Goal: Information Seeking & Learning: Learn about a topic

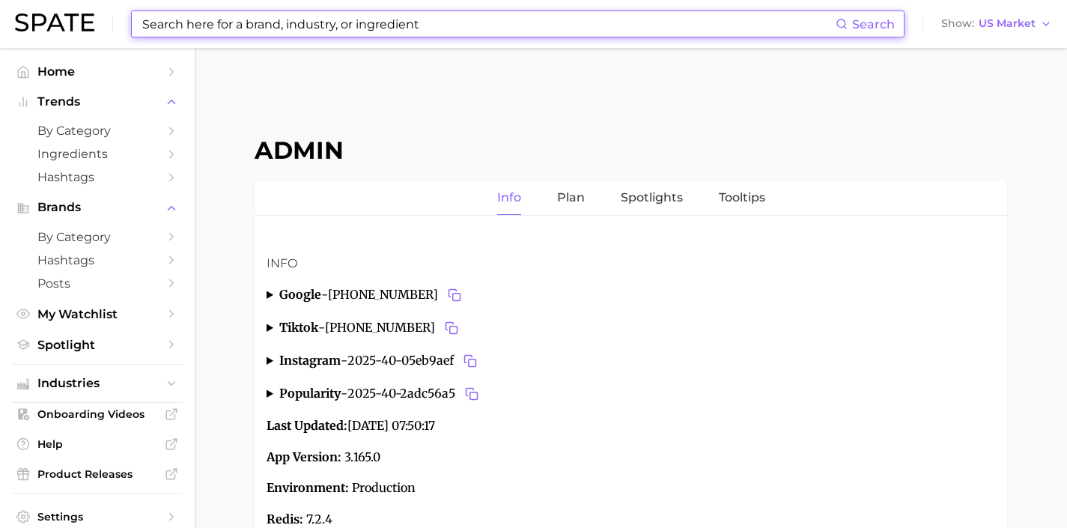
click at [613, 34] on input at bounding box center [488, 23] width 695 height 25
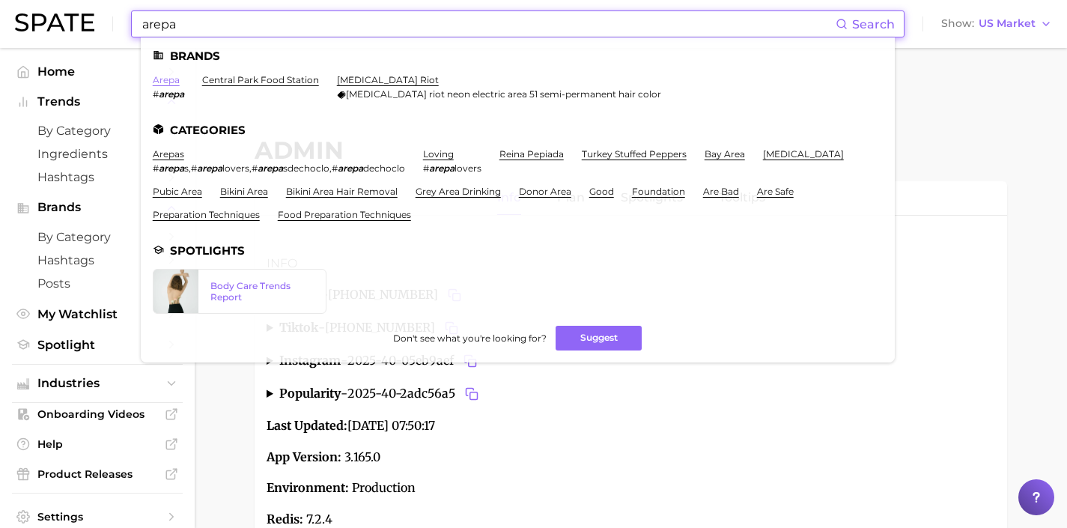
type input "arepa"
click at [174, 78] on link "arepa" at bounding box center [166, 79] width 27 height 11
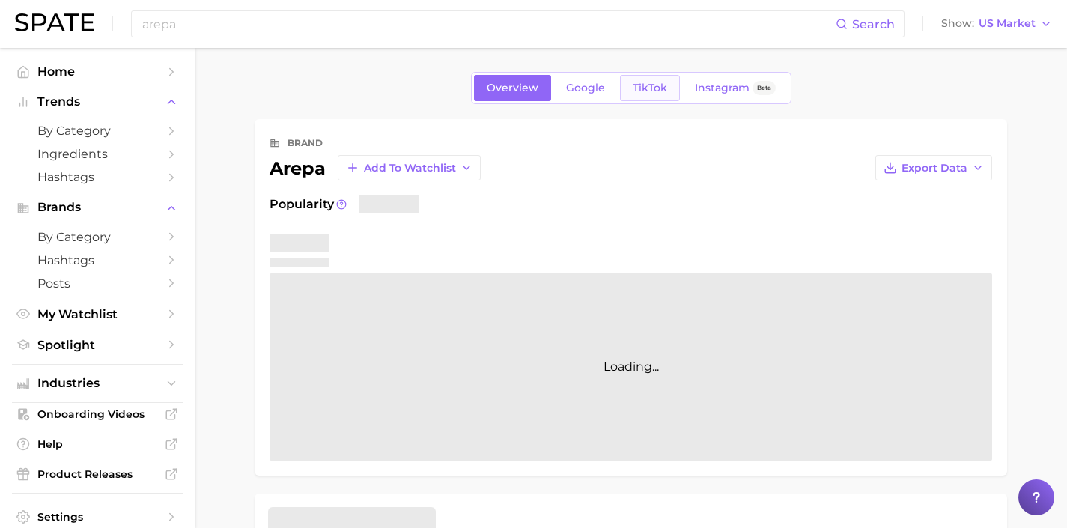
click at [649, 89] on span "TikTok" at bounding box center [650, 88] width 34 height 13
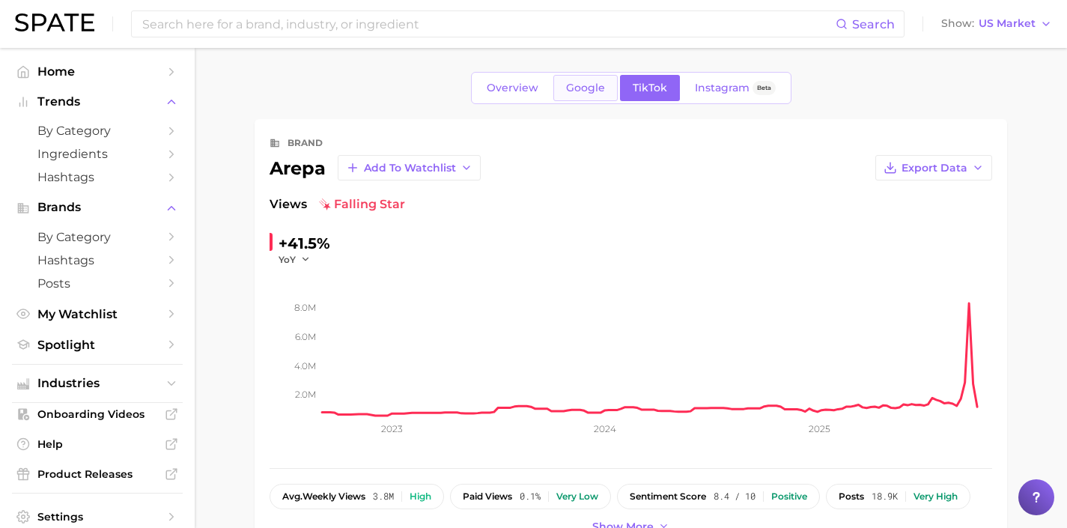
click at [592, 97] on link "Google" at bounding box center [585, 88] width 64 height 26
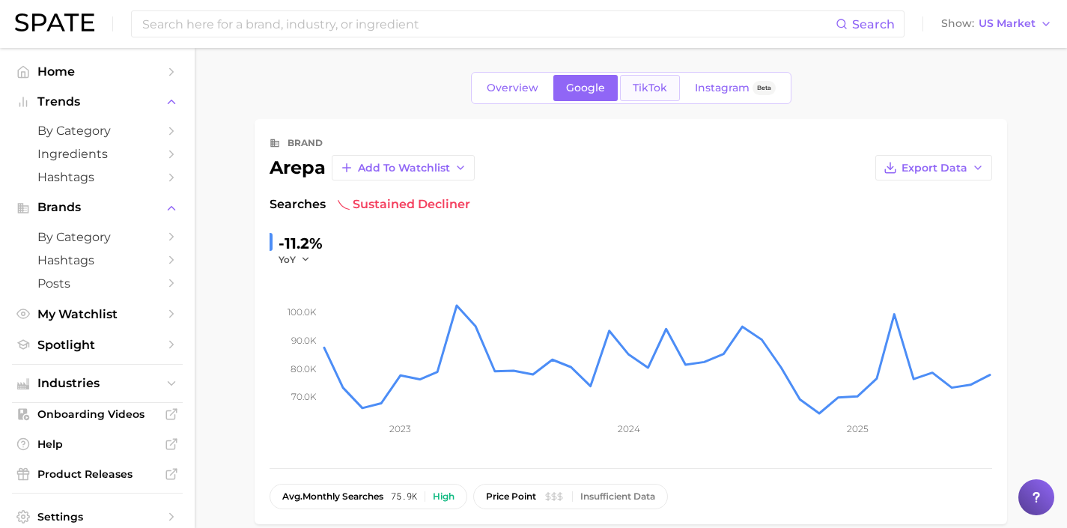
click at [646, 88] on span "TikTok" at bounding box center [650, 88] width 34 height 13
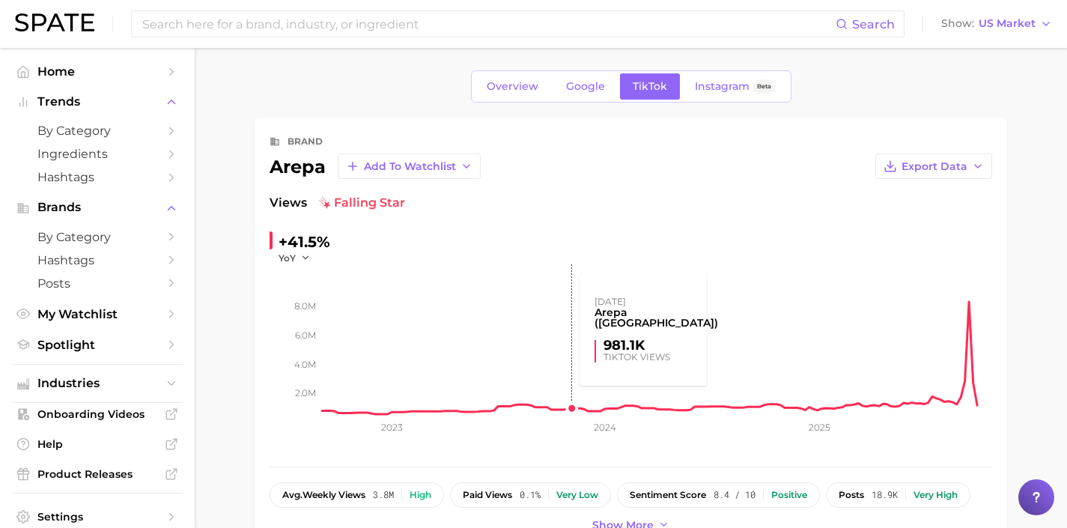
scroll to position [309, 0]
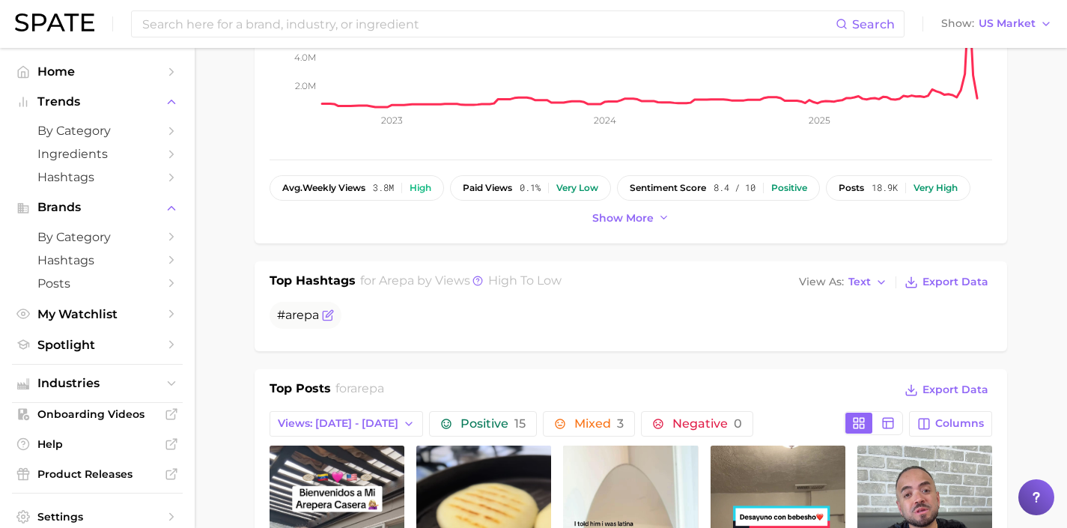
click at [330, 320] on icon "Flag as miscategorized or irrelevant" at bounding box center [327, 316] width 9 height 9
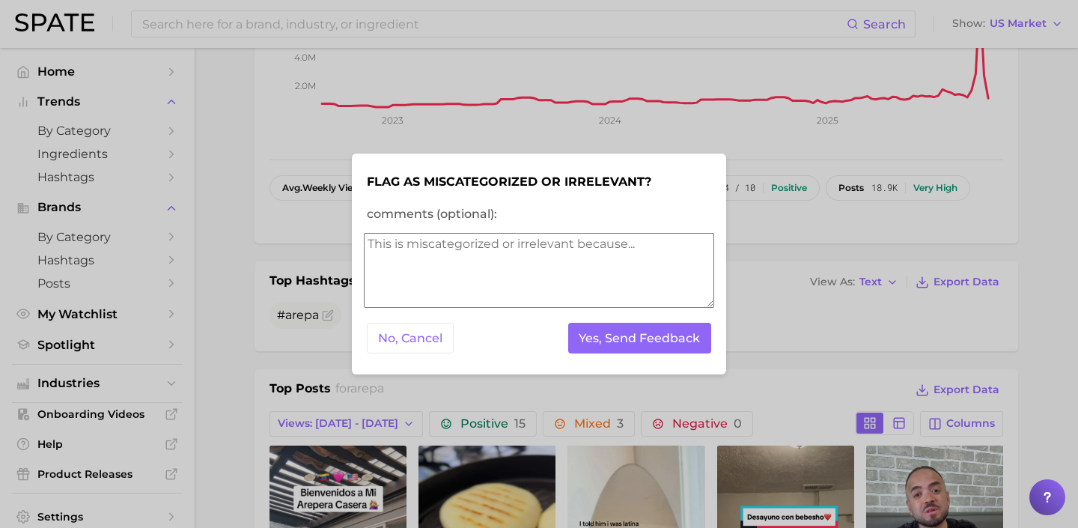
click at [492, 278] on textarea "comments (optional):" at bounding box center [539, 270] width 350 height 75
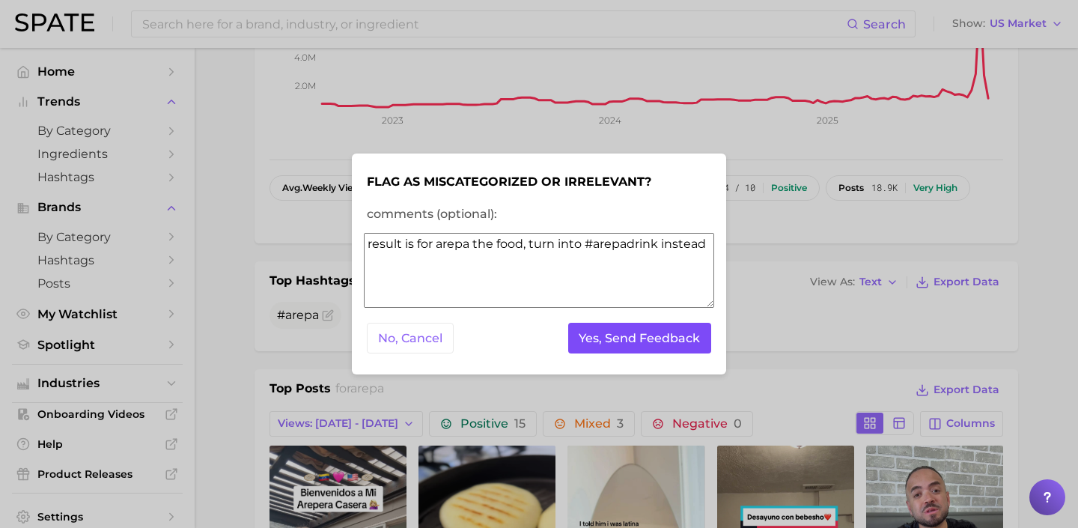
type textarea "result is for arepa the food, turn into #arepadrink instead"
click at [595, 347] on button "Yes, Send Feedback" at bounding box center [640, 338] width 144 height 31
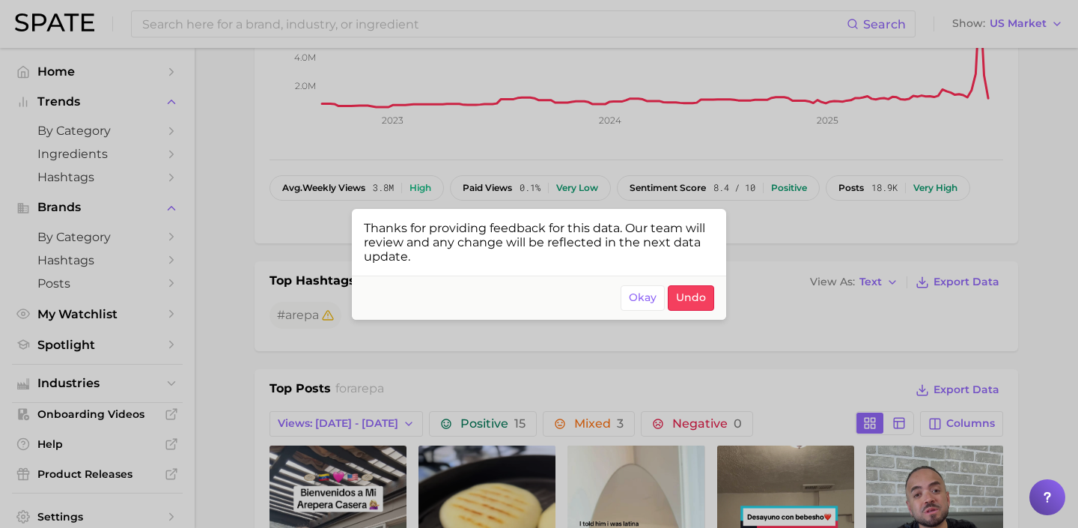
click at [671, 95] on div at bounding box center [539, 264] width 1078 height 528
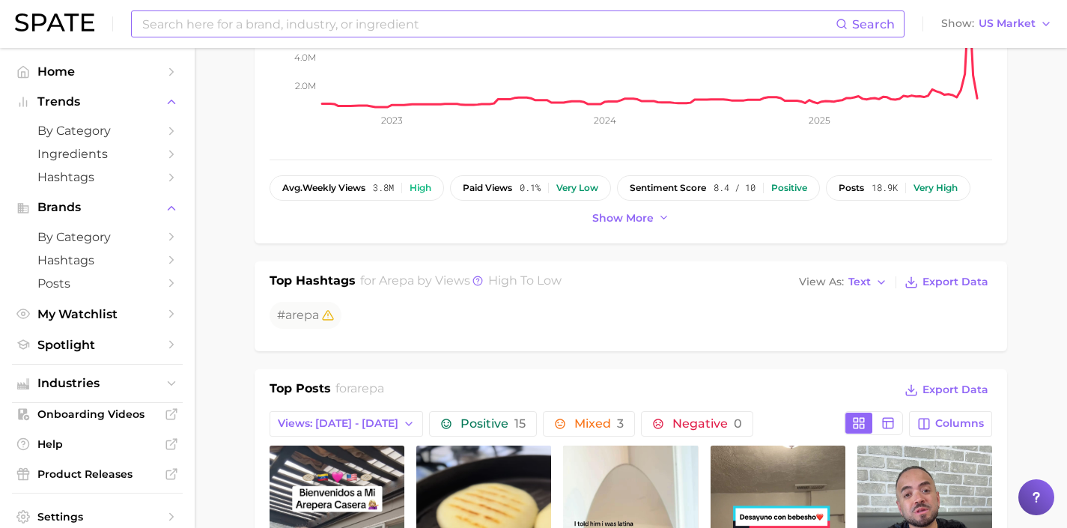
click at [389, 26] on input at bounding box center [488, 23] width 695 height 25
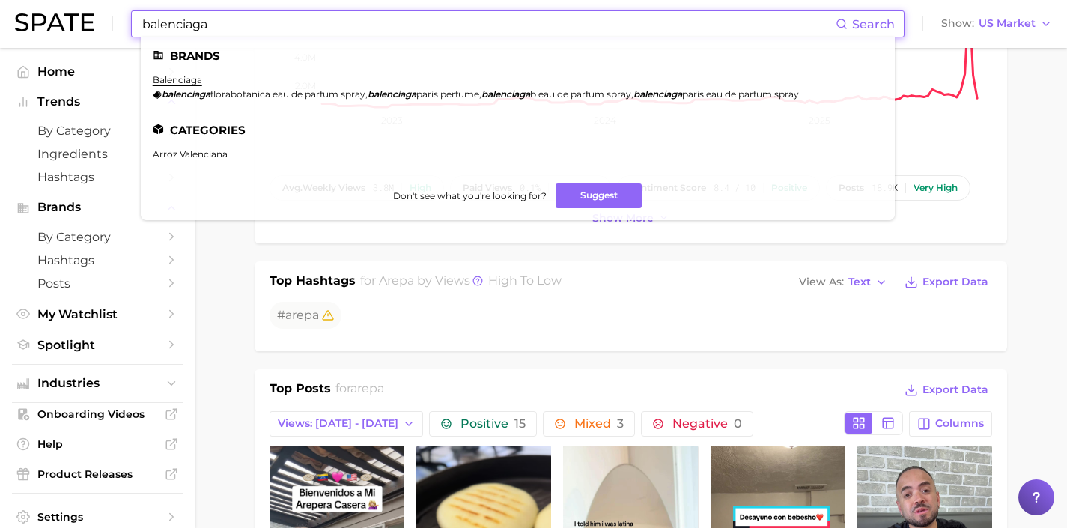
type input "balenciaga"
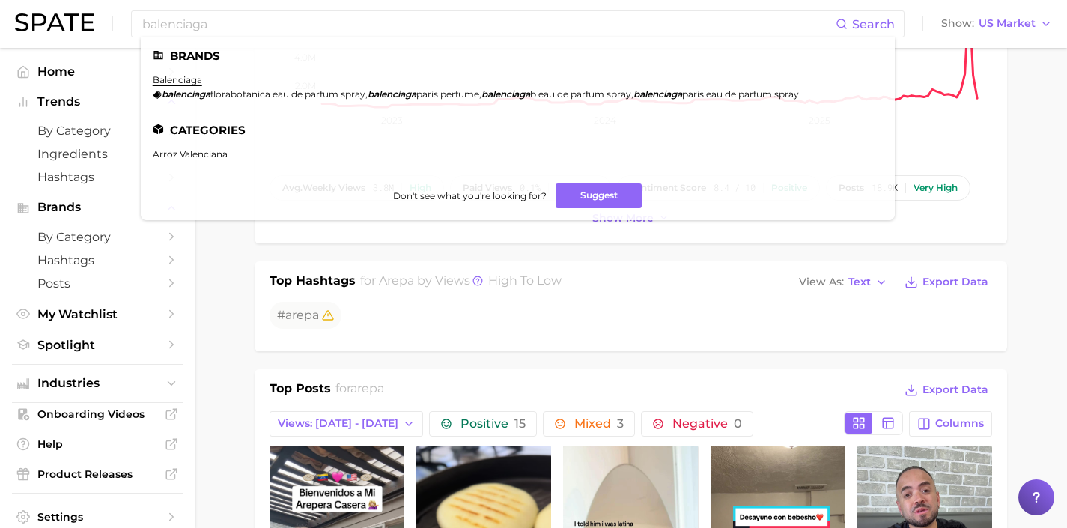
click at [192, 78] on link "balenciaga" at bounding box center [177, 79] width 49 height 11
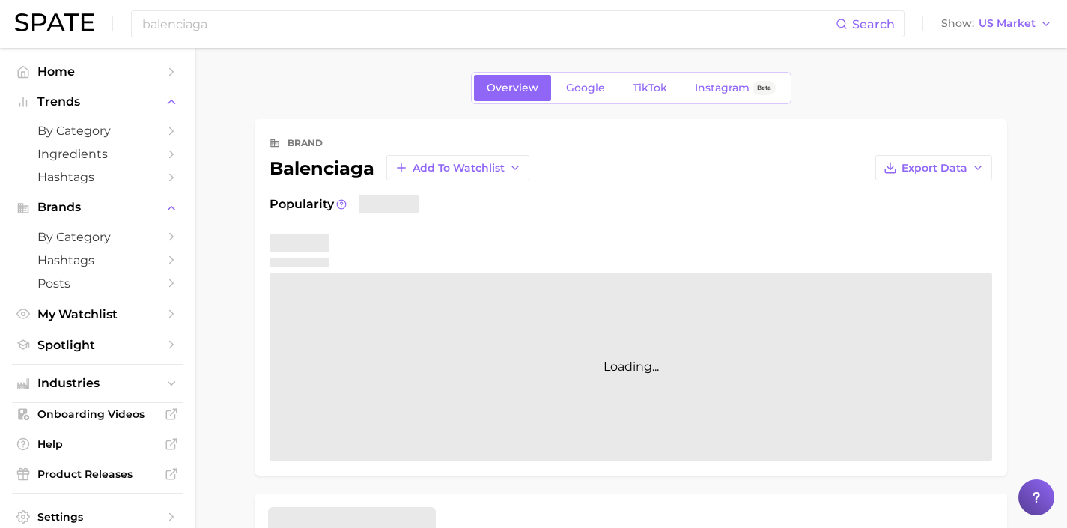
click at [583, 103] on div "Overview Google TikTok Instagram Beta" at bounding box center [631, 88] width 321 height 32
click at [586, 96] on link "Google" at bounding box center [585, 88] width 64 height 26
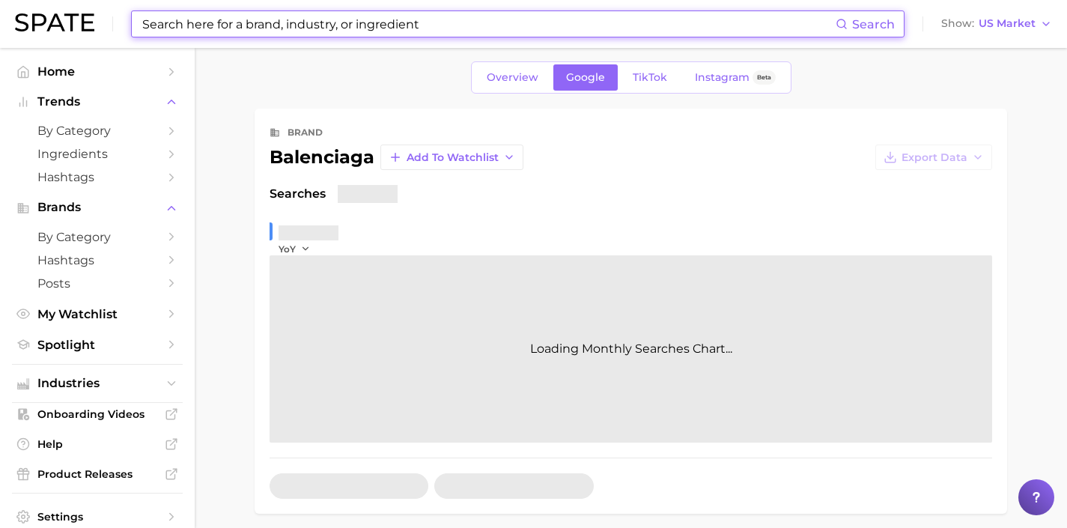
scroll to position [304, 0]
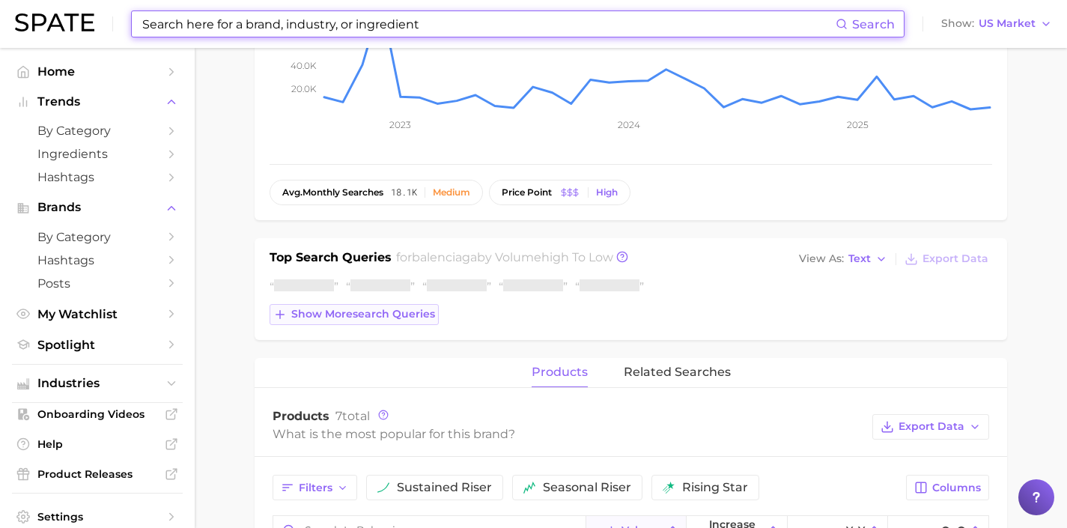
click at [407, 316] on span "Show more search queries" at bounding box center [363, 314] width 144 height 13
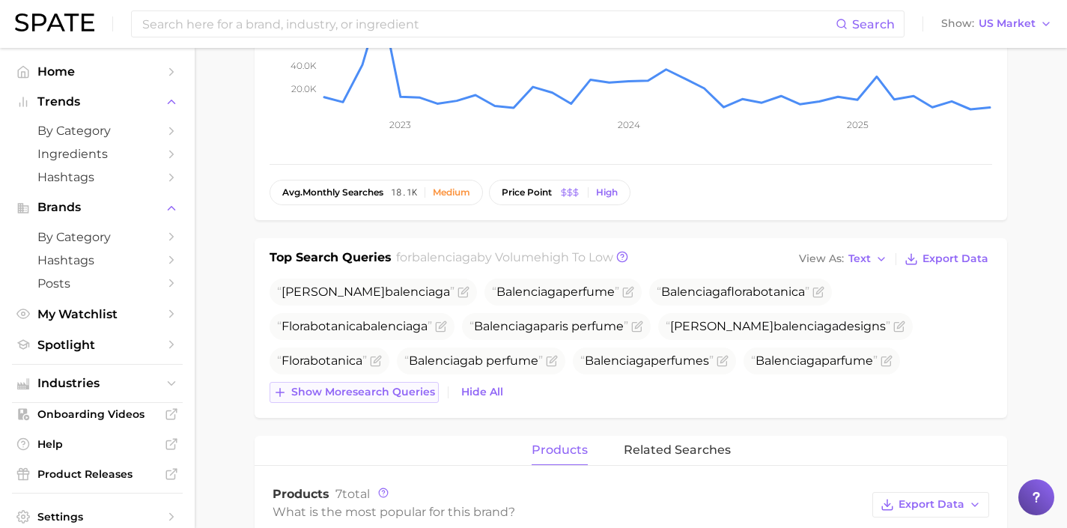
click at [409, 382] on button "Show more search queries" at bounding box center [354, 392] width 169 height 21
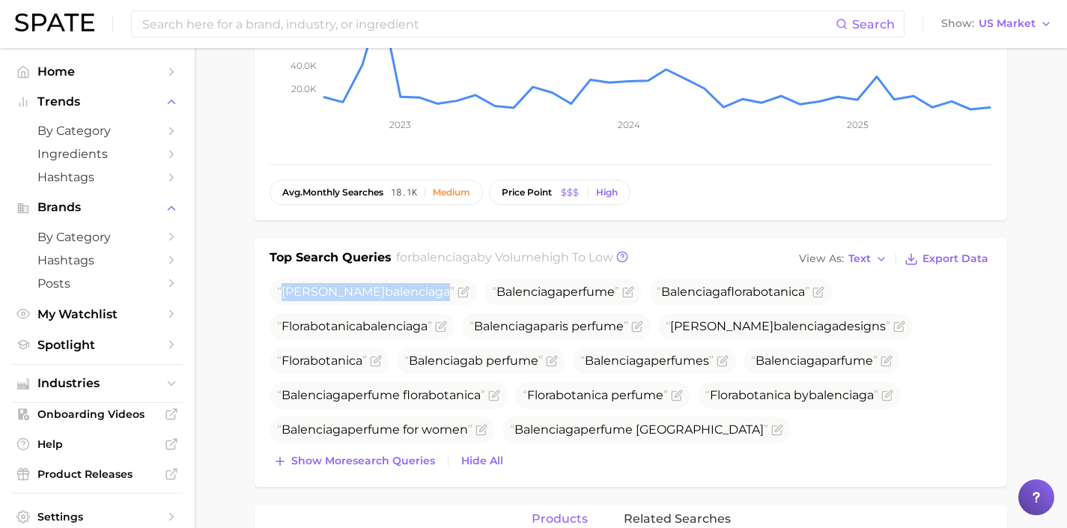
drag, startPoint x: 404, startPoint y: 291, endPoint x: 245, endPoint y: 289, distance: 158.8
click at [245, 289] on main "Overview Google TikTok Instagram Beta brand balenciaga Add to Watchlist Export …" at bounding box center [631, 386] width 872 height 1284
copy span "[PERSON_NAME]"
click at [458, 294] on icon "Flag as miscategorized or irrelevant" at bounding box center [464, 292] width 12 height 12
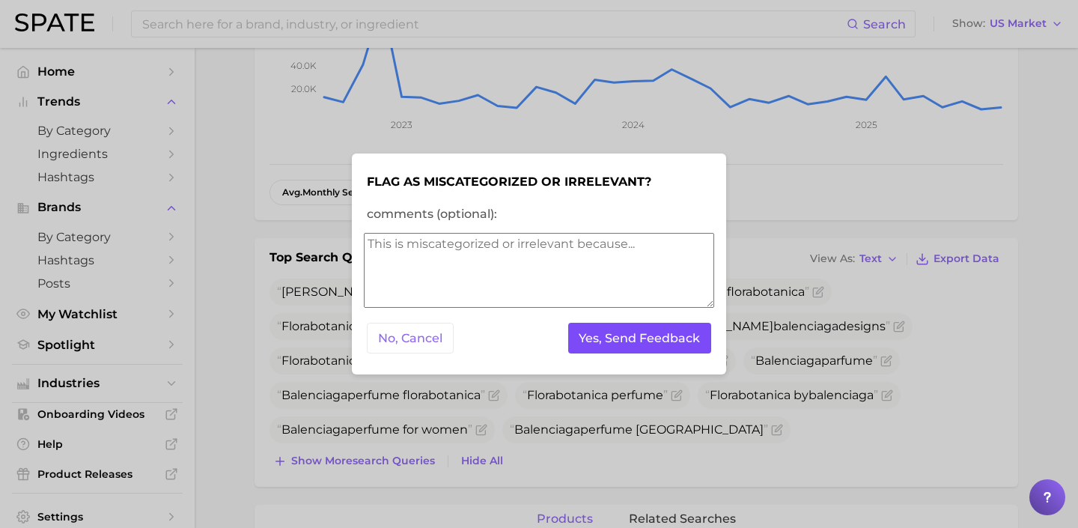
click at [606, 344] on button "Yes, Send Feedback" at bounding box center [640, 338] width 144 height 31
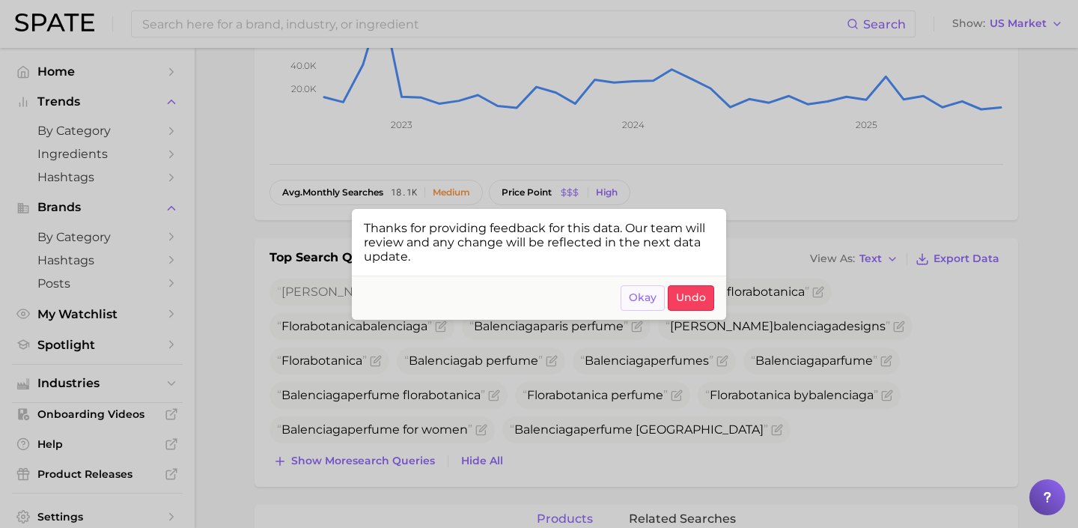
click at [652, 288] on button "Okay" at bounding box center [643, 297] width 44 height 25
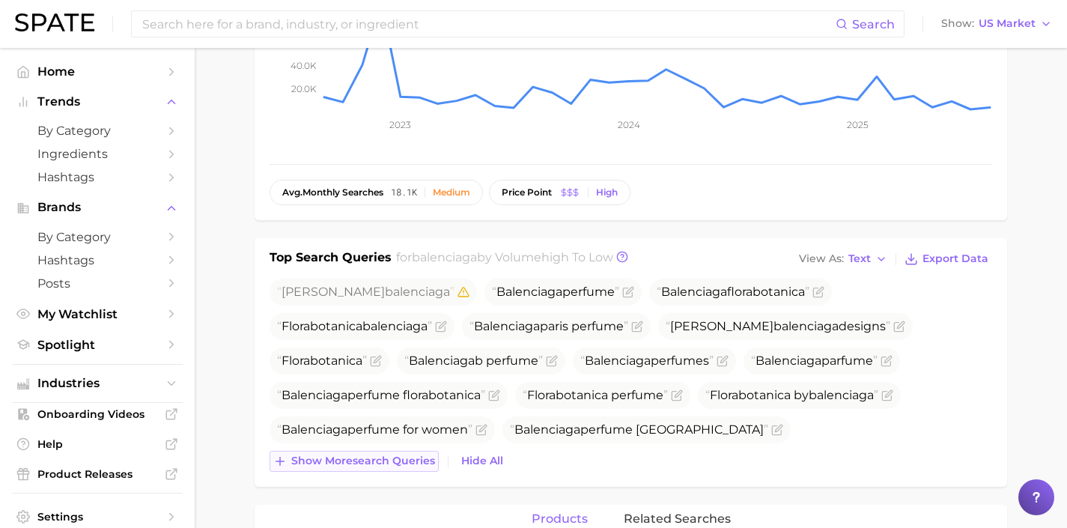
click at [404, 455] on span "Show more search queries" at bounding box center [363, 461] width 144 height 13
click at [893, 328] on icon "Flag as miscategorized or irrelevant" at bounding box center [899, 327] width 12 height 12
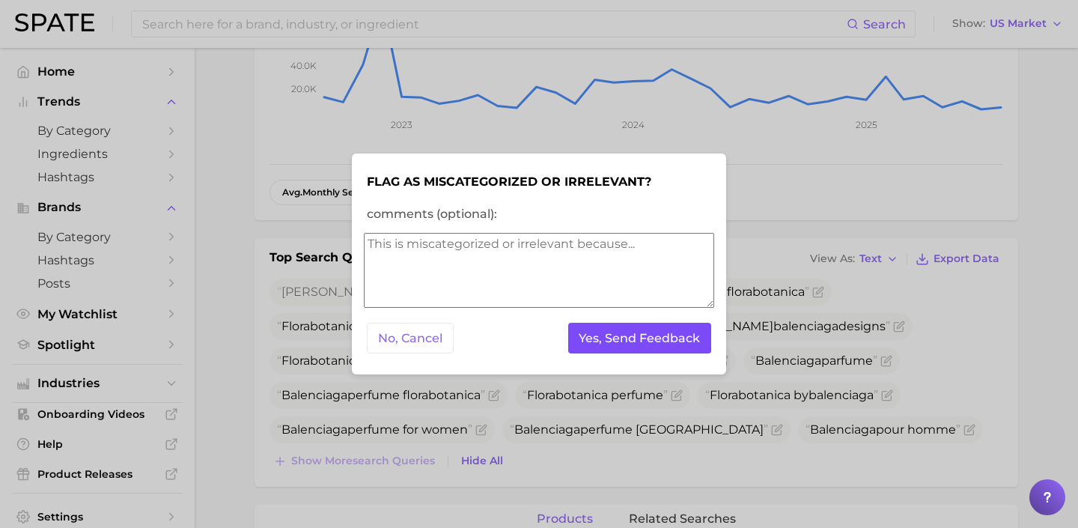
click at [643, 330] on button "Yes, Send Feedback" at bounding box center [640, 338] width 144 height 31
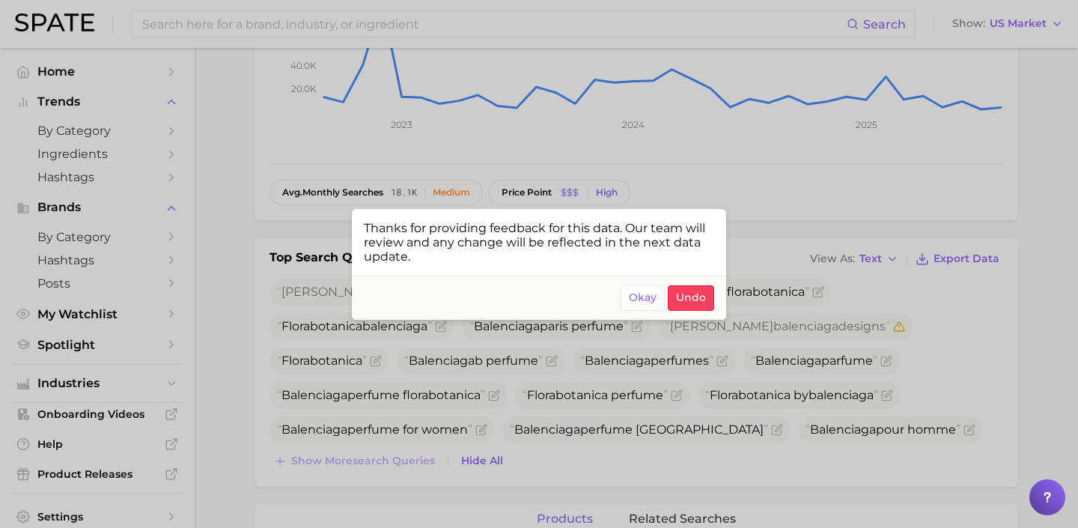
click at [847, 369] on div at bounding box center [539, 264] width 1078 height 528
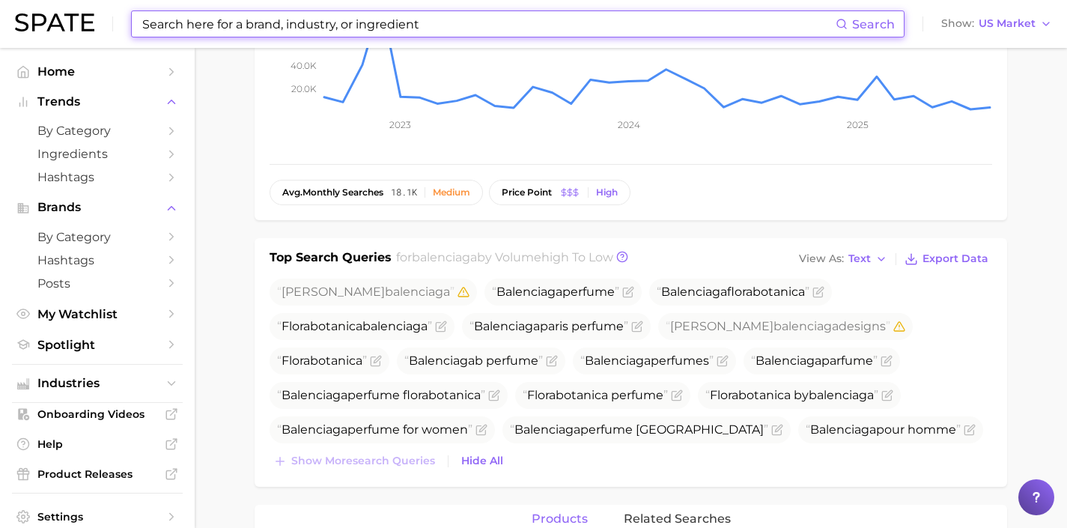
click at [425, 25] on input at bounding box center [488, 23] width 695 height 25
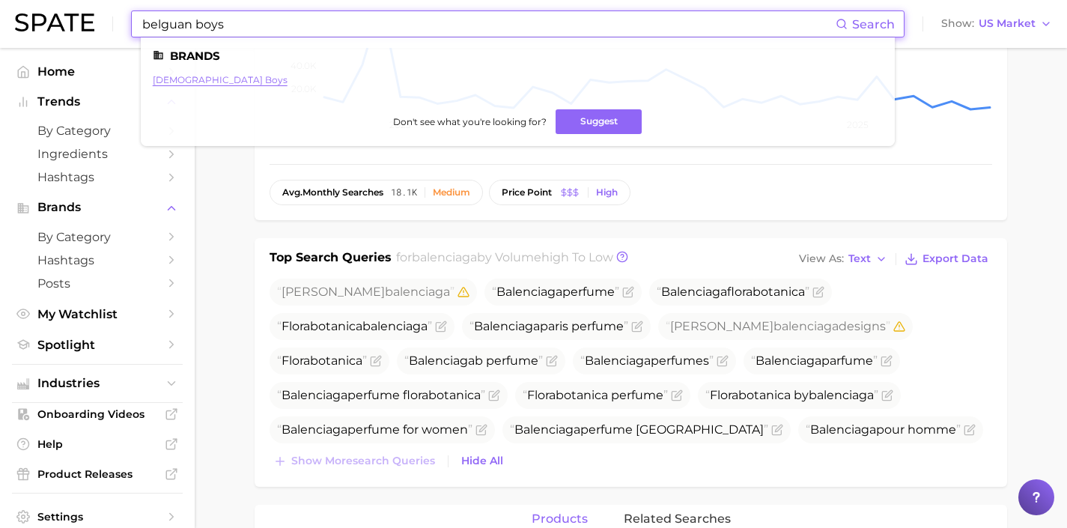
type input "belguan boys"
click at [173, 84] on link "[DEMOGRAPHIC_DATA] boys" at bounding box center [220, 79] width 135 height 11
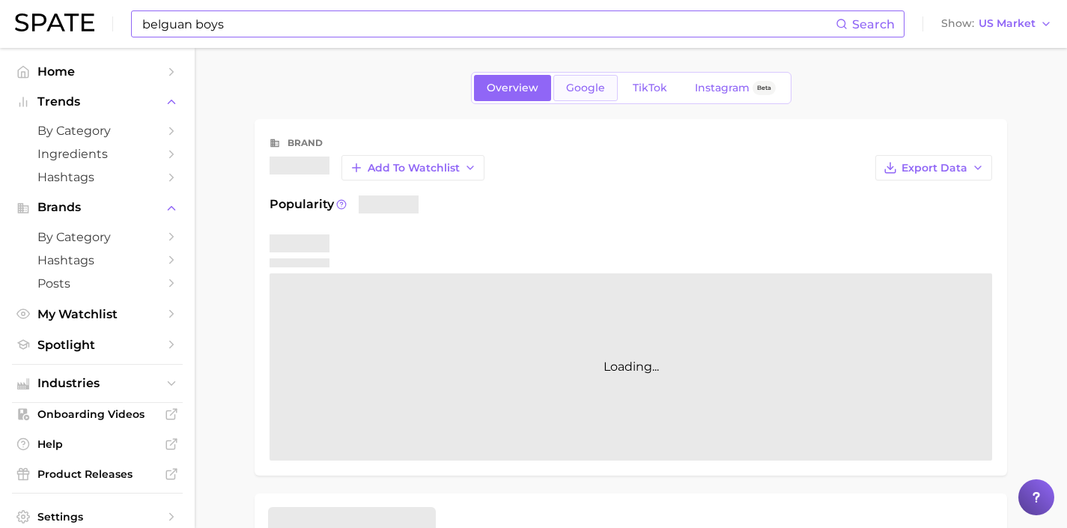
click at [584, 90] on span "Google" at bounding box center [585, 88] width 39 height 13
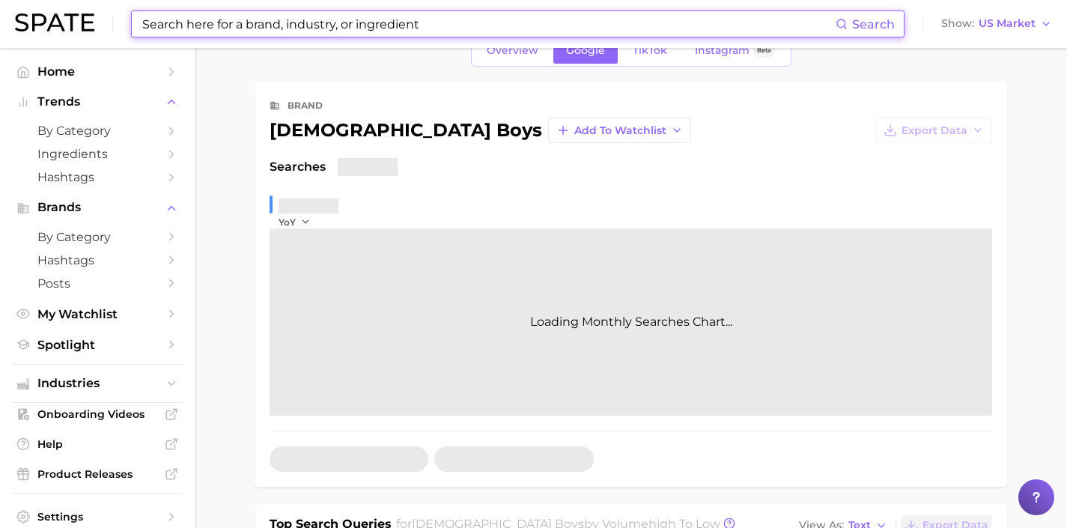
scroll to position [240, 0]
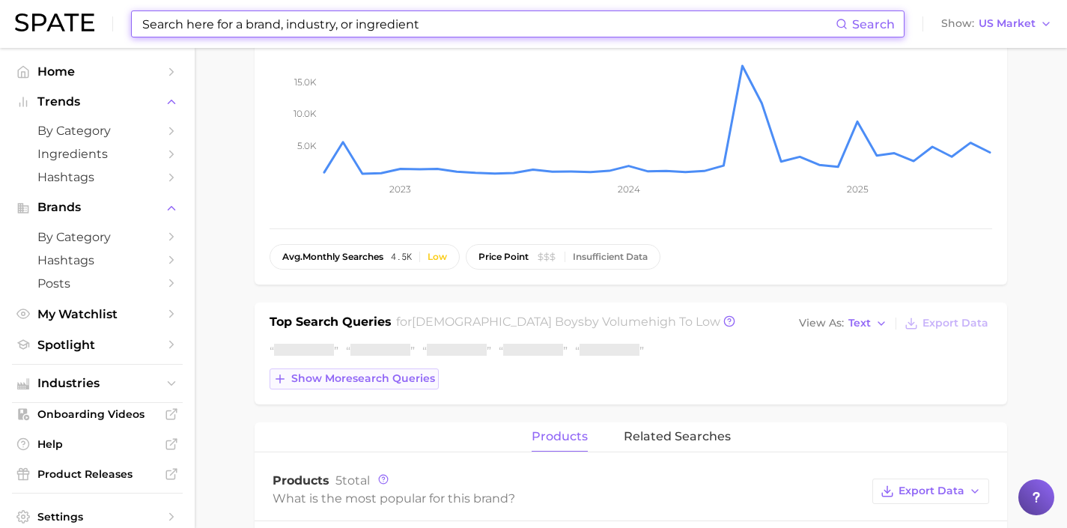
click at [390, 376] on span "Show more search queries" at bounding box center [363, 378] width 144 height 13
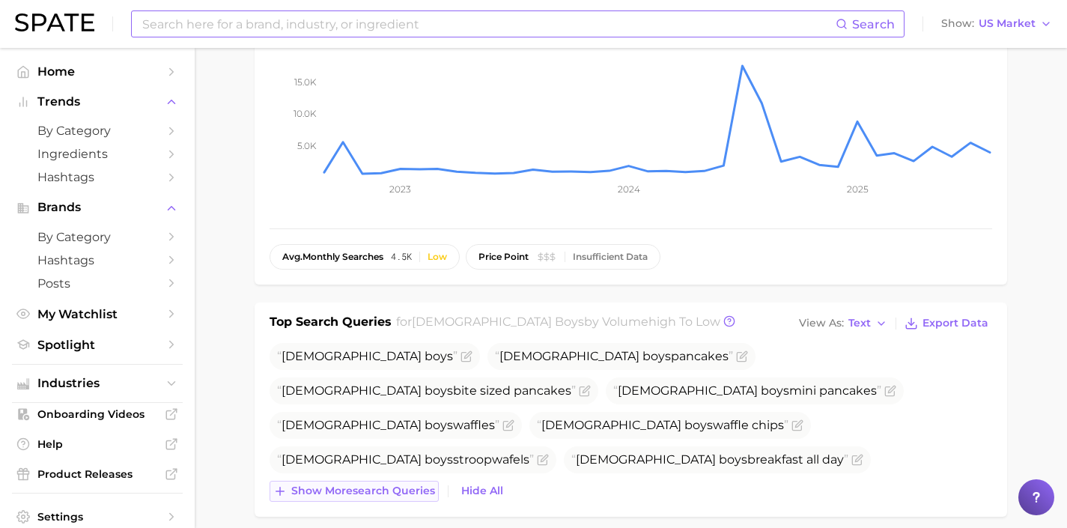
click at [407, 485] on span "Show more search queries" at bounding box center [363, 491] width 144 height 13
click at [378, 32] on input at bounding box center [488, 23] width 695 height 25
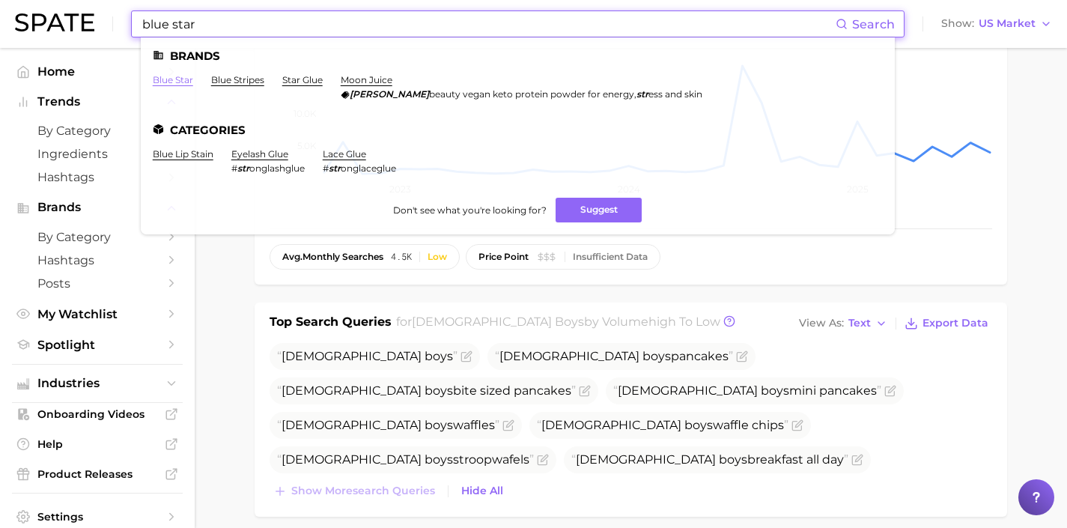
type input "blue star"
click at [174, 78] on link "blue star" at bounding box center [173, 79] width 40 height 11
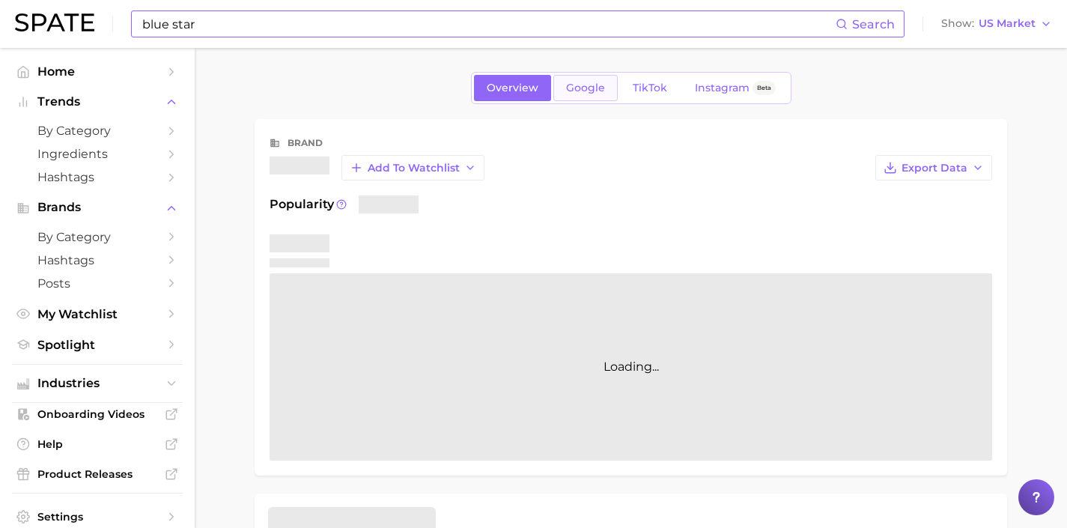
click at [579, 84] on span "Google" at bounding box center [585, 88] width 39 height 13
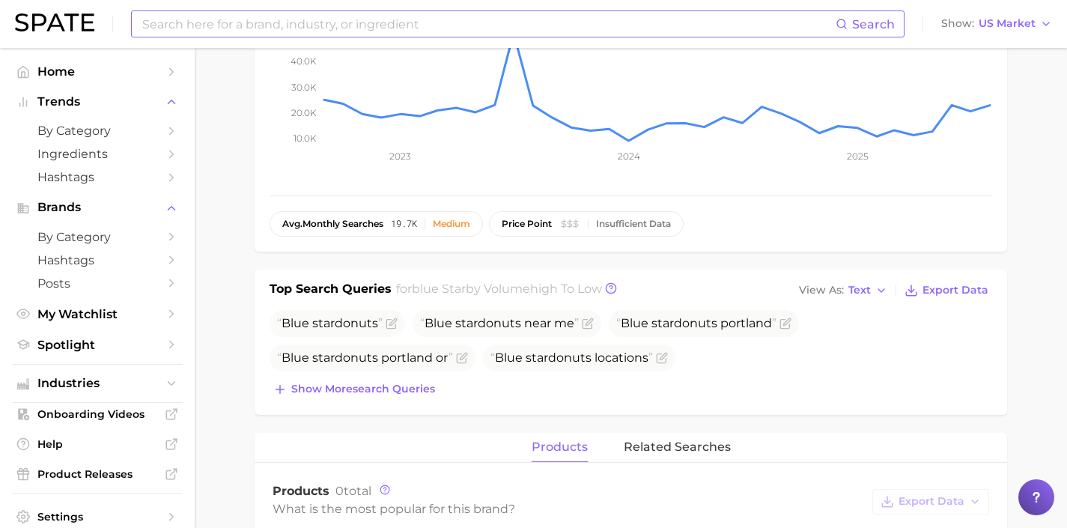
scroll to position [327, 0]
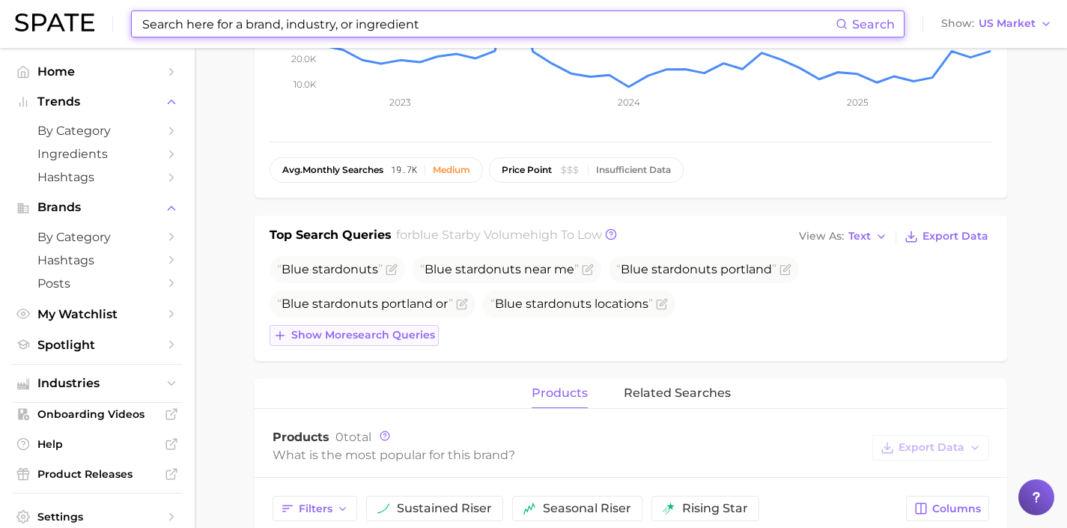
click at [397, 335] on span "Show more search queries" at bounding box center [363, 335] width 144 height 13
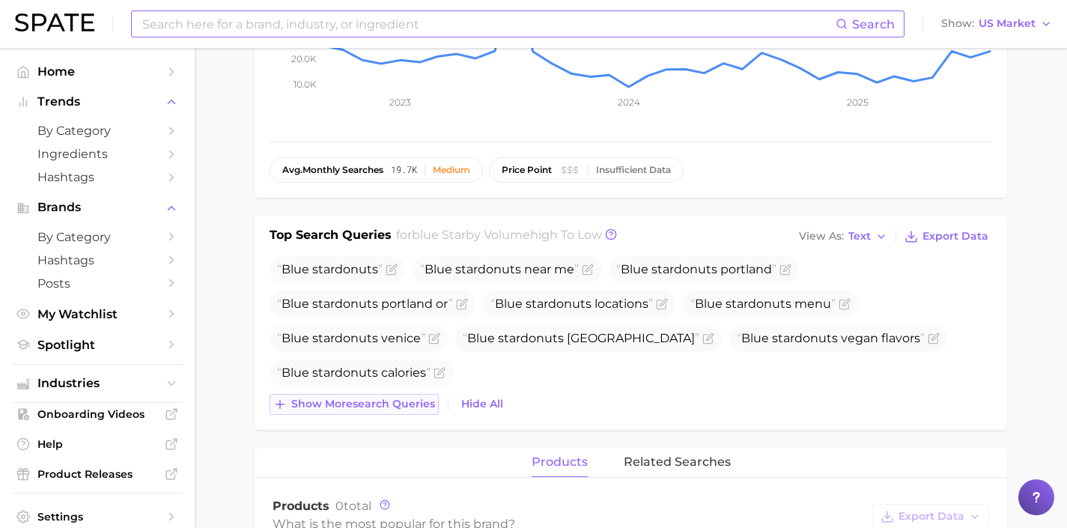
click at [435, 405] on span "Show more search queries" at bounding box center [363, 404] width 144 height 13
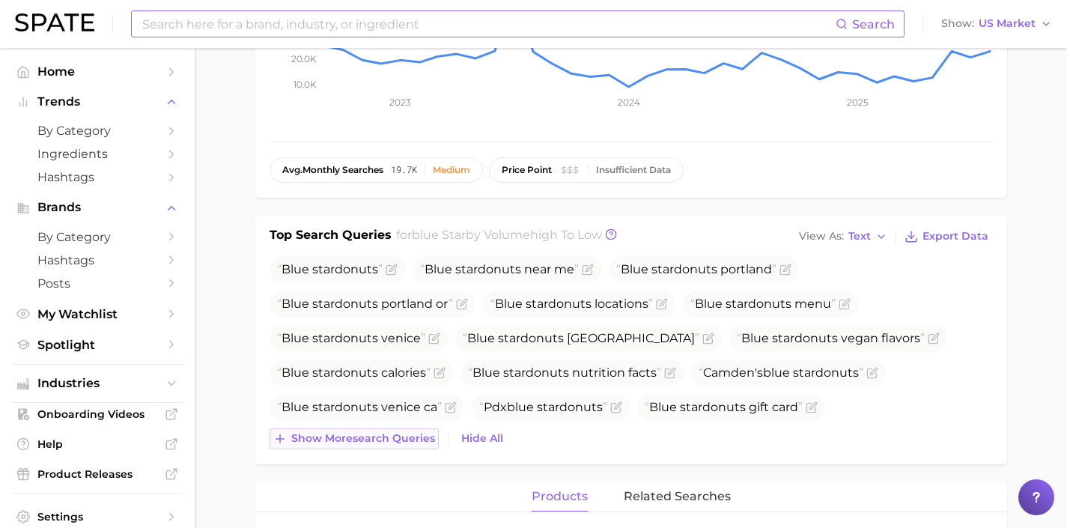
click at [423, 441] on span "Show more search queries" at bounding box center [363, 438] width 144 height 13
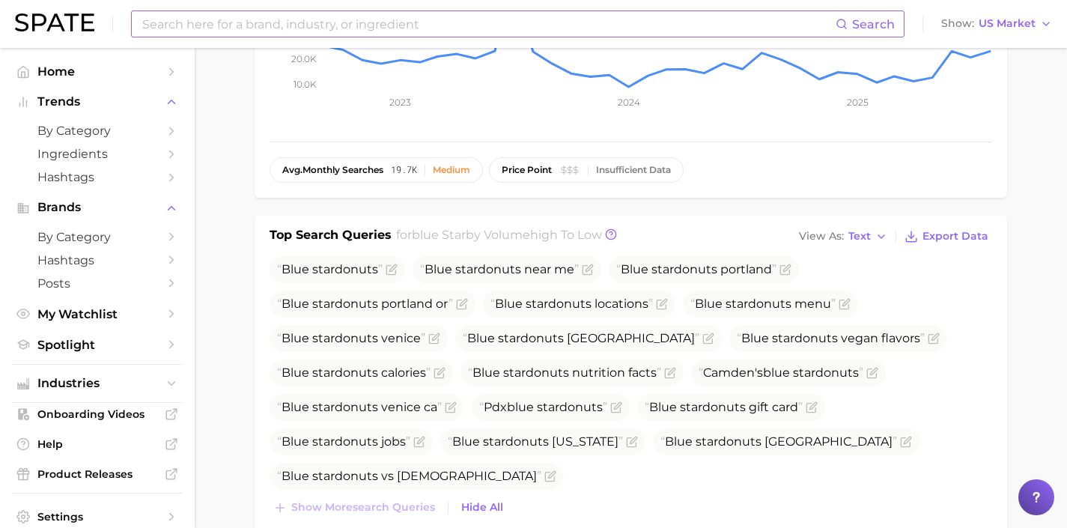
click at [431, 31] on input at bounding box center [488, 23] width 695 height 25
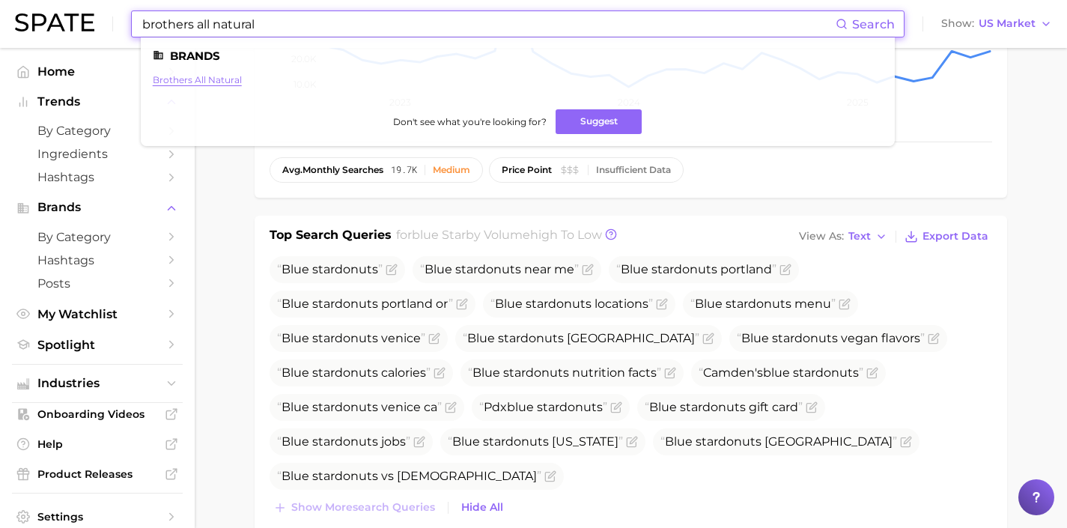
type input "brothers all natural"
click at [205, 76] on link "brothers all natural" at bounding box center [197, 79] width 89 height 11
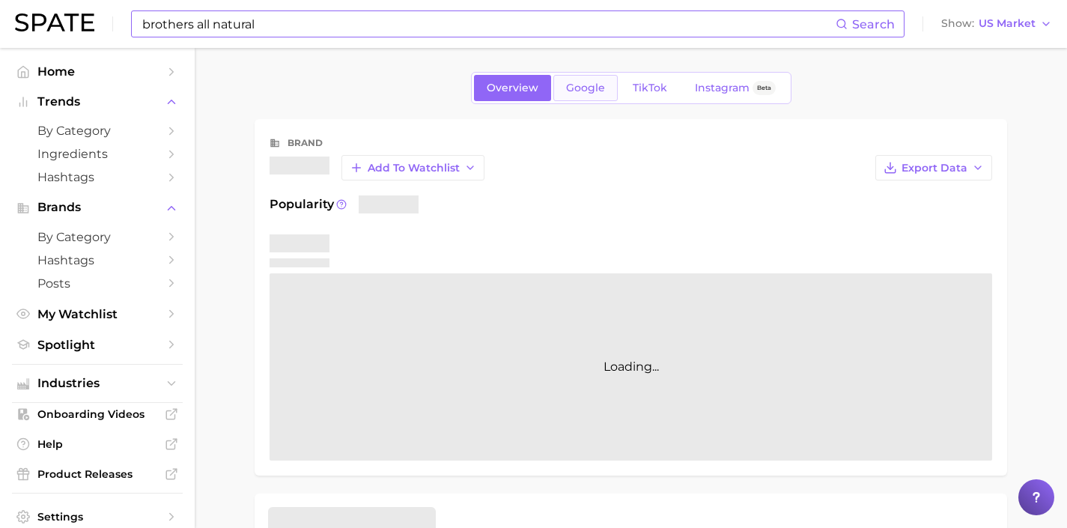
click at [571, 94] on span "Google" at bounding box center [585, 88] width 39 height 13
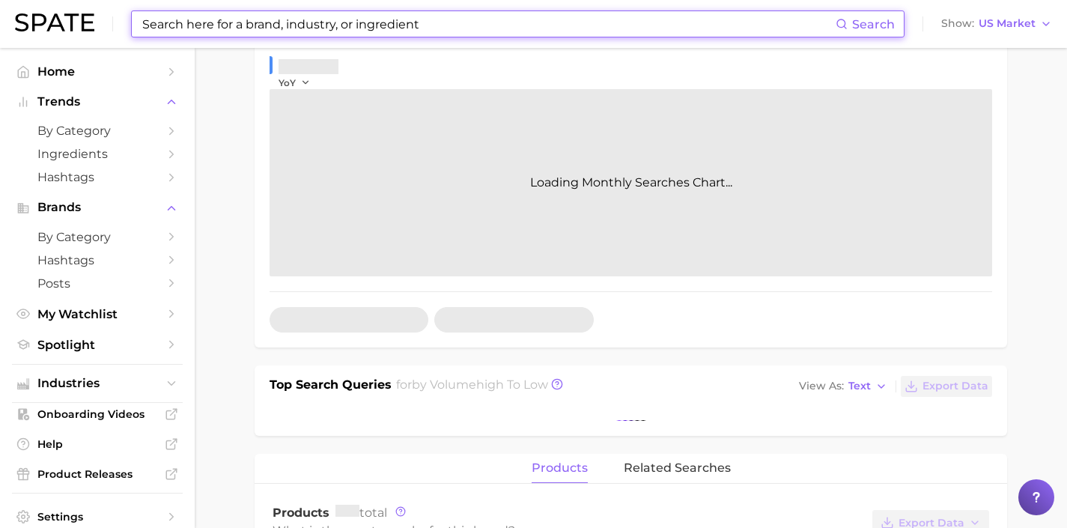
scroll to position [238, 0]
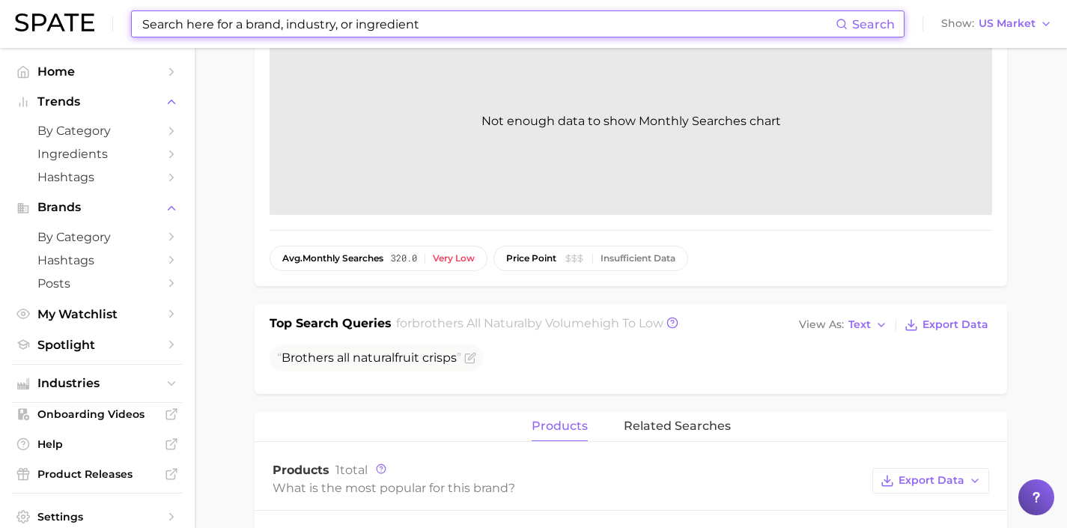
click at [434, 25] on input at bounding box center [488, 23] width 695 height 25
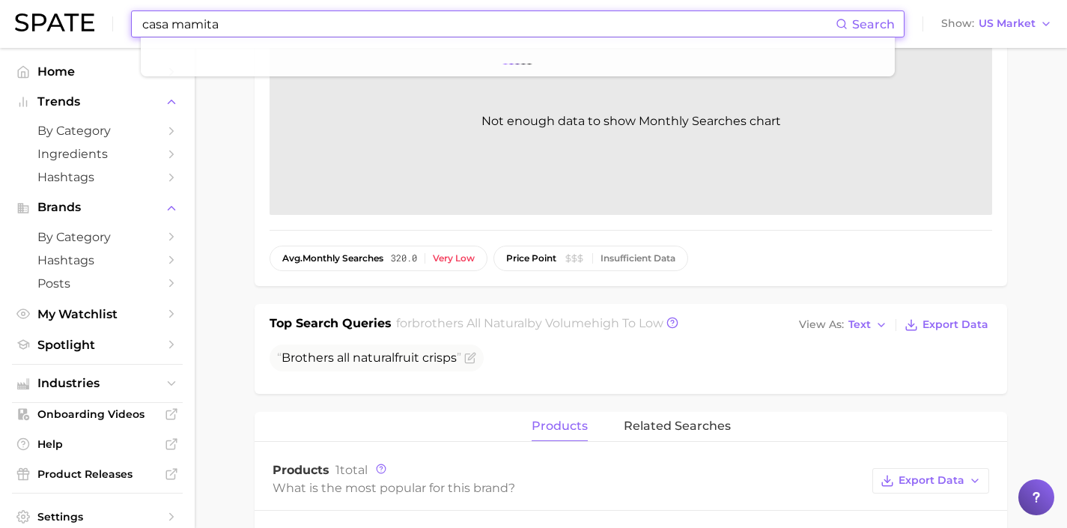
type input "casa mamita"
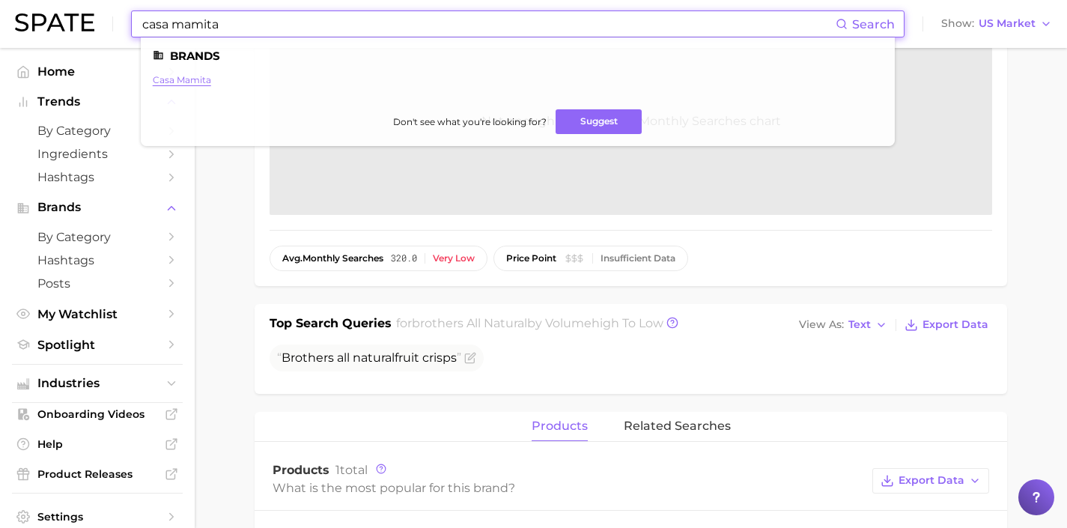
click at [196, 82] on link "casa mamita" at bounding box center [182, 79] width 58 height 11
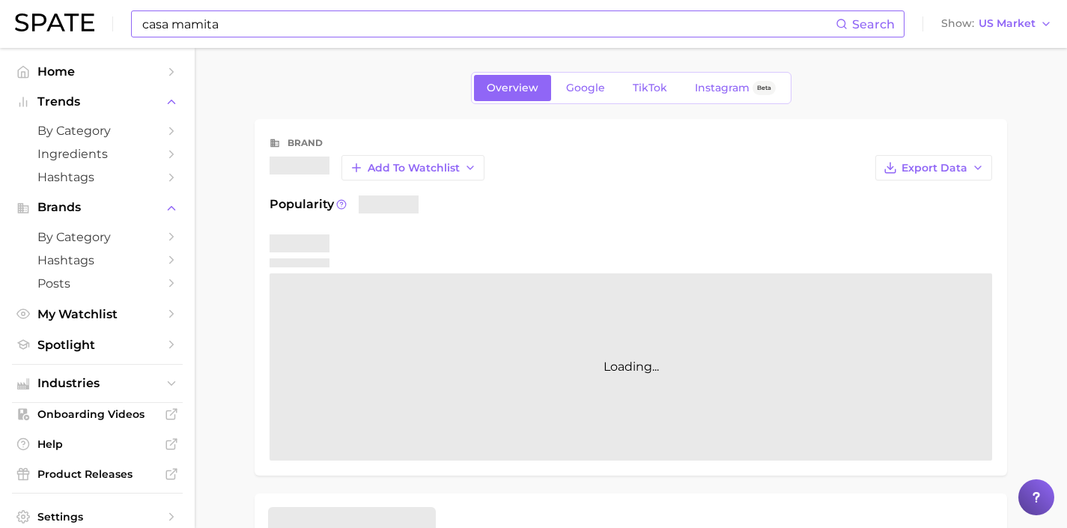
click at [575, 102] on div "Overview Google TikTok Instagram Beta" at bounding box center [631, 88] width 321 height 32
click at [579, 89] on span "Google" at bounding box center [585, 88] width 39 height 13
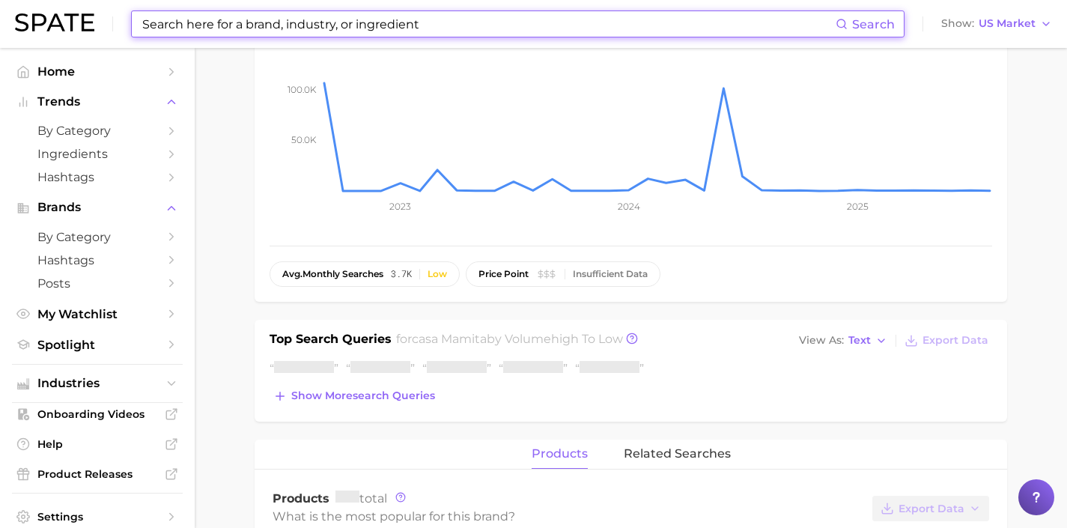
scroll to position [222, 0]
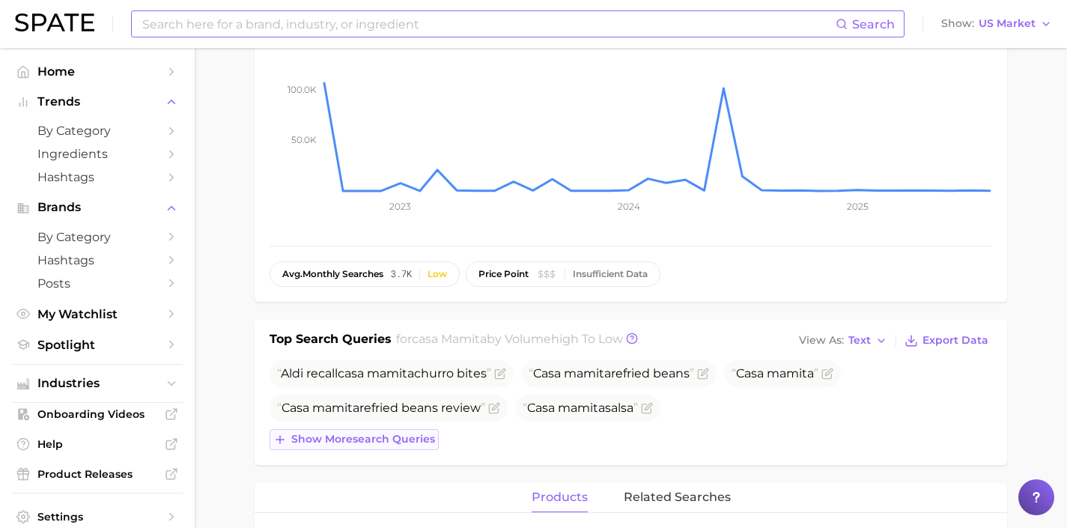
click at [395, 442] on span "Show more search queries" at bounding box center [363, 439] width 144 height 13
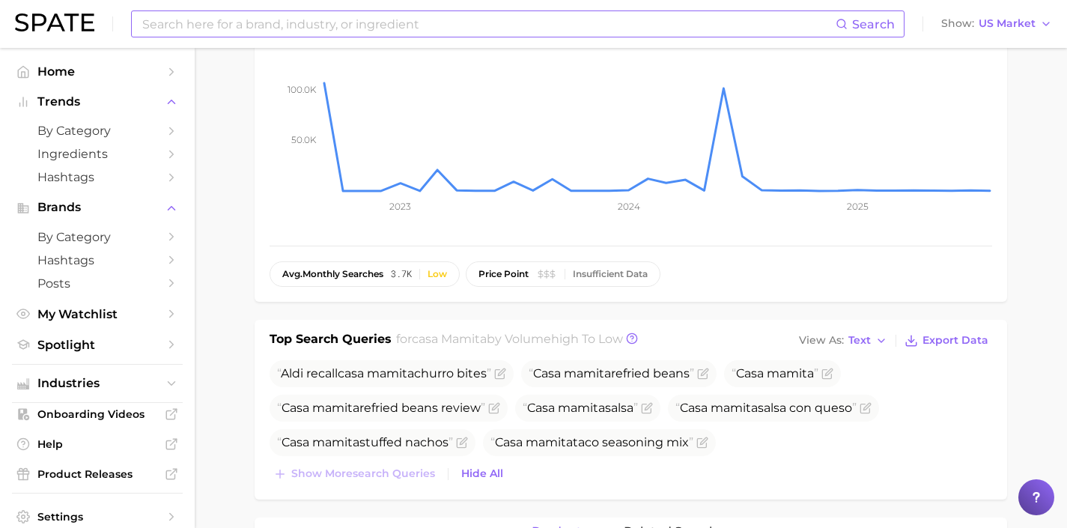
click at [398, 485] on div "Top Search Queries for casa mamita by Volume high to low View As Text Export Da…" at bounding box center [631, 410] width 753 height 180
click at [520, 312] on div "brand casa mamita Add to Watchlist Export Data Searches falling star -81.4% YoY…" at bounding box center [631, 423] width 753 height 1053
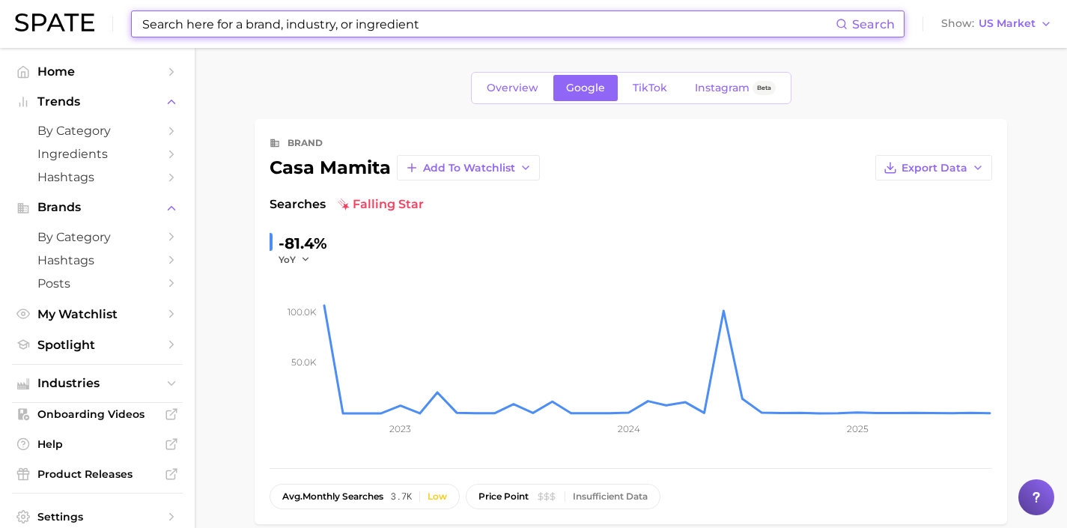
click at [389, 19] on input at bounding box center [488, 23] width 695 height 25
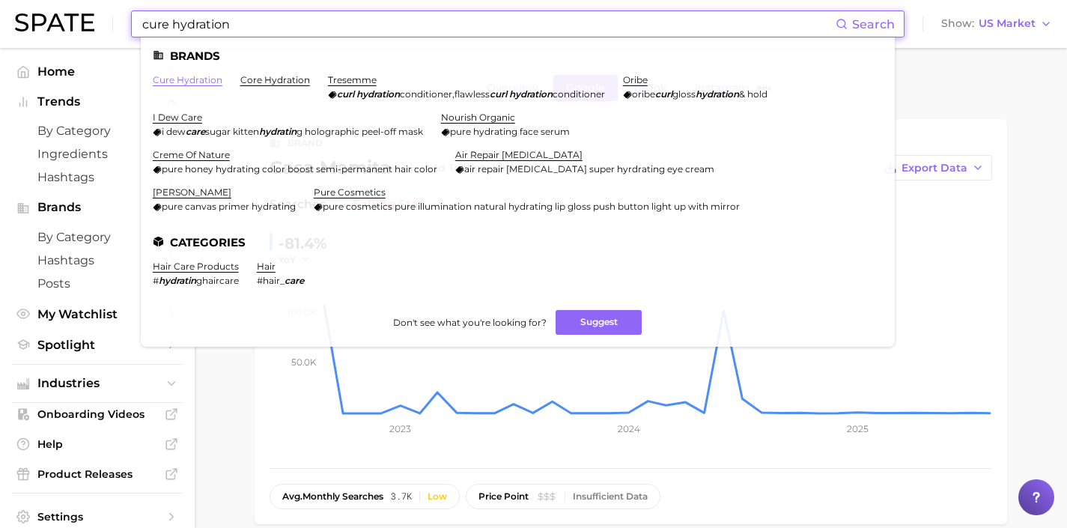
type input "cure hydration"
click at [180, 76] on link "cure hydration" at bounding box center [188, 79] width 70 height 11
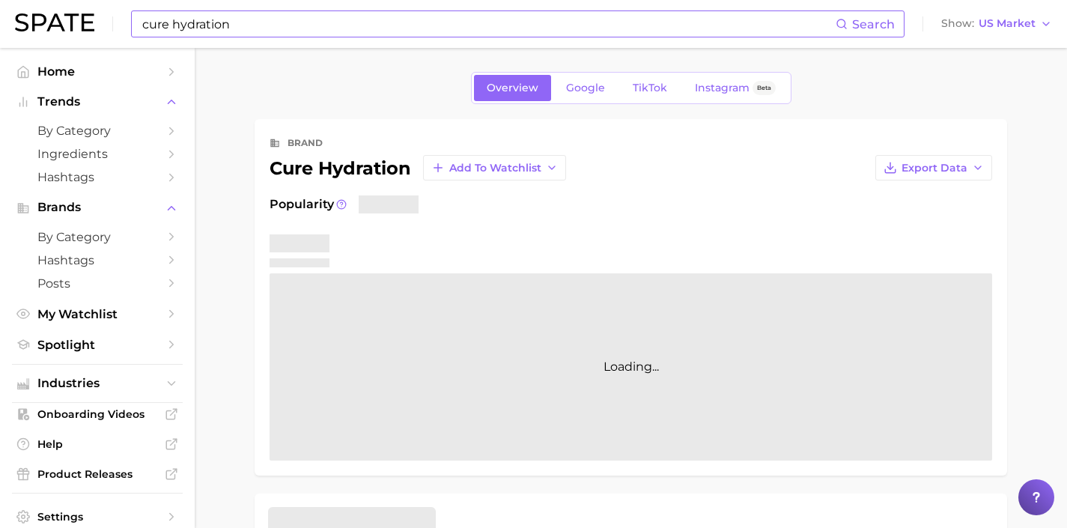
click at [255, 39] on div "cure hydration Search Show US Market" at bounding box center [533, 24] width 1037 height 48
click at [262, 23] on input "cure hydration" at bounding box center [488, 23] width 695 height 25
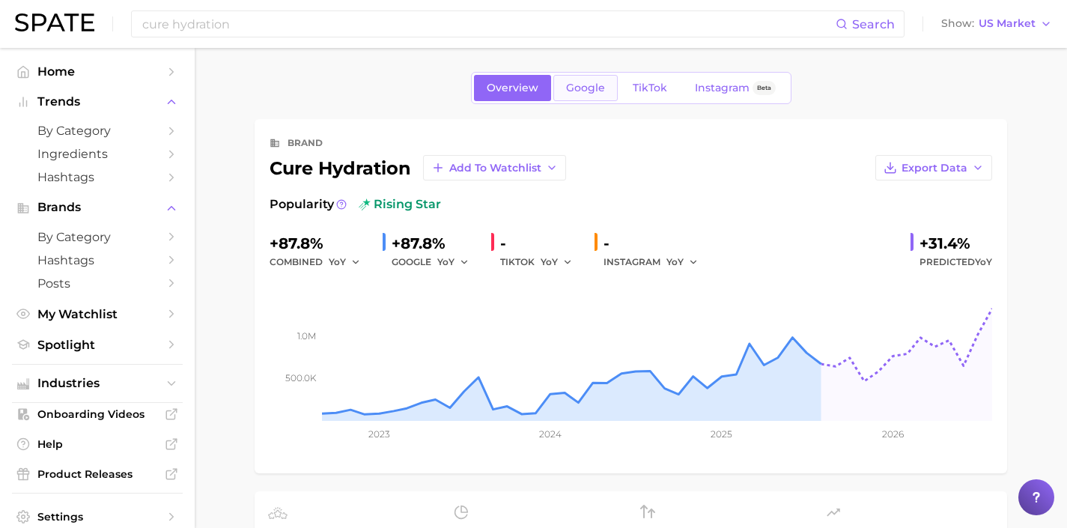
click at [586, 90] on span "Google" at bounding box center [585, 88] width 39 height 13
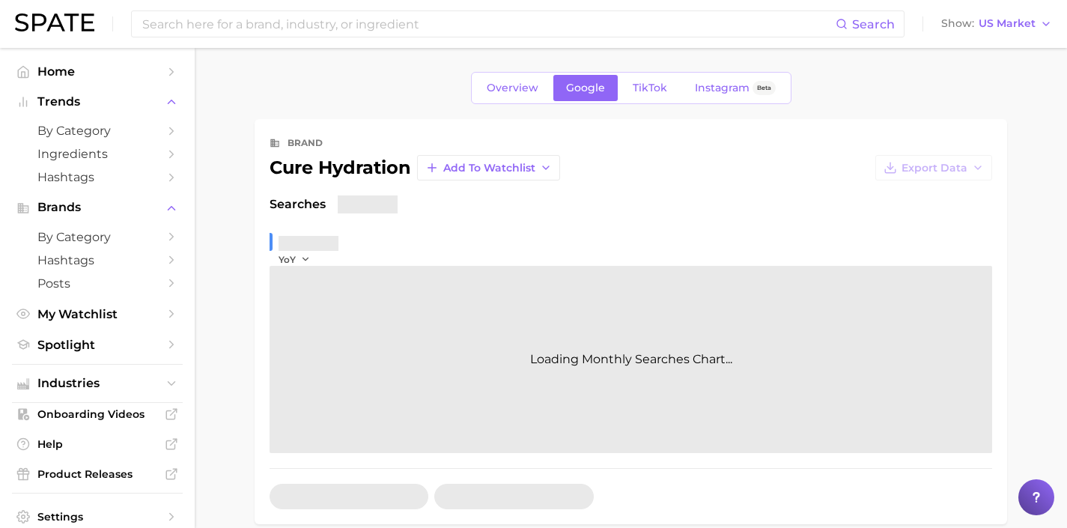
scroll to position [299, 0]
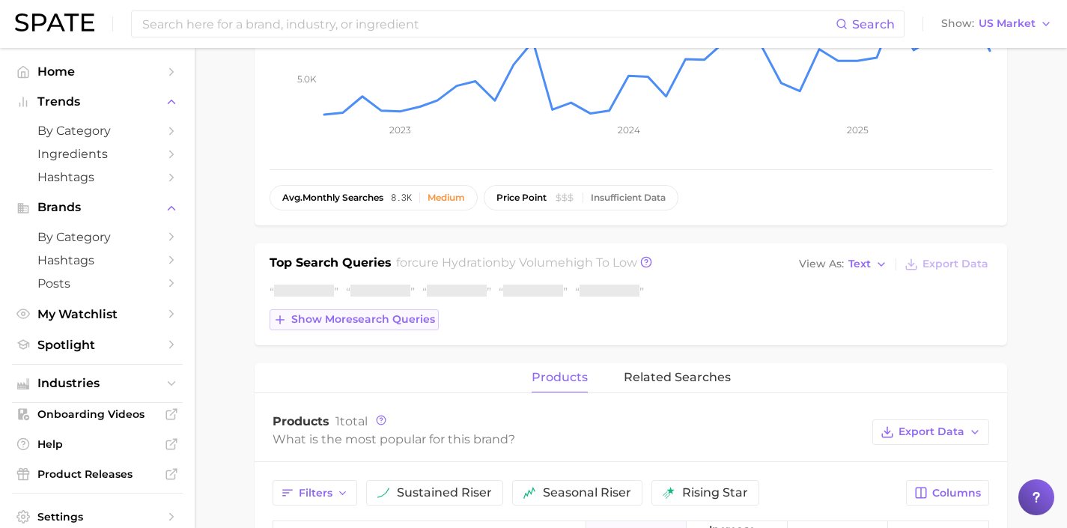
click at [389, 312] on button "Show more search queries" at bounding box center [354, 319] width 169 height 21
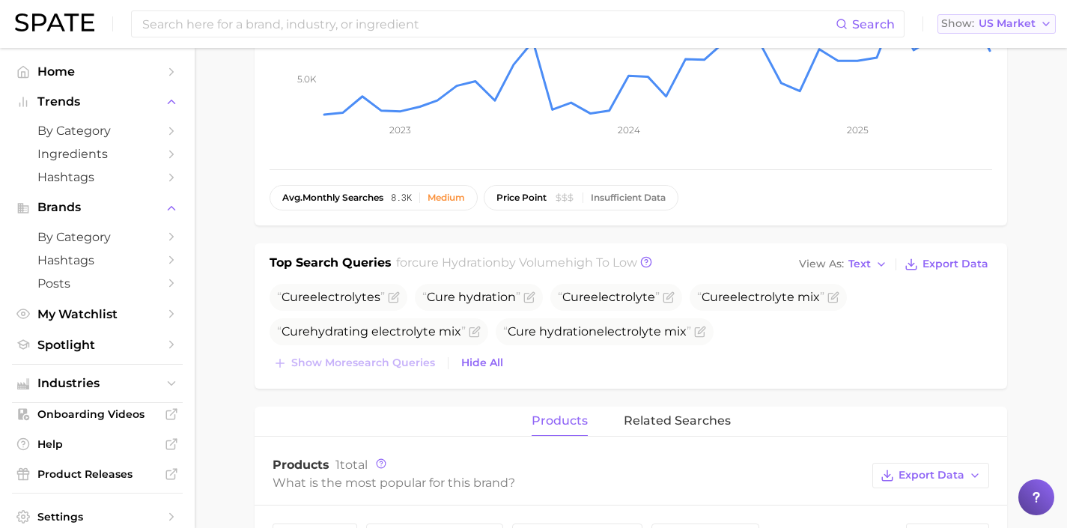
click at [992, 19] on span "US Market" at bounding box center [1007, 23] width 57 height 8
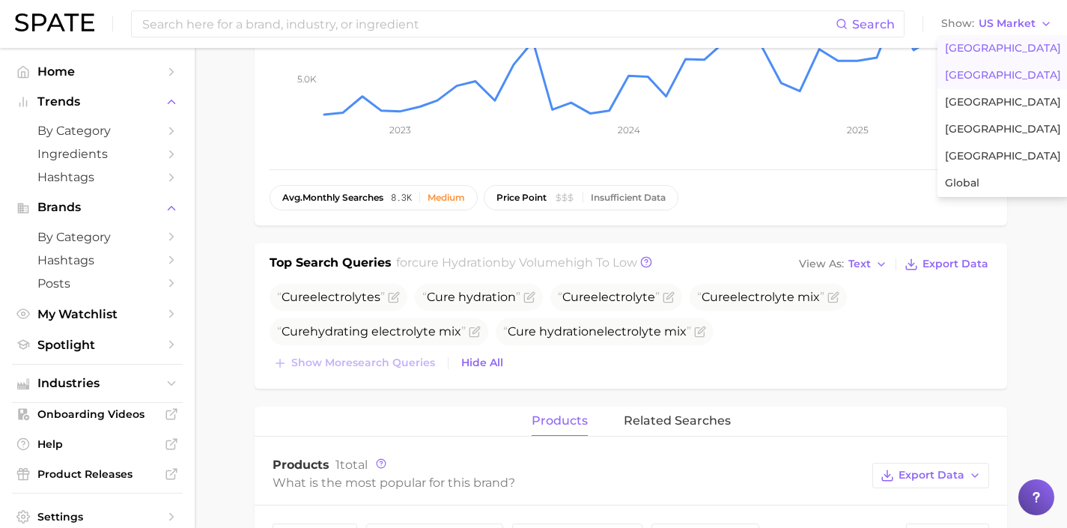
click at [1007, 75] on span "[GEOGRAPHIC_DATA]" at bounding box center [1003, 75] width 116 height 13
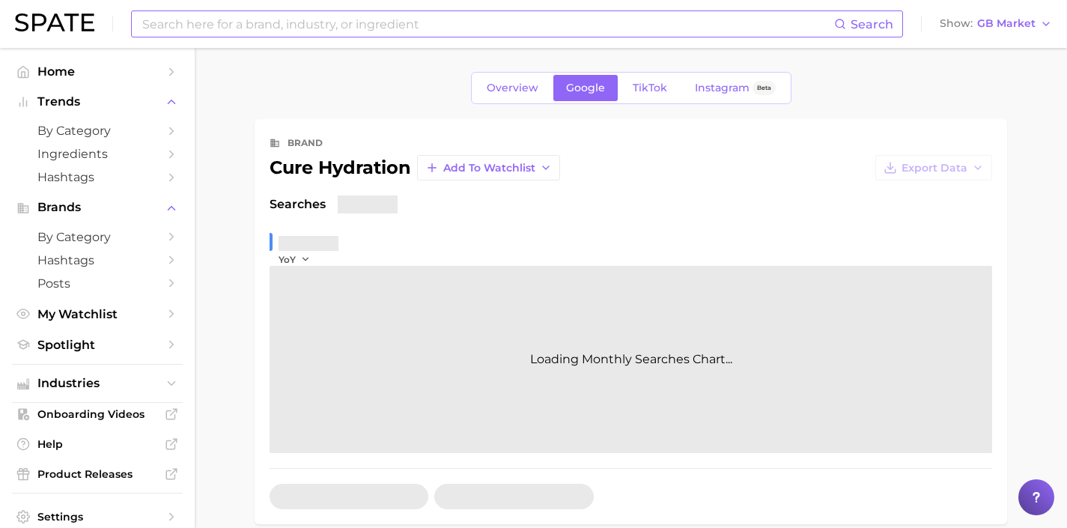
click at [694, 28] on input at bounding box center [487, 23] width 693 height 25
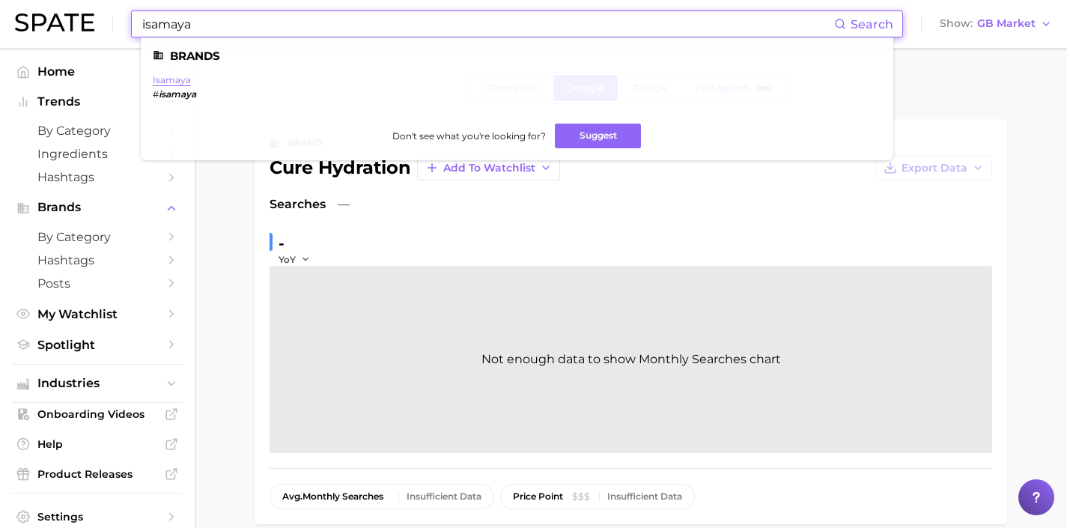
type input "isamaya"
click at [184, 81] on link "isamaya" at bounding box center [172, 79] width 38 height 11
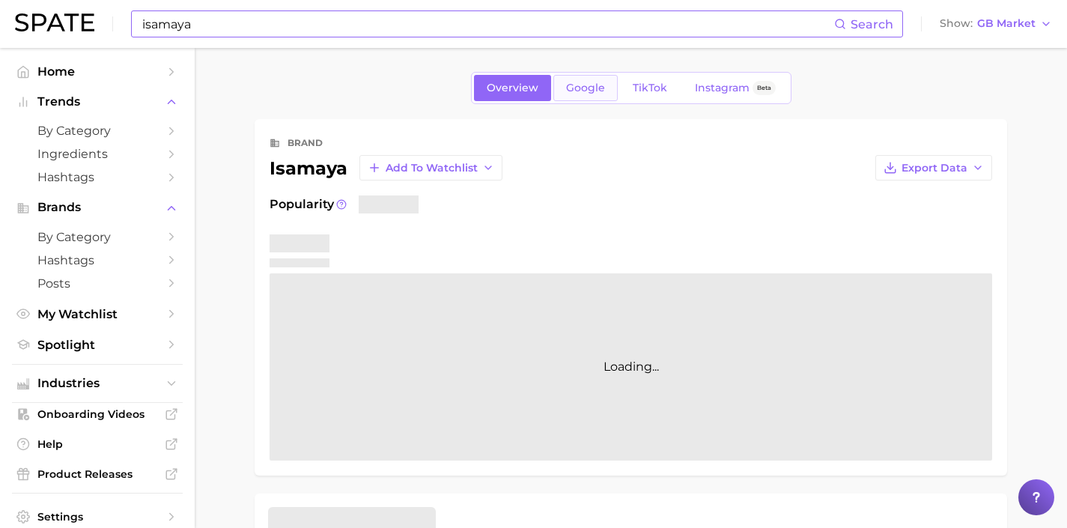
click at [559, 91] on link "Google" at bounding box center [585, 88] width 64 height 26
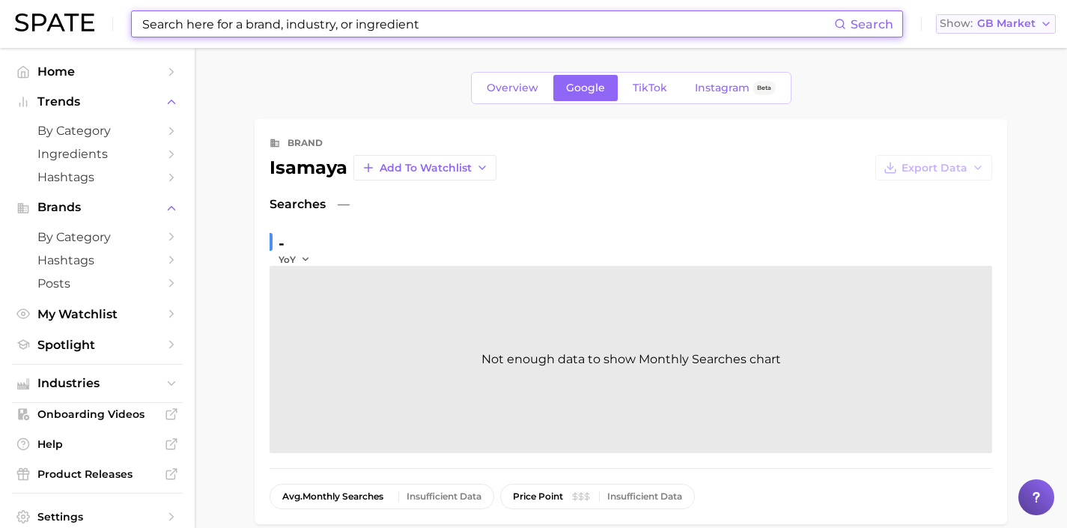
click at [995, 23] on span "GB Market" at bounding box center [1006, 23] width 58 height 8
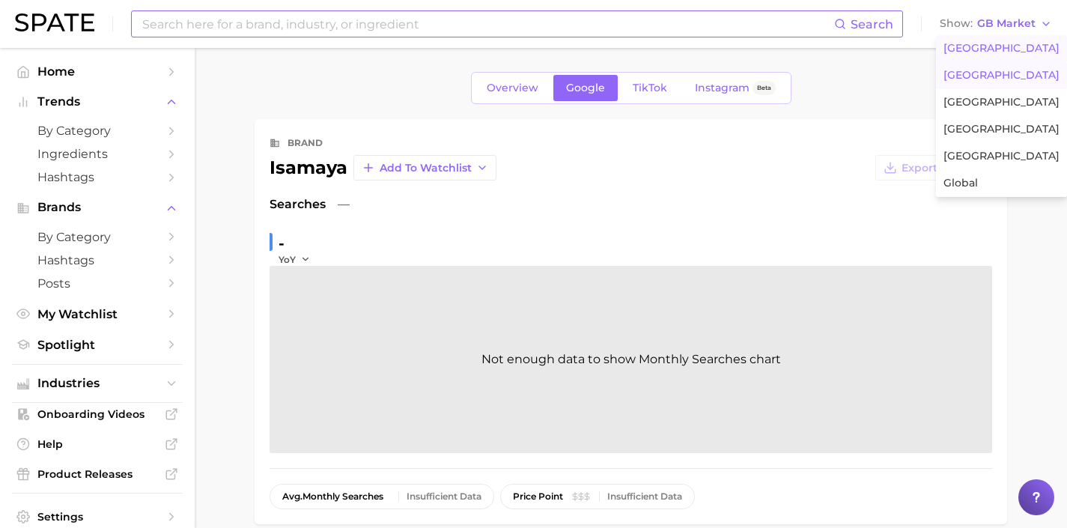
click at [994, 46] on span "[GEOGRAPHIC_DATA]" at bounding box center [1002, 48] width 116 height 13
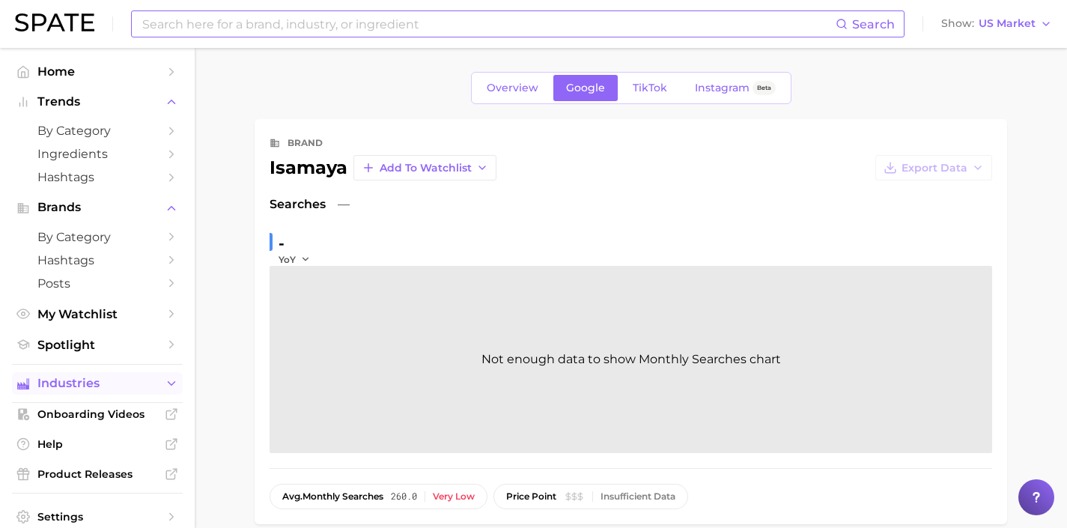
click at [109, 388] on span "Industries" at bounding box center [97, 383] width 120 height 13
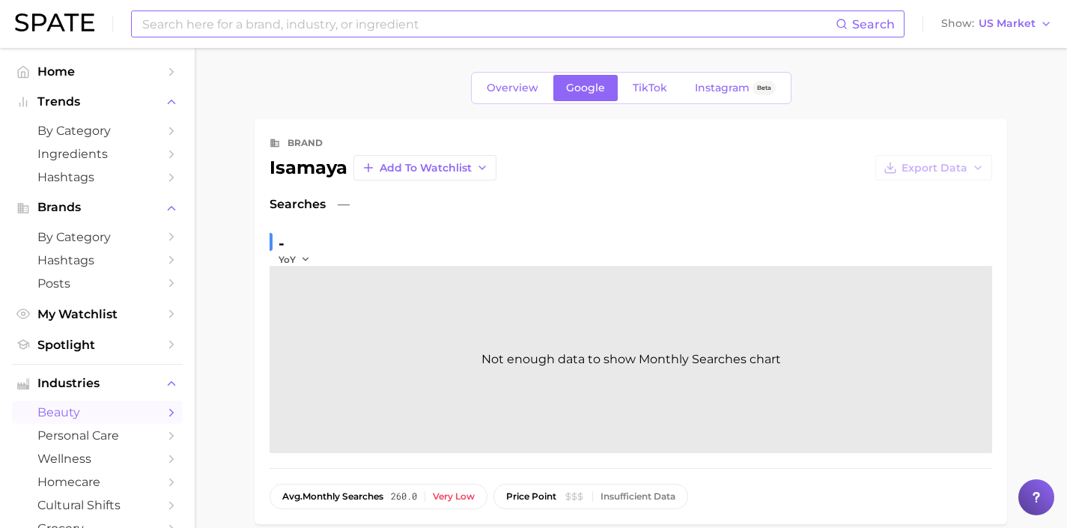
click at [133, 410] on span "beauty" at bounding box center [97, 412] width 120 height 14
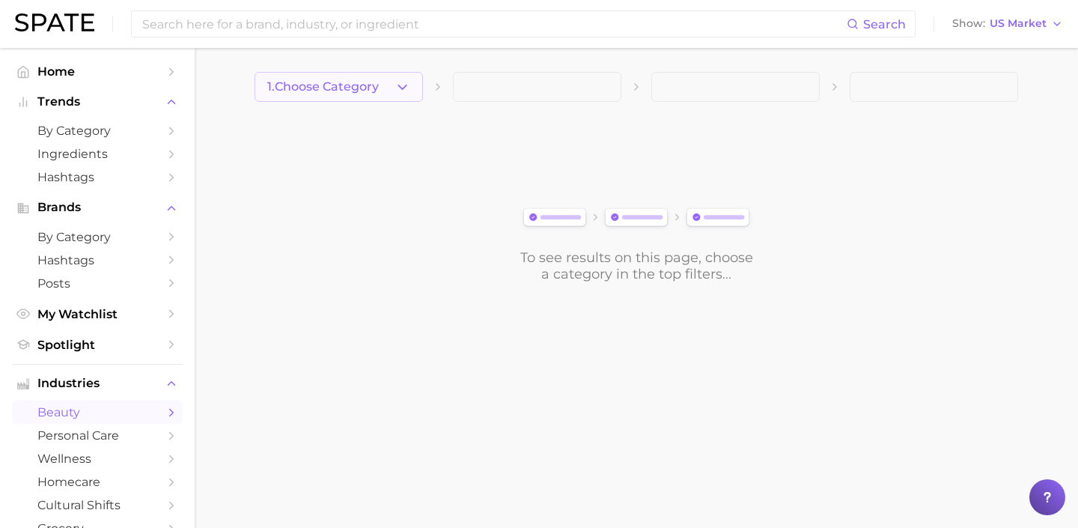
click at [370, 91] on span "1. Choose Category" at bounding box center [323, 86] width 112 height 13
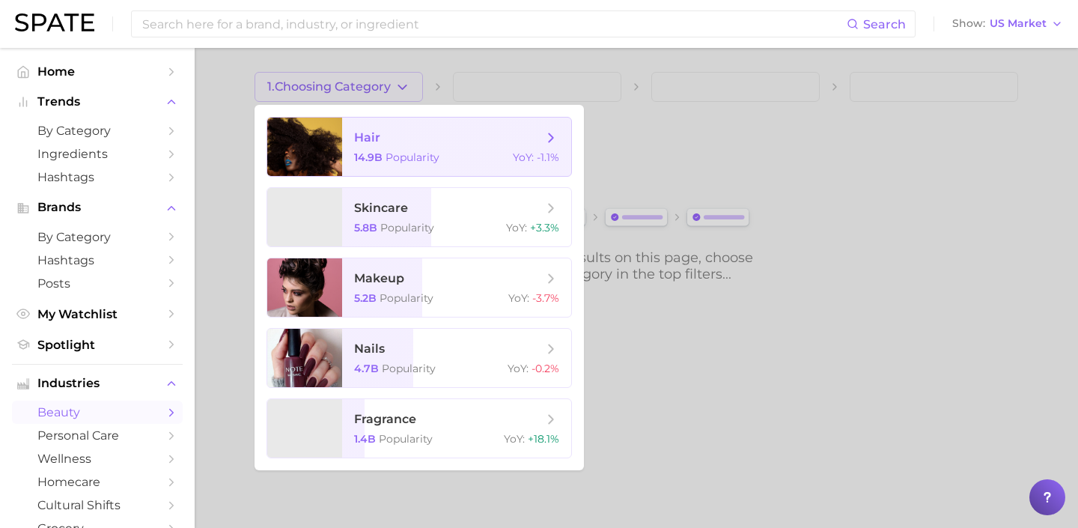
click at [421, 146] on span "hair 14.9b Popularity YoY : -1.1%" at bounding box center [456, 147] width 229 height 58
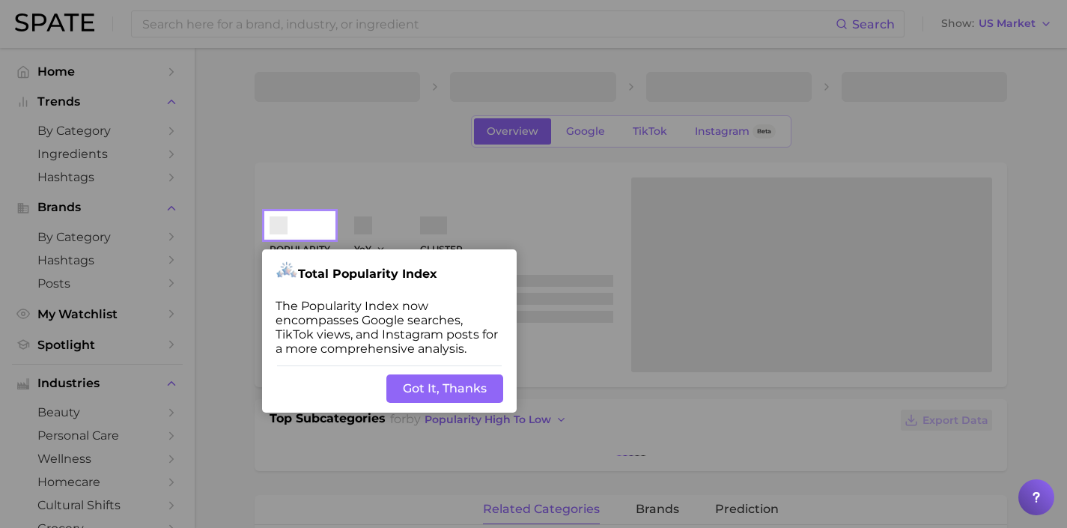
click at [456, 192] on div at bounding box center [700, 500] width 733 height 1001
click at [473, 380] on button "Got It, Thanks" at bounding box center [444, 388] width 117 height 28
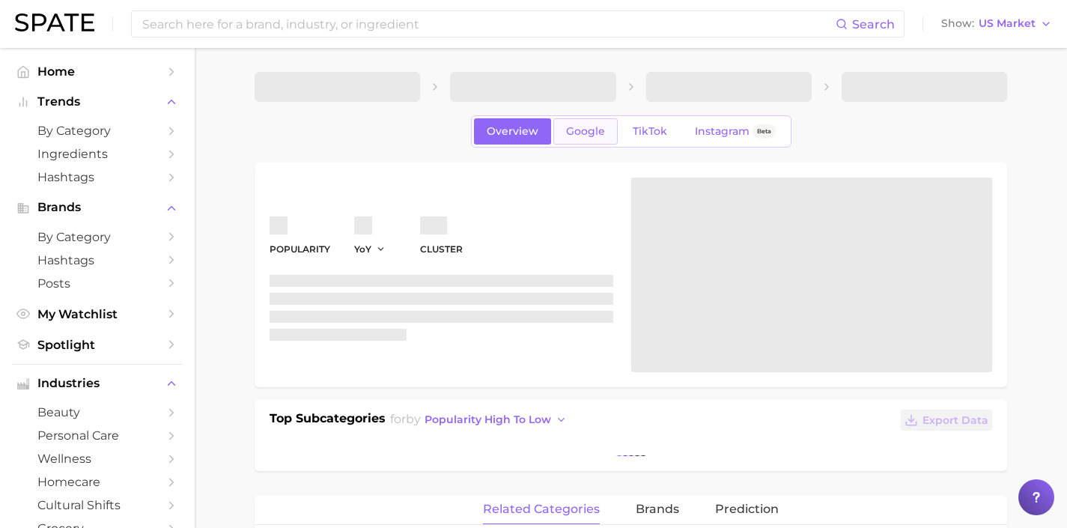
click at [595, 128] on span "Google" at bounding box center [585, 131] width 39 height 13
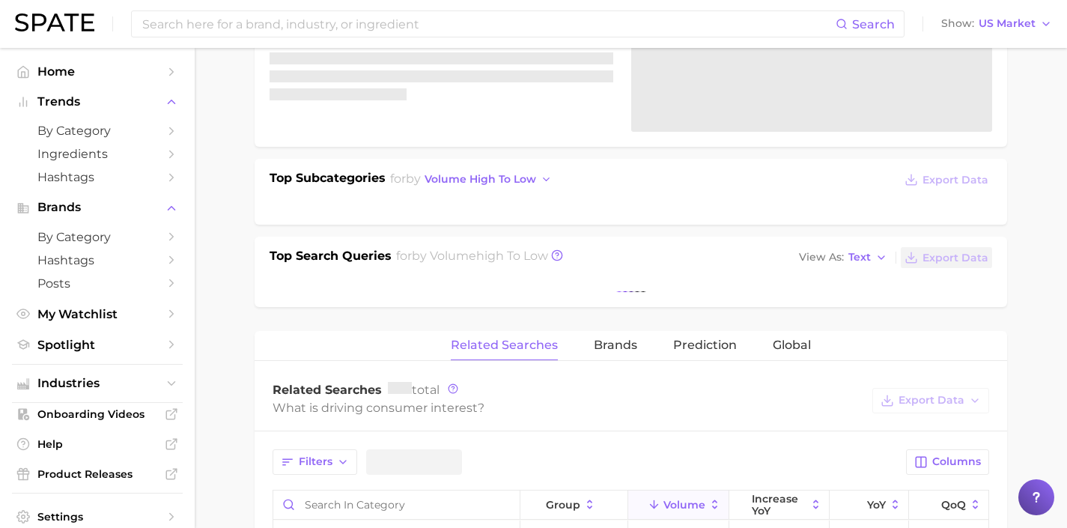
scroll to position [242, 0]
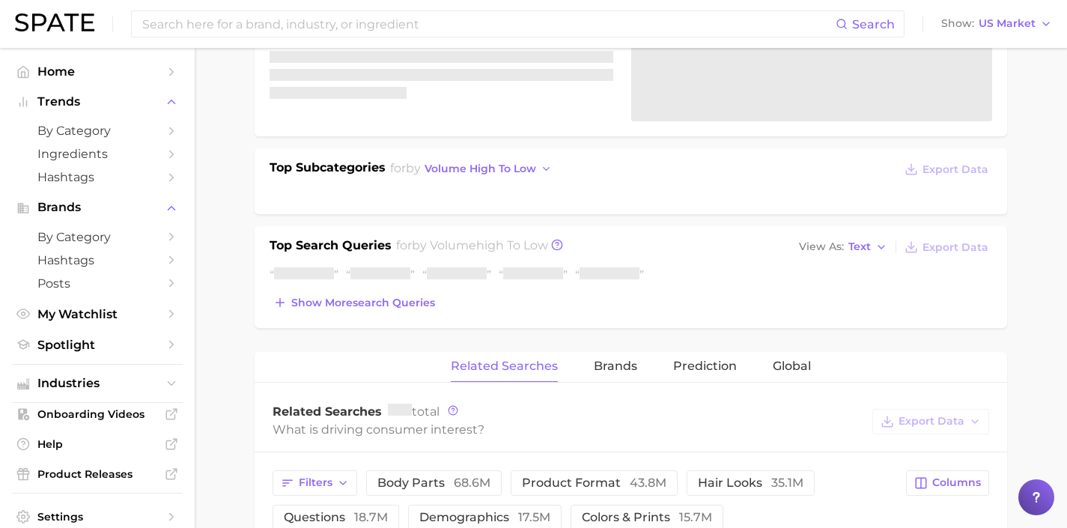
click at [417, 306] on button "Show more search queries" at bounding box center [354, 302] width 169 height 21
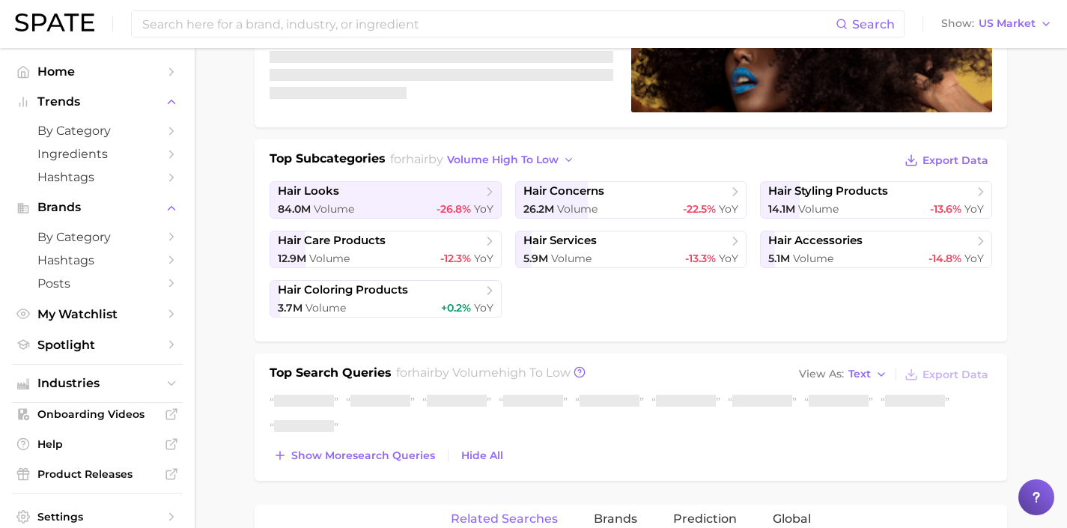
scroll to position [265, 0]
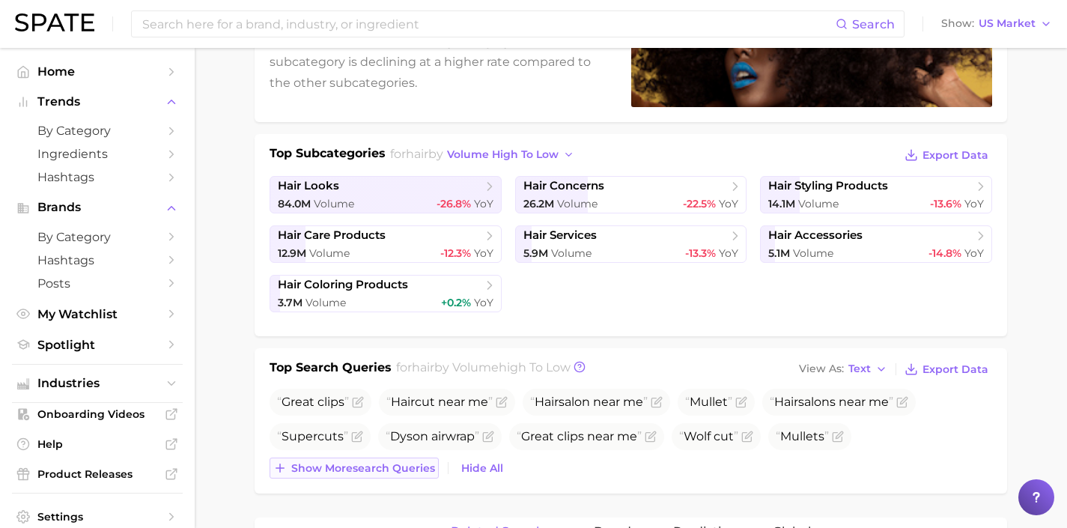
click at [387, 464] on span "Show more search queries" at bounding box center [363, 468] width 144 height 13
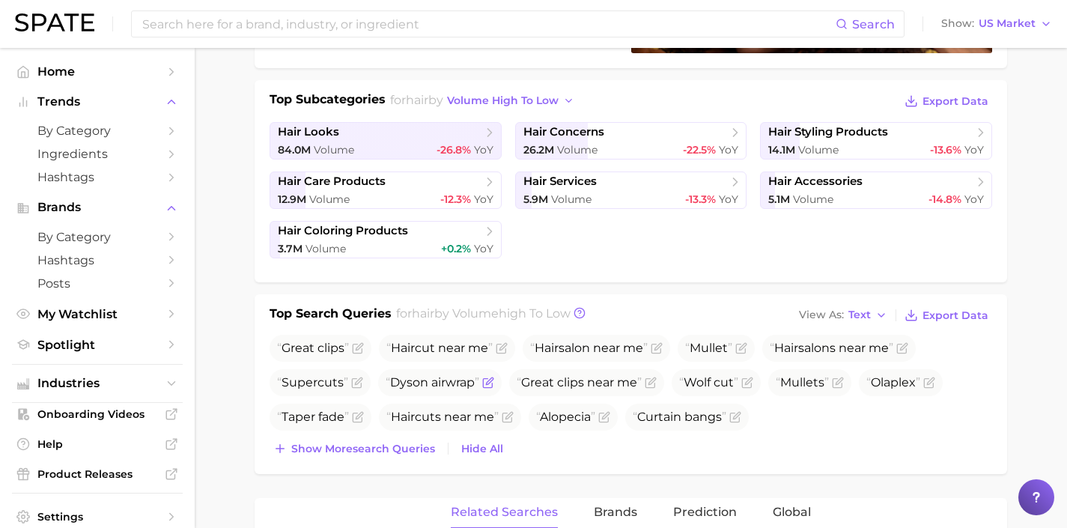
scroll to position [320, 0]
click at [395, 445] on span "Show more search queries" at bounding box center [363, 448] width 144 height 13
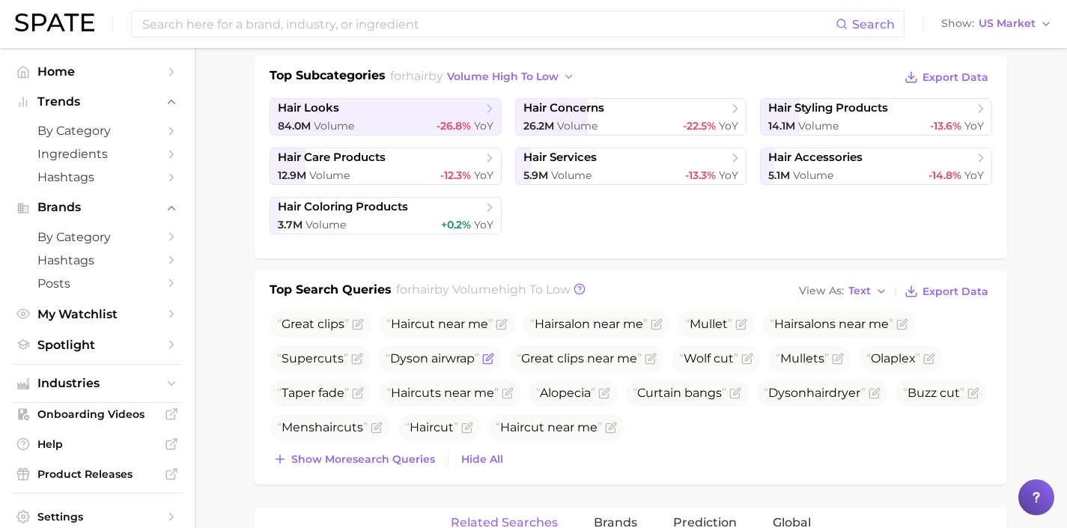
scroll to position [344, 0]
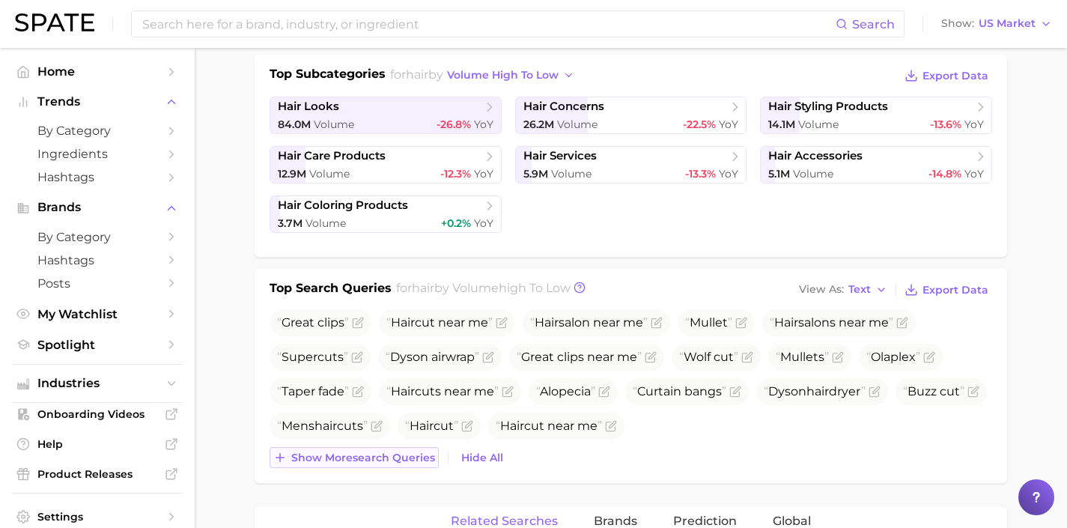
click at [392, 458] on span "Show more search queries" at bounding box center [363, 458] width 144 height 13
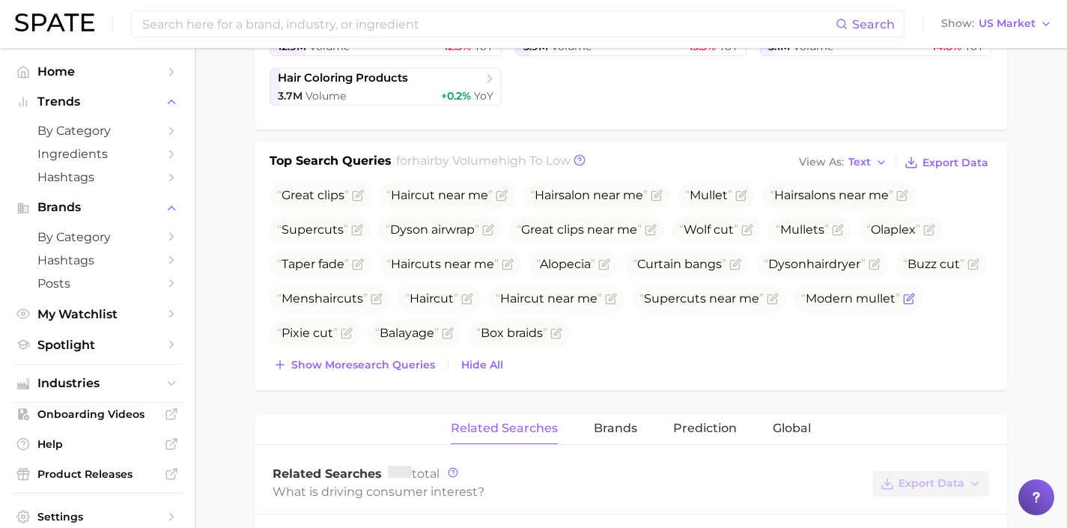
scroll to position [474, 0]
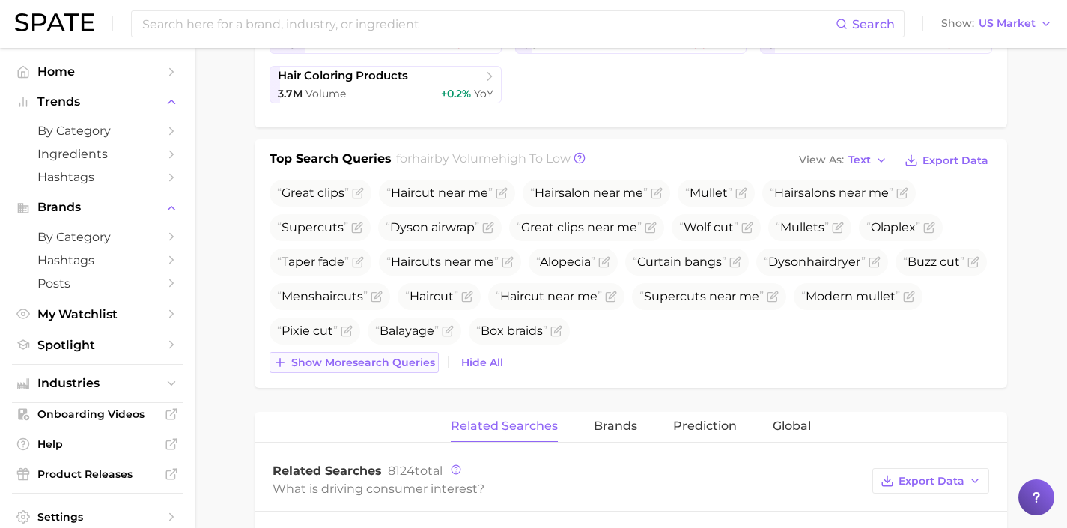
click at [398, 357] on span "Show more search queries" at bounding box center [363, 362] width 144 height 13
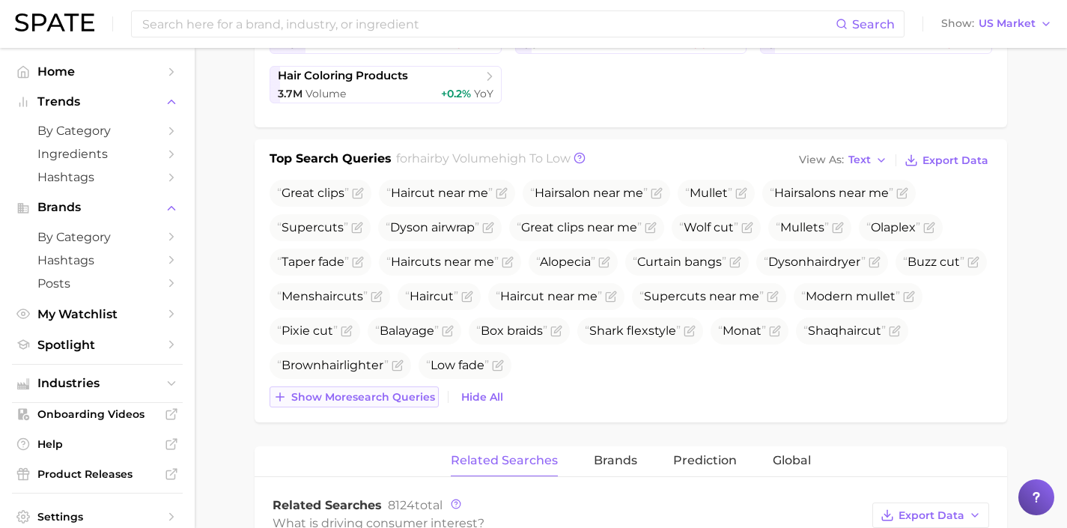
click at [395, 394] on span "Show more search queries" at bounding box center [363, 397] width 144 height 13
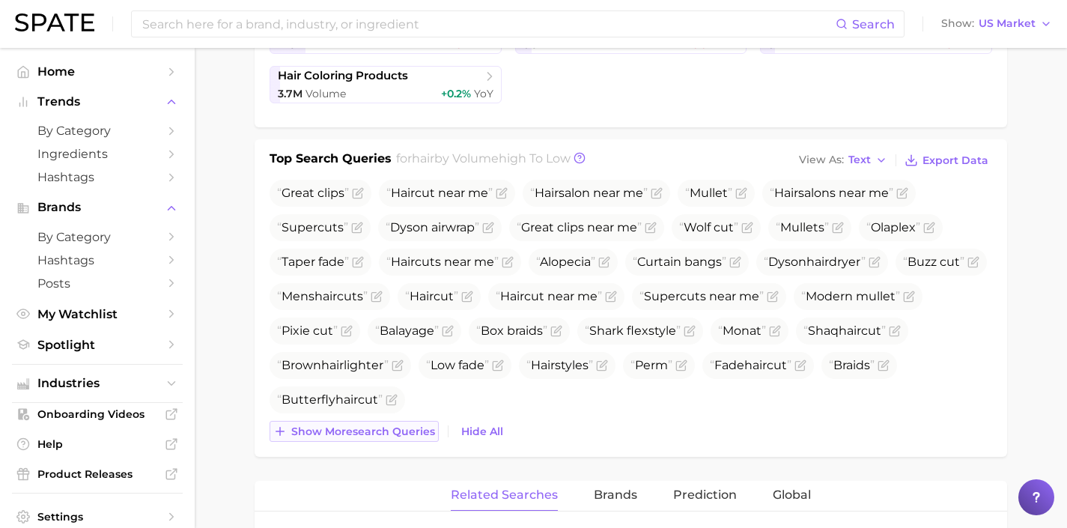
click at [399, 431] on span "Show more search queries" at bounding box center [363, 431] width 144 height 13
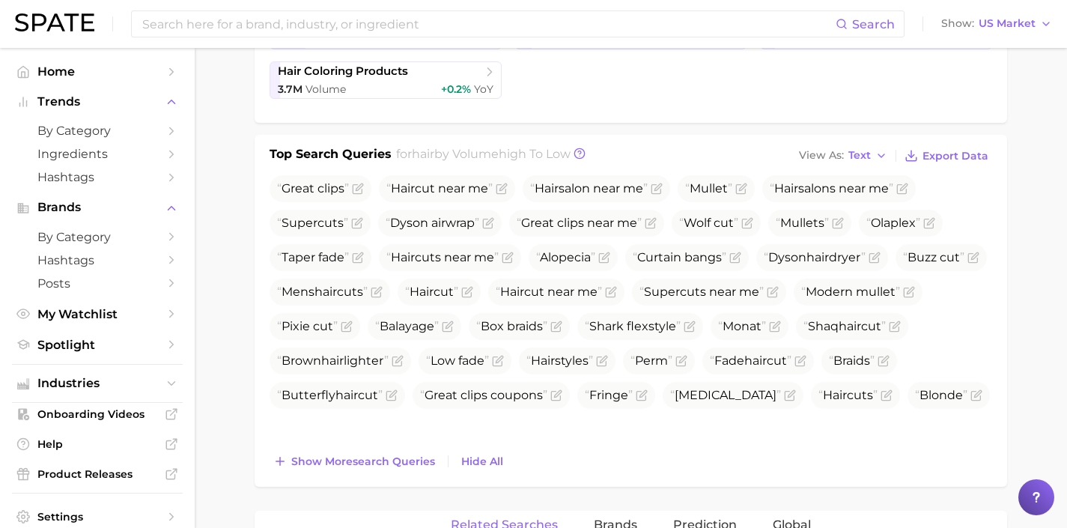
scroll to position [481, 0]
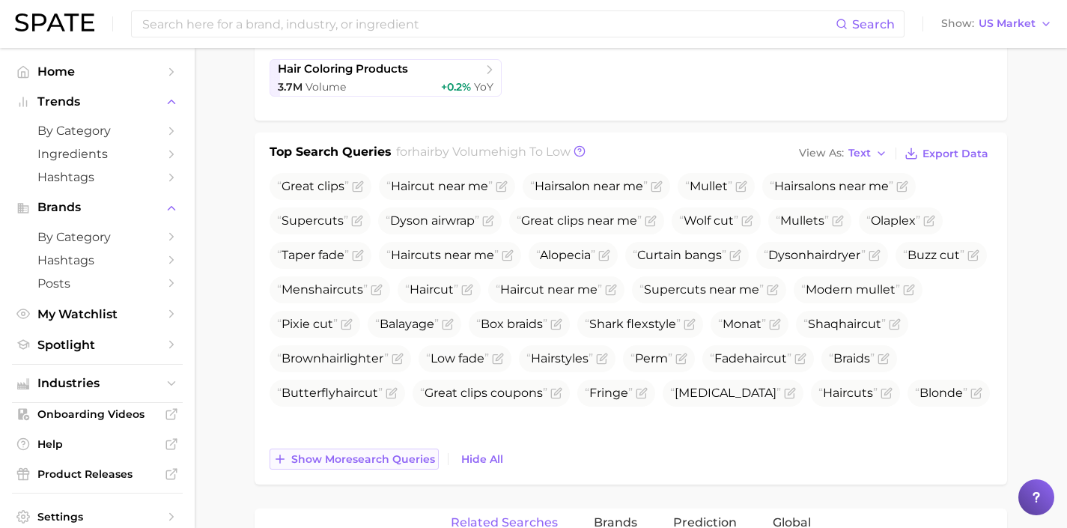
click at [418, 461] on span "Show more search queries" at bounding box center [363, 459] width 144 height 13
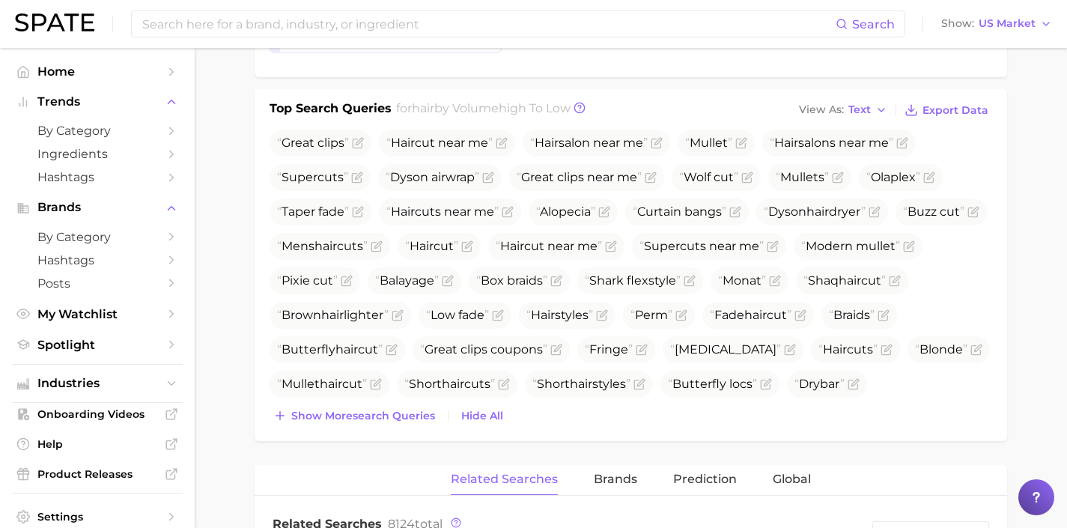
scroll to position [560, 0]
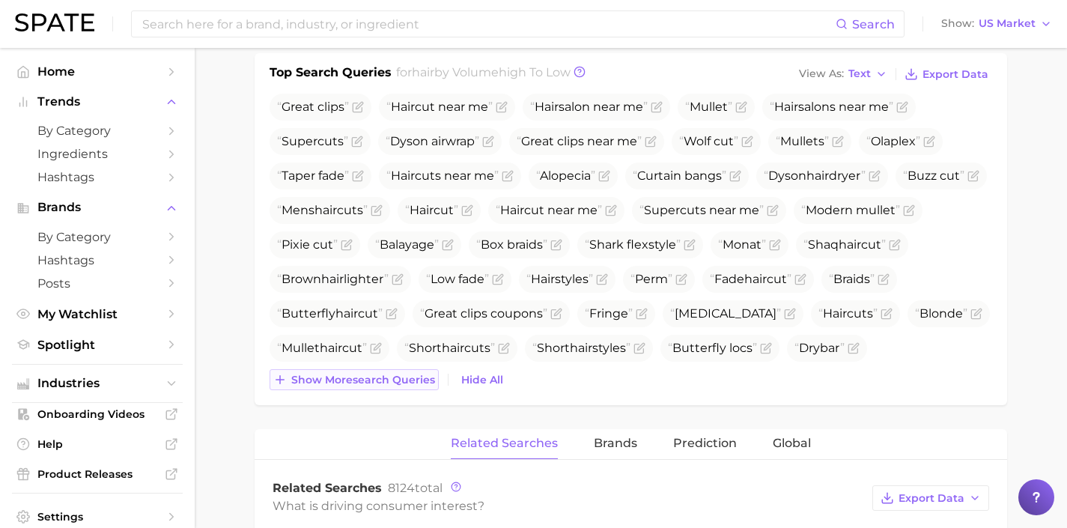
click at [410, 378] on span "Show more search queries" at bounding box center [363, 380] width 144 height 13
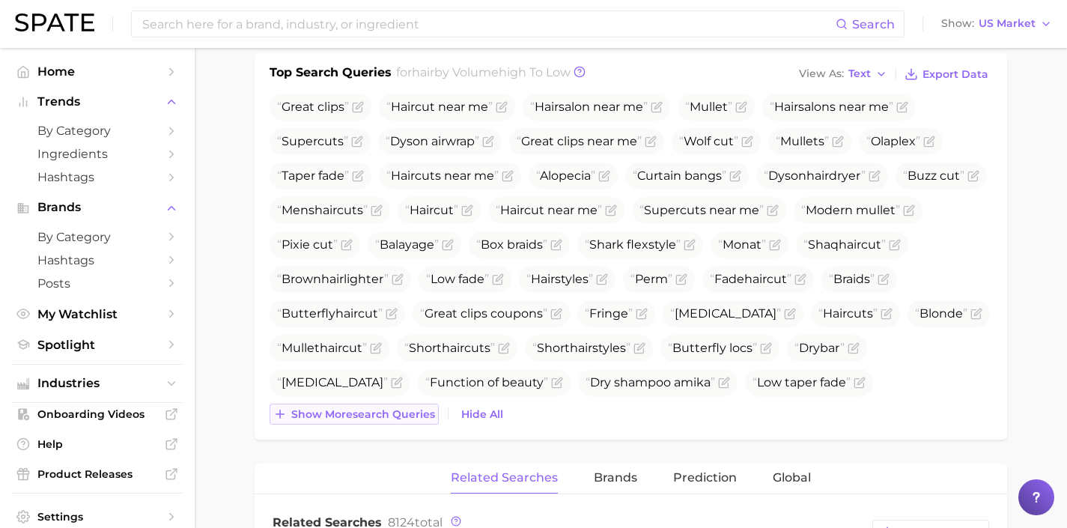
click at [408, 408] on span "Show more search queries" at bounding box center [363, 414] width 144 height 13
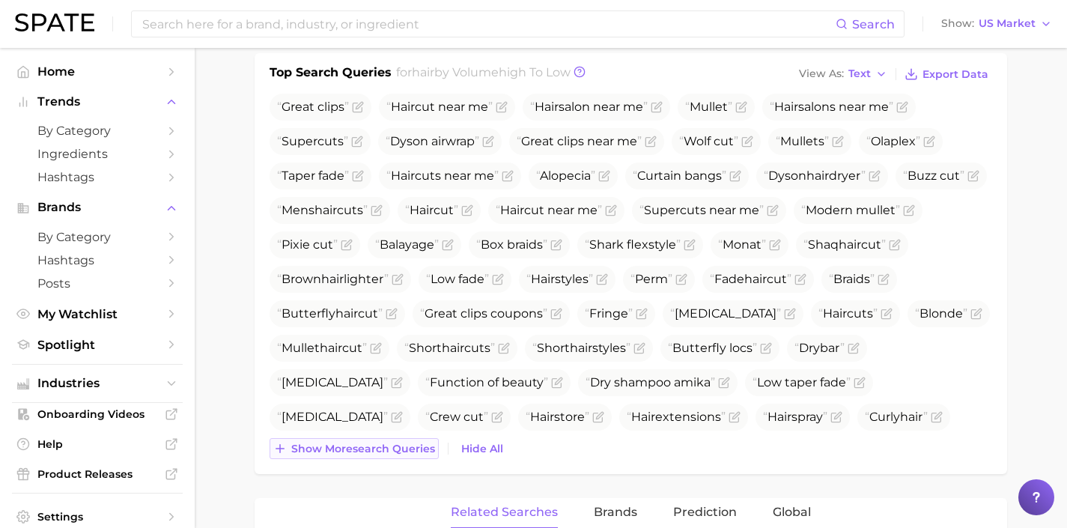
click at [416, 450] on span "Show more search queries" at bounding box center [363, 449] width 144 height 13
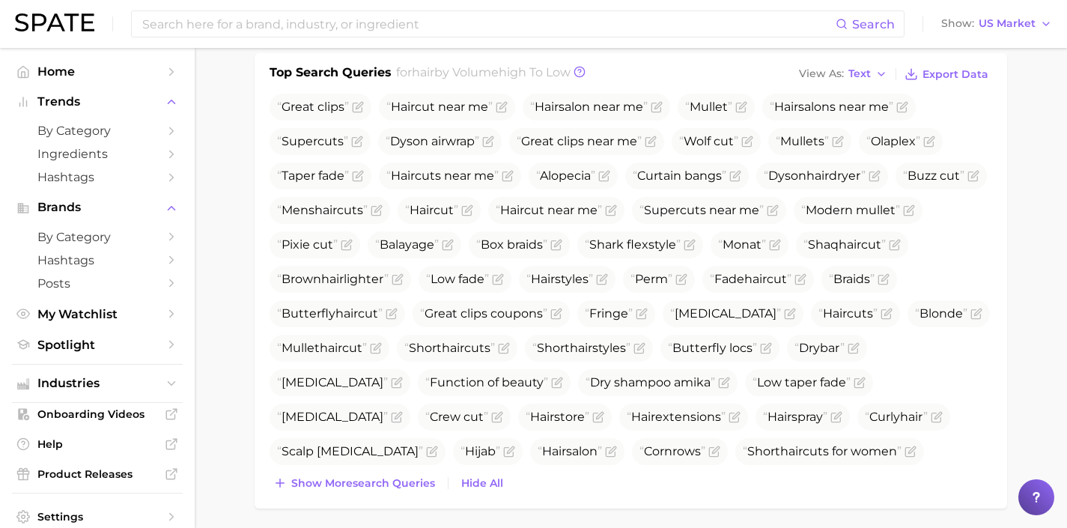
click at [416, 494] on div "Top Search Queries for hair by Volume high to low View As Text Export Data Grea…" at bounding box center [631, 280] width 753 height 455
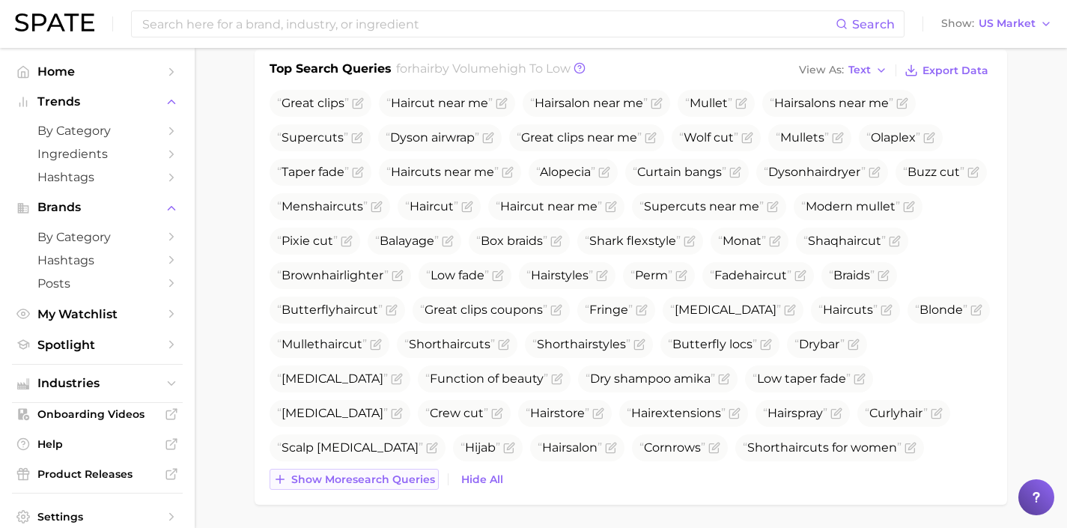
scroll to position [580, 0]
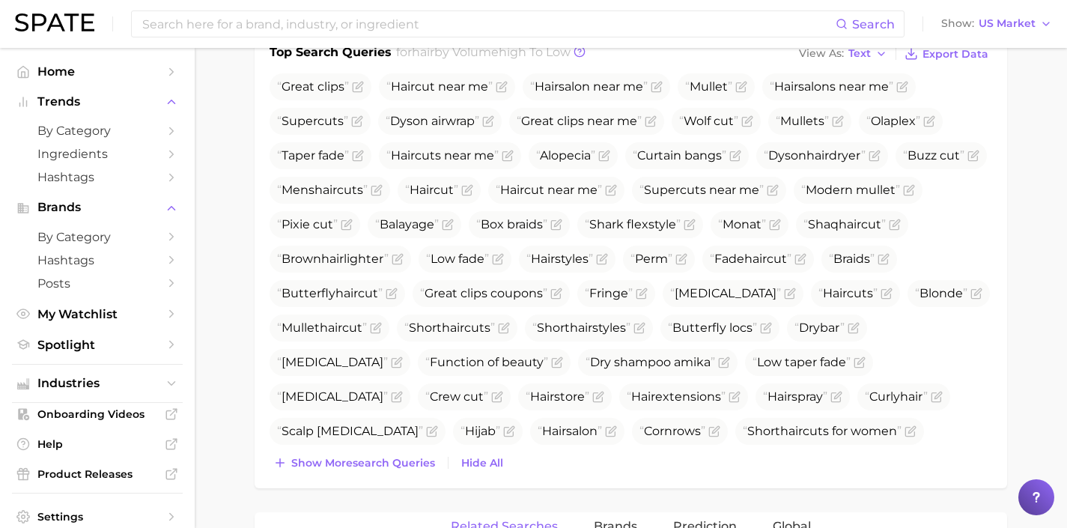
click at [412, 476] on div "Top Search Queries for hair by Volume high to low View As Text Export Data Grea…" at bounding box center [631, 260] width 753 height 455
click at [410, 468] on span "Show more search queries" at bounding box center [363, 463] width 144 height 13
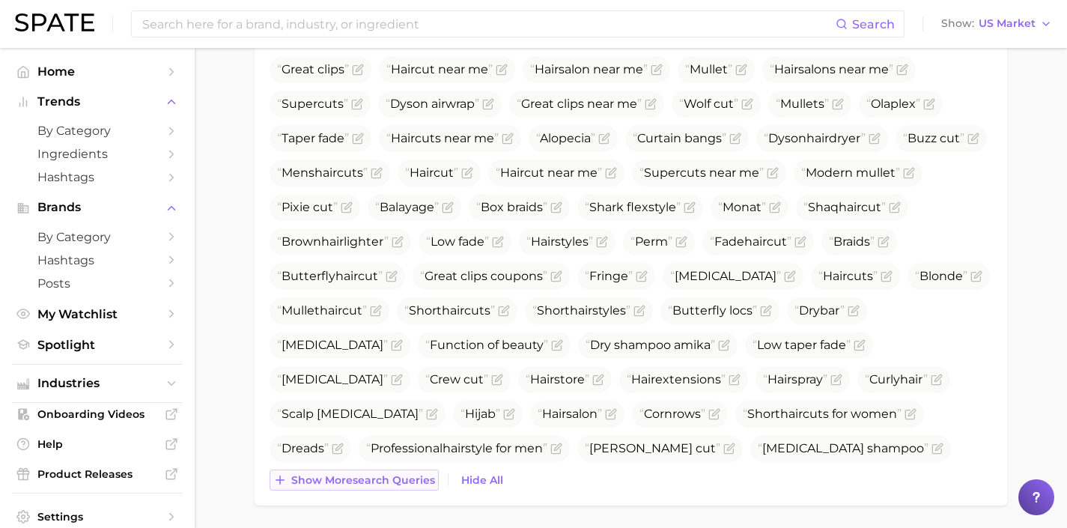
scroll to position [605, 0]
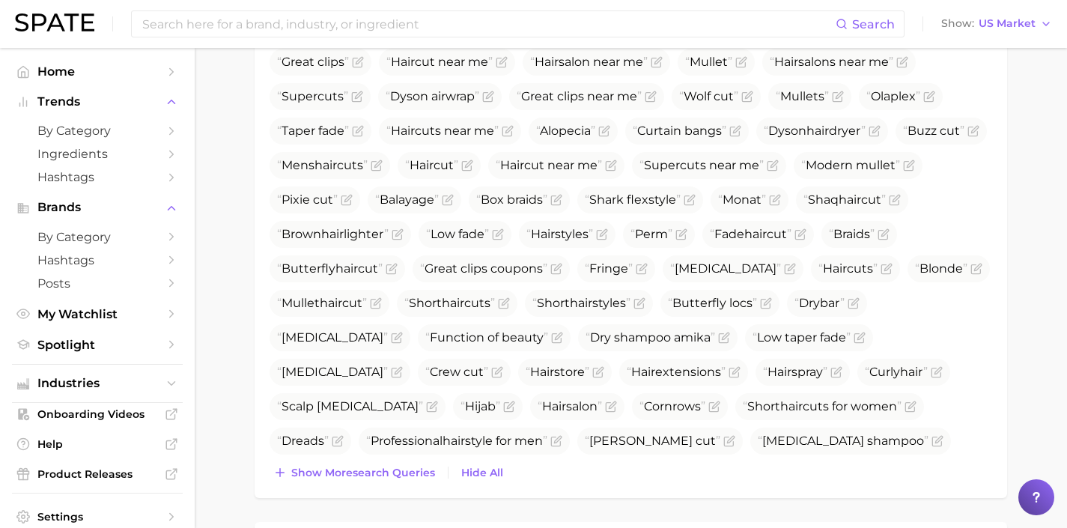
click at [406, 458] on div "Great clips Hair cut near me Hair salon near me Mullet Hair salons near me Supe…" at bounding box center [631, 266] width 723 height 434
click at [406, 475] on span "Show more search queries" at bounding box center [363, 473] width 144 height 13
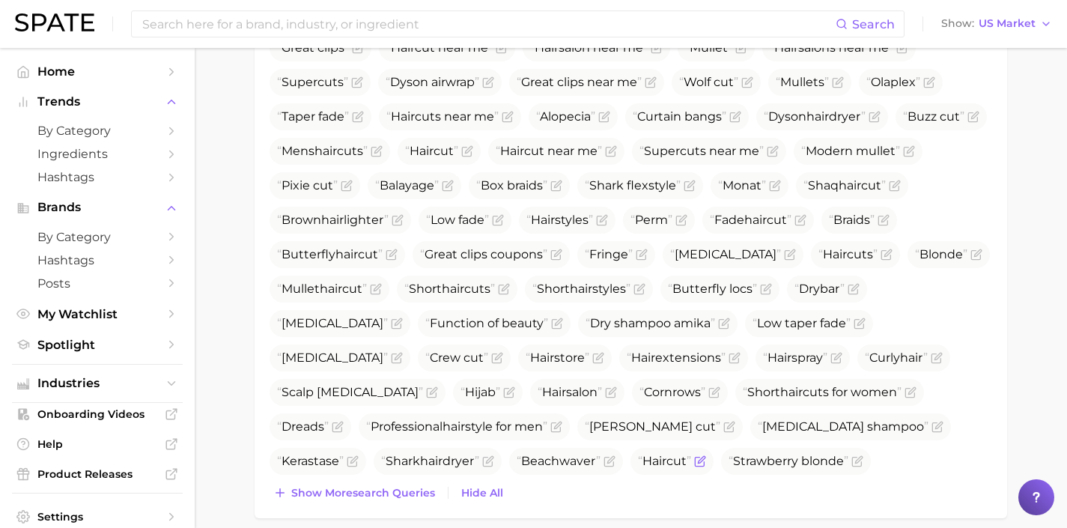
scroll to position [626, 0]
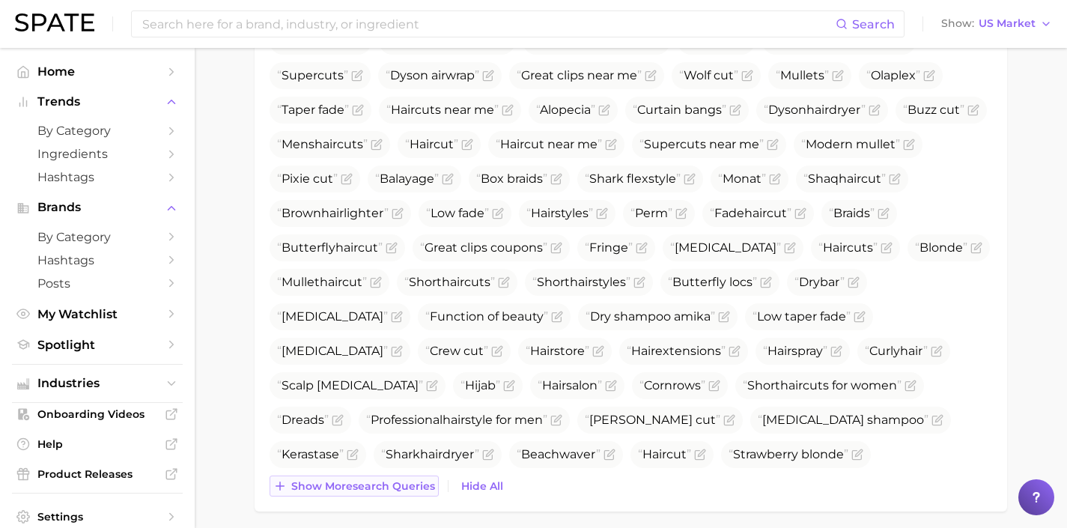
click at [407, 493] on button "Show more search queries" at bounding box center [354, 486] width 169 height 21
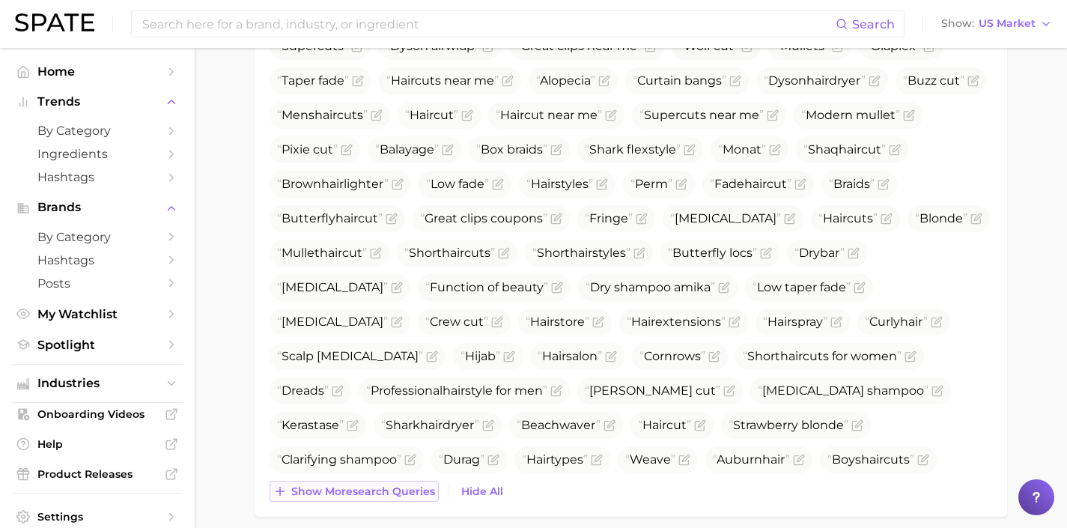
click at [397, 496] on span "Show more search queries" at bounding box center [363, 491] width 144 height 13
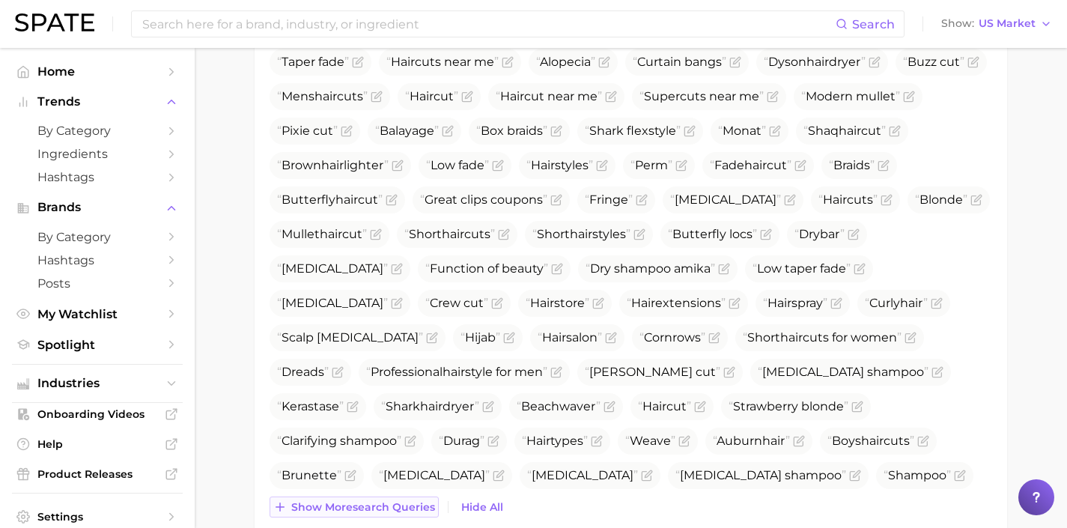
click at [409, 499] on button "Show more search queries" at bounding box center [354, 507] width 169 height 21
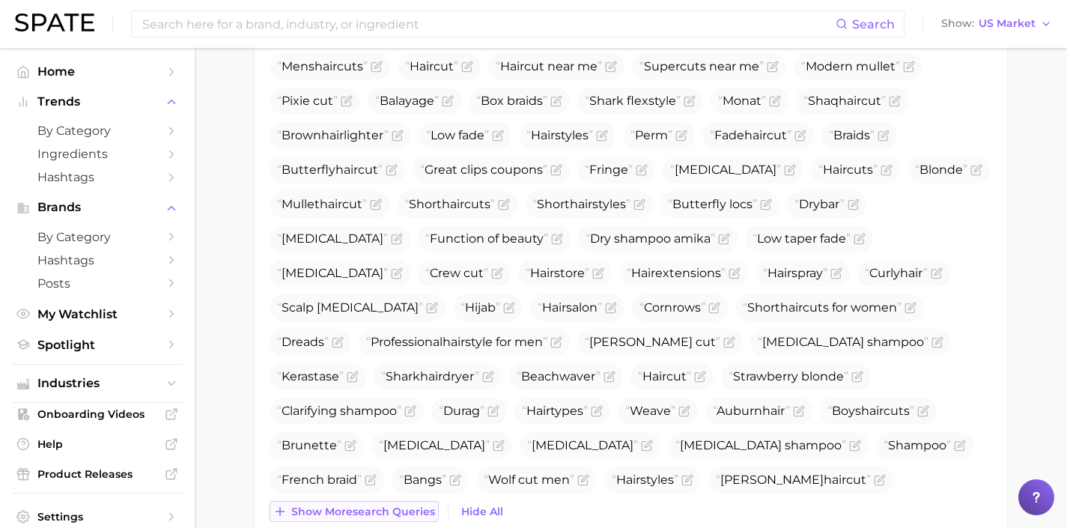
click at [399, 510] on span "Show more search queries" at bounding box center [363, 512] width 144 height 13
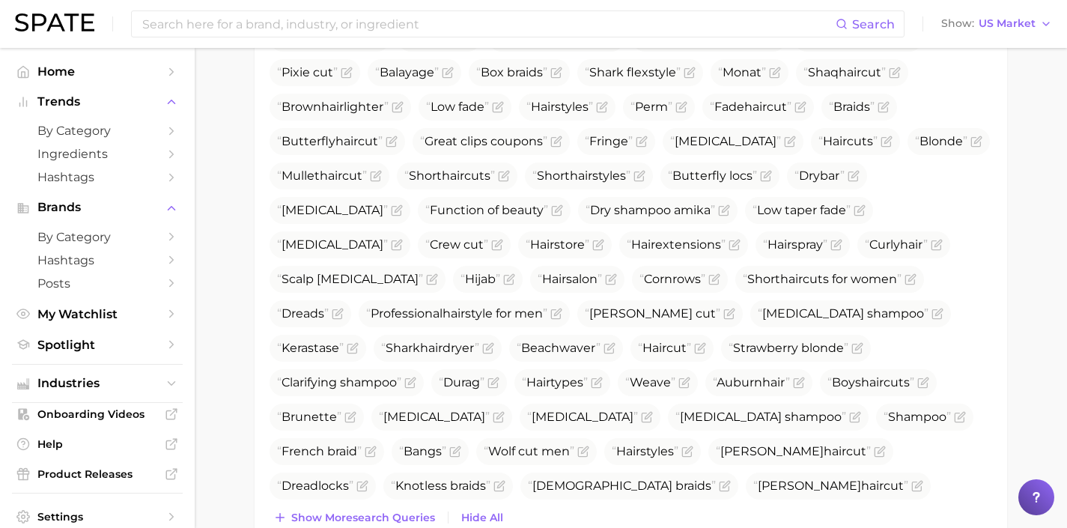
scroll to position [783, 0]
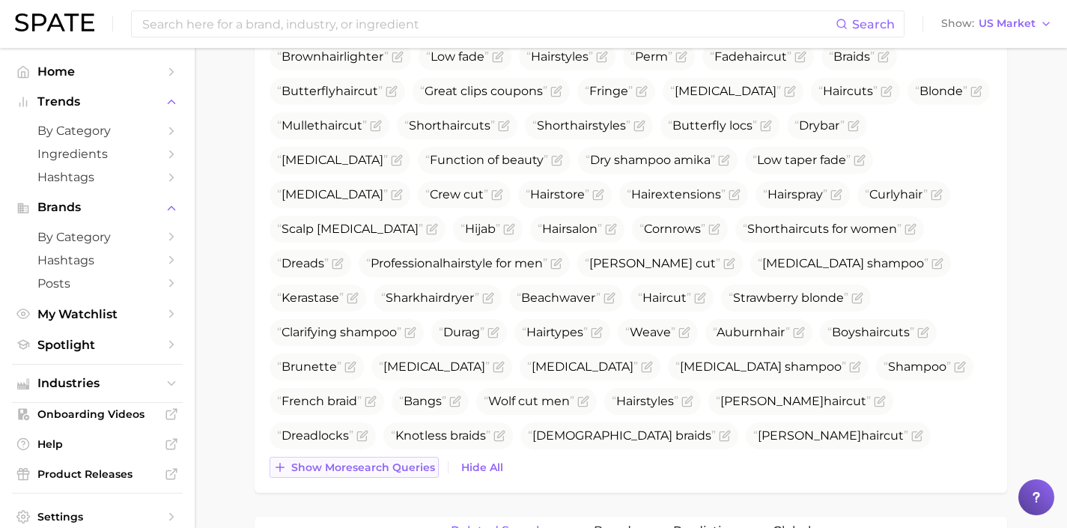
click at [385, 474] on button "Show more search queries" at bounding box center [354, 467] width 169 height 21
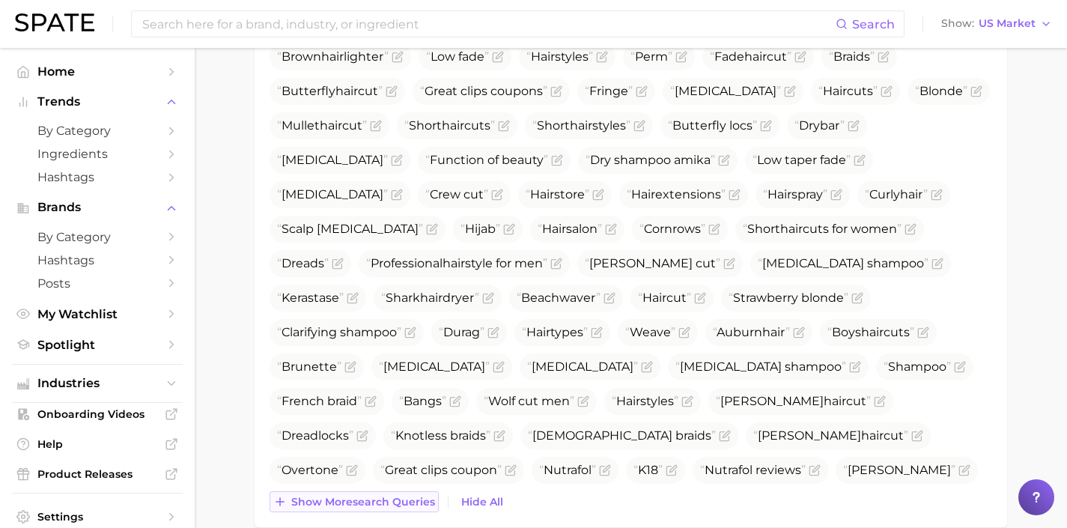
click at [408, 506] on span "Show more search queries" at bounding box center [363, 502] width 144 height 13
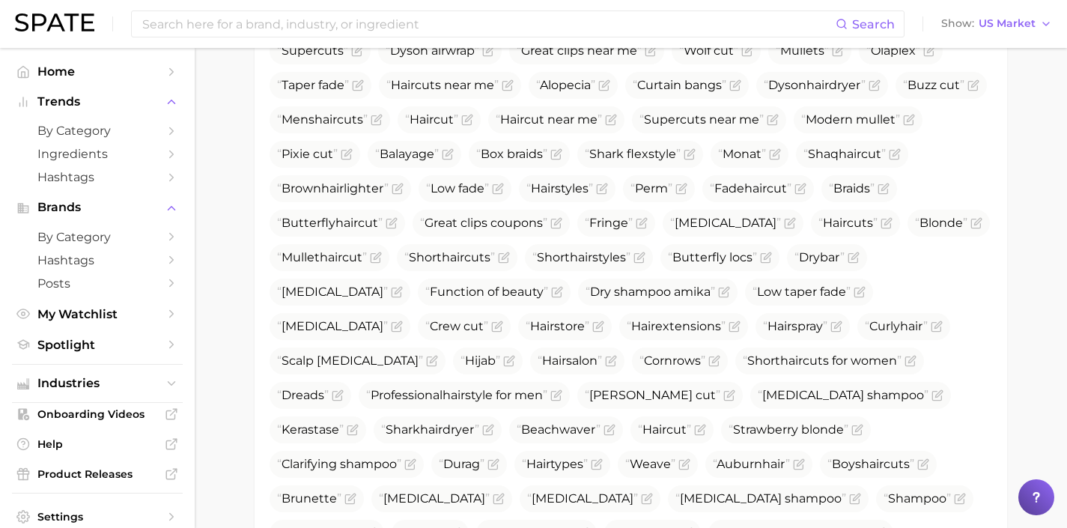
scroll to position [0, 0]
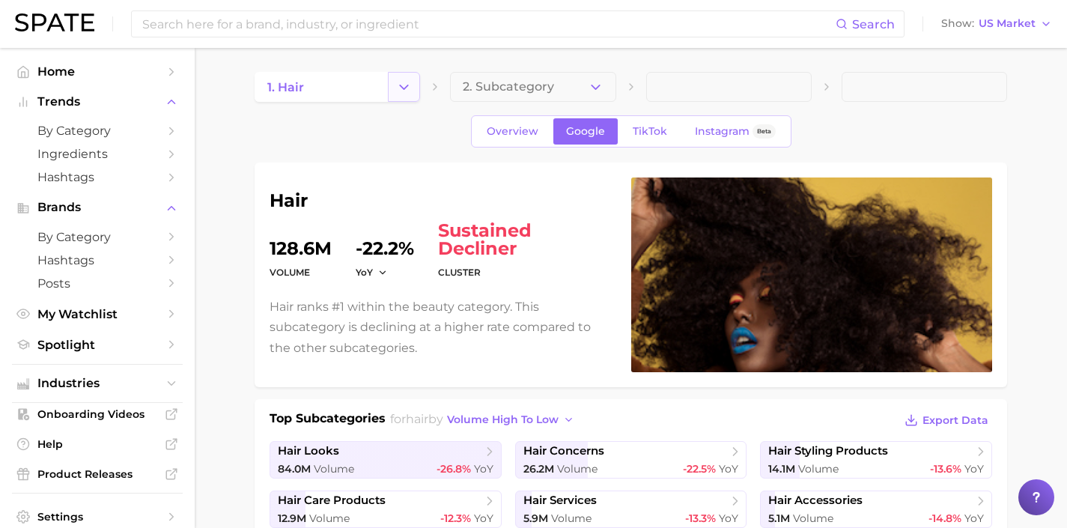
click at [404, 100] on button "Change Category" at bounding box center [404, 87] width 32 height 30
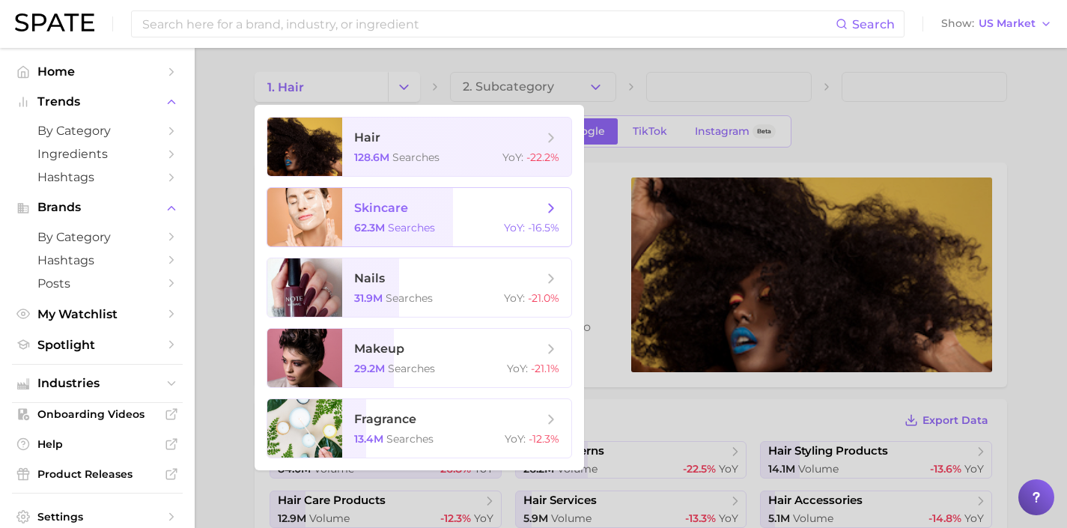
click at [396, 212] on span "skincare" at bounding box center [381, 208] width 54 height 14
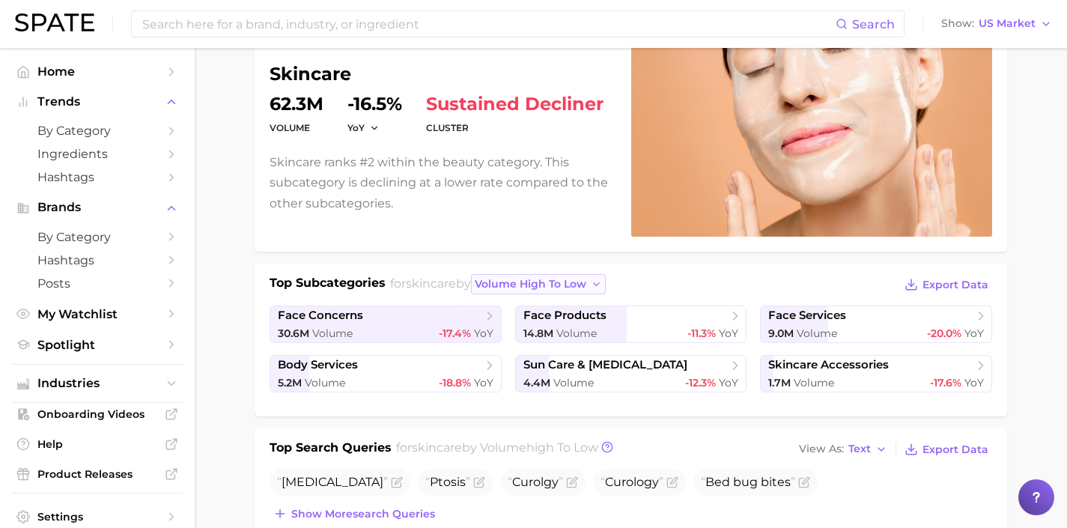
scroll to position [244, 0]
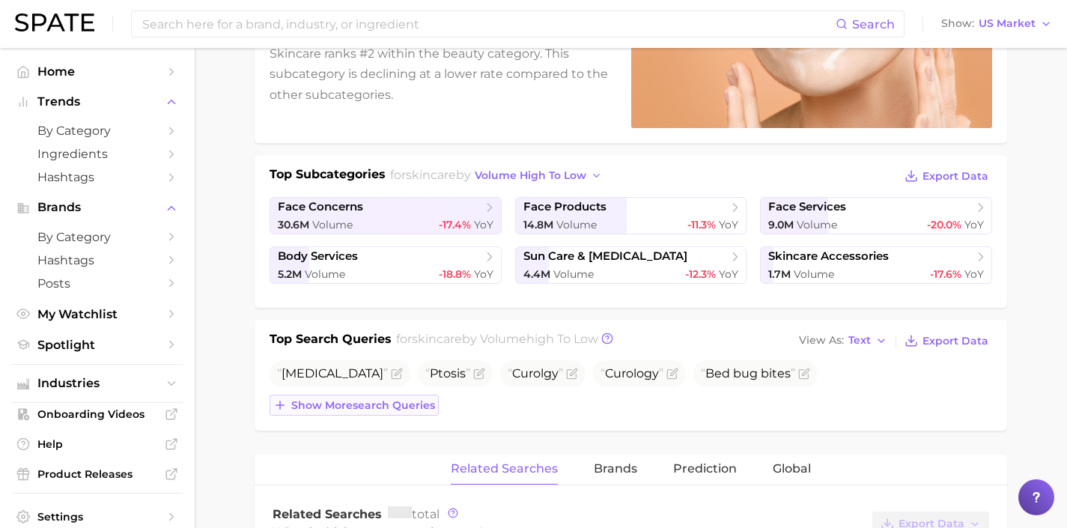
click at [405, 412] on button "Show more search queries" at bounding box center [354, 405] width 169 height 21
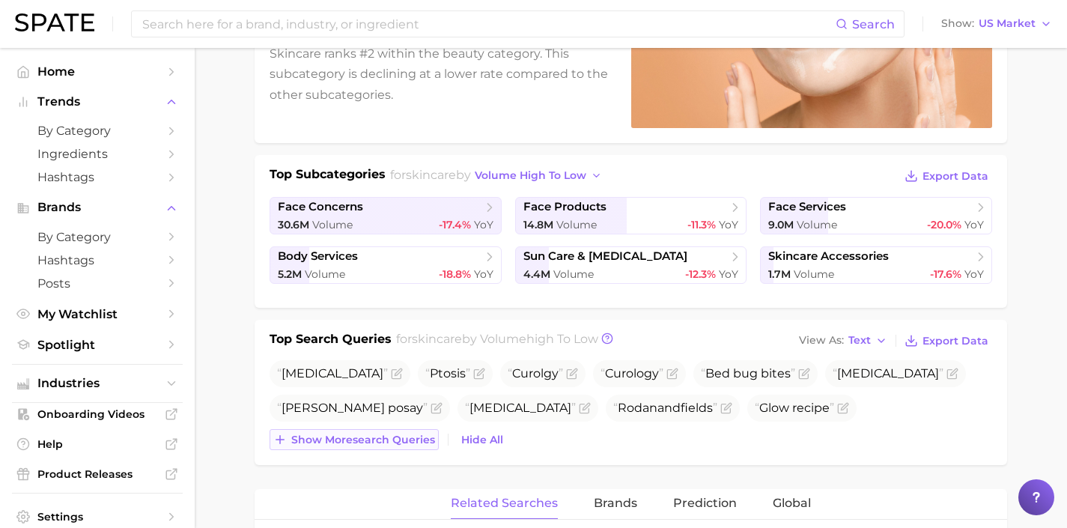
click at [404, 434] on span "Show more search queries" at bounding box center [363, 440] width 144 height 13
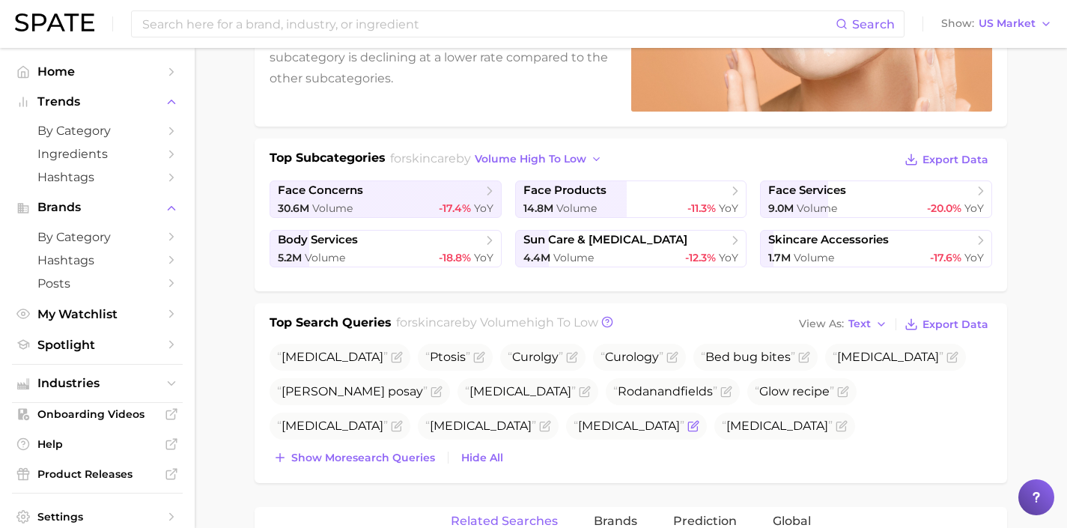
scroll to position [267, 0]
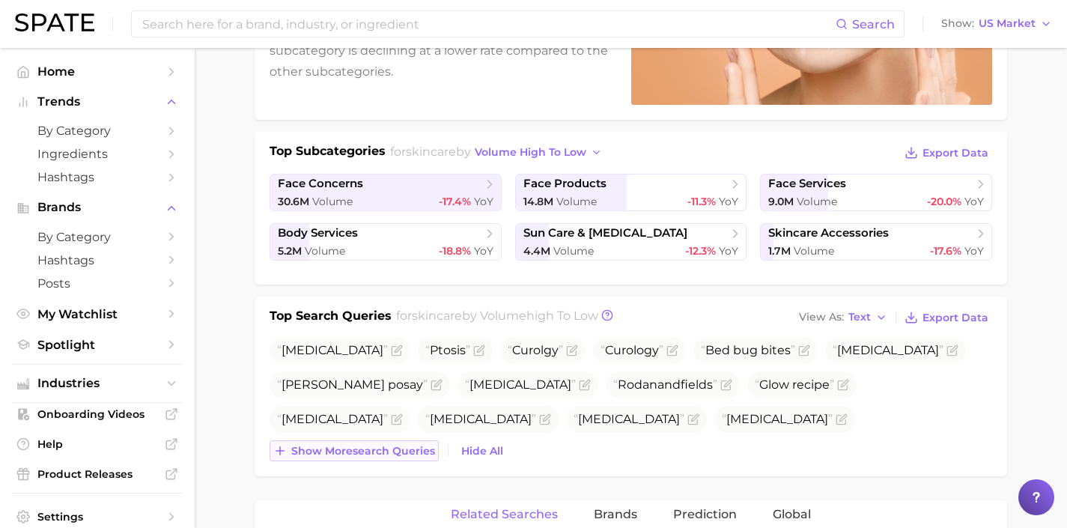
click at [398, 447] on span "Show more search queries" at bounding box center [363, 451] width 144 height 13
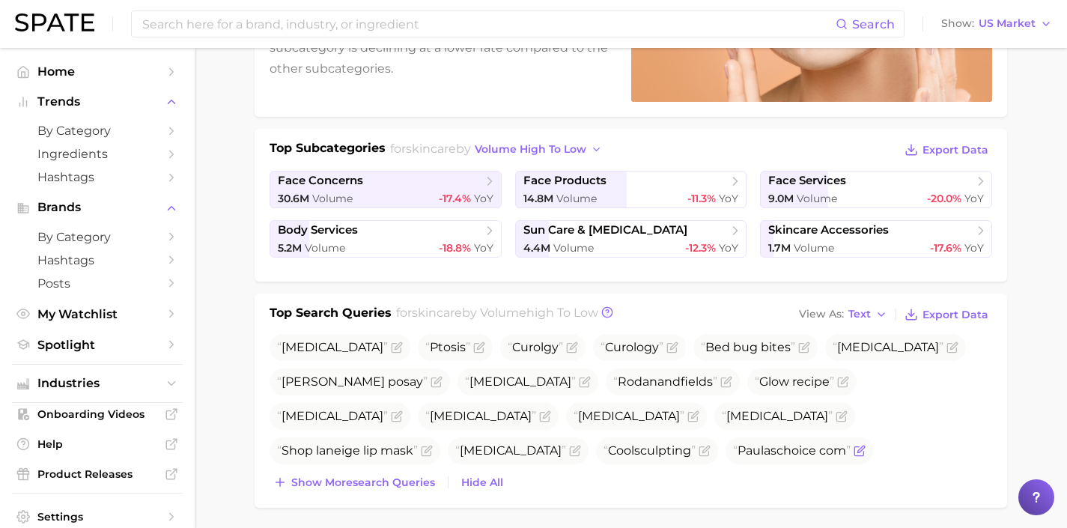
scroll to position [359, 0]
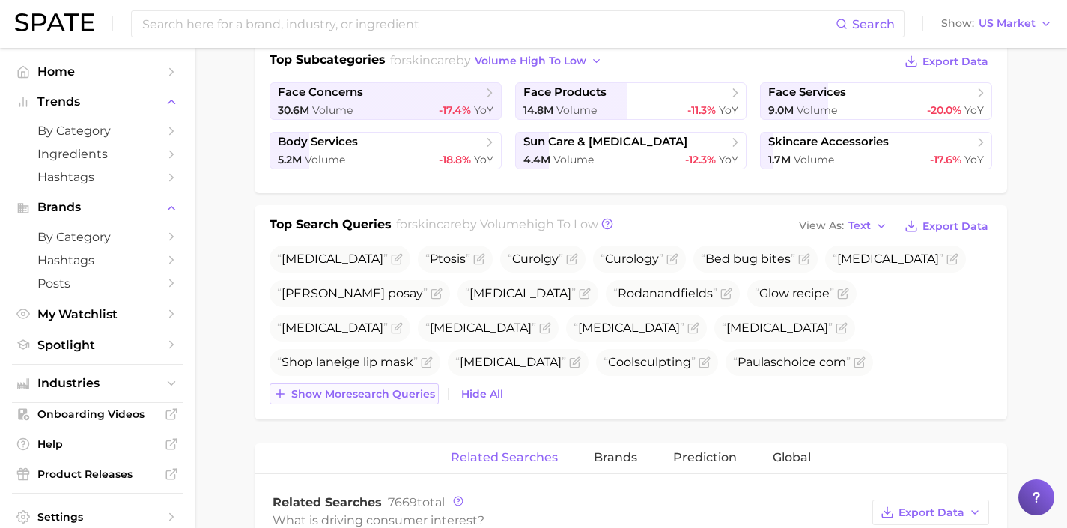
click at [404, 401] on button "Show more search queries" at bounding box center [354, 393] width 169 height 21
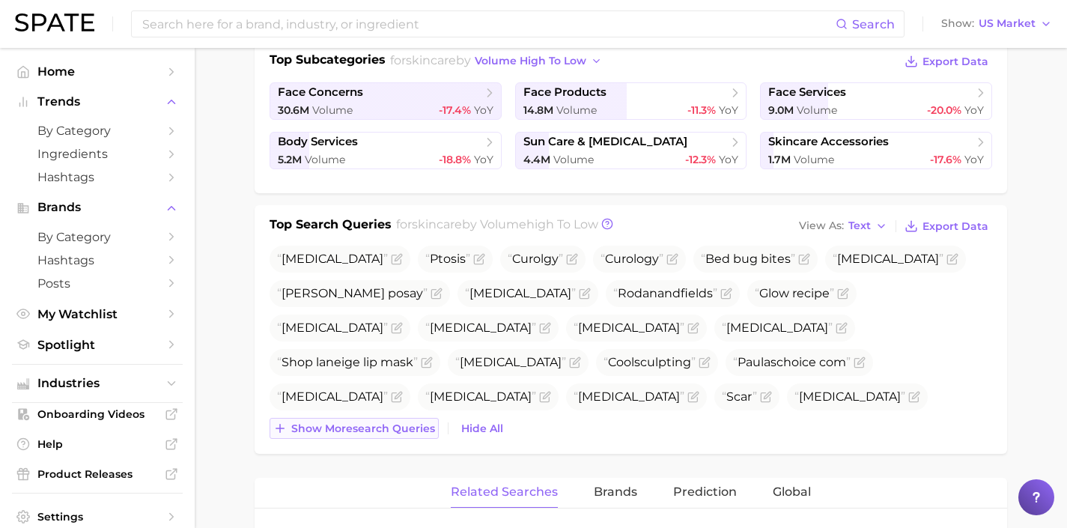
click at [414, 435] on button "Show more search queries" at bounding box center [354, 428] width 169 height 21
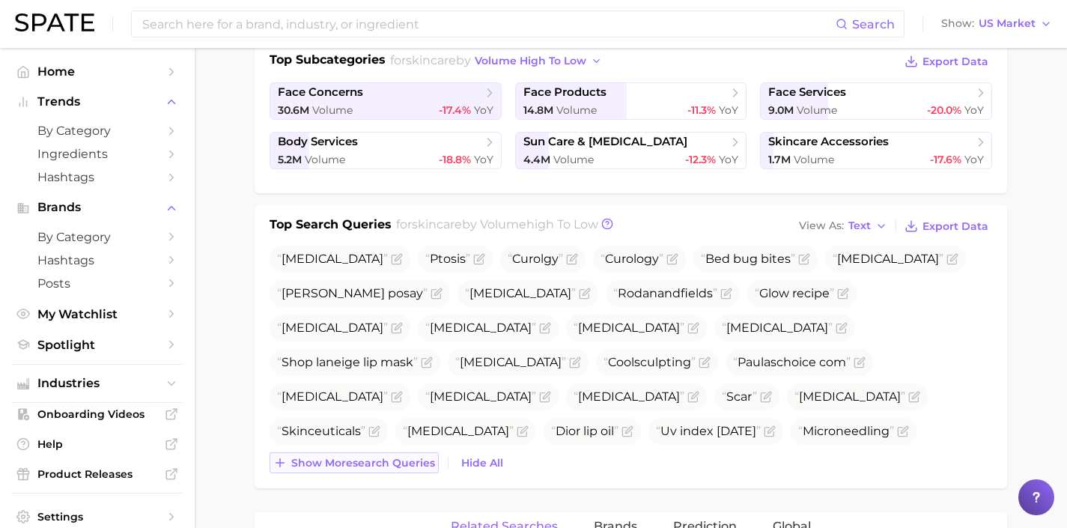
click at [421, 467] on span "Show more search queries" at bounding box center [363, 463] width 144 height 13
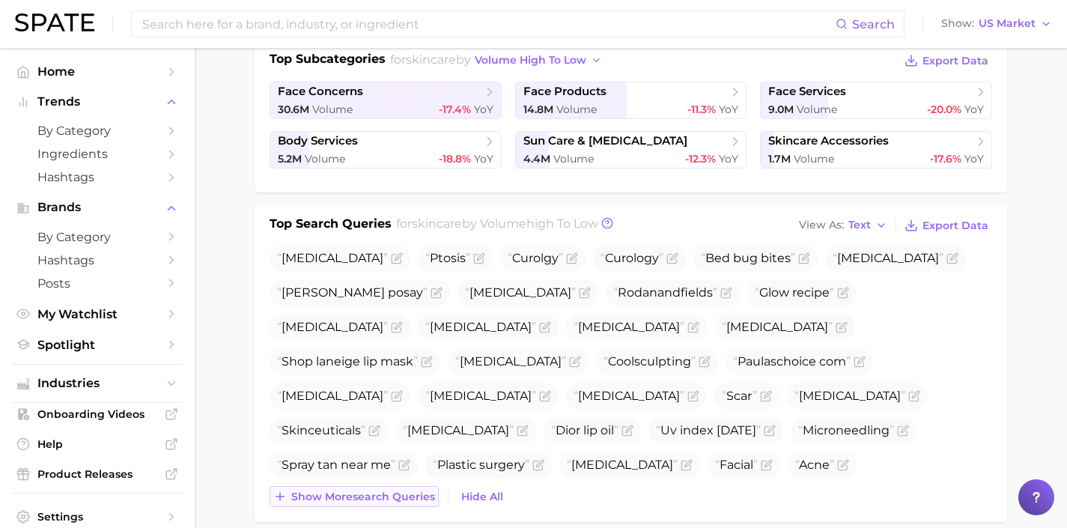
scroll to position [362, 0]
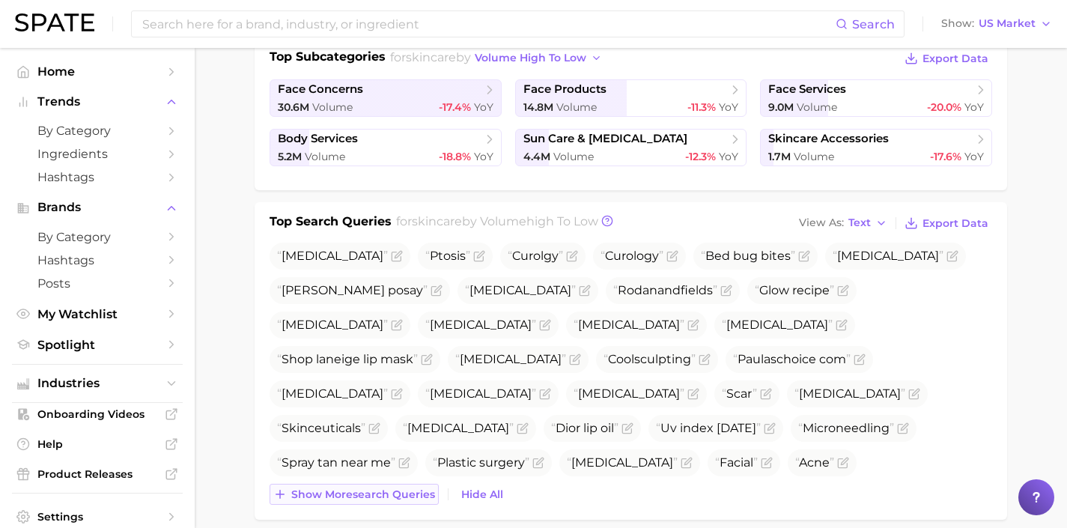
click at [421, 488] on span "Show more search queries" at bounding box center [363, 494] width 144 height 13
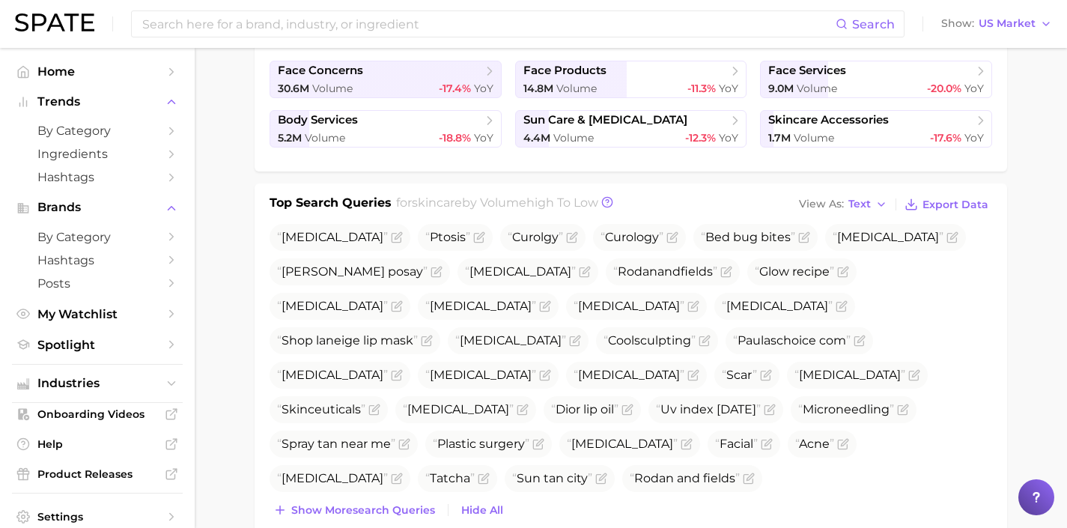
scroll to position [388, 0]
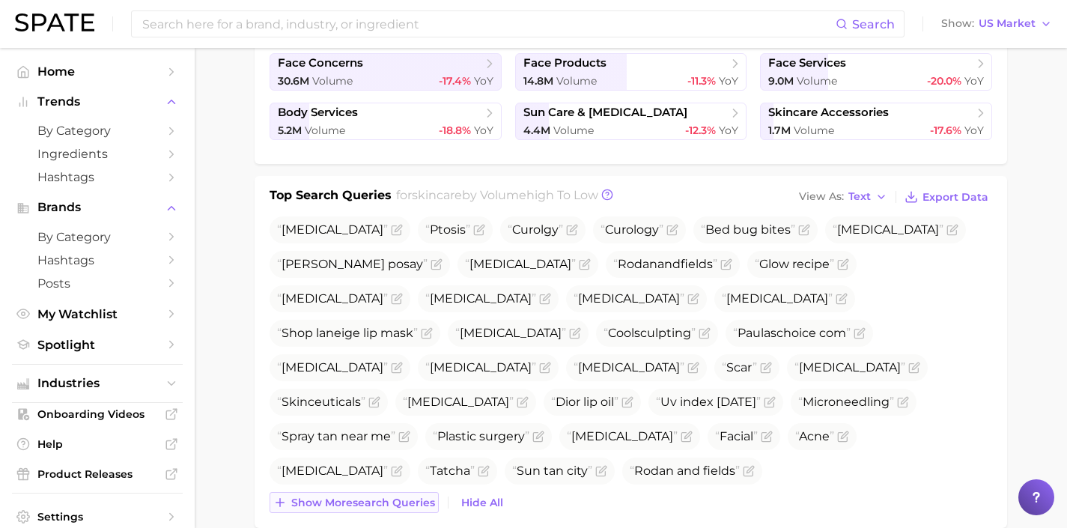
click at [395, 505] on span "Show more search queries" at bounding box center [363, 503] width 144 height 13
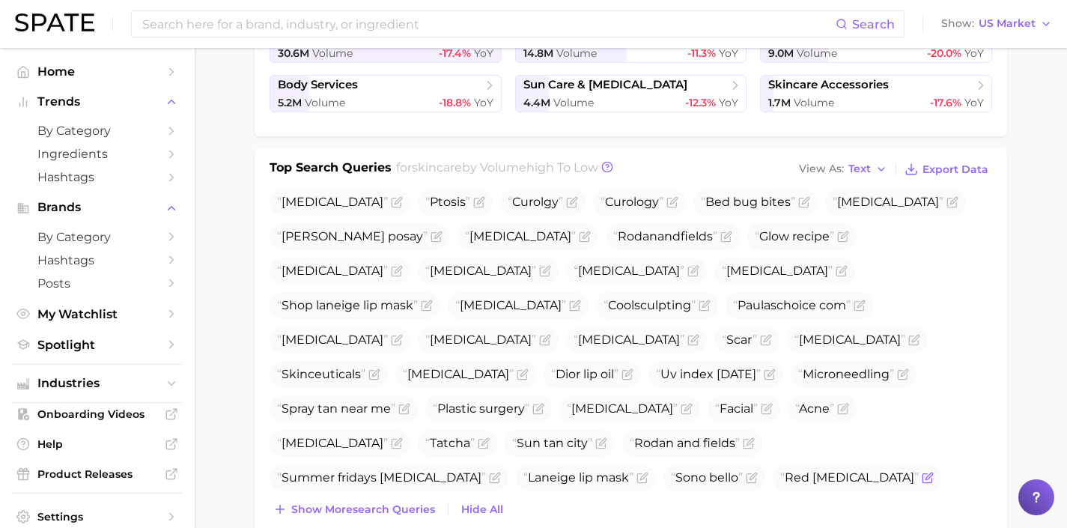
scroll to position [479, 0]
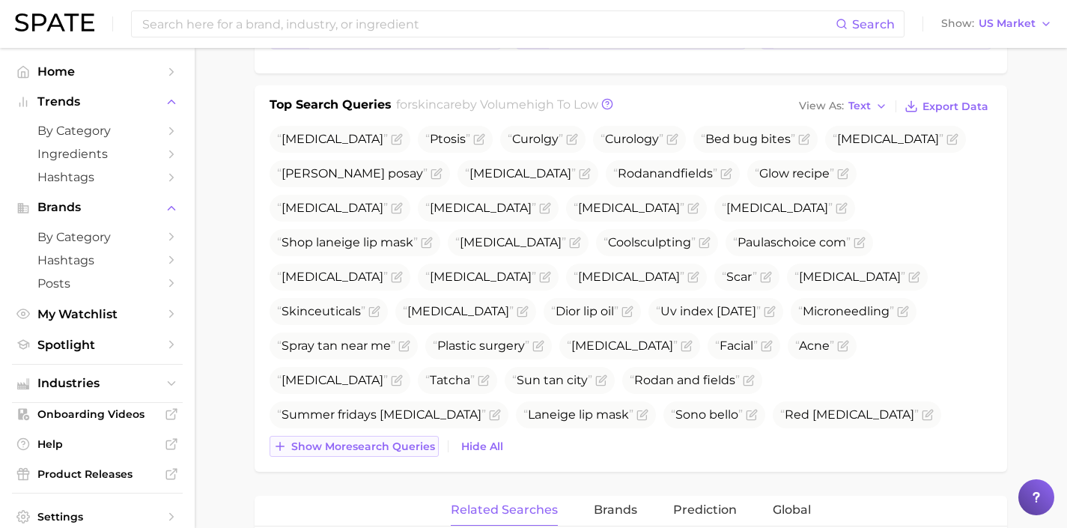
click at [376, 449] on span "Show more search queries" at bounding box center [363, 446] width 144 height 13
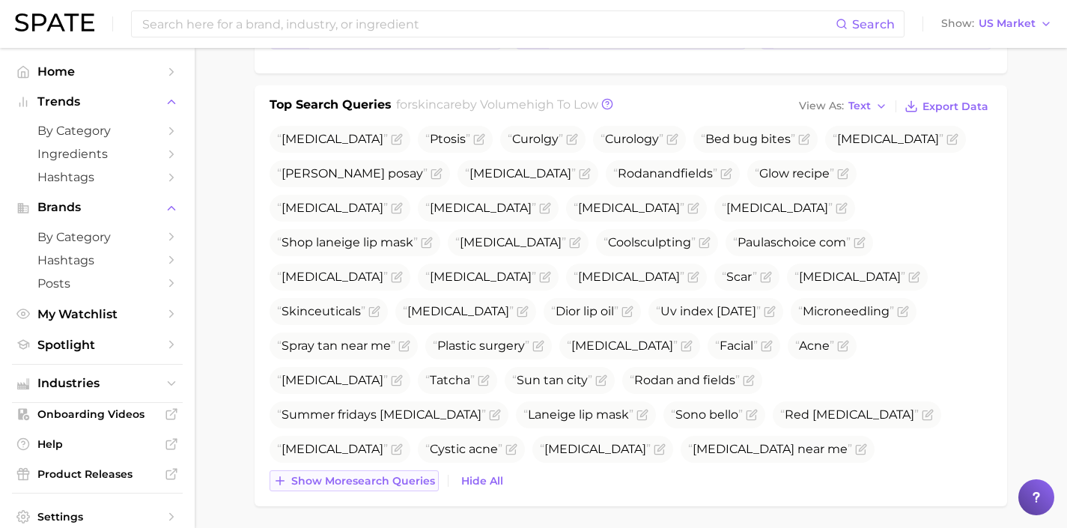
click at [410, 475] on span "Show more search queries" at bounding box center [363, 481] width 144 height 13
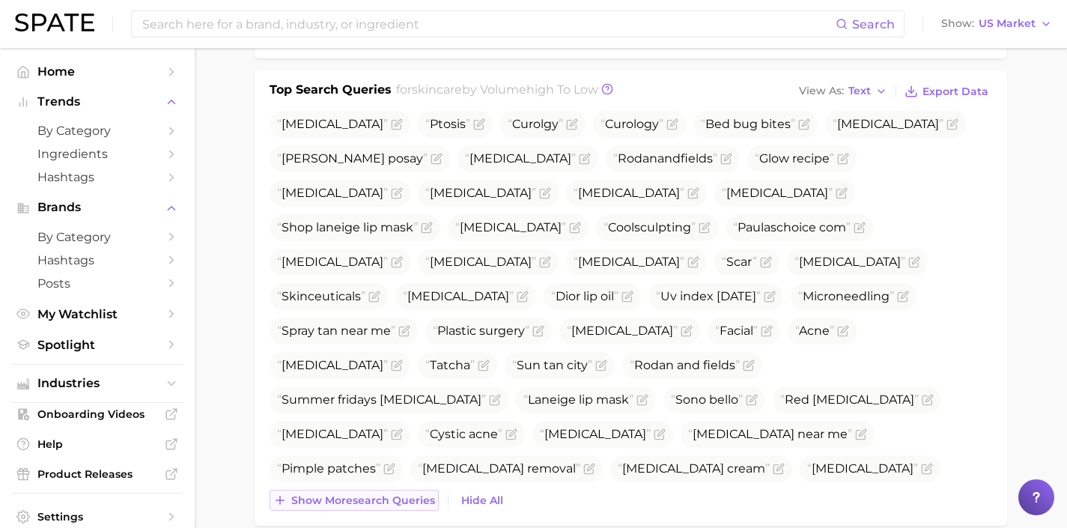
click at [392, 503] on span "Show more search queries" at bounding box center [363, 500] width 144 height 13
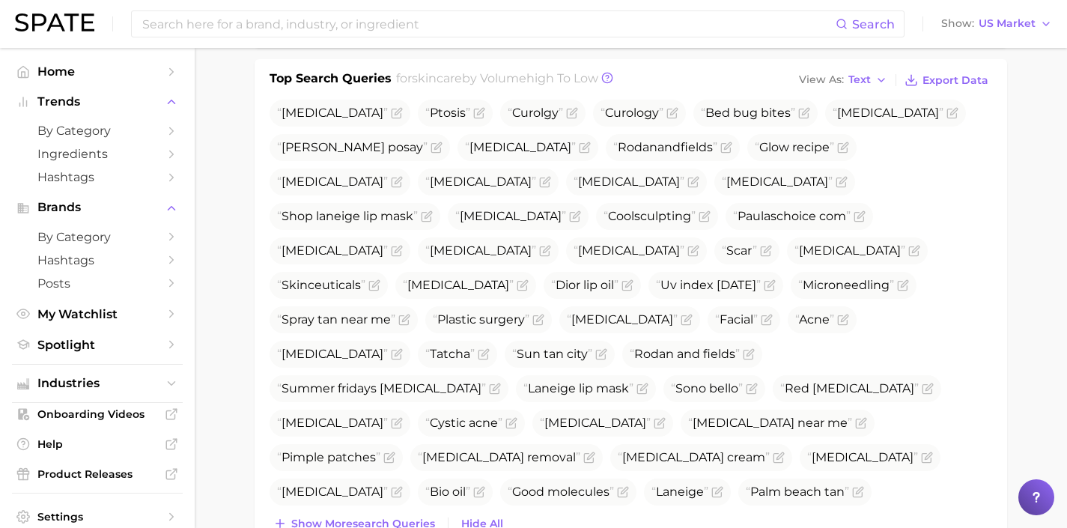
scroll to position [506, 0]
click at [377, 512] on button "Show more search queries" at bounding box center [354, 521] width 169 height 21
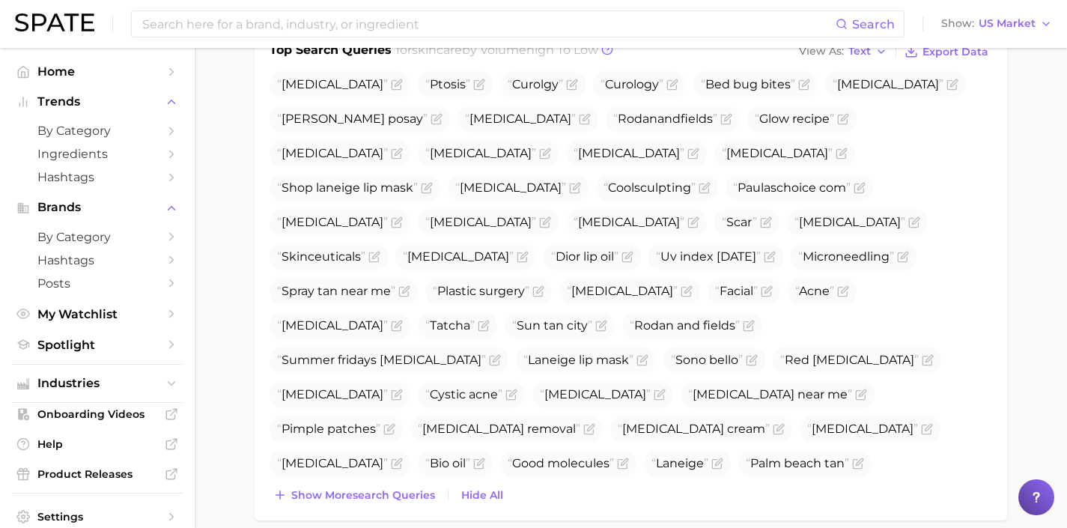
scroll to position [562, 0]
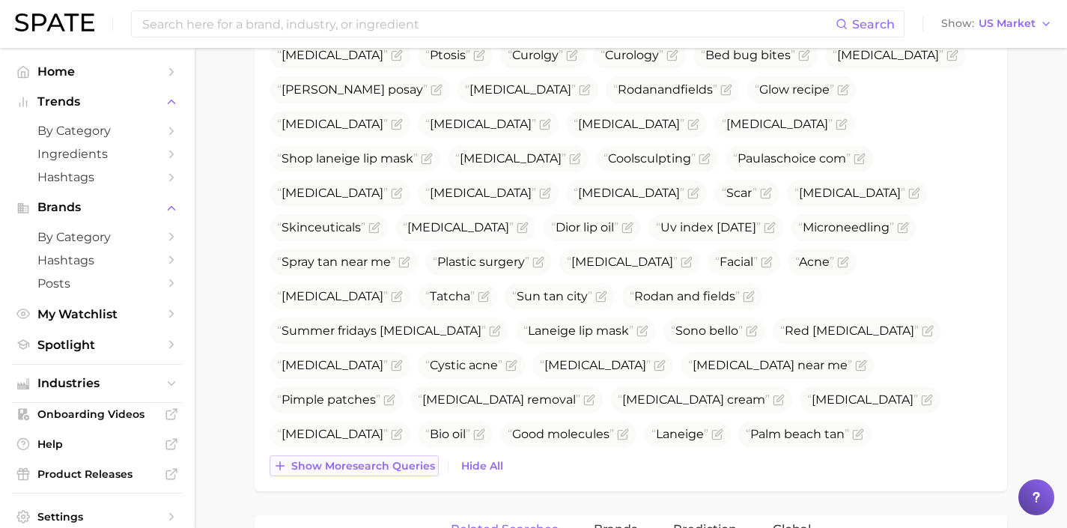
click at [404, 475] on button "Show more search queries" at bounding box center [354, 465] width 169 height 21
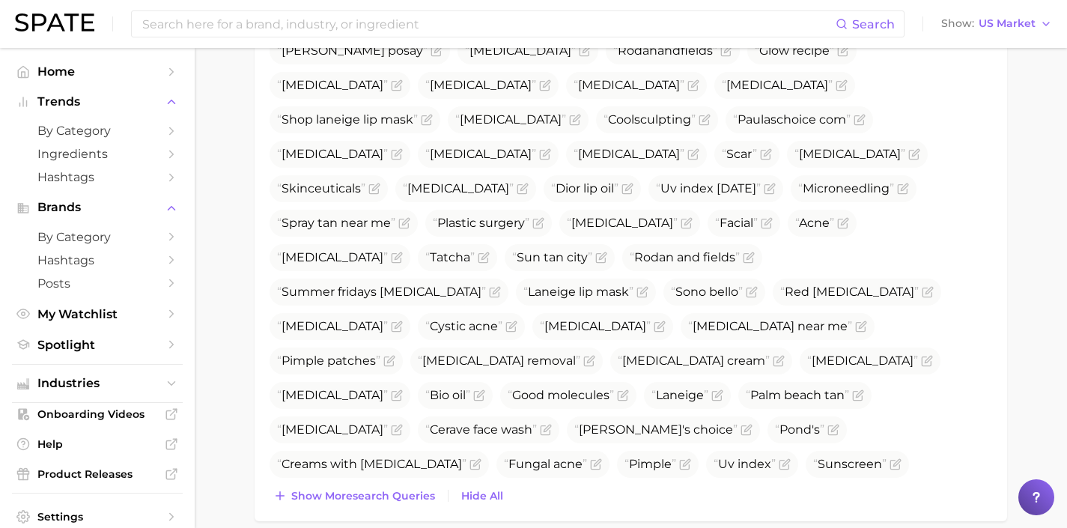
scroll to position [606, 0]
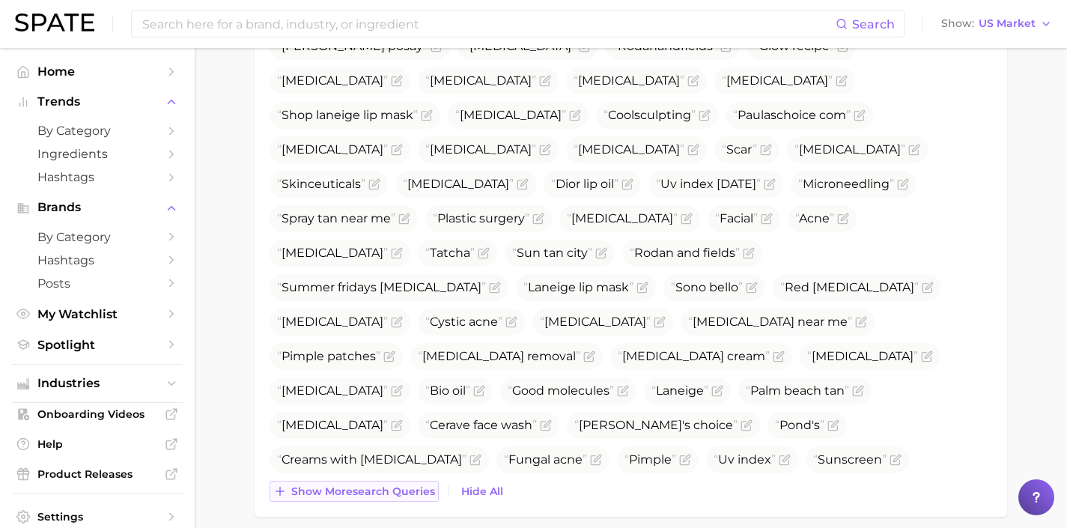
click at [422, 497] on button "Show more search queries" at bounding box center [354, 491] width 169 height 21
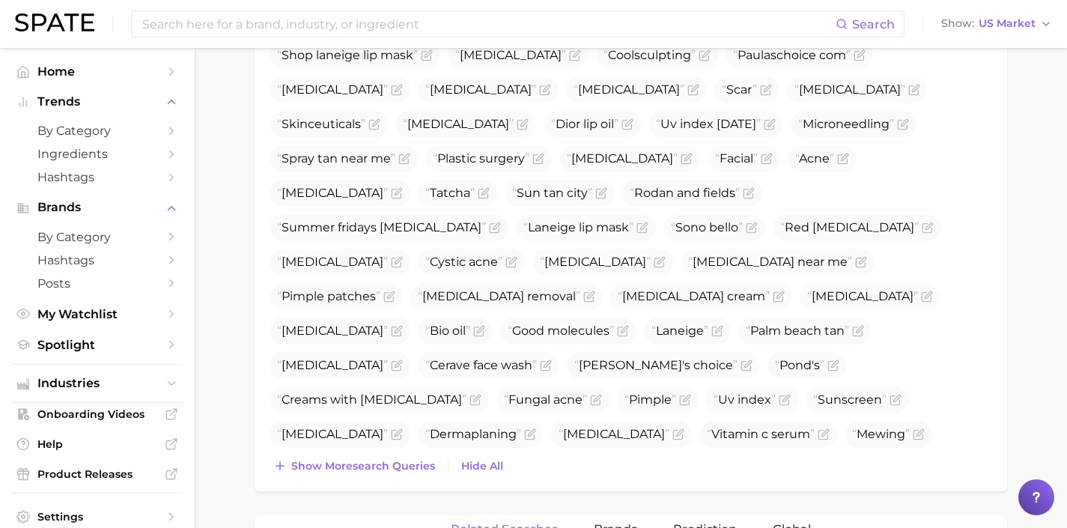
scroll to position [667, 0]
click at [432, 469] on span "Show more search queries" at bounding box center [363, 464] width 144 height 13
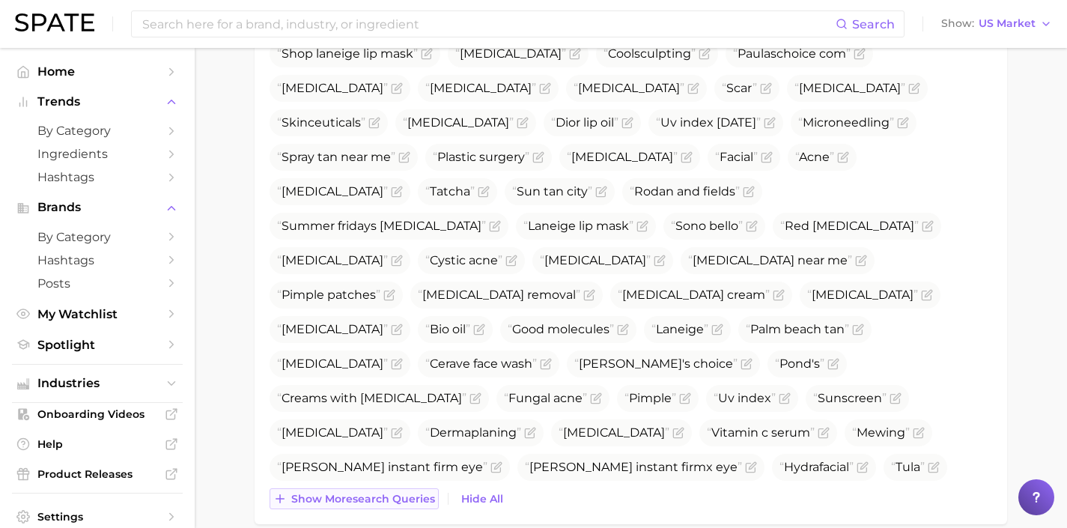
click at [432, 500] on span "Show more search queries" at bounding box center [363, 499] width 144 height 13
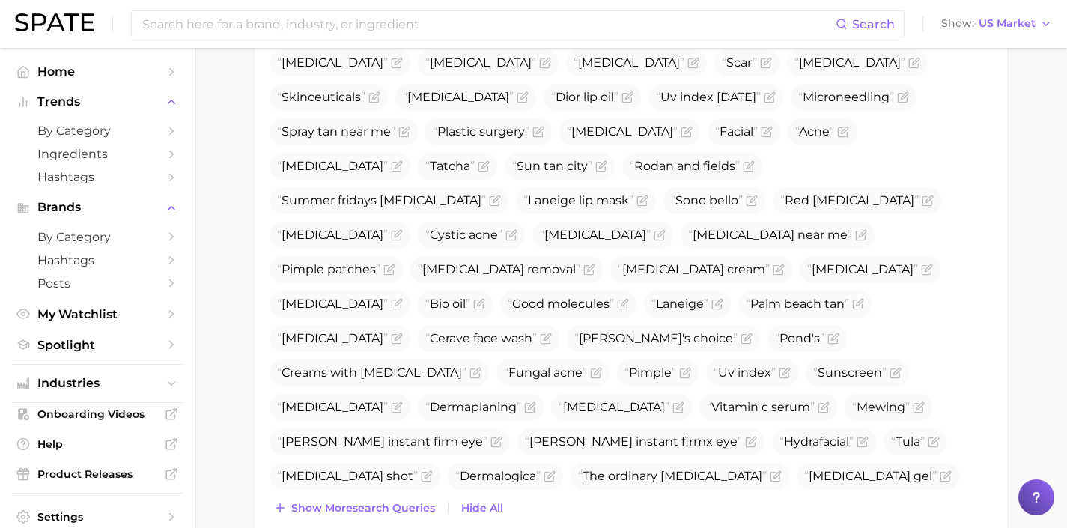
scroll to position [751, 0]
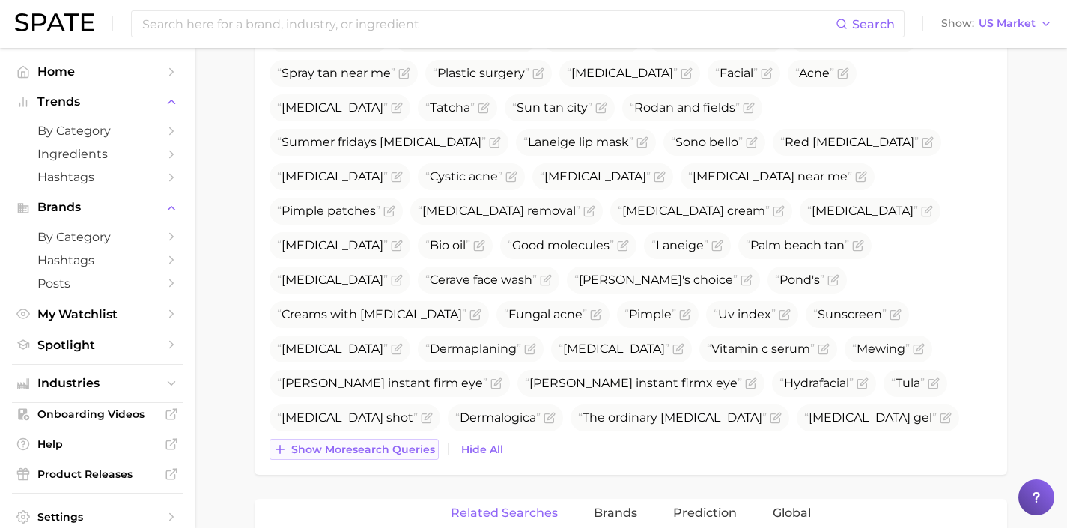
click at [385, 457] on button "Show more search queries" at bounding box center [354, 449] width 169 height 21
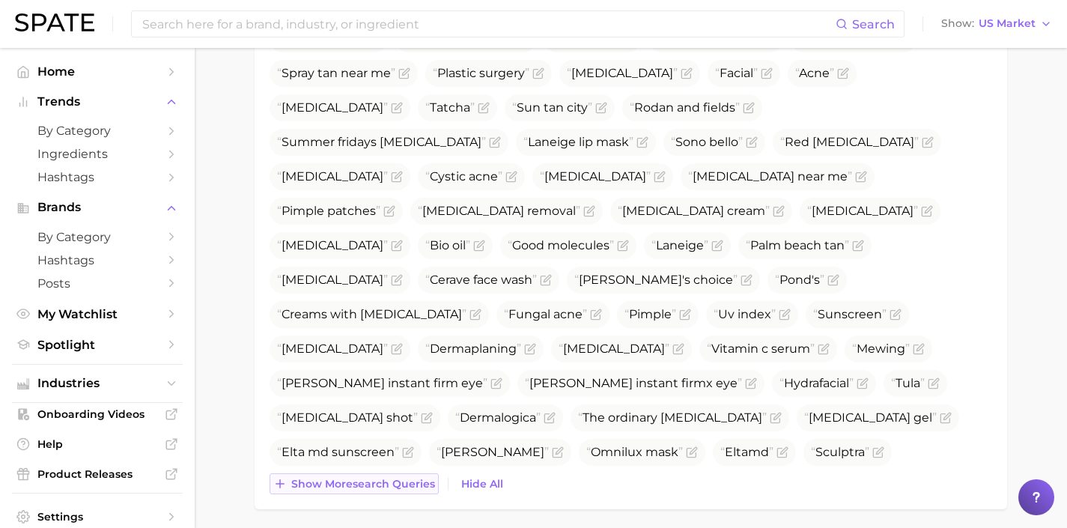
click at [401, 485] on span "Show more search queries" at bounding box center [363, 484] width 144 height 13
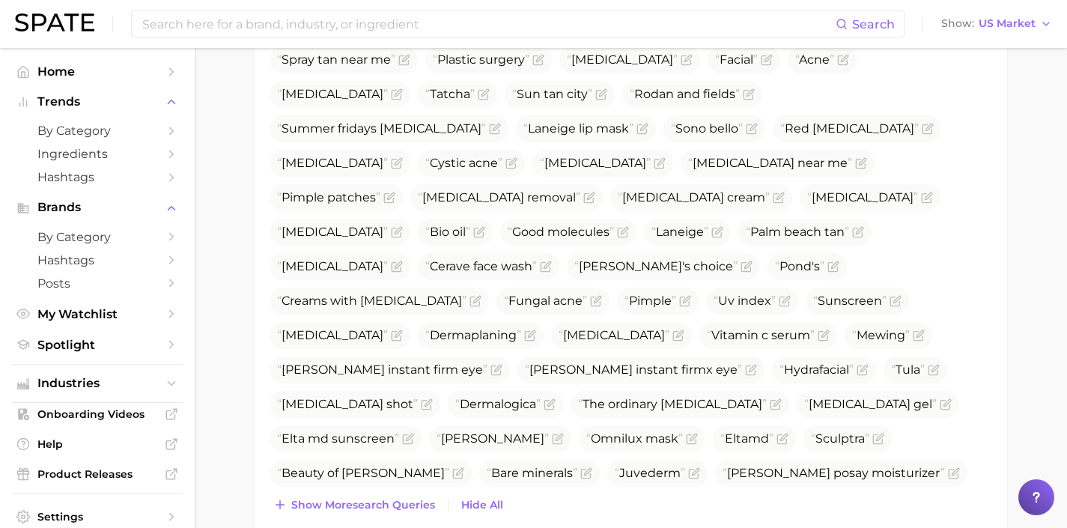
scroll to position [772, 0]
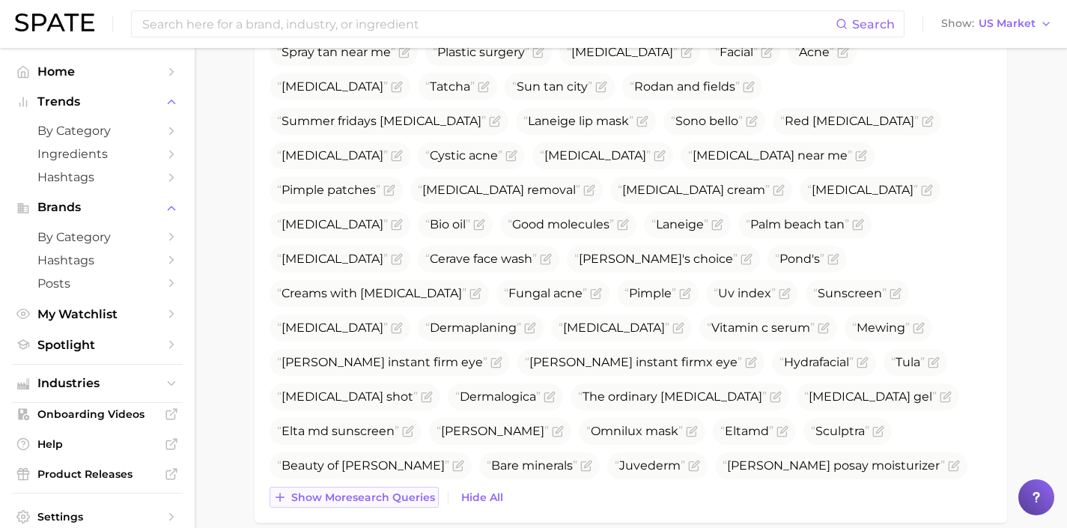
click at [392, 487] on button "Show more search queries" at bounding box center [354, 497] width 169 height 21
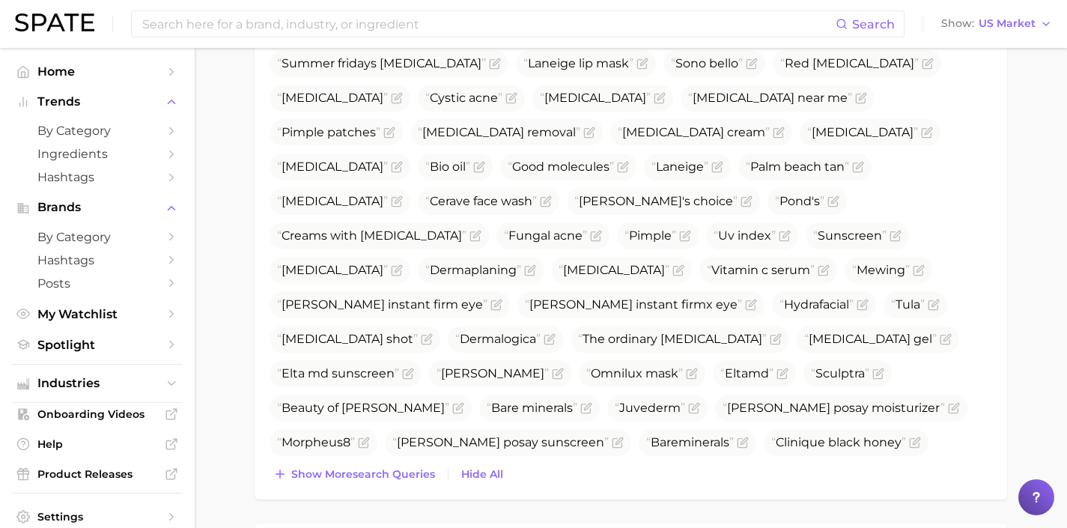
scroll to position [863, 0]
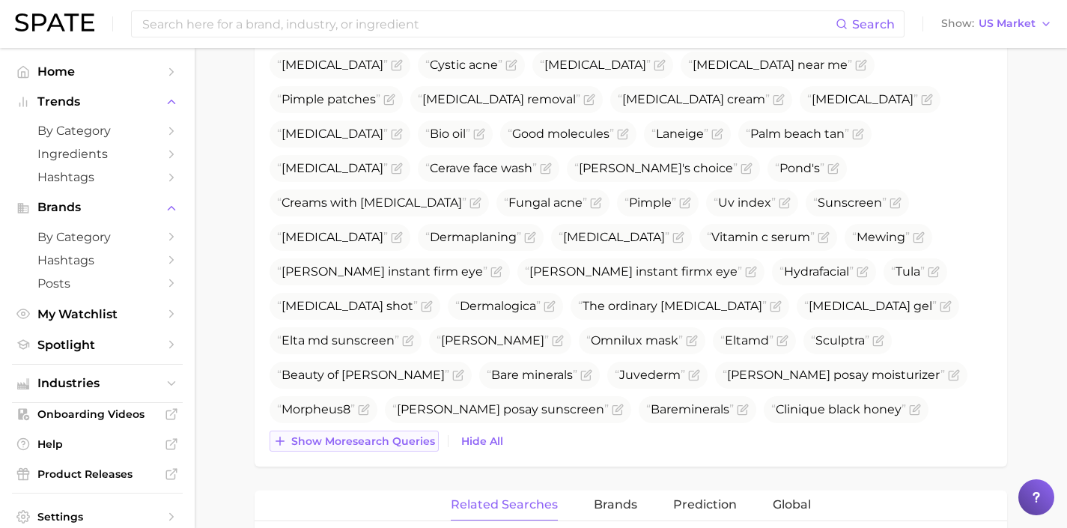
click at [400, 450] on button "Show more search queries" at bounding box center [354, 441] width 169 height 21
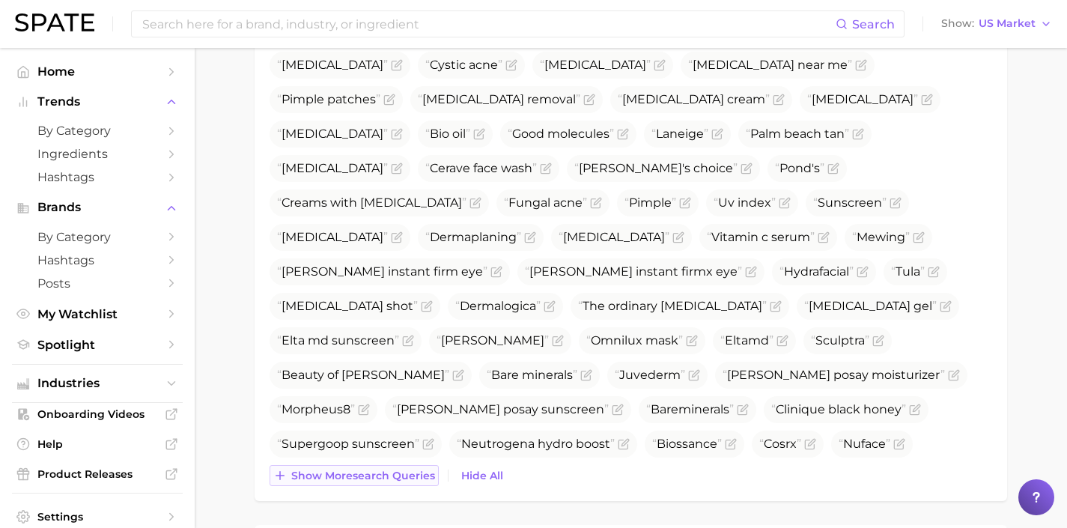
click at [408, 473] on span "Show more search queries" at bounding box center [363, 476] width 144 height 13
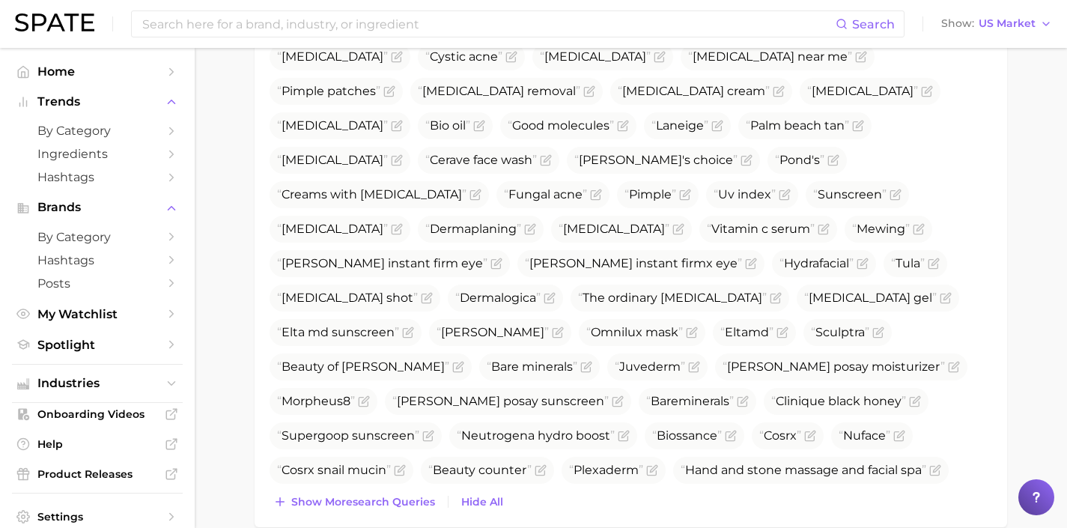
scroll to position [878, 0]
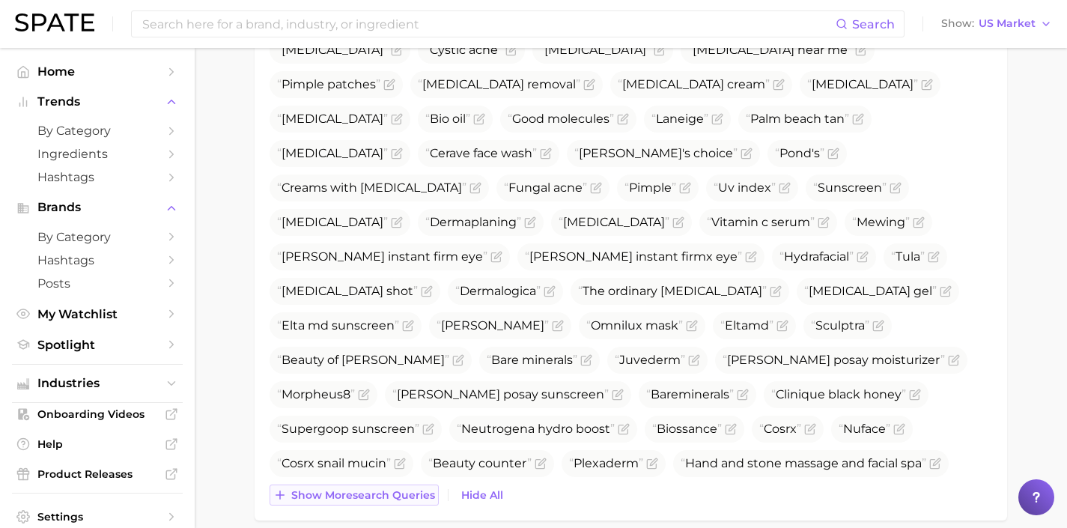
click at [402, 485] on button "Show more search queries" at bounding box center [354, 495] width 169 height 21
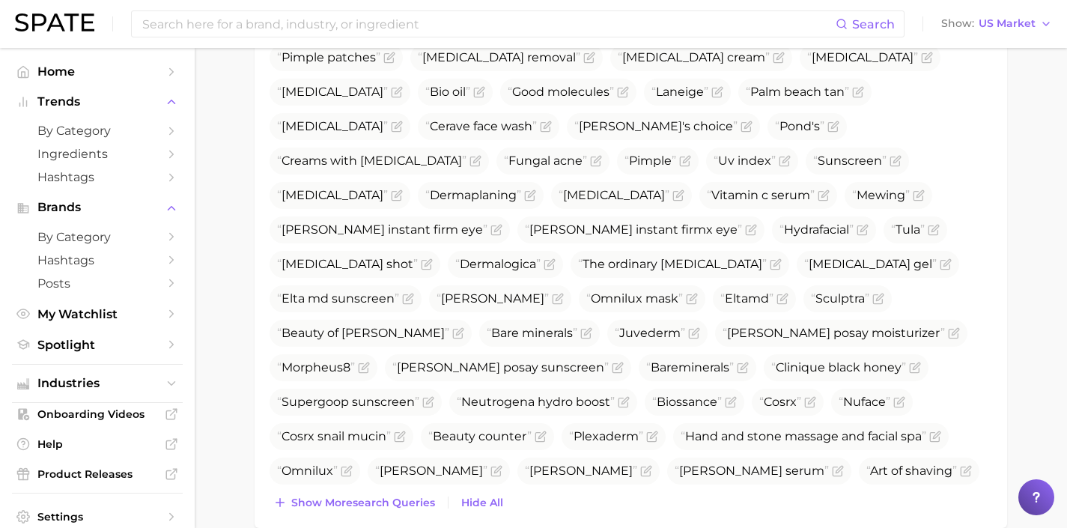
scroll to position [918, 0]
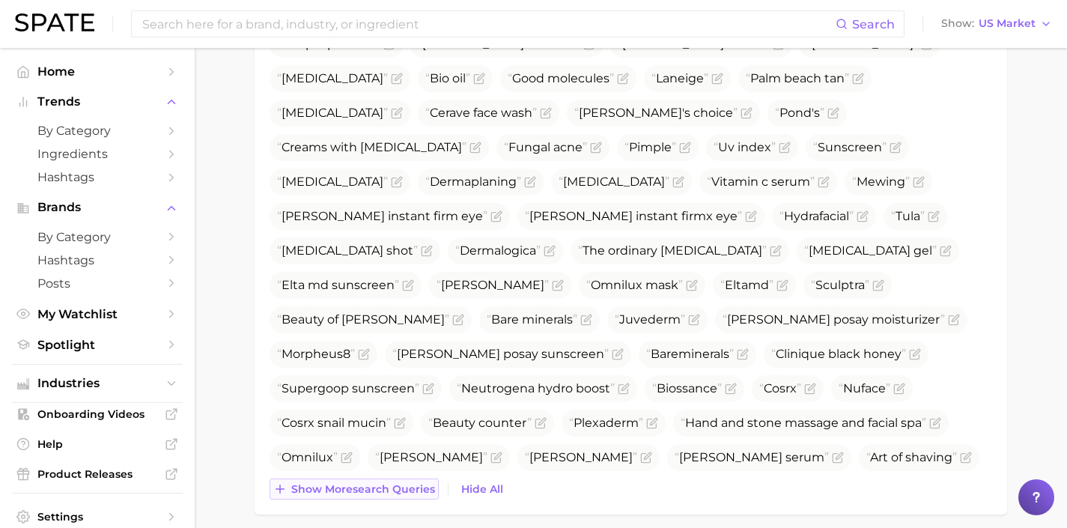
click at [402, 490] on span "Show more search queries" at bounding box center [363, 489] width 144 height 13
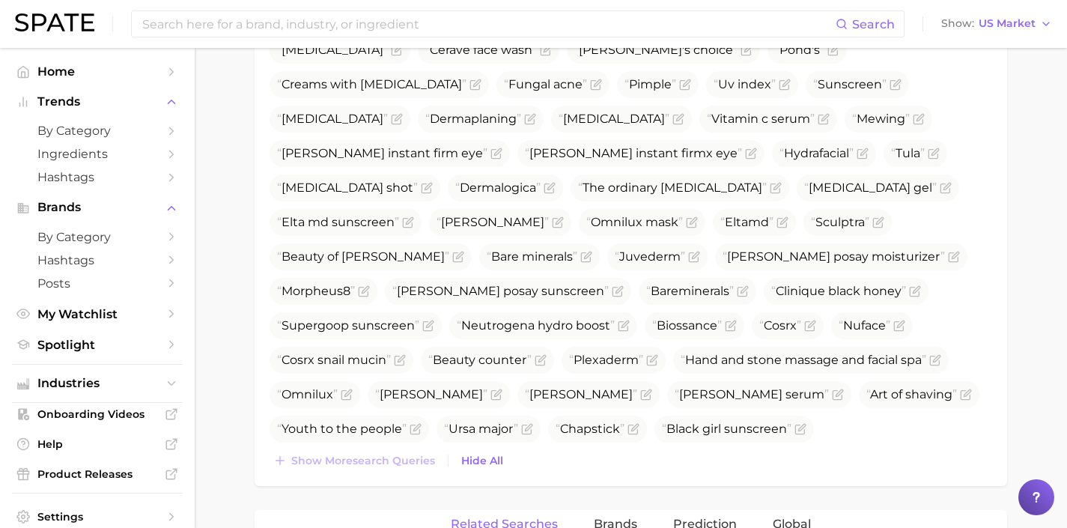
scroll to position [986, 0]
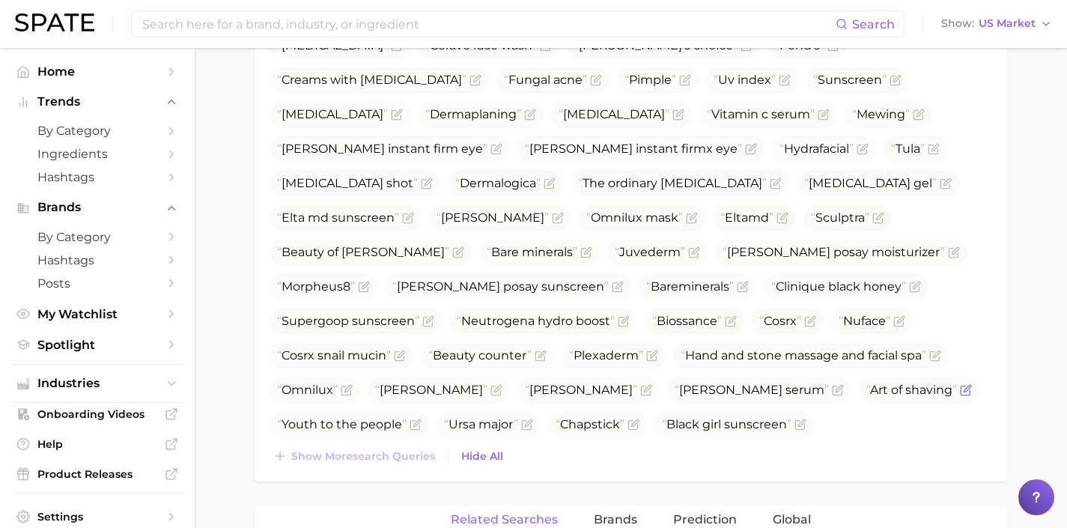
click at [964, 385] on icon "Flag as miscategorized or irrelevant" at bounding box center [967, 388] width 7 height 7
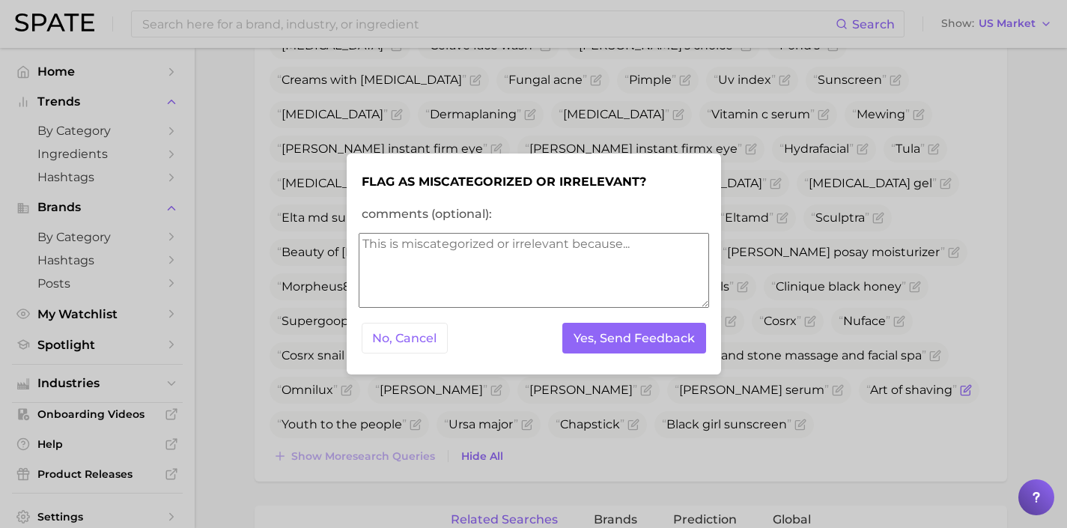
scroll to position [951, 0]
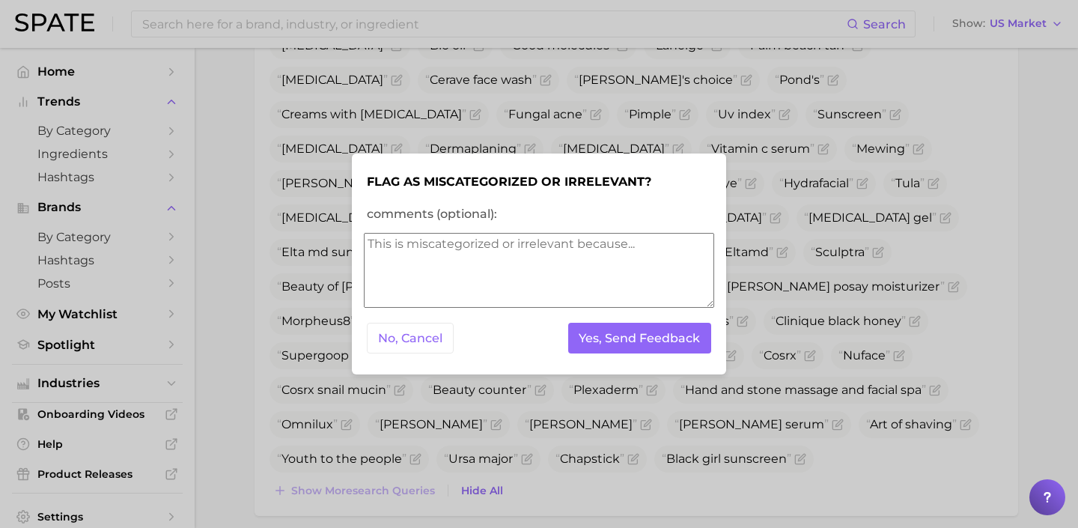
click at [518, 276] on textarea "comments (optional):" at bounding box center [539, 270] width 350 height 75
type textarea "q"
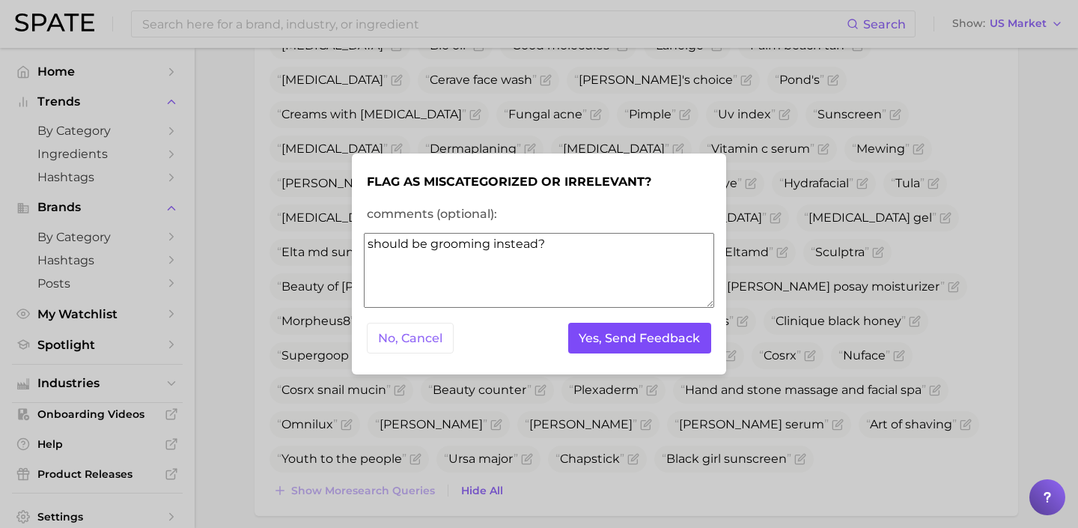
type textarea "should be grooming instead?"
click at [613, 341] on button "Yes, Send Feedback" at bounding box center [640, 338] width 144 height 31
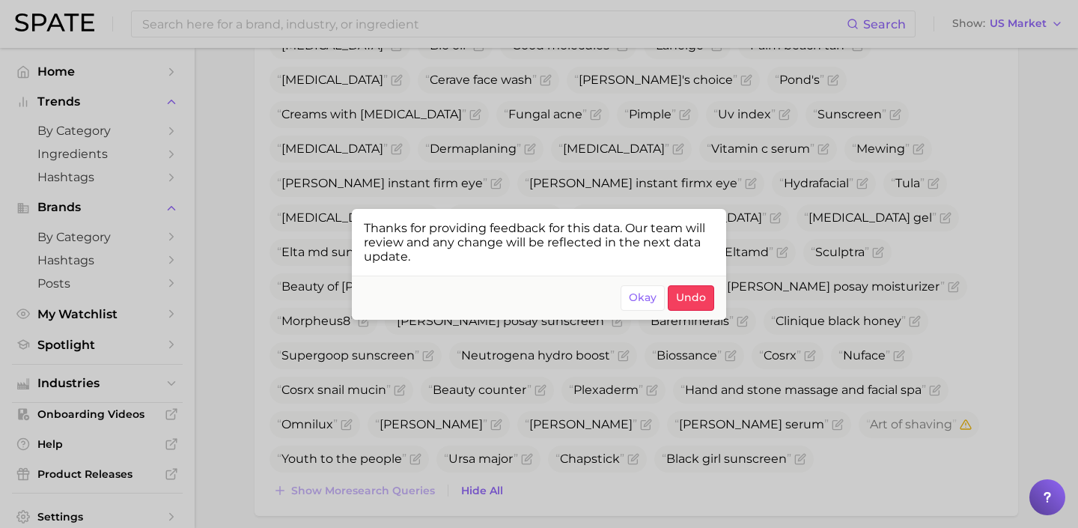
click at [598, 395] on div at bounding box center [539, 264] width 1078 height 528
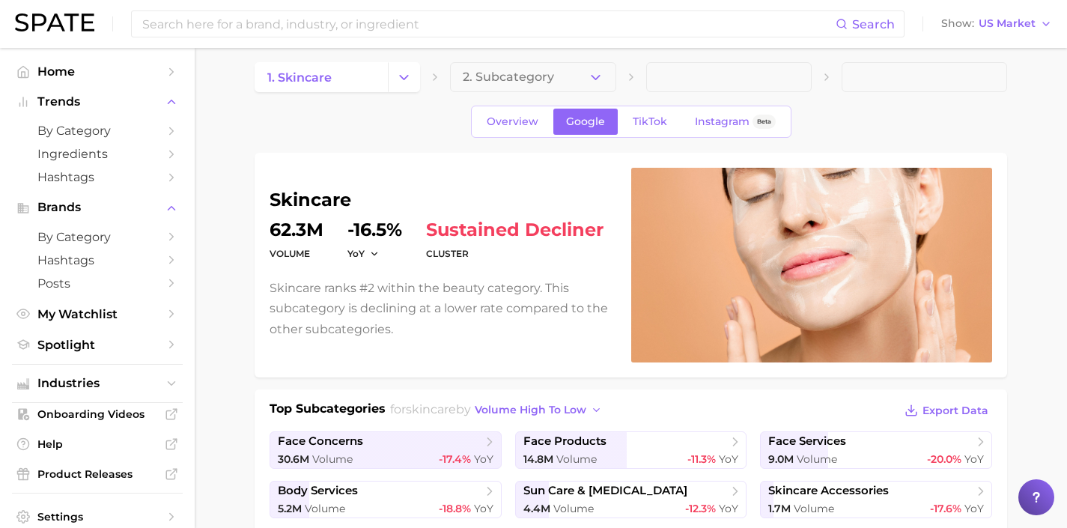
scroll to position [0, 0]
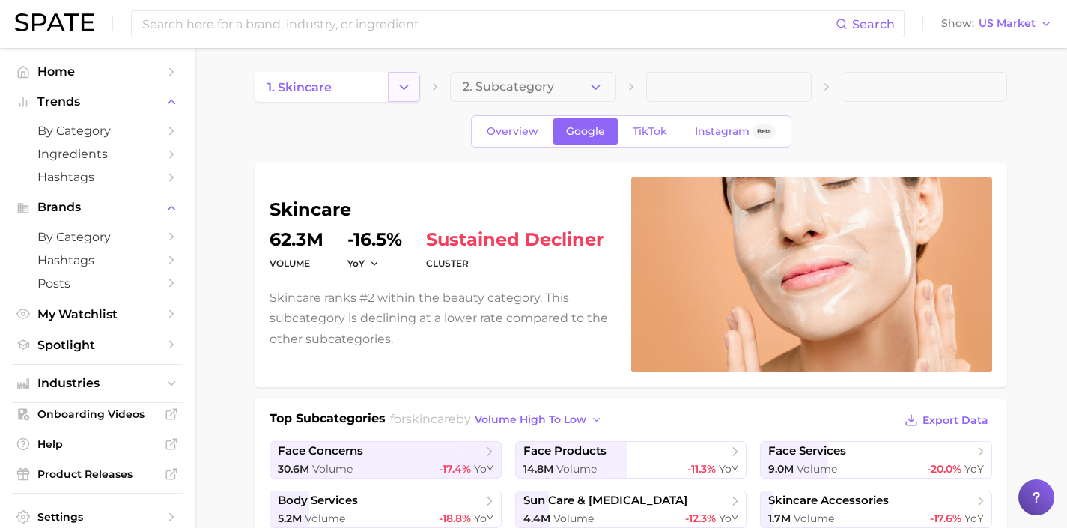
click at [407, 74] on button "Change Category" at bounding box center [404, 87] width 32 height 30
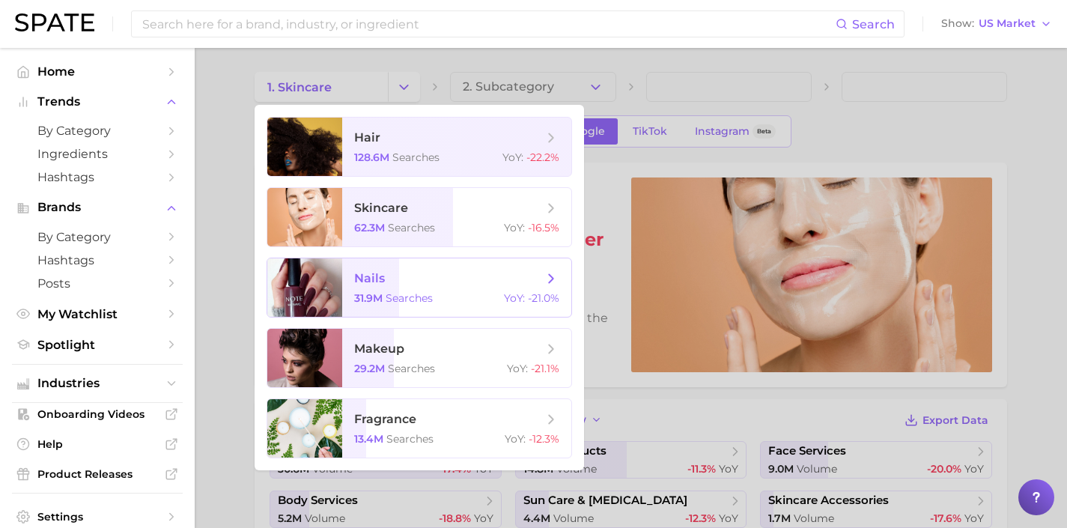
click at [410, 267] on span "nails 31.9m searches YoY : -21.0%" at bounding box center [456, 287] width 229 height 58
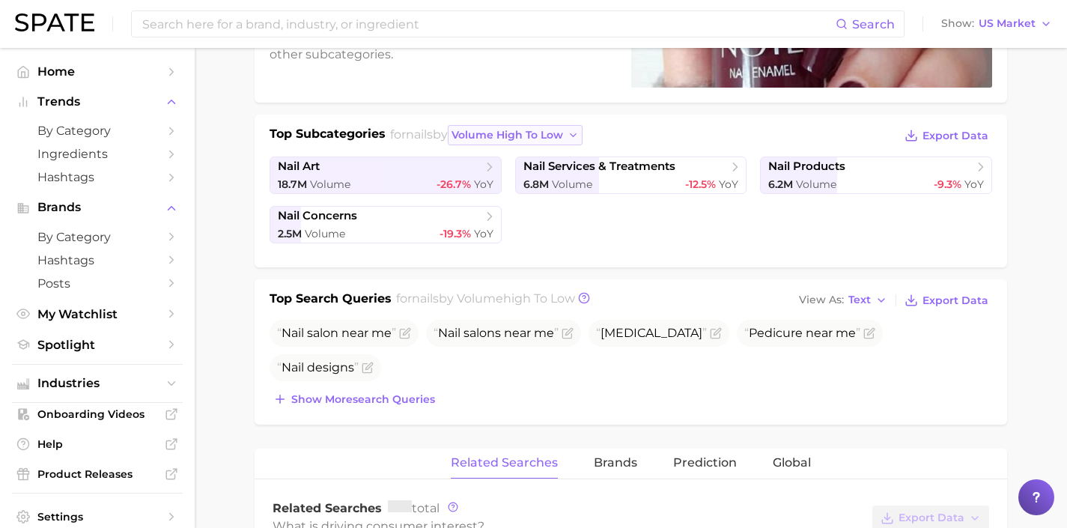
scroll to position [285, 0]
click at [395, 391] on button "Show more search queries" at bounding box center [354, 399] width 169 height 21
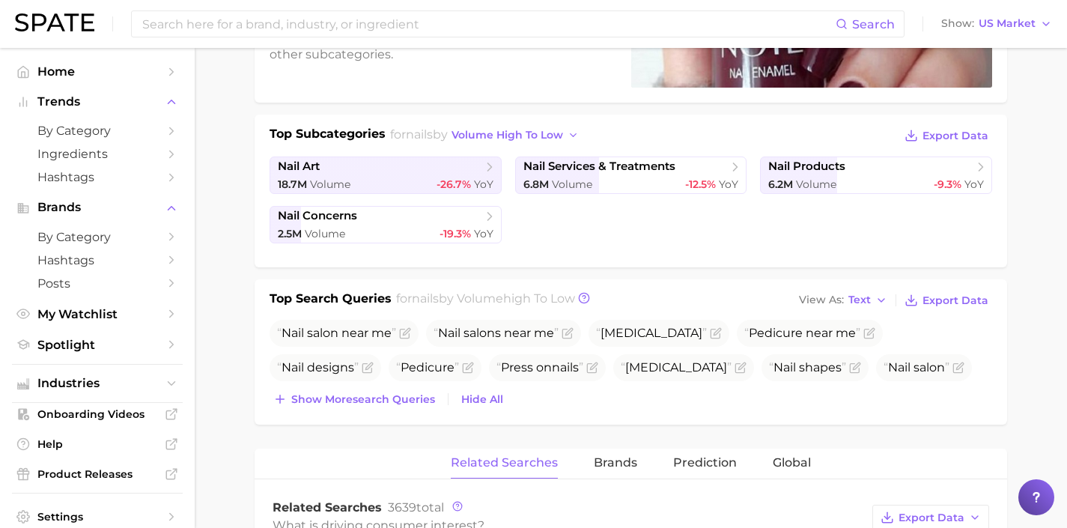
click at [417, 416] on div "Top Search Queries for nails by Volume high to low View As Text Export Data Nai…" at bounding box center [631, 351] width 753 height 145
click at [414, 399] on span "Show more search queries" at bounding box center [363, 399] width 144 height 13
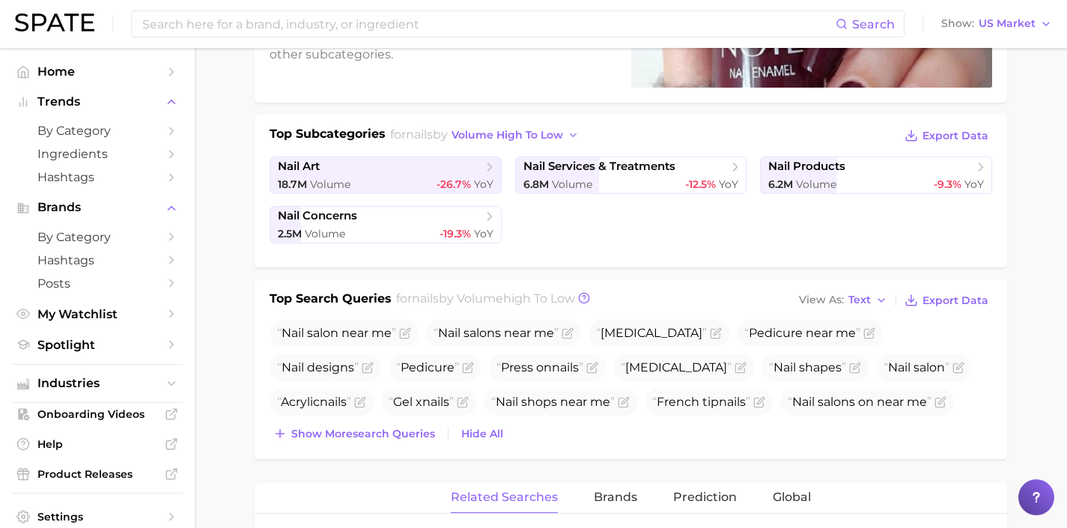
click at [416, 449] on div "Top Search Queries for nails by Volume high to low View As Text Export Data Nai…" at bounding box center [631, 369] width 753 height 180
click at [416, 439] on span "Show more search queries" at bounding box center [363, 434] width 144 height 13
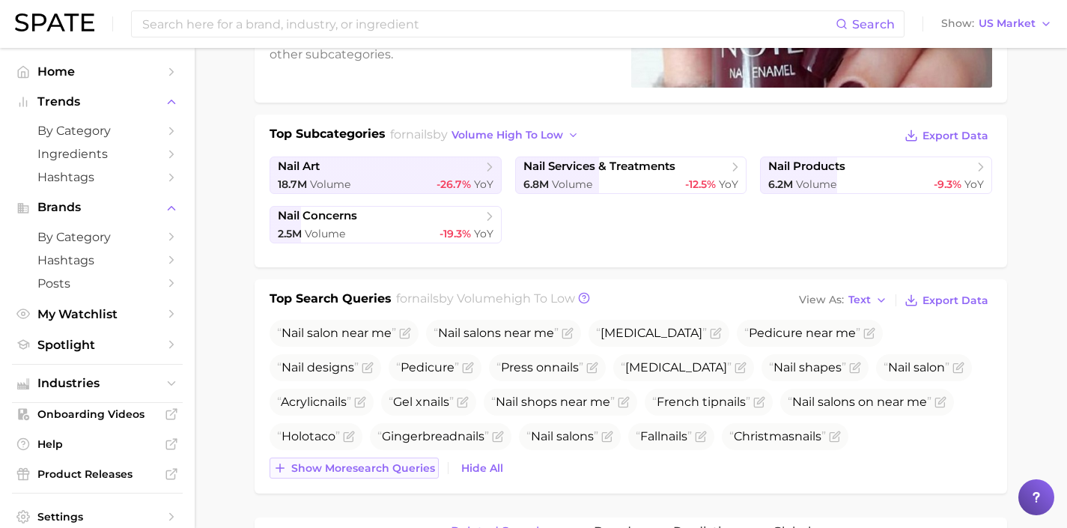
click at [405, 460] on button "Show more search queries" at bounding box center [354, 468] width 169 height 21
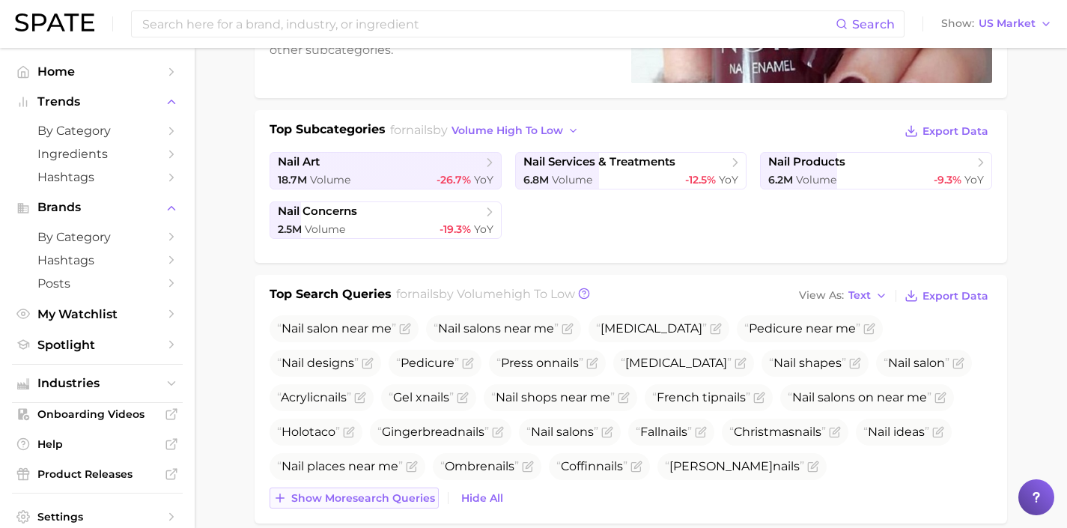
scroll to position [301, 0]
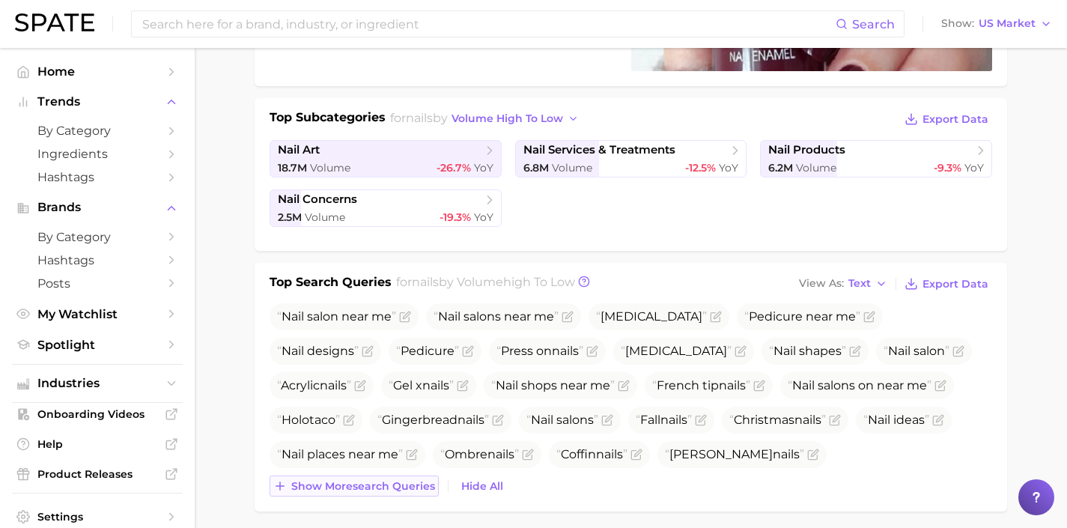
click at [393, 494] on button "Show more search queries" at bounding box center [354, 486] width 169 height 21
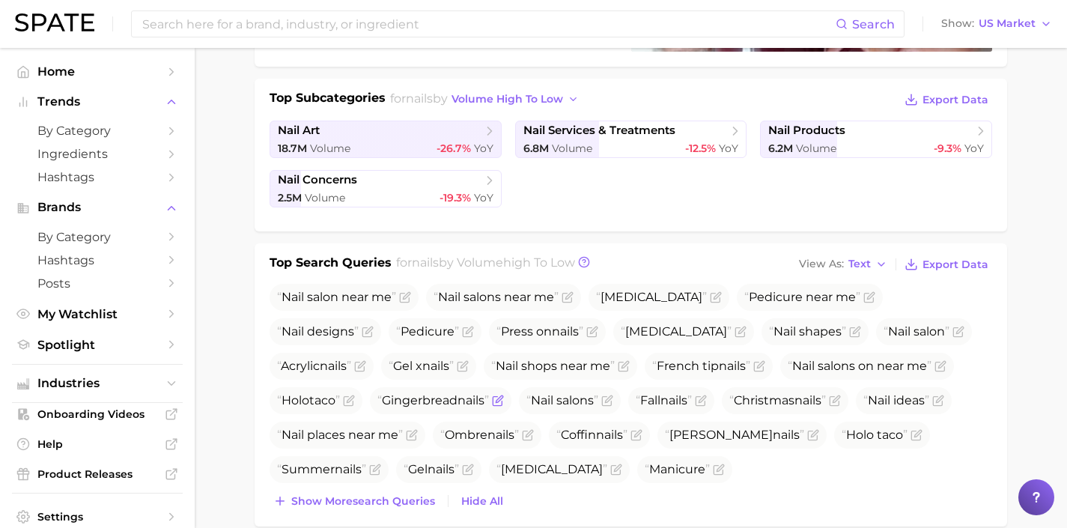
scroll to position [379, 0]
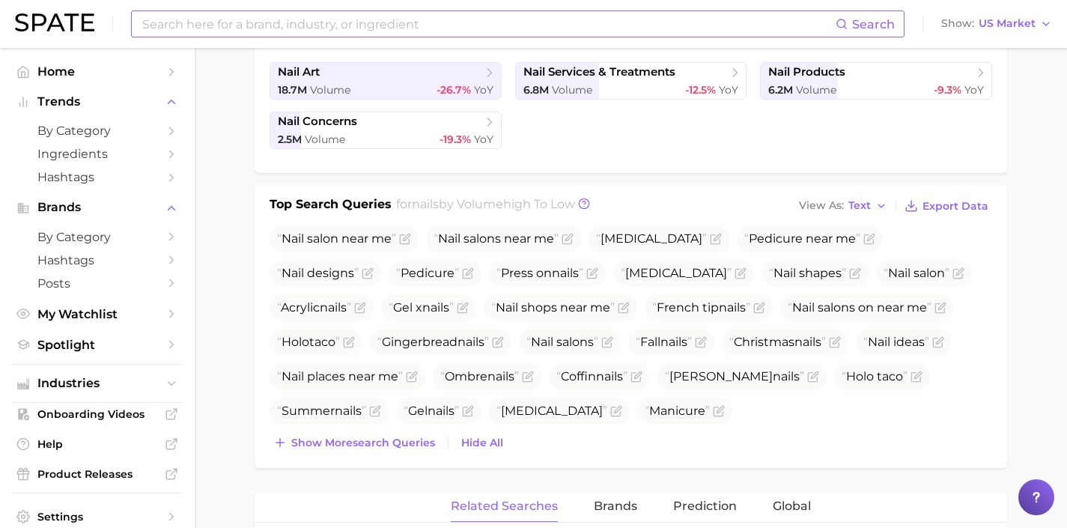
click at [345, 24] on input at bounding box center [488, 23] width 695 height 25
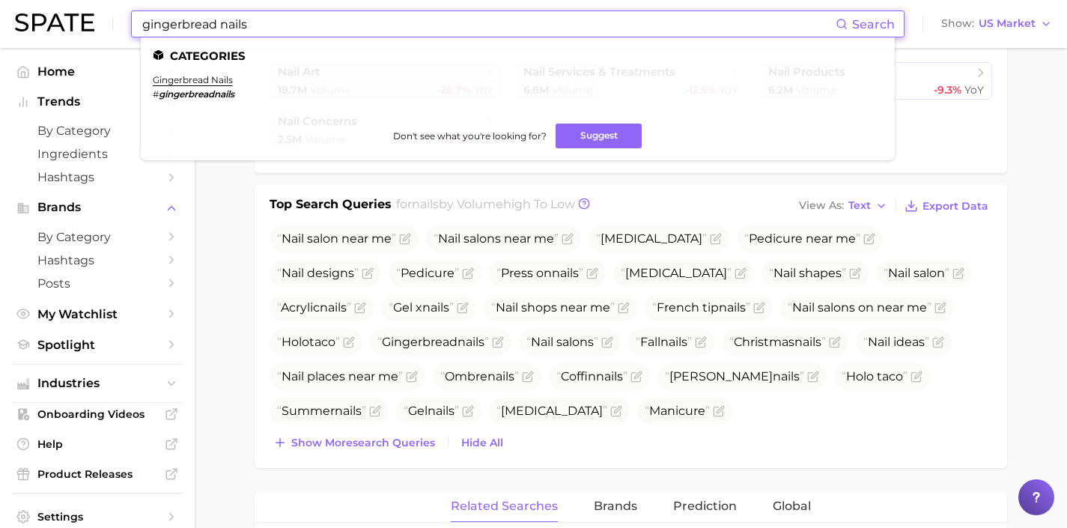
click at [816, 422] on ul "Nail salon near me Nail salons near me [MEDICAL_DATA] Pedicure near me Nail des…" at bounding box center [631, 324] width 723 height 199
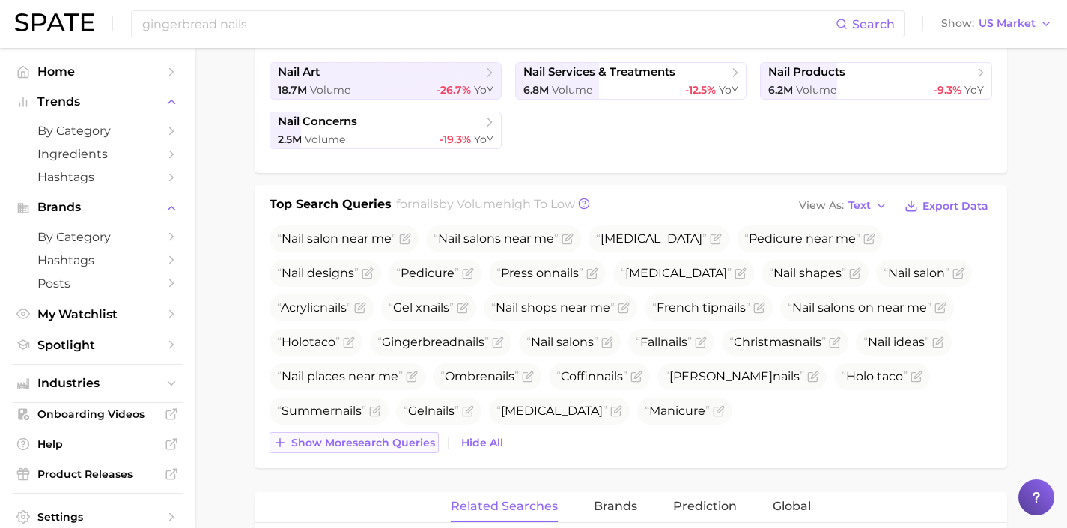
click at [406, 444] on span "Show more search queries" at bounding box center [363, 443] width 144 height 13
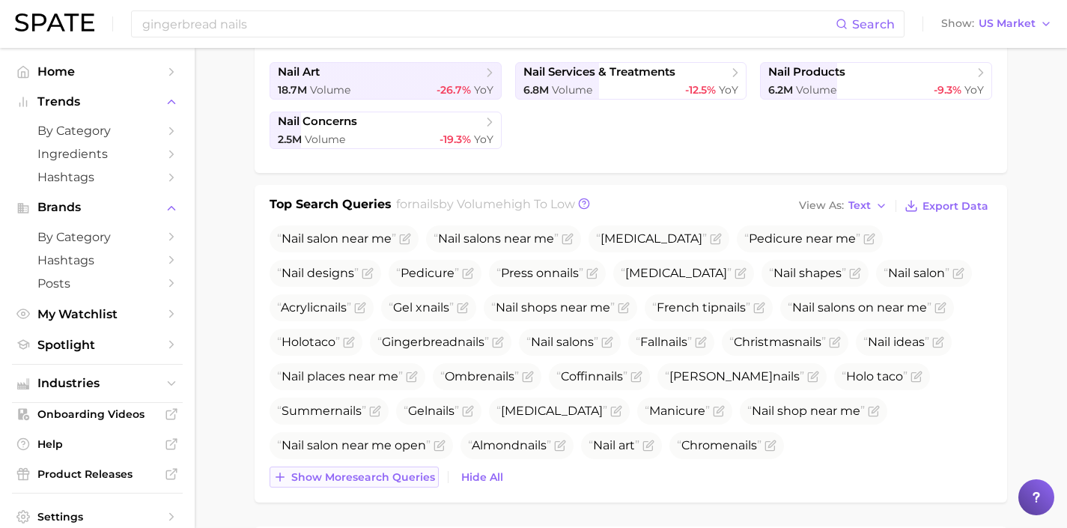
click at [395, 482] on span "Show more search queries" at bounding box center [363, 477] width 144 height 13
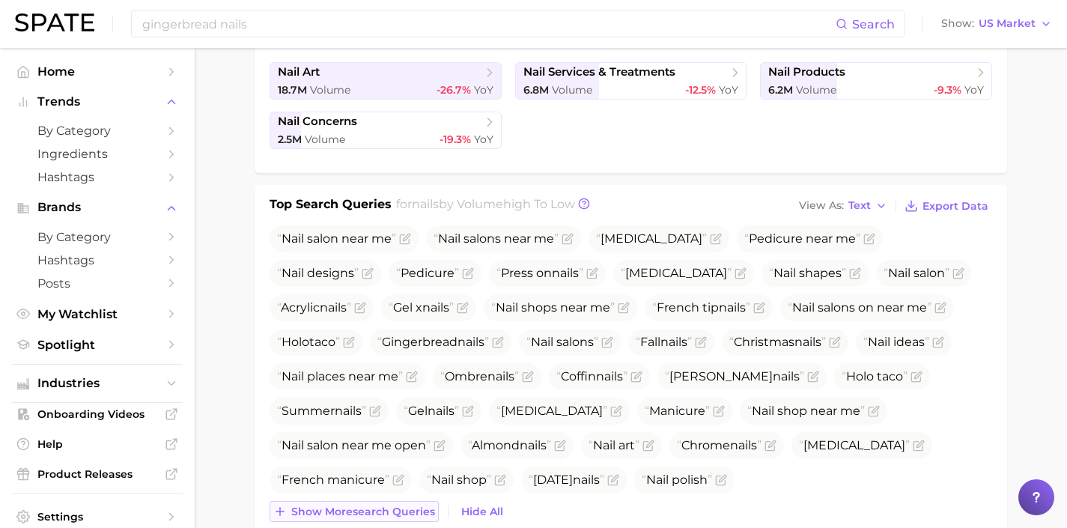
click at [395, 509] on span "Show more search queries" at bounding box center [363, 512] width 144 height 13
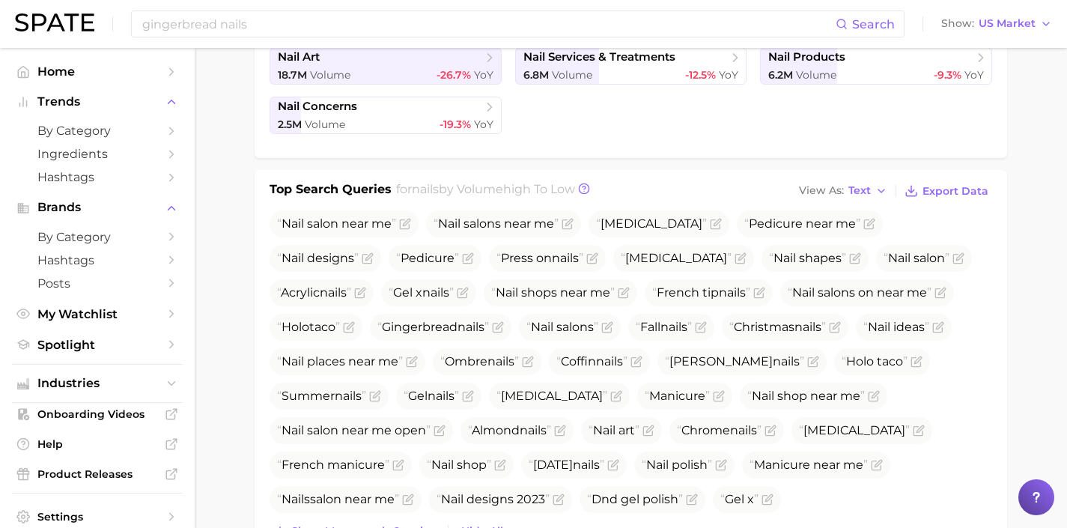
scroll to position [401, 0]
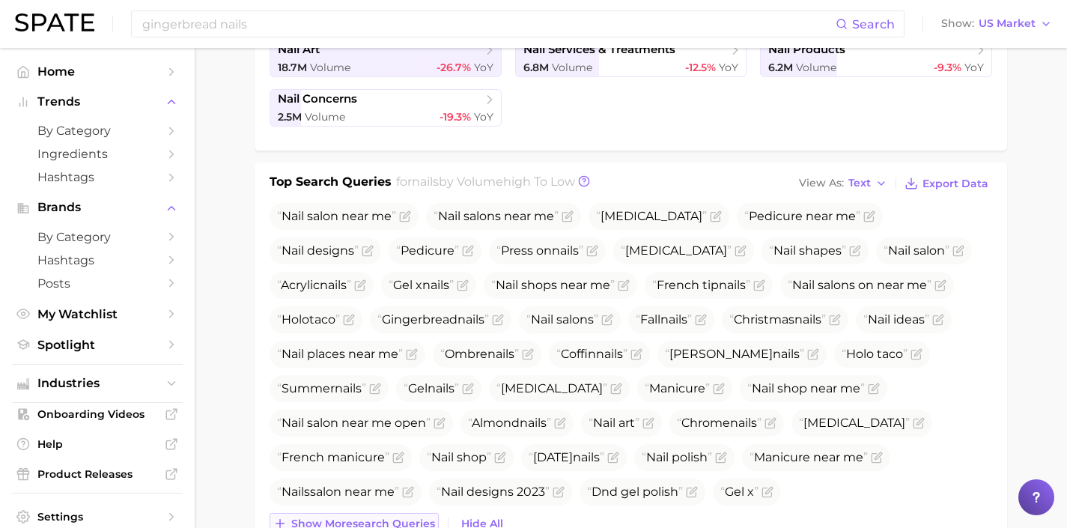
click at [383, 517] on span "Show more search queries" at bounding box center [363, 523] width 144 height 13
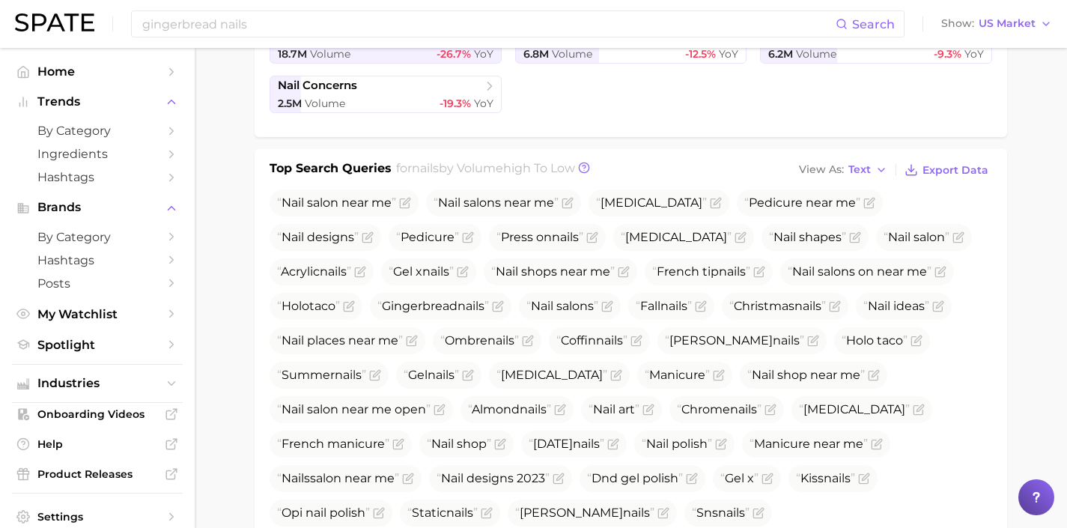
scroll to position [462, 0]
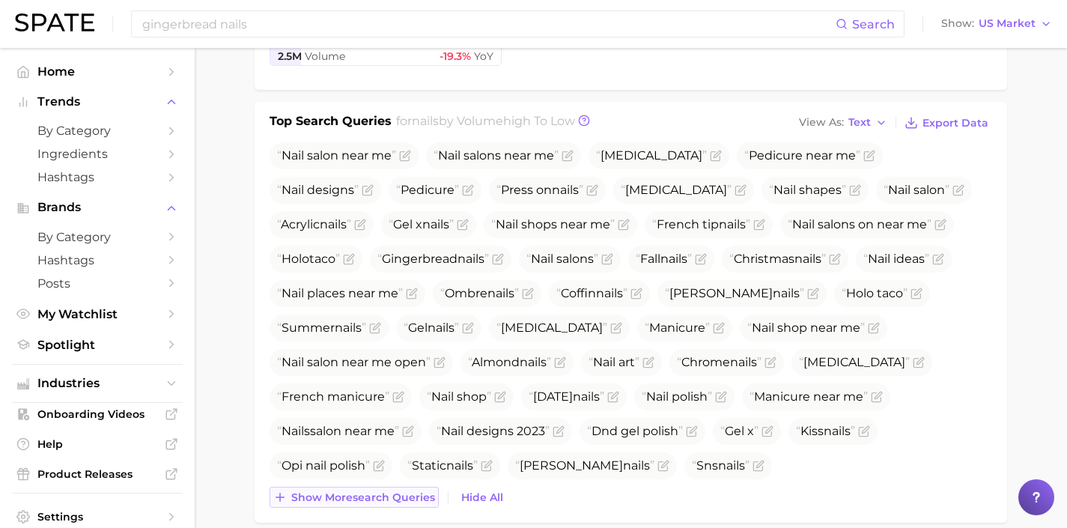
click at [374, 497] on span "Show more search queries" at bounding box center [363, 497] width 144 height 13
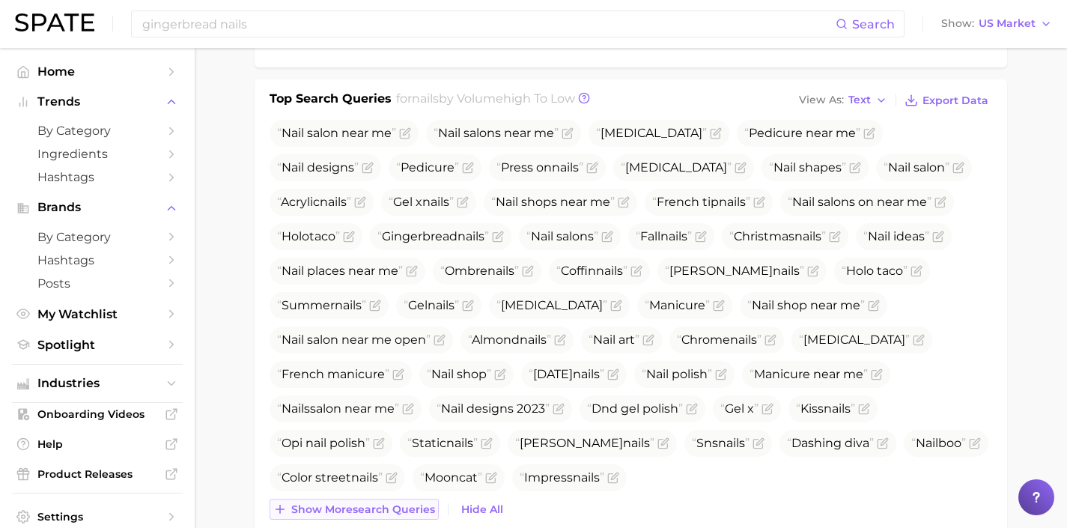
click at [421, 511] on span "Show more search queries" at bounding box center [363, 509] width 144 height 13
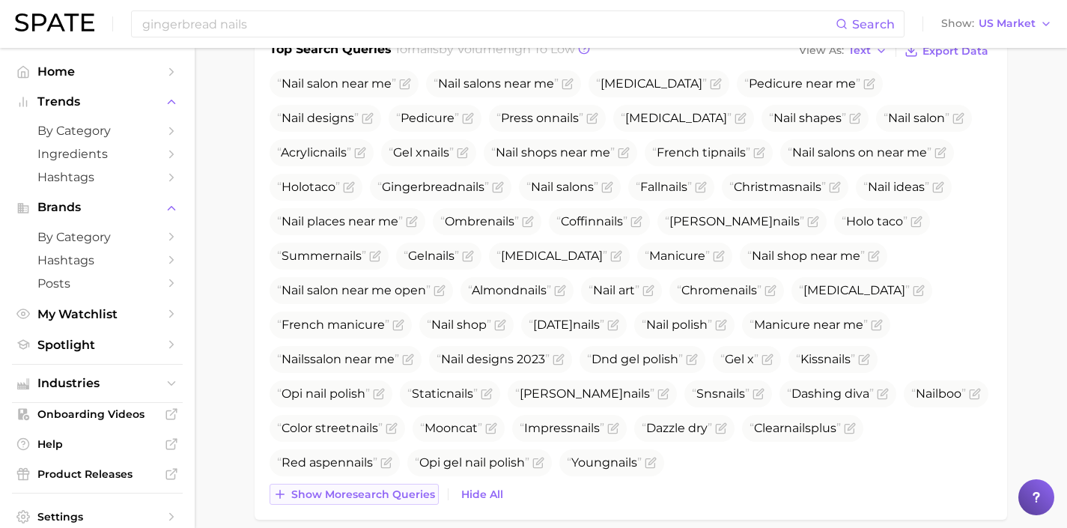
scroll to position [538, 0]
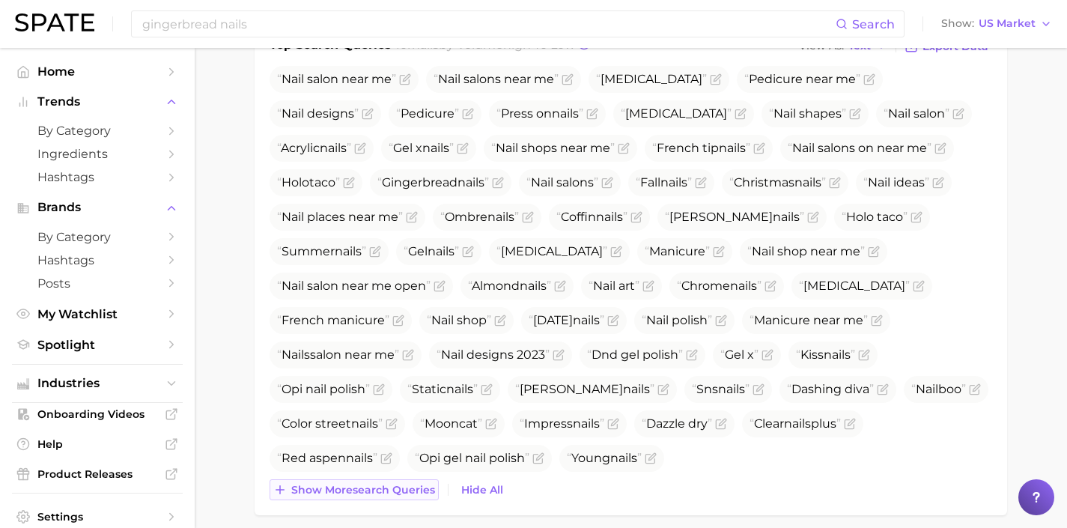
click at [402, 493] on span "Show more search queries" at bounding box center [363, 490] width 144 height 13
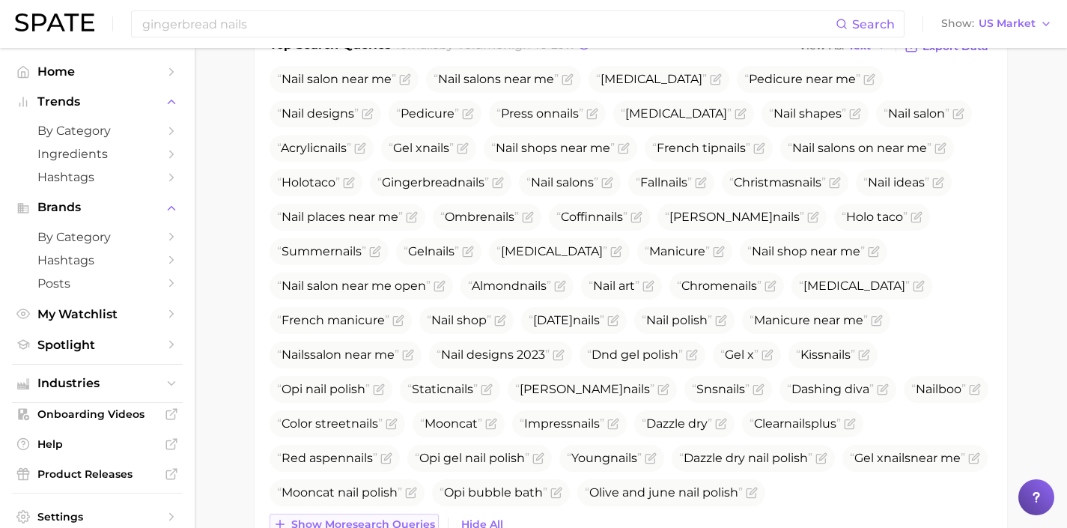
click at [394, 522] on span "Show more search queries" at bounding box center [363, 524] width 144 height 13
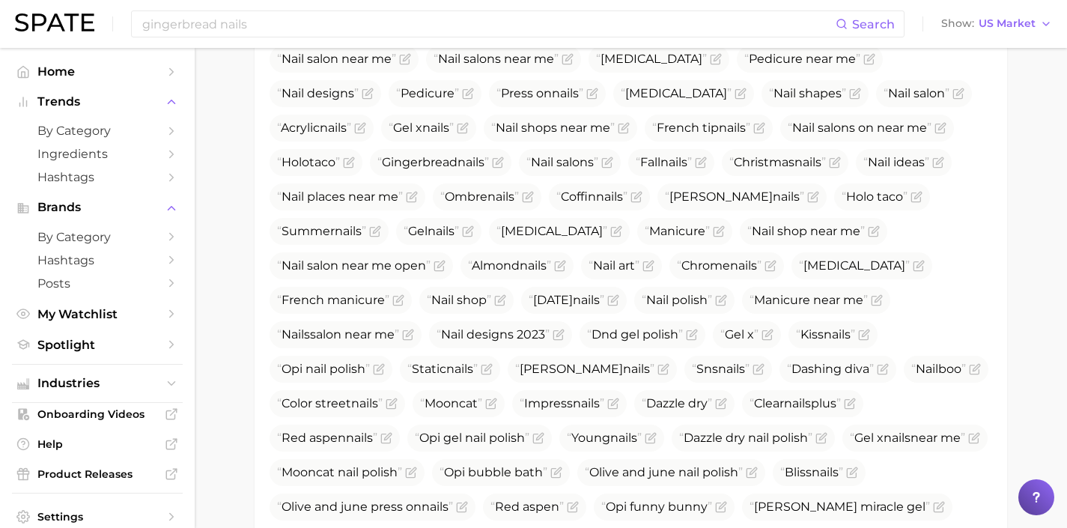
scroll to position [628, 0]
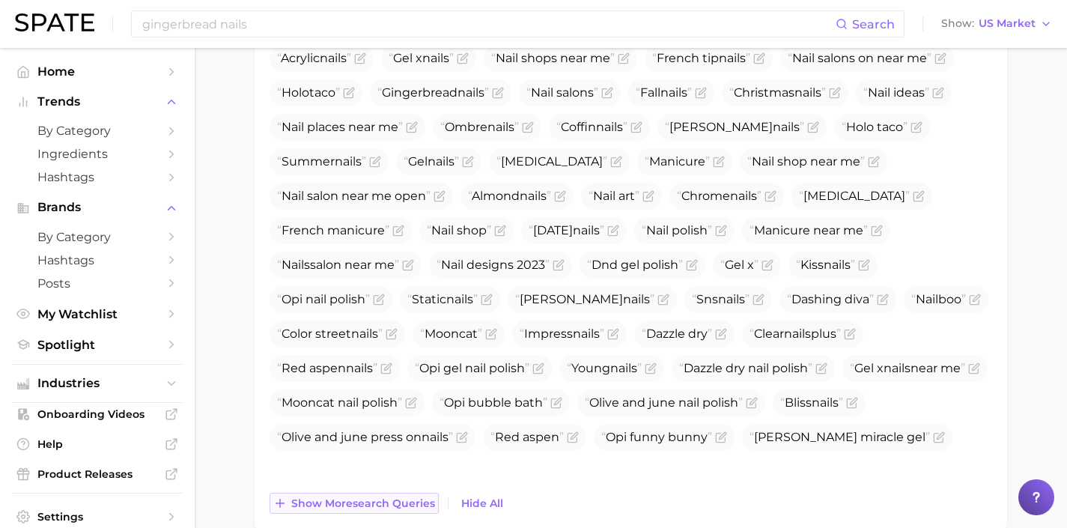
click at [420, 500] on span "Show more search queries" at bounding box center [363, 503] width 144 height 13
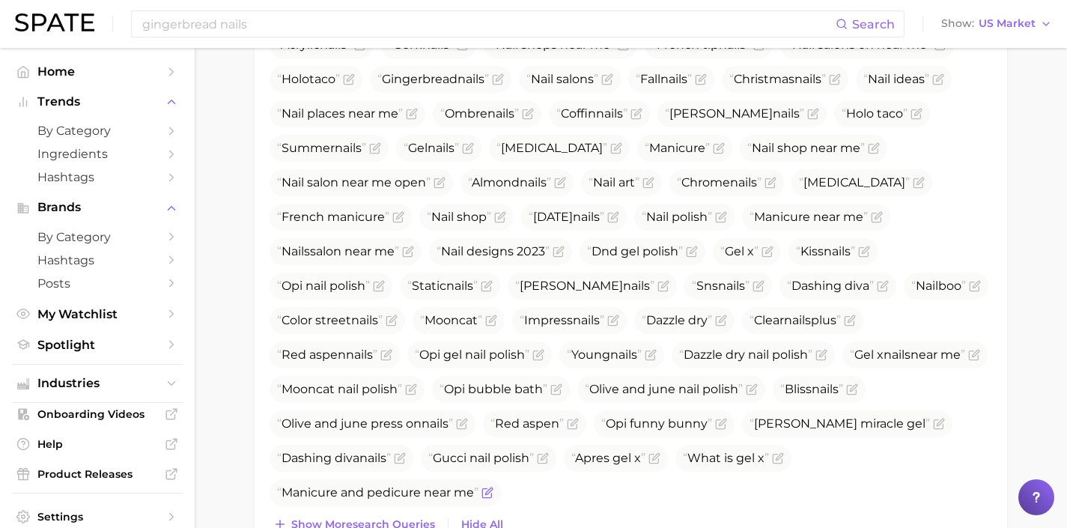
scroll to position [647, 0]
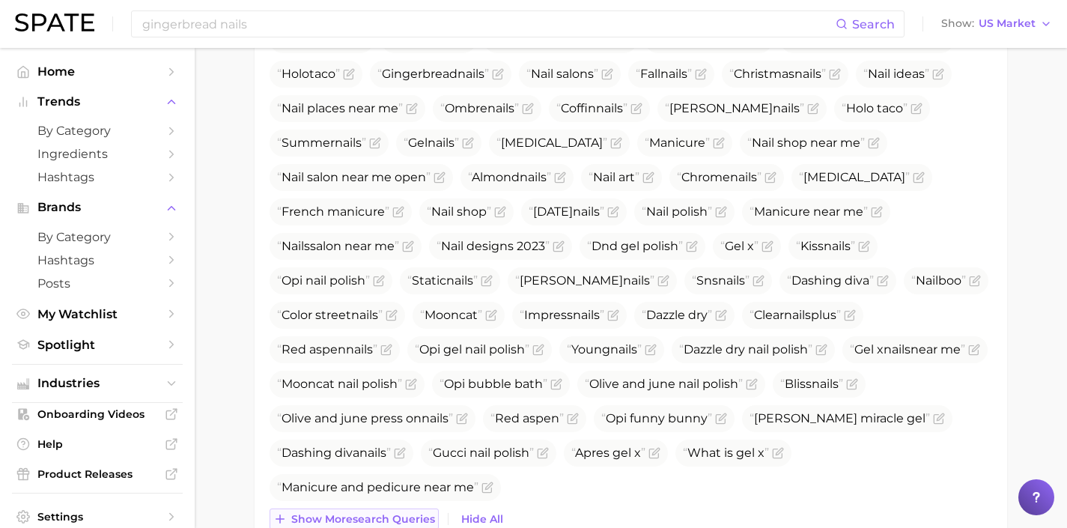
click at [410, 521] on span "Show more search queries" at bounding box center [363, 519] width 144 height 13
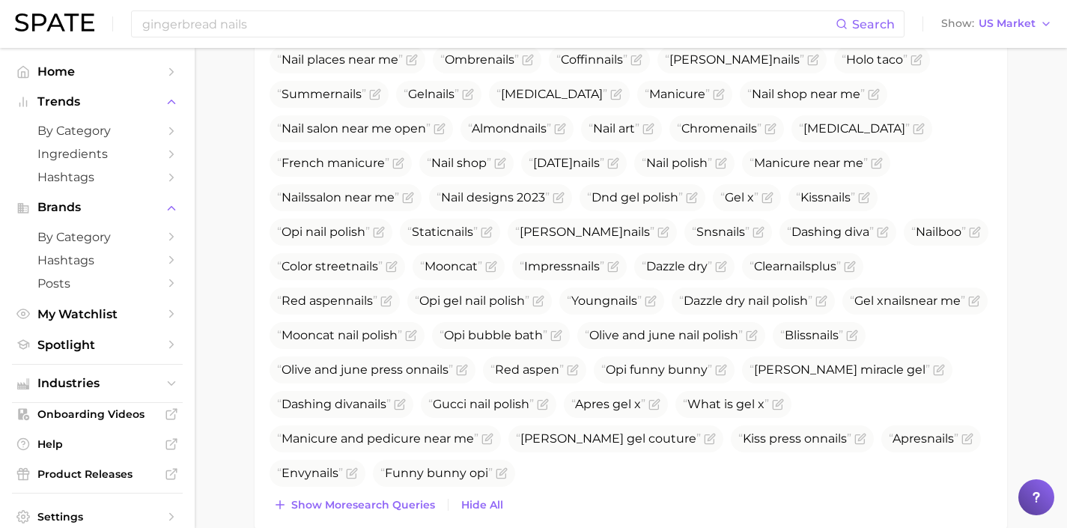
scroll to position [696, 0]
click at [428, 513] on button "Show more search queries" at bounding box center [354, 504] width 169 height 21
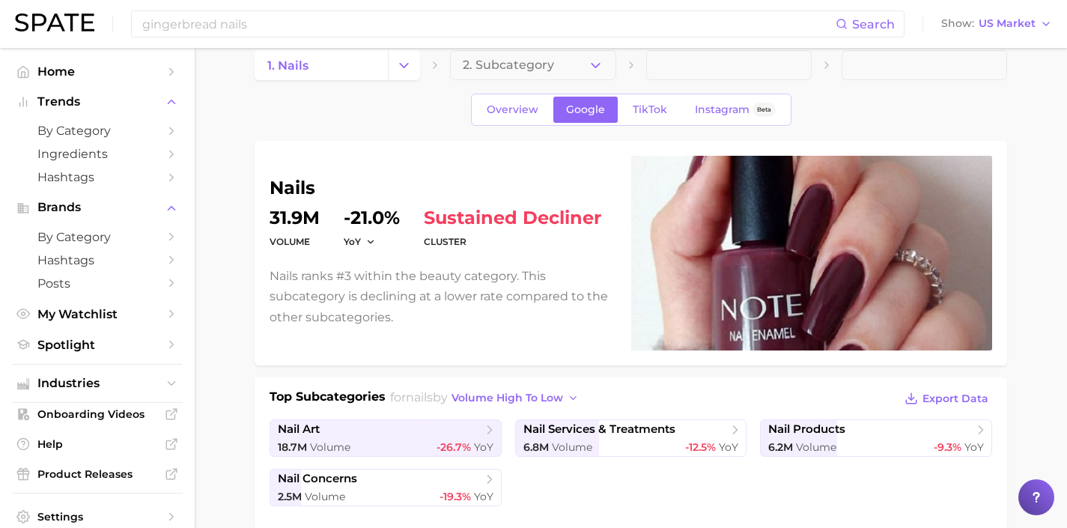
scroll to position [0, 0]
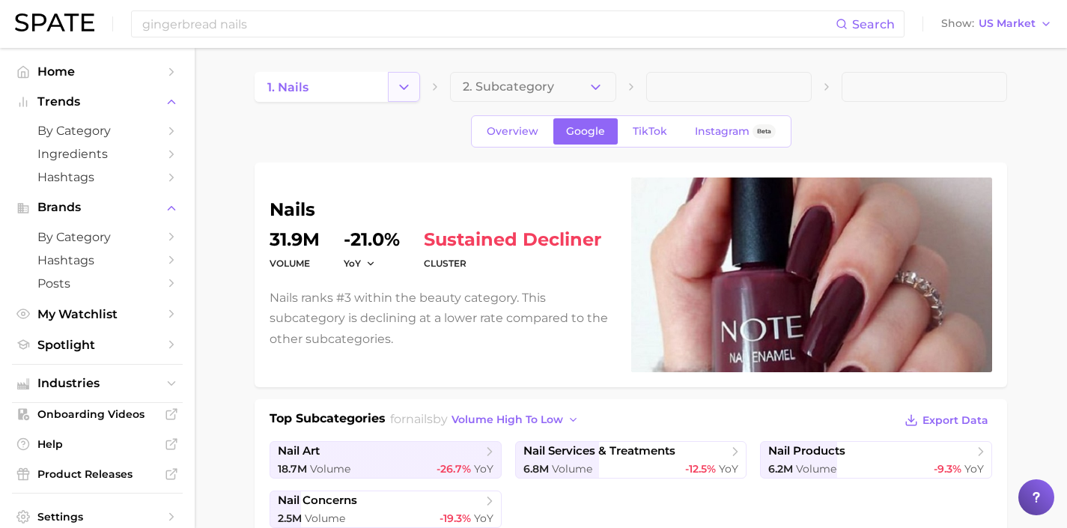
click at [402, 89] on icon "Change Category" at bounding box center [404, 87] width 16 height 16
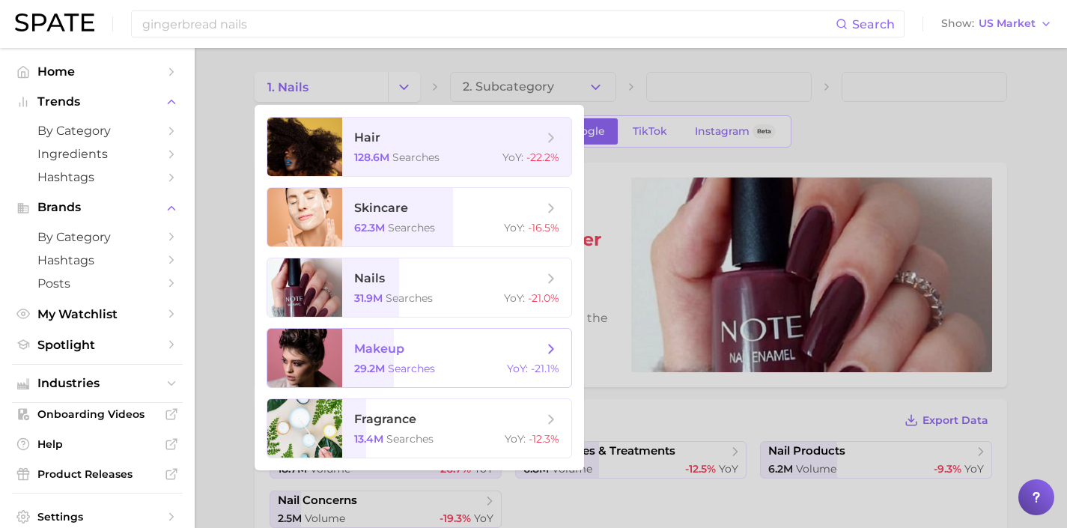
click at [425, 354] on span "makeup" at bounding box center [448, 349] width 189 height 16
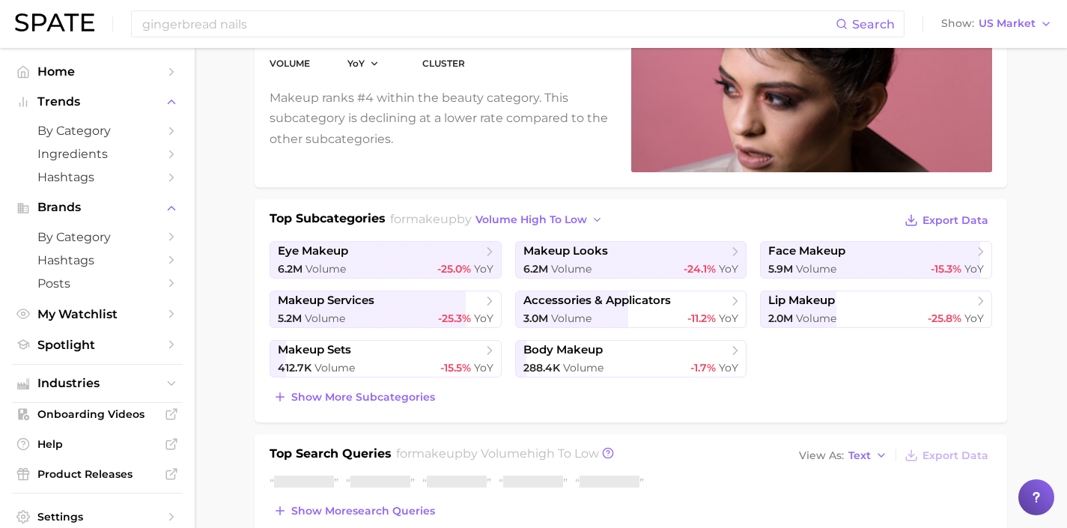
scroll to position [328, 0]
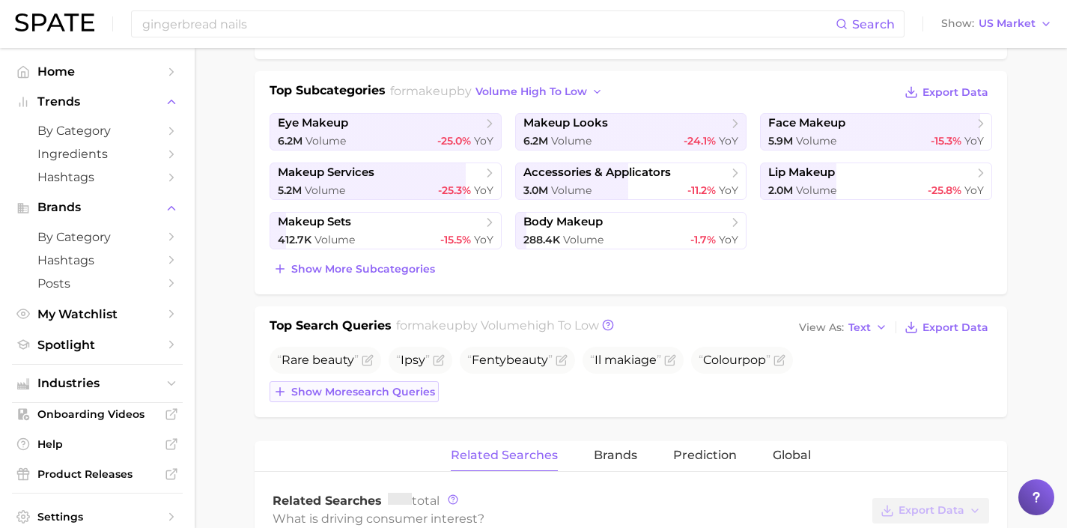
click at [428, 386] on span "Show more search queries" at bounding box center [363, 392] width 144 height 13
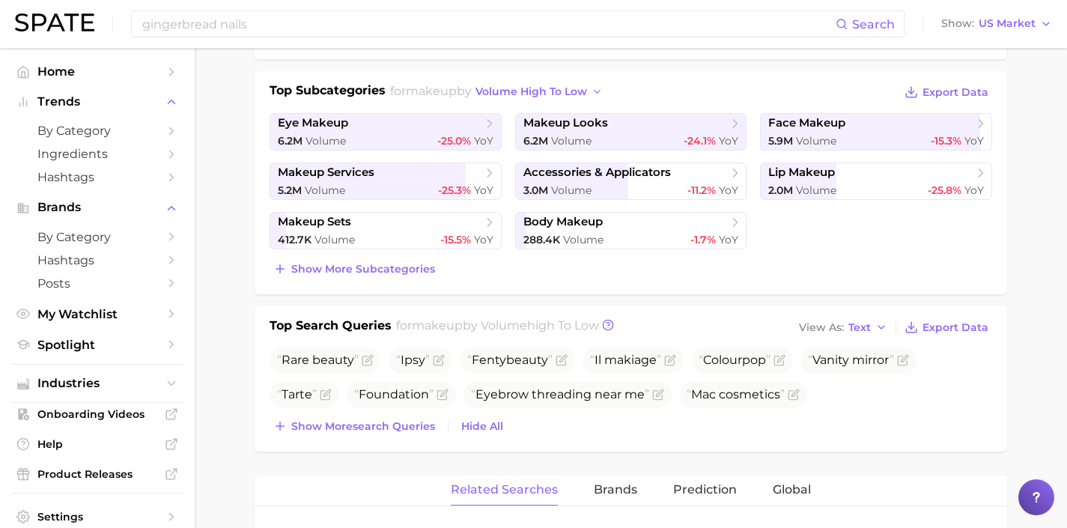
click at [410, 445] on div "Top Search Queries for makeup by Volume high to low View As Text Export Data Ra…" at bounding box center [631, 378] width 753 height 145
click at [406, 434] on button "Show more search queries" at bounding box center [354, 426] width 169 height 21
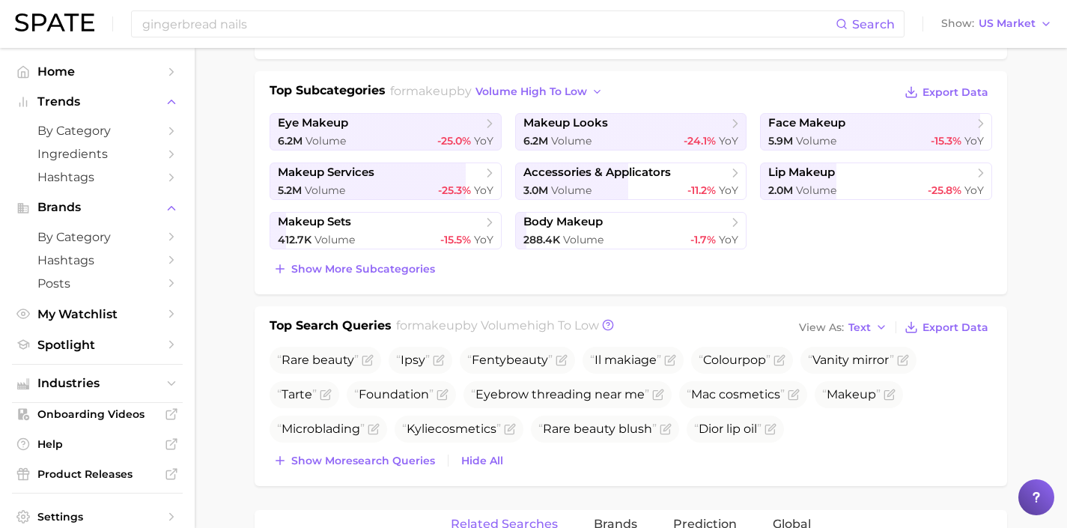
click at [407, 473] on div "Top Search Queries for makeup by Volume high to low View As Text Export Data Ra…" at bounding box center [631, 396] width 753 height 180
click at [405, 464] on span "Show more search queries" at bounding box center [363, 461] width 144 height 13
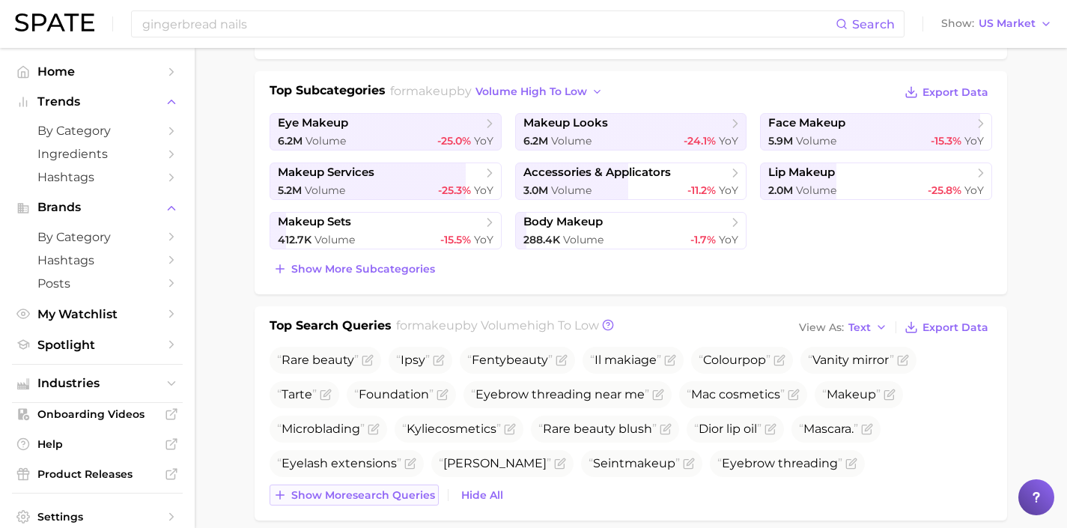
click at [404, 491] on span "Show more search queries" at bounding box center [363, 495] width 144 height 13
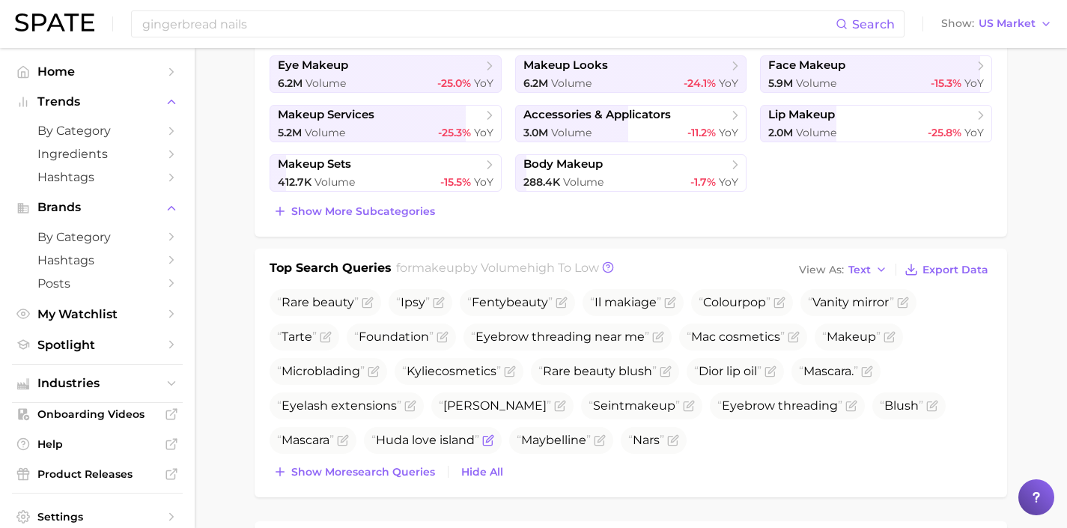
scroll to position [386, 0]
click at [401, 471] on span "Show more search queries" at bounding box center [363, 471] width 144 height 13
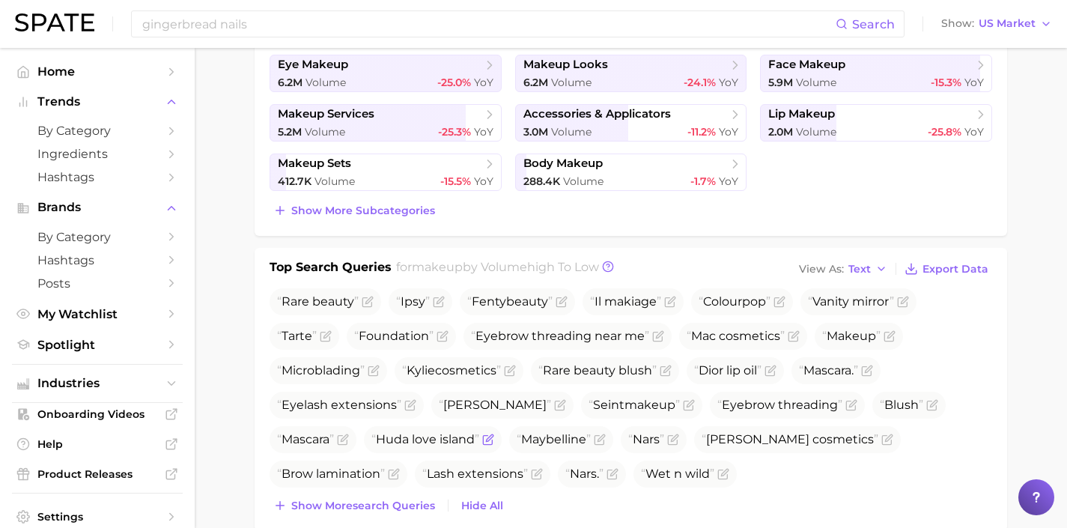
click at [488, 440] on icon "Flag as miscategorized or irrelevant" at bounding box center [488, 440] width 12 height 12
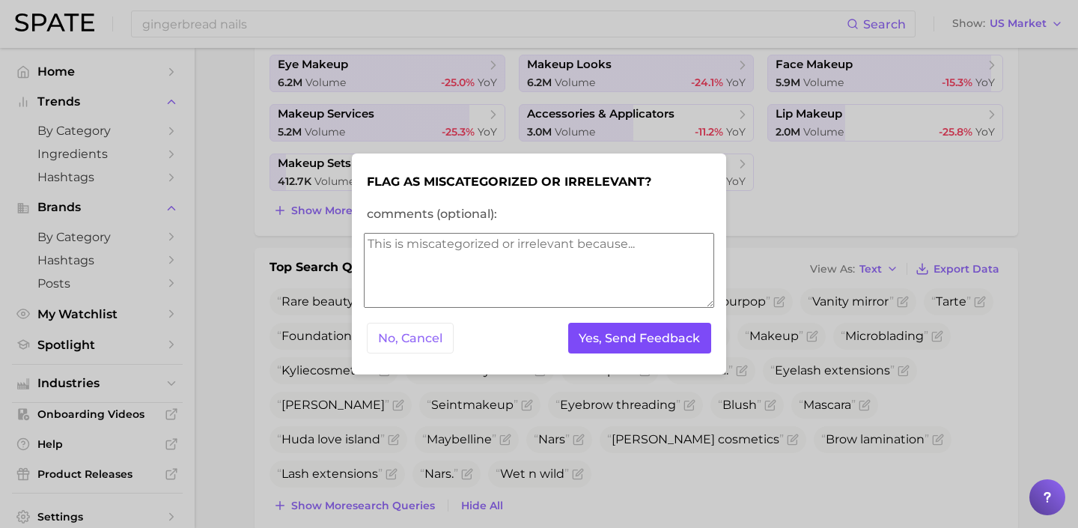
click at [576, 331] on button "Yes, Send Feedback" at bounding box center [640, 338] width 144 height 31
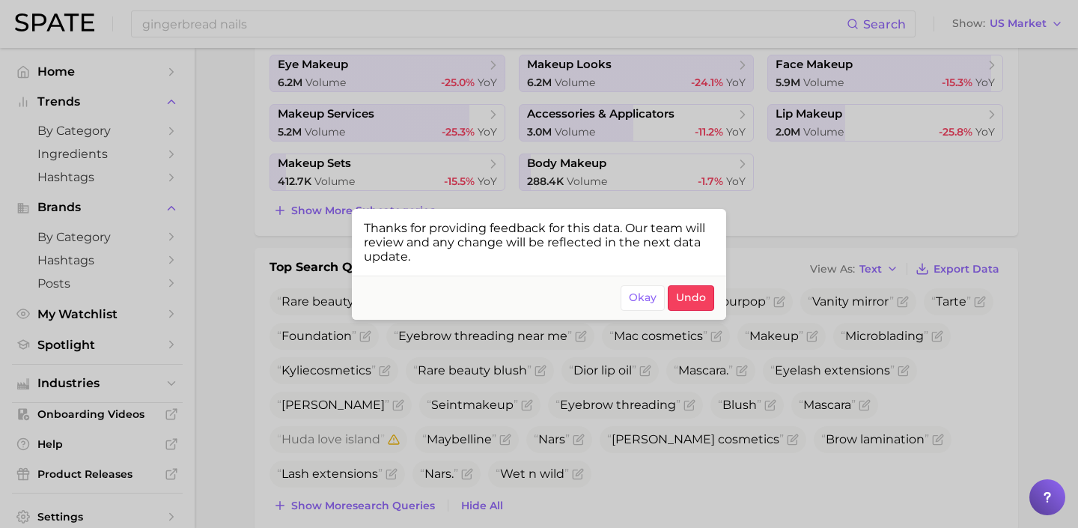
click at [655, 485] on div at bounding box center [539, 264] width 1078 height 528
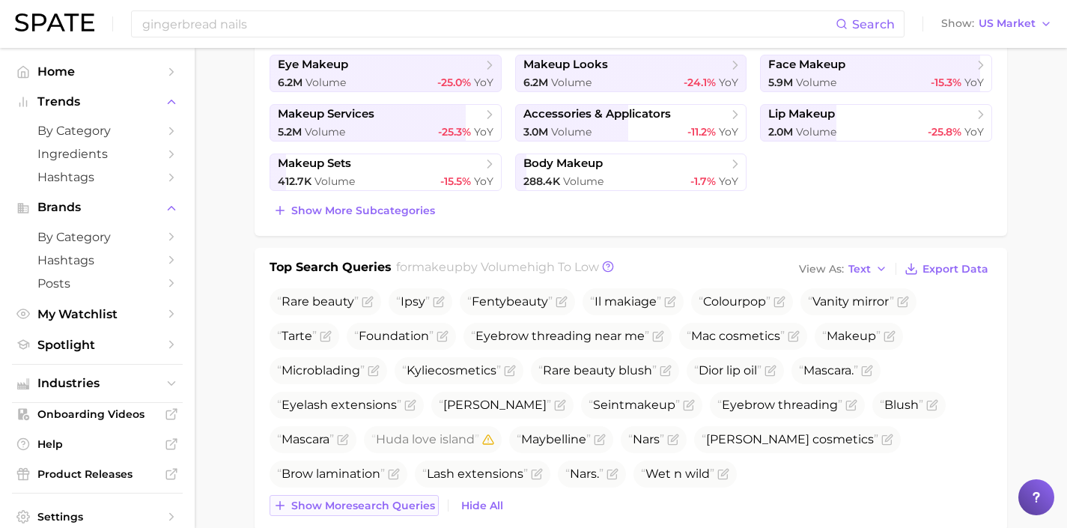
click at [404, 513] on button "Show more search queries" at bounding box center [354, 505] width 169 height 21
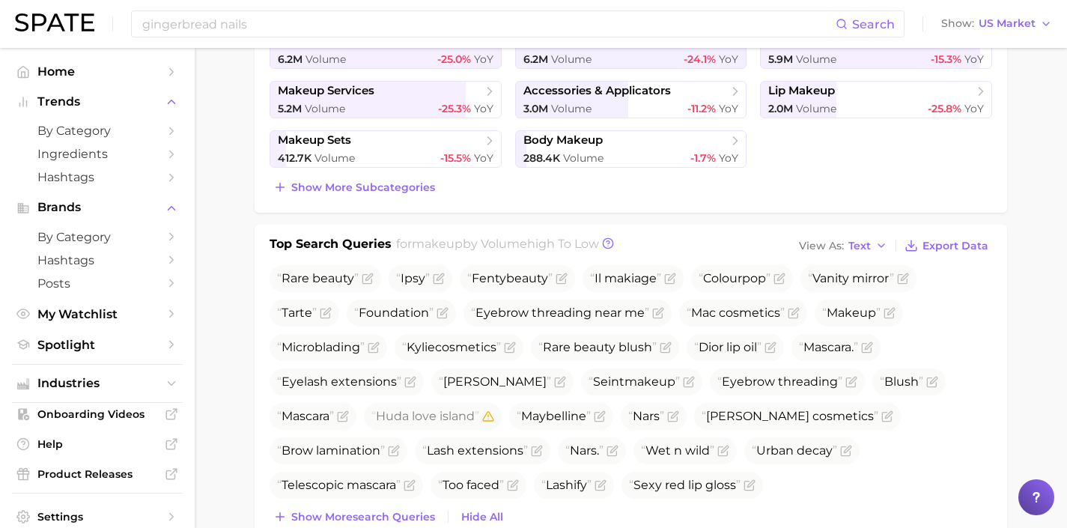
scroll to position [416, 0]
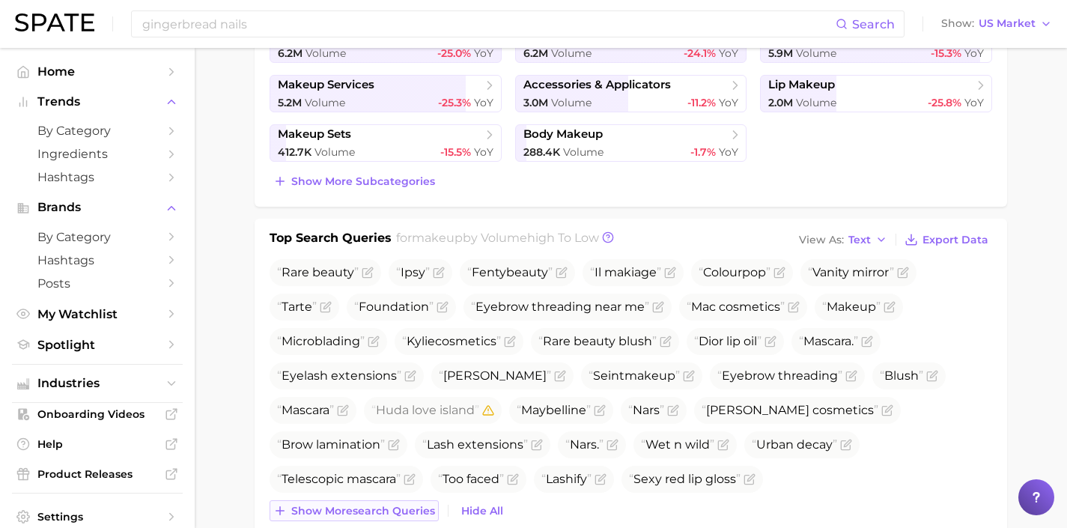
click at [420, 513] on span "Show more search queries" at bounding box center [363, 511] width 144 height 13
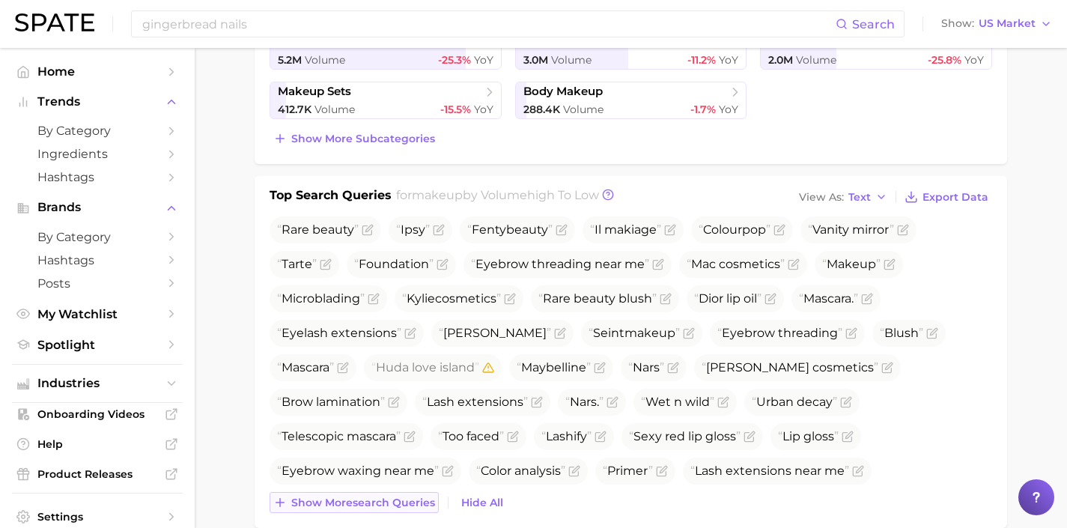
scroll to position [491, 0]
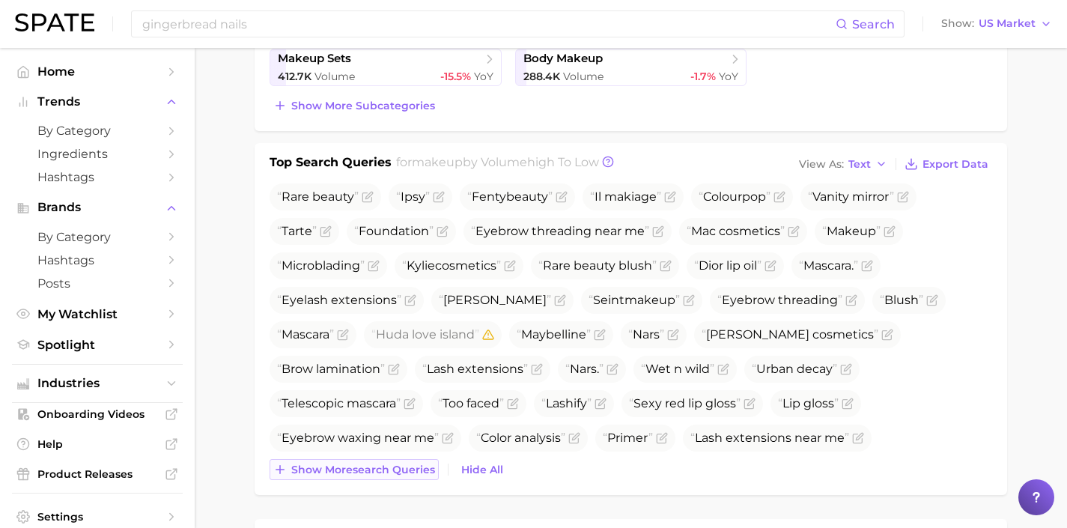
click at [410, 476] on button "Show more search queries" at bounding box center [354, 469] width 169 height 21
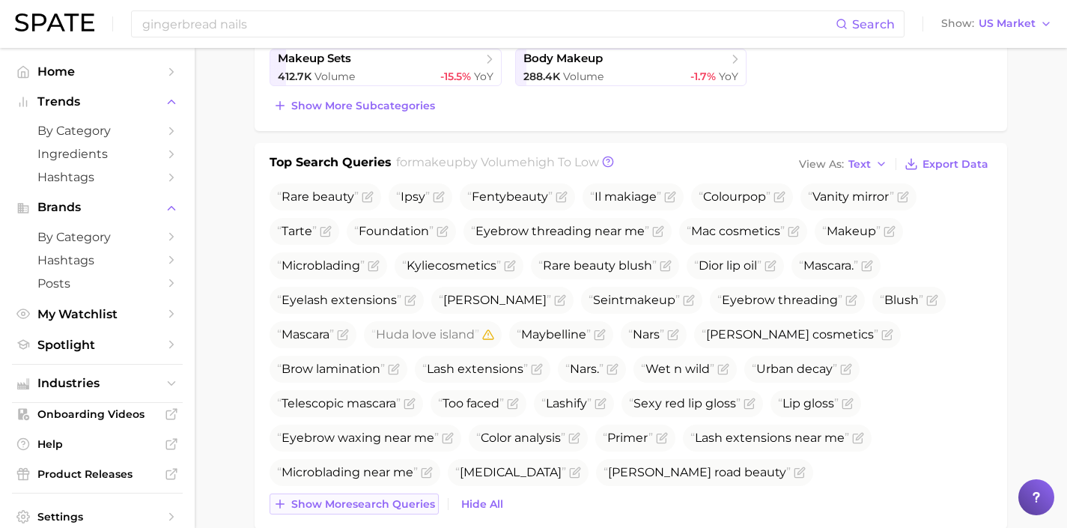
click at [408, 506] on span "Show more search queries" at bounding box center [363, 504] width 144 height 13
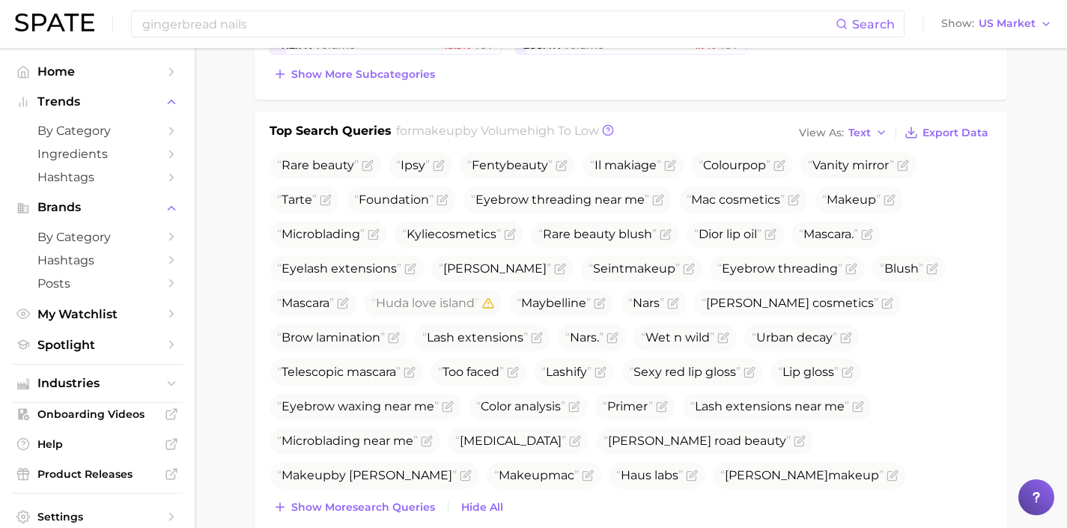
scroll to position [525, 0]
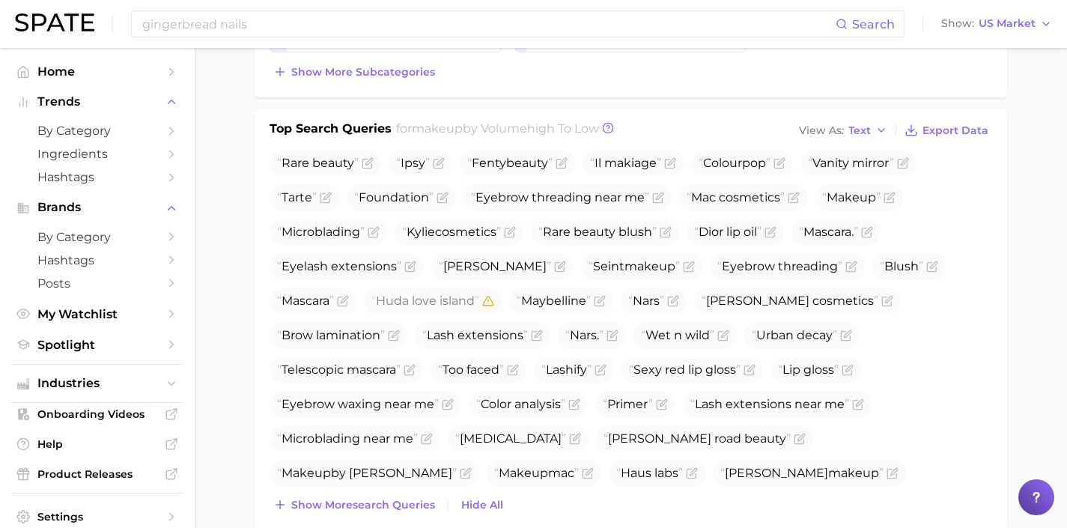
click at [417, 504] on span "Show more search queries" at bounding box center [363, 505] width 144 height 13
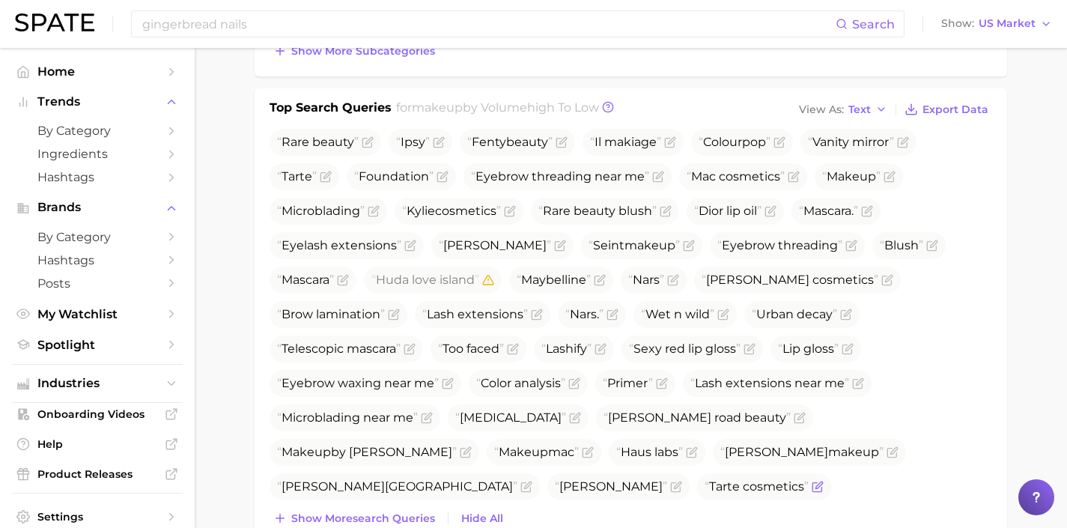
scroll to position [549, 0]
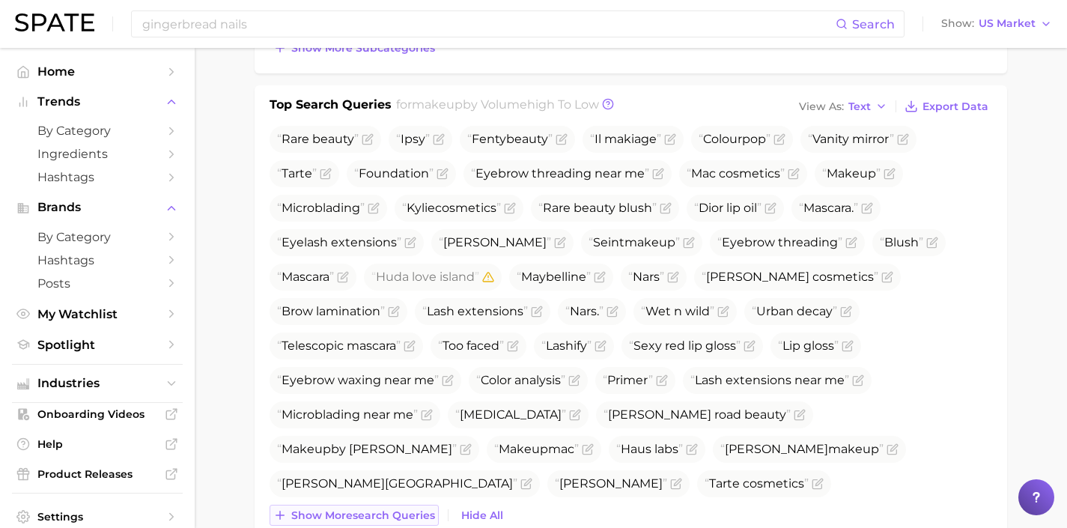
click at [409, 517] on span "Show more search queries" at bounding box center [363, 515] width 144 height 13
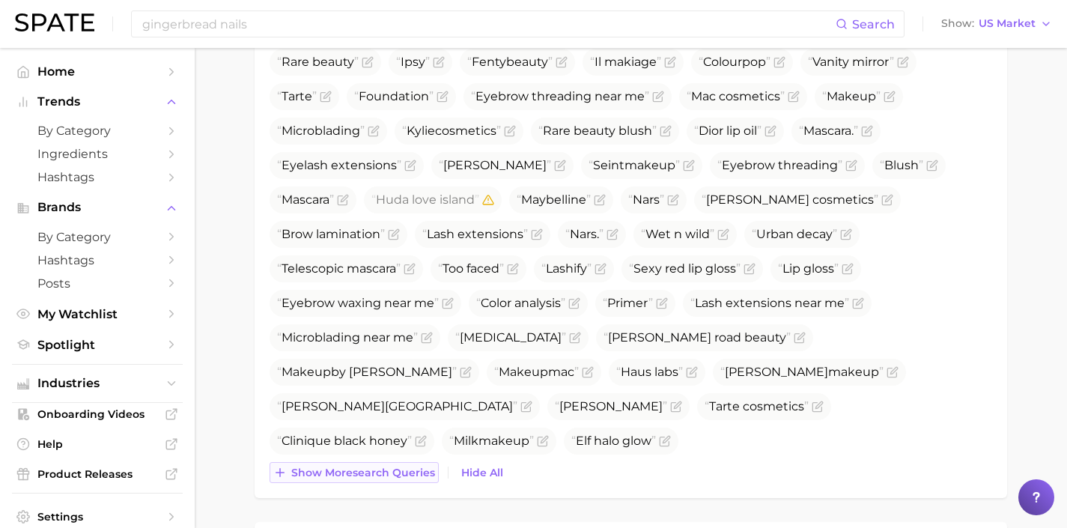
scroll to position [628, 0]
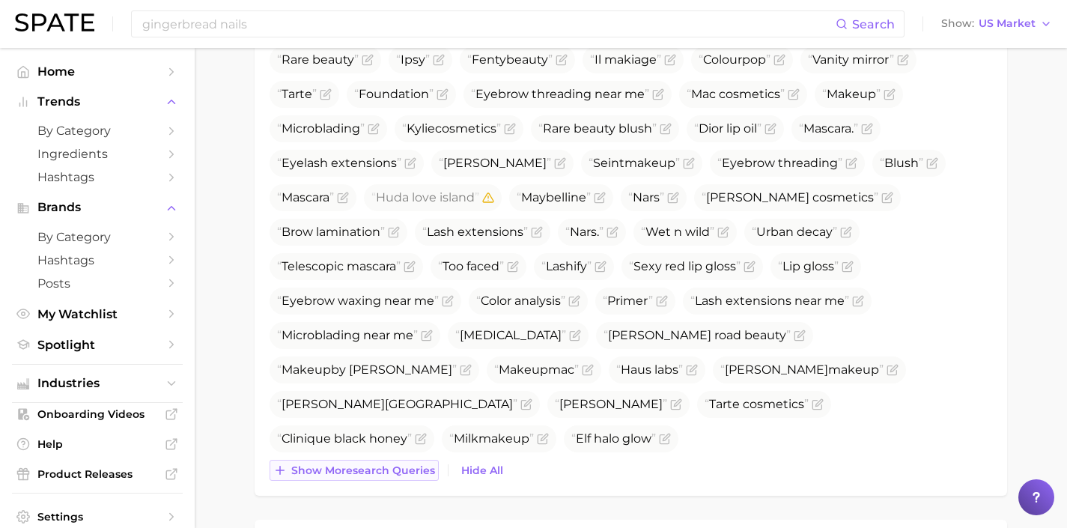
click at [411, 471] on span "Show more search queries" at bounding box center [363, 470] width 144 height 13
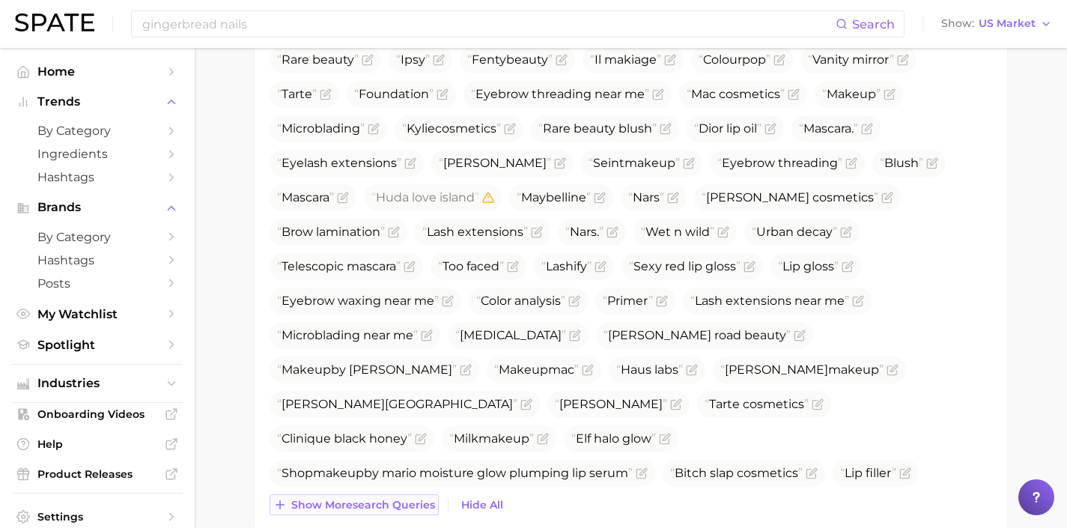
click at [408, 503] on span "Show more search queries" at bounding box center [363, 505] width 144 height 13
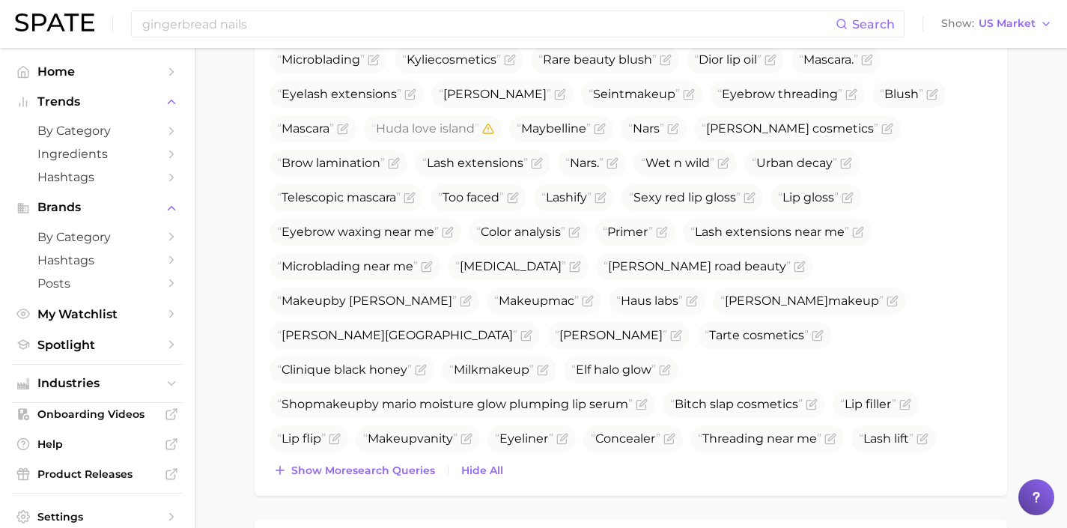
scroll to position [701, 0]
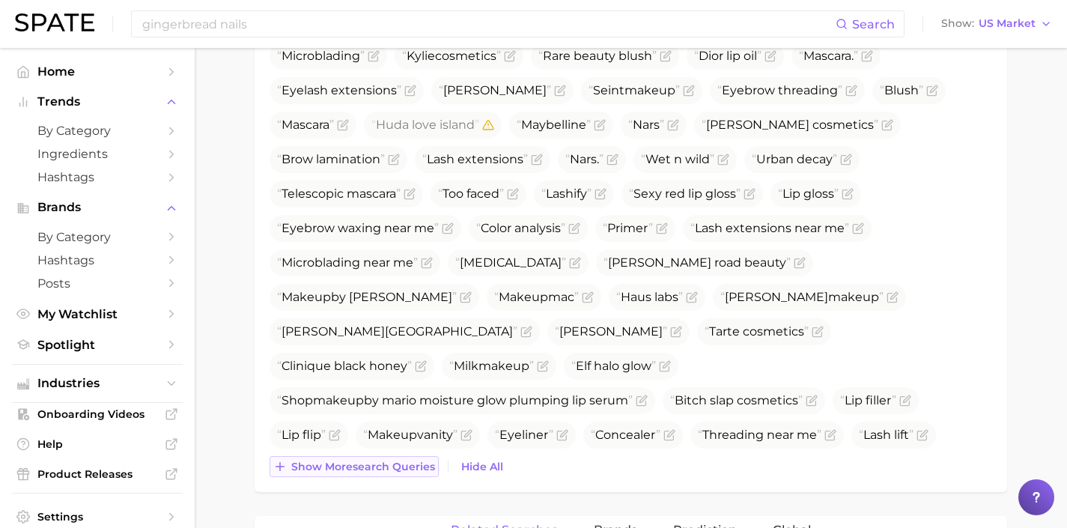
click at [391, 469] on span "Show more search queries" at bounding box center [363, 467] width 144 height 13
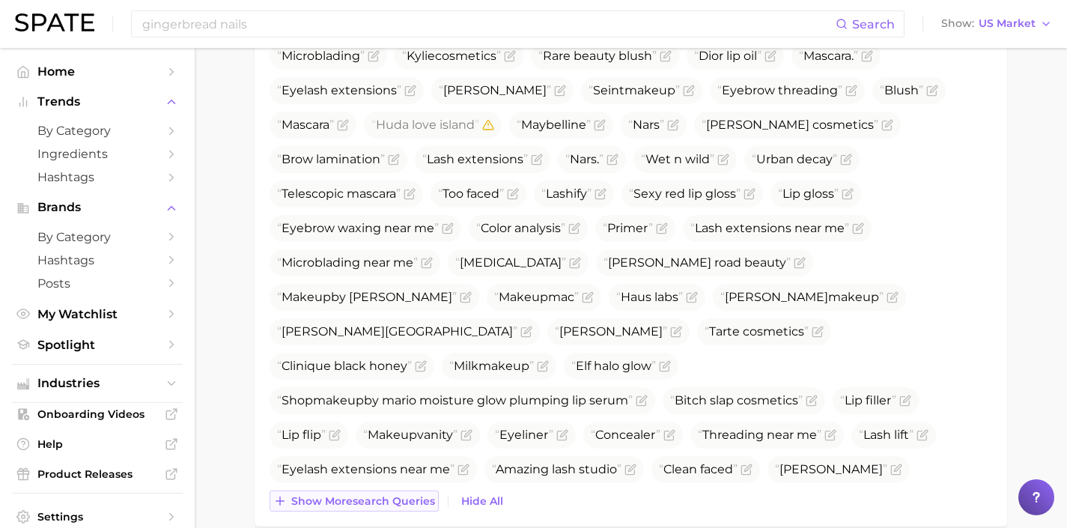
click at [404, 500] on span "Show more search queries" at bounding box center [363, 501] width 144 height 13
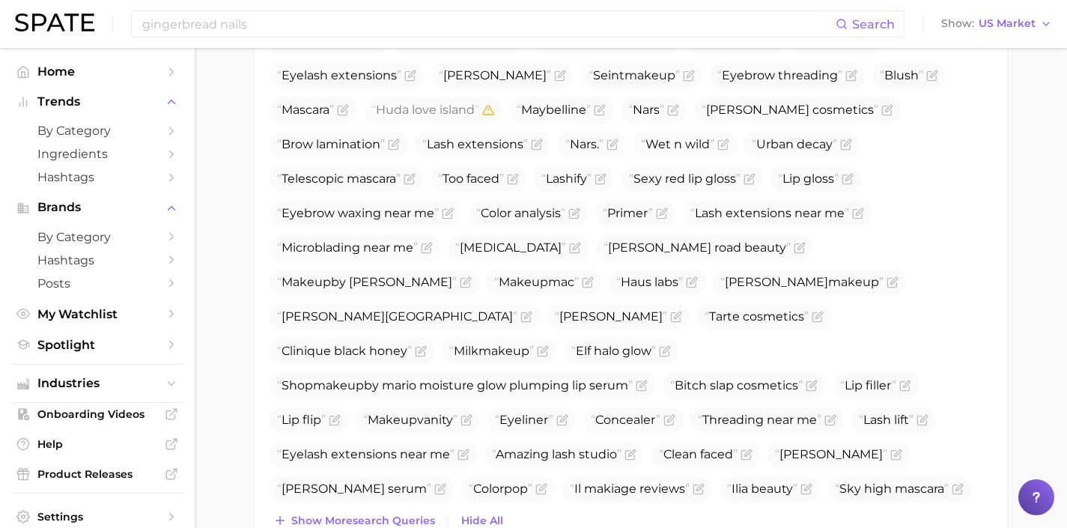
scroll to position [725, 0]
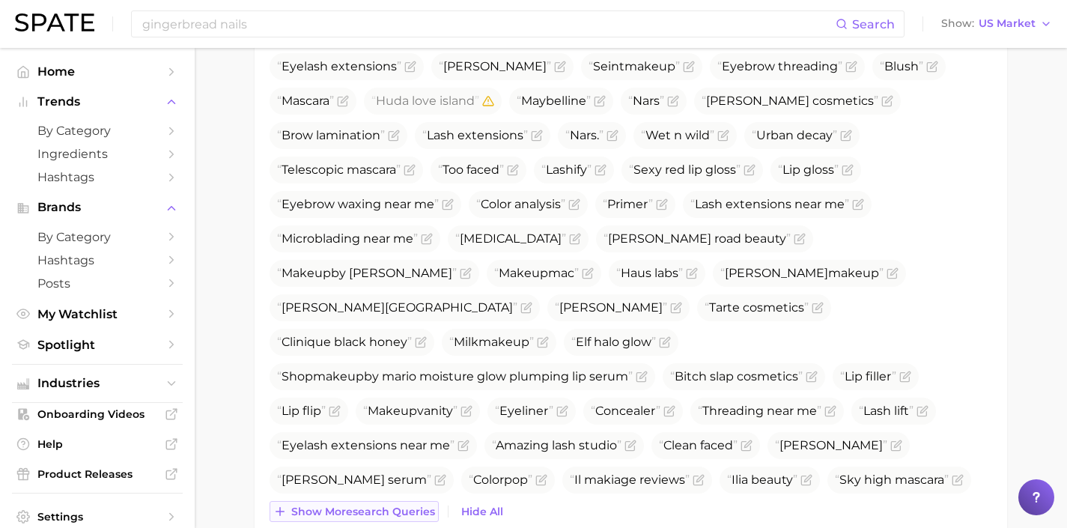
click at [407, 516] on span "Show more search queries" at bounding box center [363, 512] width 144 height 13
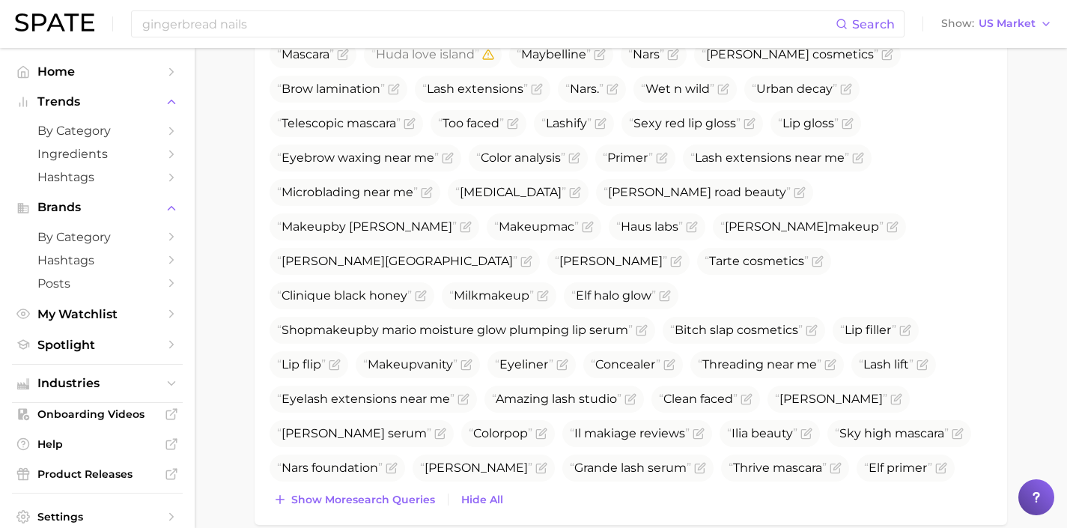
scroll to position [774, 0]
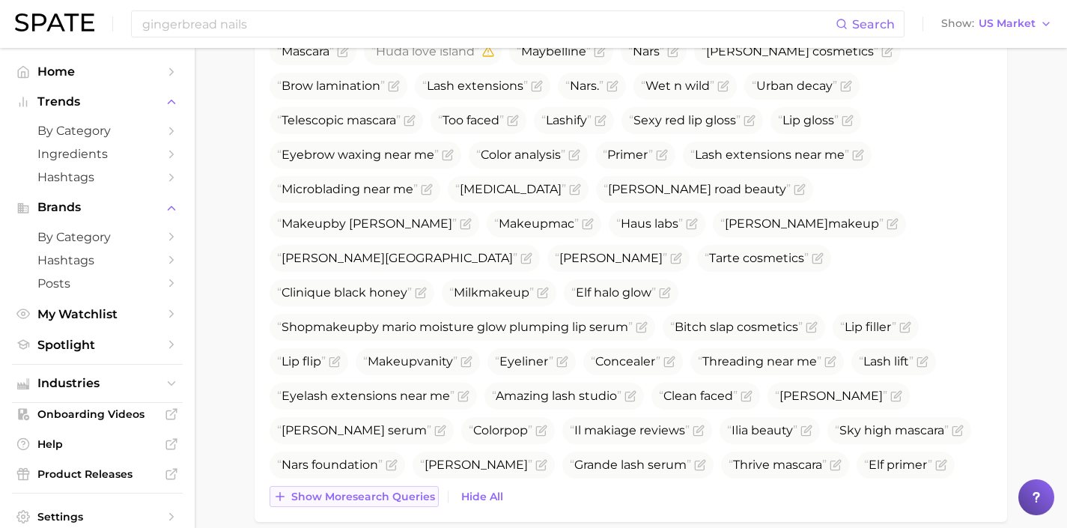
click at [406, 498] on span "Show more search queries" at bounding box center [363, 497] width 144 height 13
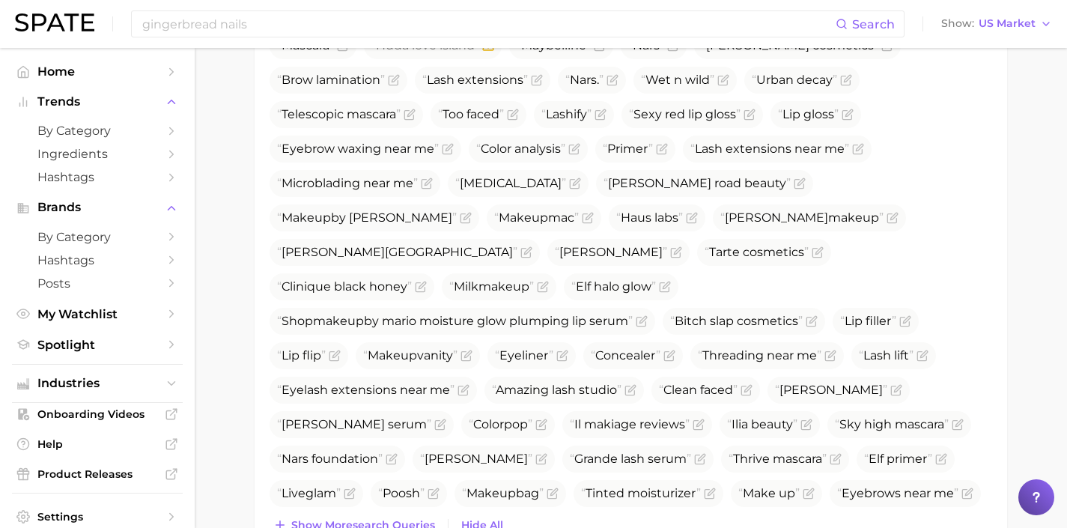
scroll to position [838, 0]
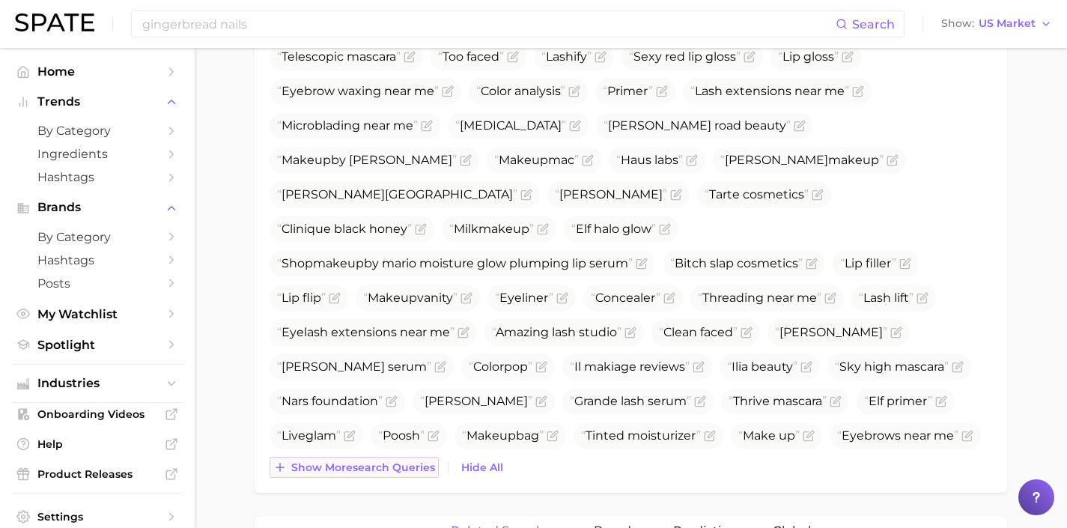
click at [369, 471] on span "Show more search queries" at bounding box center [363, 467] width 144 height 13
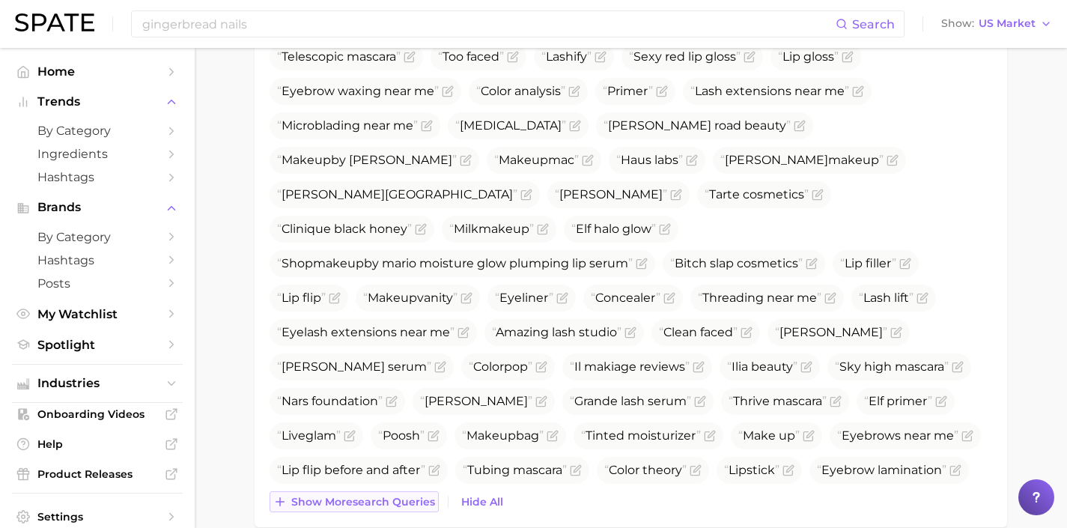
click at [377, 505] on span "Show more search queries" at bounding box center [363, 502] width 144 height 13
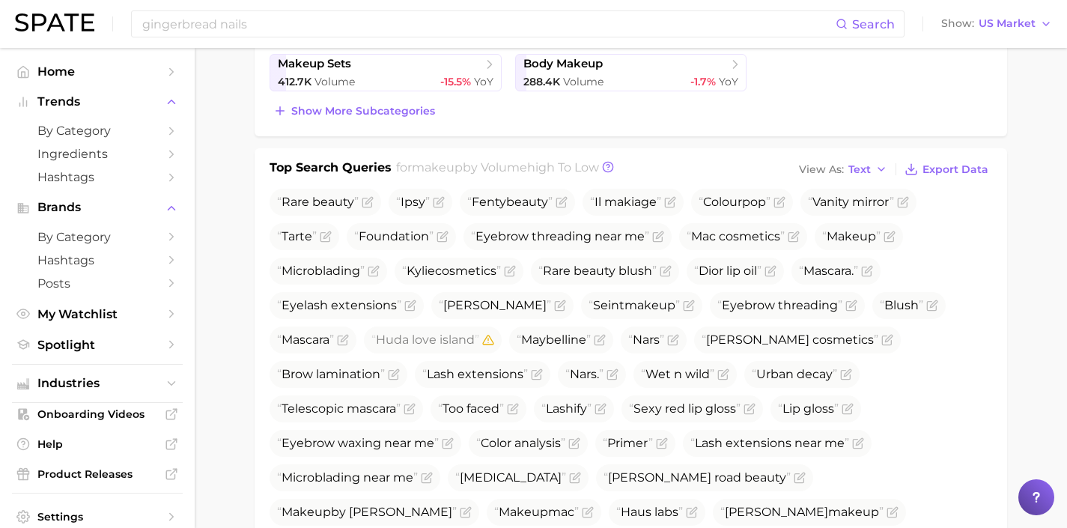
scroll to position [0, 0]
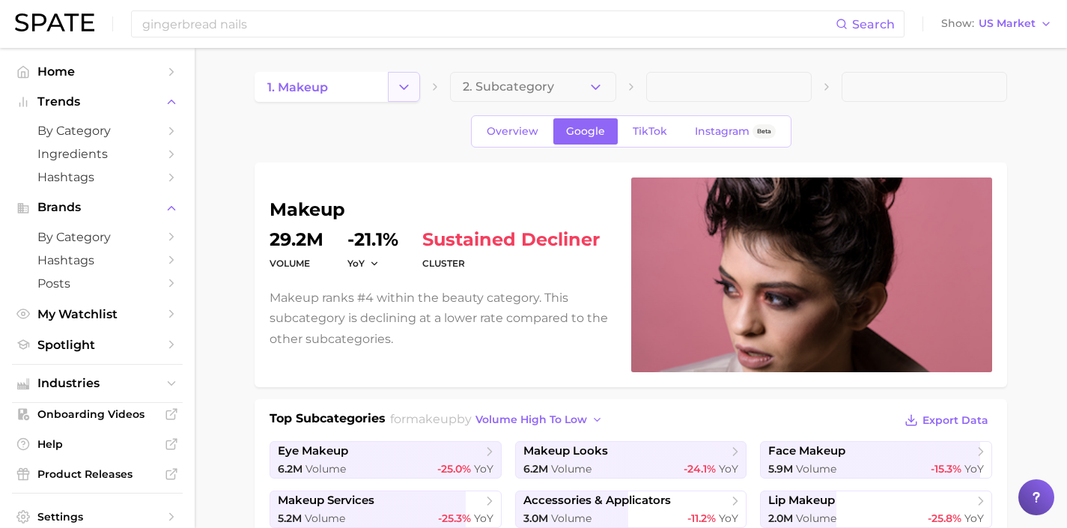
click at [403, 85] on icon "Change Category" at bounding box center [404, 87] width 16 height 16
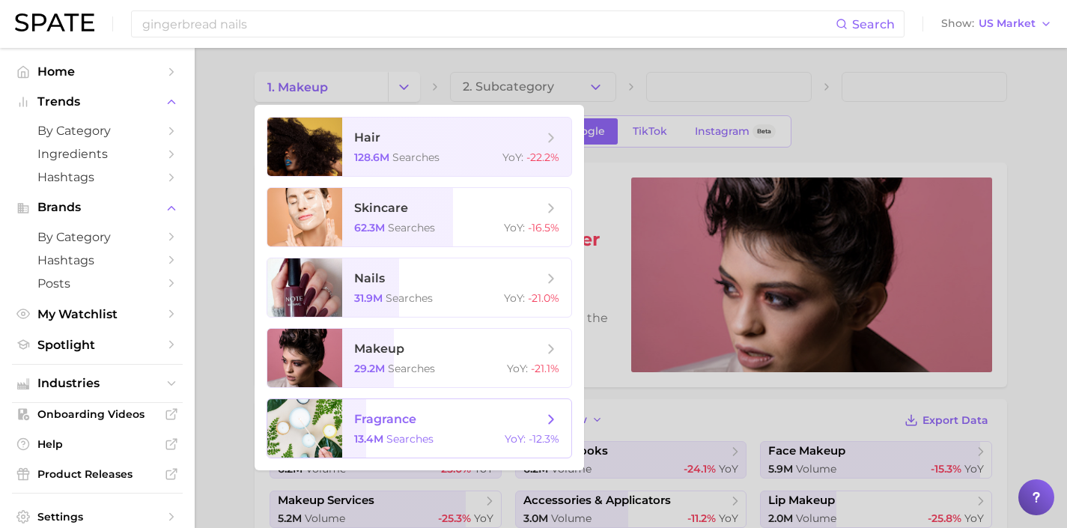
click at [416, 423] on span "fragrance" at bounding box center [448, 419] width 189 height 16
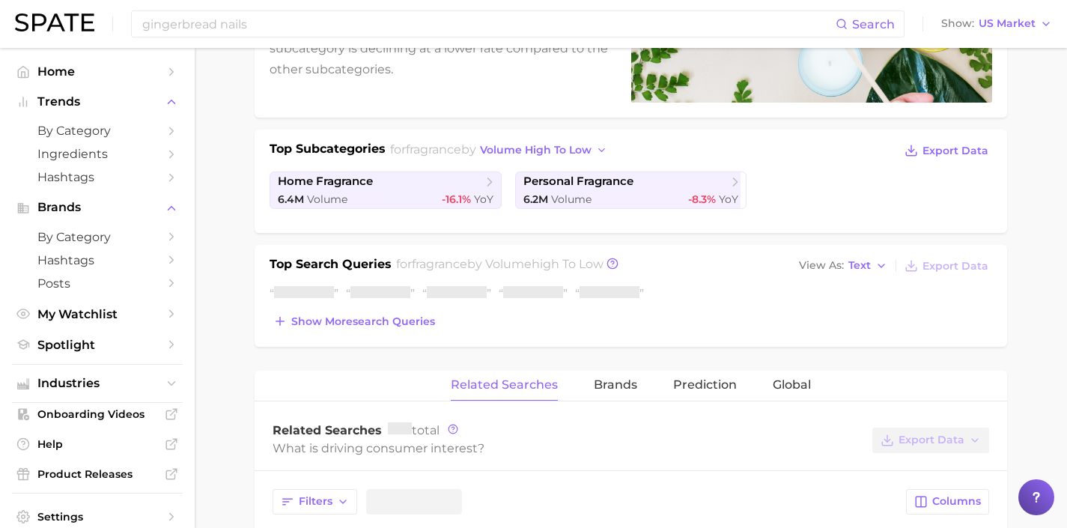
scroll to position [281, 0]
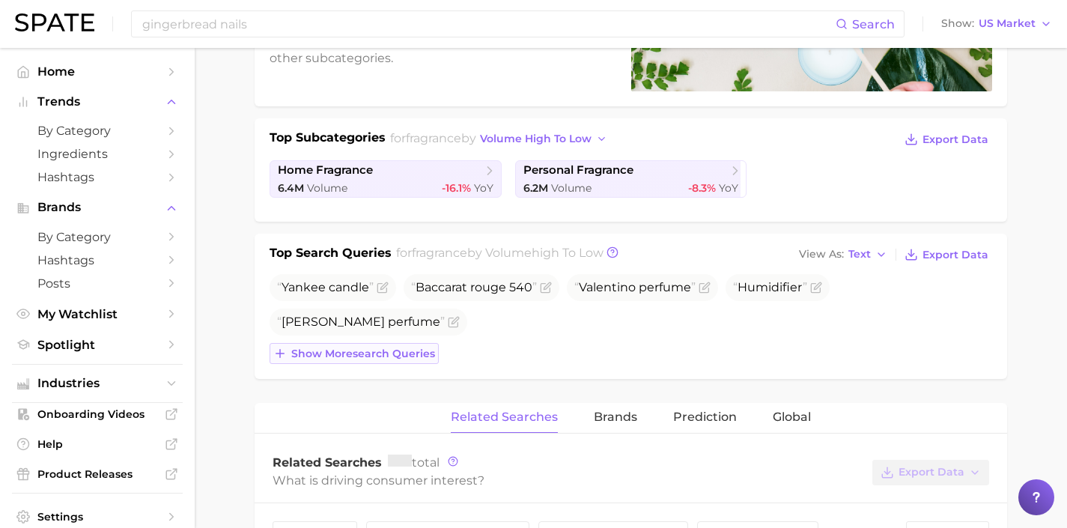
click at [398, 354] on span "Show more search queries" at bounding box center [363, 353] width 144 height 13
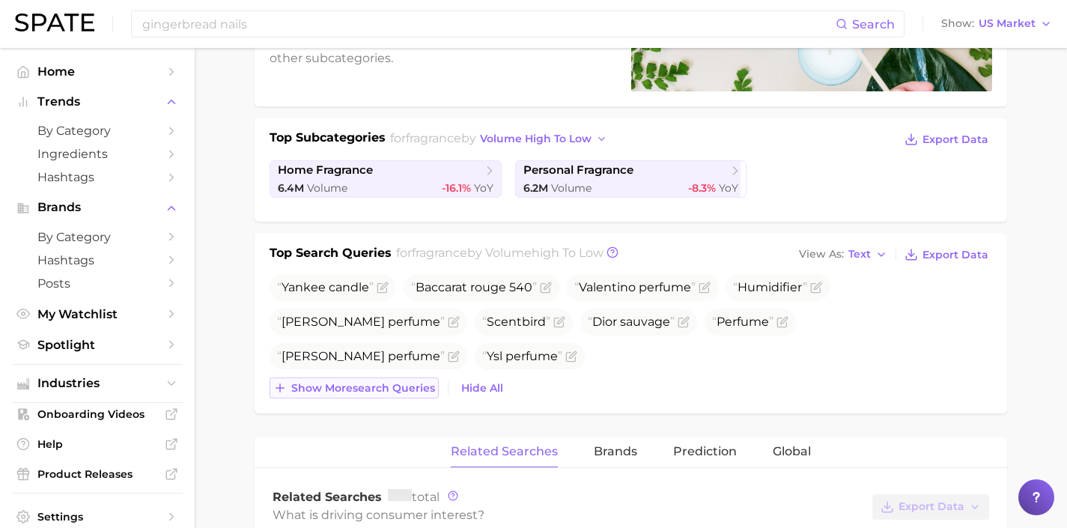
click at [404, 382] on span "Show more search queries" at bounding box center [363, 388] width 144 height 13
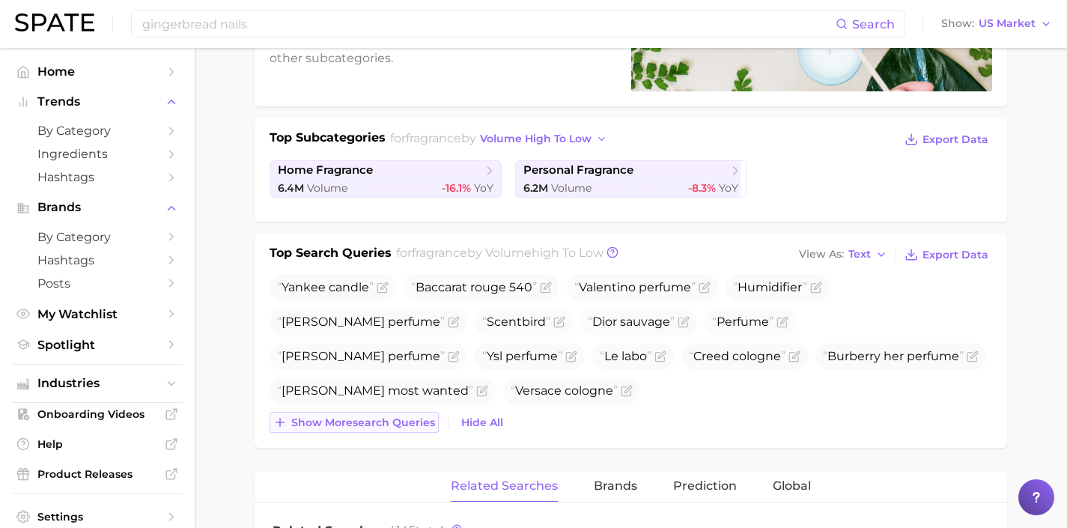
click at [416, 425] on span "Show more search queries" at bounding box center [363, 422] width 144 height 13
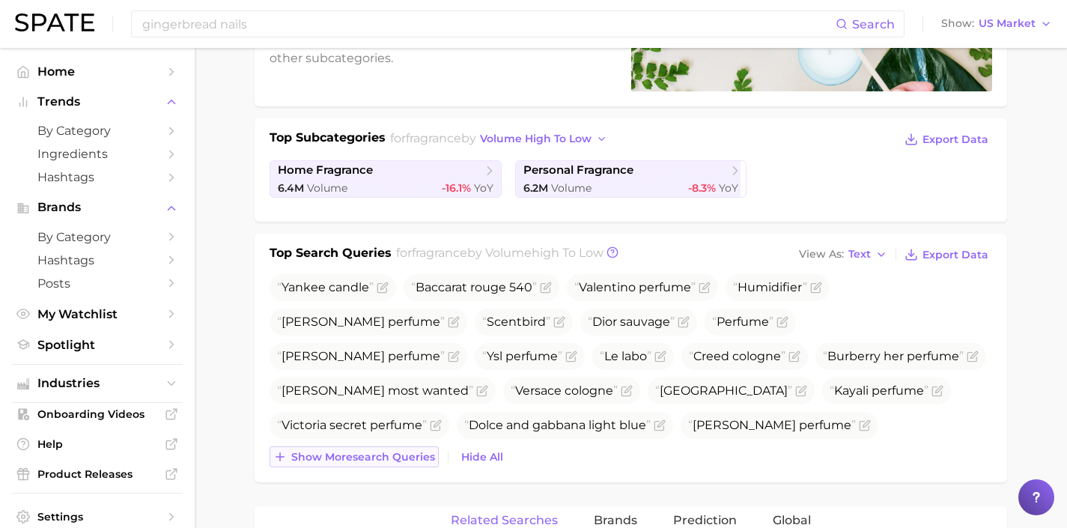
click at [404, 466] on button "Show more search queries" at bounding box center [354, 456] width 169 height 21
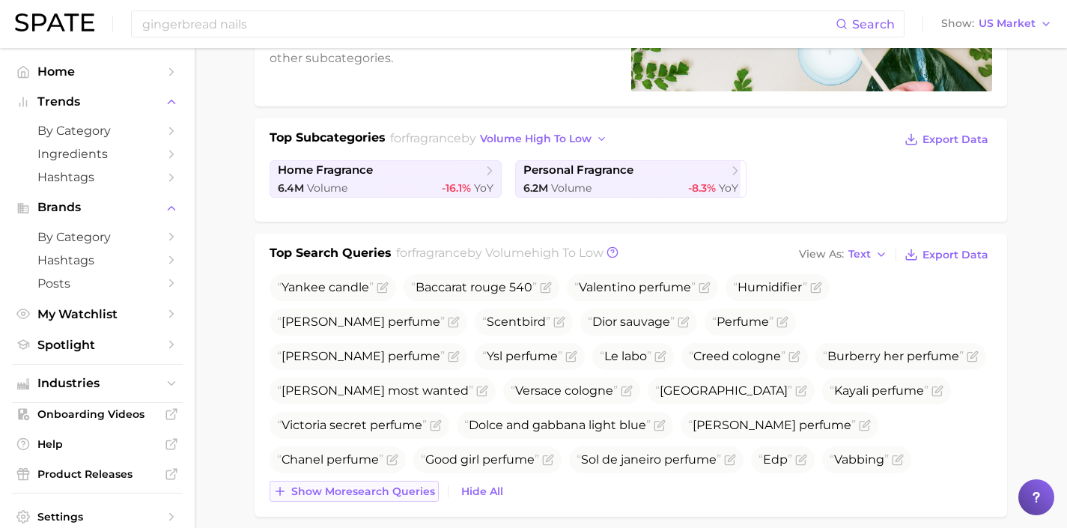
click at [417, 482] on button "Show more search queries" at bounding box center [354, 491] width 169 height 21
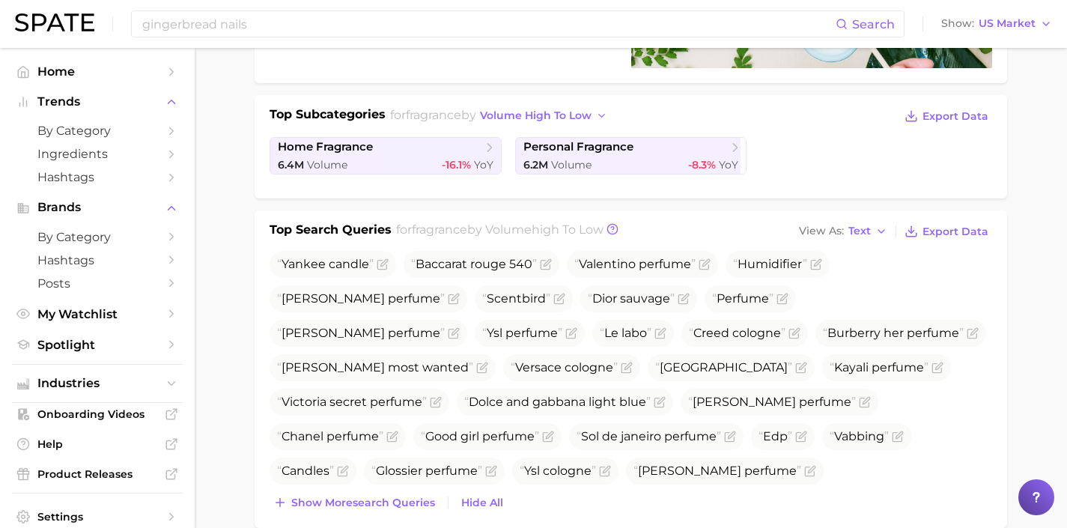
scroll to position [359, 0]
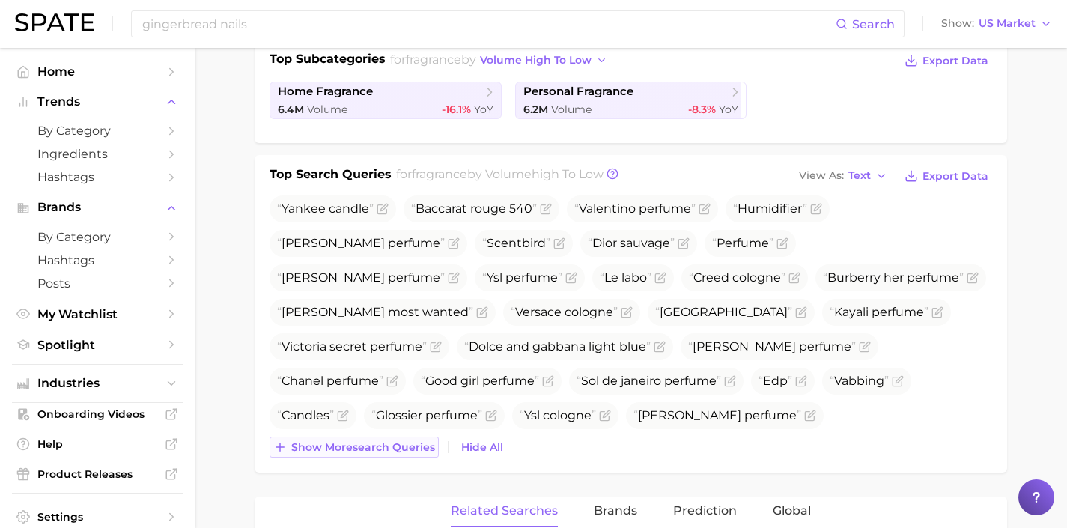
click at [400, 448] on span "Show more search queries" at bounding box center [363, 447] width 144 height 13
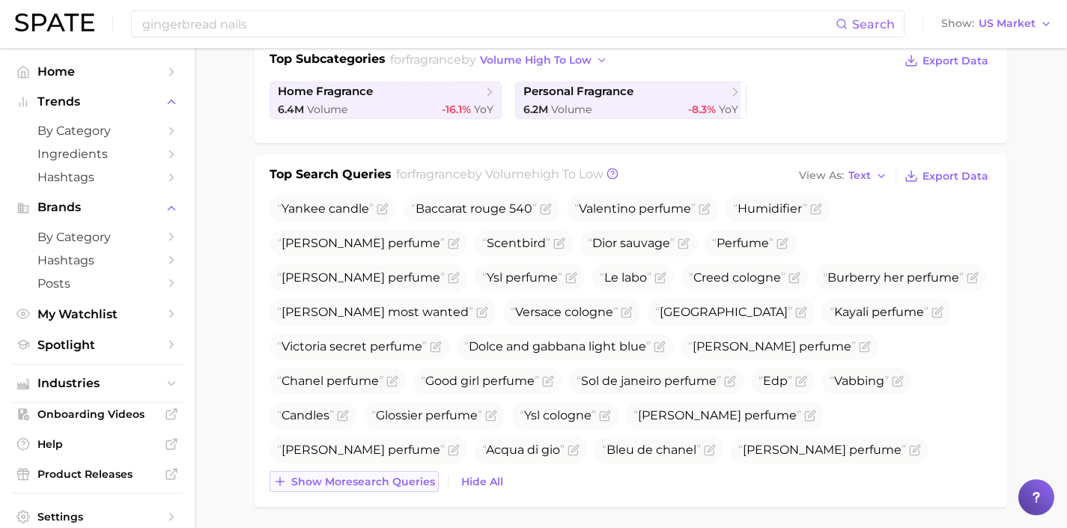
click at [407, 476] on span "Show more search queries" at bounding box center [363, 482] width 144 height 13
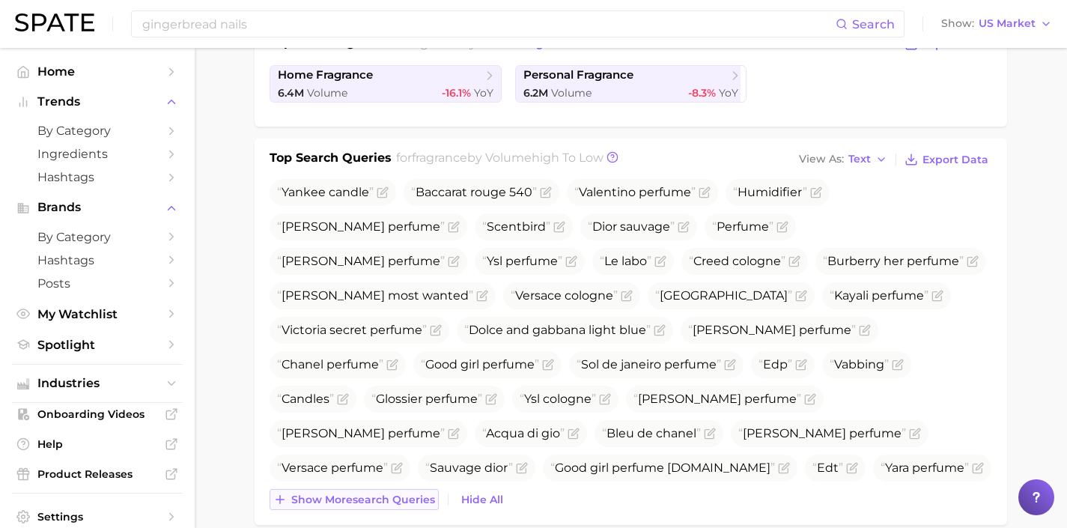
scroll to position [384, 0]
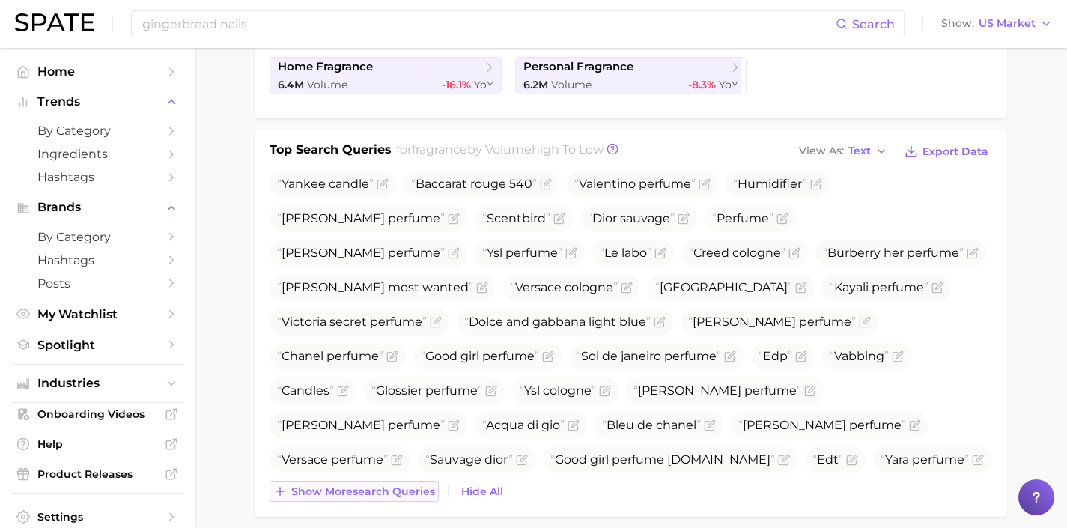
click at [383, 490] on span "Show more search queries" at bounding box center [363, 491] width 144 height 13
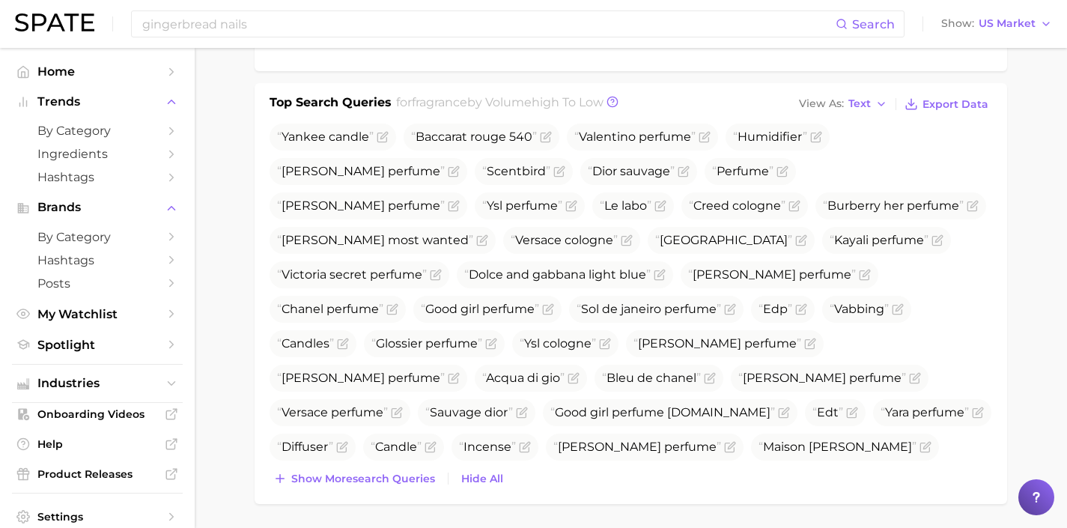
scroll to position [463, 0]
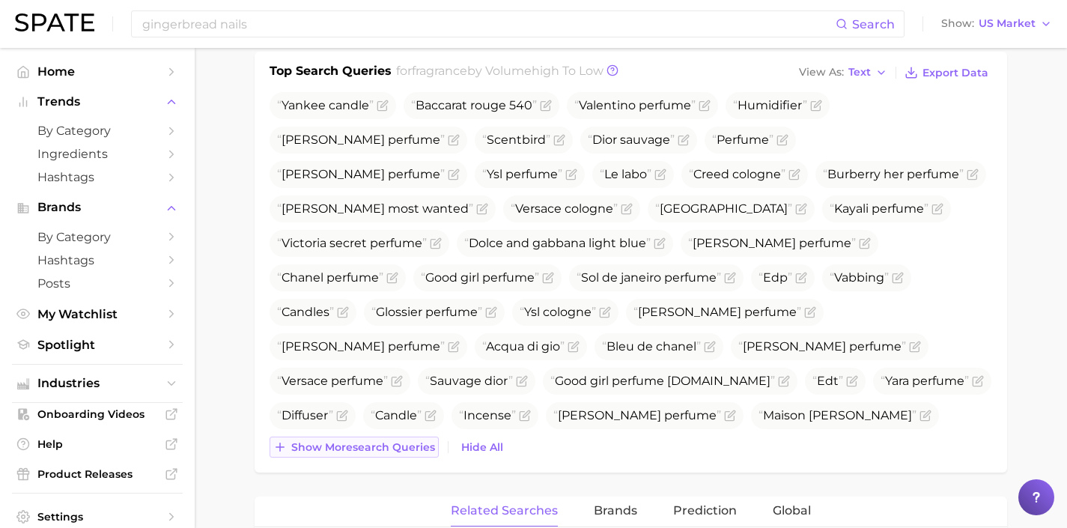
click at [405, 452] on span "Show more search queries" at bounding box center [363, 447] width 144 height 13
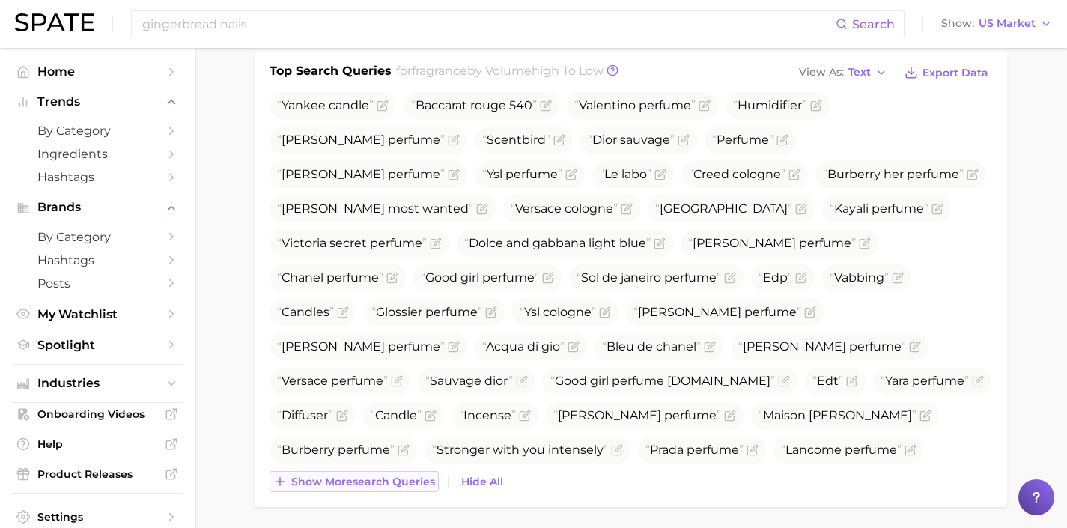
click at [408, 482] on span "Show more search queries" at bounding box center [363, 482] width 144 height 13
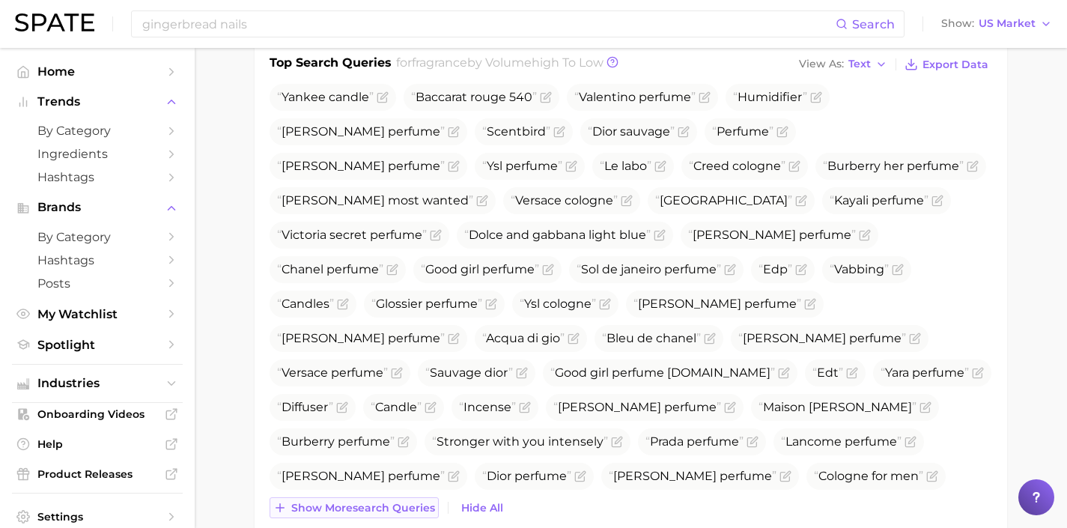
scroll to position [482, 0]
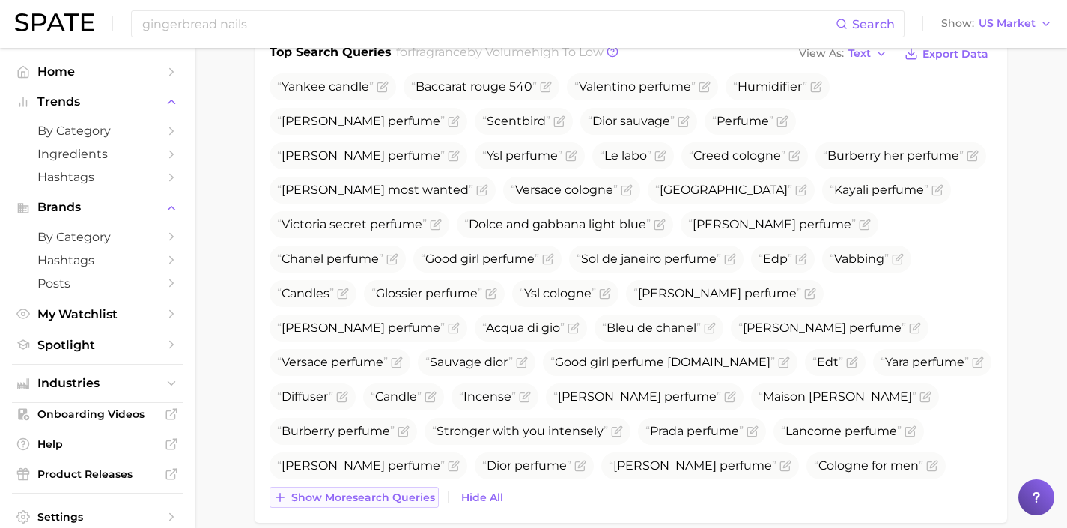
click at [407, 491] on span "Show more search queries" at bounding box center [363, 497] width 144 height 13
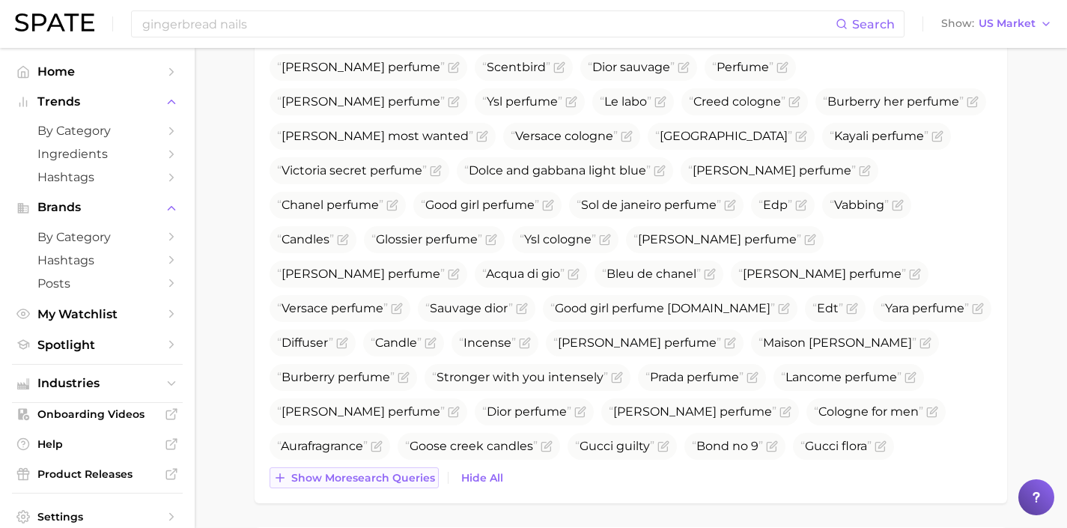
scroll to position [540, 0]
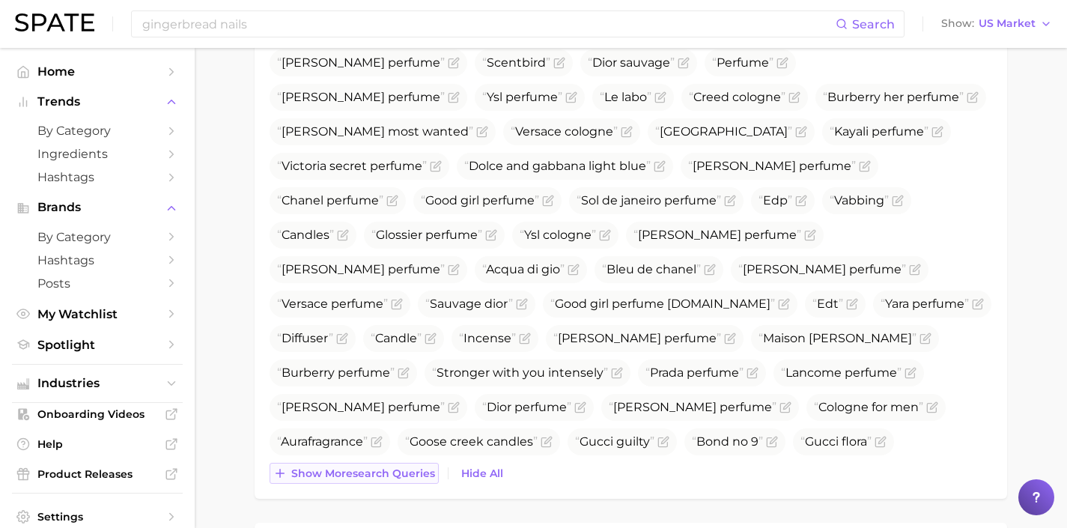
click at [407, 491] on div "Top Search Queries for fragrance by Volume high to low View As Text Export Data…" at bounding box center [631, 237] width 753 height 524
click at [410, 485] on div "Top Search Queries for fragrance by Volume high to low View As Text Export Data…" at bounding box center [631, 237] width 753 height 524
click at [408, 473] on span "Show more search queries" at bounding box center [363, 473] width 144 height 13
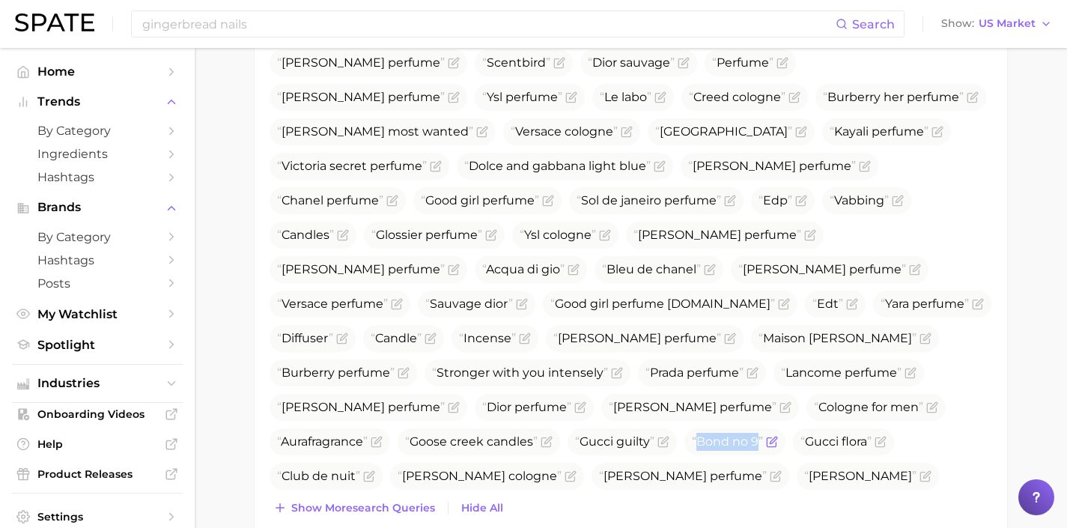
drag, startPoint x: 629, startPoint y: 407, endPoint x: 571, endPoint y: 412, distance: 58.6
click at [692, 434] on span "Bond no 9" at bounding box center [727, 441] width 71 height 14
copy span "Bond no 9"
click at [374, 513] on span "Show more search queries" at bounding box center [363, 508] width 144 height 13
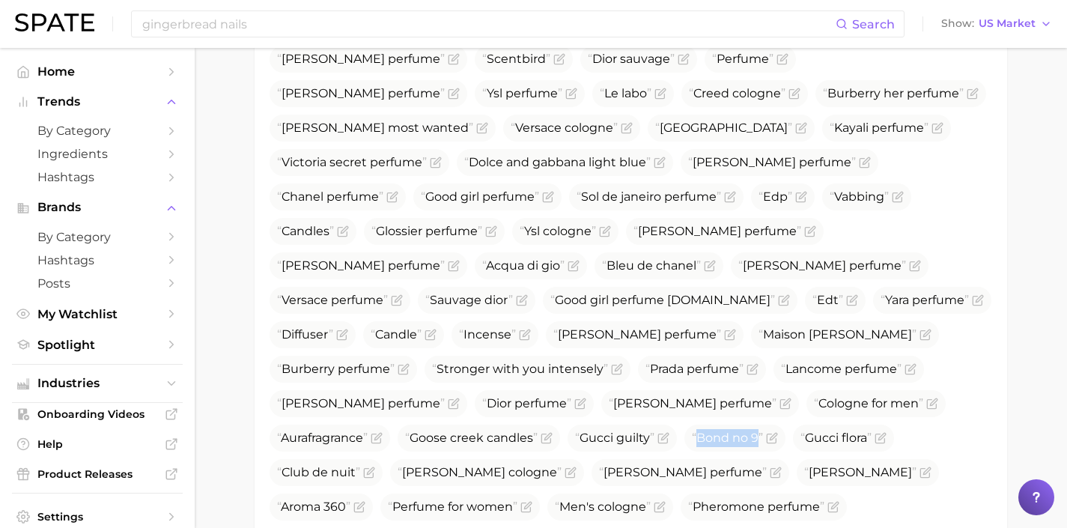
scroll to position [561, 0]
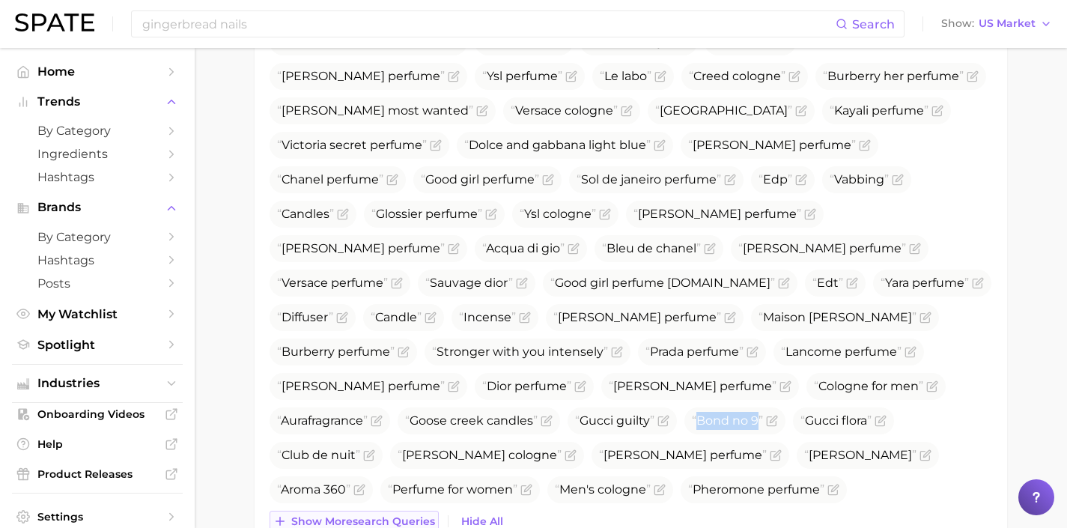
click at [405, 517] on span "Show more search queries" at bounding box center [363, 521] width 144 height 13
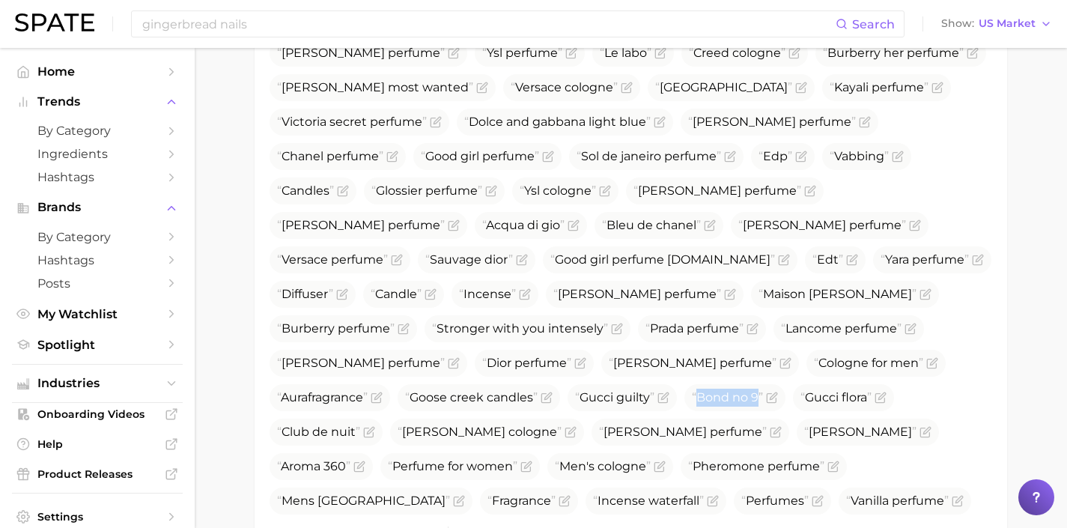
scroll to position [646, 0]
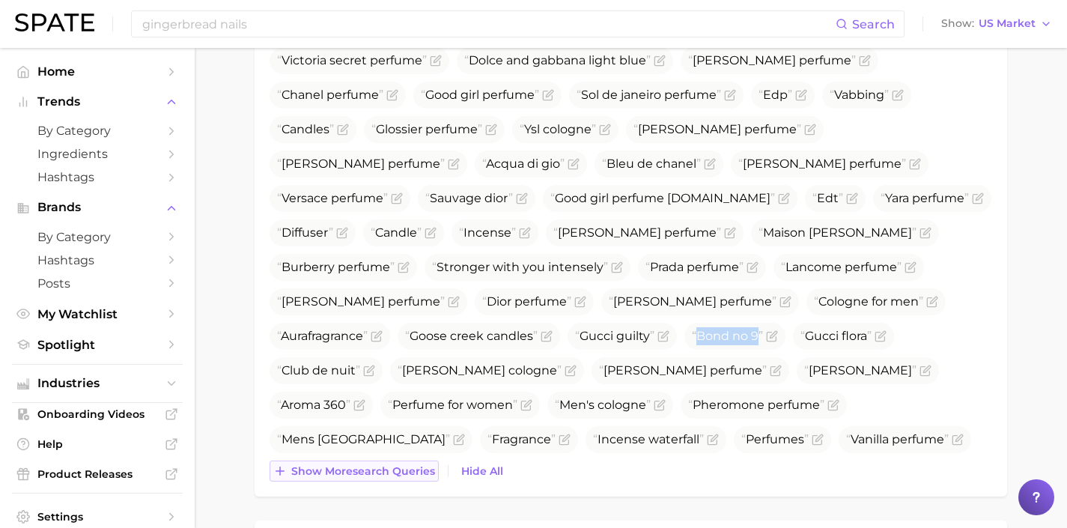
click at [404, 481] on button "Show more search queries" at bounding box center [354, 471] width 169 height 21
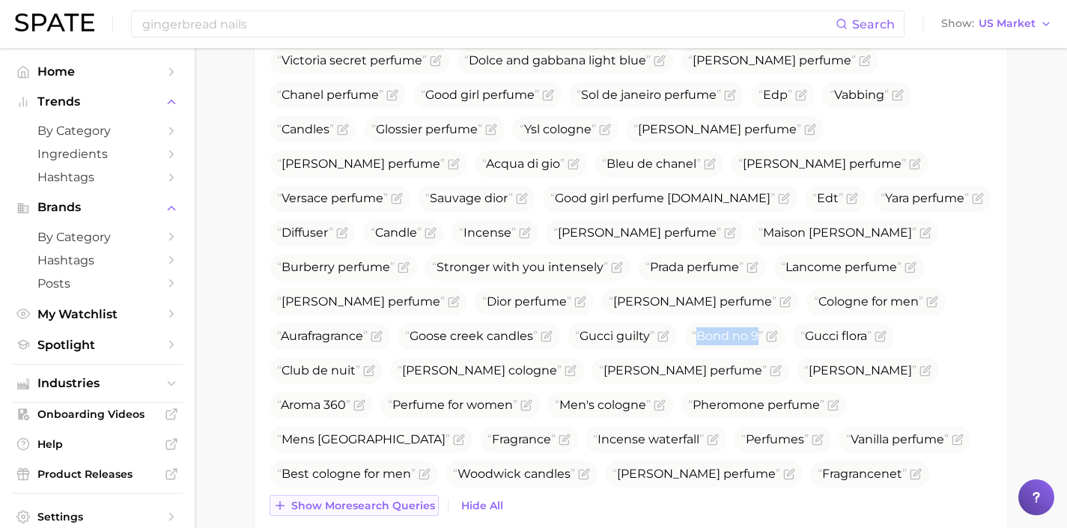
click at [409, 509] on span "Show more search queries" at bounding box center [363, 506] width 144 height 13
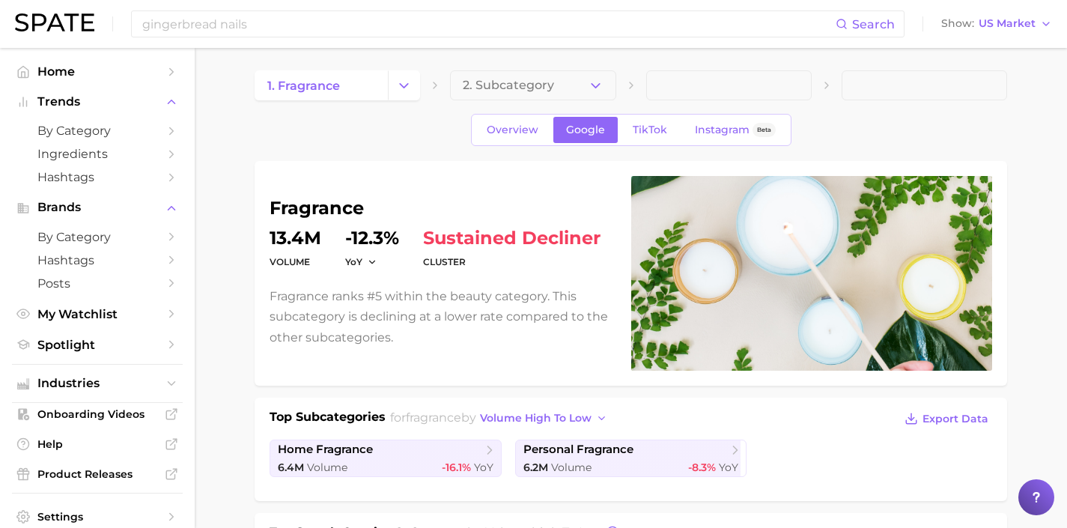
scroll to position [0, 0]
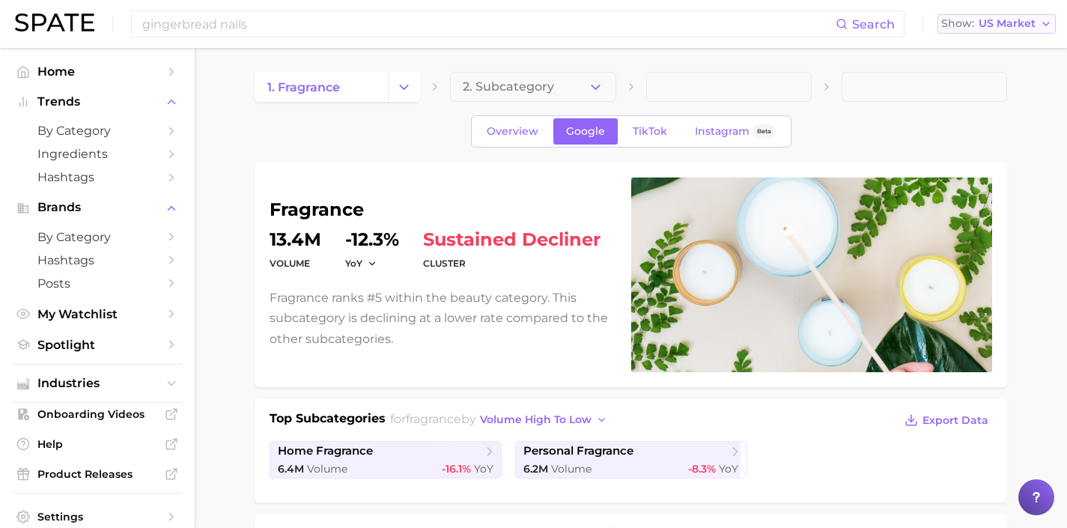
click at [998, 14] on button "Show US Market" at bounding box center [997, 23] width 118 height 19
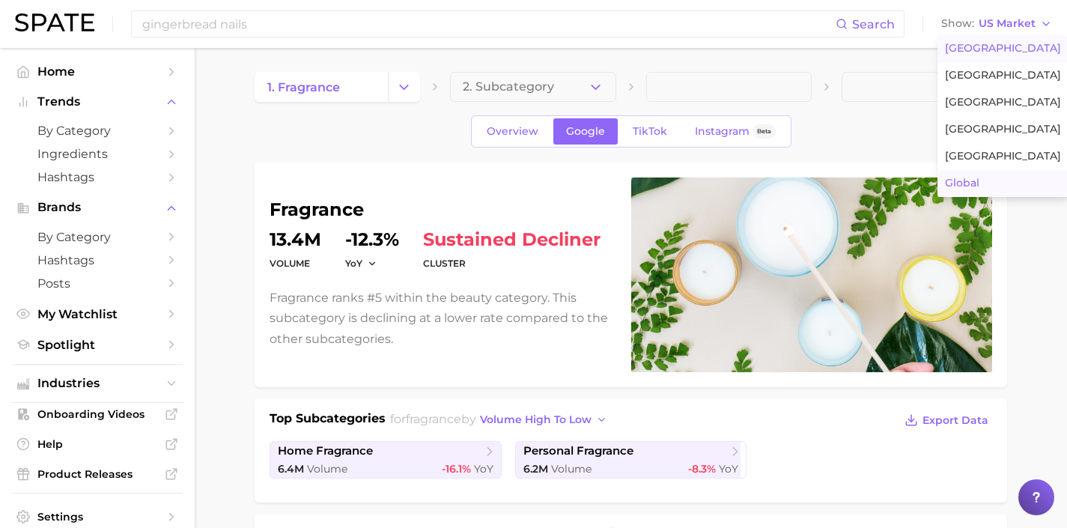
click at [1012, 183] on button "Global" at bounding box center [1003, 183] width 131 height 27
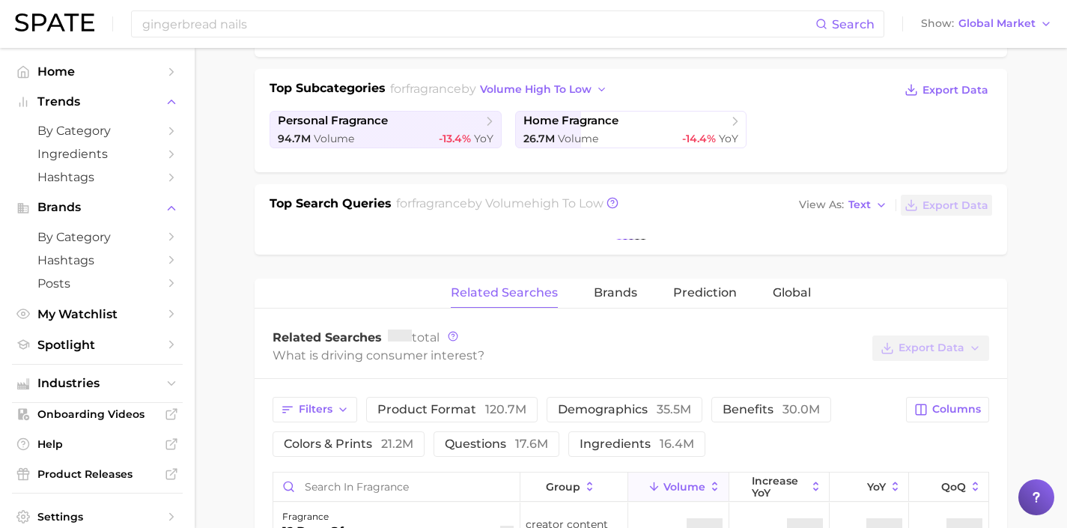
scroll to position [336, 0]
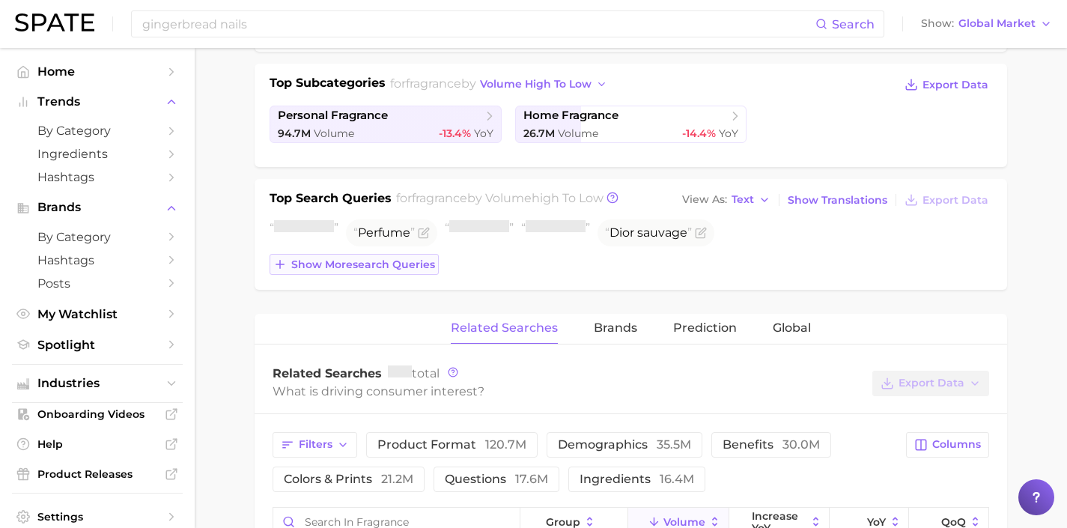
click at [388, 264] on span "Show more search queries" at bounding box center [363, 264] width 144 height 13
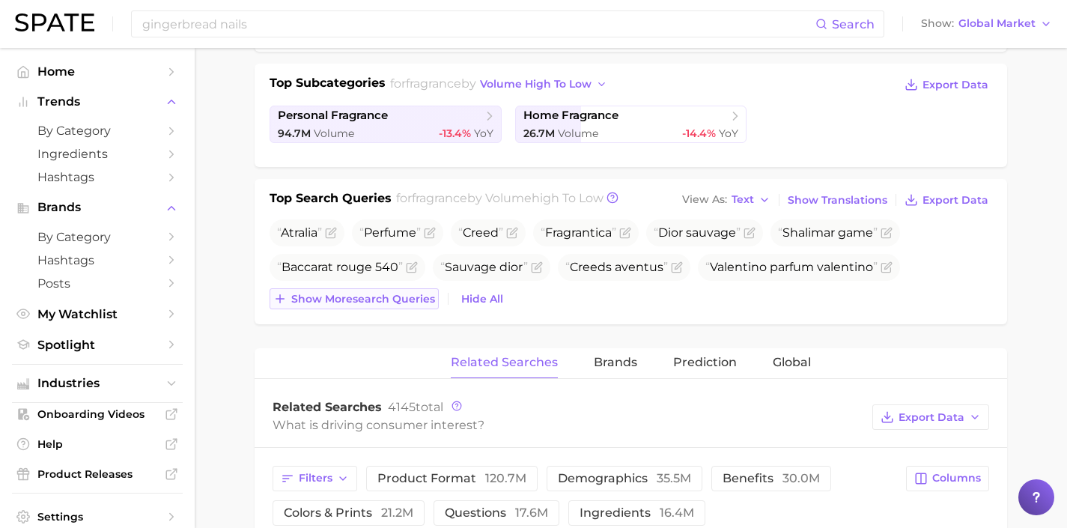
click at [362, 290] on button "Show more search queries" at bounding box center [354, 298] width 169 height 21
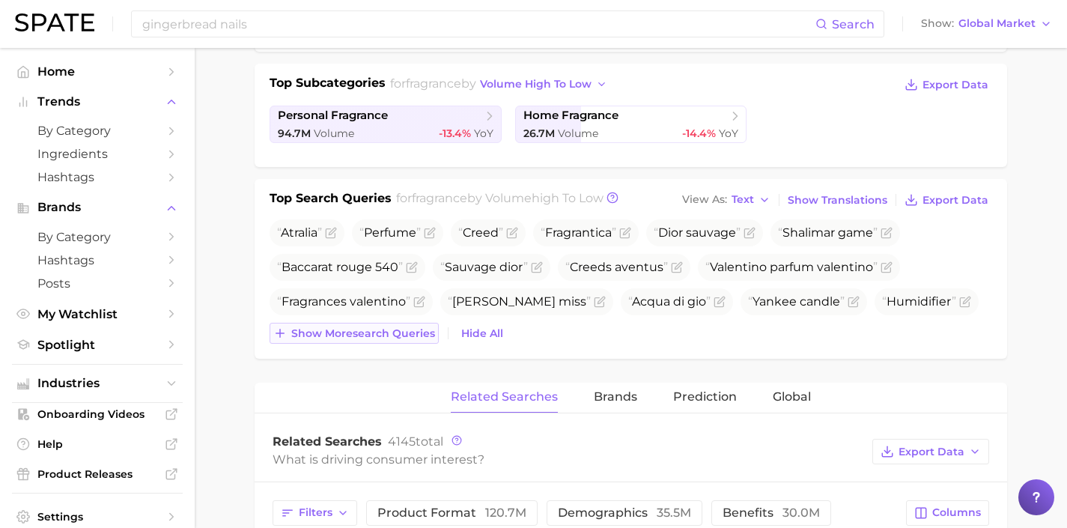
click at [385, 331] on span "Show more search queries" at bounding box center [363, 333] width 144 height 13
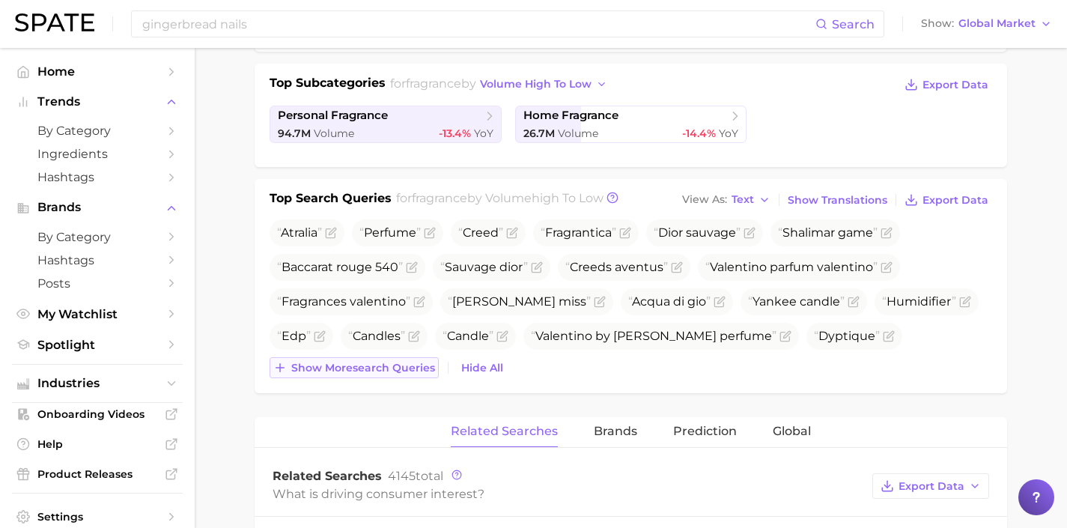
click at [399, 376] on button "Show more search queries" at bounding box center [354, 367] width 169 height 21
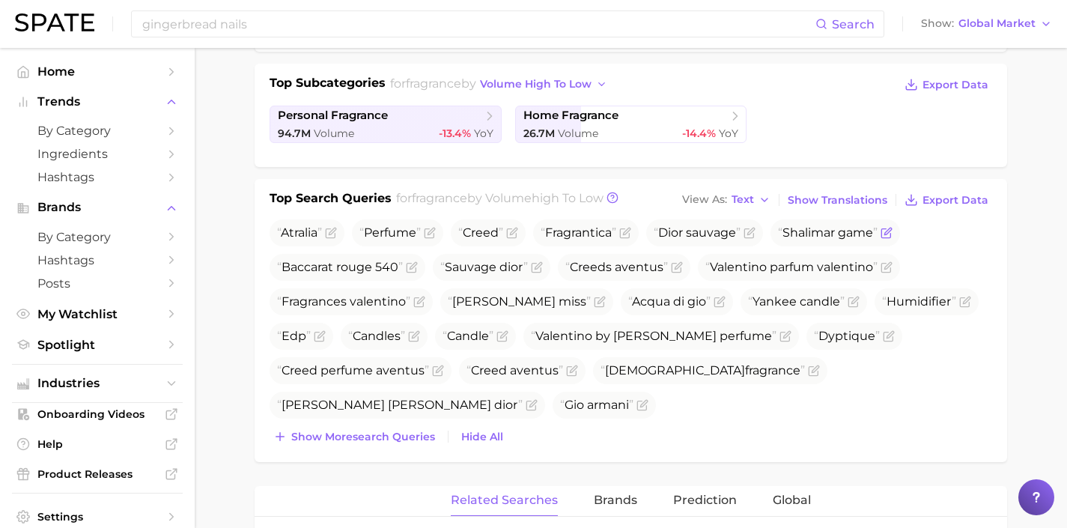
click at [892, 229] on icon "Flag as miscategorized or irrelevant" at bounding box center [887, 233] width 12 height 12
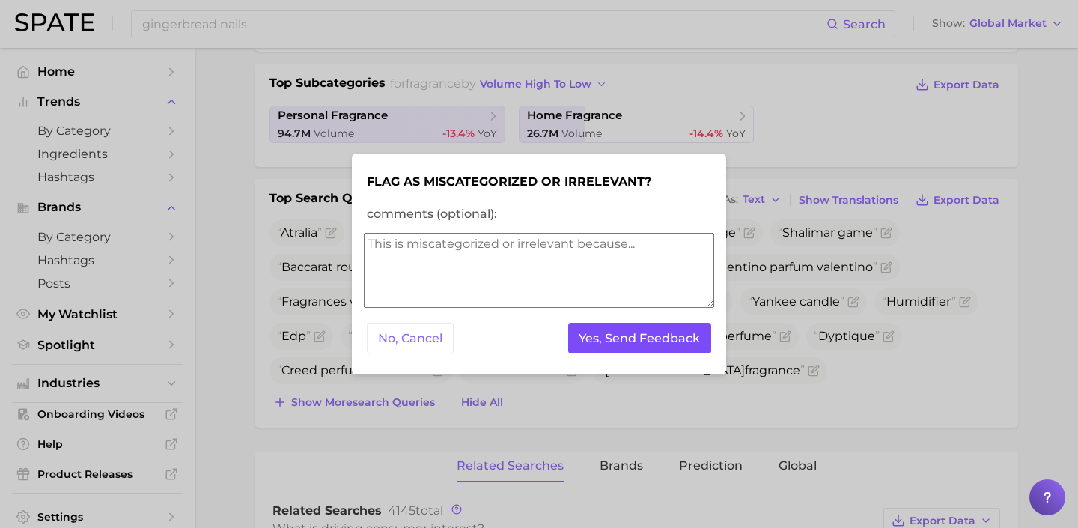
click at [668, 327] on button "Yes, Send Feedback" at bounding box center [640, 338] width 144 height 31
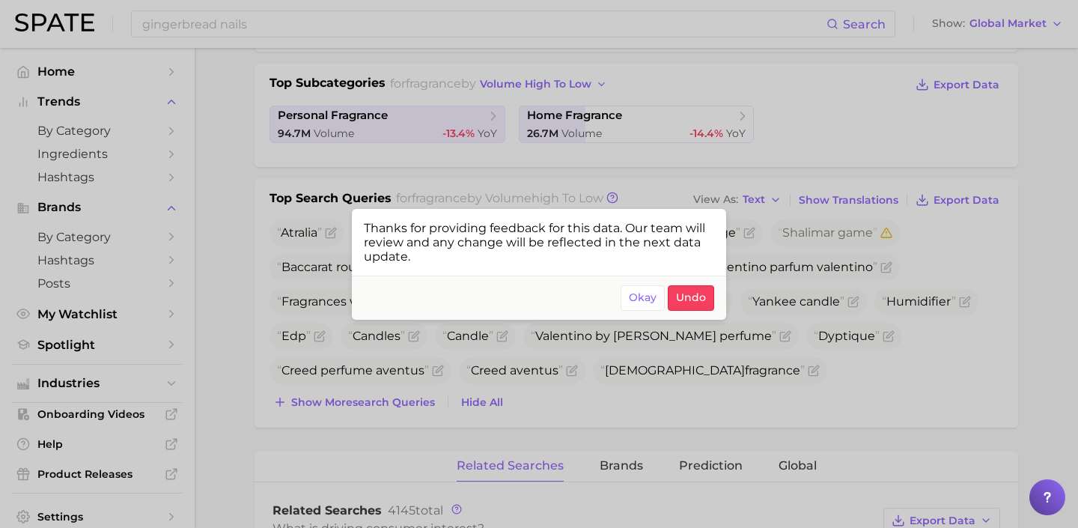
click at [953, 289] on div at bounding box center [539, 264] width 1078 height 528
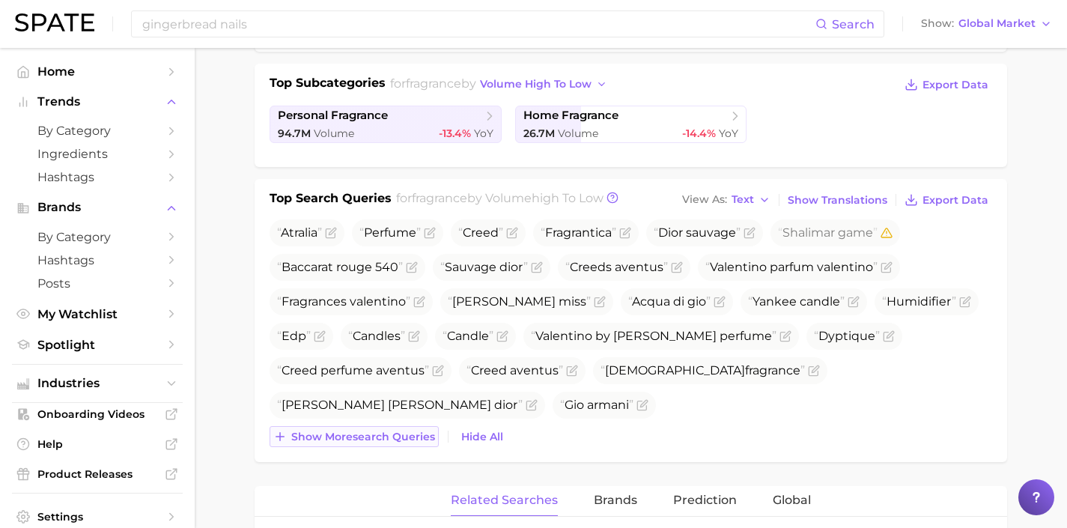
click at [415, 437] on span "Show more search queries" at bounding box center [363, 437] width 144 height 13
click at [404, 443] on button "Show more search queries" at bounding box center [354, 436] width 169 height 21
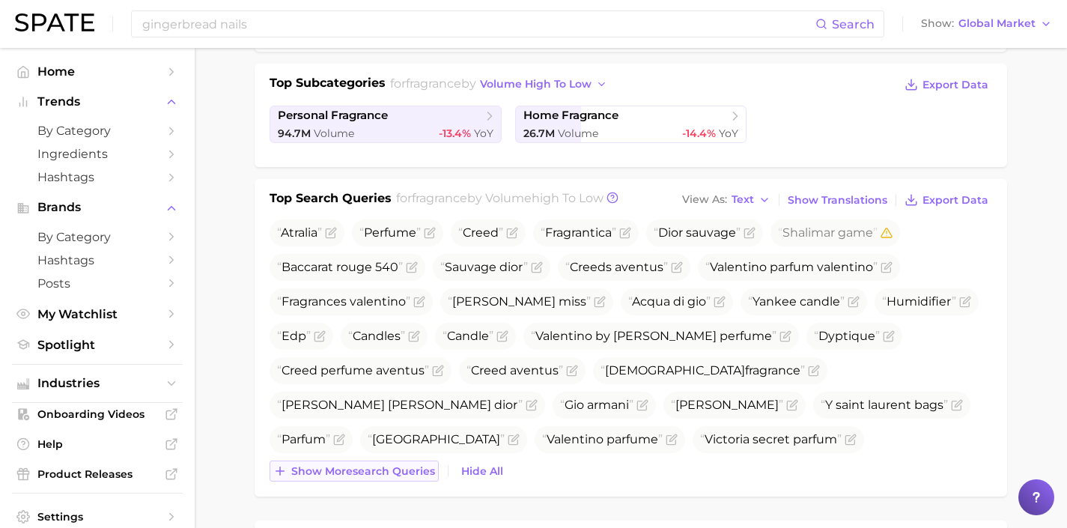
click at [397, 470] on span "Show more search queries" at bounding box center [363, 471] width 144 height 13
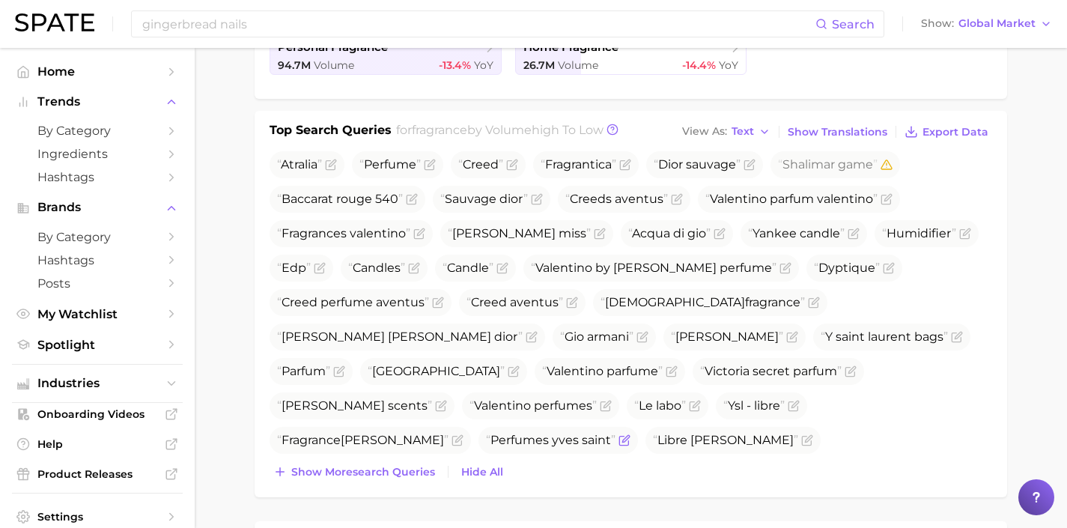
scroll to position [436, 0]
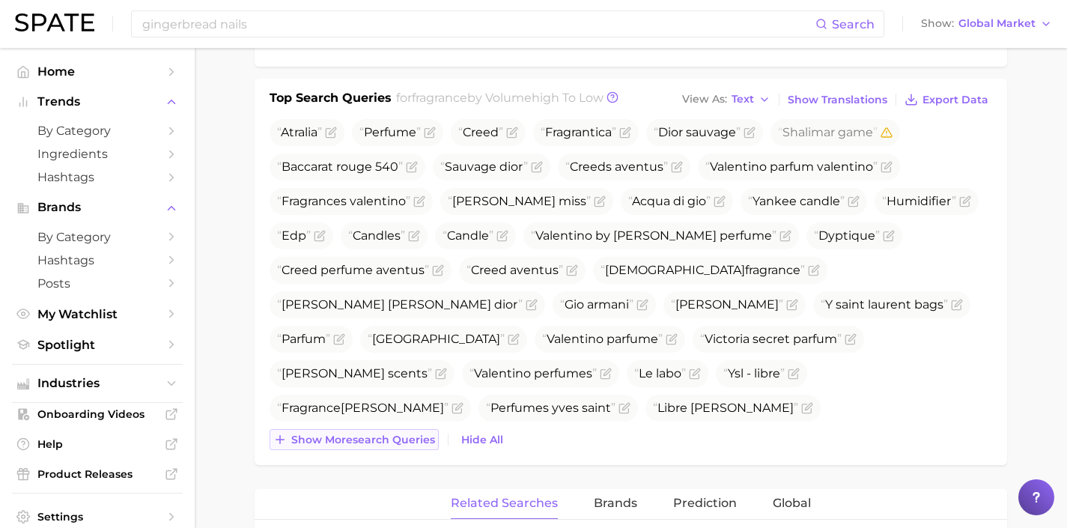
click at [398, 434] on span "Show more search queries" at bounding box center [363, 440] width 144 height 13
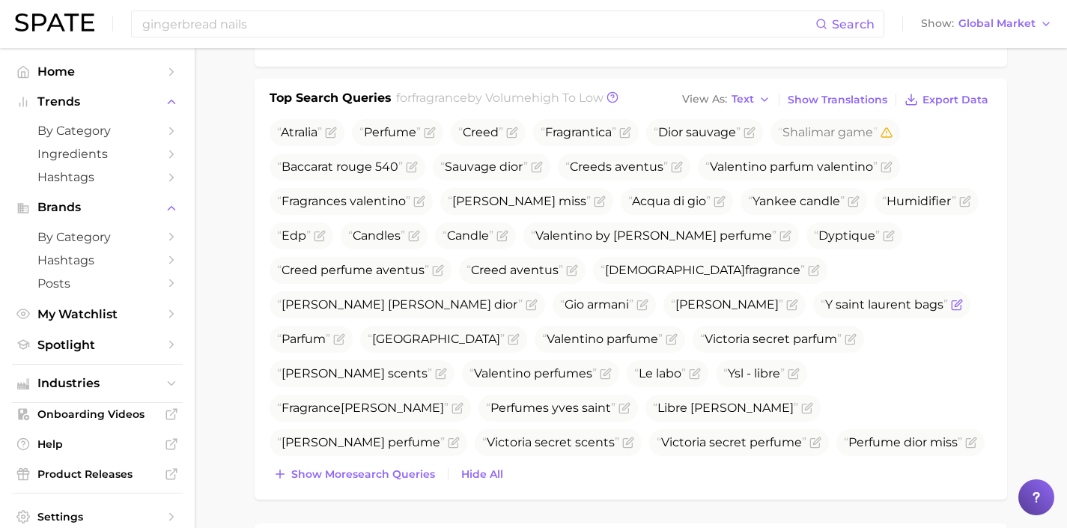
click at [813, 303] on span "Y saint laurent bags" at bounding box center [891, 304] width 157 height 27
click at [951, 307] on icon "Flag as miscategorized or irrelevant" at bounding box center [957, 305] width 12 height 12
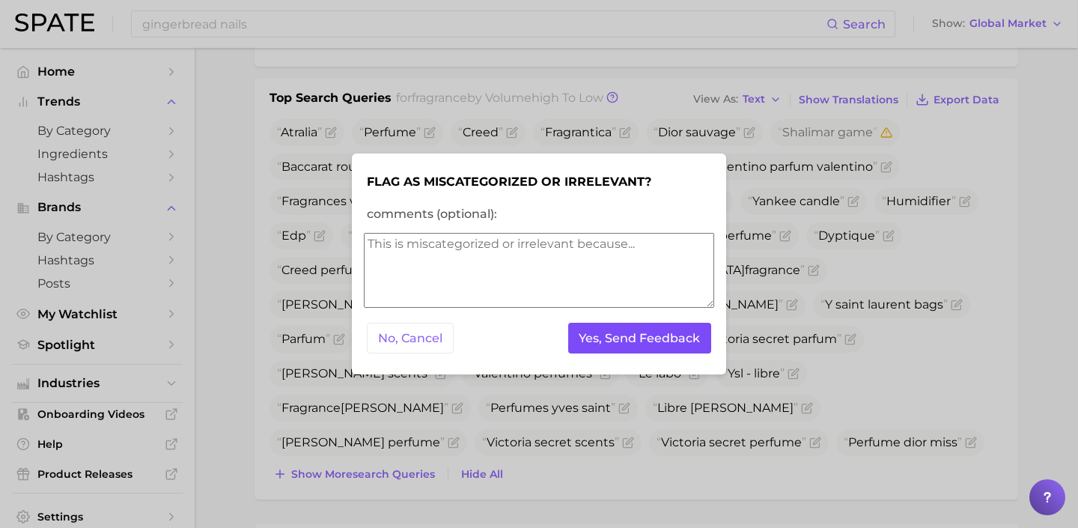
click at [664, 347] on button "Yes, Send Feedback" at bounding box center [640, 338] width 144 height 31
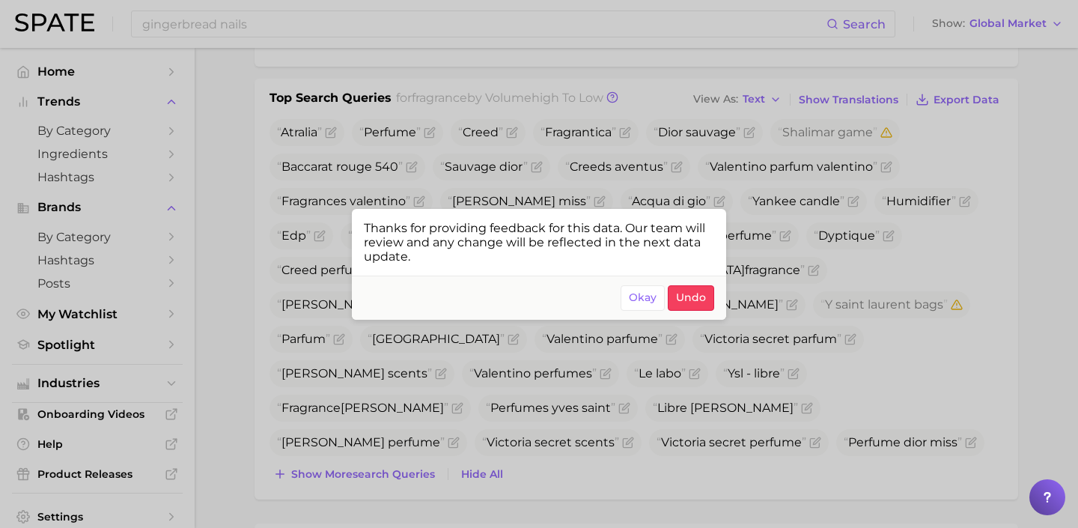
click at [753, 437] on div at bounding box center [539, 264] width 1078 height 528
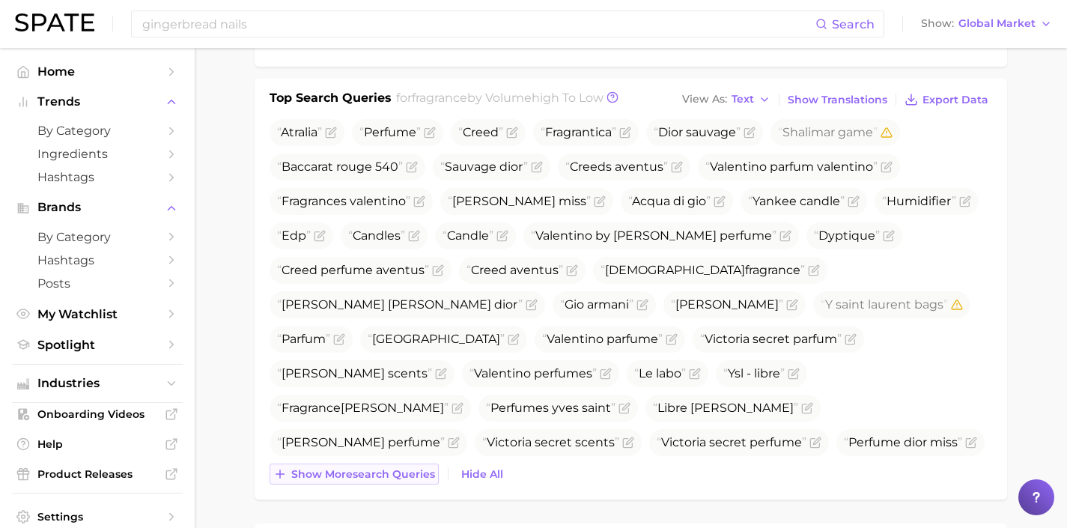
click at [362, 464] on button "Show more search queries" at bounding box center [354, 474] width 169 height 21
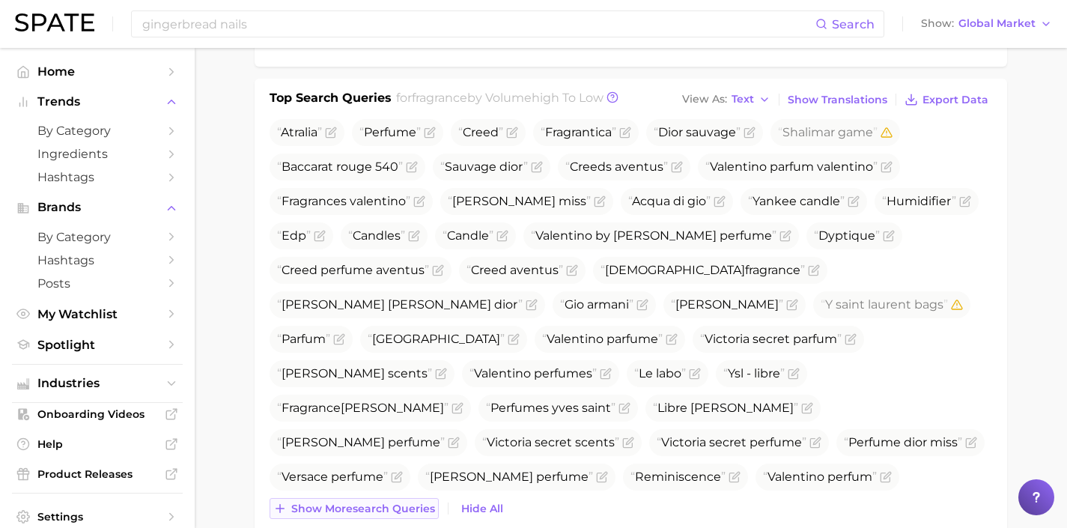
click at [374, 504] on span "Show more search queries" at bounding box center [363, 509] width 144 height 13
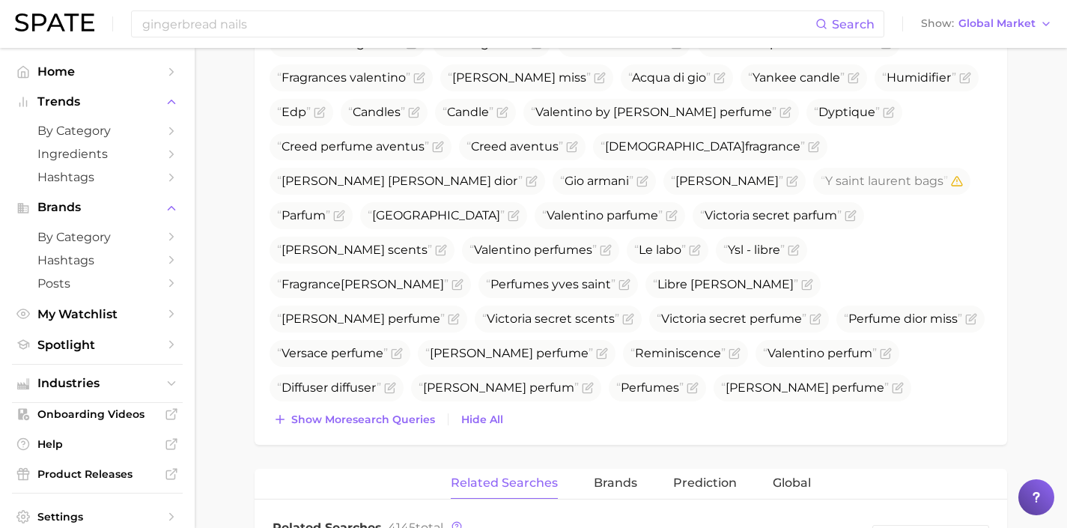
scroll to position [573, 0]
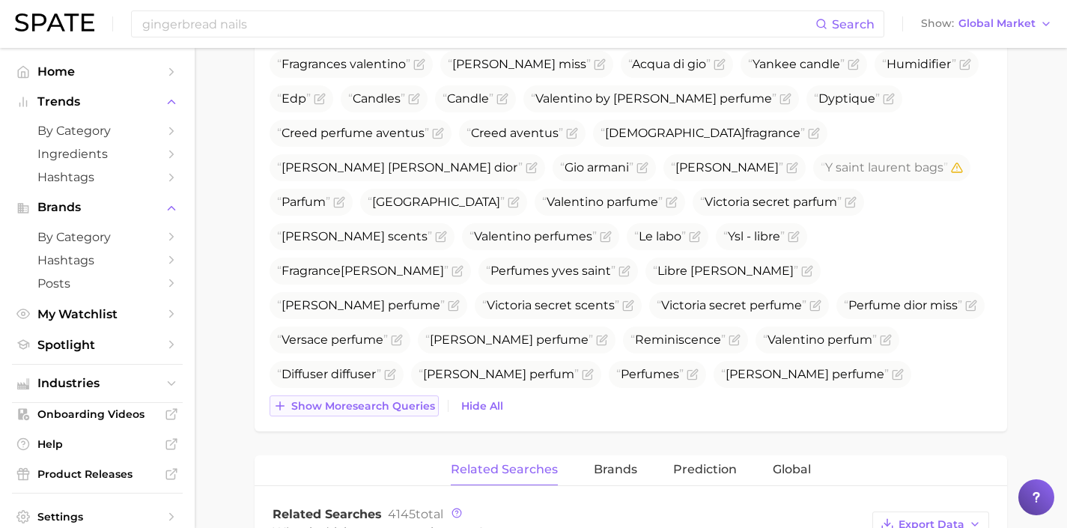
click at [410, 411] on span "Show more search queries" at bounding box center [363, 406] width 144 height 13
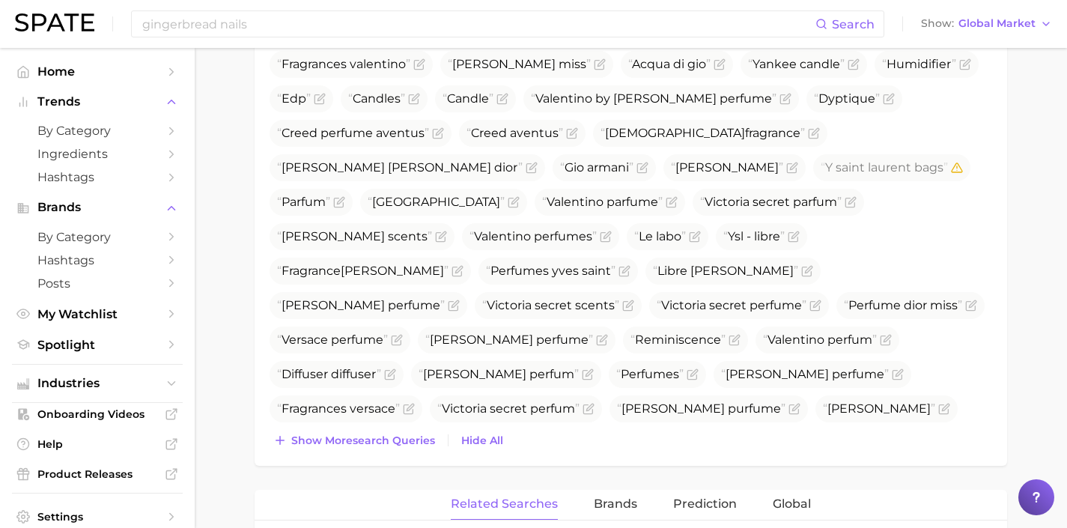
click at [410, 452] on div "Top Search Queries for fragrance by Volume high to low View As Text Show Transl…" at bounding box center [631, 204] width 753 height 524
click at [407, 444] on span "Show more search queries" at bounding box center [363, 440] width 144 height 13
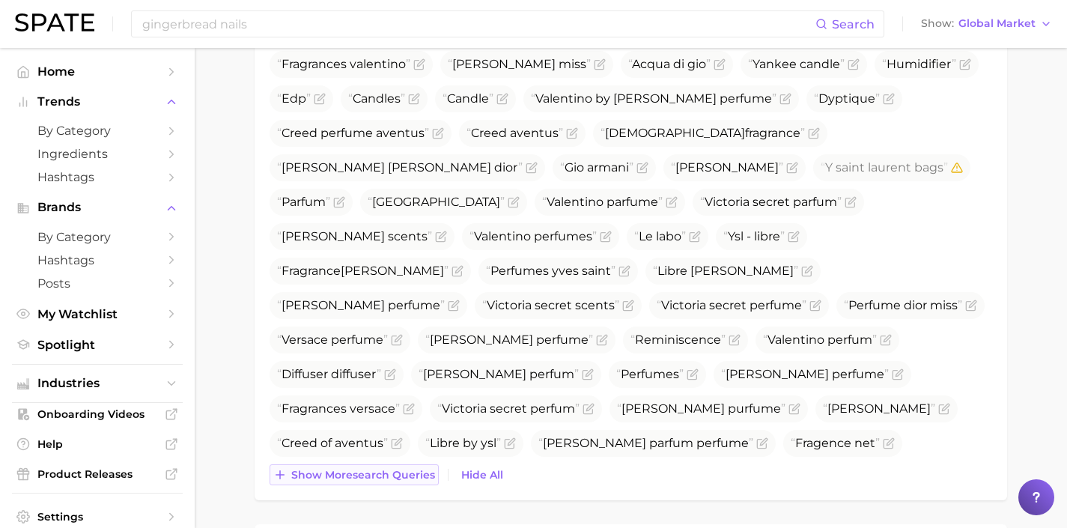
click at [386, 482] on button "Show more search queries" at bounding box center [354, 474] width 169 height 21
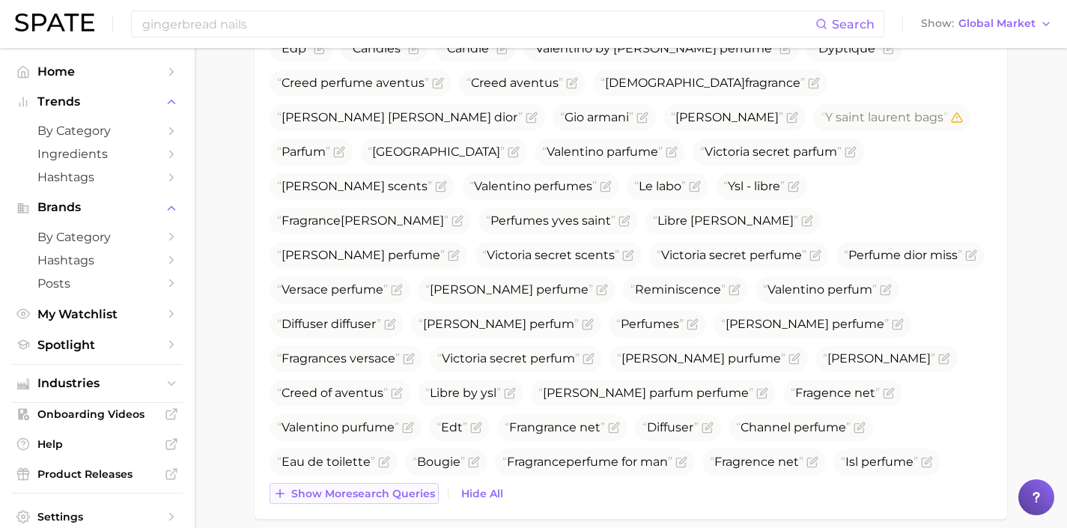
click at [392, 497] on span "Show more search queries" at bounding box center [363, 494] width 144 height 13
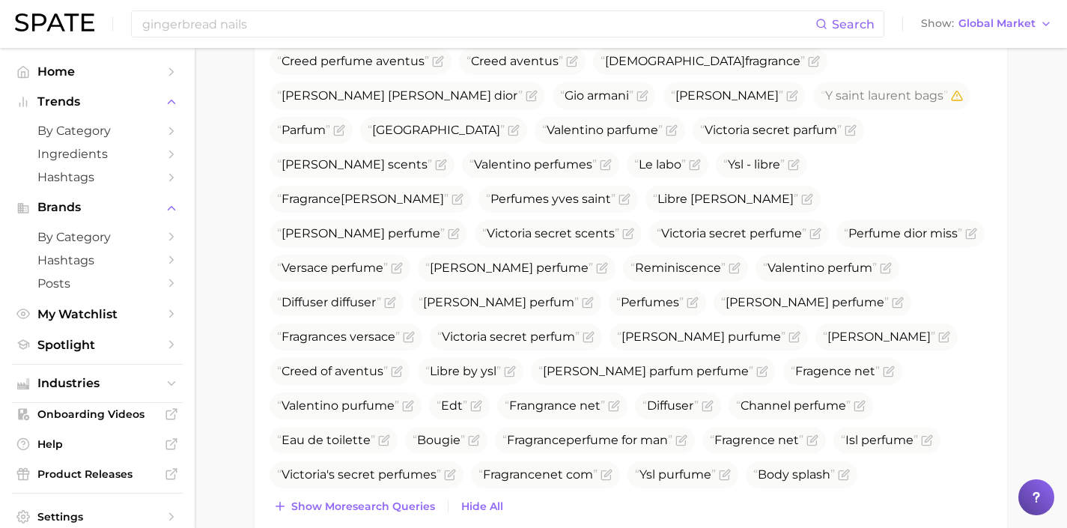
scroll to position [702, 0]
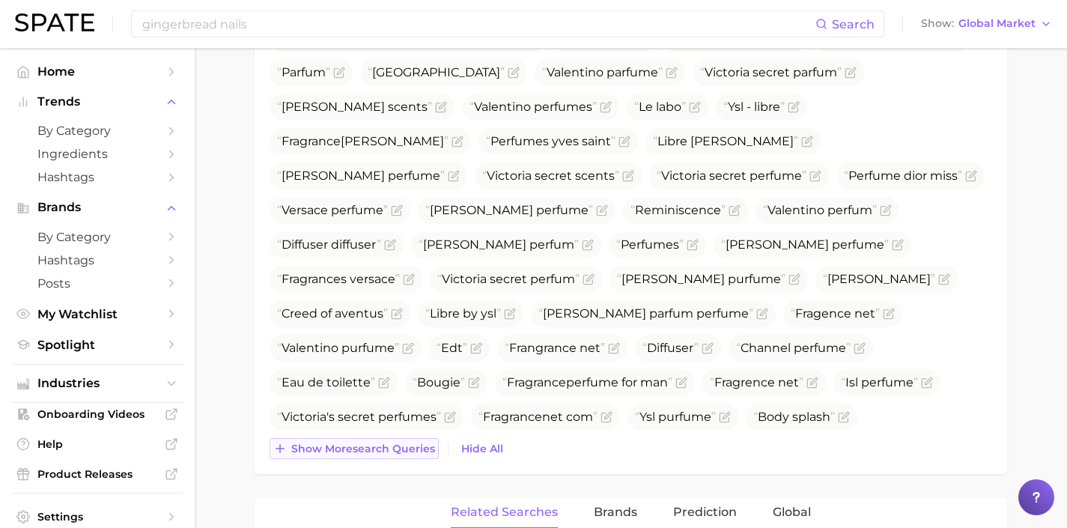
click at [388, 452] on span "Show more search queries" at bounding box center [363, 449] width 144 height 13
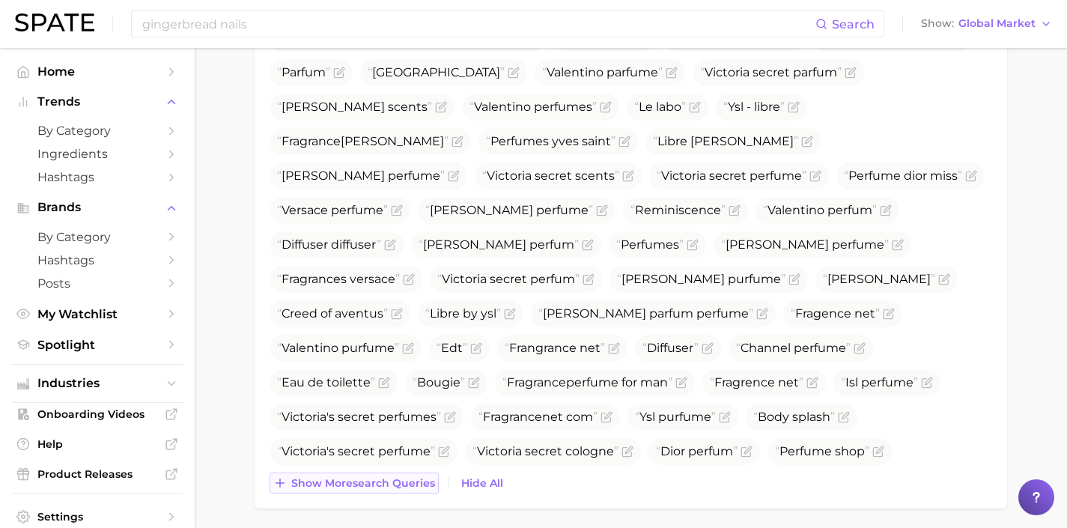
click at [393, 479] on span "Show more search queries" at bounding box center [363, 483] width 144 height 13
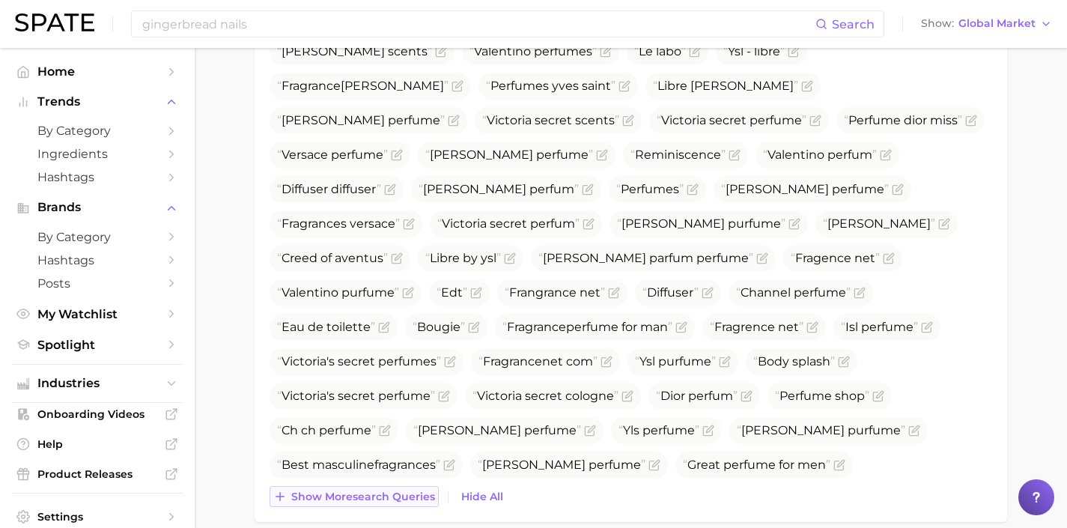
scroll to position [763, 0]
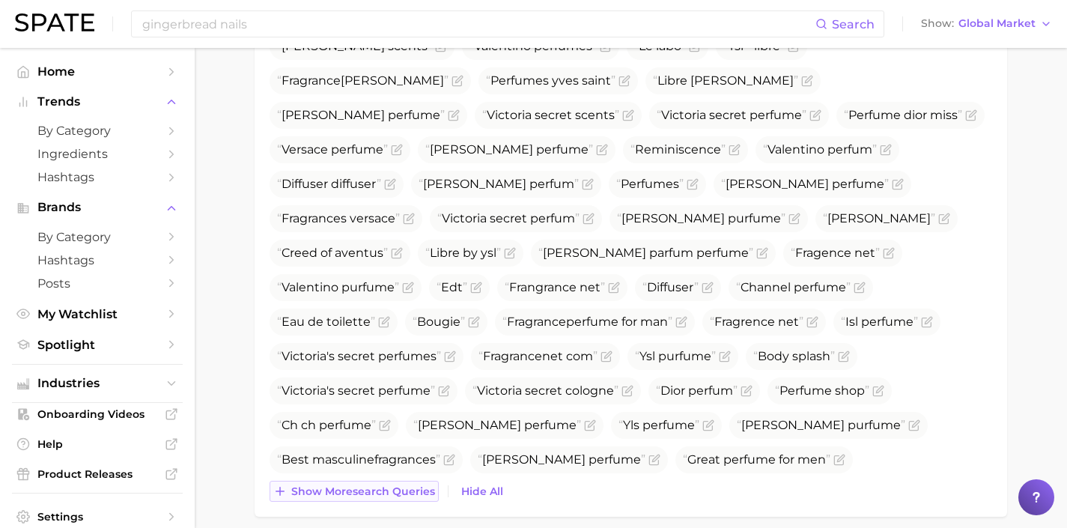
click at [393, 495] on span "Show more search queries" at bounding box center [363, 491] width 144 height 13
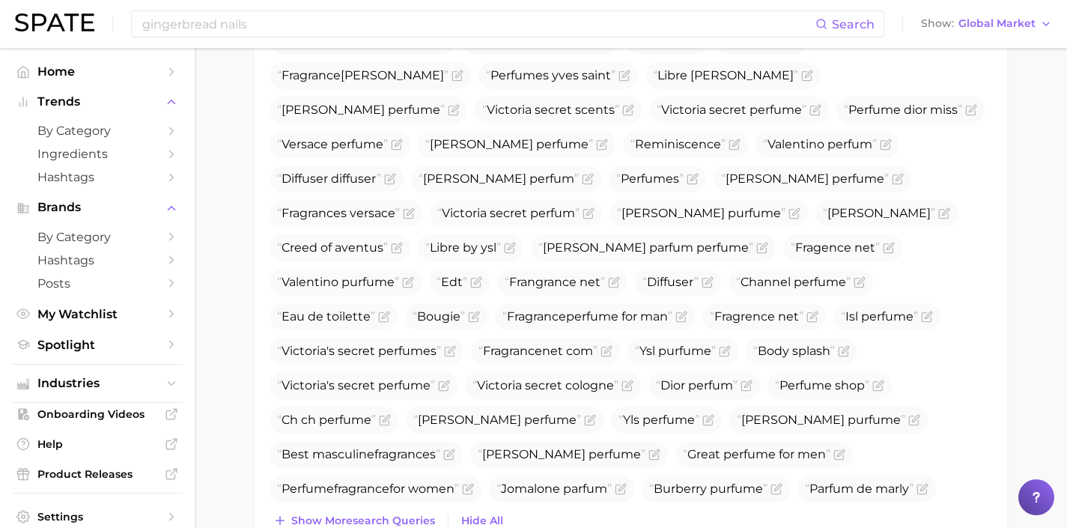
scroll to position [777, 0]
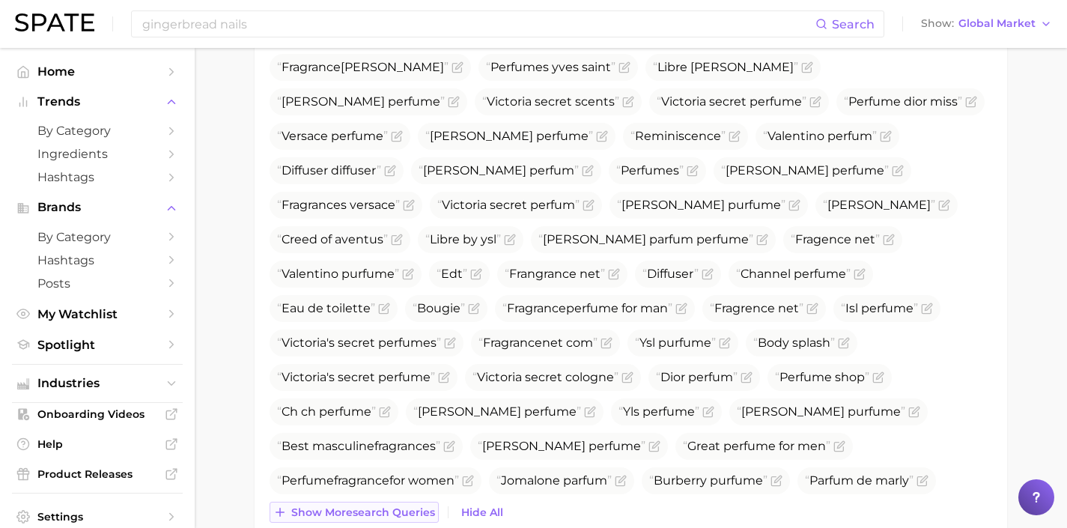
click at [395, 512] on span "Show more search queries" at bounding box center [363, 512] width 144 height 13
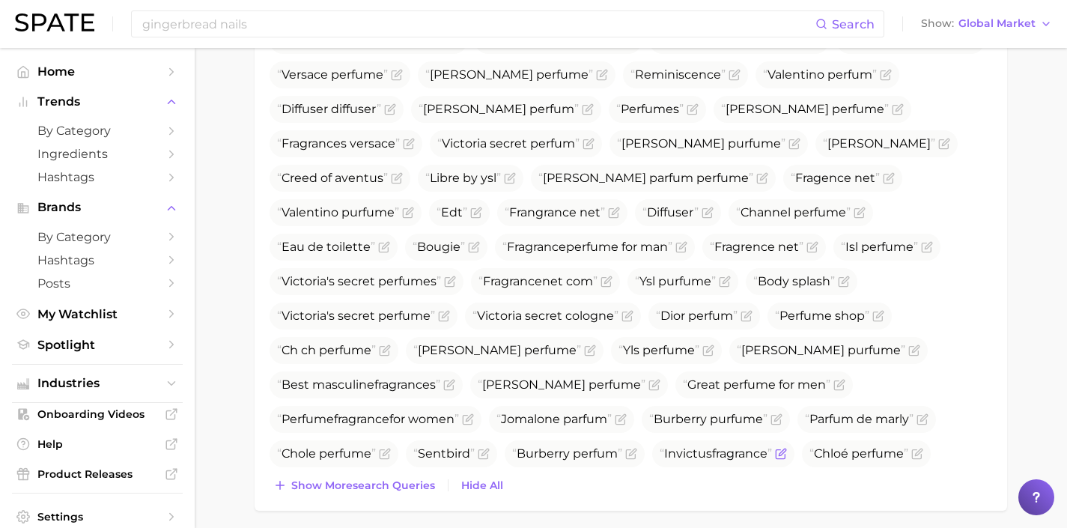
scroll to position [872, 0]
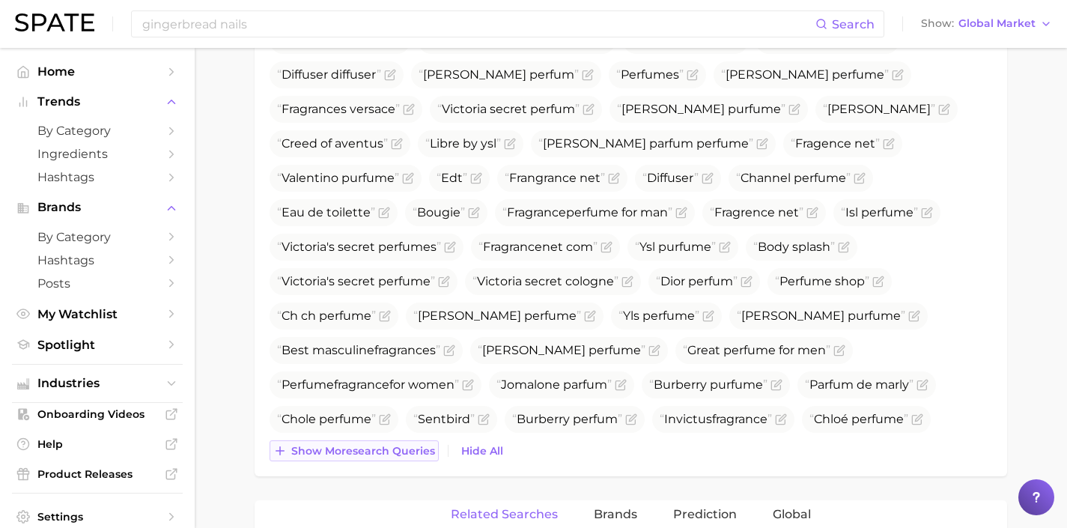
click at [423, 450] on span "Show more search queries" at bounding box center [363, 451] width 144 height 13
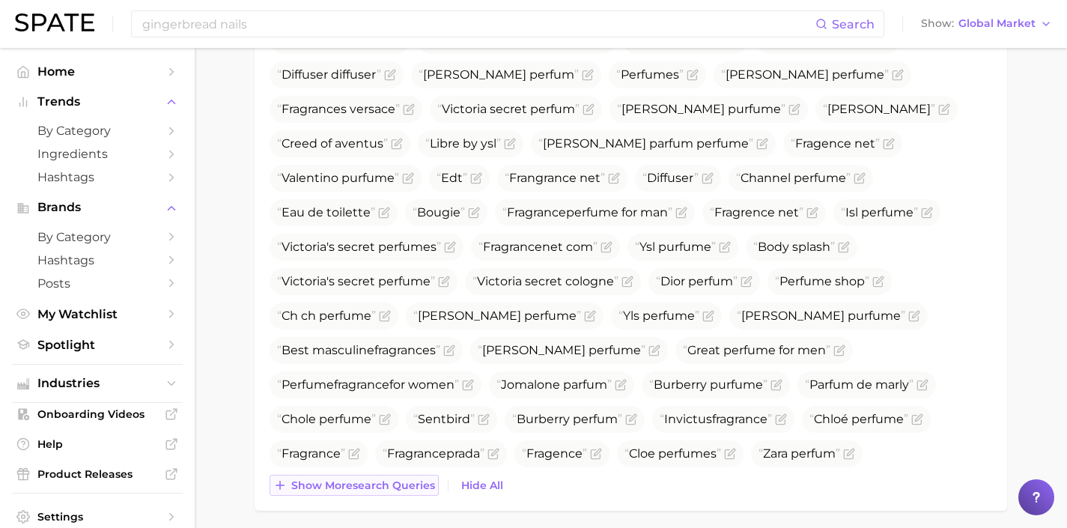
click at [420, 480] on span "Show more search queries" at bounding box center [363, 485] width 144 height 13
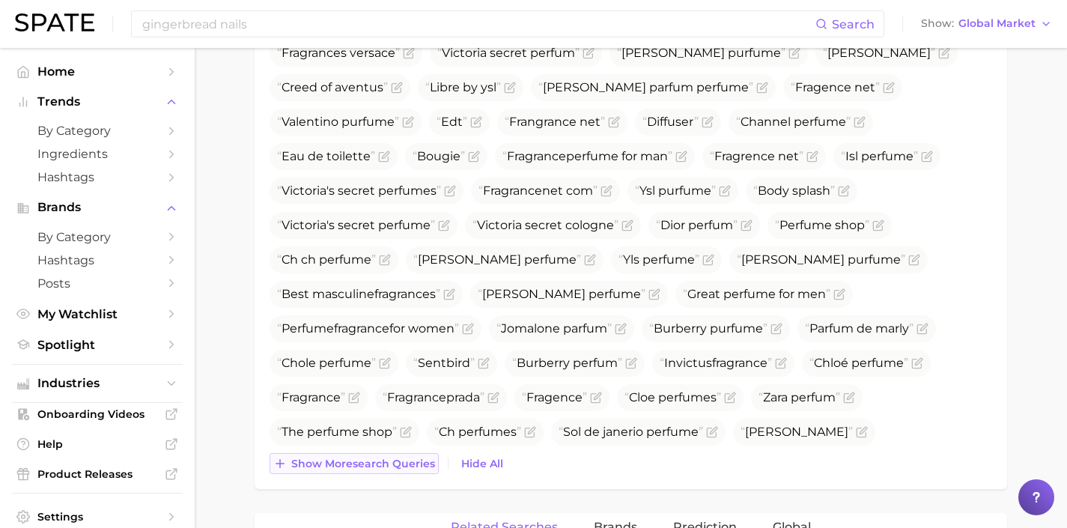
scroll to position [932, 0]
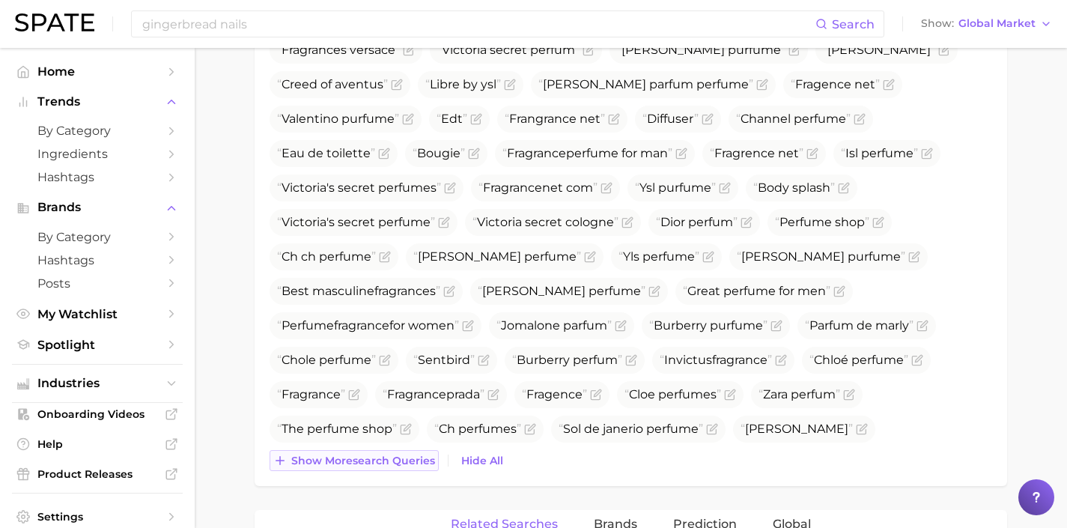
click at [413, 461] on span "Show more search queries" at bounding box center [363, 461] width 144 height 13
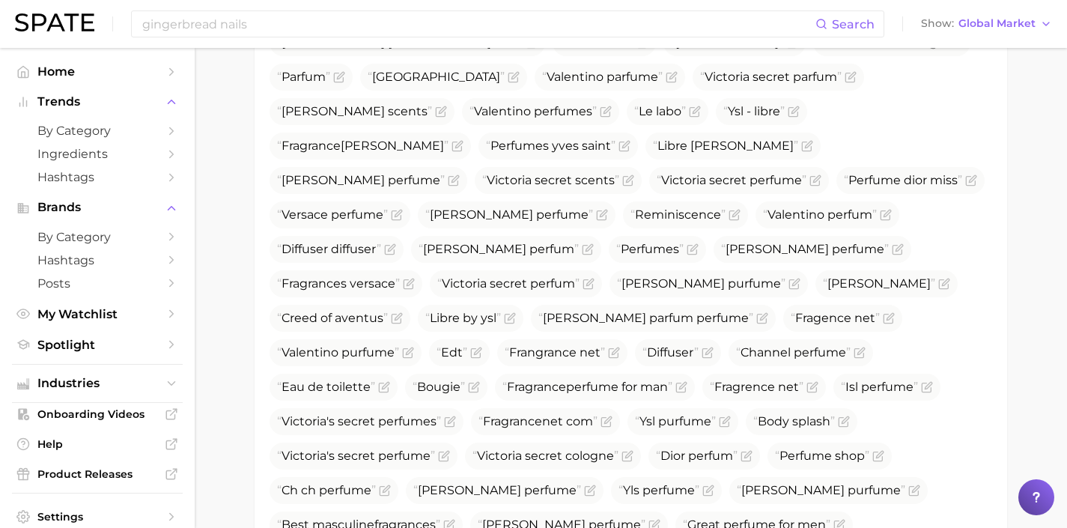
scroll to position [325, 0]
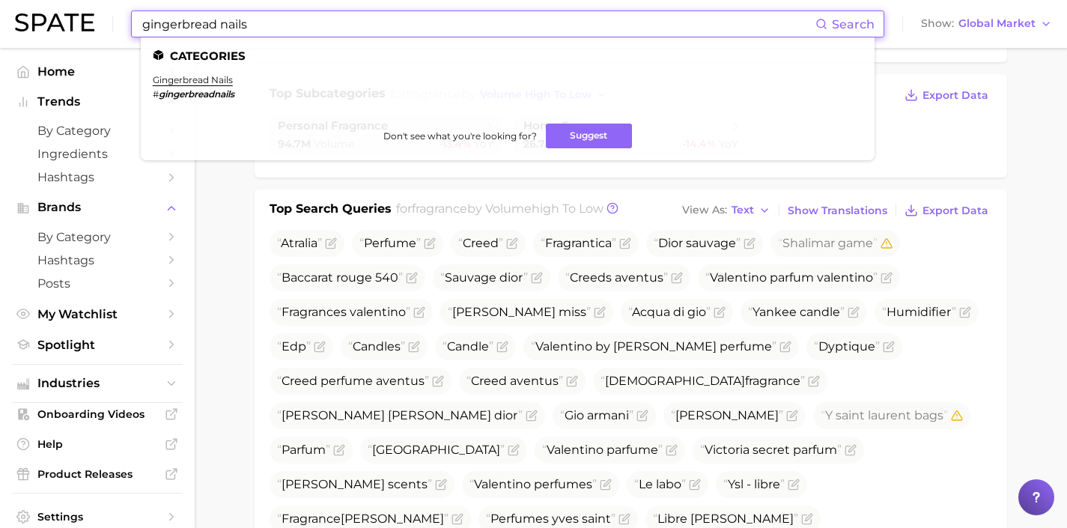
click at [392, 21] on input "gingerbread nails" at bounding box center [478, 23] width 675 height 25
drag, startPoint x: 382, startPoint y: 25, endPoint x: 3, endPoint y: 10, distance: 379.2
click at [10, 10] on header "gingerbread nails Search Categories gingerbread nails # gingerbreadnails Don't …" at bounding box center [533, 24] width 1067 height 48
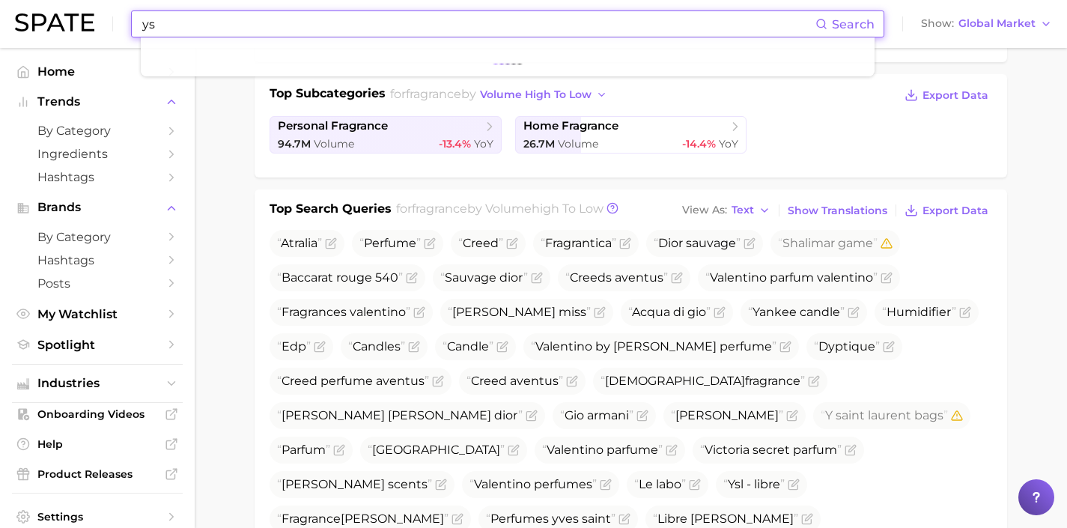
type input "ysl"
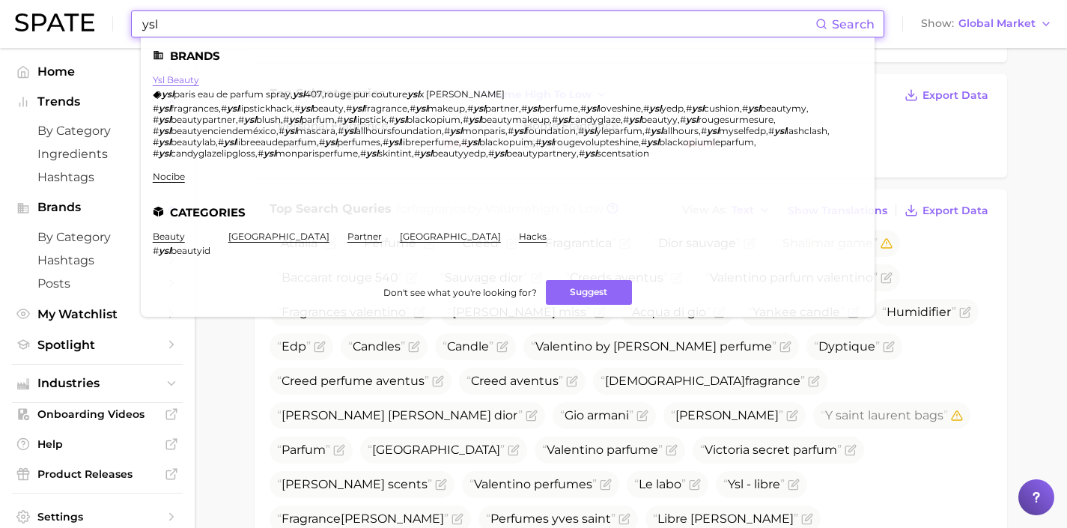
click at [182, 78] on link "ysl beauty" at bounding box center [176, 79] width 46 height 11
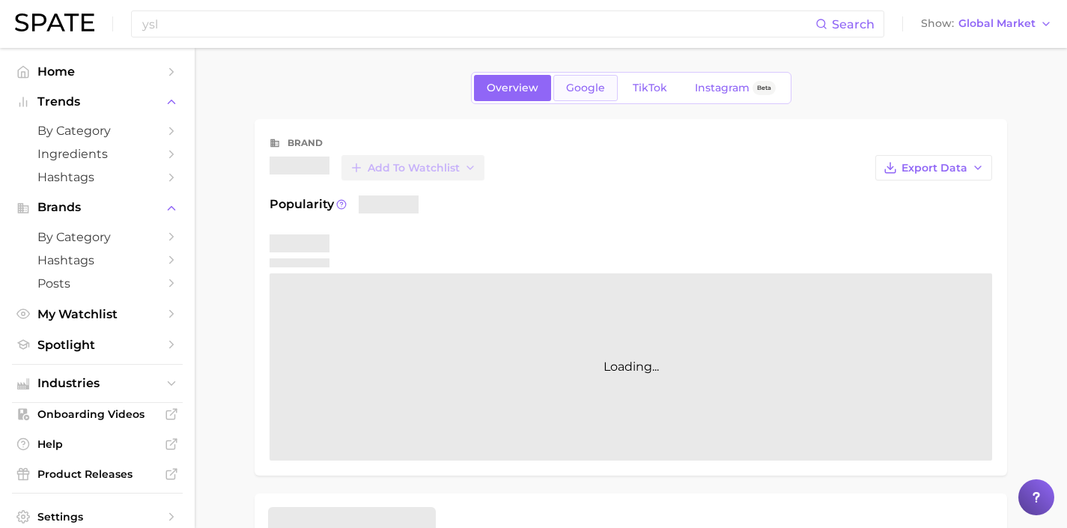
click at [590, 79] on link "Google" at bounding box center [585, 88] width 64 height 26
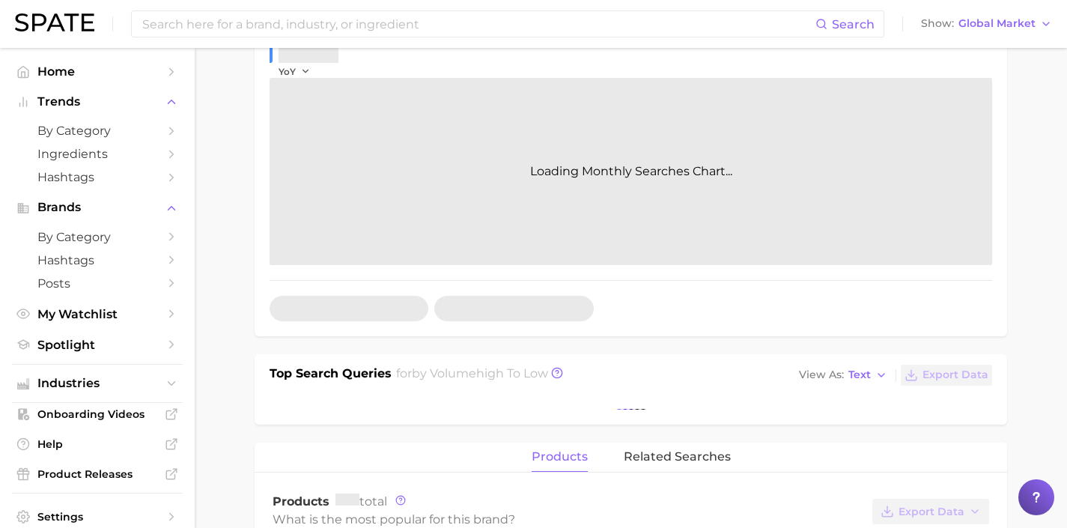
scroll to position [268, 0]
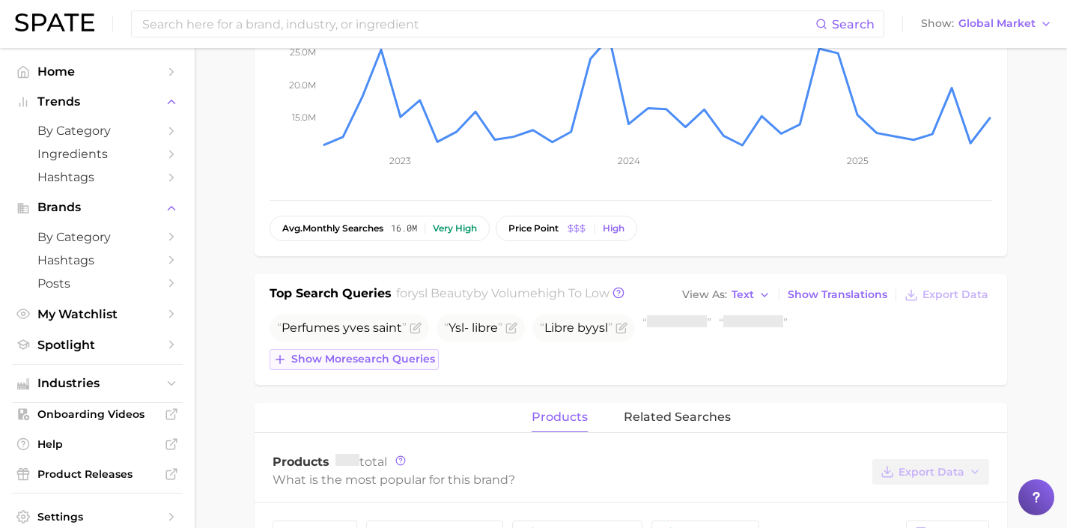
click at [419, 365] on button "Show more search queries" at bounding box center [354, 359] width 169 height 21
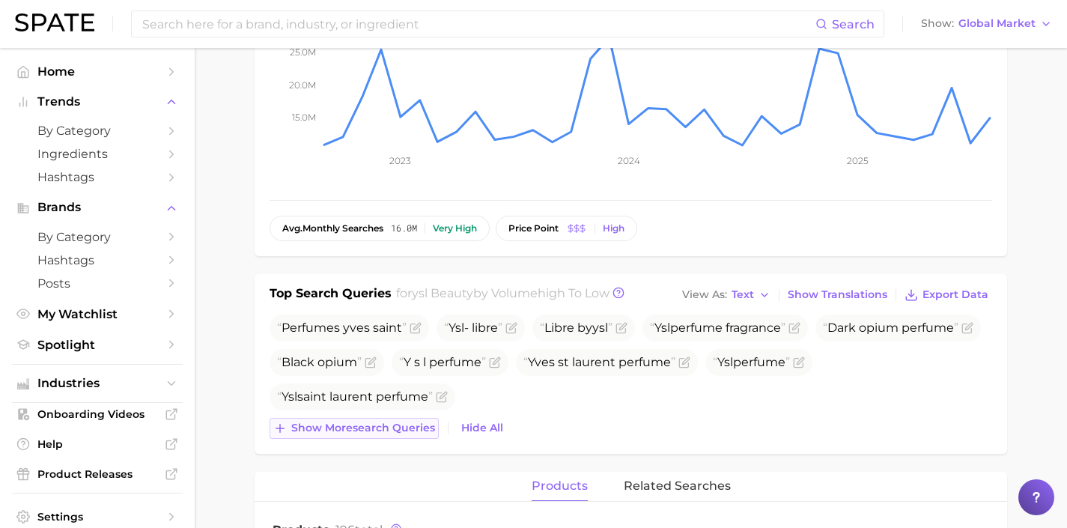
click at [403, 426] on span "Show more search queries" at bounding box center [363, 428] width 144 height 13
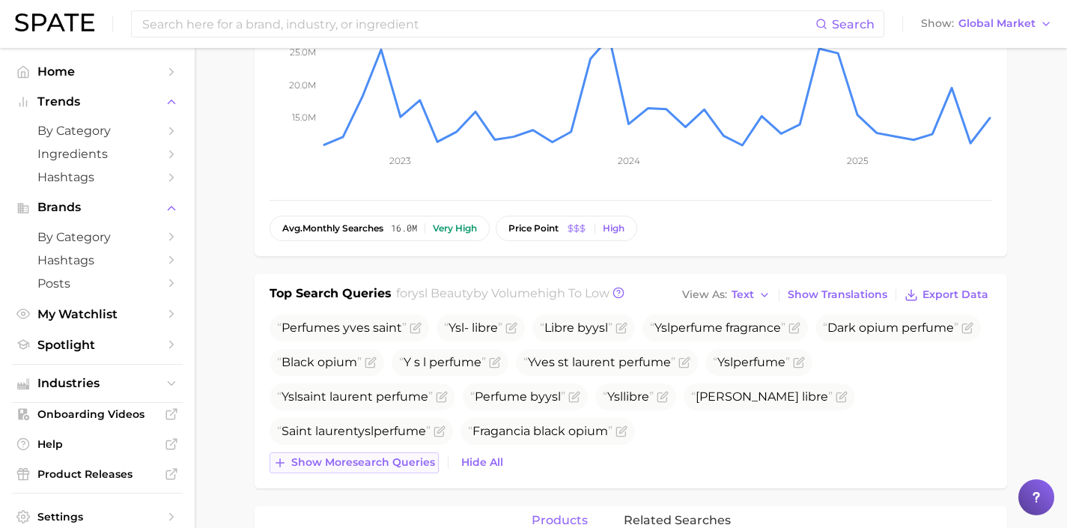
click at [399, 463] on span "Show more search queries" at bounding box center [363, 462] width 144 height 13
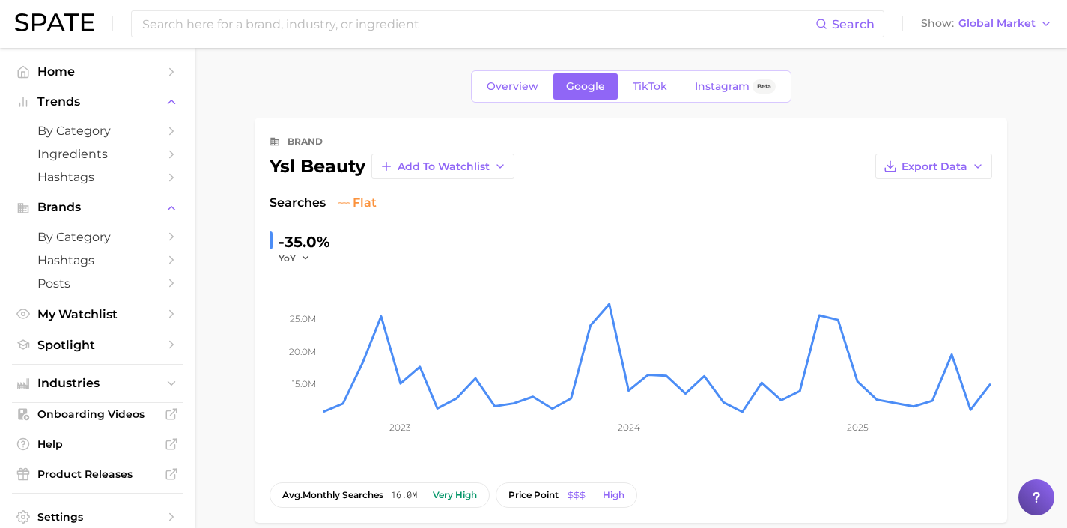
scroll to position [0, 0]
click at [962, 28] on span "Global Market" at bounding box center [997, 23] width 77 height 8
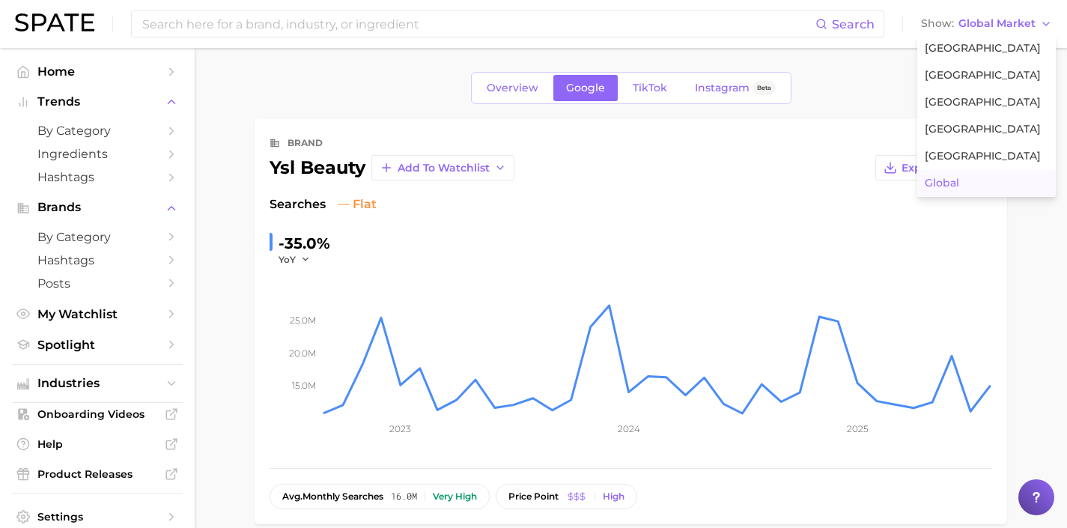
drag, startPoint x: 740, startPoint y: 188, endPoint x: 344, endPoint y: 269, distance: 403.6
click at [740, 188] on div "brand ysl beauty Add to Watchlist Export Data Searches flat -35.0% YoY 15.0m 20…" at bounding box center [631, 321] width 723 height 375
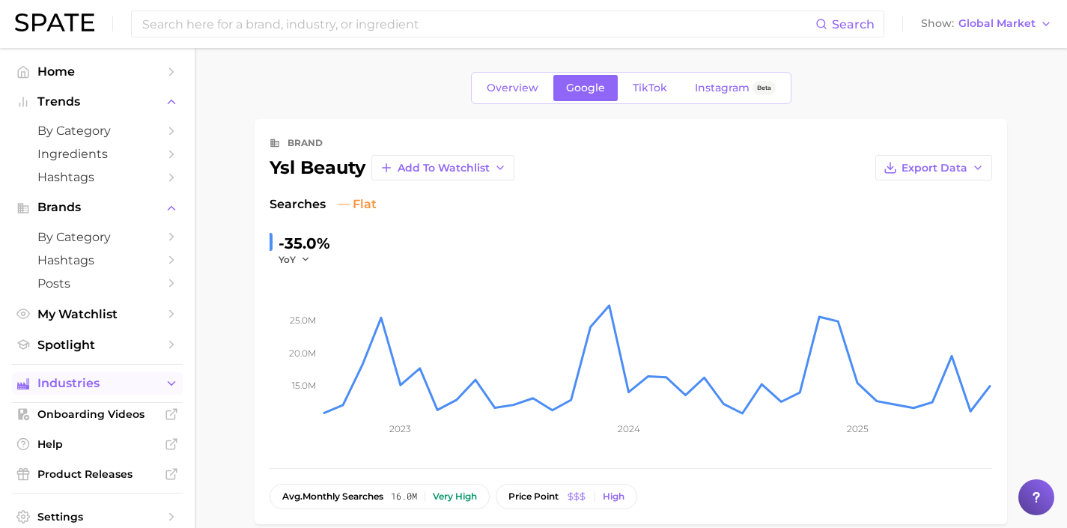
click at [145, 386] on span "Industries" at bounding box center [97, 383] width 120 height 13
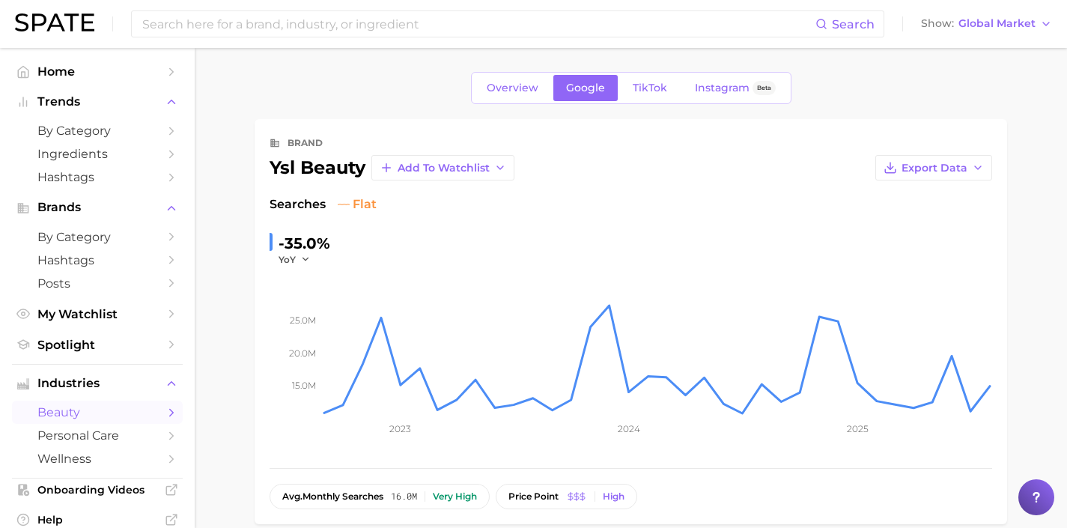
click at [133, 416] on span "beauty" at bounding box center [97, 412] width 120 height 14
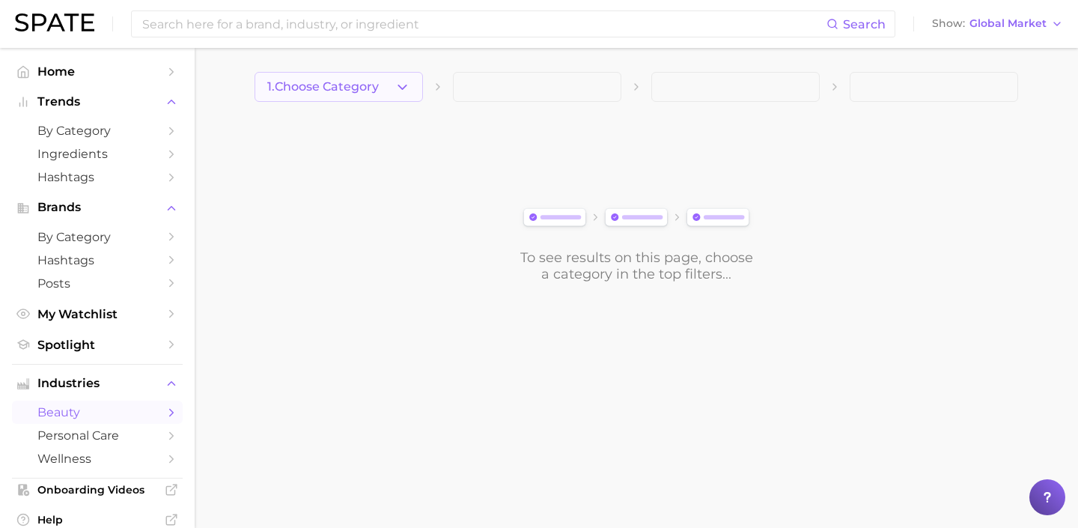
click at [400, 88] on icon "button" at bounding box center [403, 87] width 16 height 16
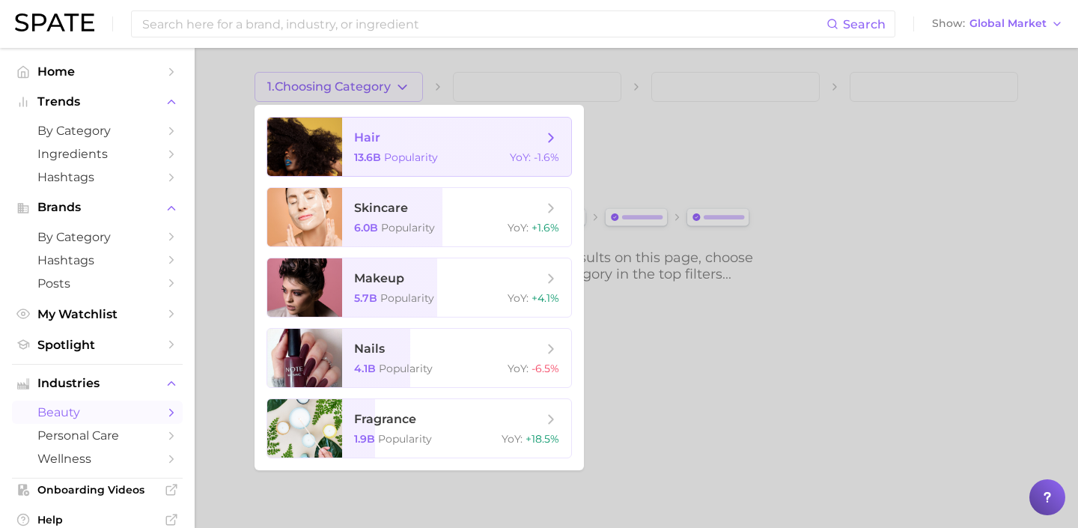
click at [415, 134] on span "hair" at bounding box center [448, 138] width 189 height 16
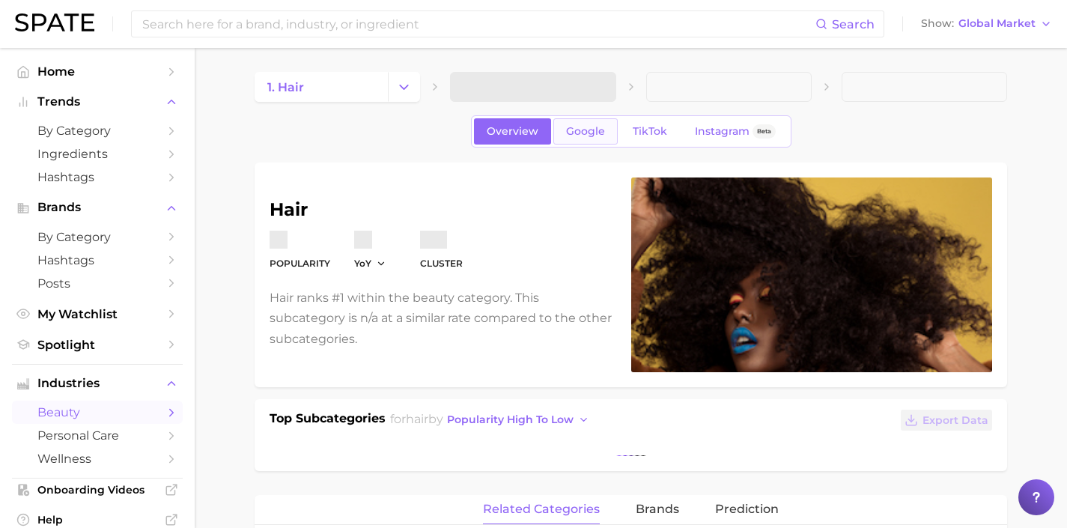
click at [589, 133] on span "Google" at bounding box center [585, 131] width 39 height 13
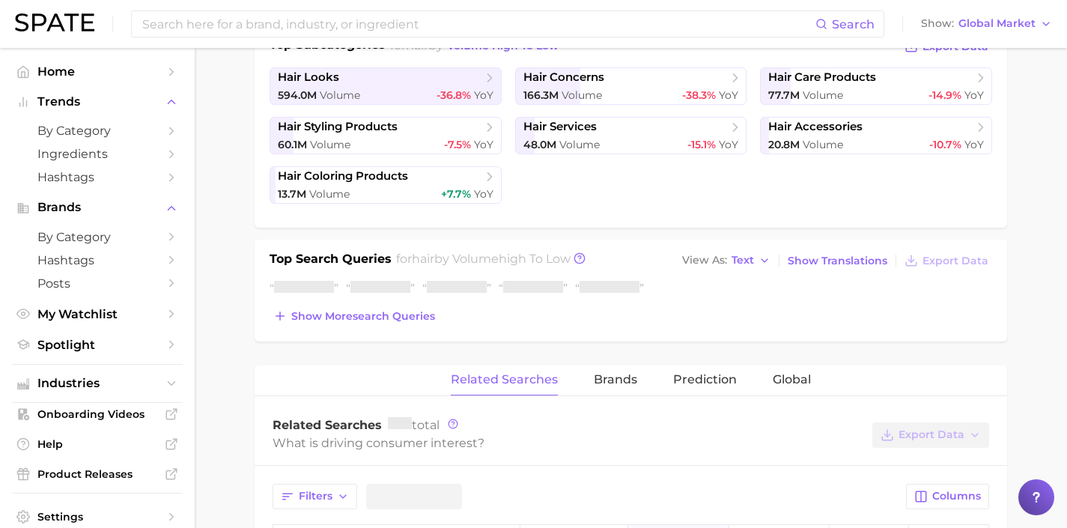
scroll to position [380, 0]
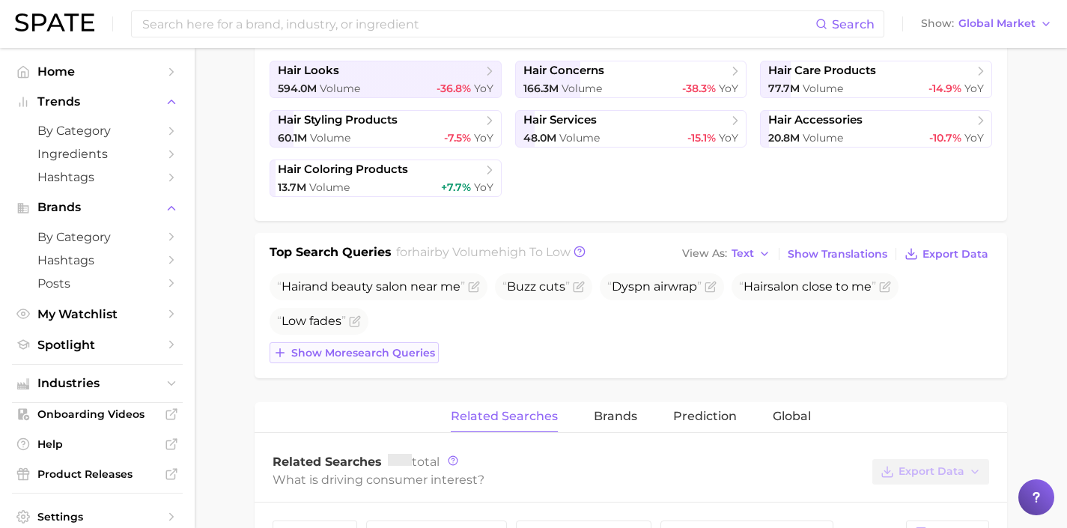
click at [401, 347] on span "Show more search queries" at bounding box center [363, 353] width 144 height 13
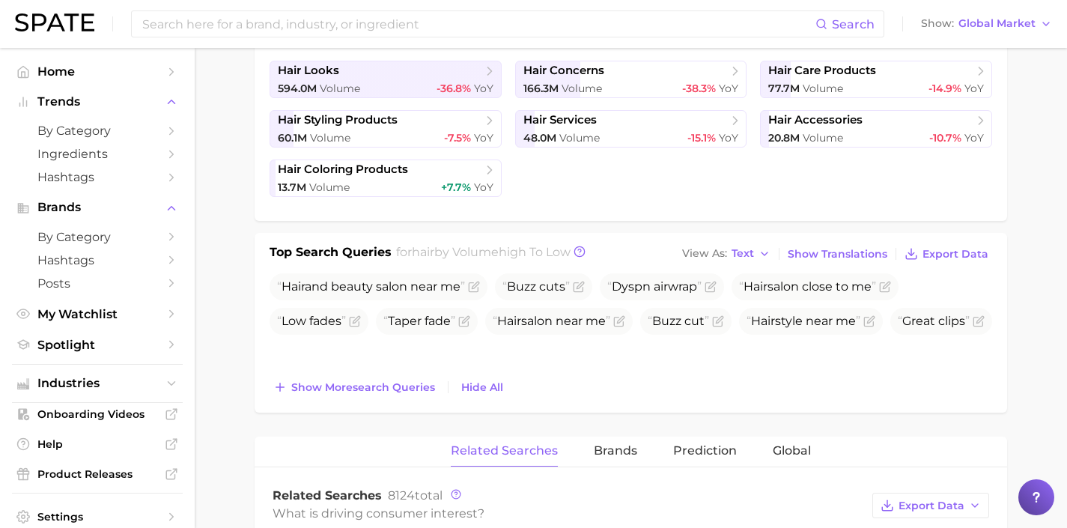
click at [395, 404] on div "Top Search Queries for hair by Volume high to low View As Text Show Translation…" at bounding box center [631, 323] width 753 height 180
click at [397, 390] on span "Show more search queries" at bounding box center [363, 387] width 144 height 13
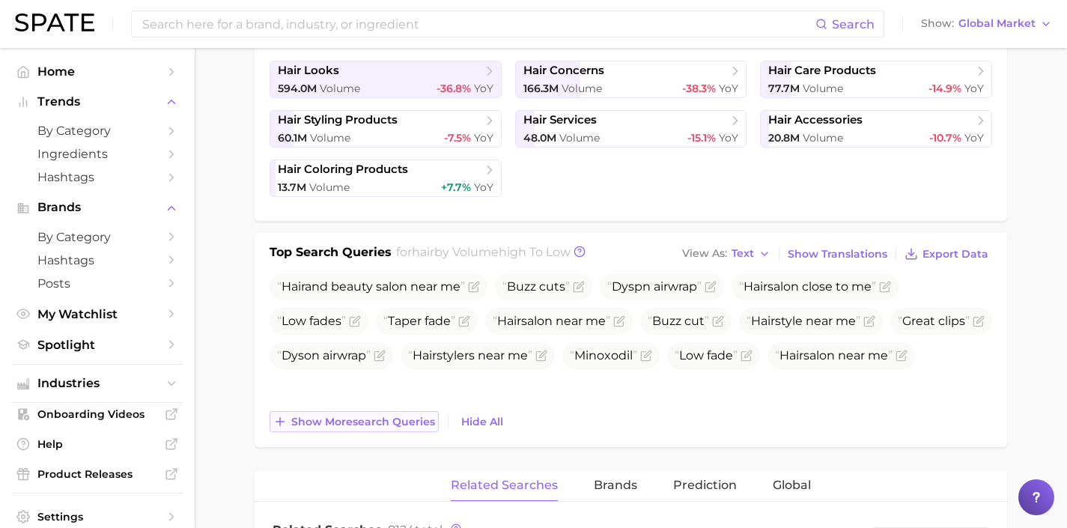
click at [401, 422] on span "Show more search queries" at bounding box center [363, 422] width 144 height 13
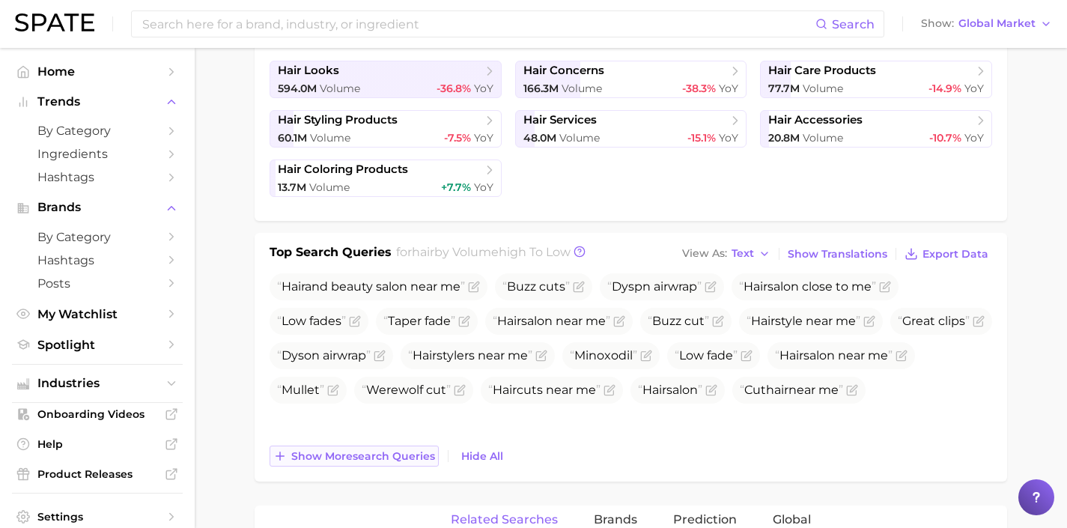
click at [407, 451] on span "Show more search queries" at bounding box center [363, 456] width 144 height 13
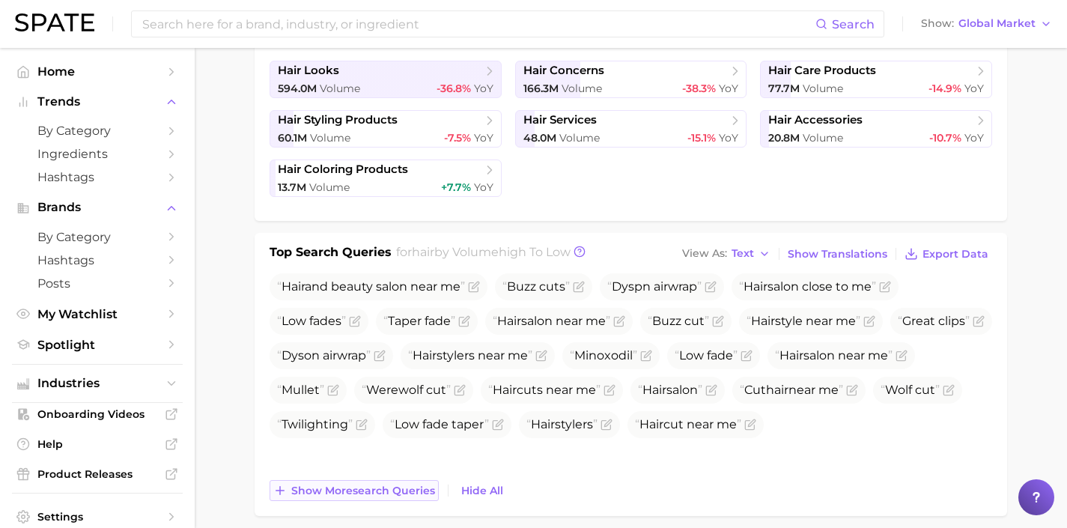
click at [414, 497] on button "Show more search queries" at bounding box center [354, 490] width 169 height 21
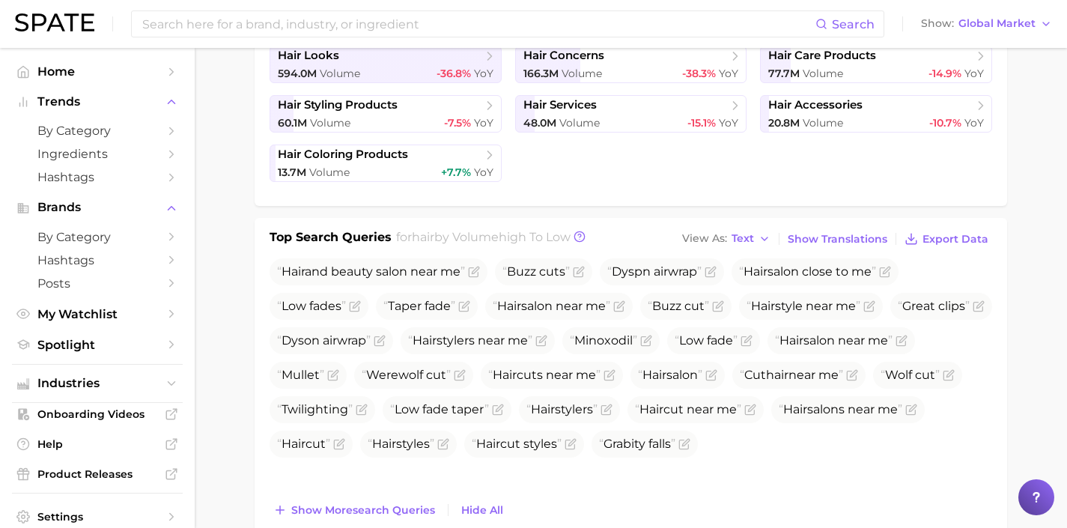
scroll to position [401, 0]
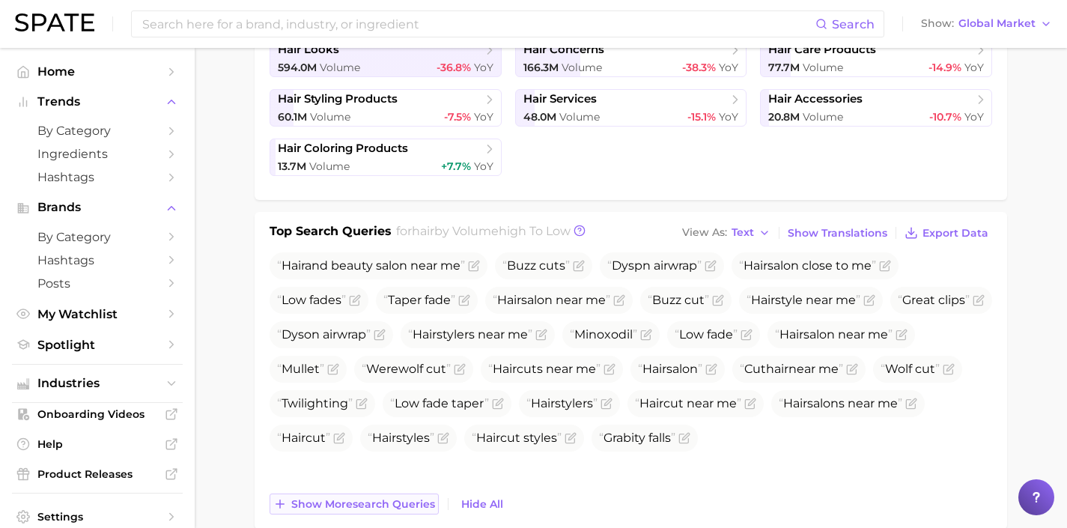
click at [414, 508] on span "Show more search queries" at bounding box center [363, 504] width 144 height 13
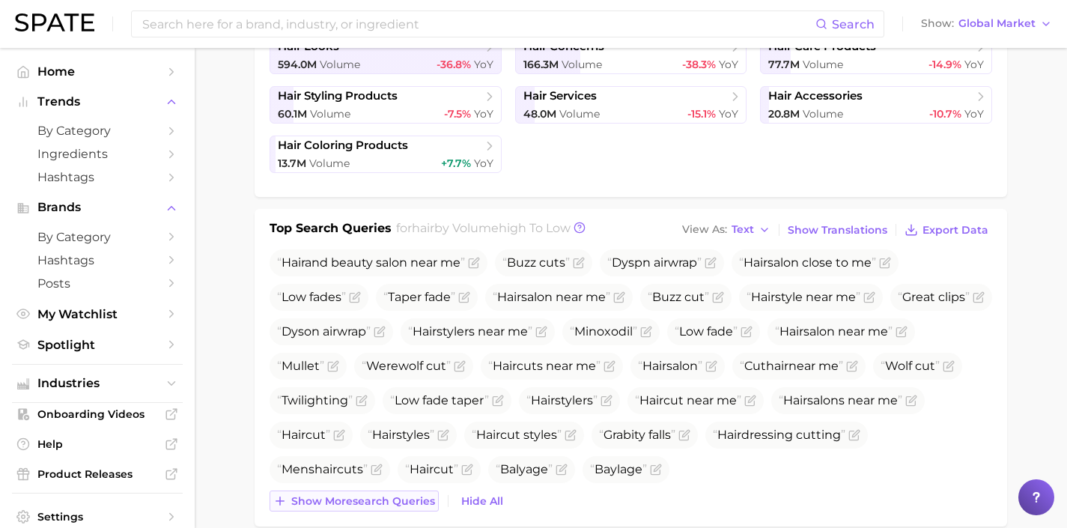
click at [414, 508] on button "Show more search queries" at bounding box center [354, 501] width 169 height 21
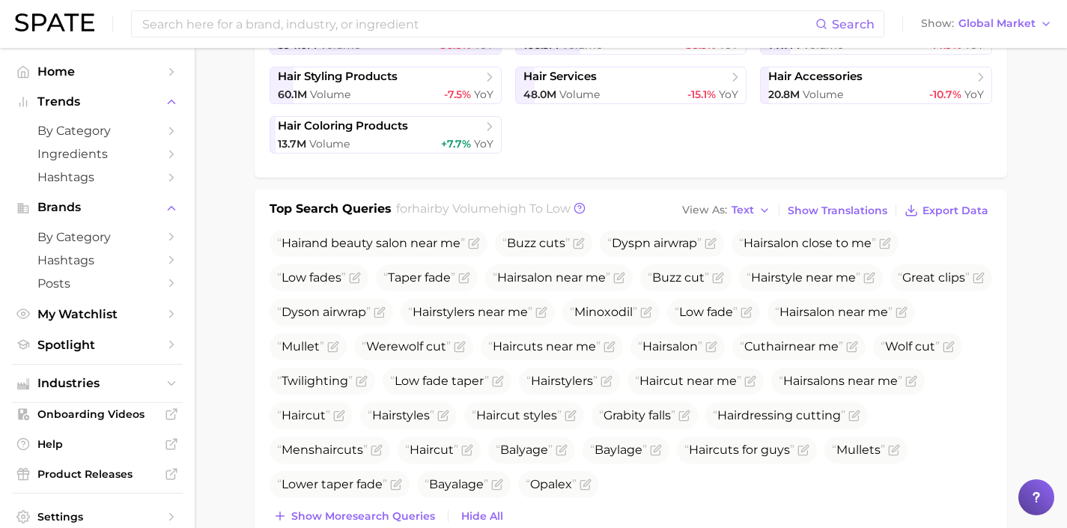
scroll to position [462, 0]
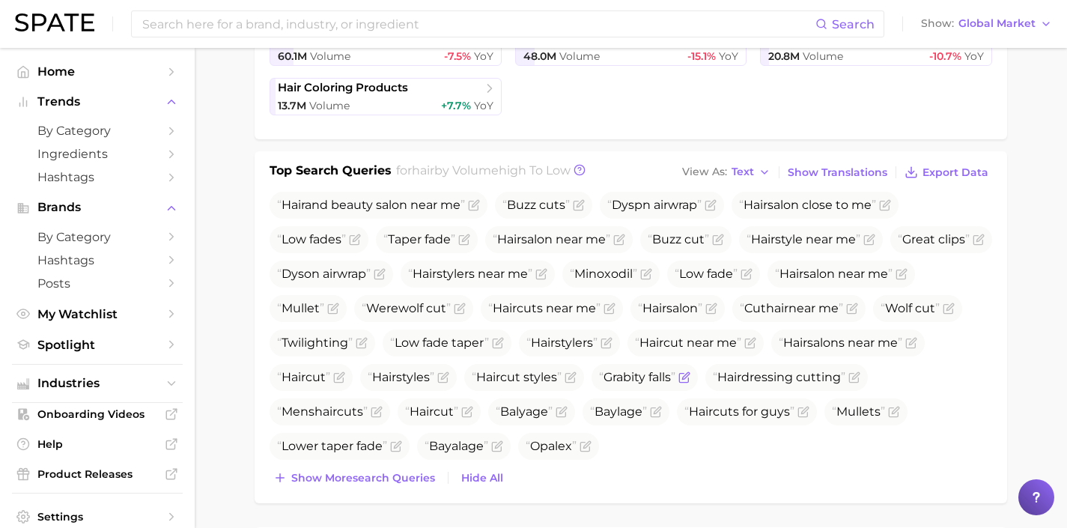
click at [679, 383] on icon "Flag as miscategorized or irrelevant" at bounding box center [685, 377] width 12 height 12
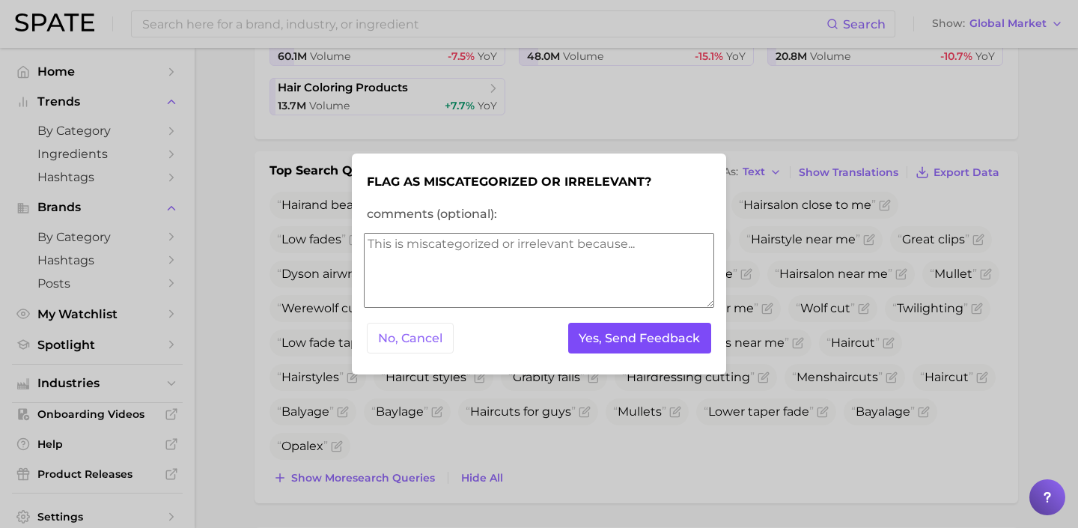
click at [628, 334] on button "Yes, Send Feedback" at bounding box center [640, 338] width 144 height 31
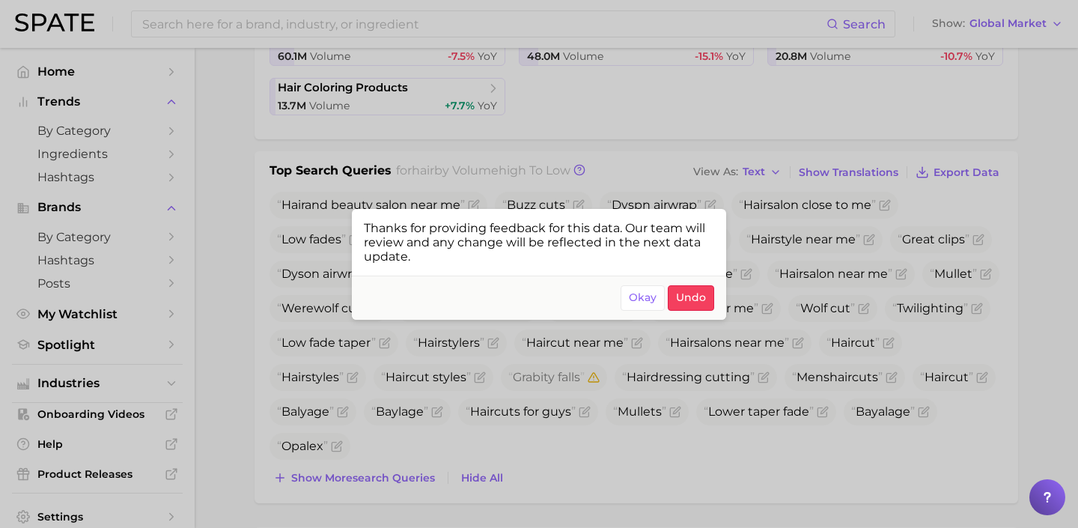
click at [603, 471] on div at bounding box center [539, 264] width 1078 height 528
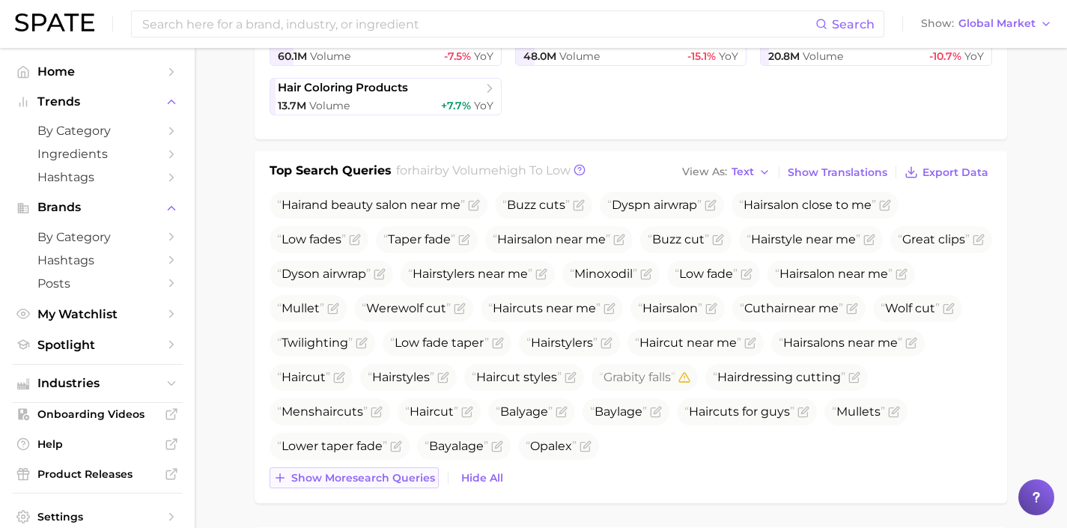
click at [400, 485] on button "Show more search queries" at bounding box center [354, 477] width 169 height 21
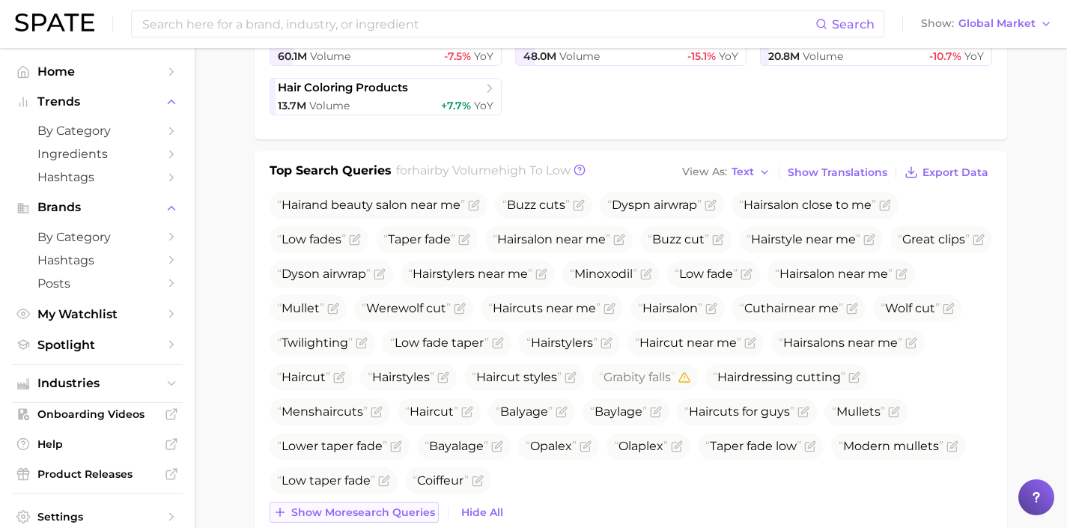
click at [398, 507] on span "Show more search queries" at bounding box center [363, 512] width 144 height 13
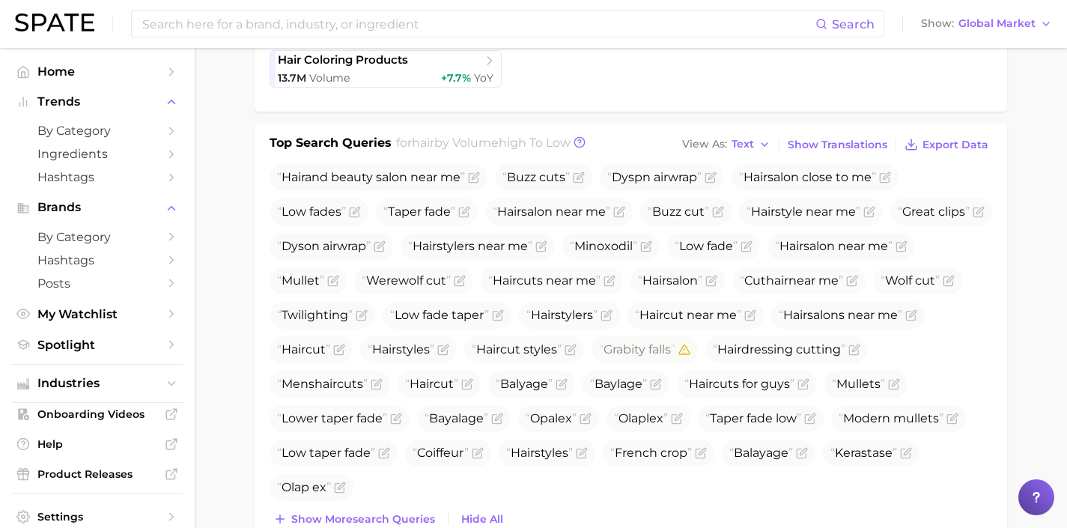
scroll to position [504, 0]
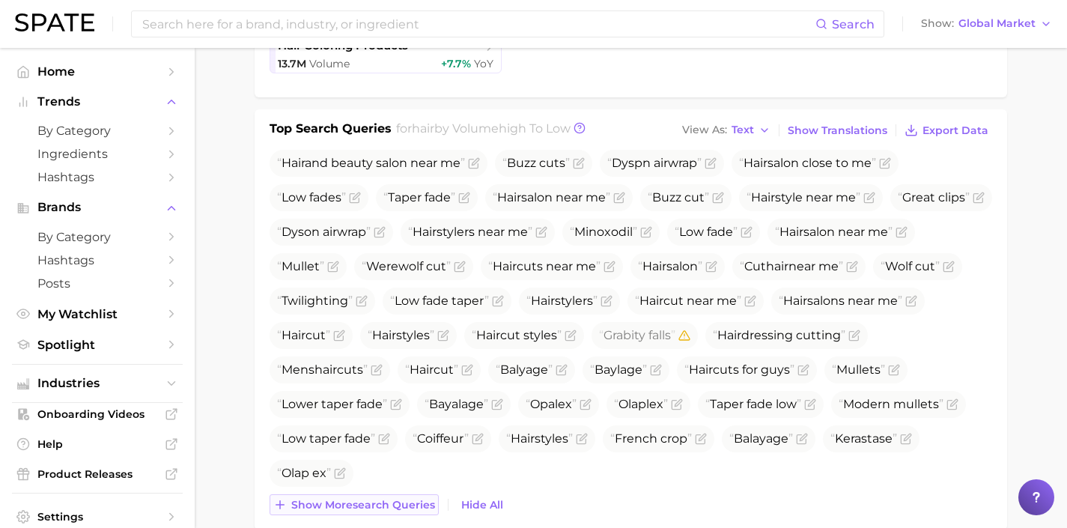
click at [428, 506] on span "Show more search queries" at bounding box center [363, 505] width 144 height 13
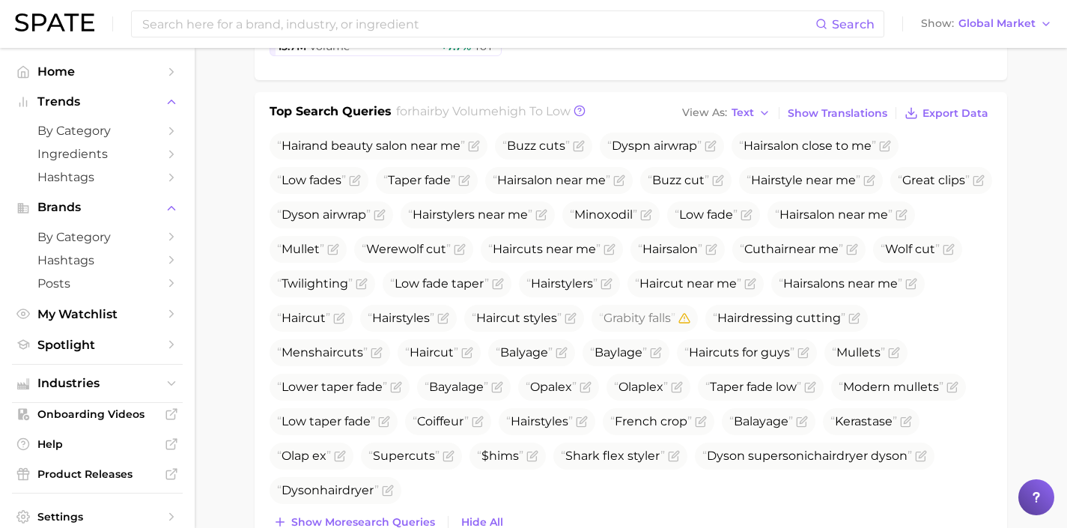
scroll to position [532, 0]
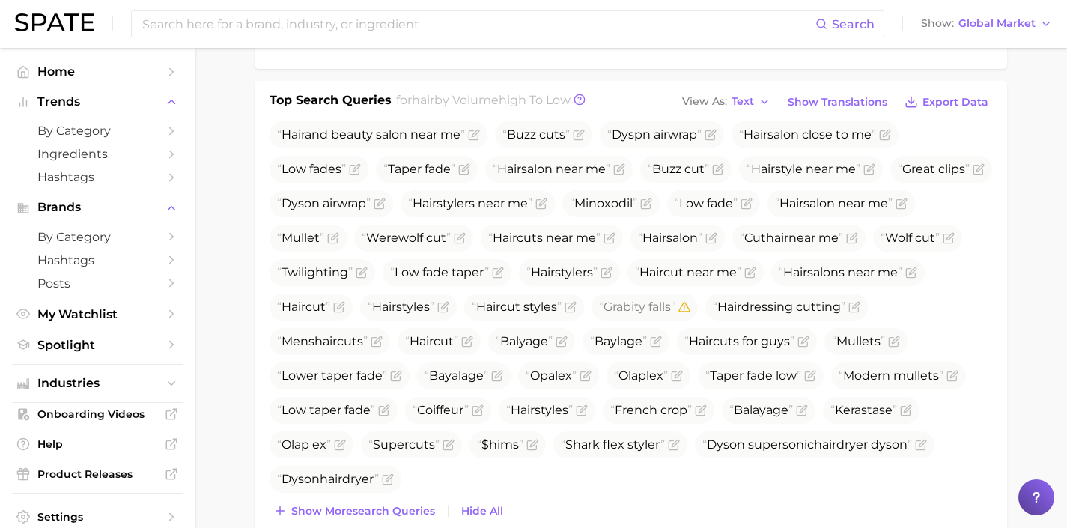
click at [427, 509] on span "Show more search queries" at bounding box center [363, 511] width 144 height 13
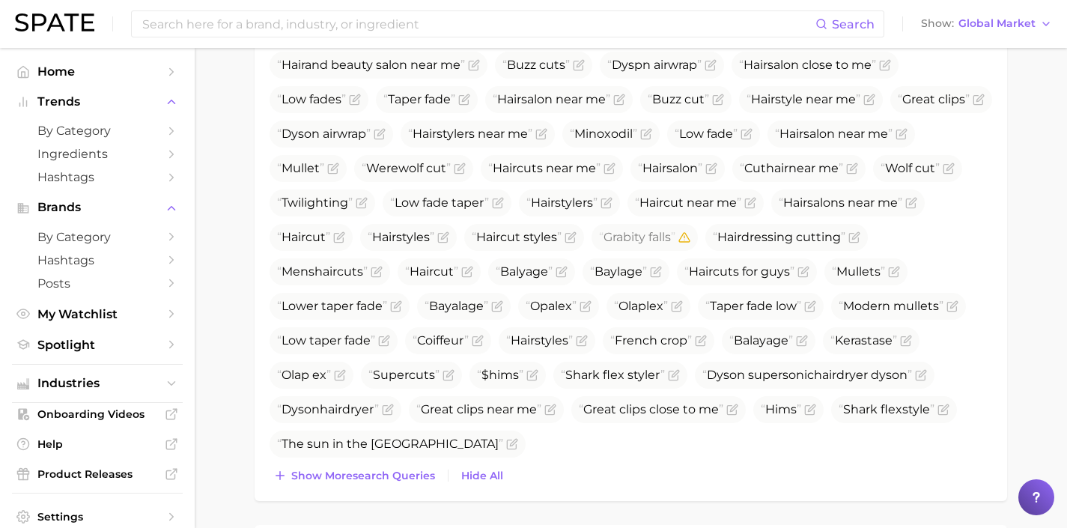
scroll to position [604, 0]
click at [423, 473] on span "Show more search queries" at bounding box center [363, 474] width 144 height 13
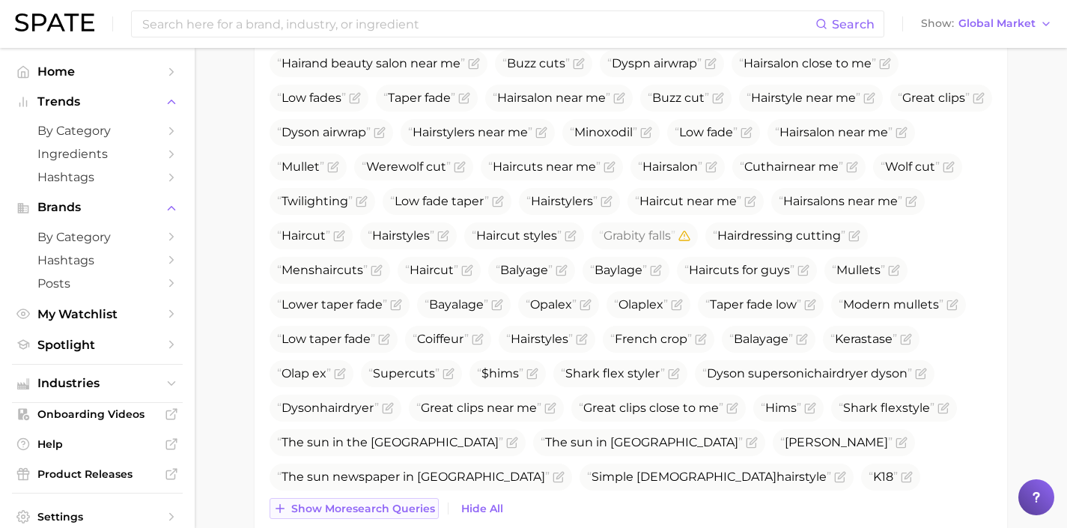
click at [398, 507] on span "Show more search queries" at bounding box center [363, 509] width 144 height 13
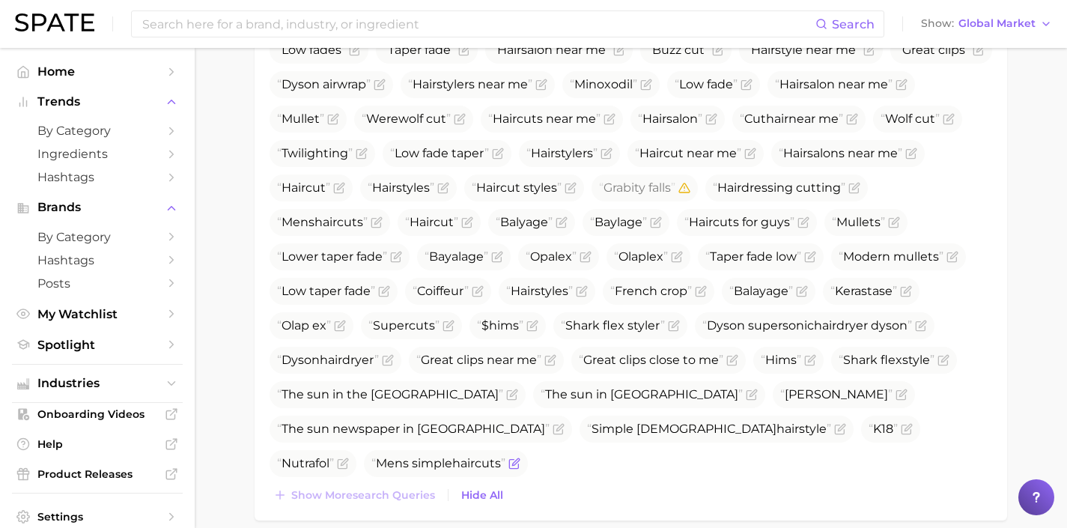
scroll to position [704, 0]
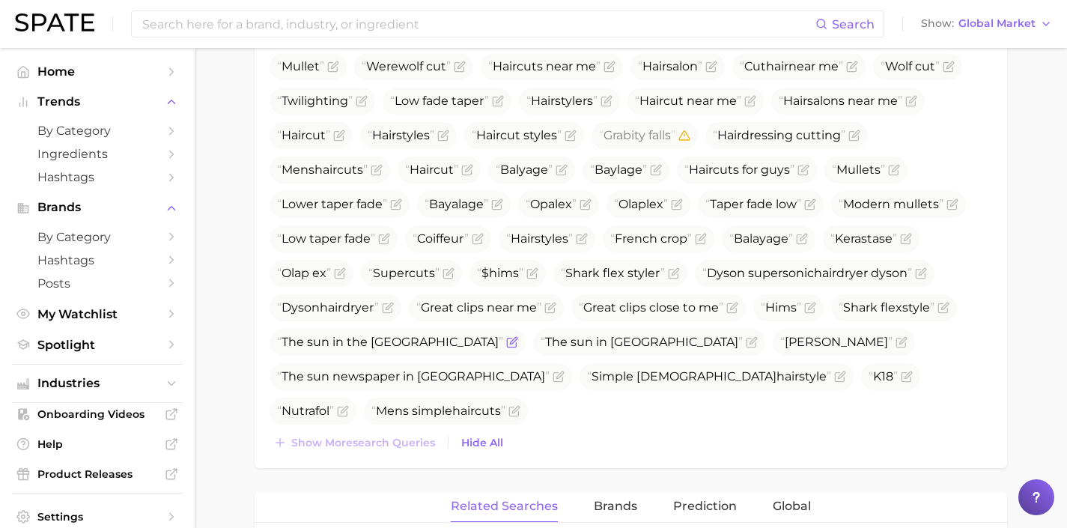
click at [517, 341] on icon "Flag as miscategorized or irrelevant" at bounding box center [513, 340] width 7 height 7
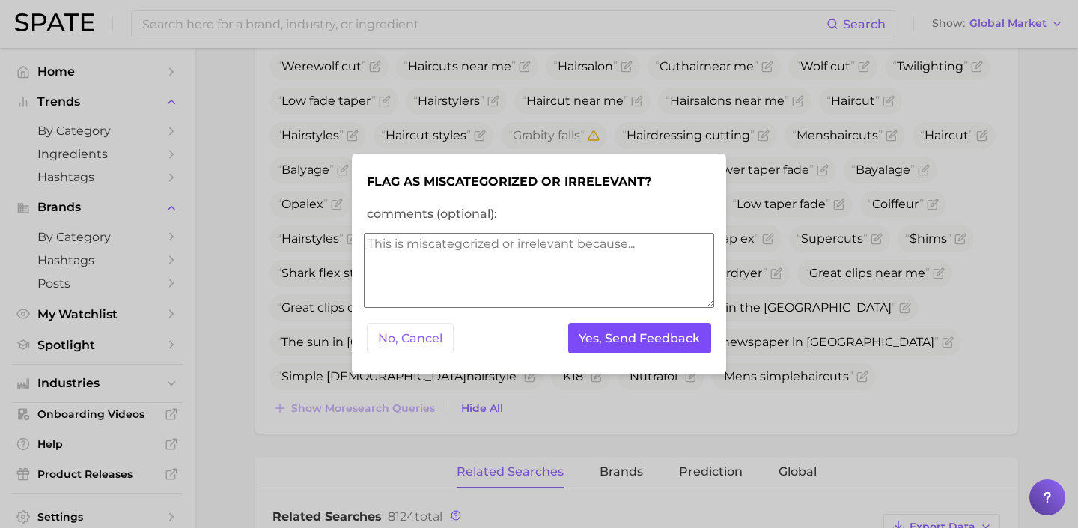
click at [663, 328] on button "Yes, Send Feedback" at bounding box center [640, 338] width 144 height 31
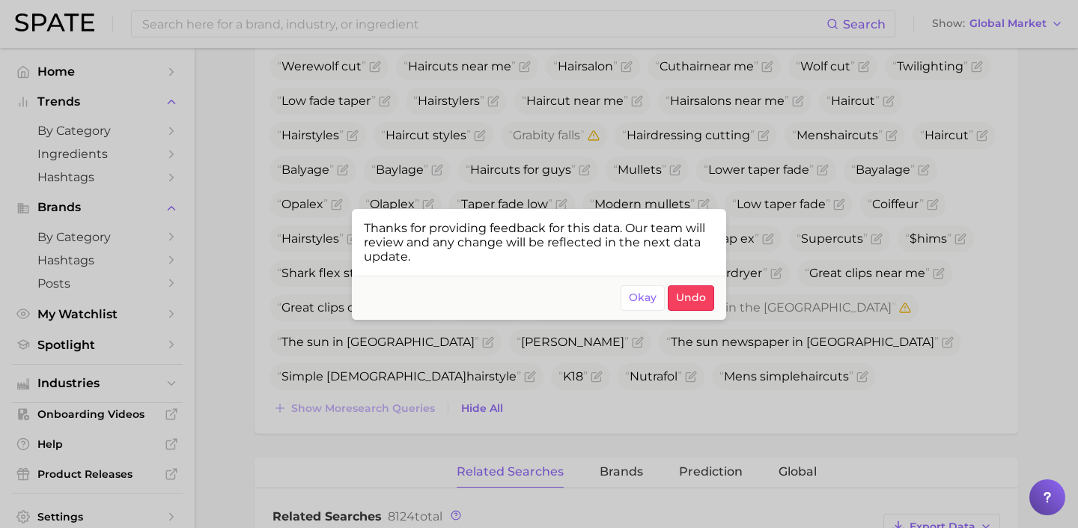
click at [822, 416] on div at bounding box center [539, 264] width 1078 height 528
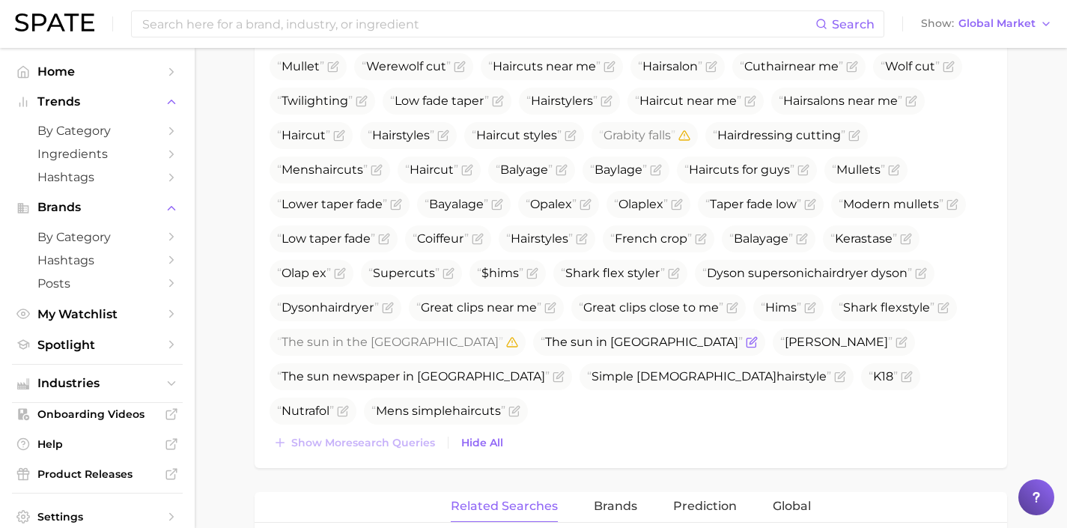
click at [756, 343] on icon "Flag as miscategorized or irrelevant" at bounding box center [751, 343] width 9 height 9
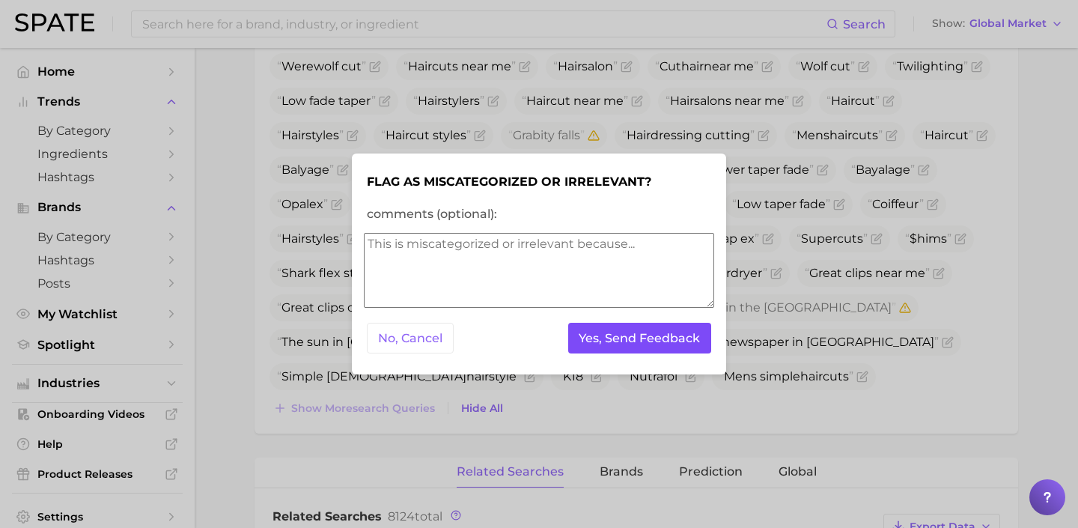
click at [655, 337] on button "Yes, Send Feedback" at bounding box center [640, 338] width 144 height 31
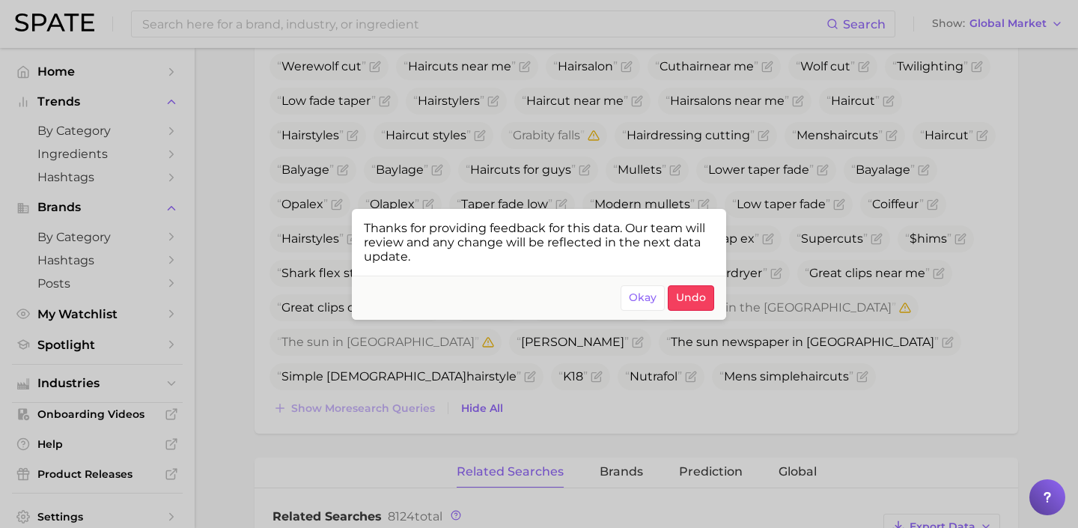
click at [580, 381] on div at bounding box center [539, 264] width 1078 height 528
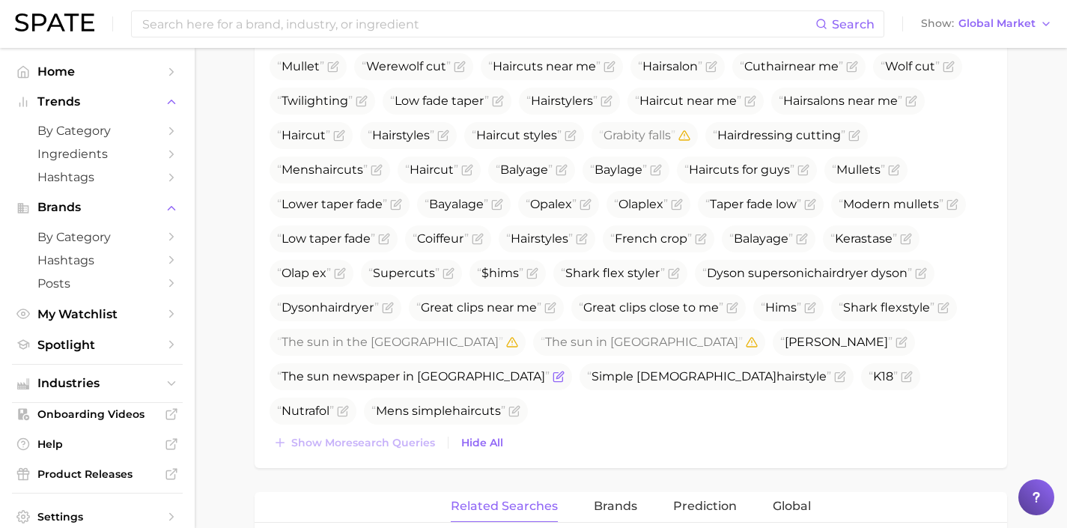
click at [556, 377] on icon "Flag as miscategorized or irrelevant" at bounding box center [559, 374] width 7 height 7
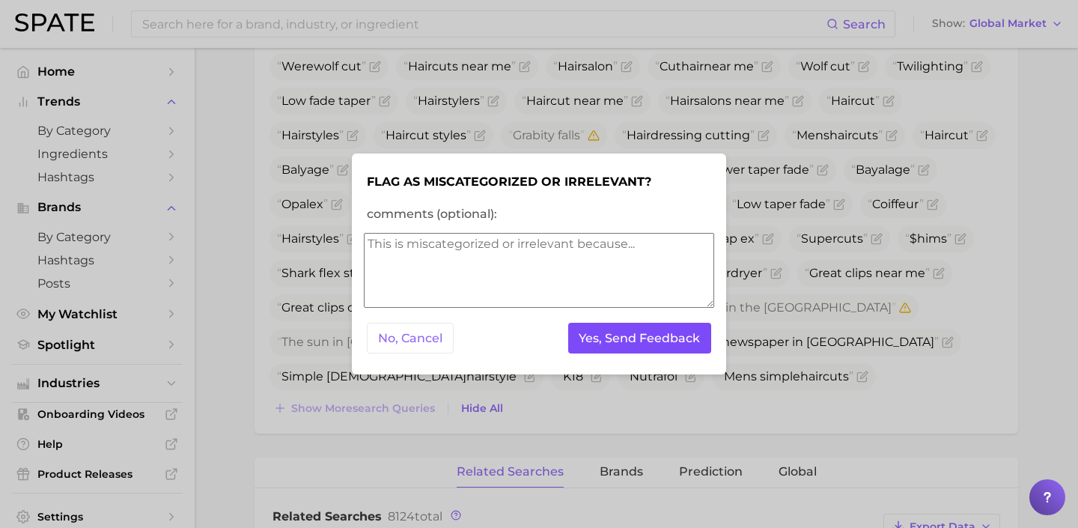
click at [617, 344] on button "Yes, Send Feedback" at bounding box center [640, 338] width 144 height 31
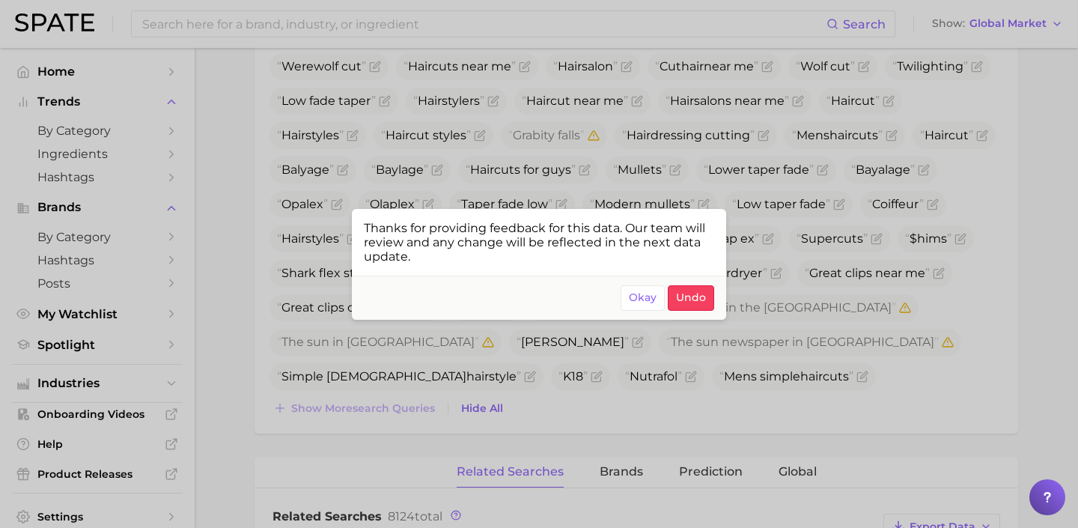
click at [656, 410] on div at bounding box center [539, 264] width 1078 height 528
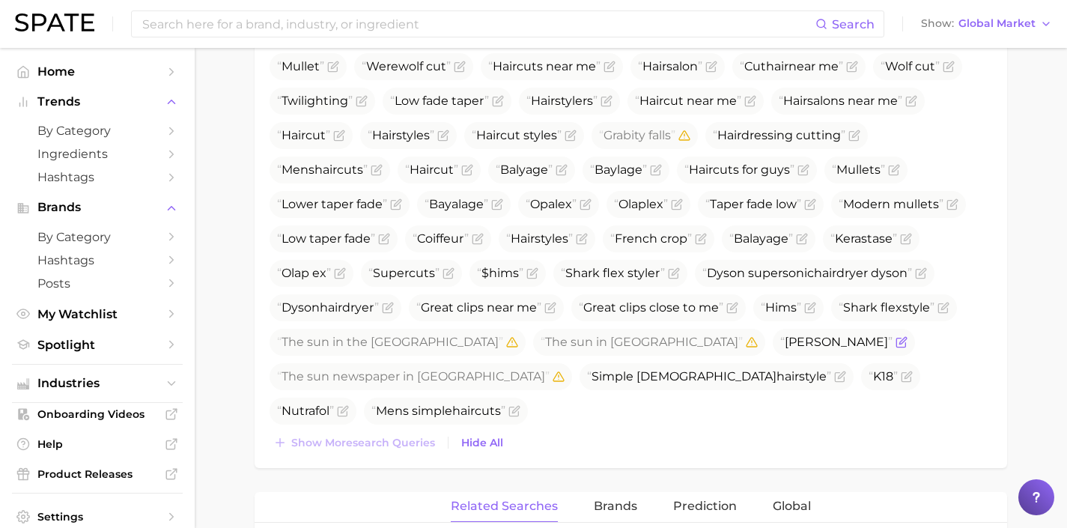
click at [896, 347] on icon "Flag as miscategorized or irrelevant" at bounding box center [900, 343] width 9 height 9
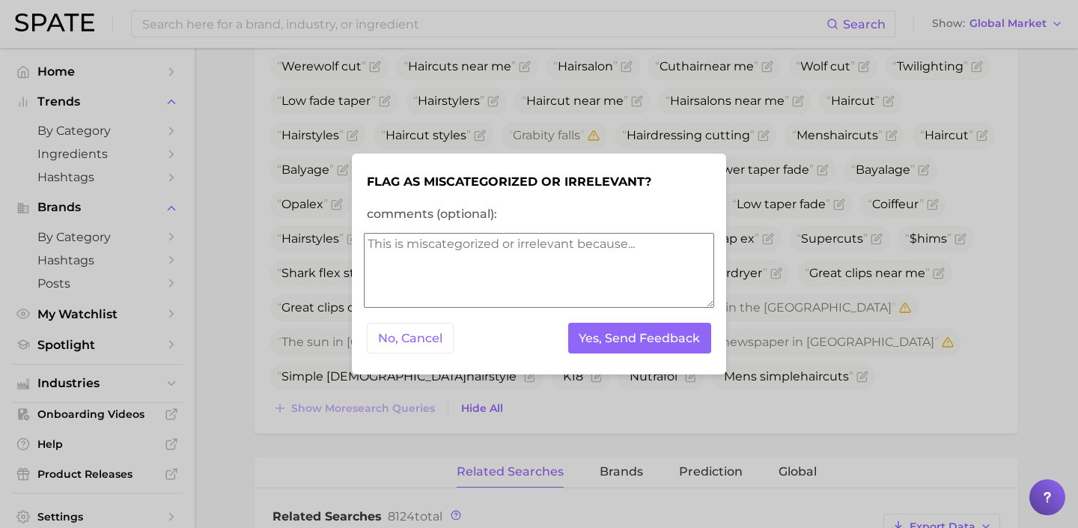
click at [433, 286] on textarea "comments (optional):" at bounding box center [539, 270] width 350 height 75
type textarea "b"
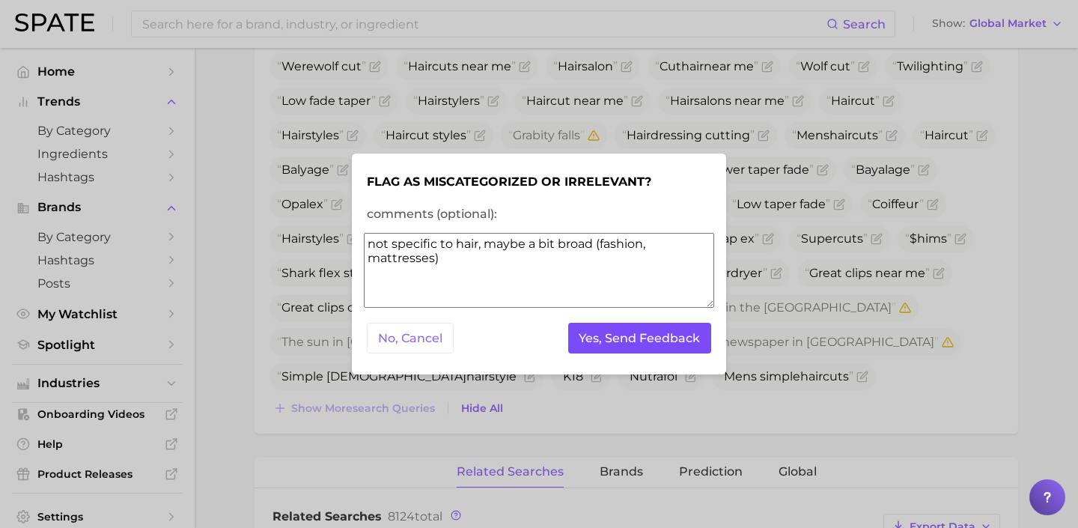
type textarea "not specific to hair, maybe a bit broad (fashion, mattresses)"
click at [671, 345] on button "Yes, Send Feedback" at bounding box center [640, 338] width 144 height 31
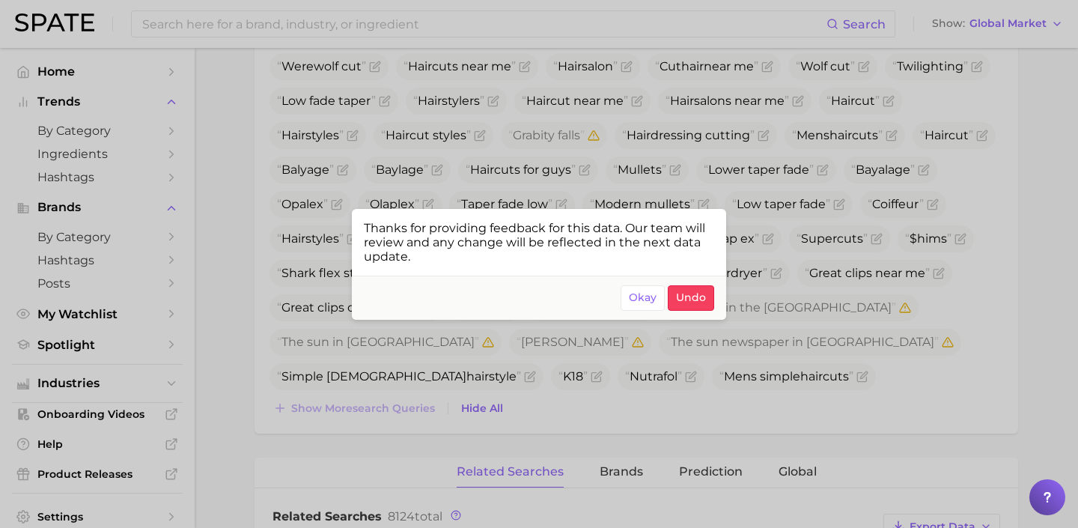
click at [816, 335] on div at bounding box center [539, 264] width 1078 height 528
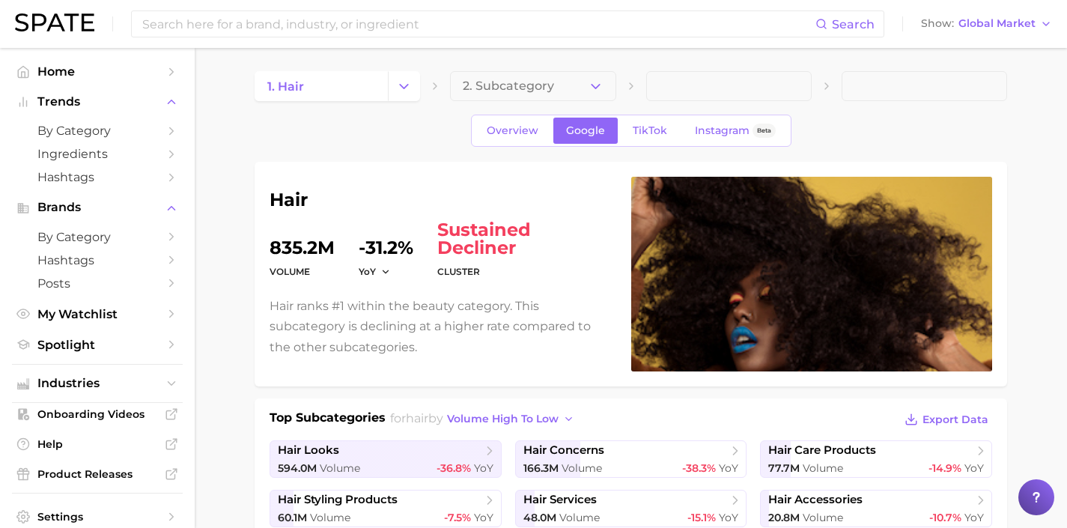
scroll to position [0, 0]
click at [406, 91] on icon "Change Category" at bounding box center [404, 87] width 16 height 16
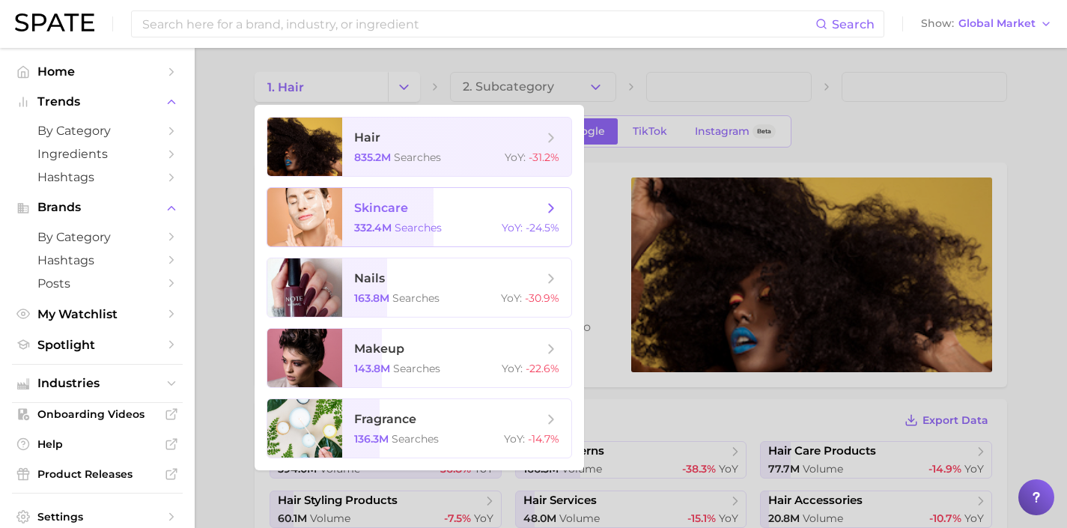
click at [407, 190] on span "skincare 332.4m searches YoY : -24.5%" at bounding box center [456, 217] width 229 height 58
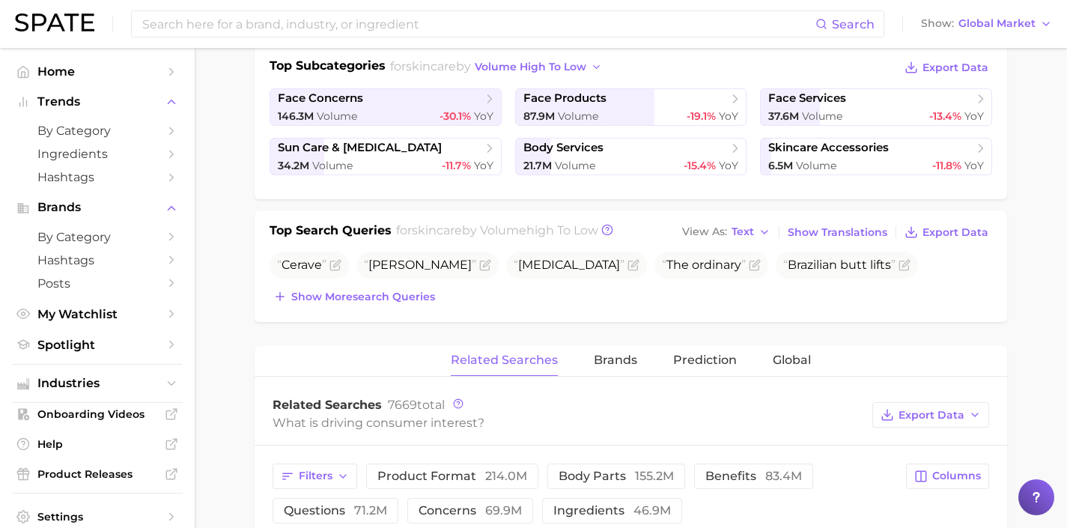
scroll to position [376, 0]
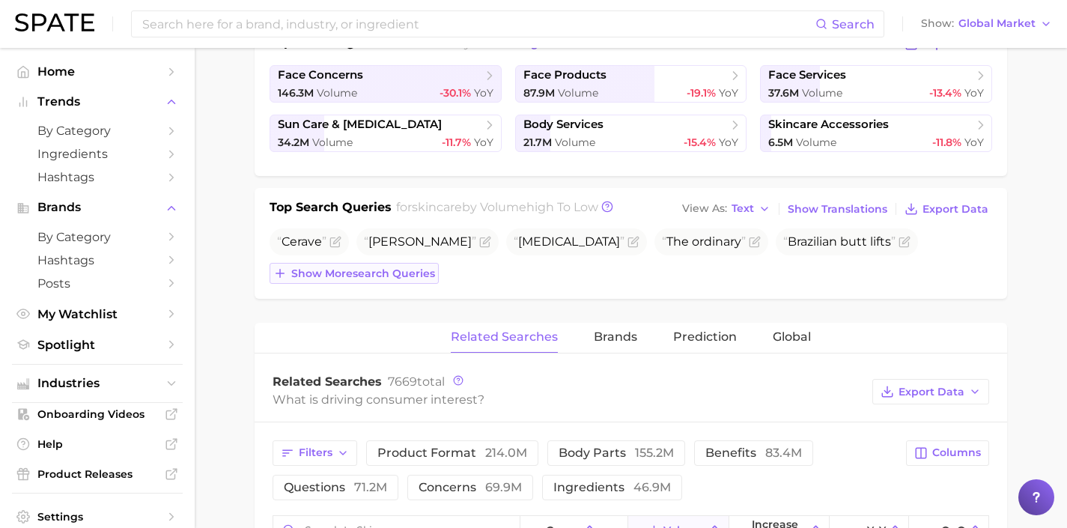
click at [422, 282] on button "Show more search queries" at bounding box center [354, 273] width 169 height 21
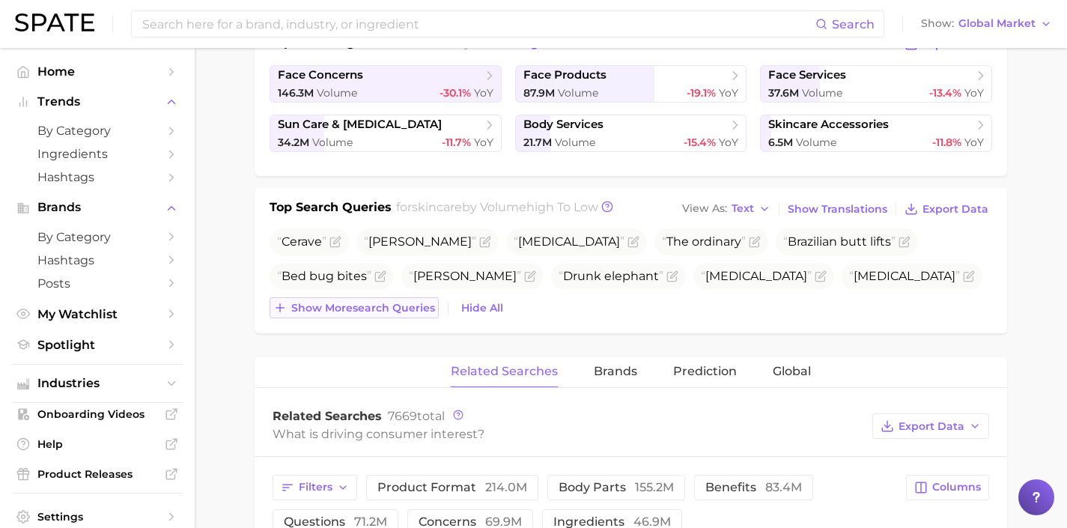
click at [422, 304] on span "Show more search queries" at bounding box center [363, 308] width 144 height 13
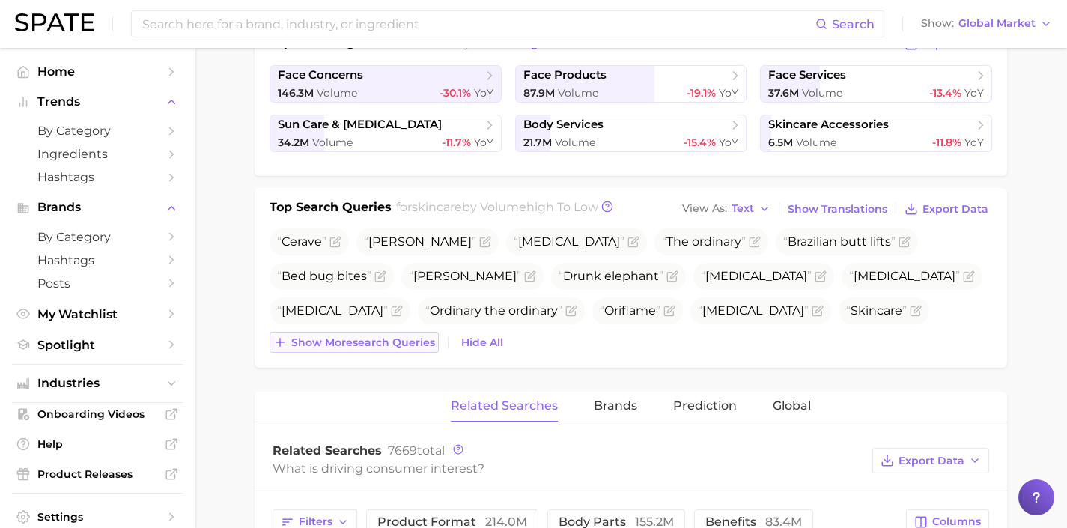
click at [421, 348] on button "Show more search queries" at bounding box center [354, 342] width 169 height 21
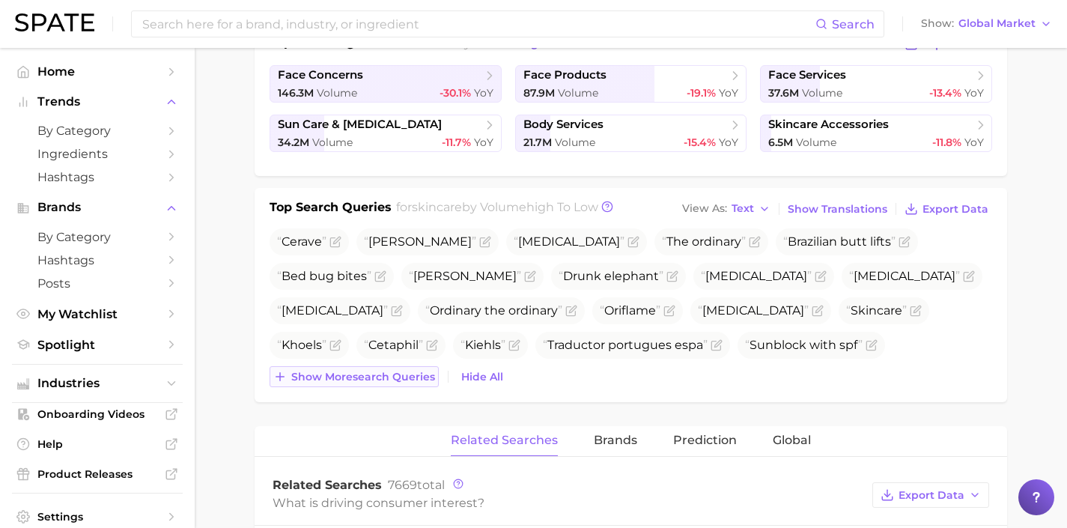
click at [416, 375] on span "Show more search queries" at bounding box center [363, 377] width 144 height 13
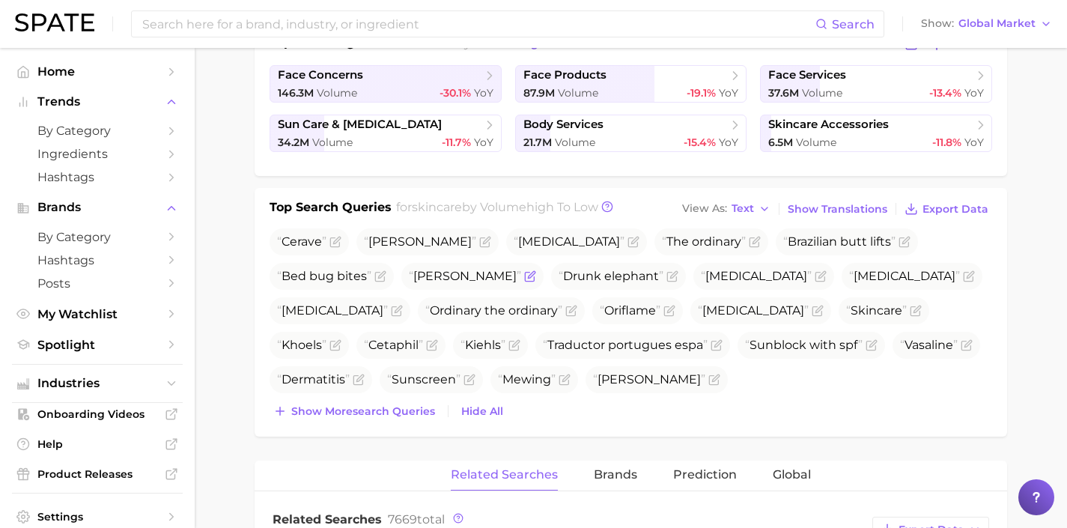
click at [528, 275] on icon "Flag as miscategorized or irrelevant" at bounding box center [531, 274] width 7 height 7
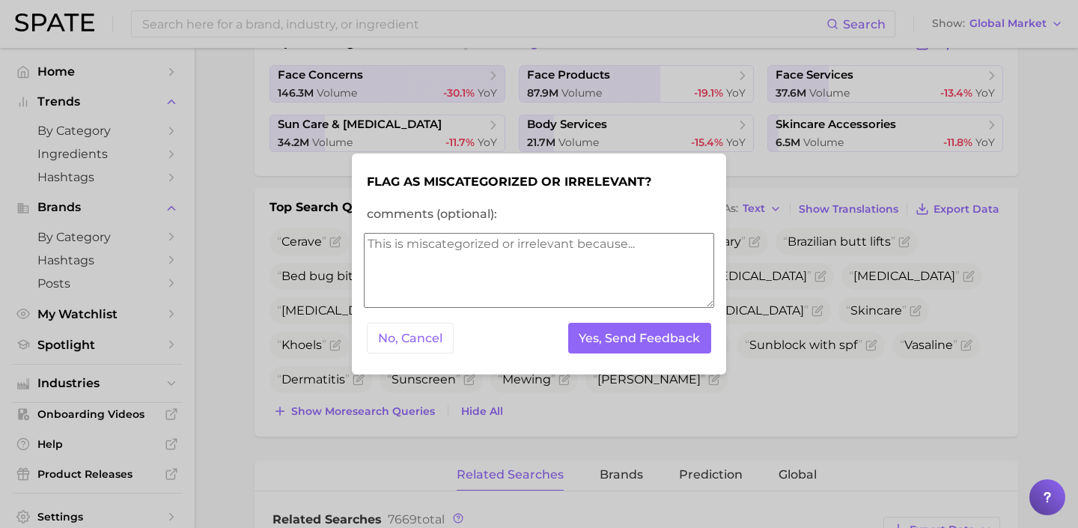
click at [465, 285] on textarea "comments (optional):" at bounding box center [539, 270] width 350 height 75
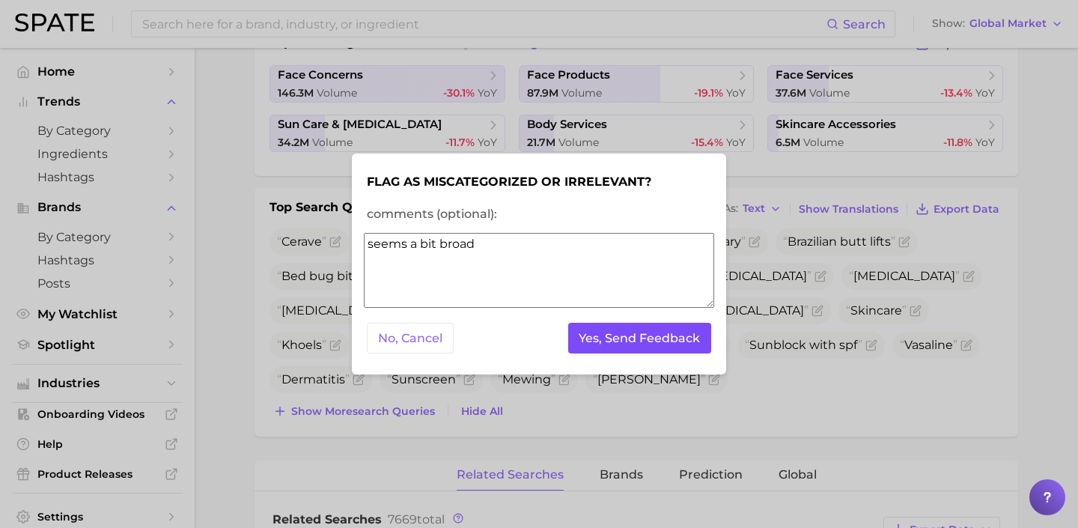
type textarea "seems a bit broad"
click at [598, 340] on button "Yes, Send Feedback" at bounding box center [640, 338] width 144 height 31
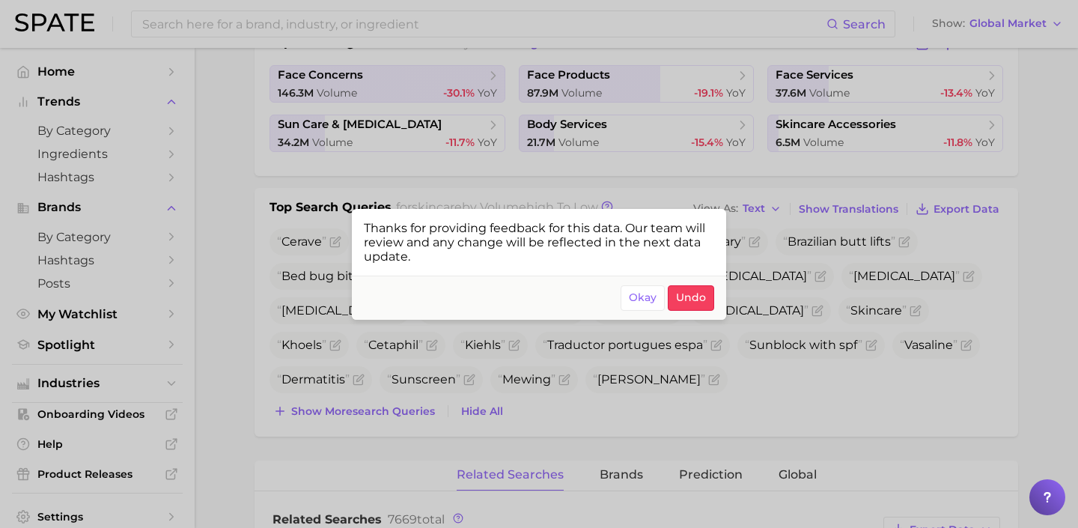
click at [896, 366] on div at bounding box center [539, 264] width 1078 height 528
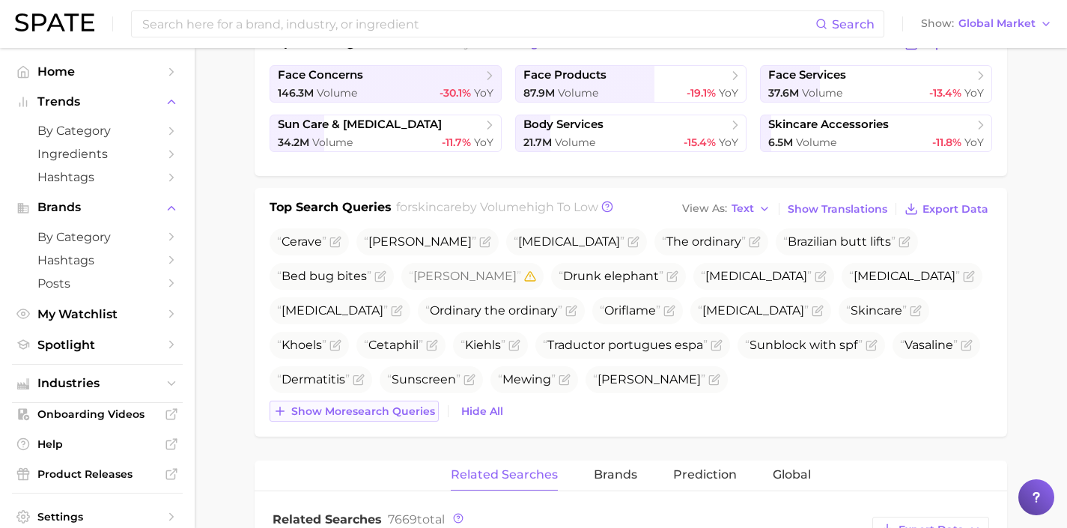
click at [353, 410] on span "Show more search queries" at bounding box center [363, 411] width 144 height 13
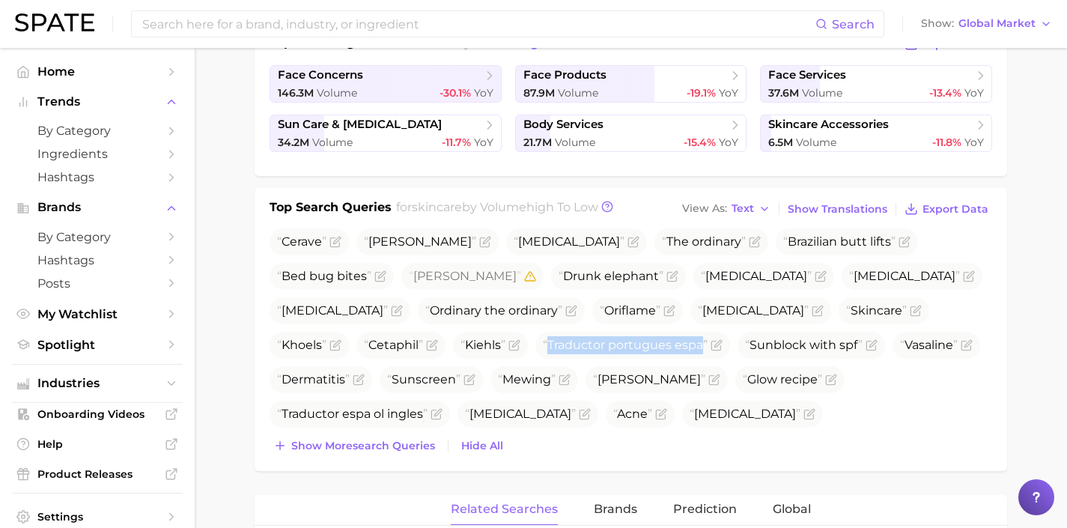
drag, startPoint x: 438, startPoint y: 343, endPoint x: 267, endPoint y: 338, distance: 171.6
click at [267, 338] on div "Top Search Queries for skincare by Volume high to low View As Text Show Transla…" at bounding box center [631, 329] width 753 height 283
copy span "Traductor portugues espa"
click at [711, 345] on icon "Flag as miscategorized or irrelevant" at bounding box center [717, 345] width 12 height 12
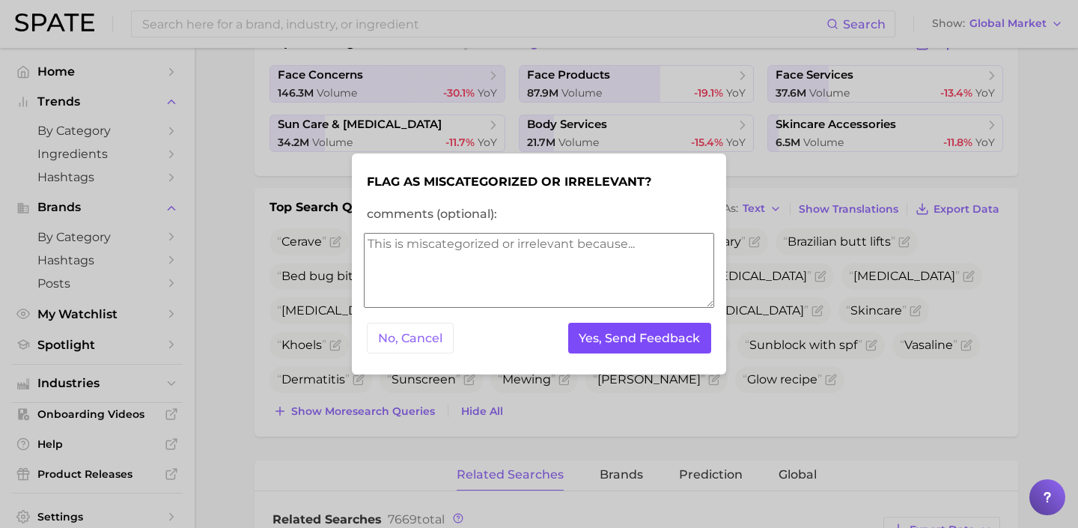
click at [619, 348] on button "Yes, Send Feedback" at bounding box center [640, 338] width 144 height 31
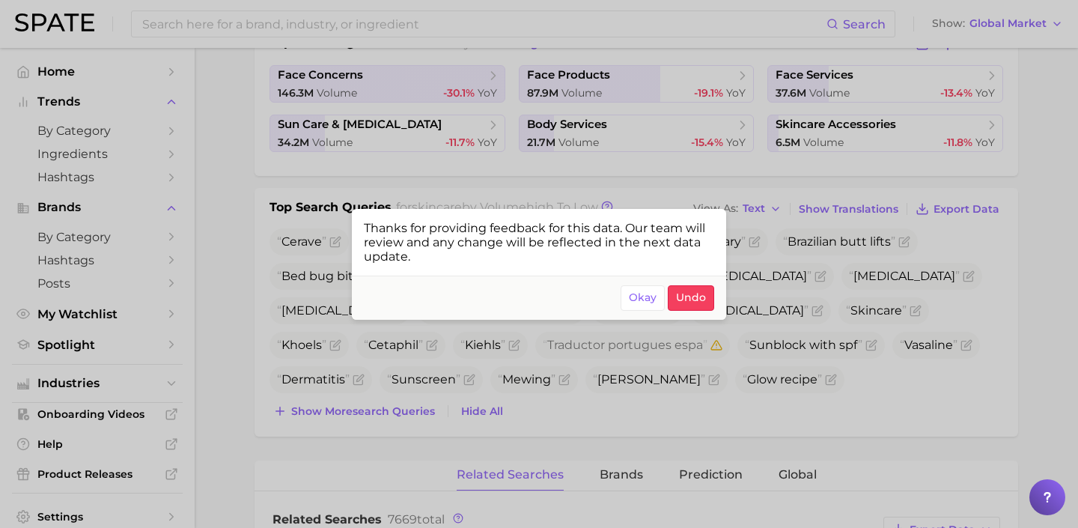
click at [601, 419] on div at bounding box center [539, 264] width 1078 height 528
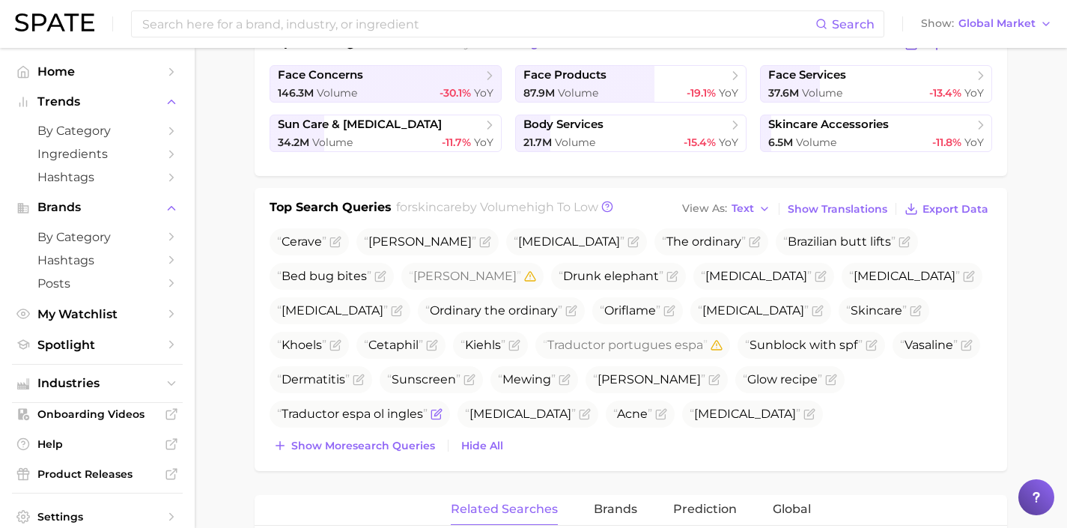
click at [441, 409] on icon "Flag as miscategorized or irrelevant" at bounding box center [437, 412] width 7 height 7
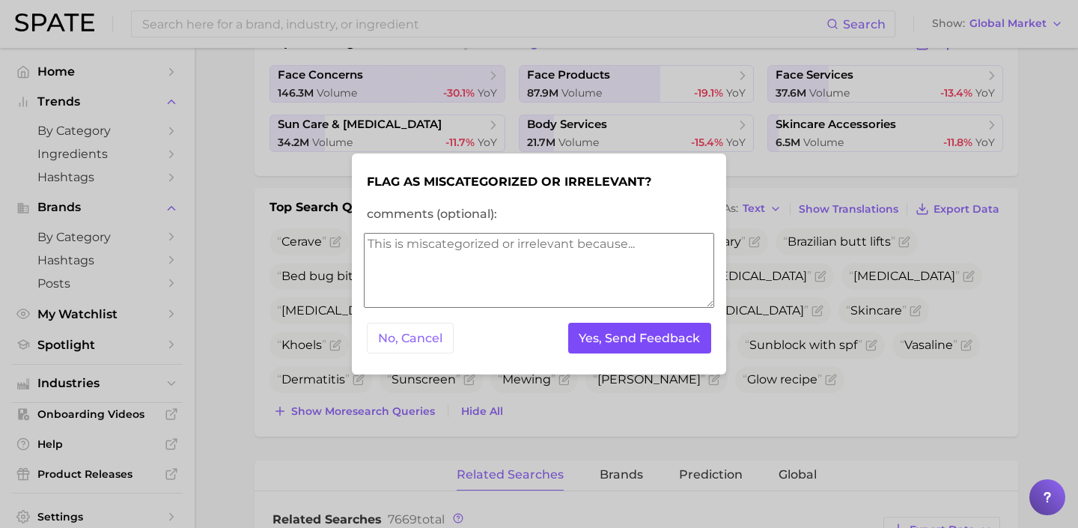
click at [614, 338] on button "Yes, Send Feedback" at bounding box center [640, 338] width 144 height 31
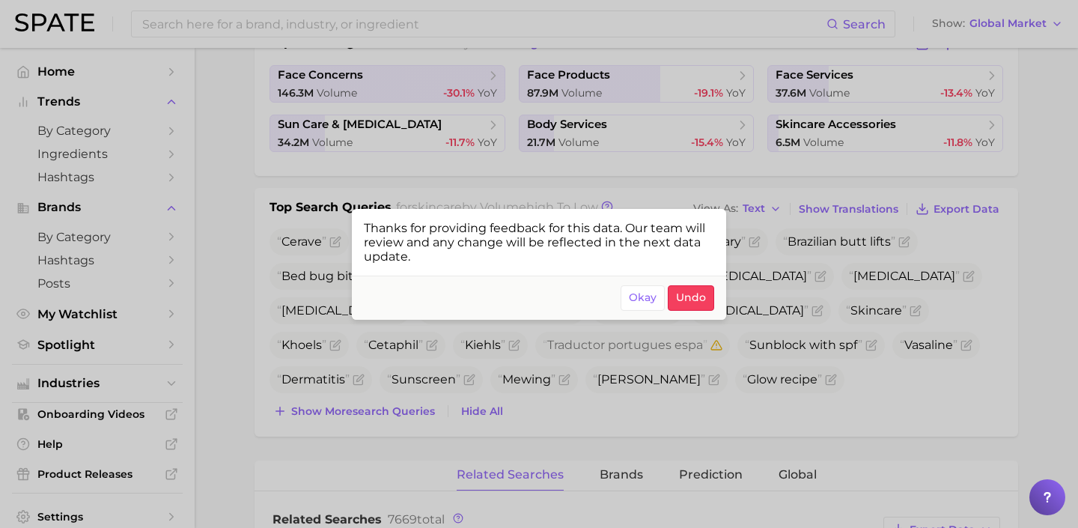
click at [643, 428] on div at bounding box center [539, 264] width 1078 height 528
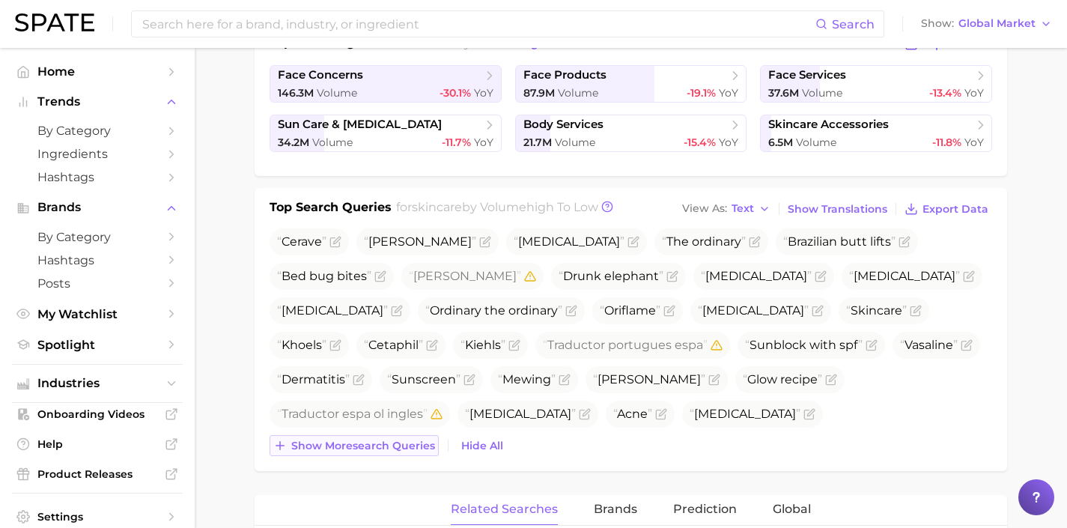
click at [375, 444] on span "Show more search queries" at bounding box center [363, 446] width 144 height 13
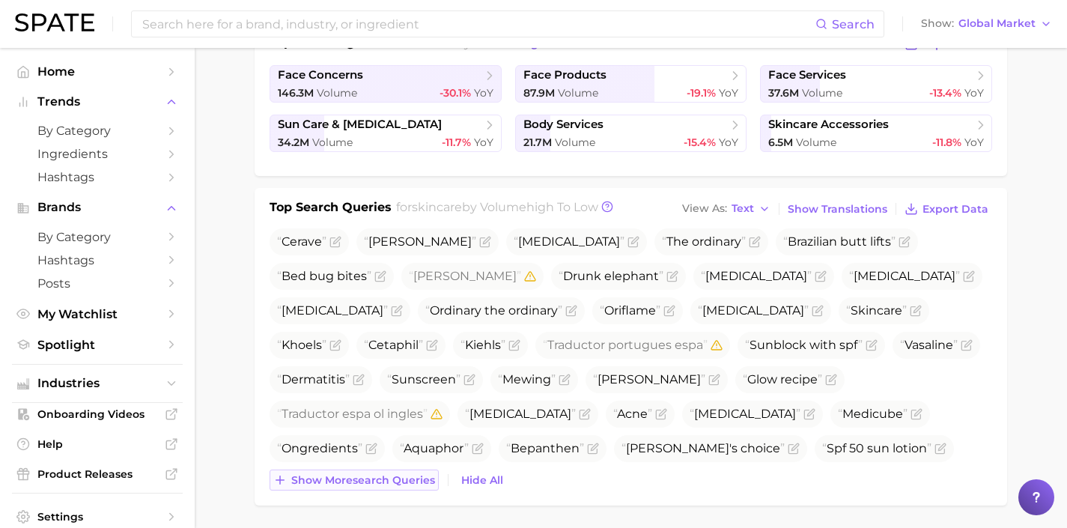
click at [380, 475] on span "Show more search queries" at bounding box center [363, 480] width 144 height 13
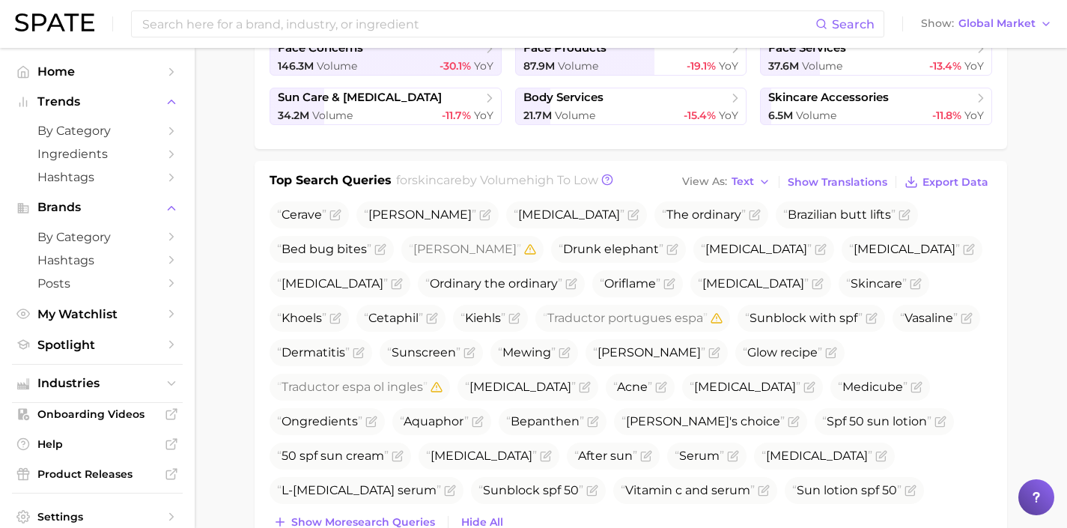
scroll to position [410, 0]
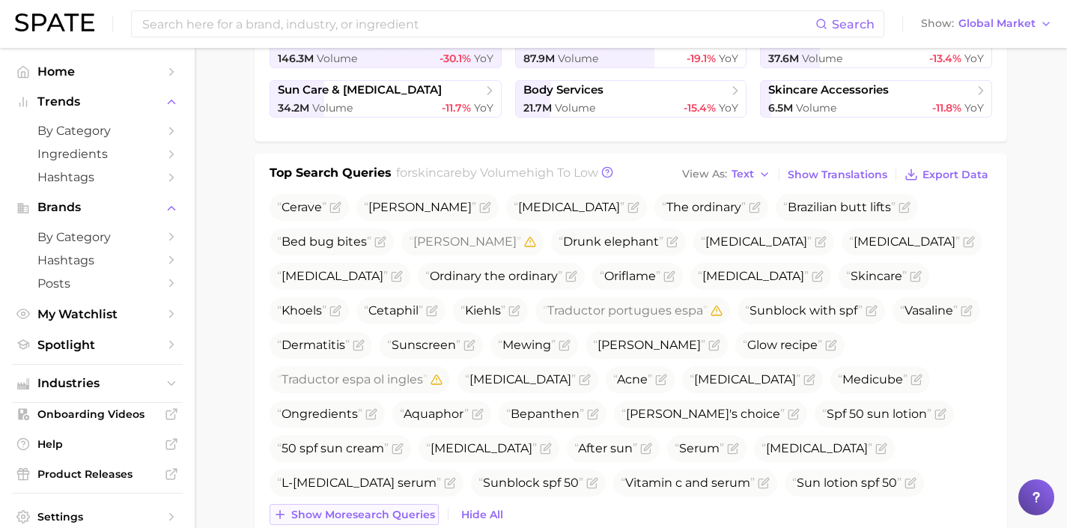
click at [389, 512] on span "Show more search queries" at bounding box center [363, 515] width 144 height 13
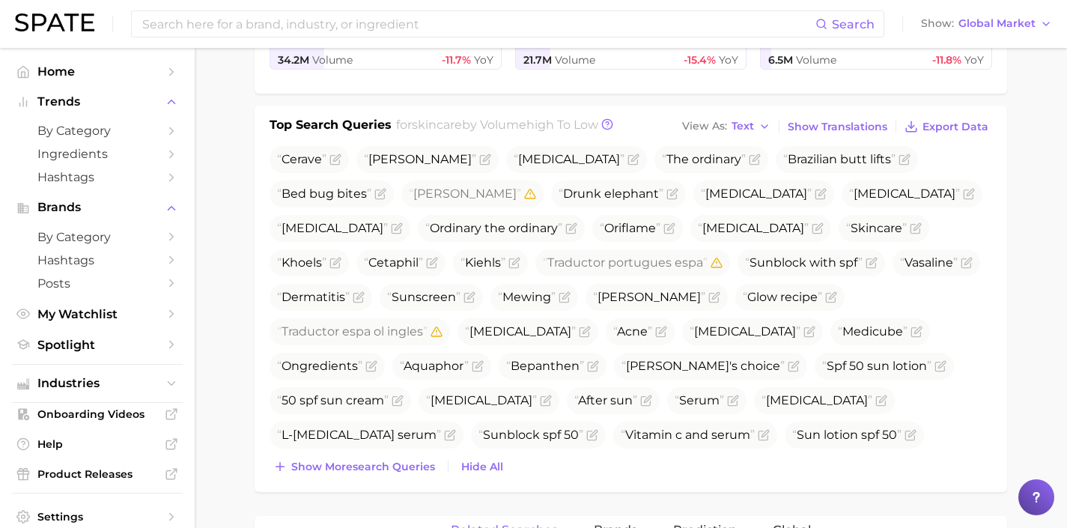
scroll to position [500, 0]
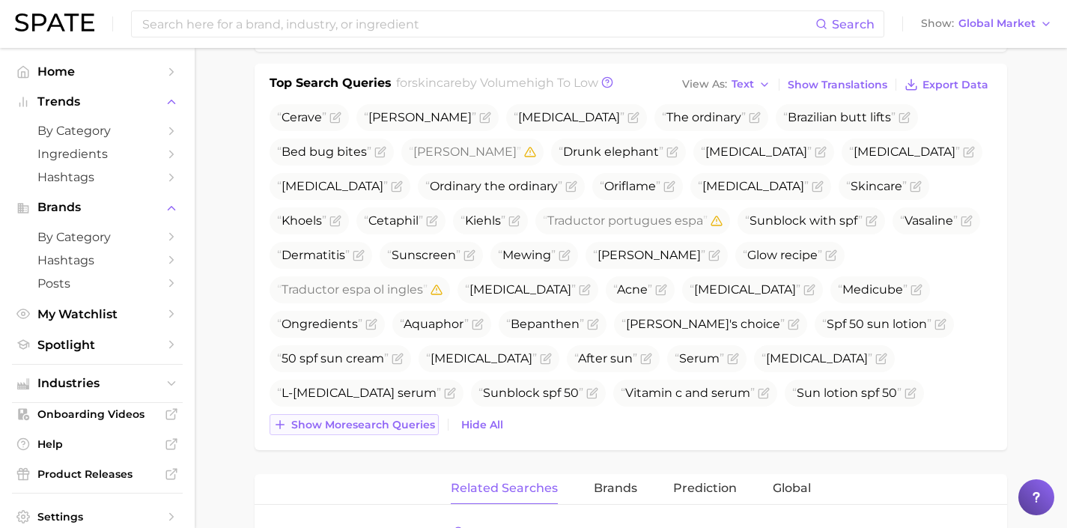
click at [414, 417] on button "Show more search queries" at bounding box center [354, 424] width 169 height 21
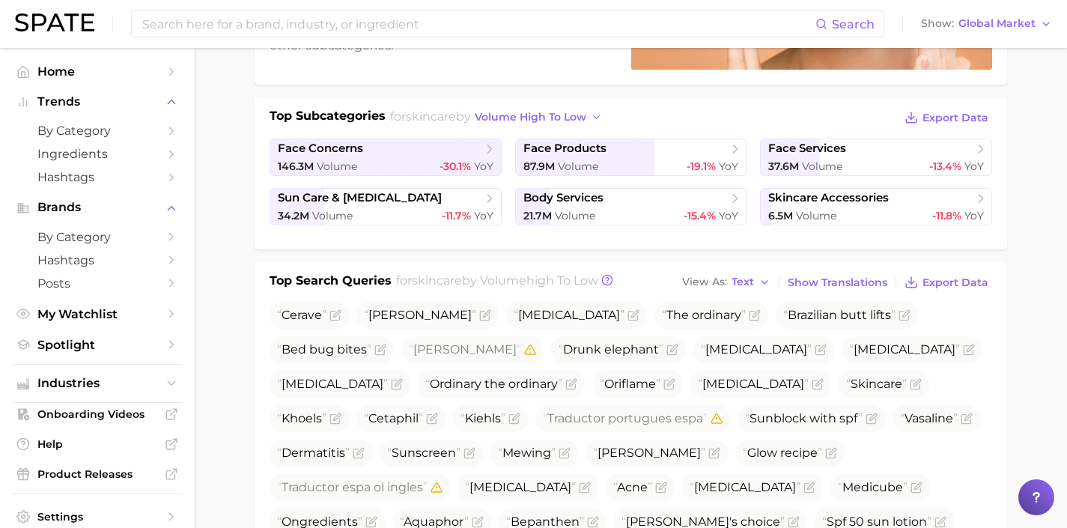
scroll to position [0, 0]
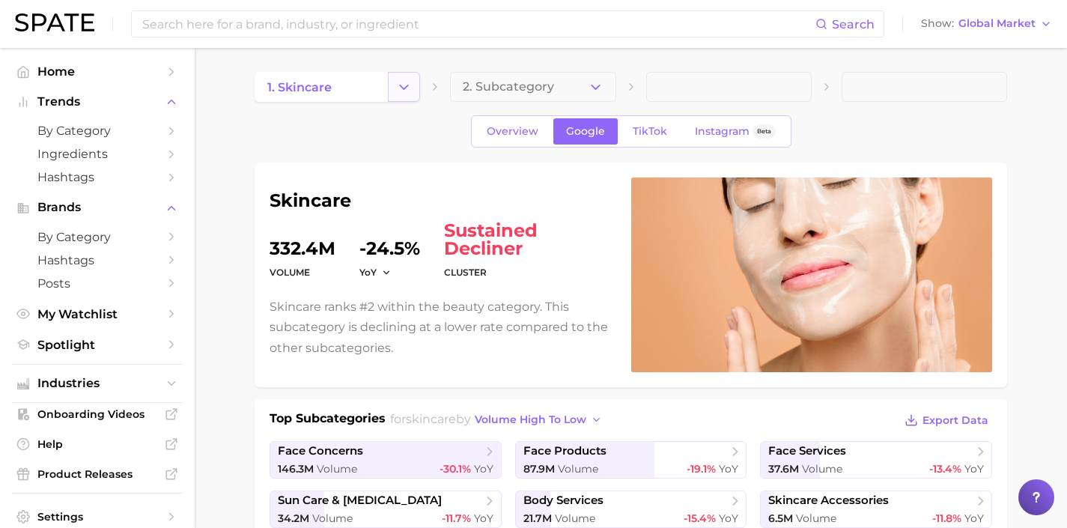
click at [399, 84] on icon "Change Category" at bounding box center [404, 87] width 16 height 16
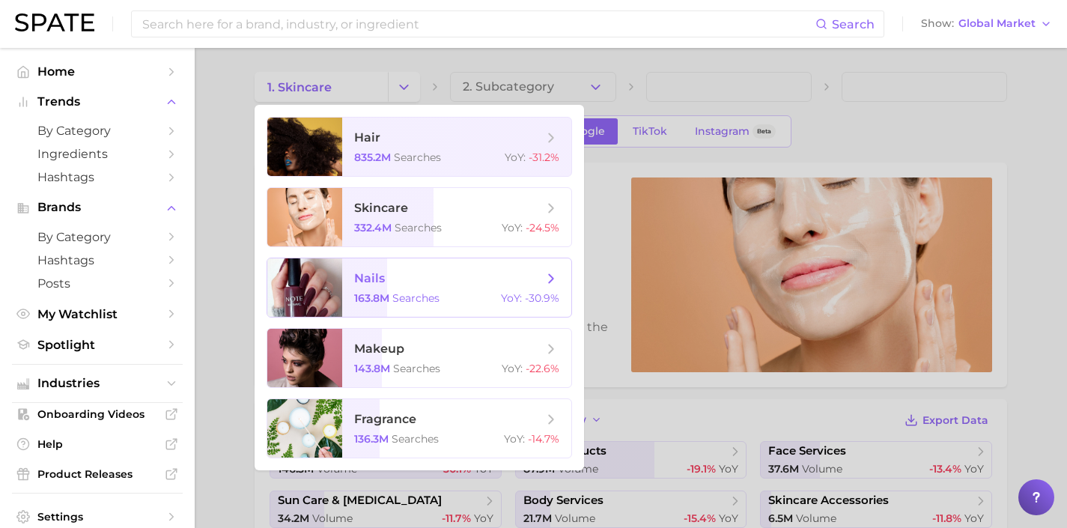
click at [444, 278] on span "nails" at bounding box center [448, 278] width 189 height 16
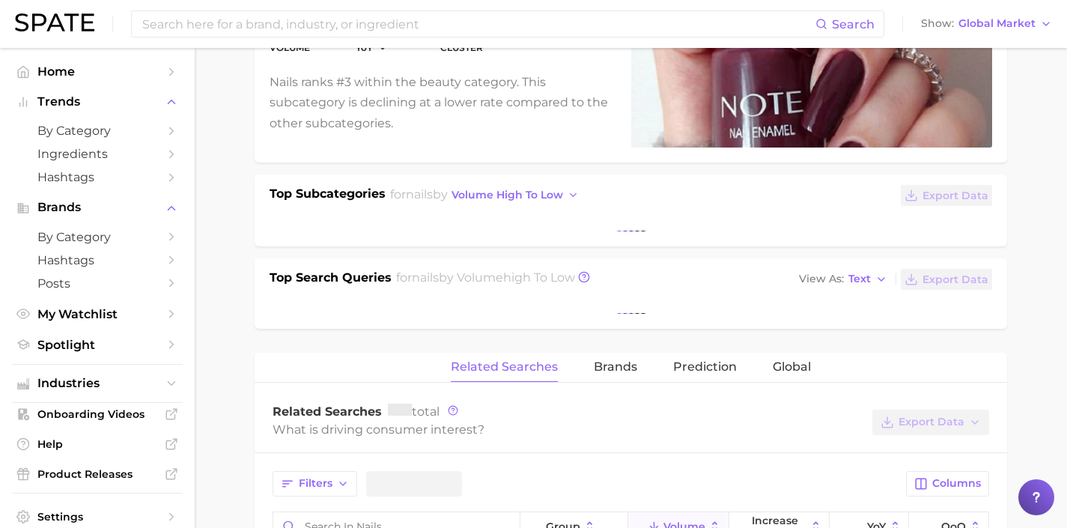
scroll to position [258, 0]
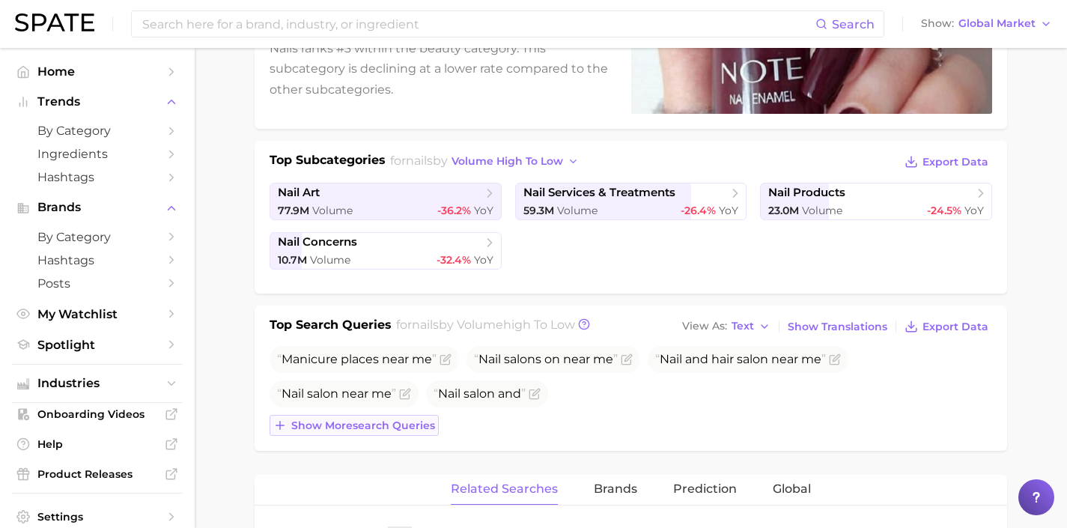
click at [390, 391] on div "Manicure places near me Nail salons on near me Nail and hair salon near me Nail…" at bounding box center [631, 391] width 723 height 90
click at [379, 436] on div "Top Search Queries for nails by Volume high to low View As Text Show Translatio…" at bounding box center [631, 378] width 753 height 145
click at [378, 436] on div "Top Search Queries for nails by Volume high to low View As Text Show Translatio…" at bounding box center [631, 378] width 753 height 145
click at [381, 423] on span "Show more search queries" at bounding box center [363, 425] width 144 height 13
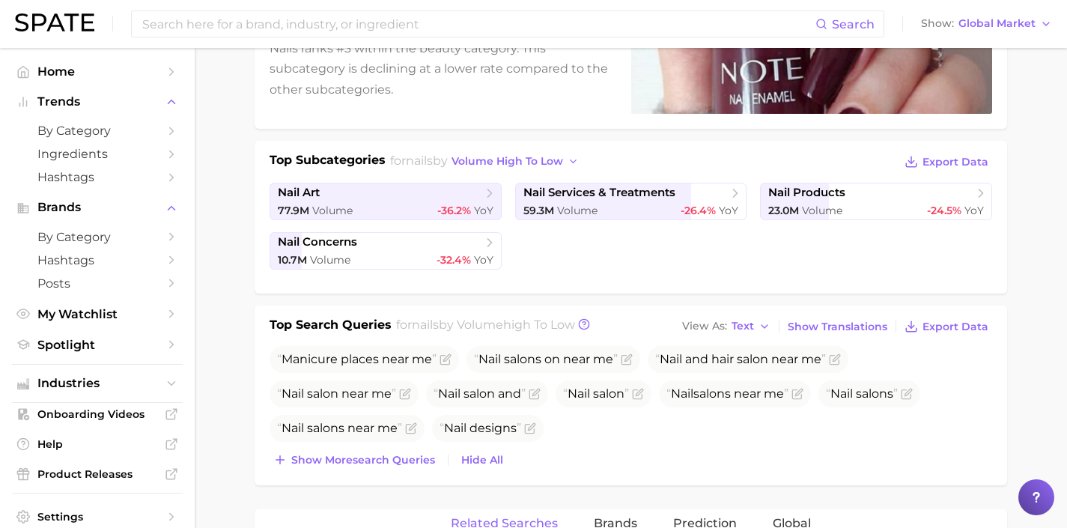
click at [382, 442] on div "Manicure places near me Nail salons on near me Nail and hair salon near me Nail…" at bounding box center [631, 408] width 723 height 124
click at [380, 458] on span "Show more search queries" at bounding box center [363, 460] width 144 height 13
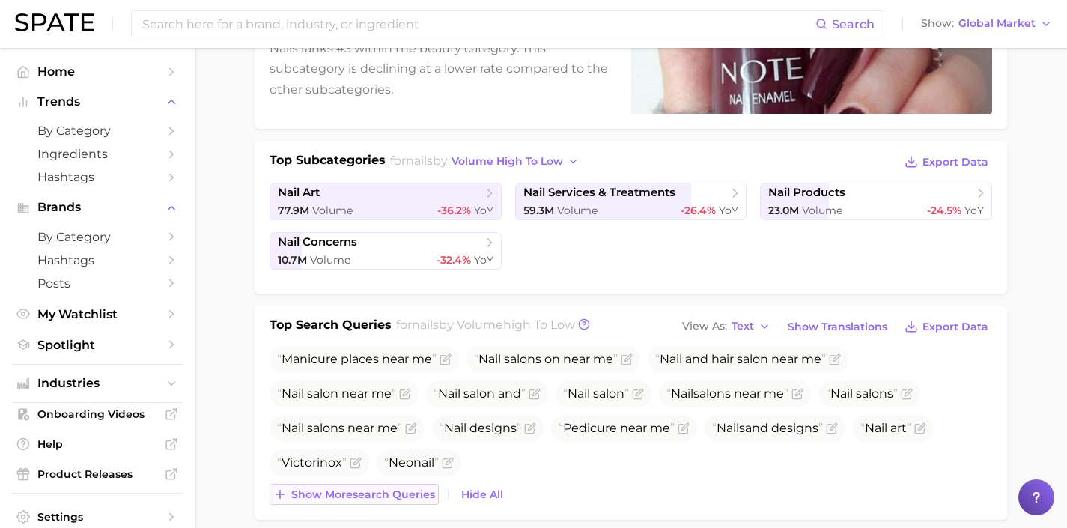
click at [386, 488] on span "Show more search queries" at bounding box center [363, 494] width 144 height 13
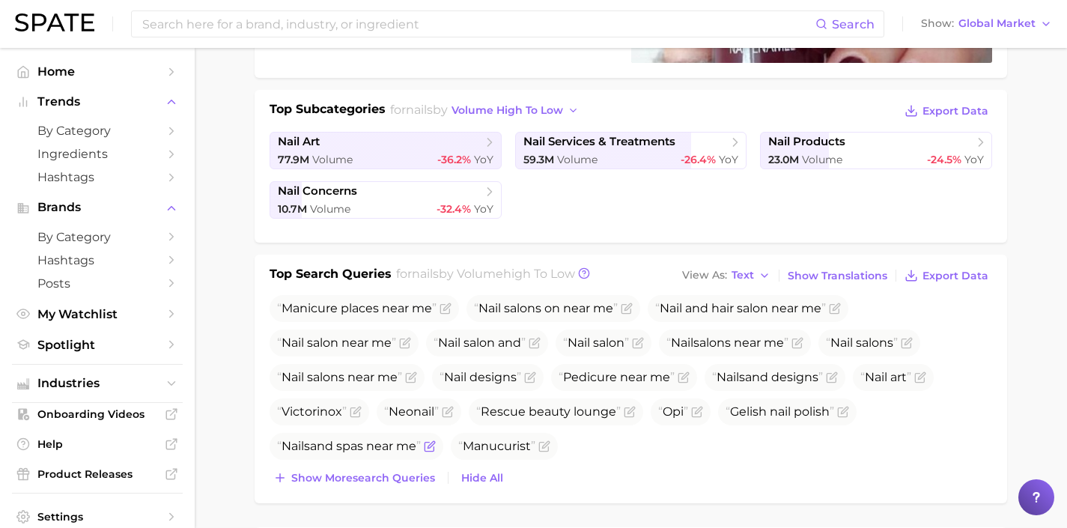
scroll to position [320, 0]
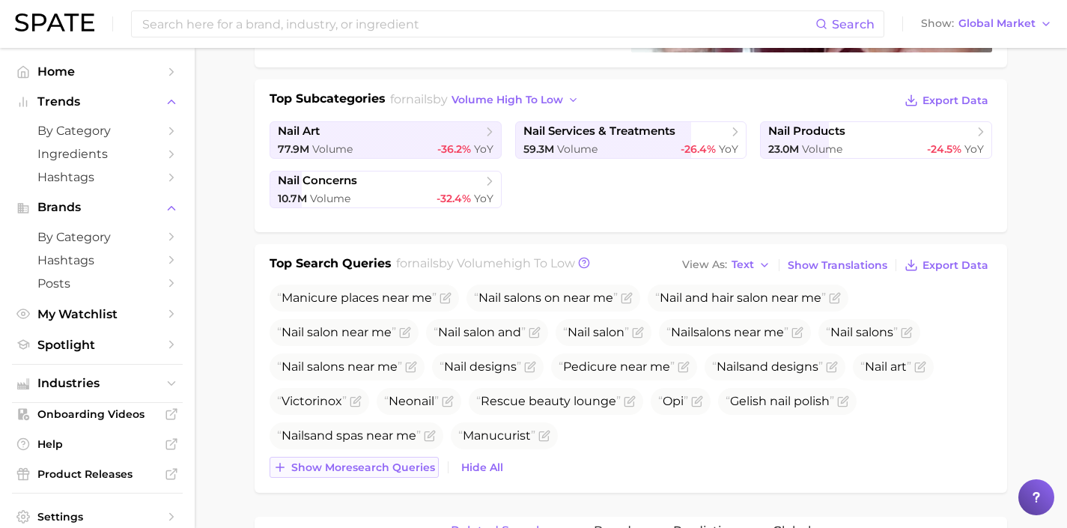
click at [391, 465] on span "Show more search queries" at bounding box center [363, 467] width 144 height 13
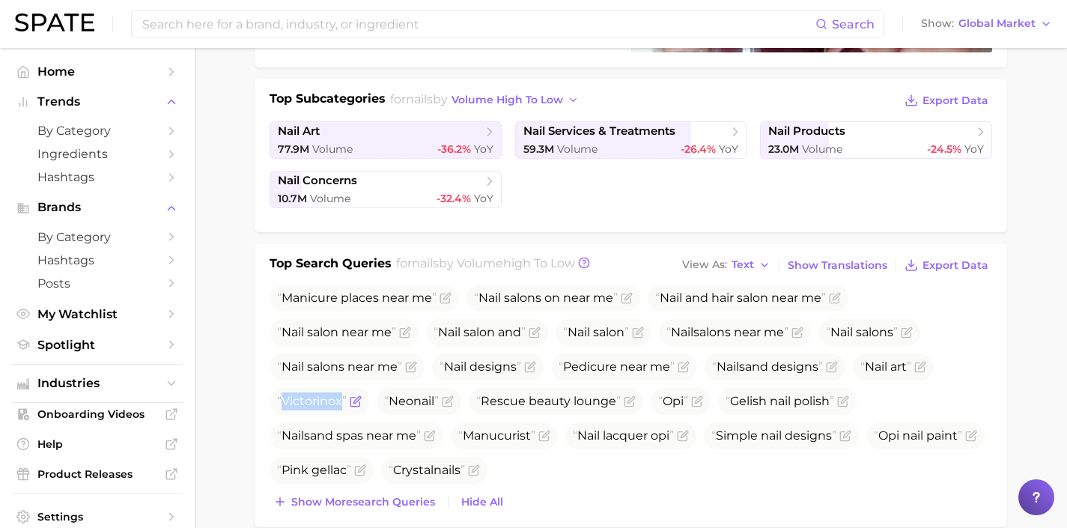
drag, startPoint x: 342, startPoint y: 406, endPoint x: 276, endPoint y: 404, distance: 65.9
click at [276, 404] on span "Victorinox" at bounding box center [320, 401] width 100 height 27
copy span "Victorinox"
click at [355, 405] on icon "Flag as miscategorized or irrelevant" at bounding box center [356, 401] width 12 height 12
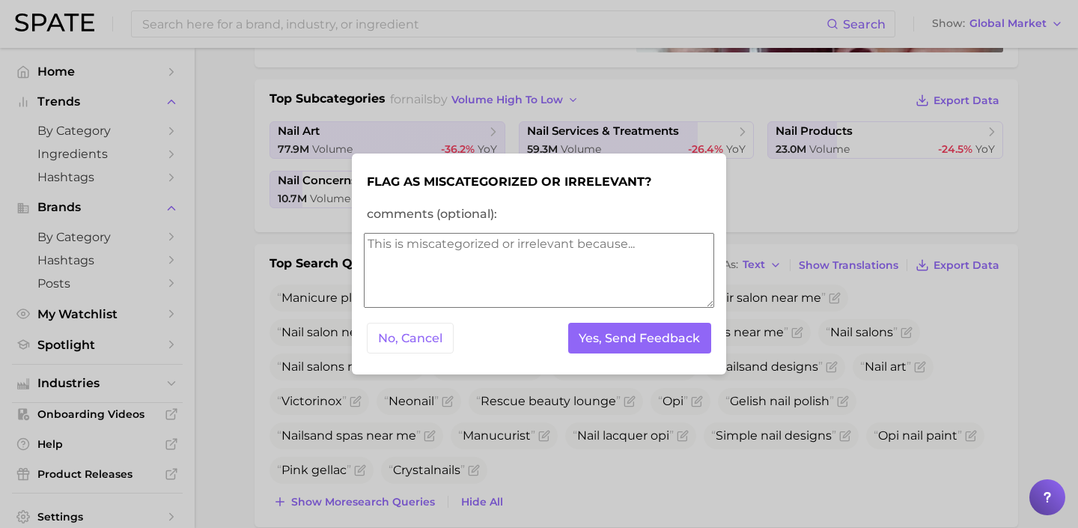
click at [520, 282] on textarea "comments (optional):" at bounding box center [539, 270] width 350 height 75
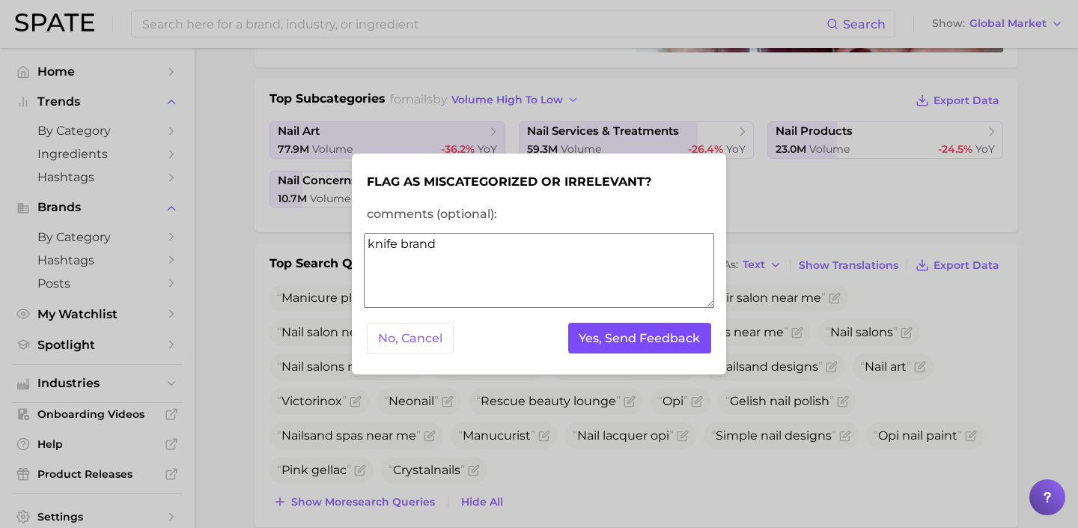
type textarea "knife brand"
click at [614, 333] on button "Yes, Send Feedback" at bounding box center [640, 338] width 144 height 31
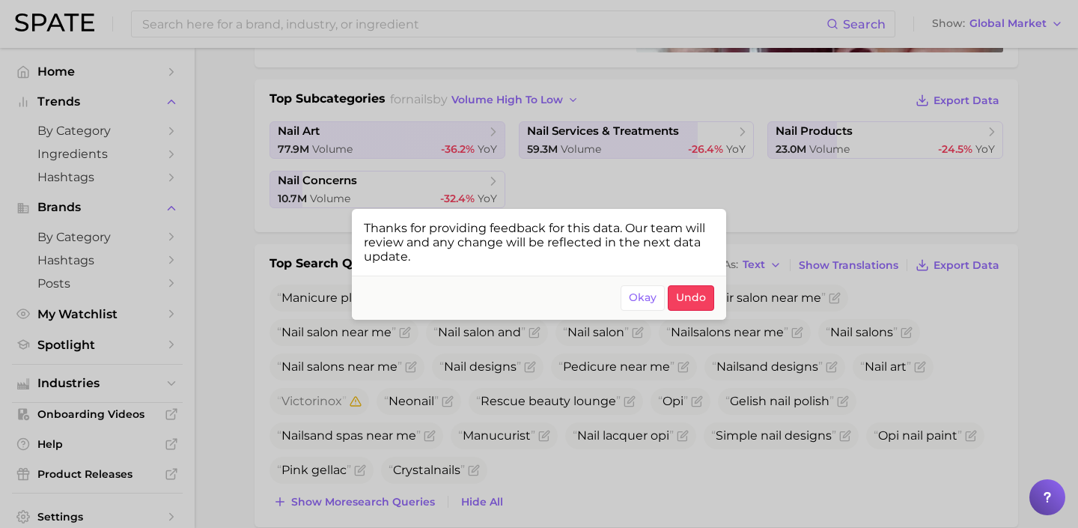
click at [528, 437] on div at bounding box center [539, 264] width 1078 height 528
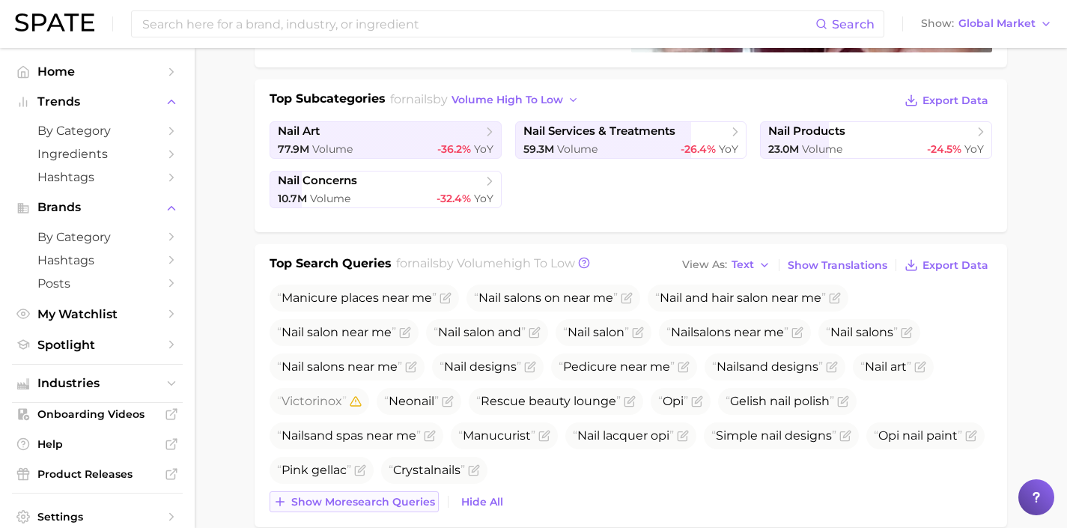
click at [393, 504] on span "Show more search queries" at bounding box center [363, 502] width 144 height 13
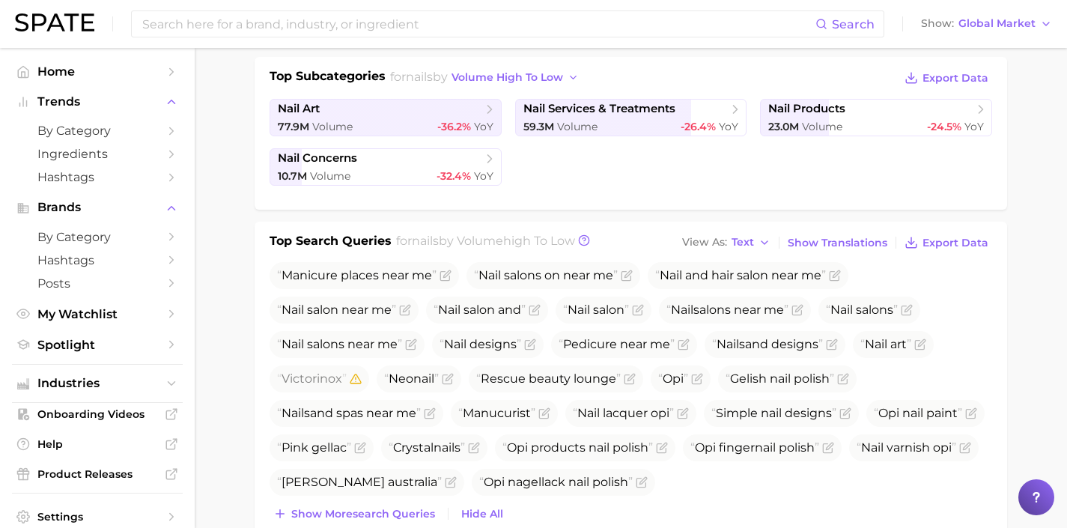
scroll to position [345, 0]
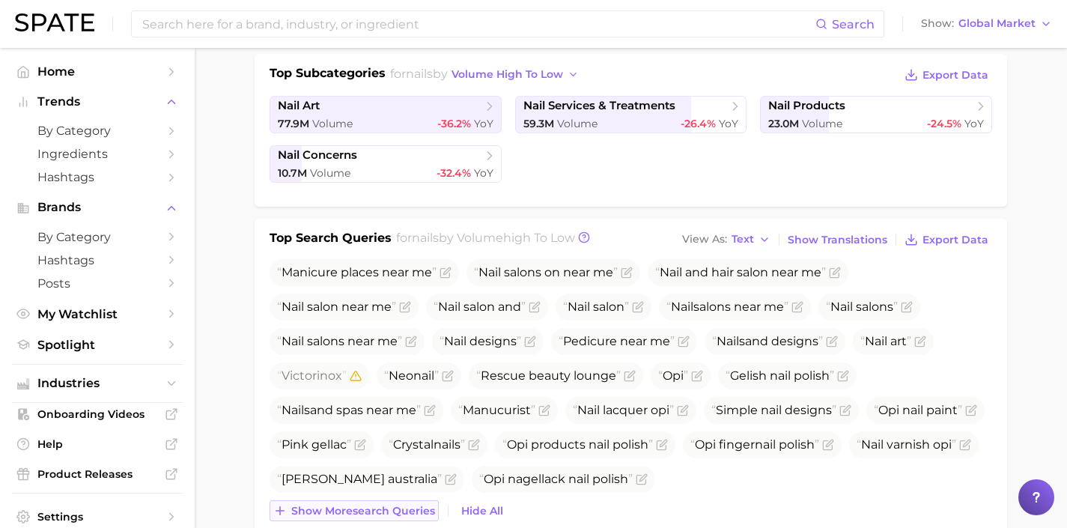
click at [391, 506] on span "Show more search queries" at bounding box center [363, 511] width 144 height 13
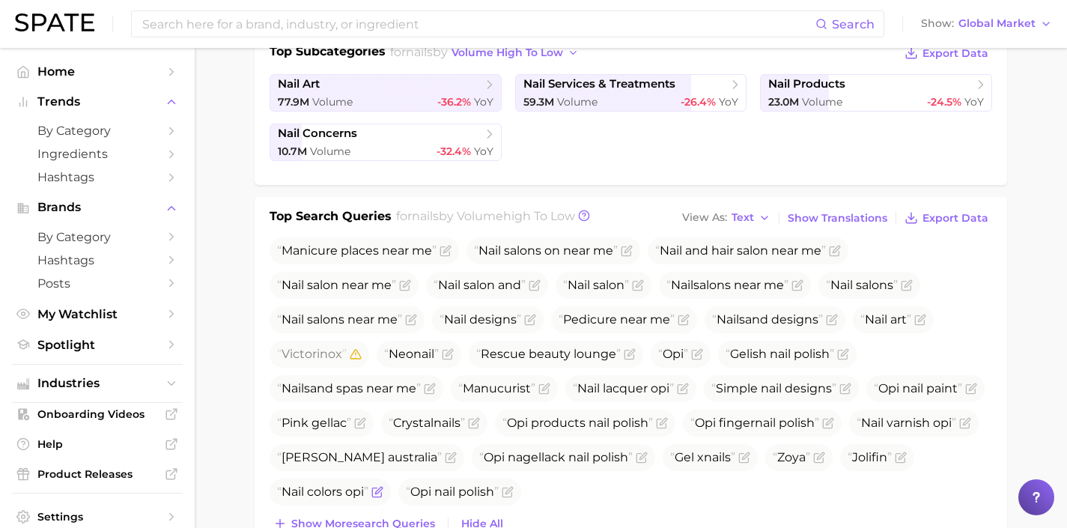
scroll to position [368, 0]
click at [386, 520] on span "Show more search queries" at bounding box center [363, 522] width 144 height 13
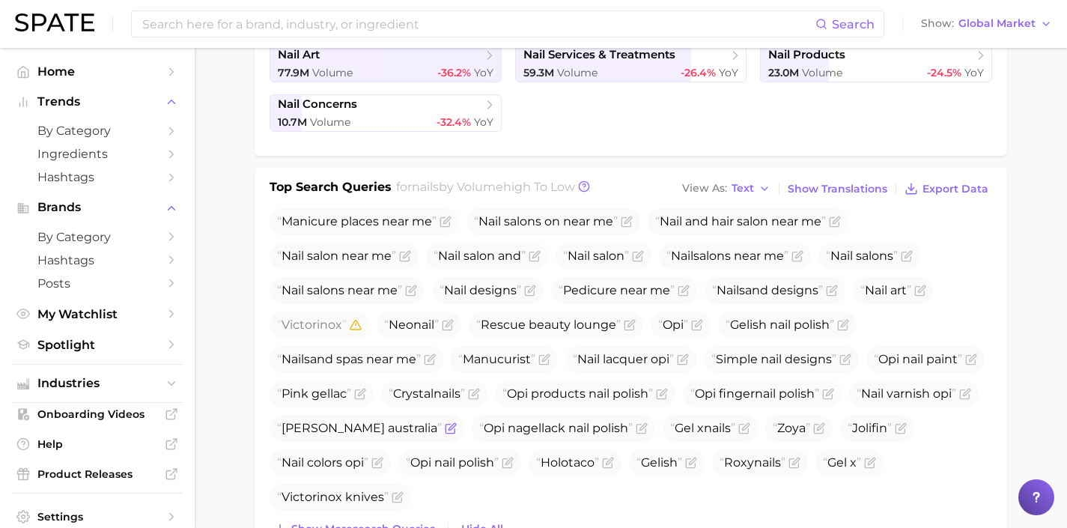
scroll to position [458, 0]
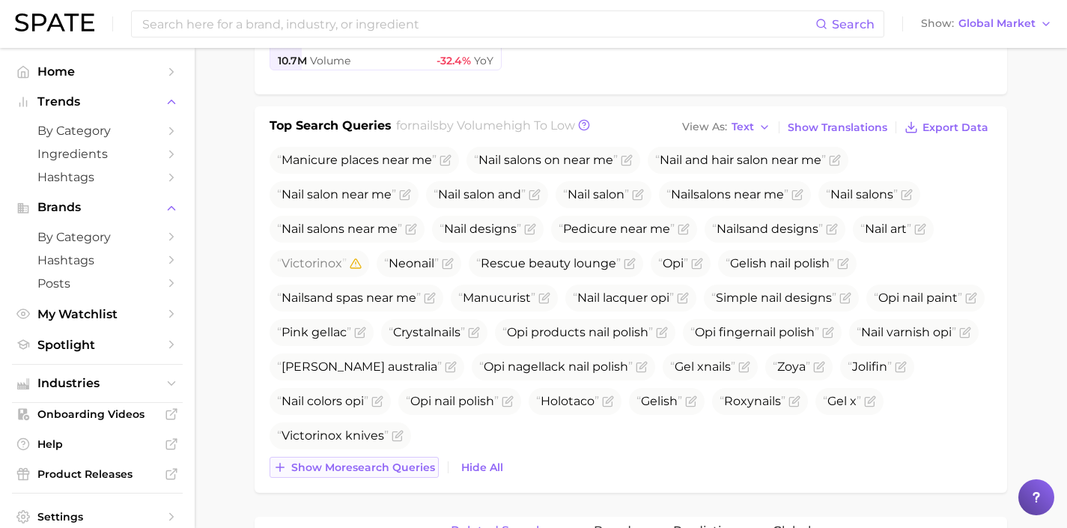
click at [398, 466] on span "Show more search queries" at bounding box center [363, 467] width 144 height 13
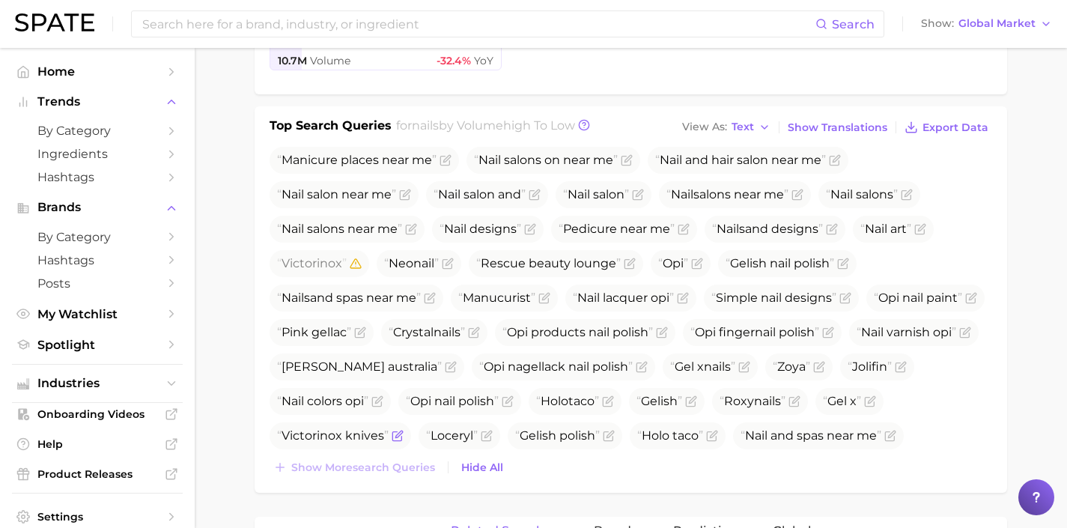
click at [397, 434] on icon "Flag as miscategorized or irrelevant" at bounding box center [398, 436] width 12 height 12
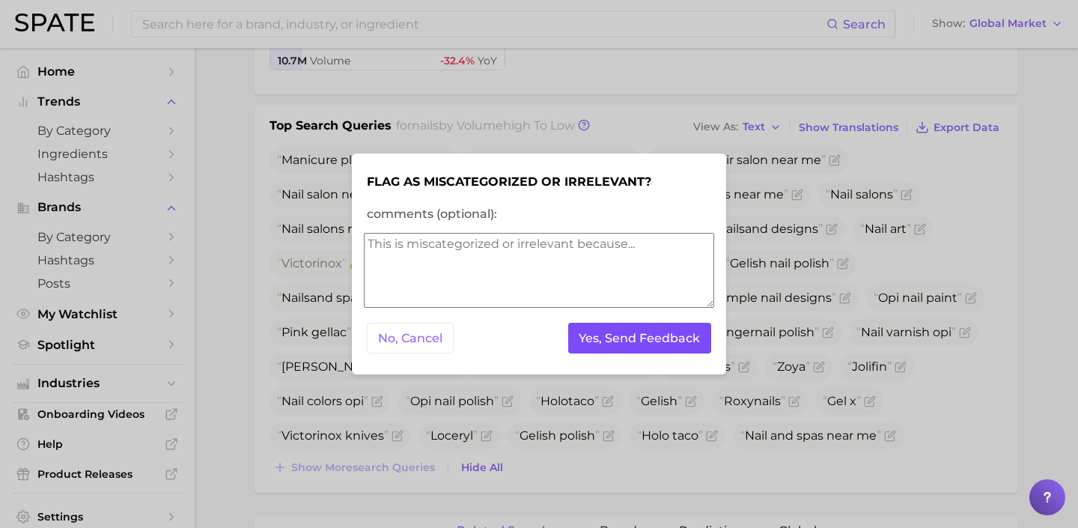
click at [589, 344] on button "Yes, Send Feedback" at bounding box center [640, 338] width 144 height 31
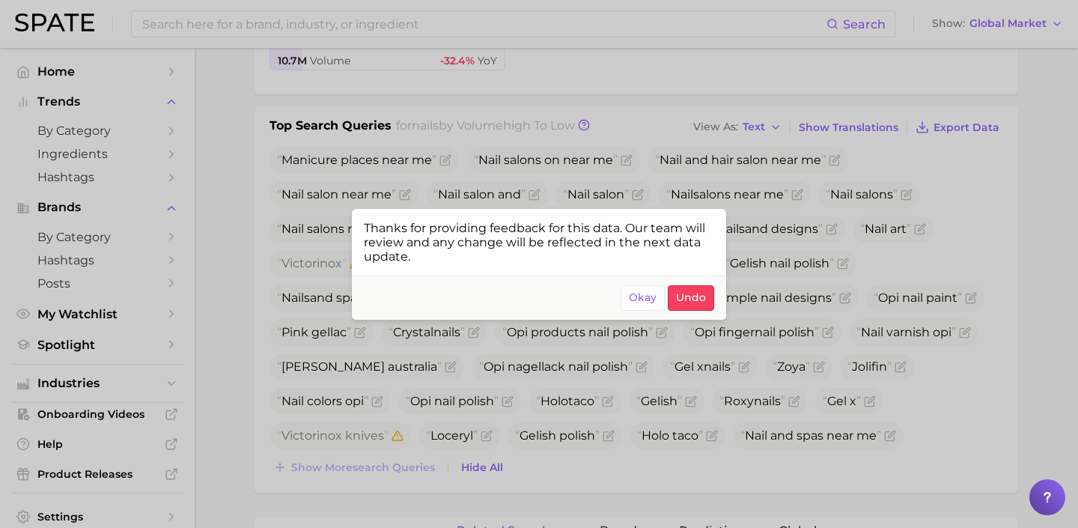
click at [589, 344] on div at bounding box center [539, 264] width 1078 height 528
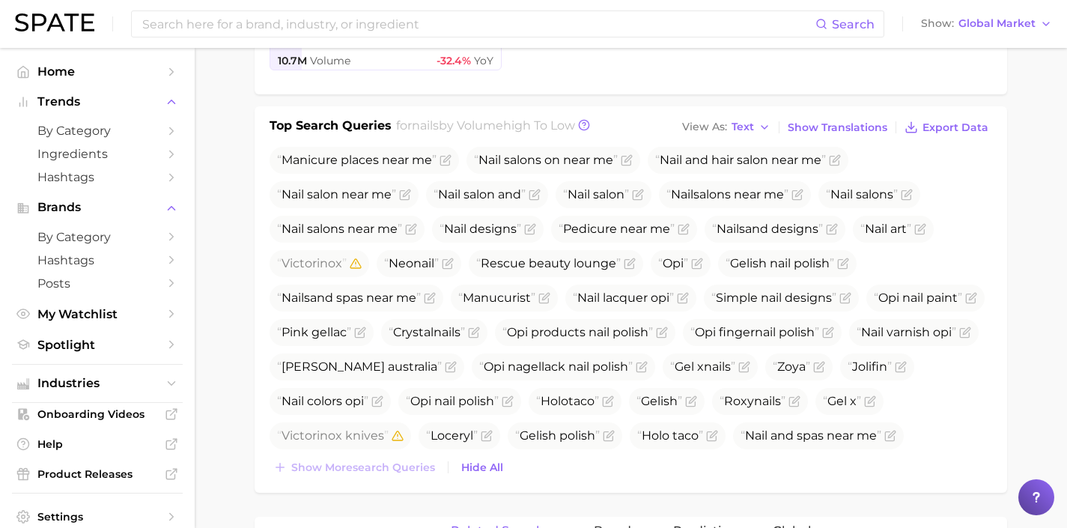
scroll to position [0, 0]
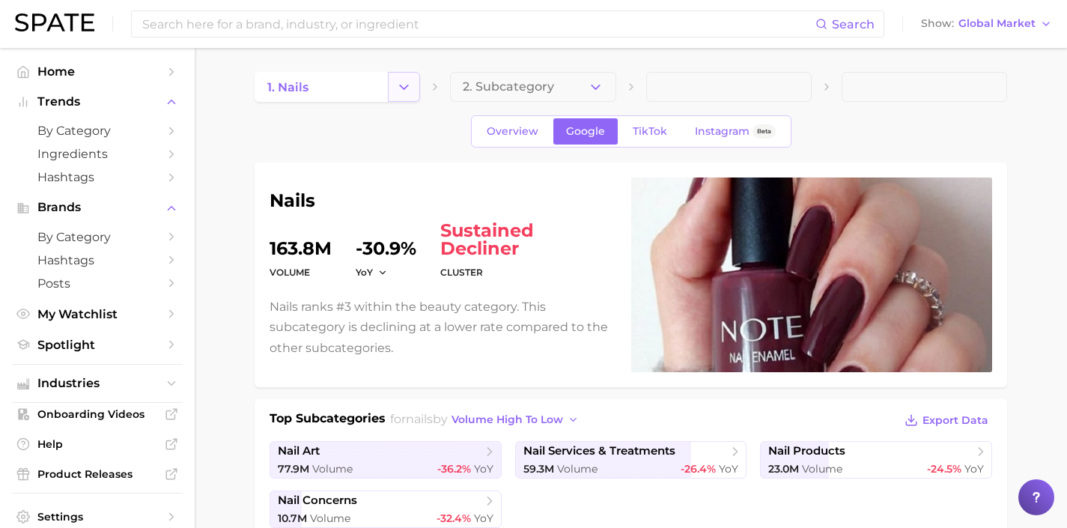
click at [410, 82] on icon "Change Category" at bounding box center [404, 87] width 16 height 16
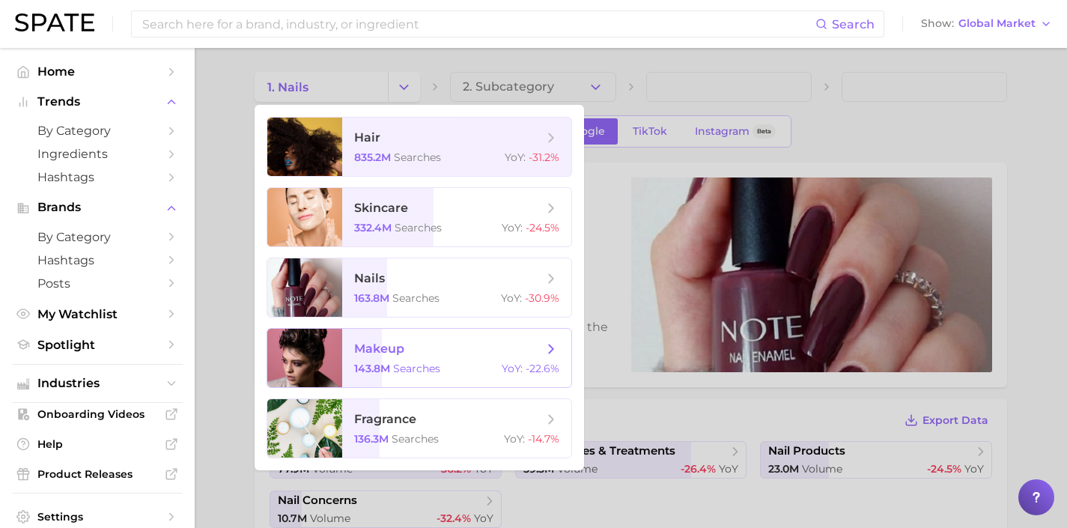
click at [419, 370] on span "searches" at bounding box center [416, 368] width 47 height 13
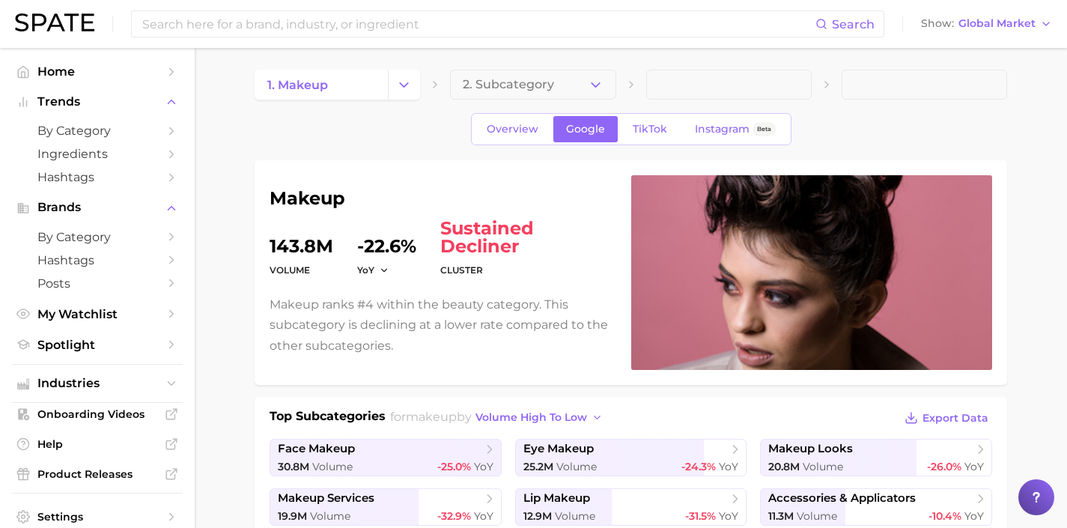
scroll to position [303, 0]
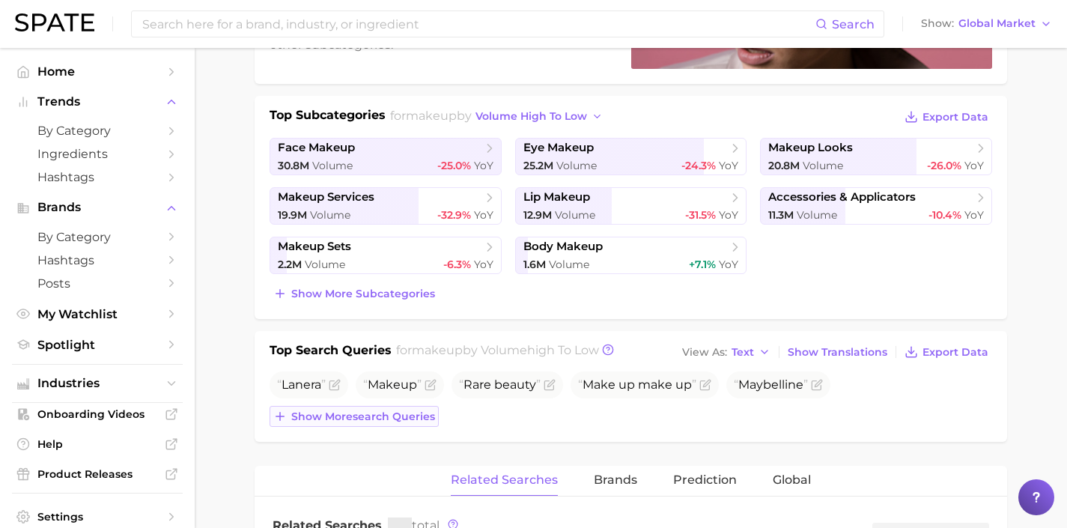
click at [387, 422] on button "Show more search queries" at bounding box center [354, 416] width 169 height 21
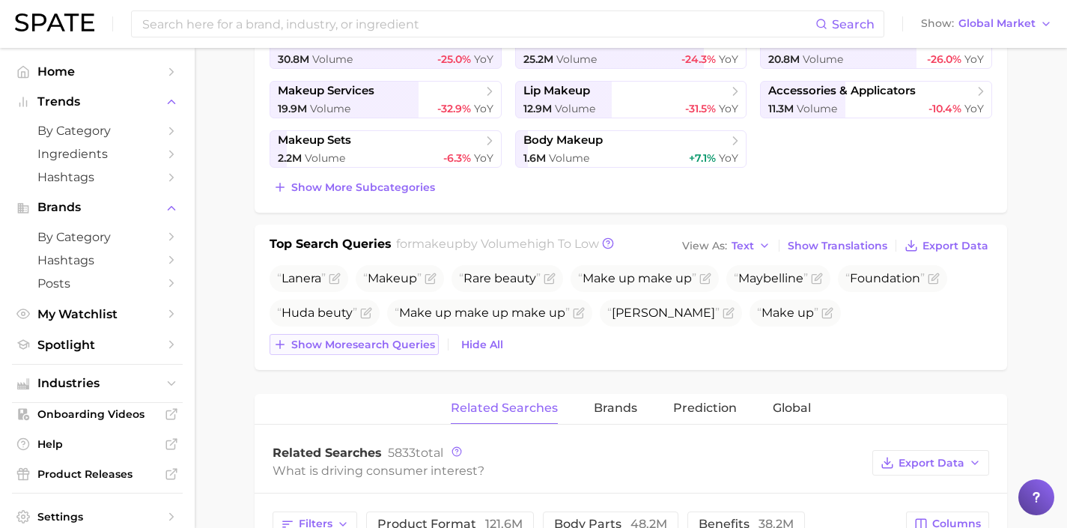
scroll to position [432, 0]
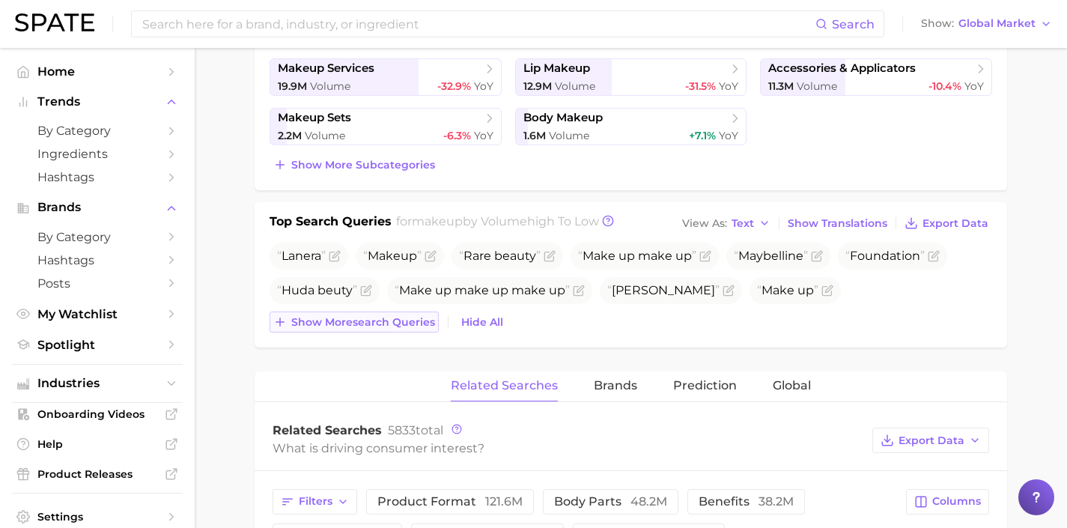
click at [384, 323] on span "Show more search queries" at bounding box center [363, 322] width 144 height 13
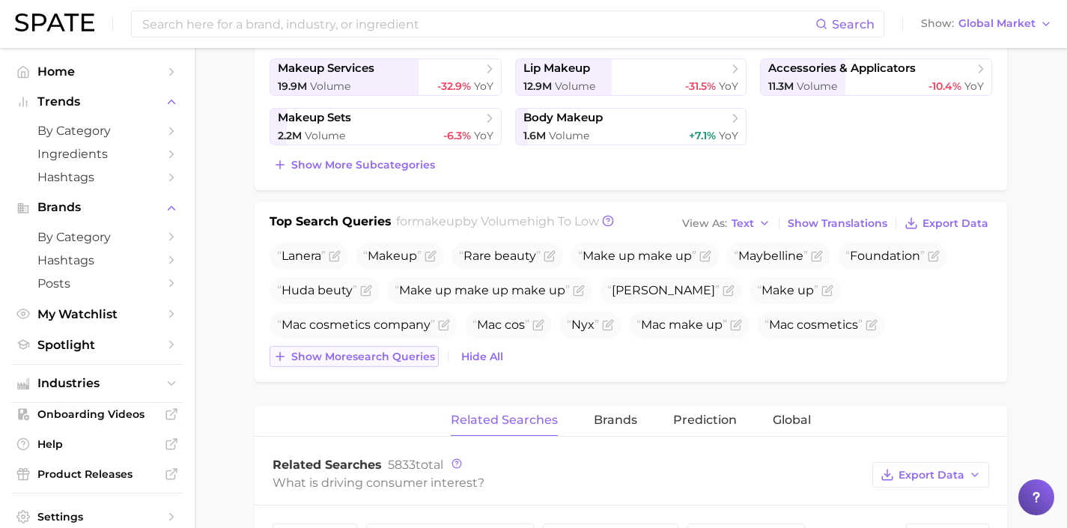
click at [364, 357] on span "Show more search queries" at bounding box center [363, 356] width 144 height 13
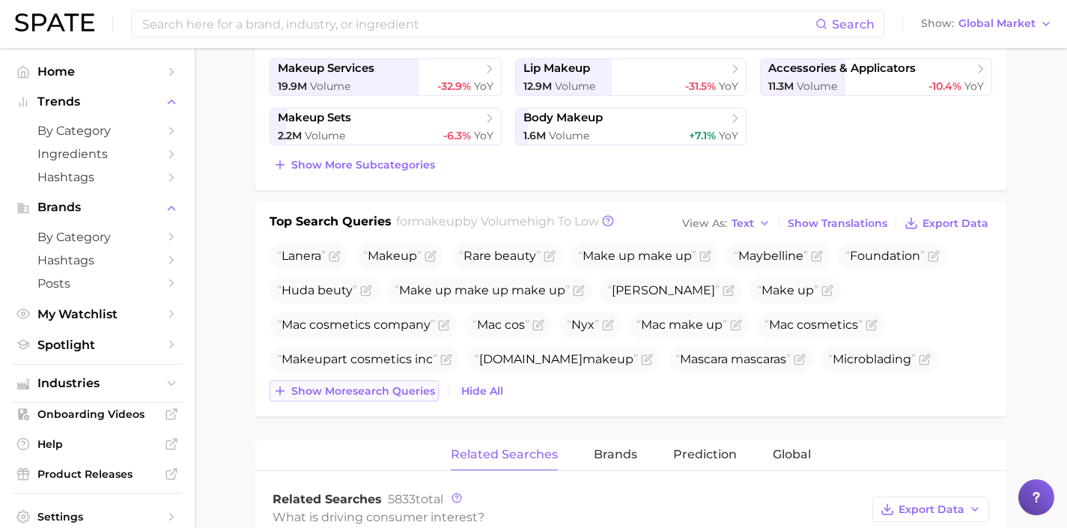
click at [368, 391] on span "Show more search queries" at bounding box center [363, 391] width 144 height 13
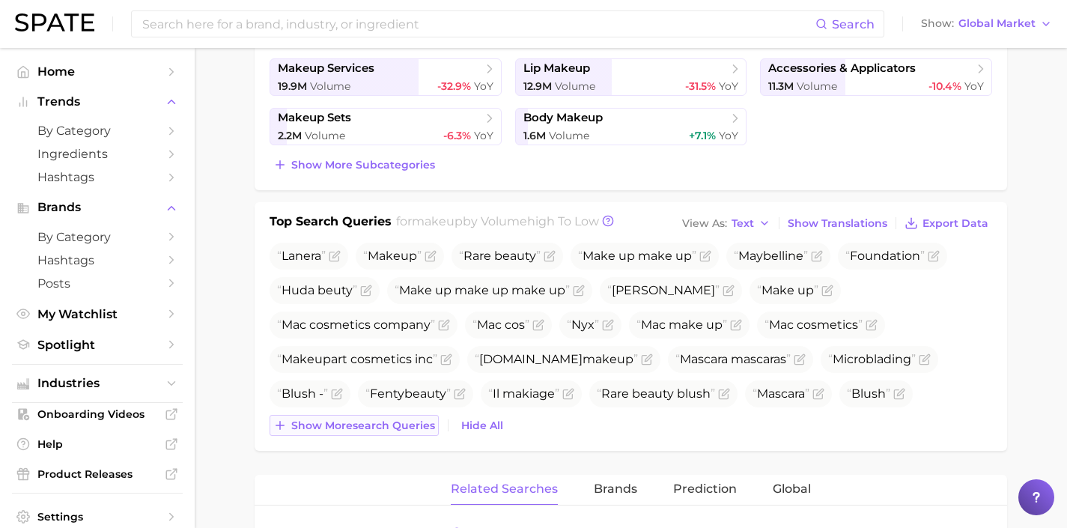
click at [407, 419] on span "Show more search queries" at bounding box center [363, 425] width 144 height 13
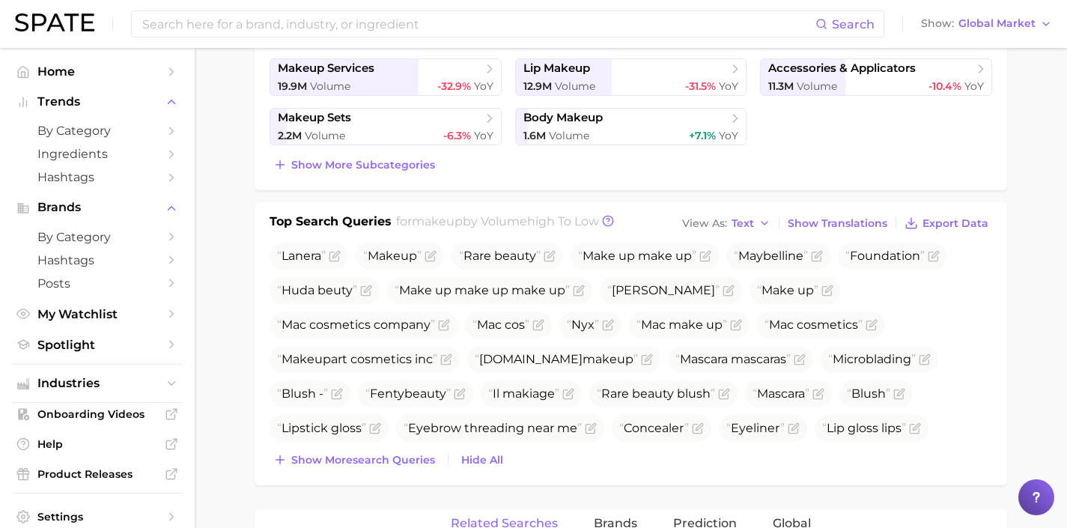
click at [397, 448] on div "Lanera Makeup Rare beauty Make up make up Maybelline Foundation Huda beuty Make…" at bounding box center [631, 357] width 723 height 228
click at [399, 458] on span "Show more search queries" at bounding box center [363, 460] width 144 height 13
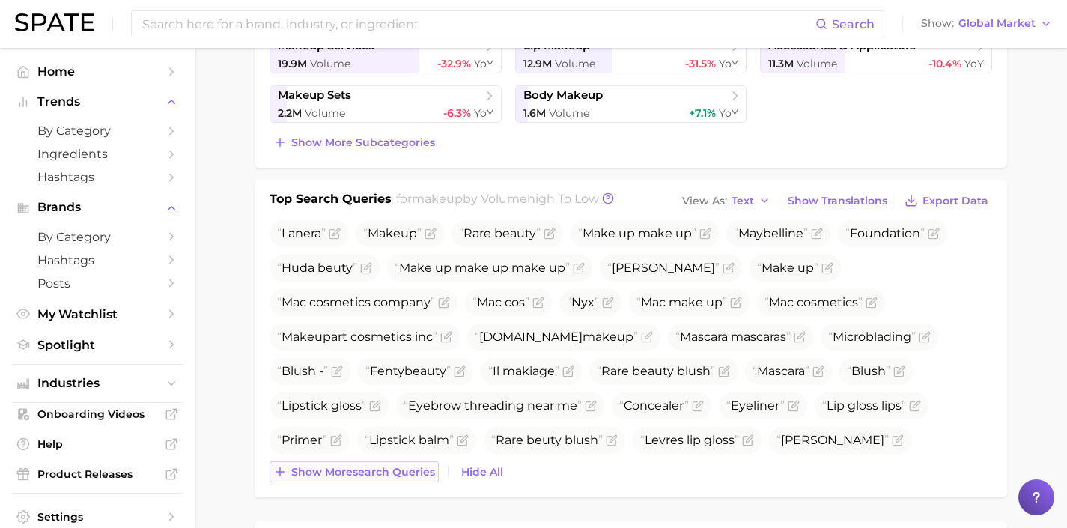
click at [401, 473] on span "Show more search queries" at bounding box center [363, 472] width 144 height 13
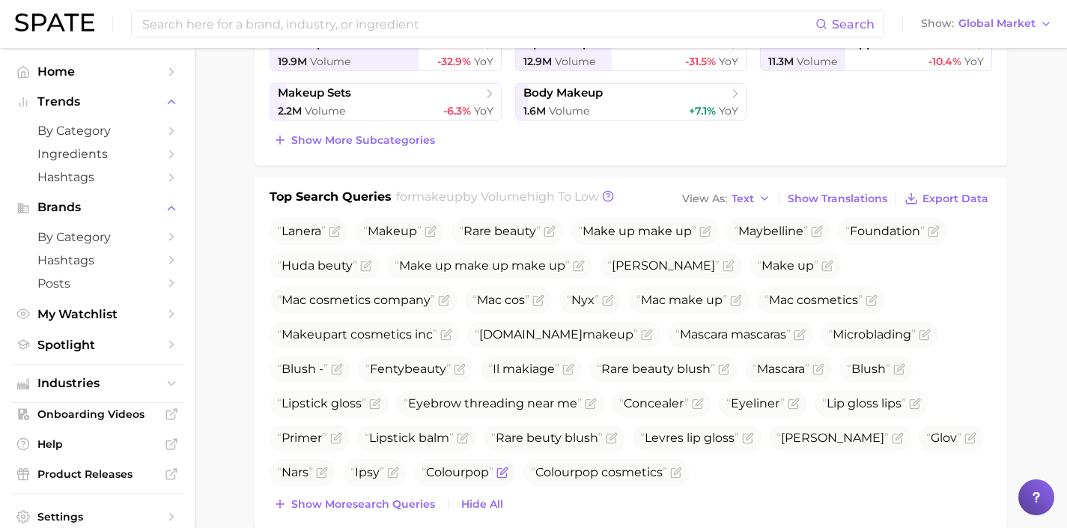
scroll to position [470, 0]
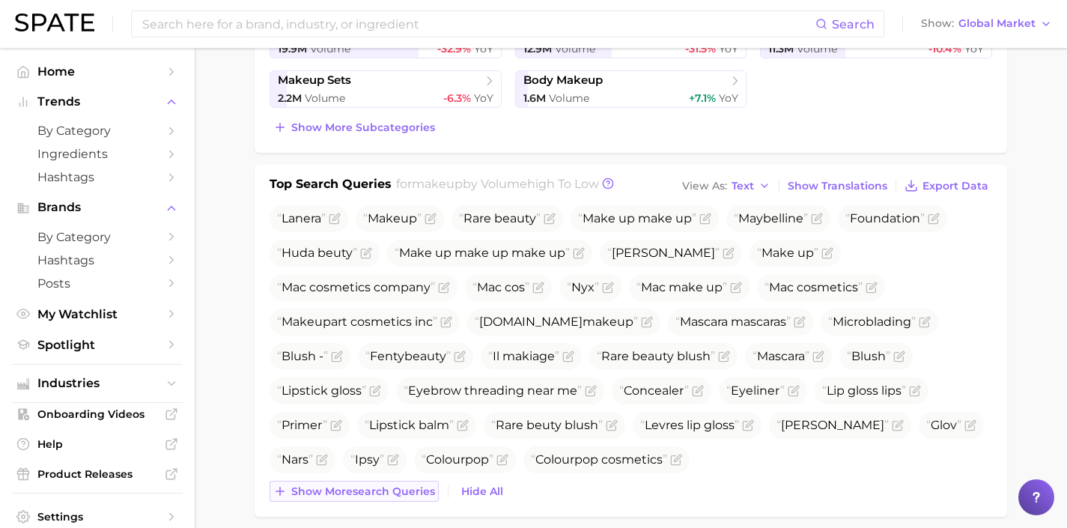
click at [401, 491] on span "Show more search queries" at bounding box center [363, 491] width 144 height 13
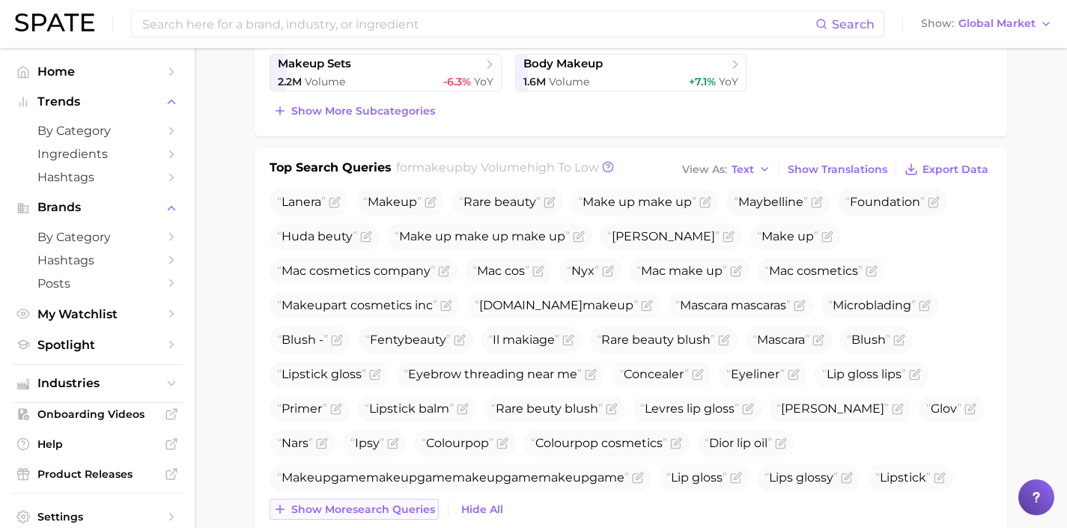
scroll to position [490, 0]
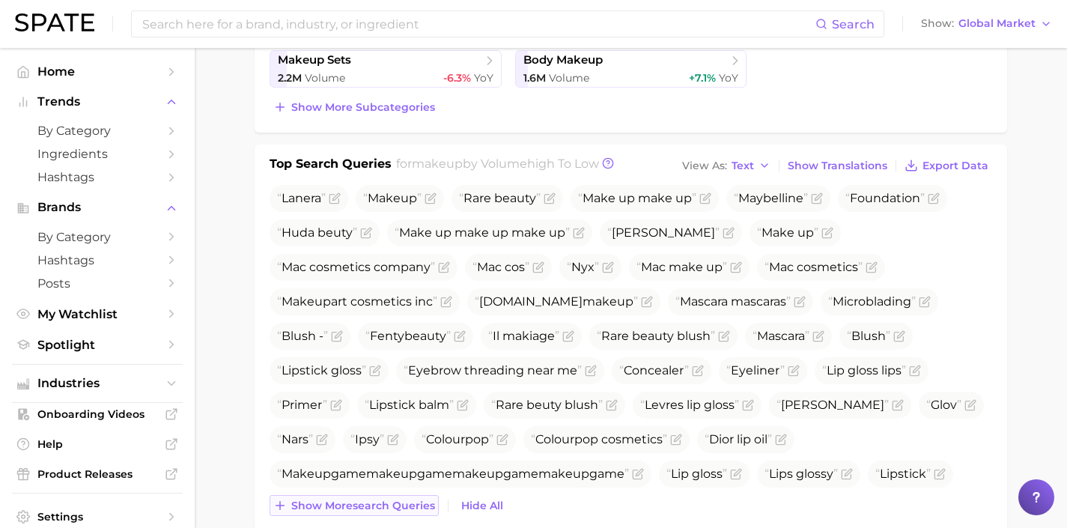
click at [398, 501] on span "Show more search queries" at bounding box center [363, 506] width 144 height 13
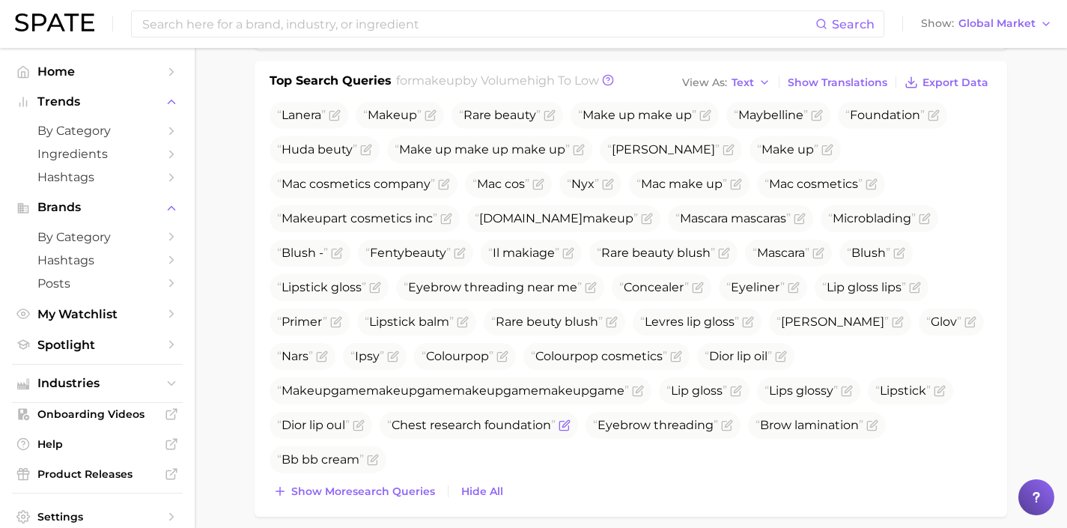
scroll to position [574, 0]
click at [399, 489] on span "Show more search queries" at bounding box center [363, 490] width 144 height 13
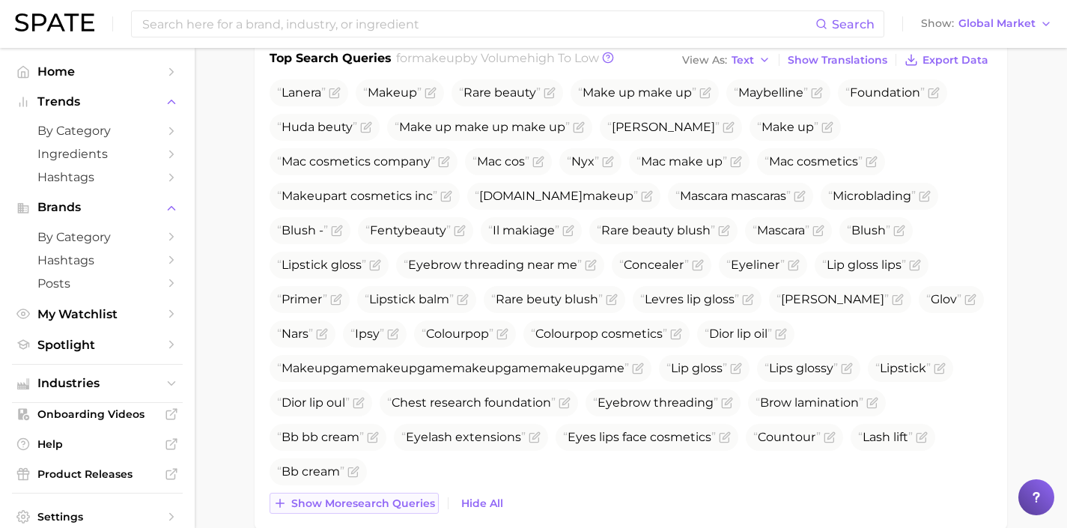
scroll to position [597, 0]
click at [398, 500] on span "Show more search queries" at bounding box center [363, 502] width 144 height 13
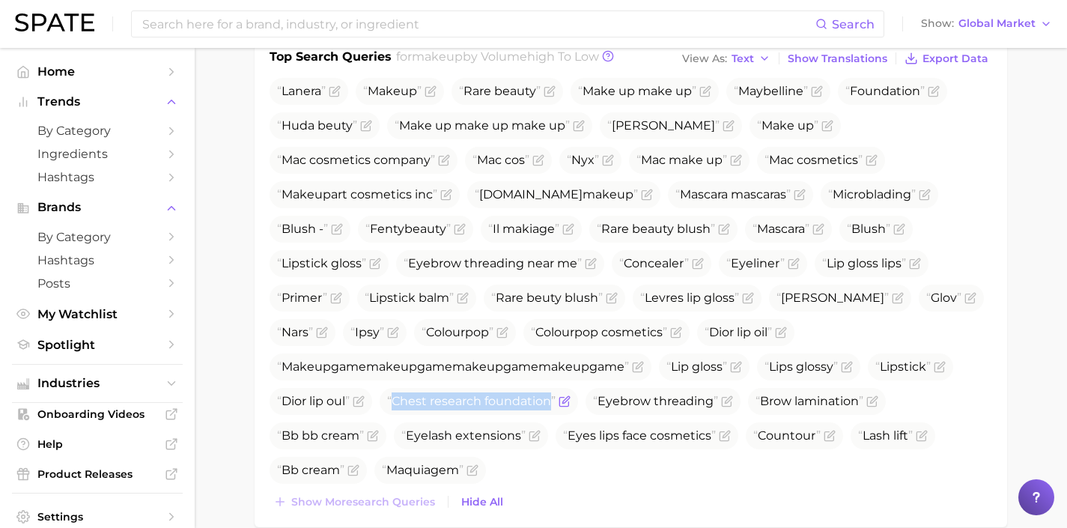
drag, startPoint x: 551, startPoint y: 401, endPoint x: 397, endPoint y: 397, distance: 154.3
click at [397, 397] on span "Chest research foundation" at bounding box center [471, 401] width 169 height 14
copy span "Chest research foundation"
click at [564, 402] on icon "Flag as miscategorized or irrelevant" at bounding box center [565, 399] width 7 height 7
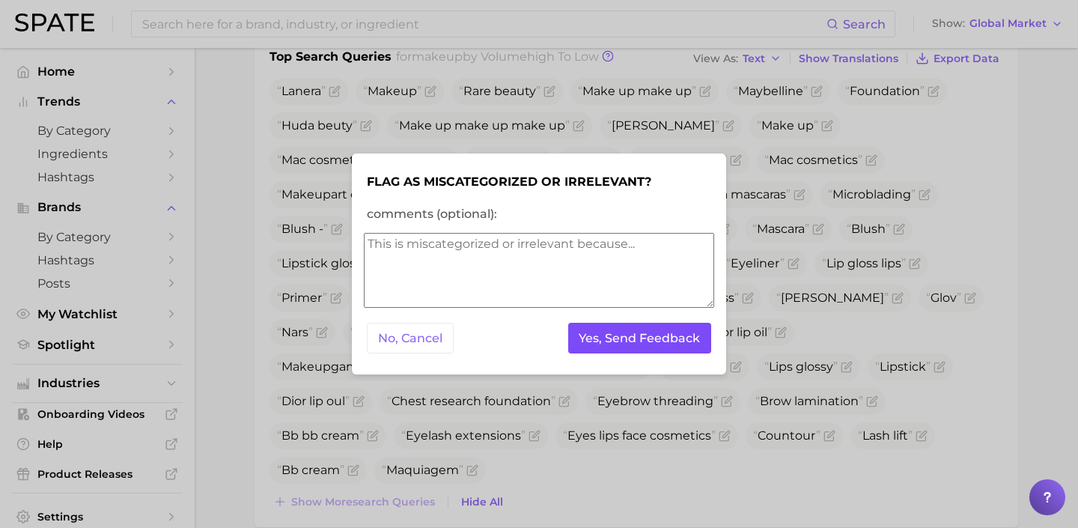
click at [684, 346] on button "Yes, Send Feedback" at bounding box center [640, 338] width 144 height 31
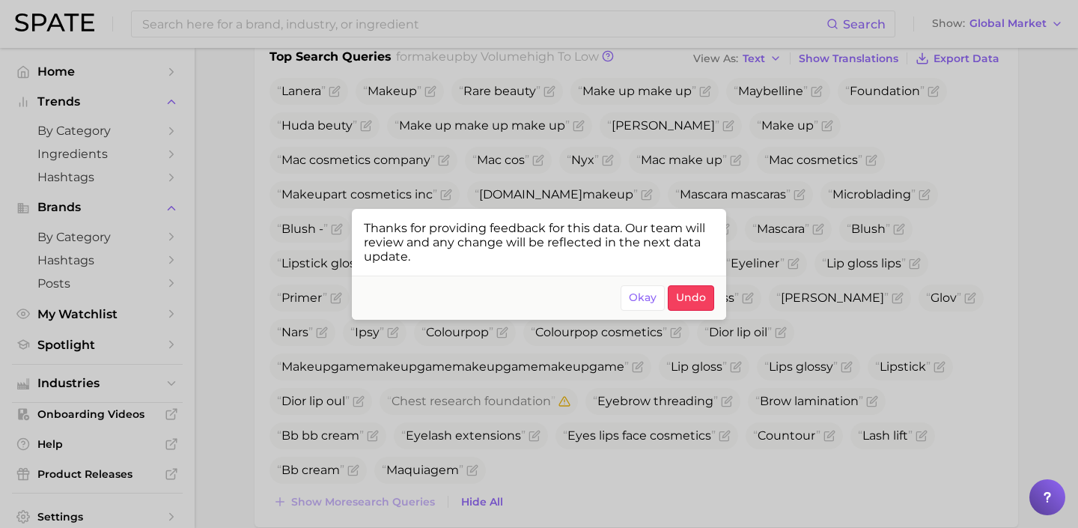
click at [795, 342] on div at bounding box center [539, 264] width 1078 height 528
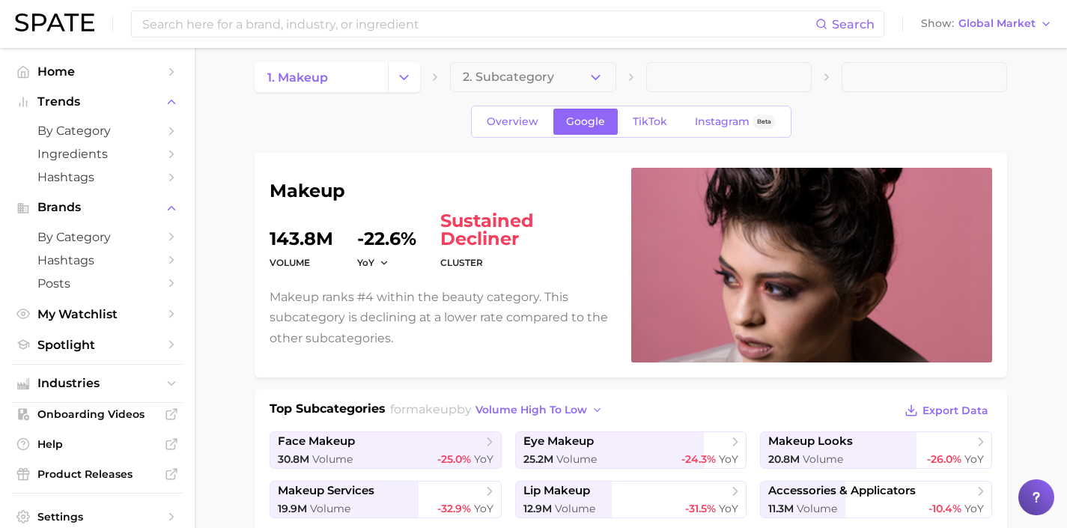
scroll to position [0, 0]
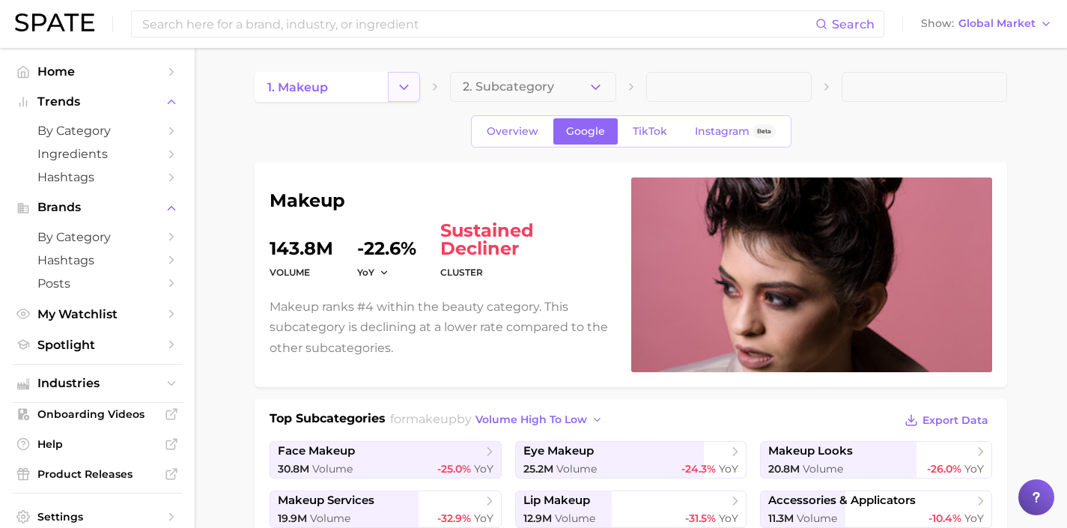
click at [409, 94] on icon "Change Category" at bounding box center [404, 87] width 16 height 16
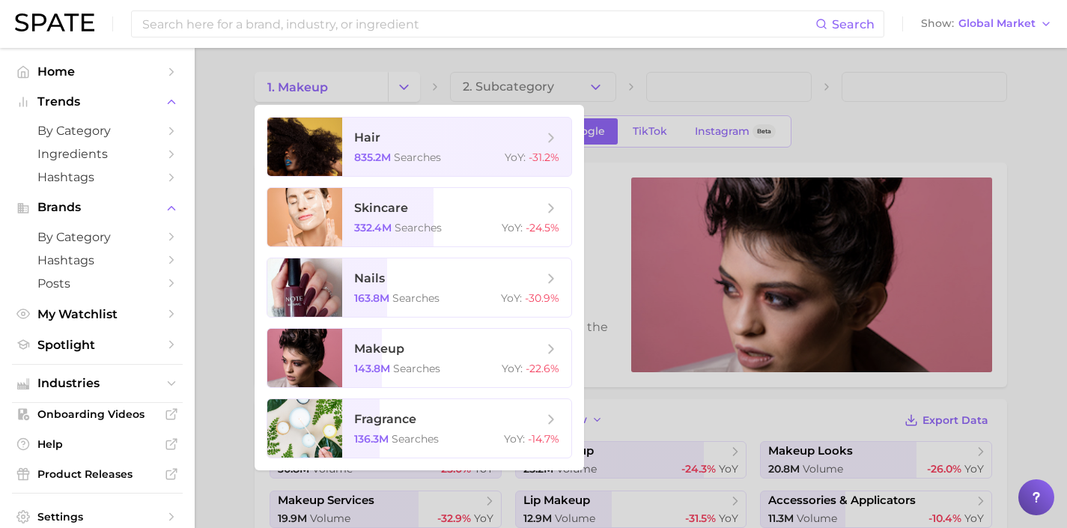
click at [219, 255] on div at bounding box center [533, 264] width 1067 height 528
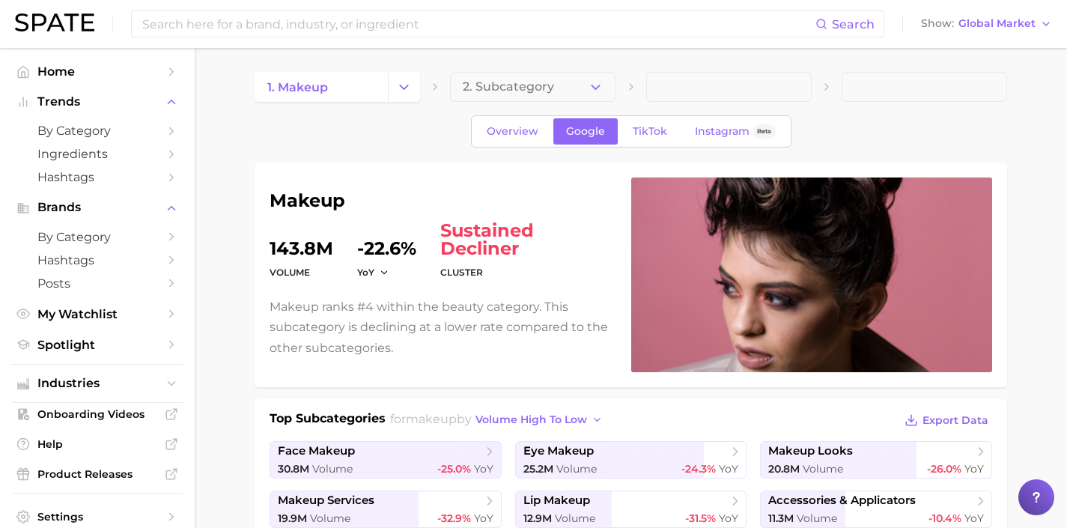
click at [991, 35] on div "Search Show Global Market" at bounding box center [533, 24] width 1037 height 48
click at [995, 19] on span "Global Market" at bounding box center [997, 23] width 77 height 8
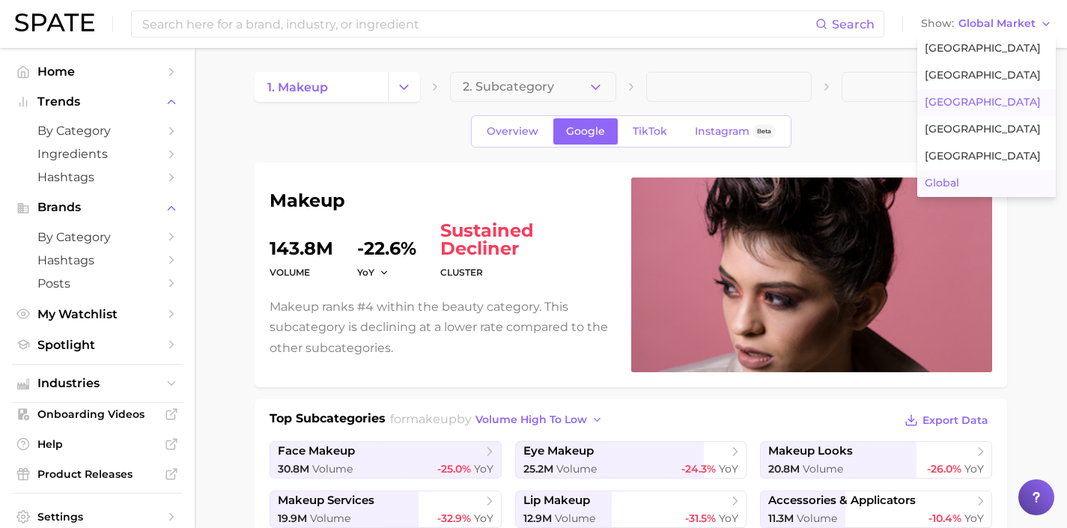
click at [959, 103] on span "[GEOGRAPHIC_DATA]" at bounding box center [983, 102] width 116 height 13
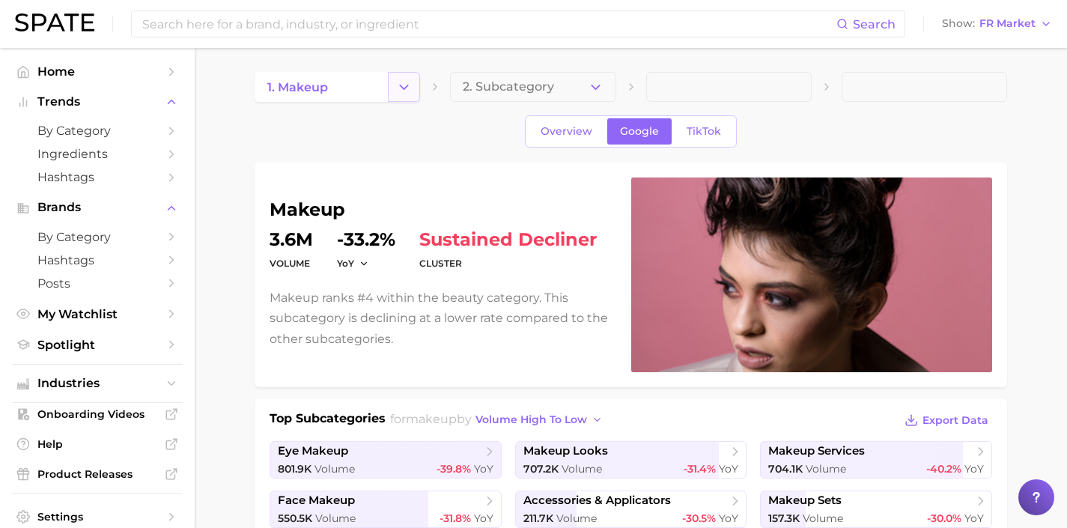
click at [403, 91] on icon "Change Category" at bounding box center [404, 87] width 16 height 16
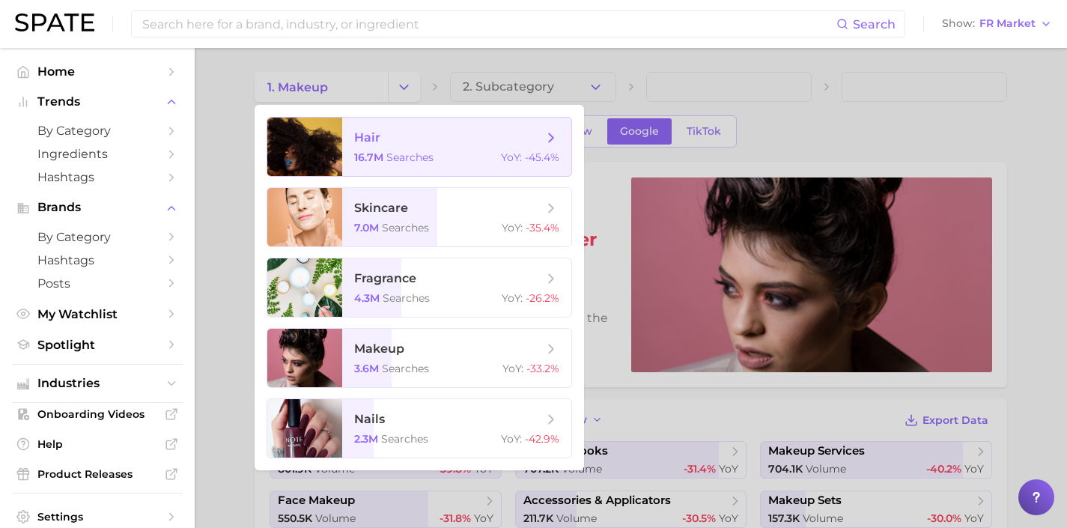
click at [401, 154] on span "searches" at bounding box center [409, 157] width 47 height 13
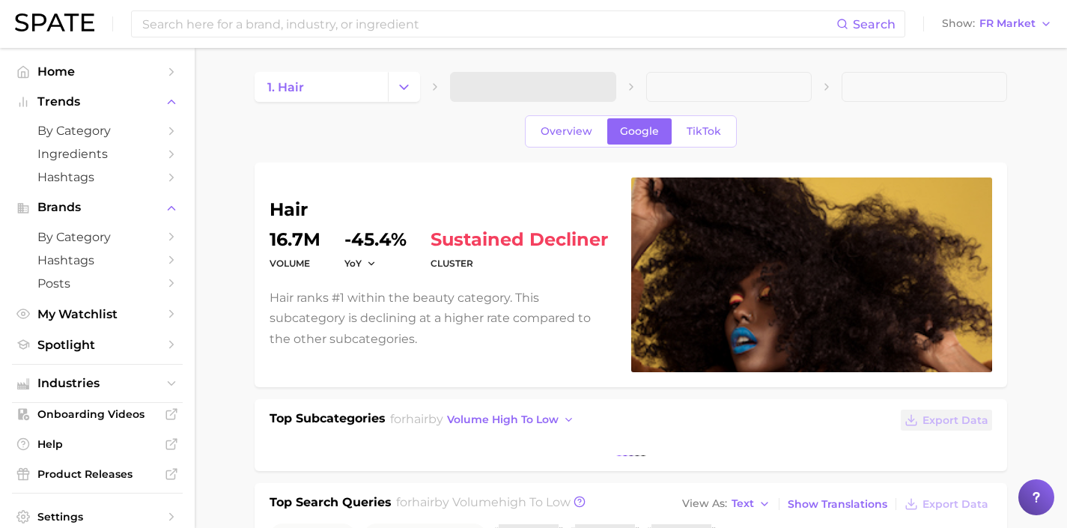
scroll to position [282, 0]
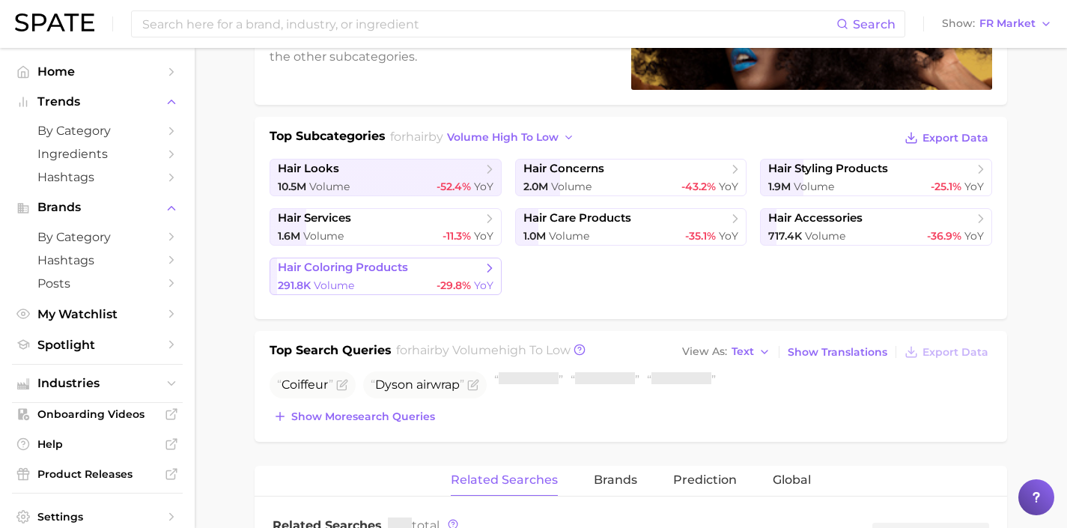
click at [422, 282] on div "291.8k Volume -29.8% YoY" at bounding box center [386, 286] width 216 height 14
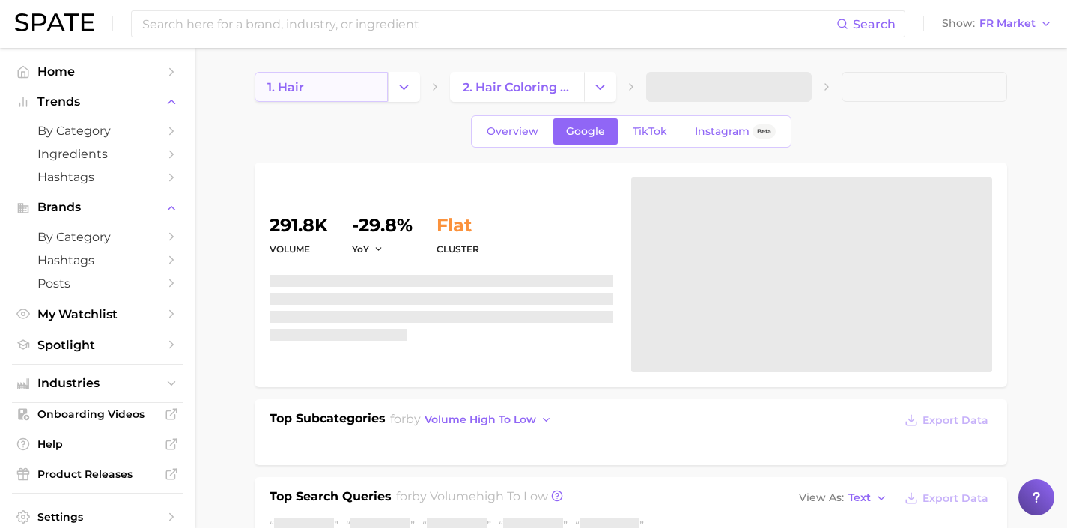
click at [347, 81] on link "1. hair" at bounding box center [321, 87] width 133 height 30
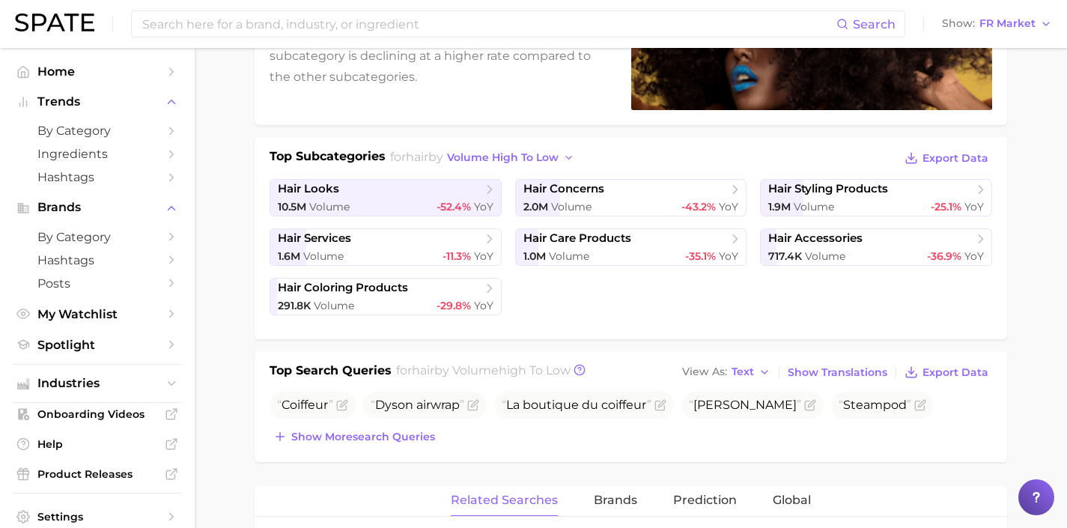
scroll to position [318, 0]
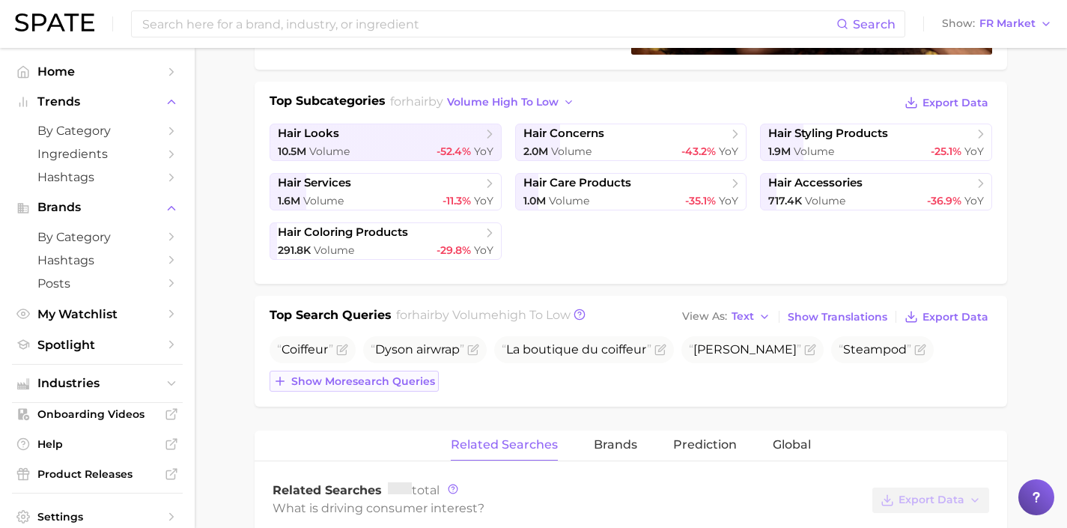
click at [395, 371] on button "Show more search queries" at bounding box center [354, 381] width 169 height 21
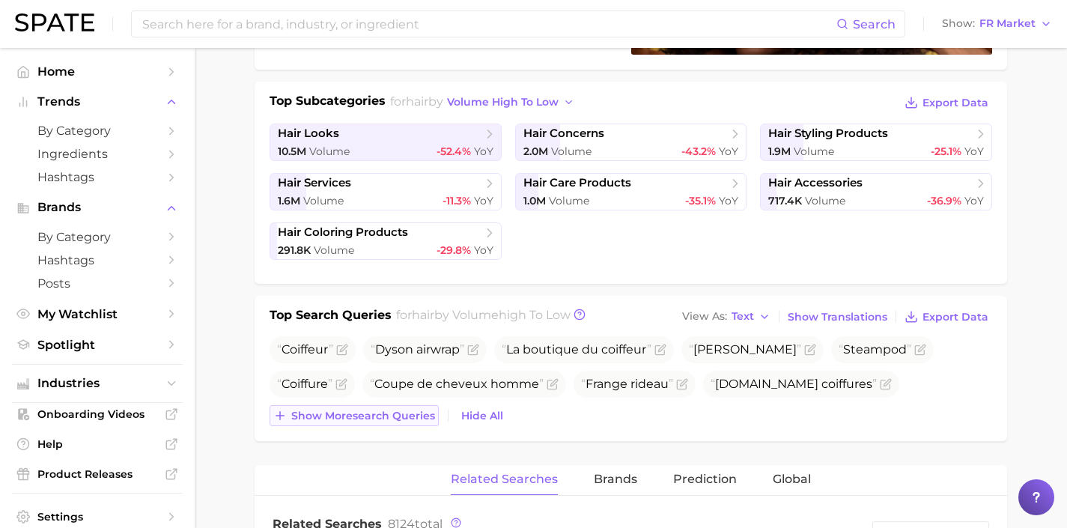
click at [432, 411] on span "Show more search queries" at bounding box center [363, 416] width 144 height 13
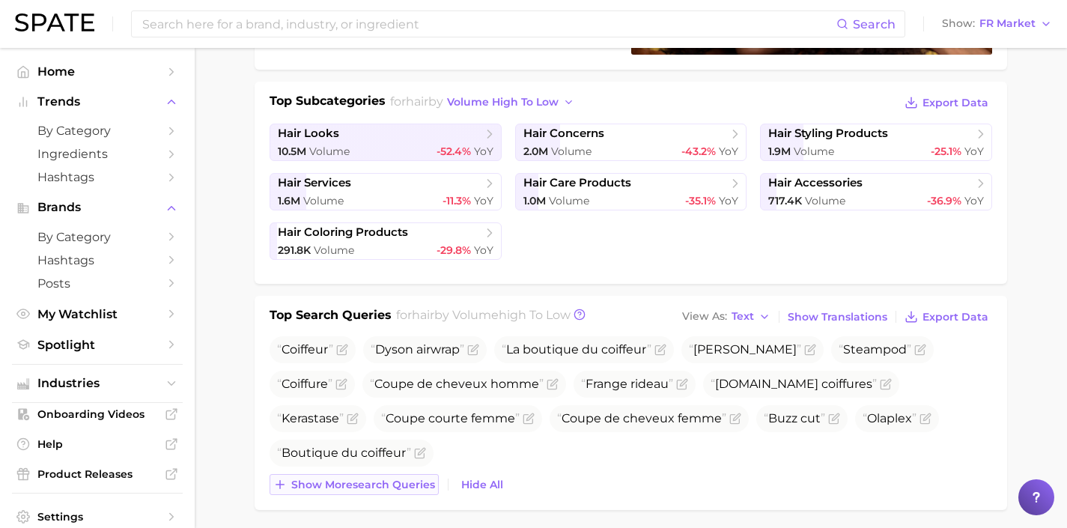
click at [419, 479] on span "Show more search queries" at bounding box center [363, 485] width 144 height 13
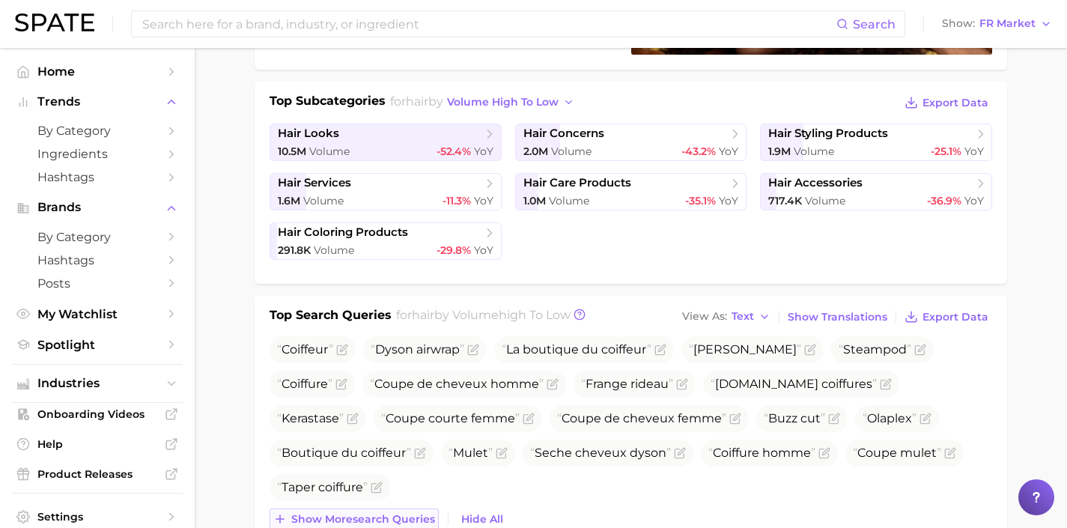
click at [407, 509] on button "Show more search queries" at bounding box center [354, 519] width 169 height 21
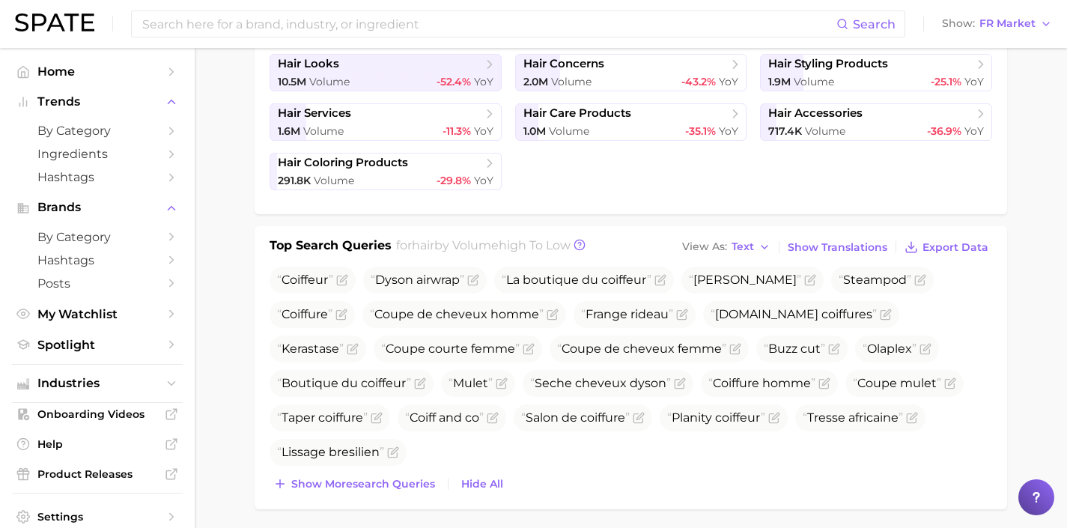
scroll to position [431, 0]
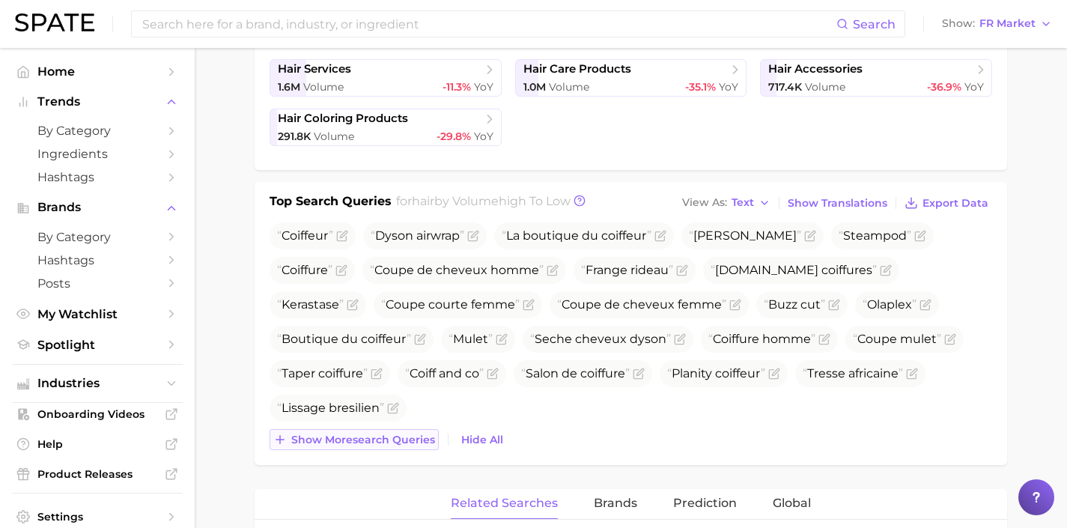
click at [432, 437] on span "Show more search queries" at bounding box center [363, 440] width 144 height 13
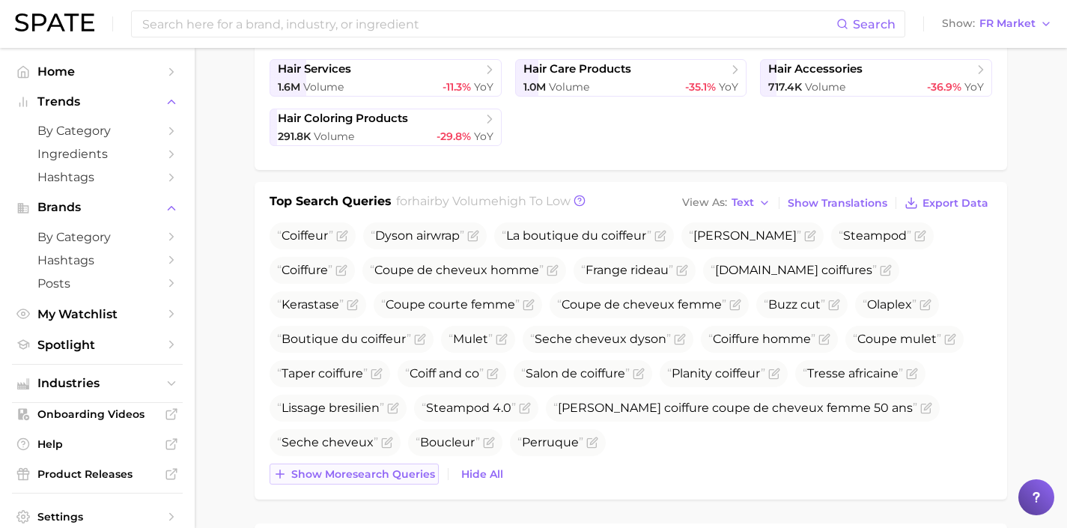
click at [404, 476] on span "Show more search queries" at bounding box center [363, 474] width 144 height 13
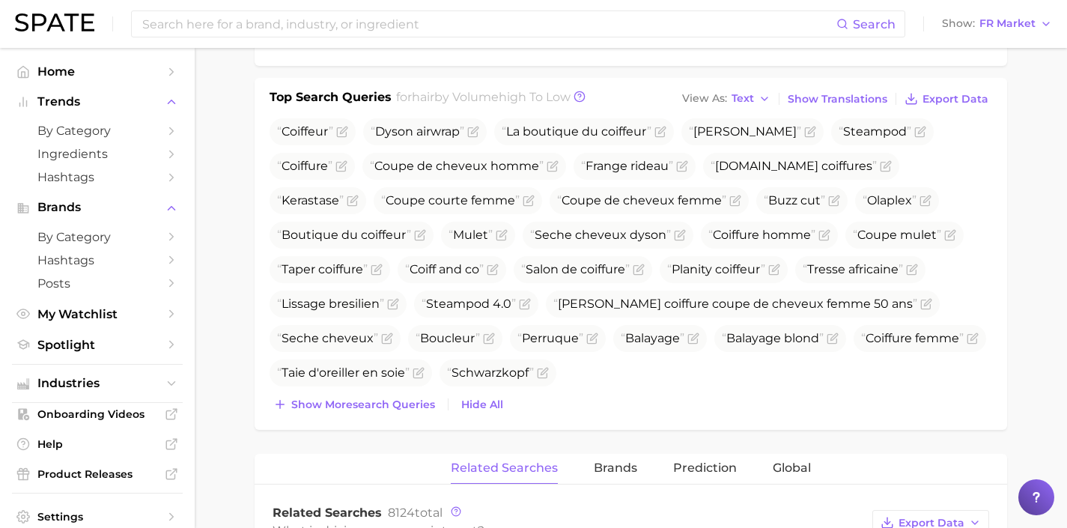
scroll to position [538, 0]
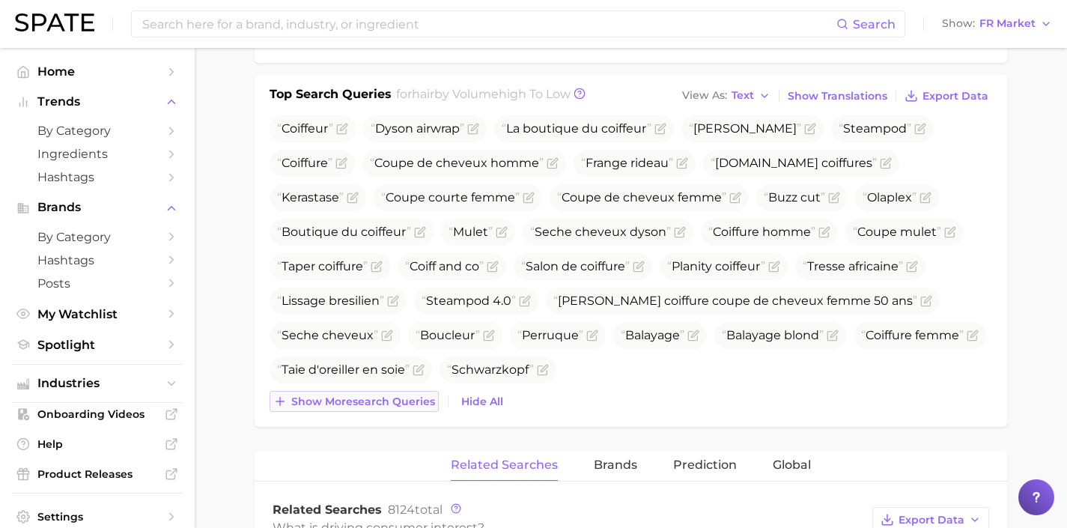
click at [408, 410] on button "Show more search queries" at bounding box center [354, 401] width 169 height 21
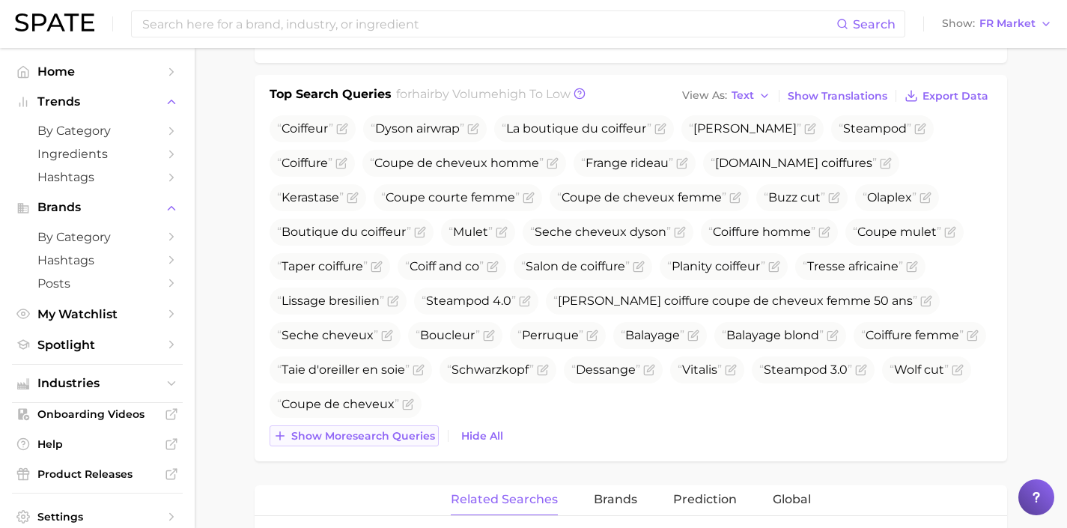
click at [410, 431] on span "Show more search queries" at bounding box center [363, 436] width 144 height 13
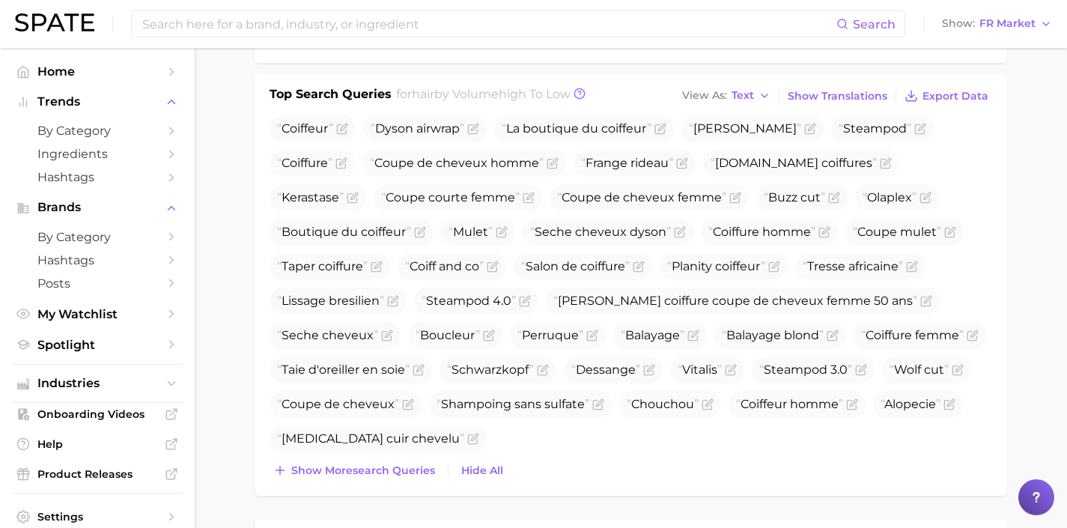
click at [407, 484] on div "Top Search Queries for hair by Volume high to low View As Text Show Translation…" at bounding box center [631, 285] width 753 height 421
click at [417, 471] on span "Show more search queries" at bounding box center [363, 470] width 144 height 13
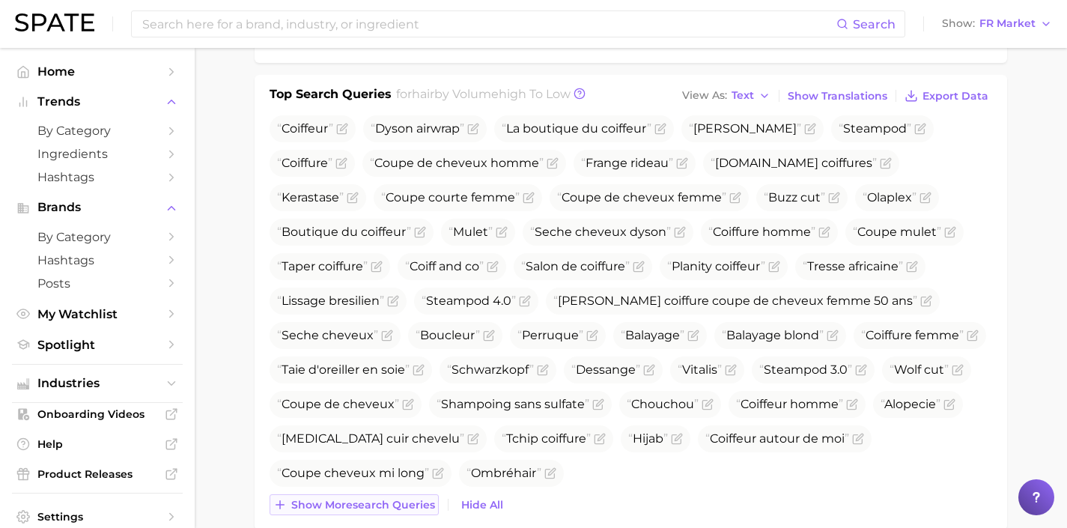
click at [416, 497] on button "Show more search queries" at bounding box center [354, 504] width 169 height 21
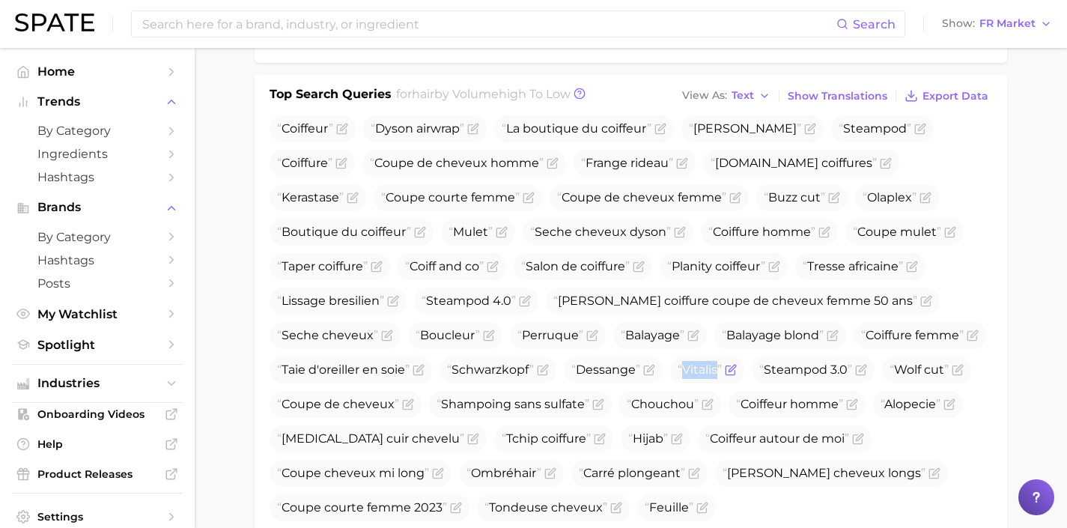
drag, startPoint x: 721, startPoint y: 371, endPoint x: 681, endPoint y: 372, distance: 39.7
click at [681, 372] on span "Vitalis" at bounding box center [700, 369] width 44 height 14
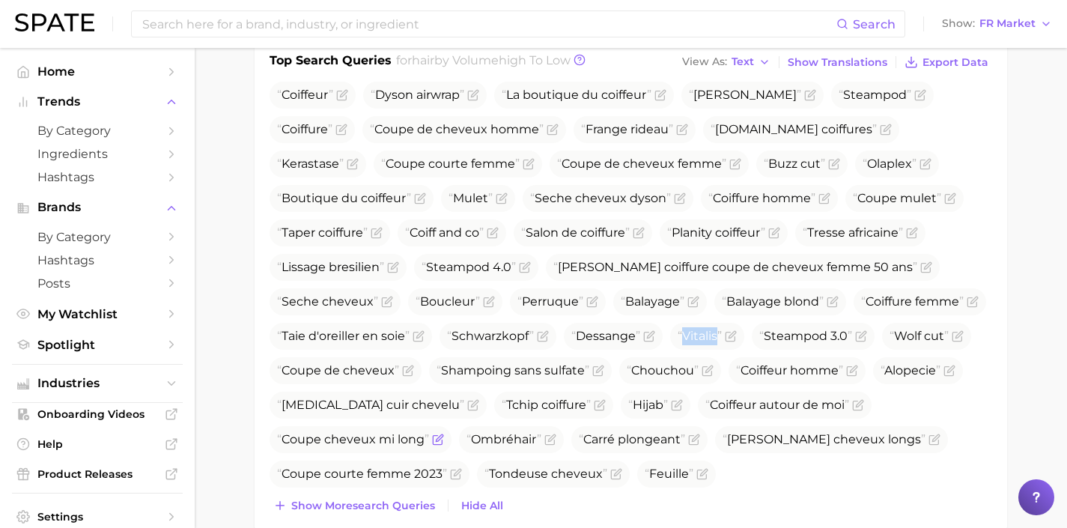
scroll to position [578, 0]
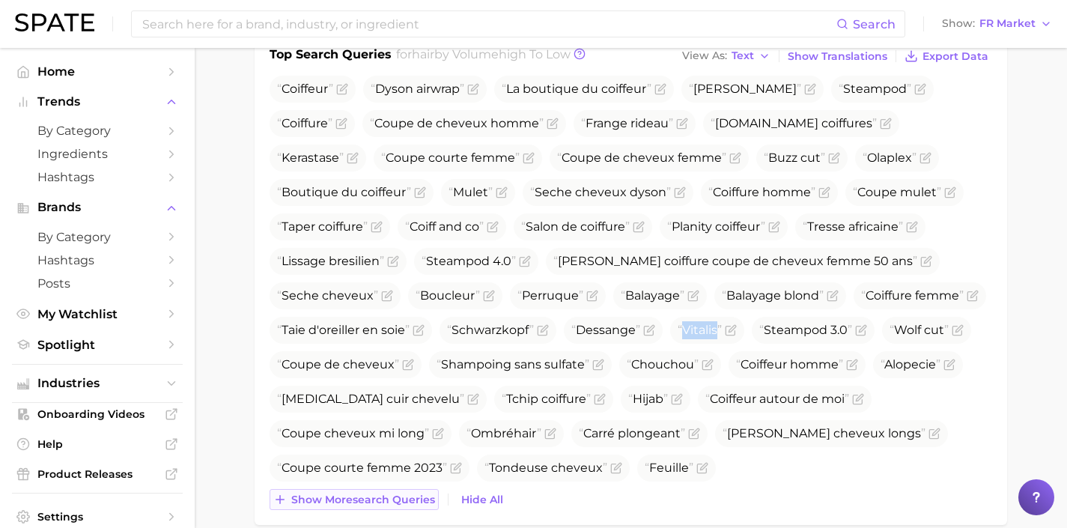
click at [380, 499] on span "Show more search queries" at bounding box center [363, 500] width 144 height 13
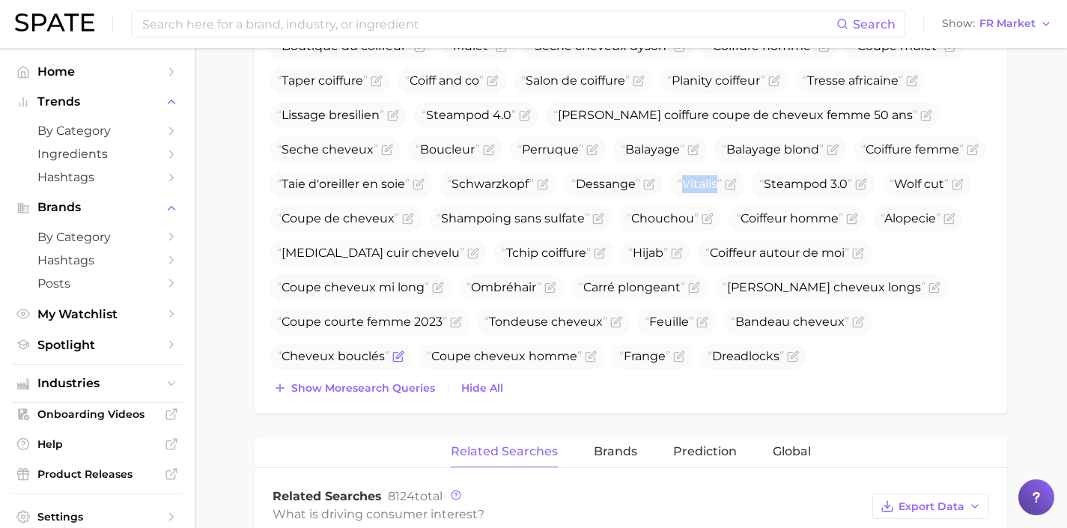
scroll to position [725, 0]
click at [395, 386] on span "Show more search queries" at bounding box center [363, 387] width 144 height 13
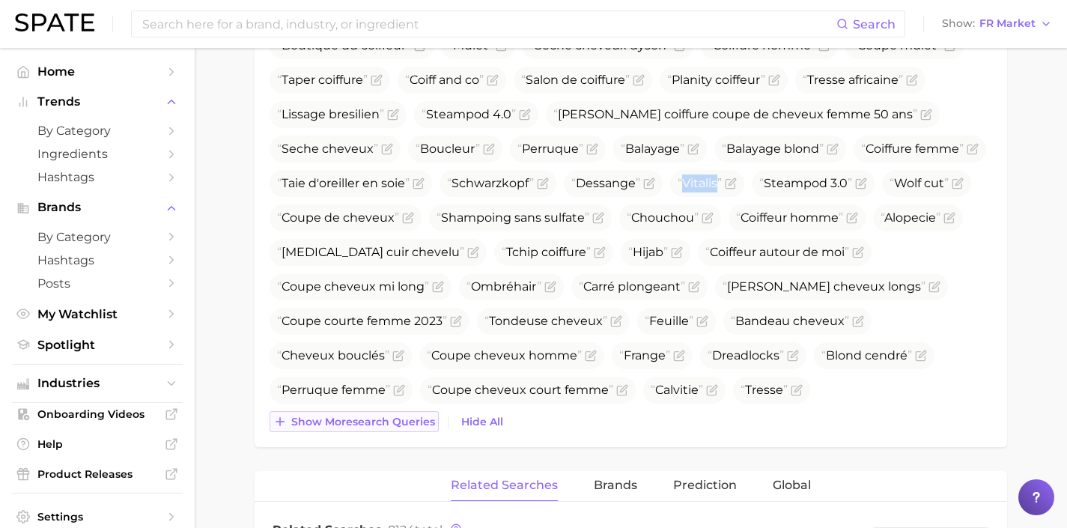
click at [396, 429] on button "Show more search queries" at bounding box center [354, 421] width 169 height 21
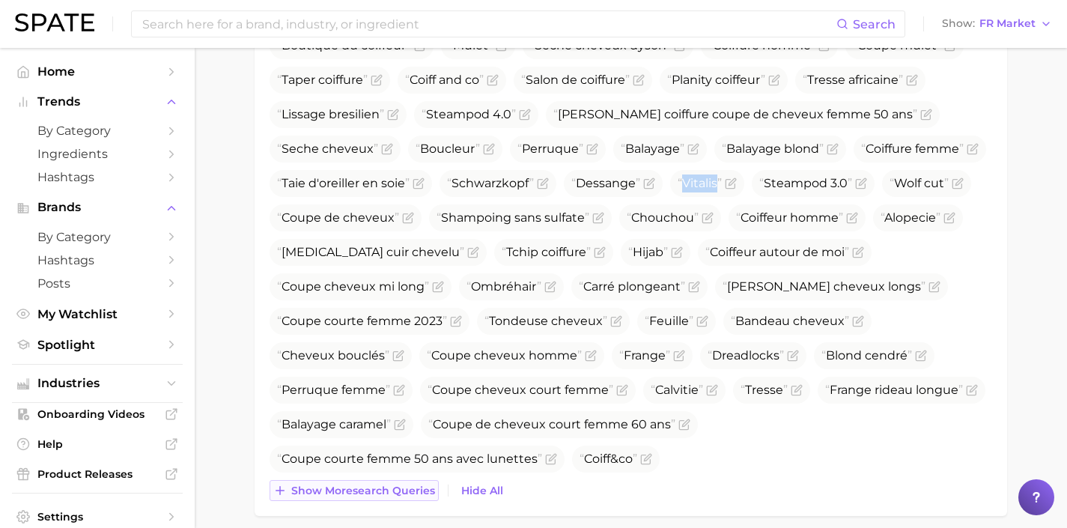
click at [398, 491] on span "Show more search queries" at bounding box center [363, 491] width 144 height 13
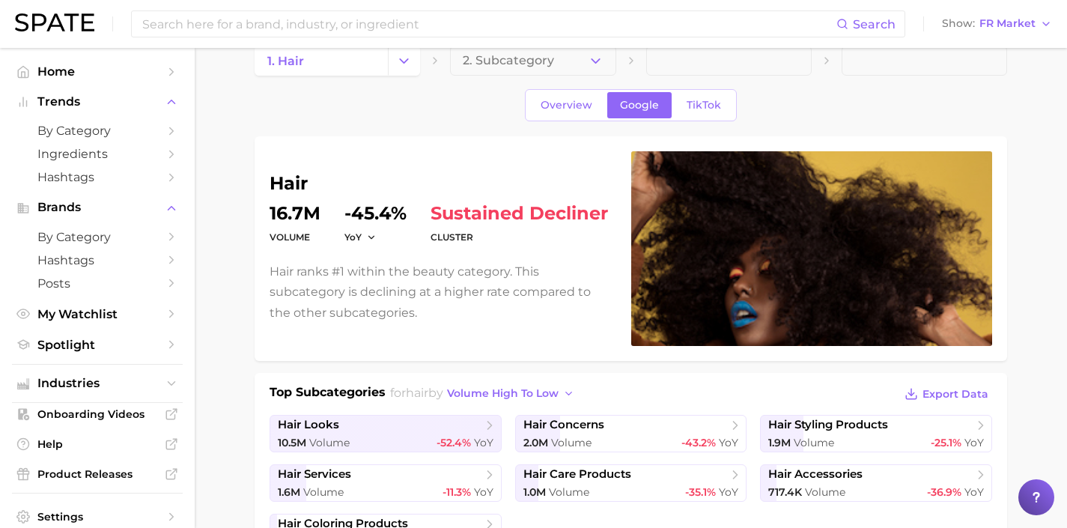
scroll to position [0, 0]
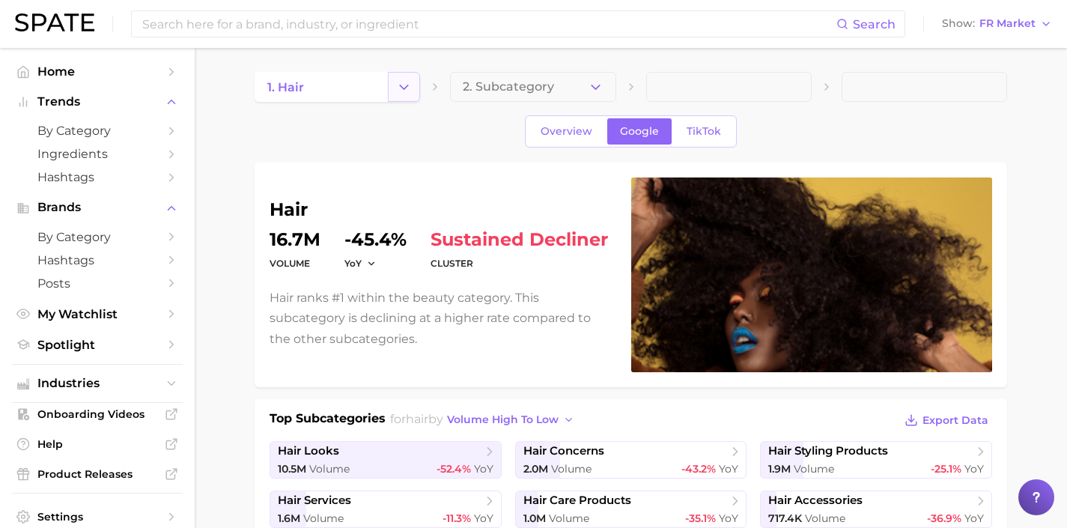
click at [411, 87] on icon "Change Category" at bounding box center [404, 87] width 16 height 16
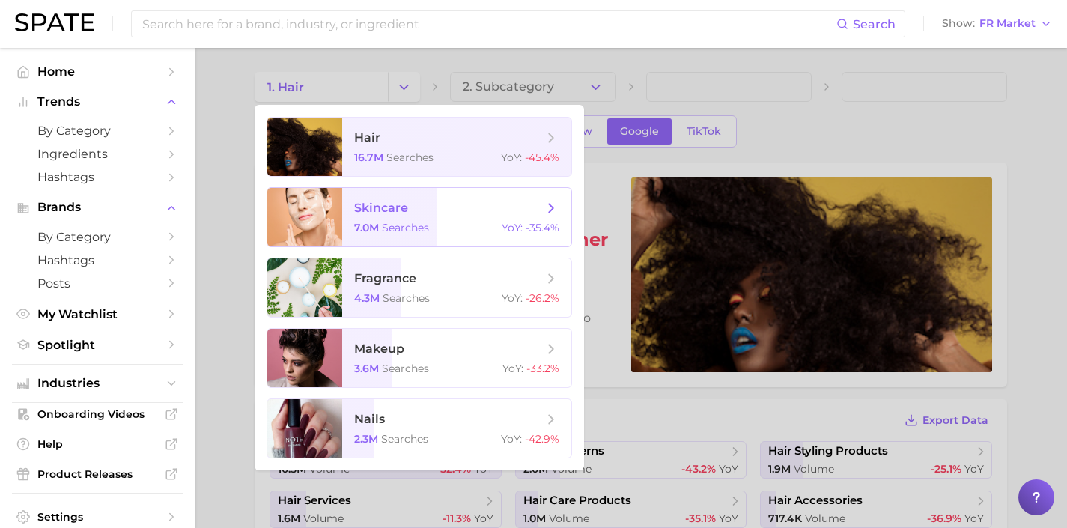
click at [396, 213] on span "skincare" at bounding box center [381, 208] width 54 height 14
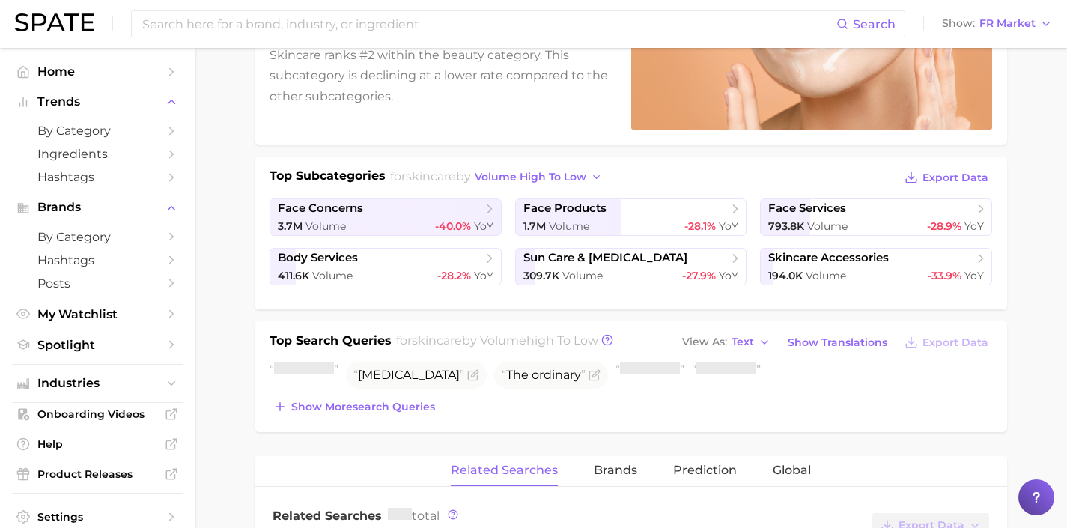
scroll to position [467, 0]
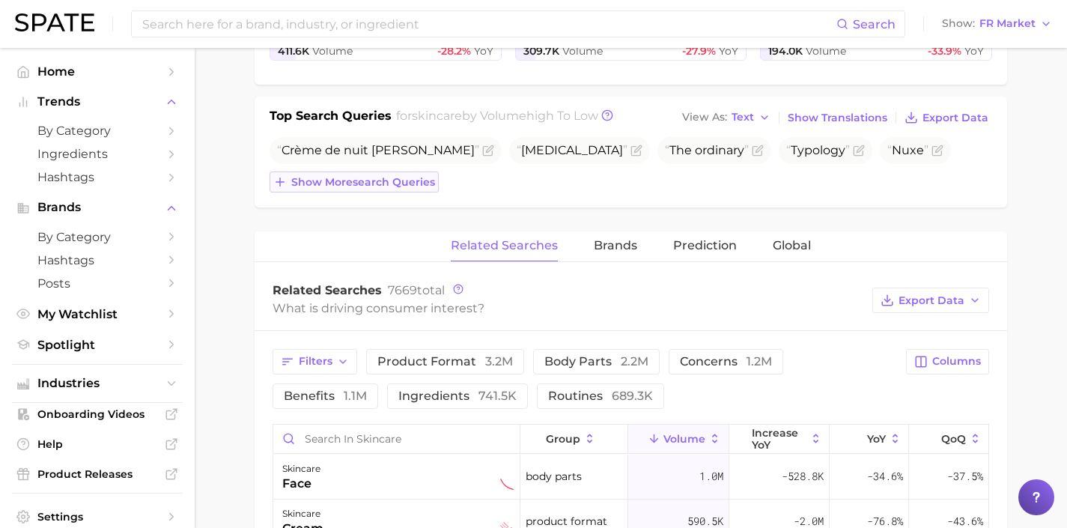
click at [383, 187] on span "Show more search queries" at bounding box center [363, 182] width 144 height 13
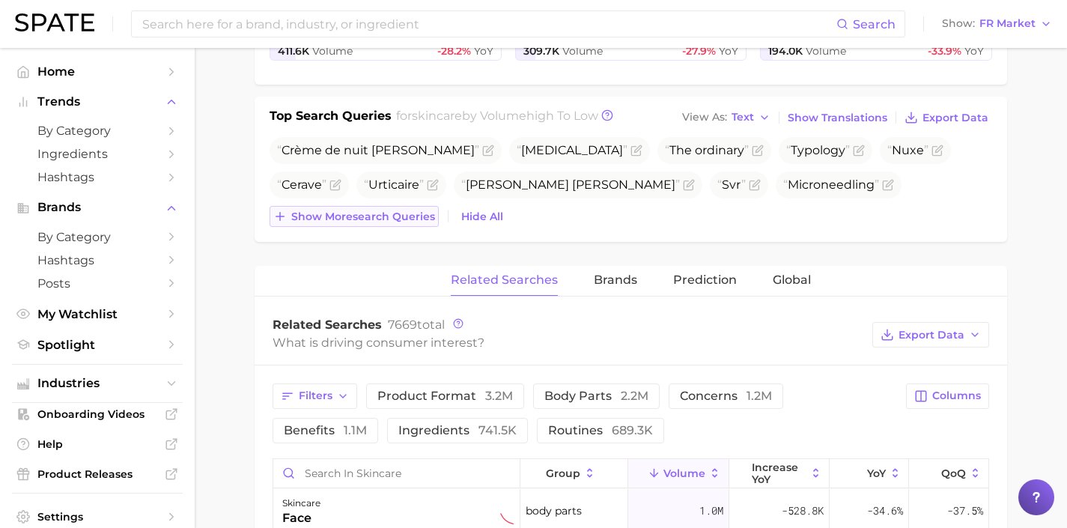
click at [386, 221] on span "Show more search queries" at bounding box center [363, 216] width 144 height 13
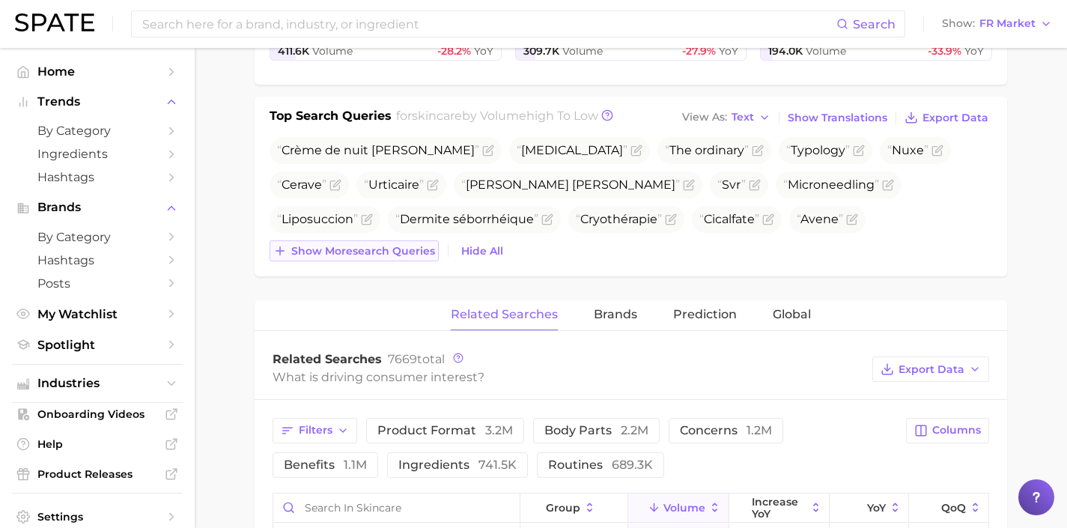
click at [386, 249] on span "Show more search queries" at bounding box center [363, 251] width 144 height 13
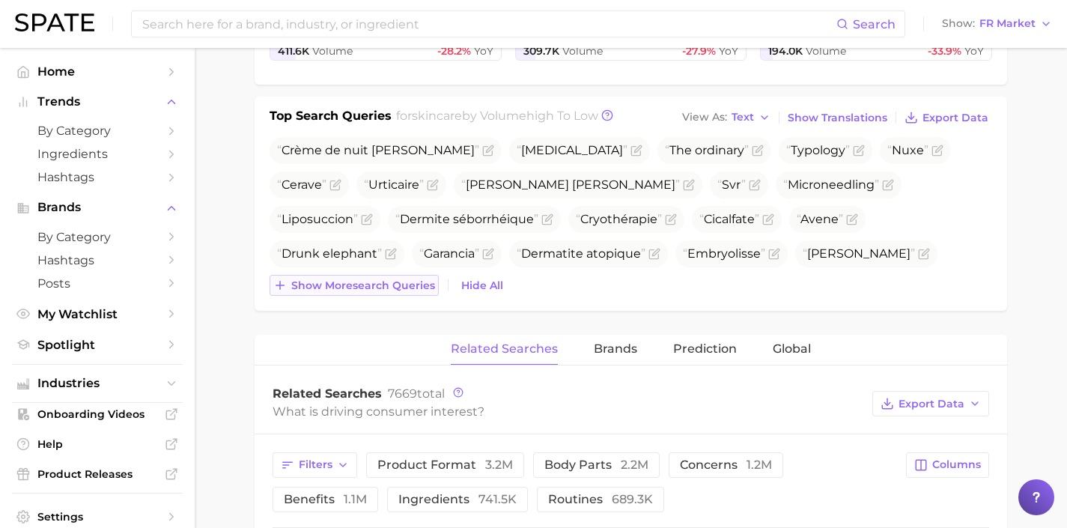
click at [392, 294] on button "Show more search queries" at bounding box center [354, 285] width 169 height 21
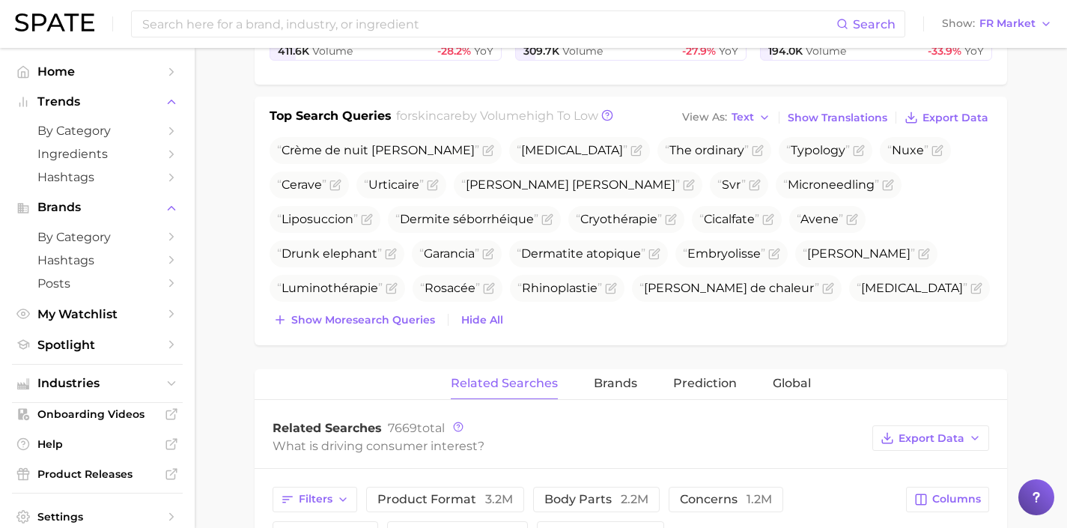
click at [403, 344] on div "Top Search Queries for skincare by Volume high to low View As Text Show Transla…" at bounding box center [631, 221] width 753 height 249
click at [401, 333] on div "Top Search Queries for skincare by Volume high to low View As Text Show Transla…" at bounding box center [631, 221] width 753 height 249
click at [393, 314] on span "Show more search queries" at bounding box center [363, 320] width 144 height 13
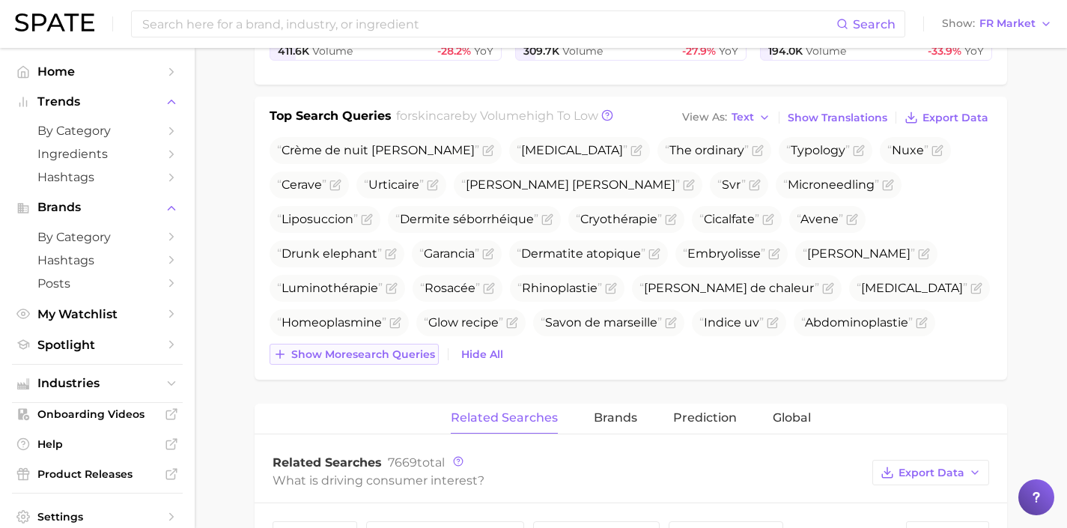
click at [400, 346] on button "Show more search queries" at bounding box center [354, 354] width 169 height 21
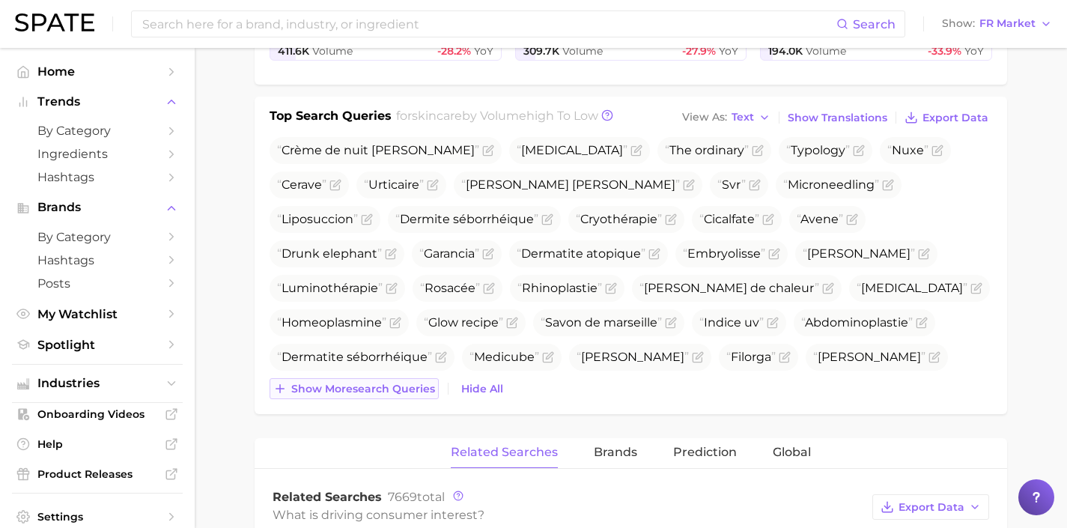
click at [400, 390] on span "Show more search queries" at bounding box center [363, 389] width 144 height 13
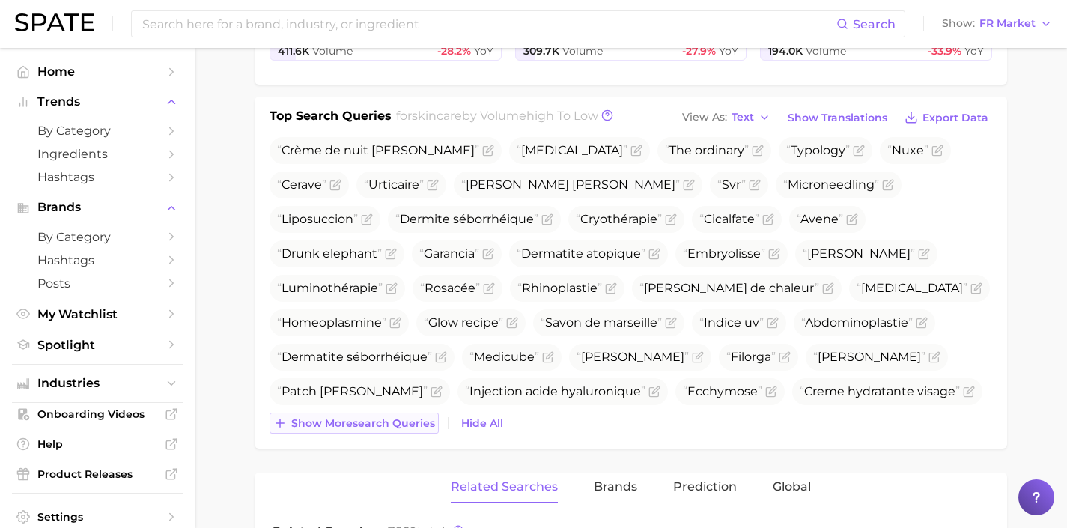
click at [399, 419] on span "Show more search queries" at bounding box center [363, 423] width 144 height 13
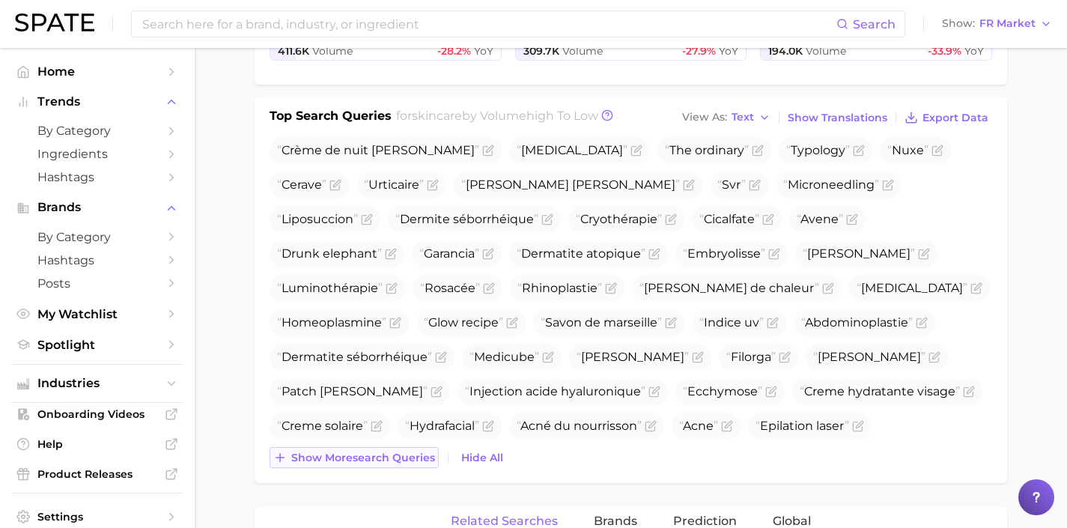
click at [394, 454] on span "Show more search queries" at bounding box center [363, 458] width 144 height 13
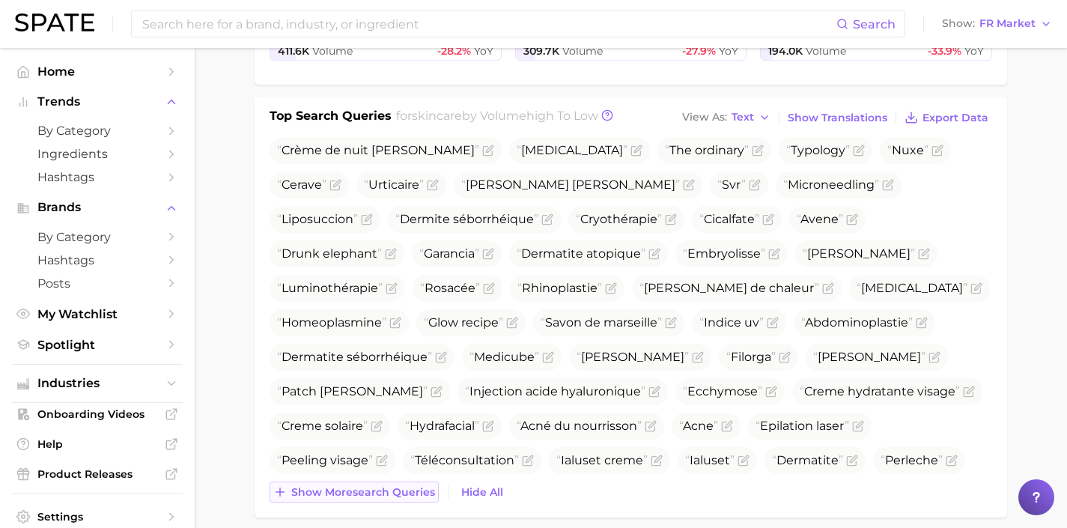
click at [398, 492] on span "Show more search queries" at bounding box center [363, 492] width 144 height 13
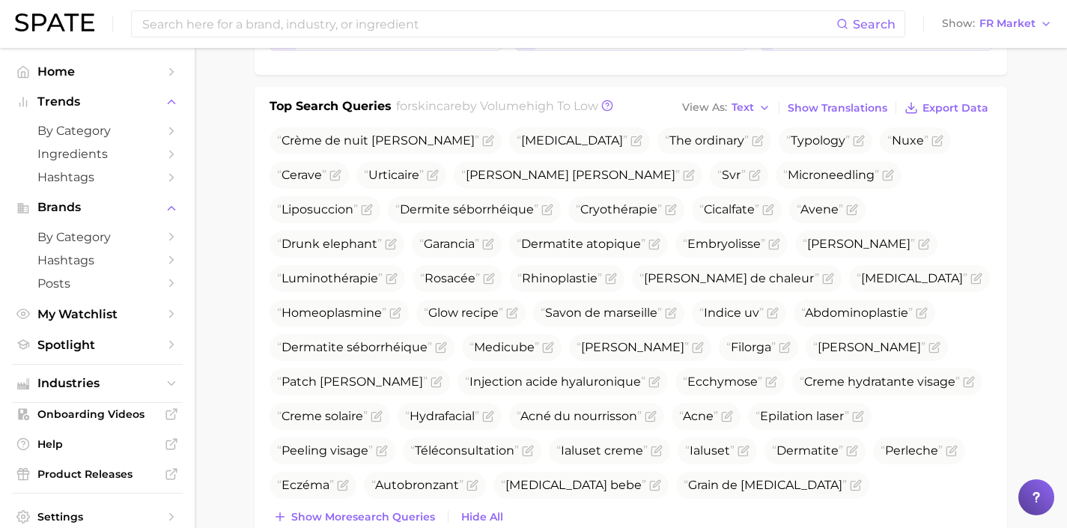
scroll to position [490, 0]
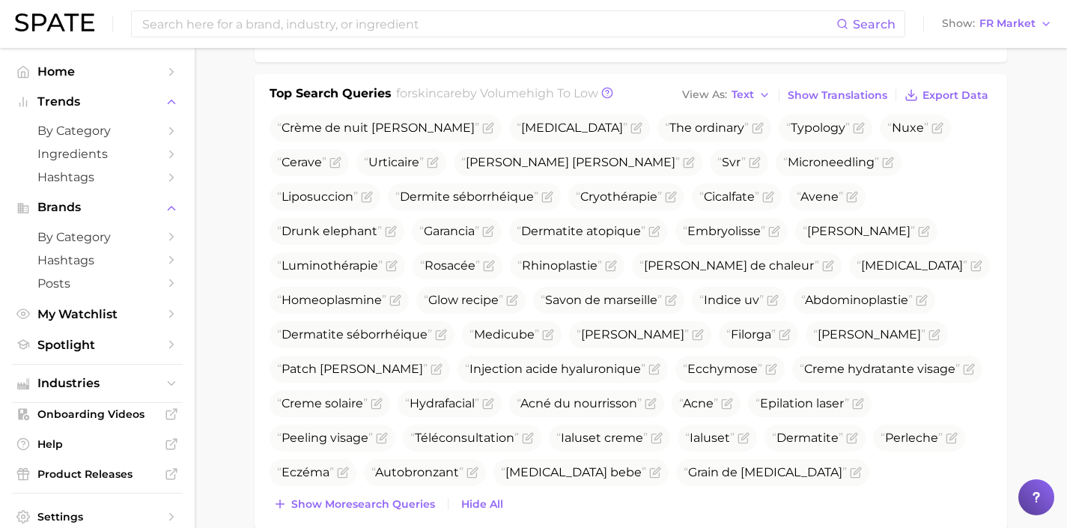
click at [398, 491] on div "Crème de nuit [PERSON_NAME] [MEDICAL_DATA] The ordinary Typology Nuxe Cerave Ur…" at bounding box center [631, 315] width 723 height 400
click at [397, 503] on span "Show more search queries" at bounding box center [363, 504] width 144 height 13
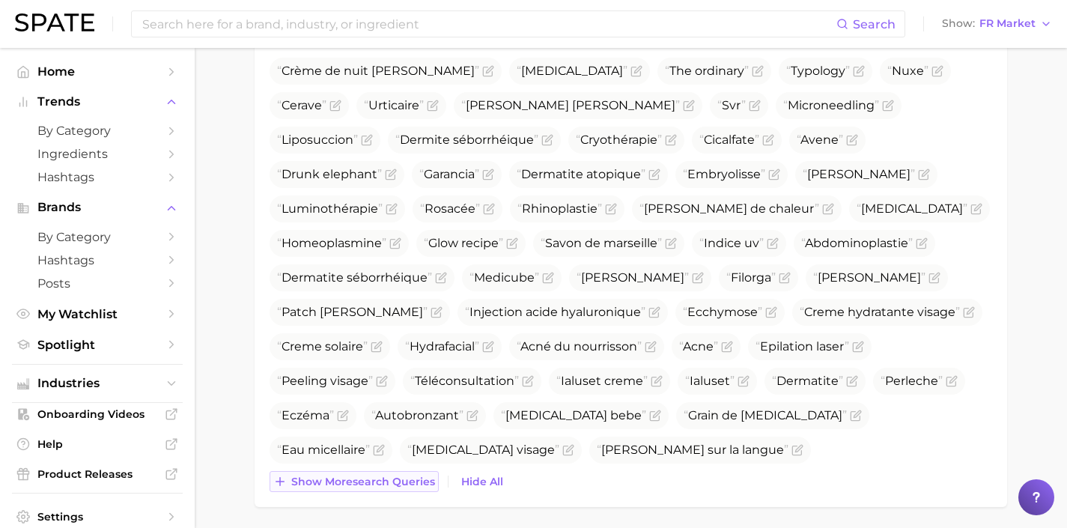
scroll to position [569, 0]
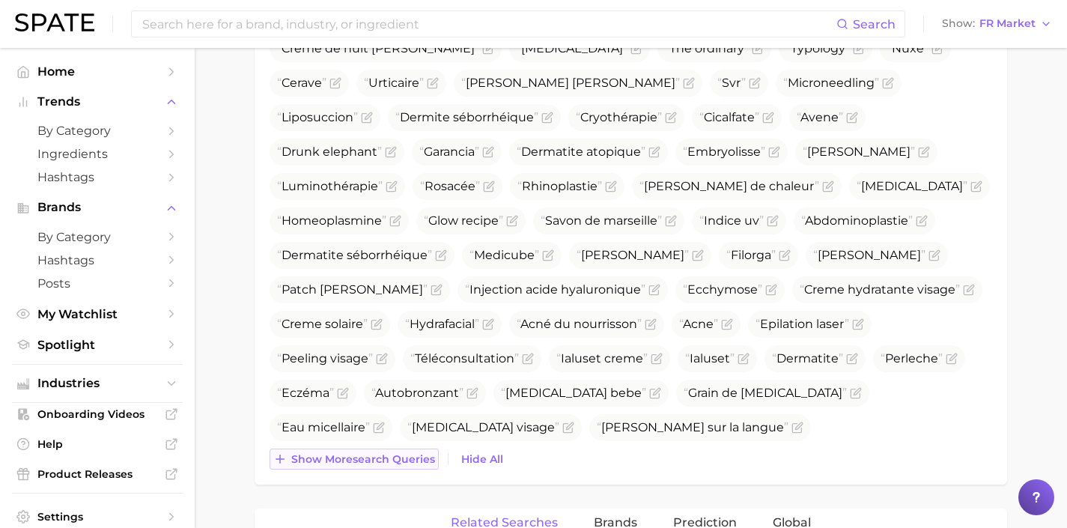
click at [425, 449] on button "Show more search queries" at bounding box center [354, 459] width 169 height 21
click at [422, 457] on span "Show more search queries" at bounding box center [363, 459] width 144 height 13
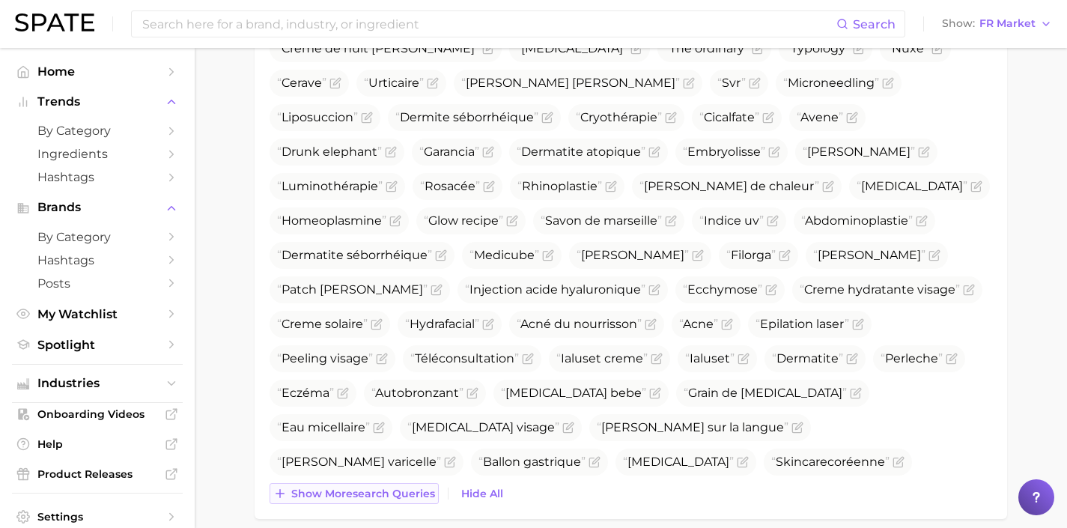
click at [414, 495] on span "Show more search queries" at bounding box center [363, 494] width 144 height 13
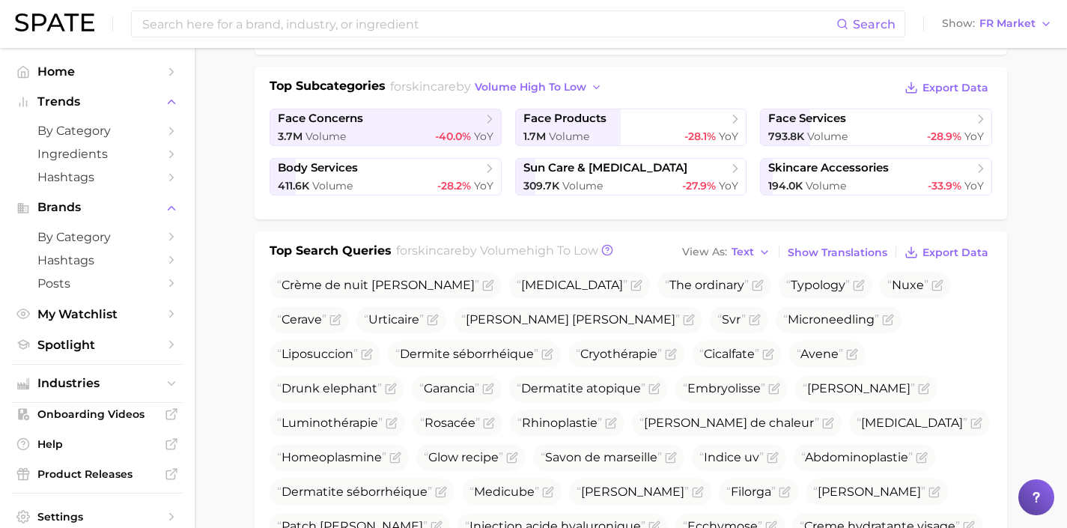
scroll to position [0, 0]
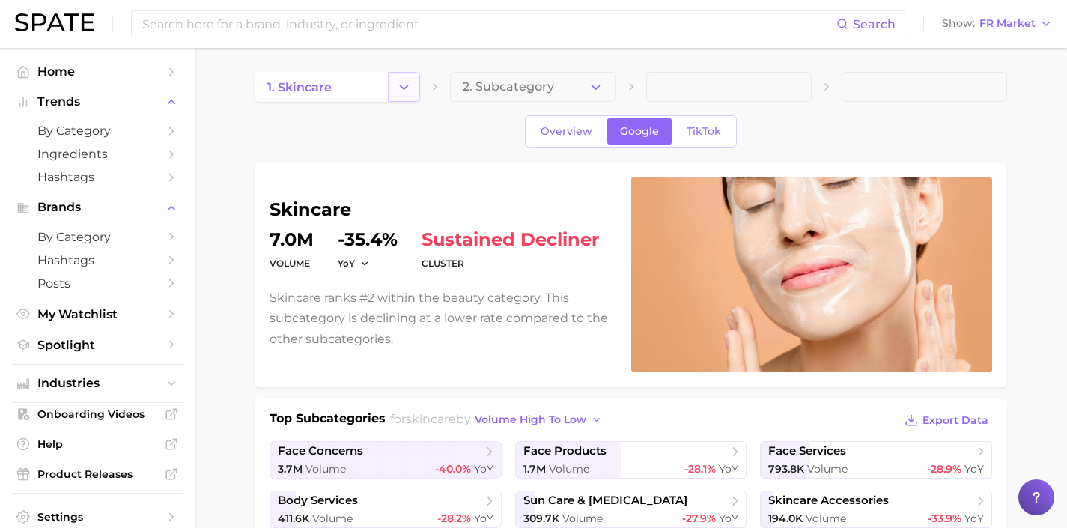
click at [398, 90] on icon "Change Category" at bounding box center [404, 87] width 16 height 16
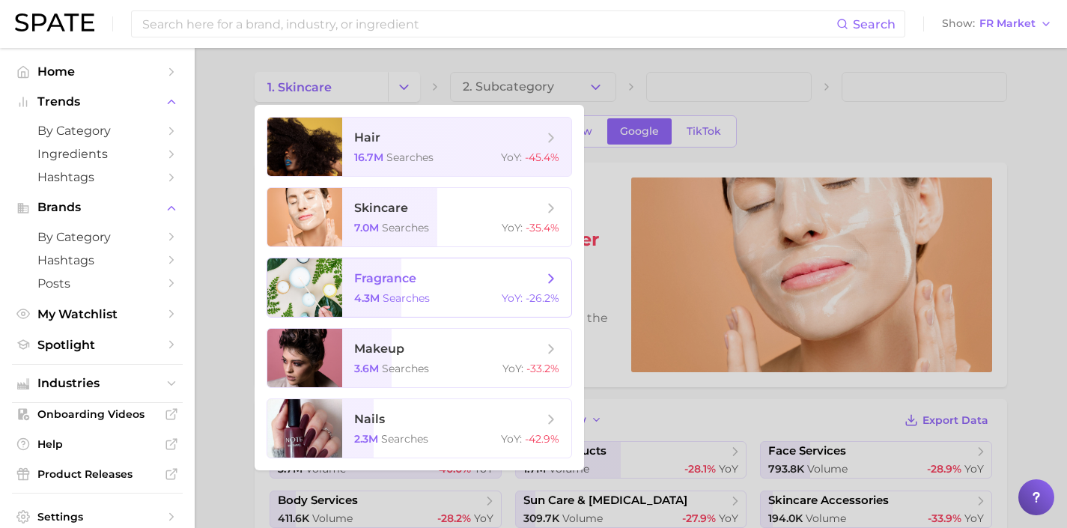
click at [395, 298] on span "searches" at bounding box center [406, 297] width 47 height 13
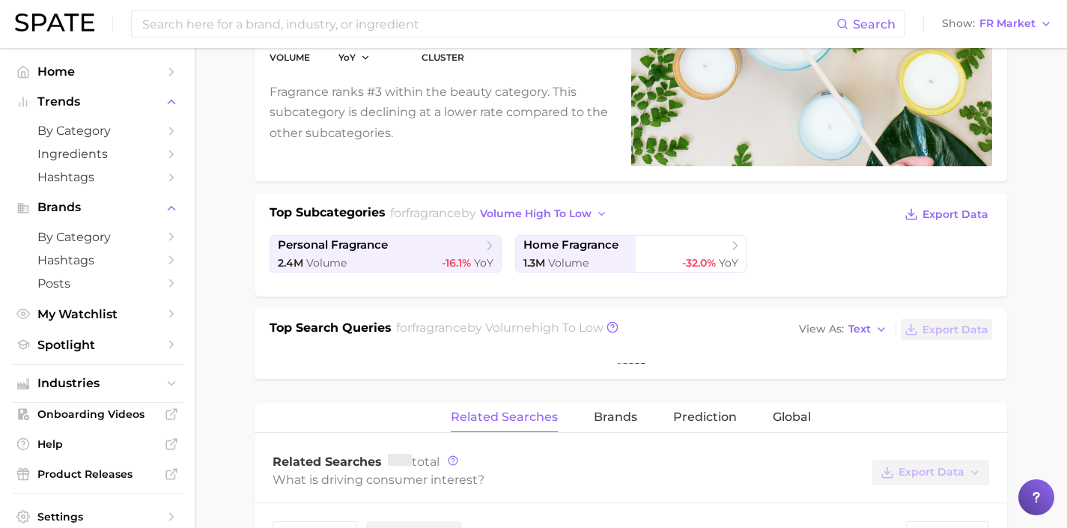
scroll to position [234, 0]
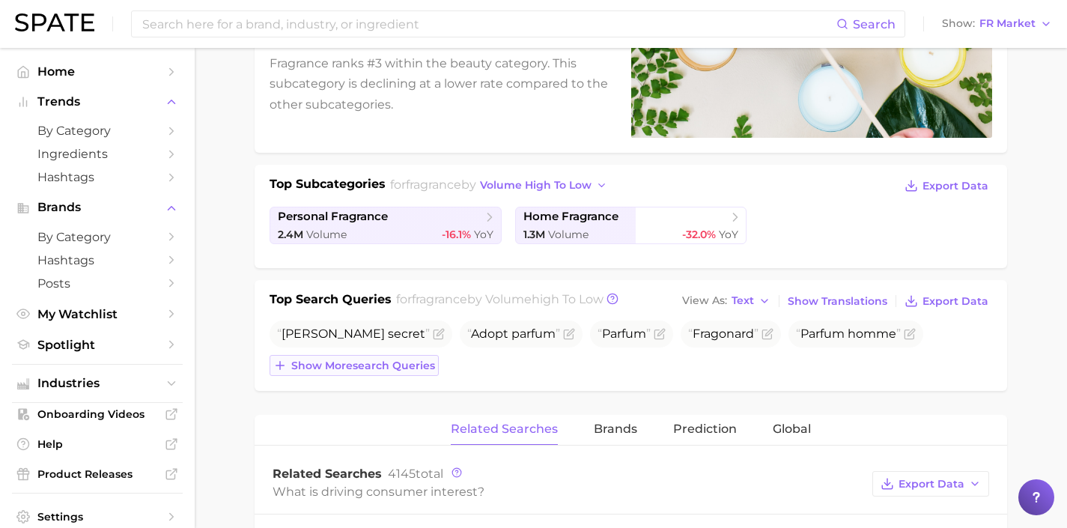
click at [421, 364] on span "Show more search queries" at bounding box center [363, 365] width 144 height 13
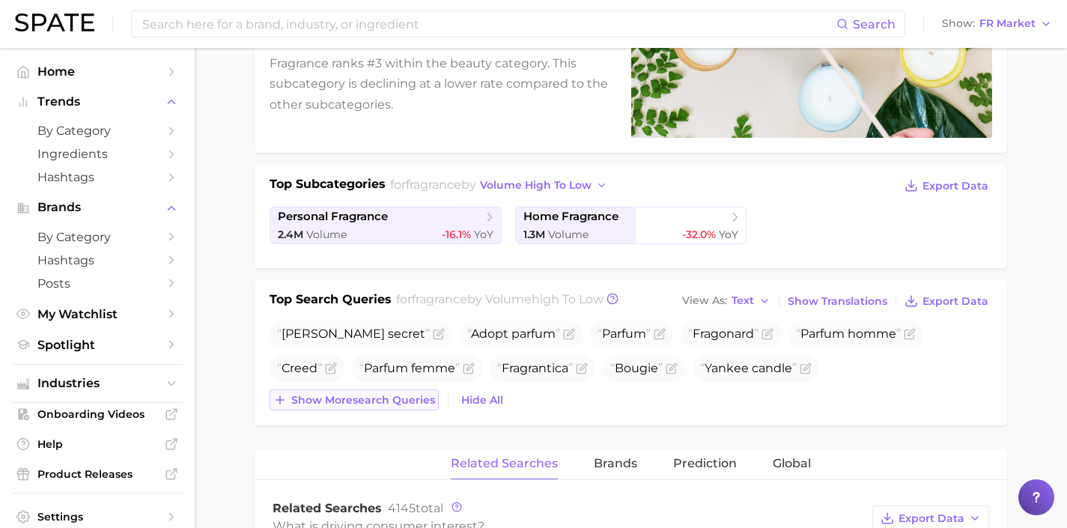
click at [392, 400] on span "Show more search queries" at bounding box center [363, 400] width 144 height 13
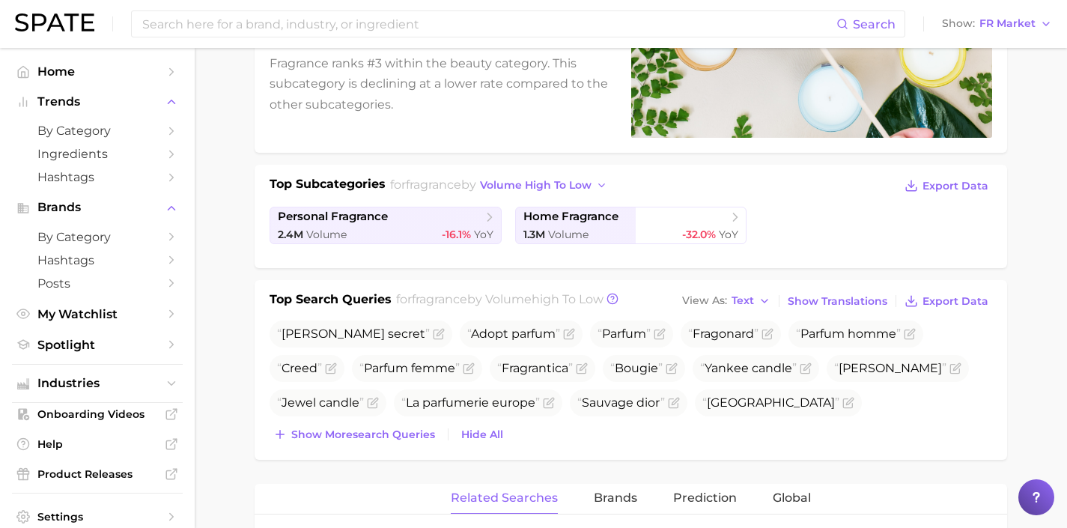
click at [393, 442] on button "Show more search queries" at bounding box center [354, 434] width 169 height 21
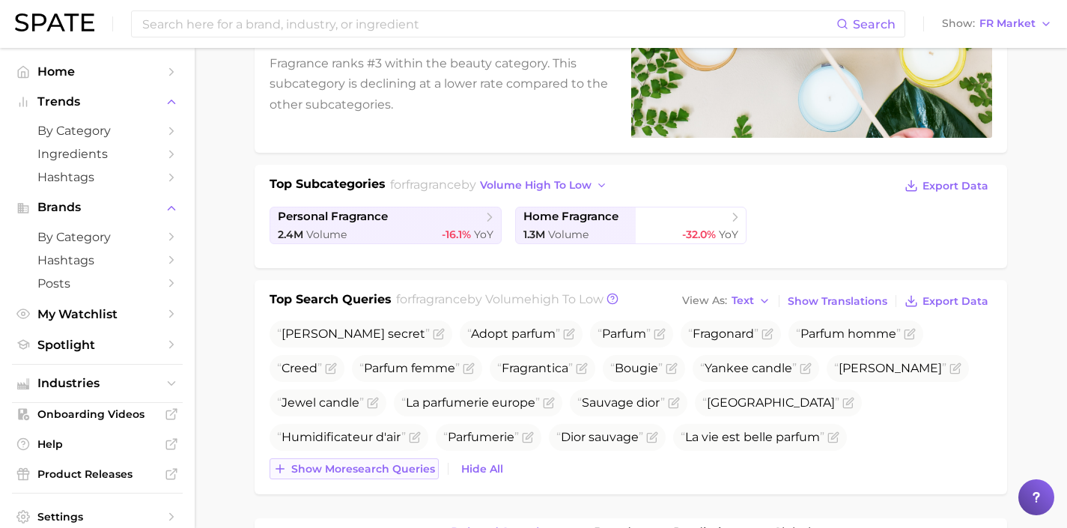
click at [395, 476] on button "Show more search queries" at bounding box center [354, 468] width 169 height 21
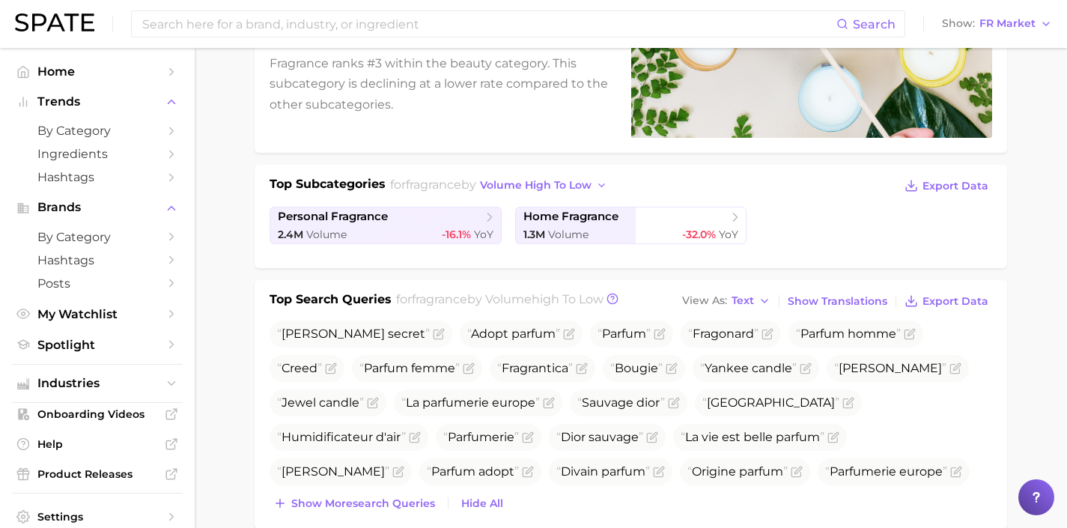
click at [392, 514] on div "Top Search Queries for fragrance by Volume high to low View As Text Show Transl…" at bounding box center [631, 404] width 753 height 249
click at [393, 507] on span "Show more search queries" at bounding box center [363, 503] width 144 height 13
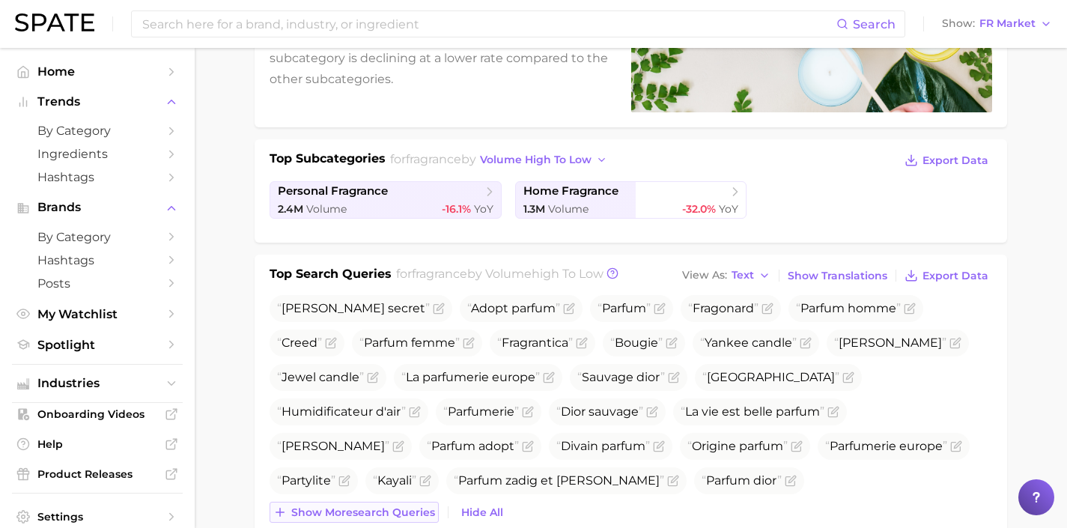
scroll to position [263, 0]
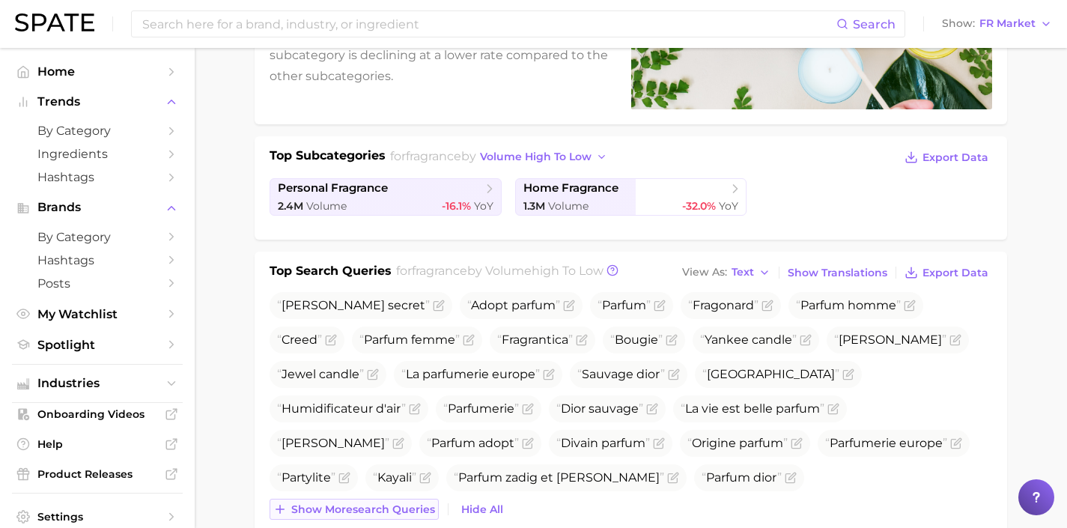
click at [393, 507] on span "Show more search queries" at bounding box center [363, 509] width 144 height 13
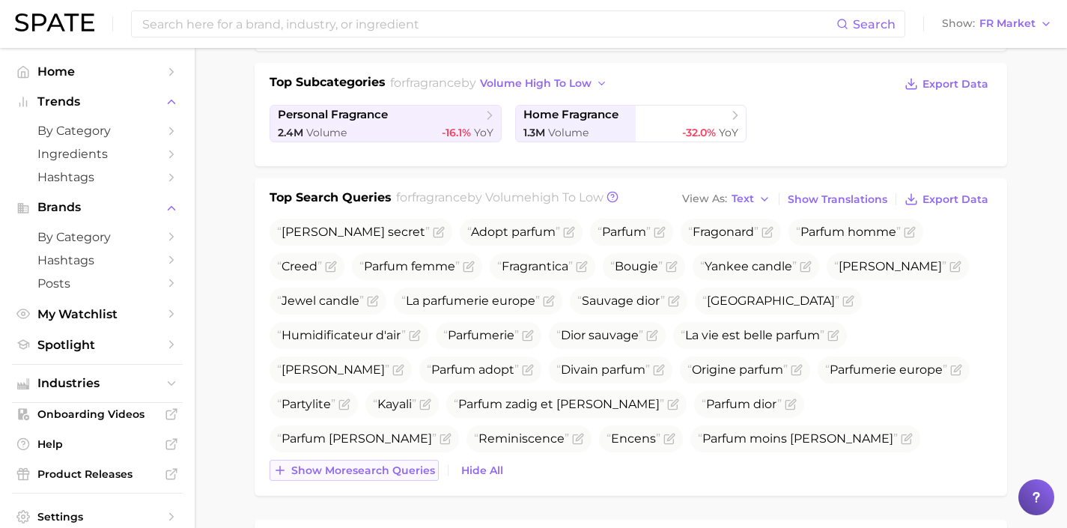
scroll to position [340, 0]
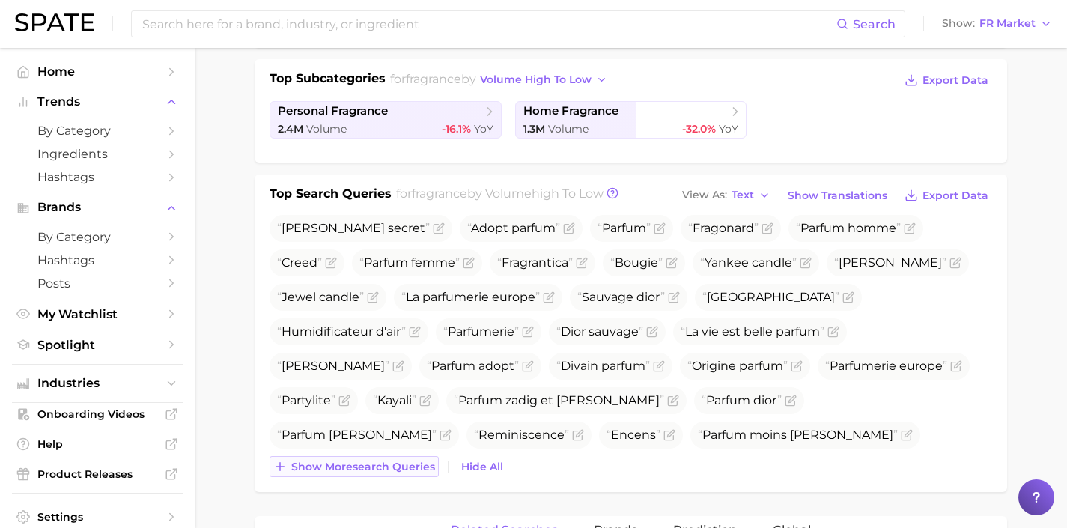
click at [401, 473] on span "Show more search queries" at bounding box center [363, 467] width 144 height 13
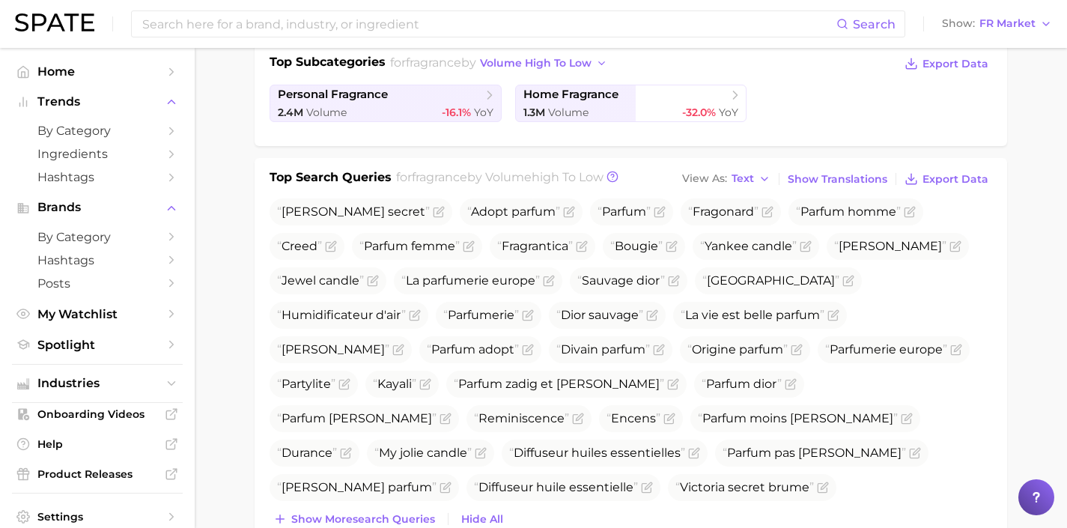
scroll to position [367, 0]
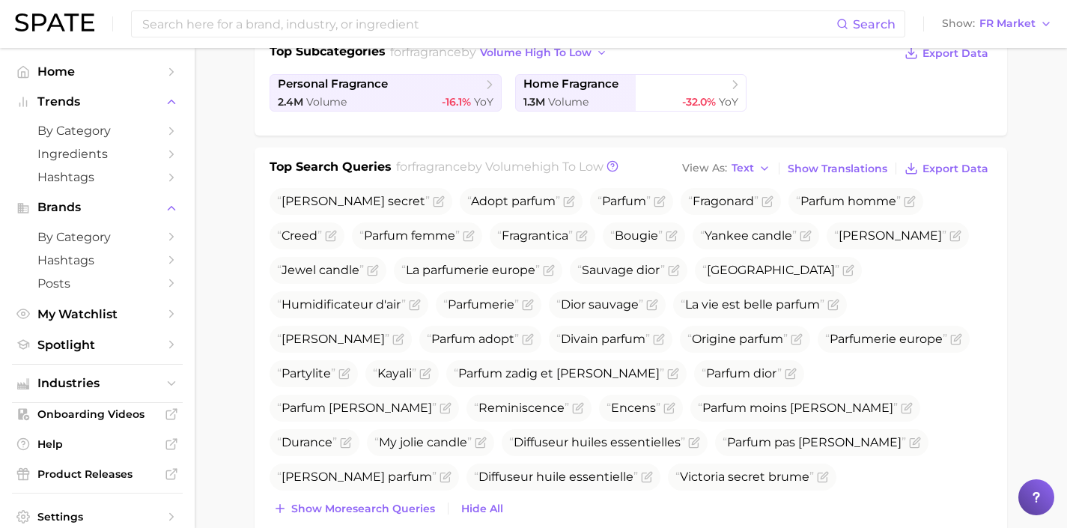
click at [399, 506] on span "Show more search queries" at bounding box center [363, 509] width 144 height 13
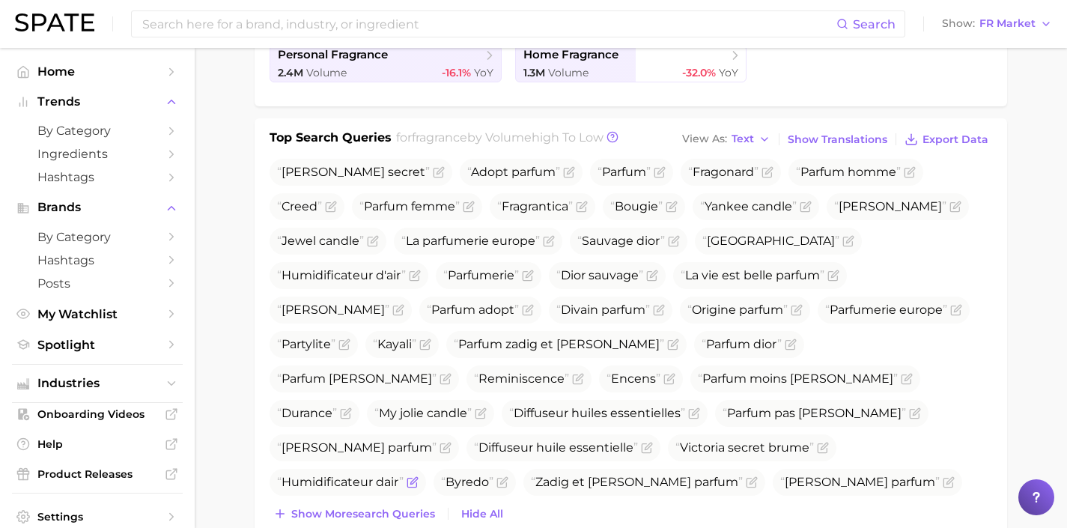
scroll to position [410, 0]
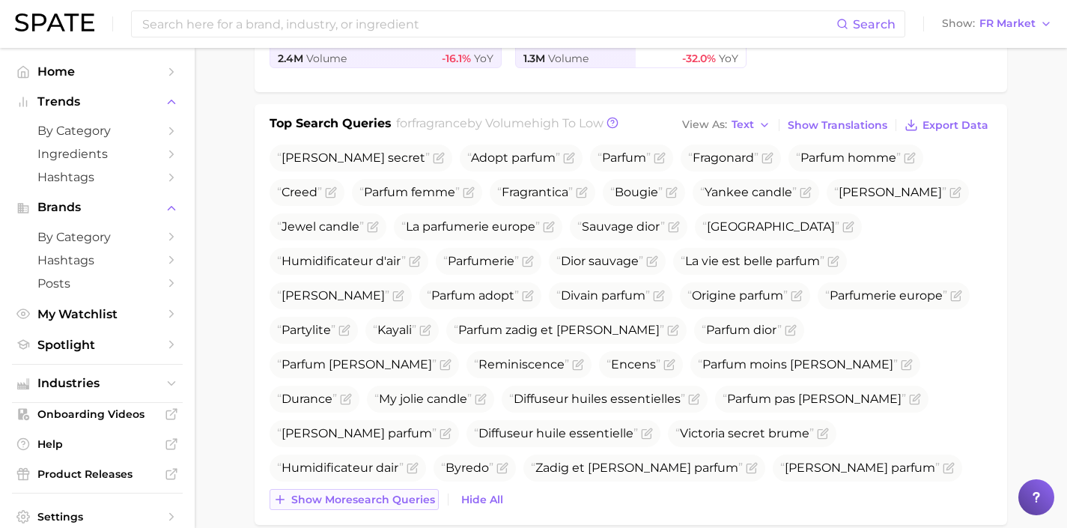
click at [399, 503] on span "Show more search queries" at bounding box center [363, 500] width 144 height 13
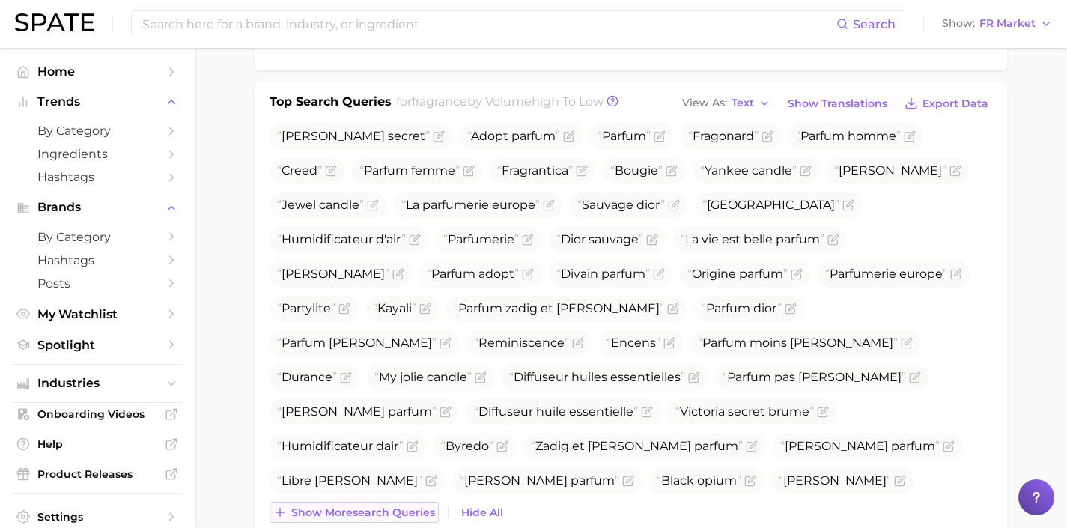
scroll to position [466, 0]
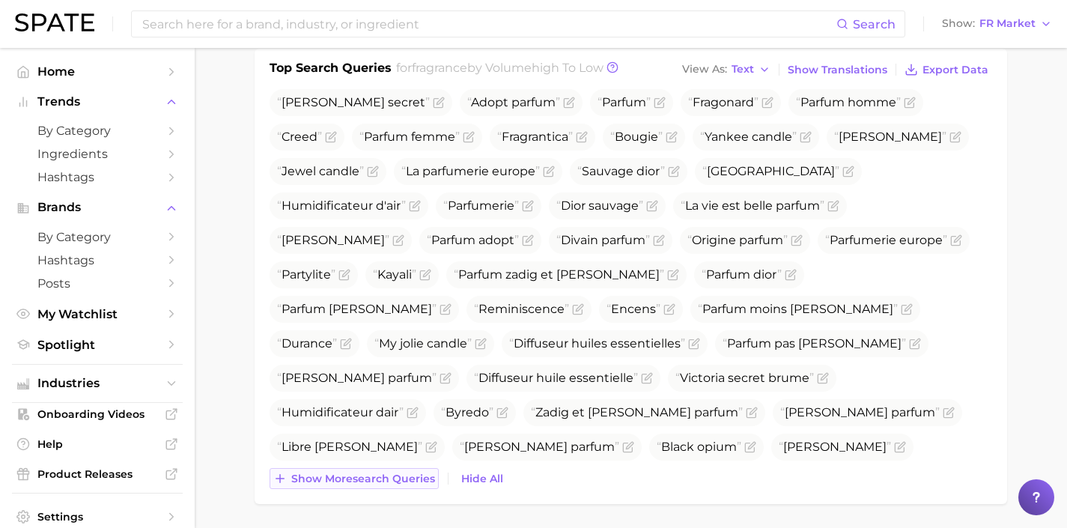
click at [407, 479] on span "Show more search queries" at bounding box center [363, 479] width 144 height 13
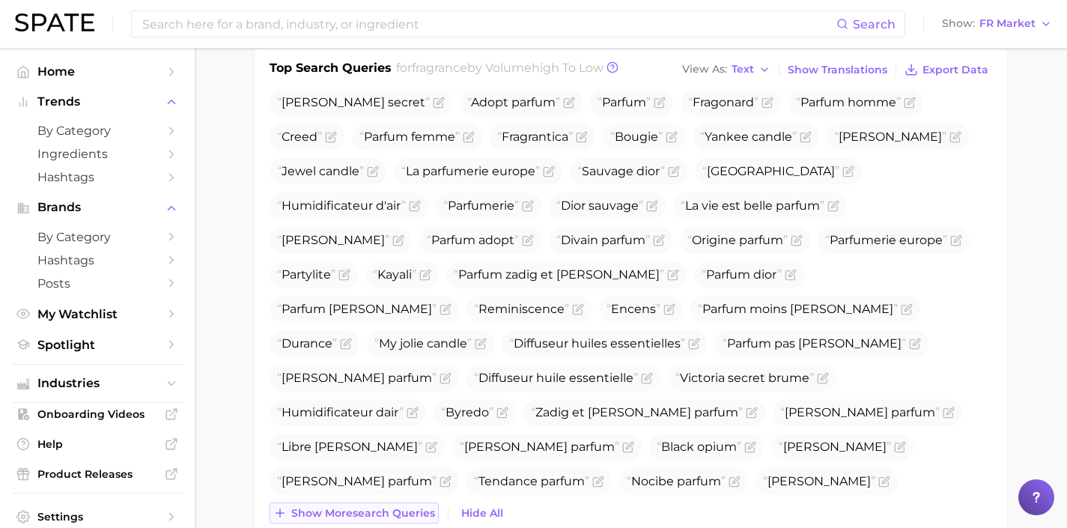
click at [402, 513] on span "Show more search queries" at bounding box center [363, 513] width 144 height 13
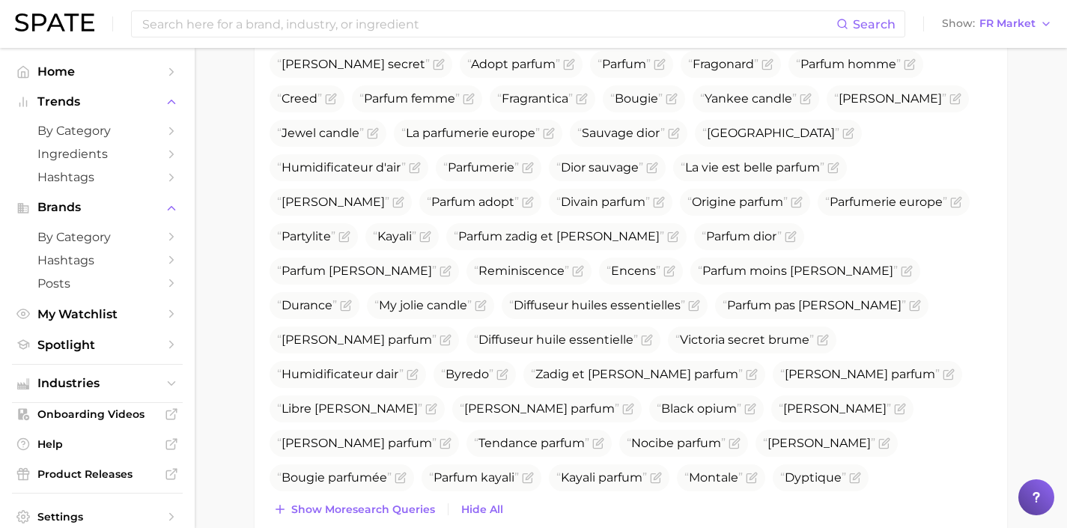
scroll to position [546, 0]
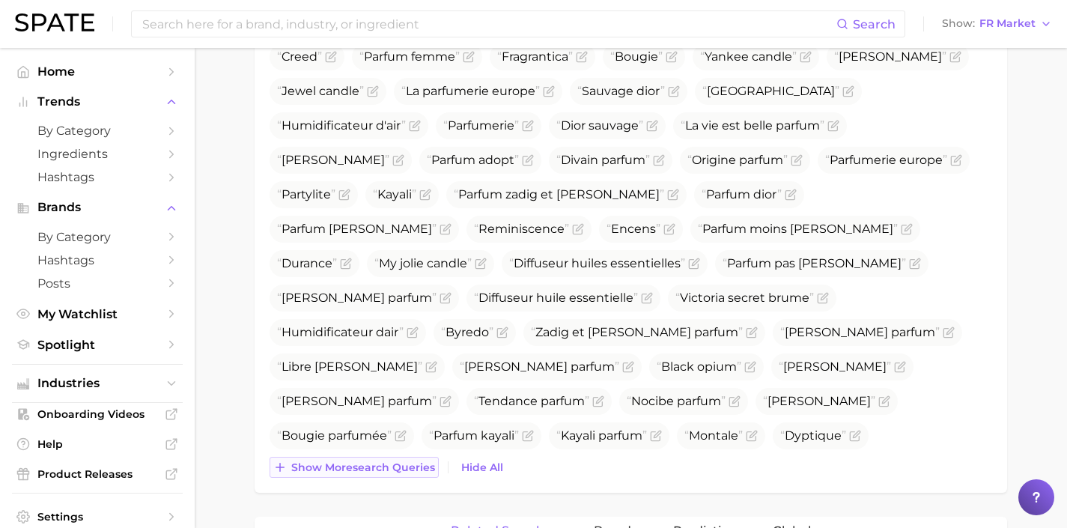
click at [413, 466] on span "Show more search queries" at bounding box center [363, 467] width 144 height 13
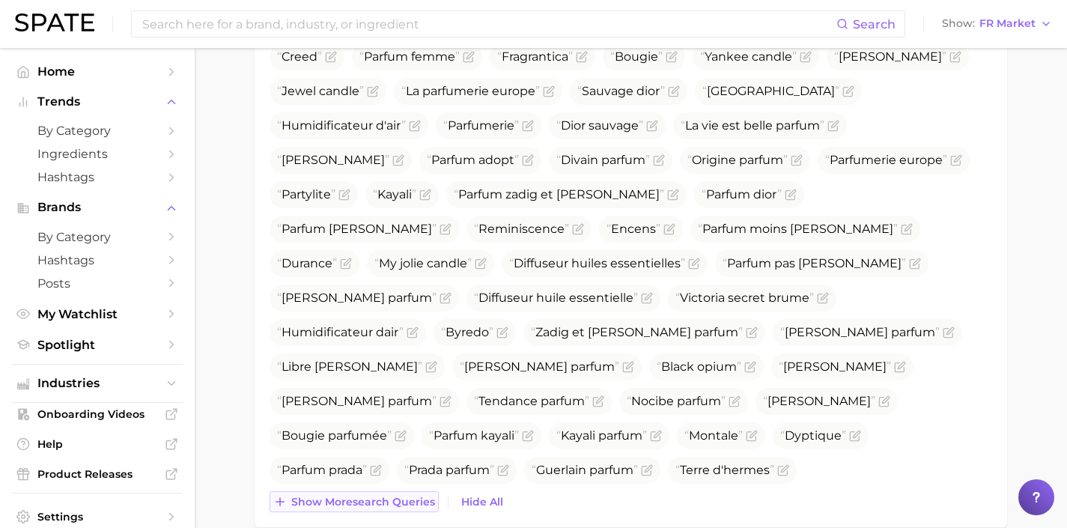
click at [413, 506] on span "Show more search queries" at bounding box center [363, 502] width 144 height 13
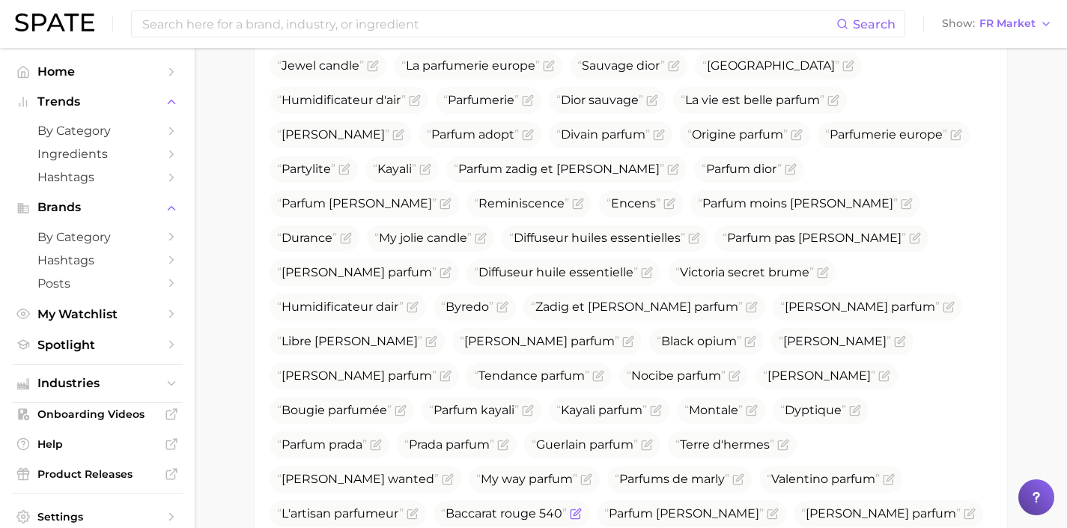
scroll to position [621, 0]
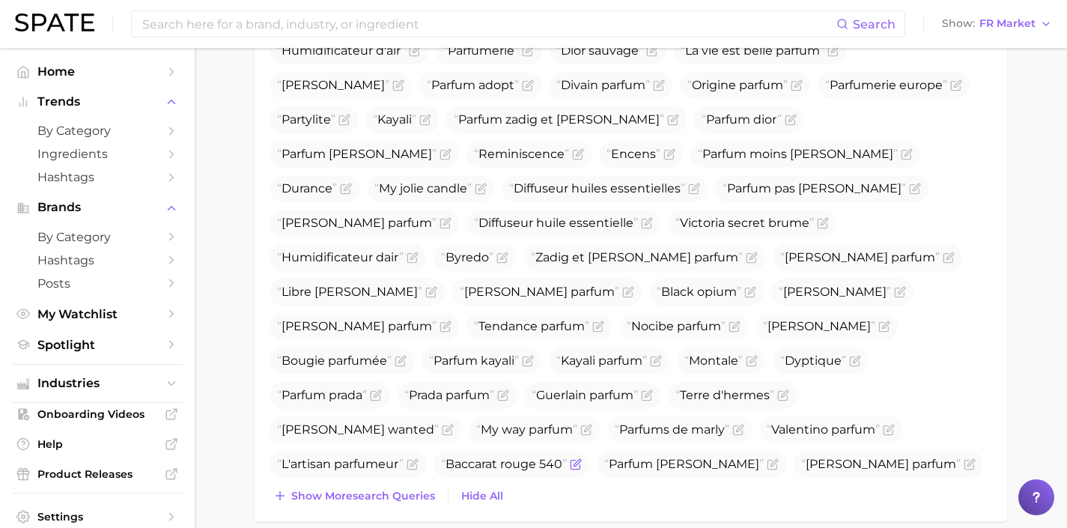
click at [413, 504] on button "Show more search queries" at bounding box center [354, 495] width 169 height 21
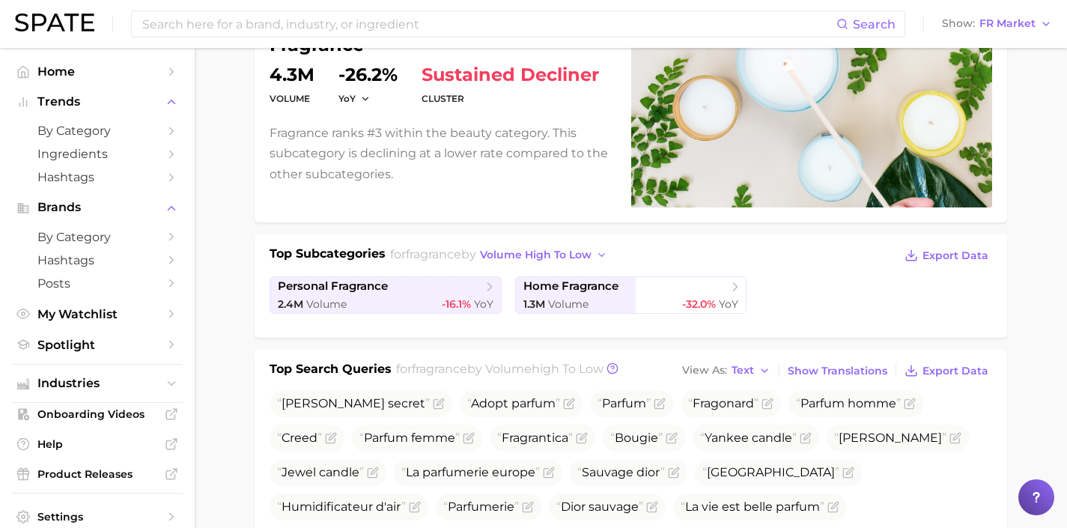
scroll to position [0, 0]
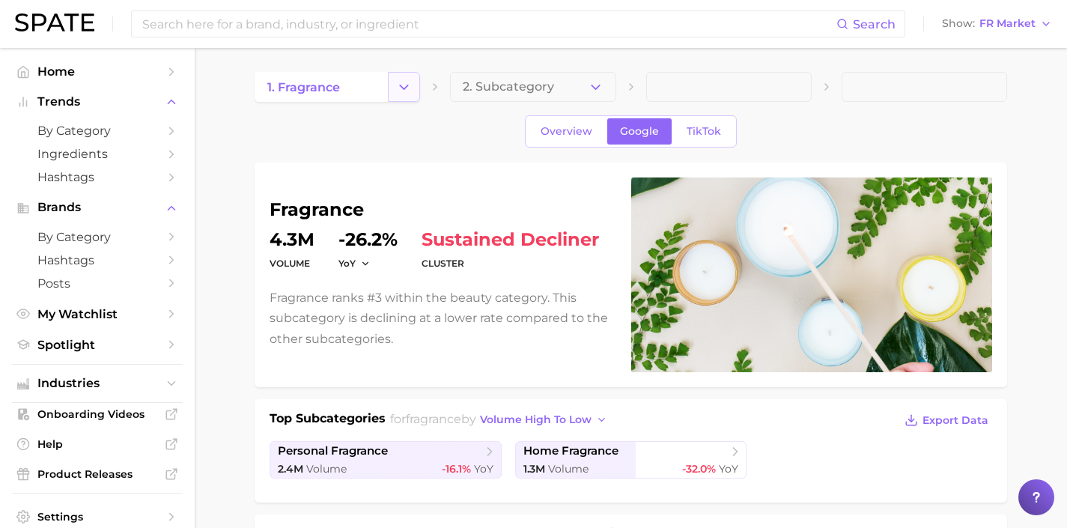
click at [410, 92] on icon "Change Category" at bounding box center [404, 87] width 16 height 16
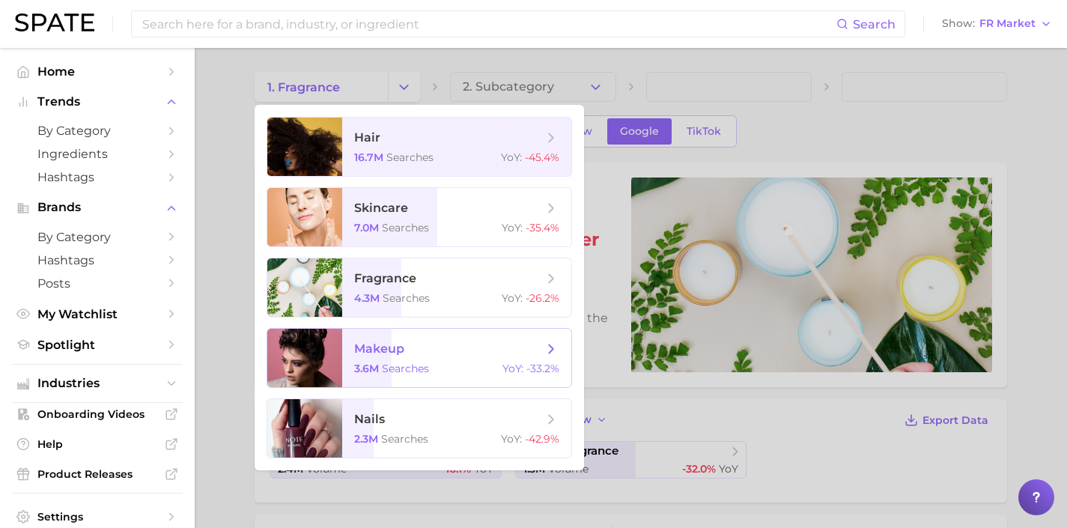
click at [422, 368] on span "searches" at bounding box center [405, 368] width 47 height 13
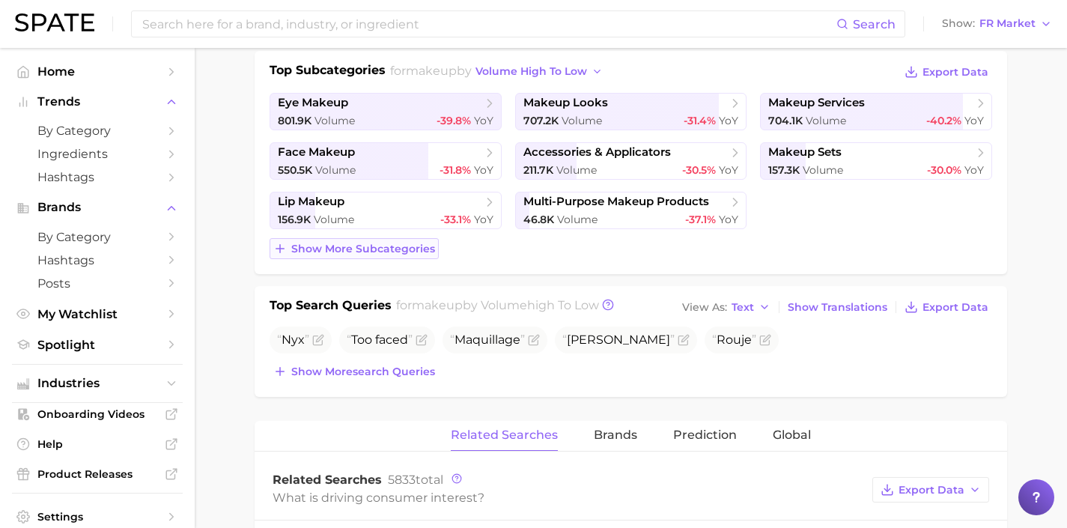
scroll to position [357, 0]
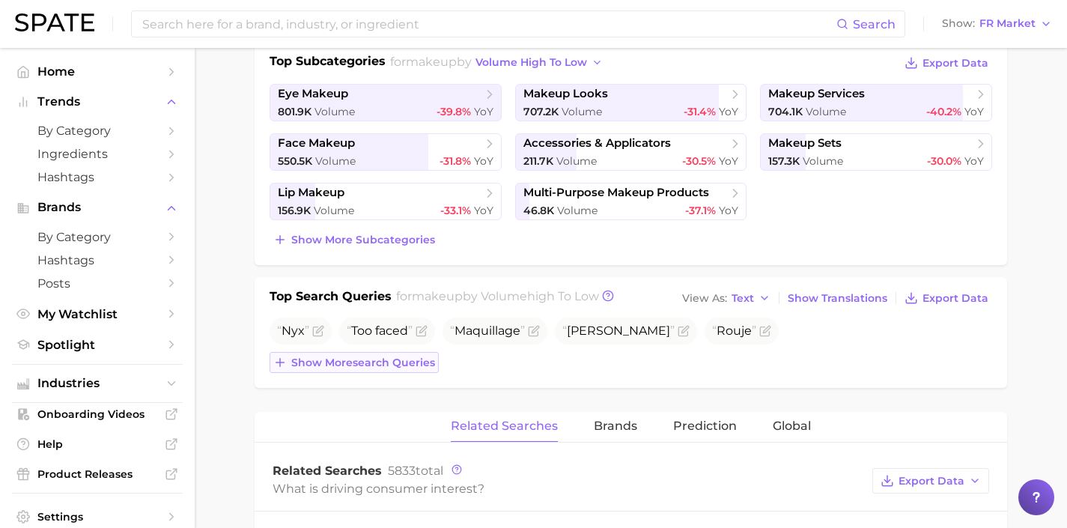
click at [397, 368] on span "Show more search queries" at bounding box center [363, 362] width 144 height 13
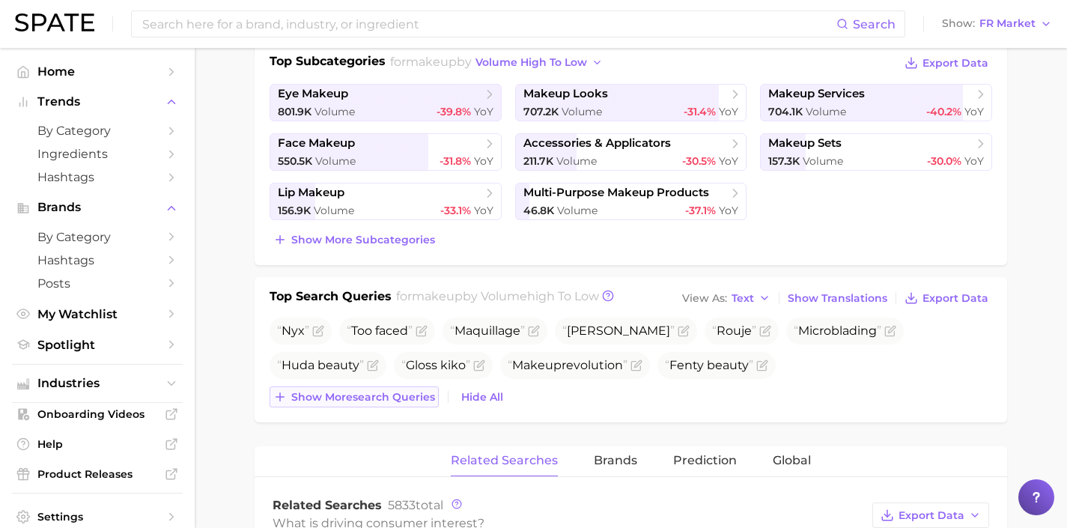
click at [402, 402] on span "Show more search queries" at bounding box center [363, 397] width 144 height 13
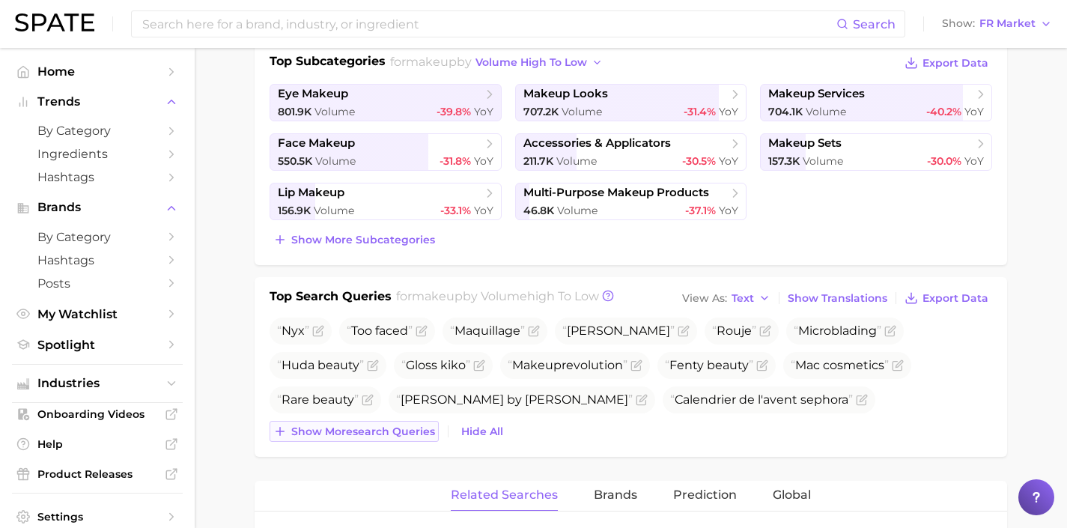
click at [404, 433] on span "Show more search queries" at bounding box center [363, 431] width 144 height 13
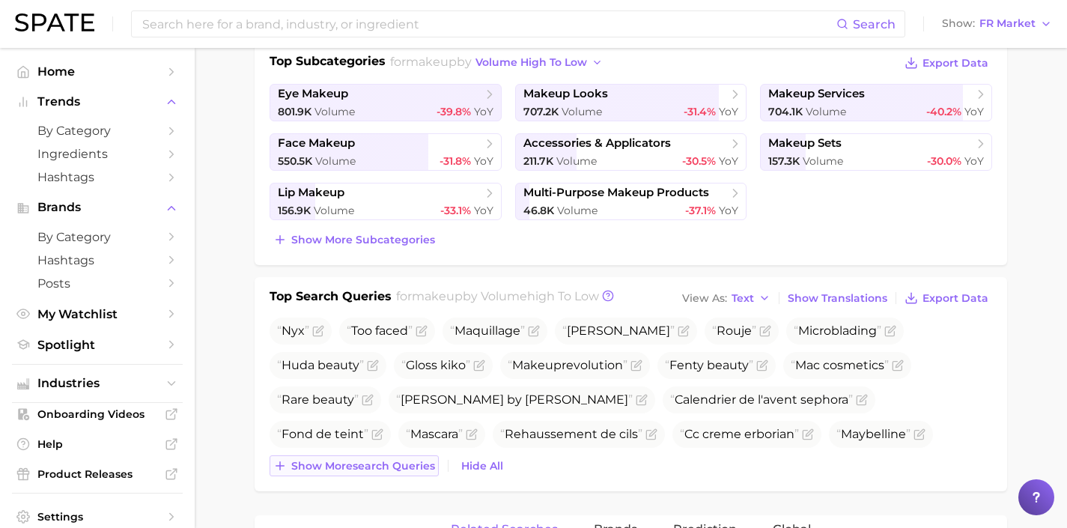
click at [420, 464] on span "Show more search queries" at bounding box center [363, 466] width 144 height 13
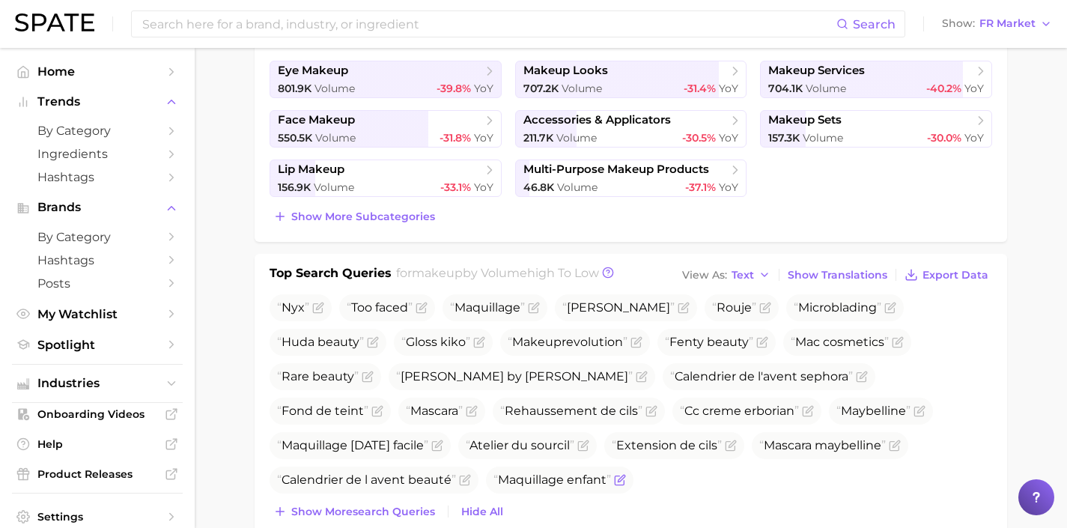
scroll to position [385, 0]
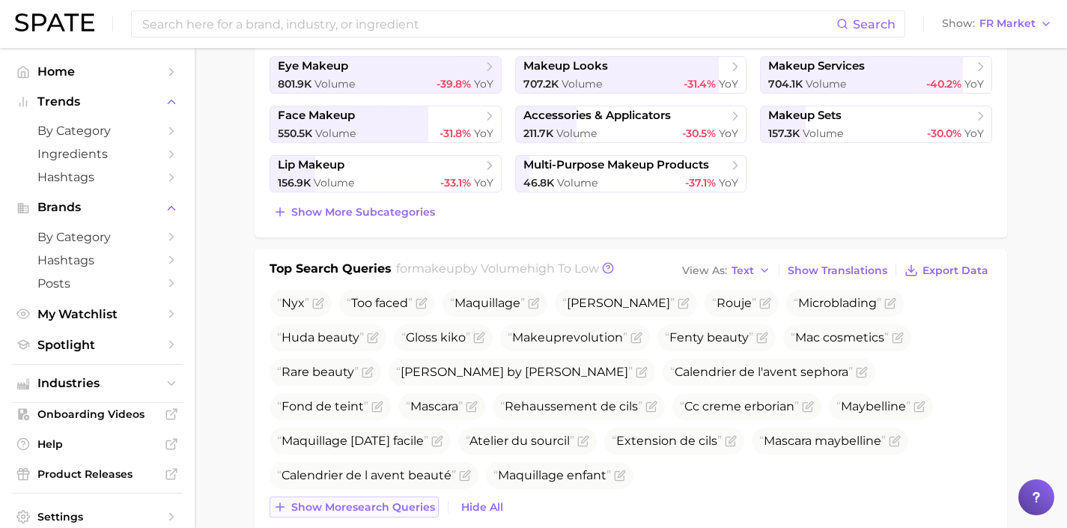
click at [408, 514] on button "Show more search queries" at bounding box center [354, 507] width 169 height 21
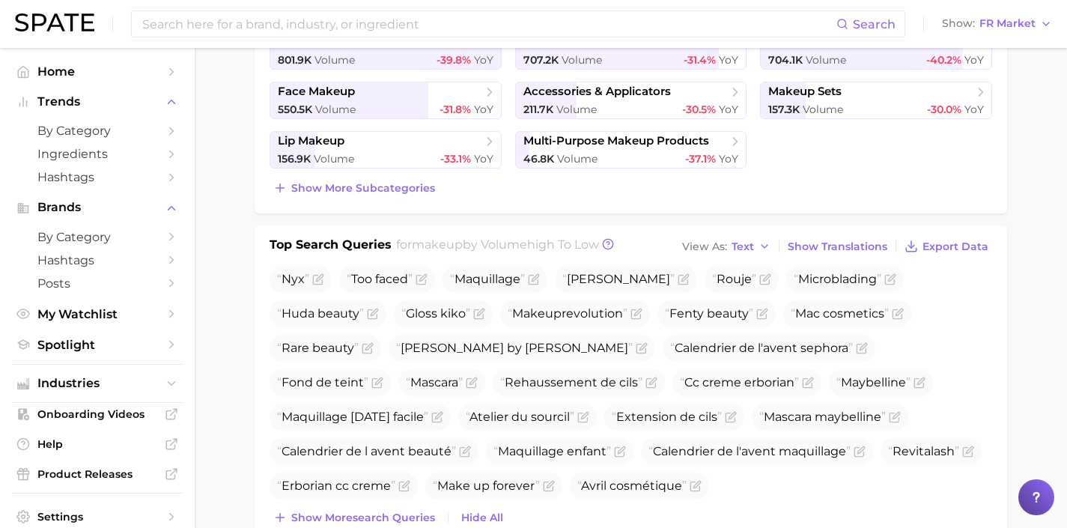
scroll to position [449, 0]
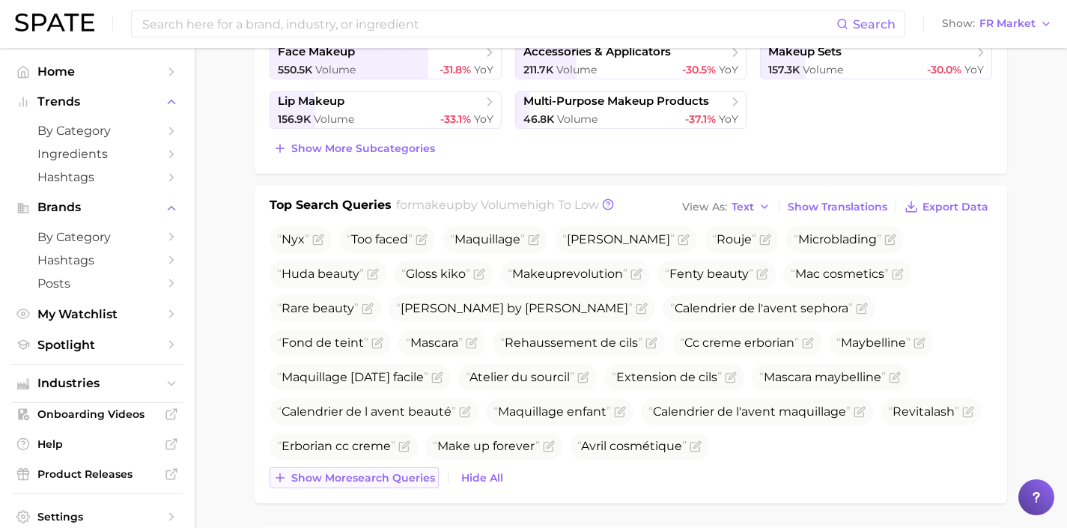
click at [413, 482] on span "Show more search queries" at bounding box center [363, 478] width 144 height 13
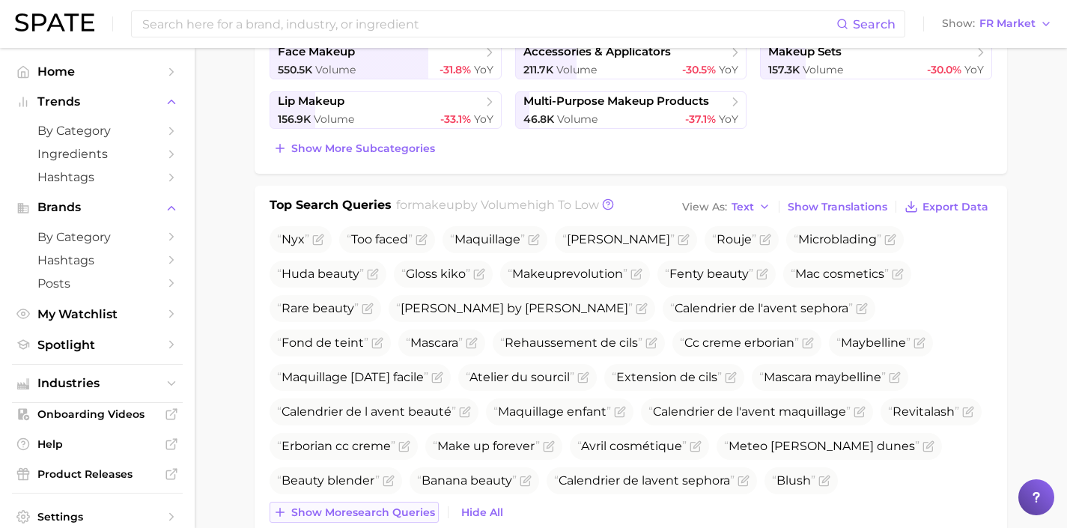
click at [410, 517] on span "Show more search queries" at bounding box center [363, 512] width 144 height 13
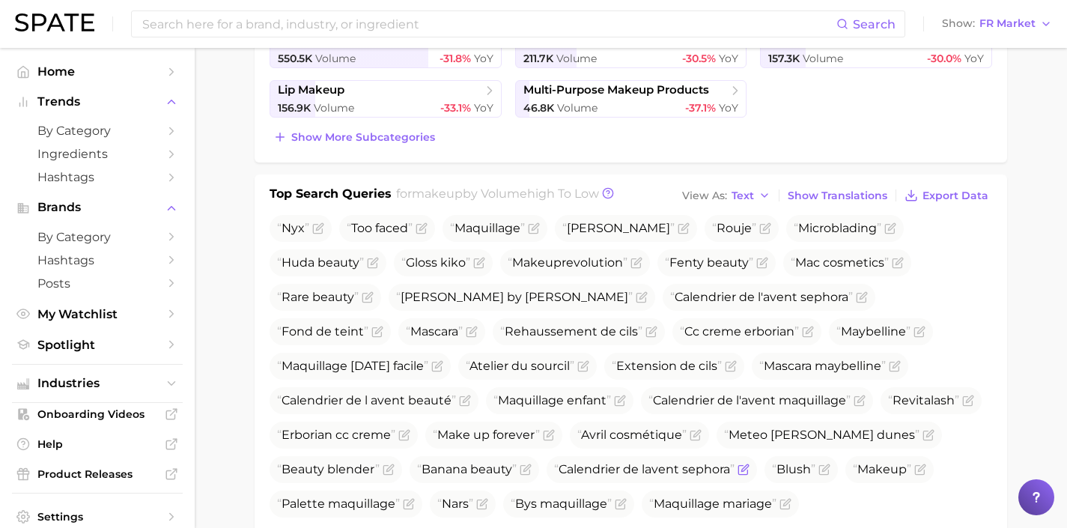
scroll to position [506, 0]
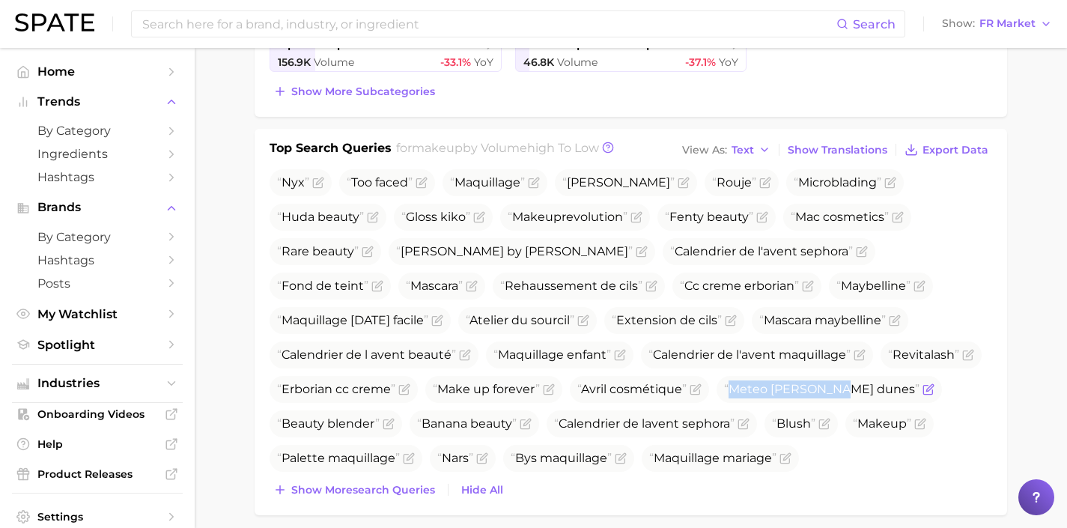
drag, startPoint x: 682, startPoint y: 392, endPoint x: 568, endPoint y: 392, distance: 113.8
click at [724, 392] on span "Meteo [PERSON_NAME] dunes" at bounding box center [821, 389] width 195 height 14
copy span "Meteo [PERSON_NAME] dunes"
click at [717, 395] on span "Meteo [PERSON_NAME] dunes" at bounding box center [829, 389] width 225 height 27
click at [923, 392] on icon "Flag as miscategorized or irrelevant" at bounding box center [929, 389] width 12 height 12
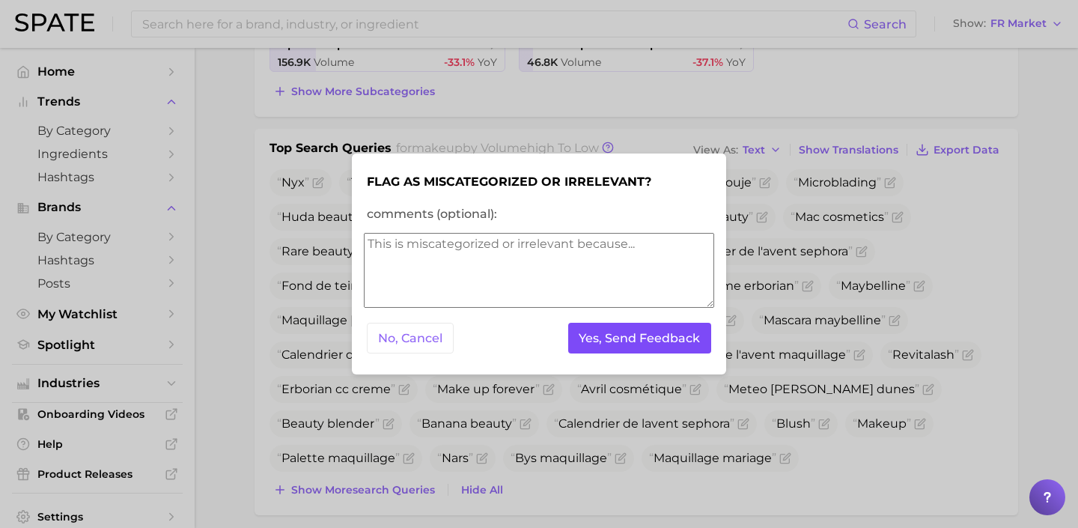
click at [630, 341] on button "Yes, Send Feedback" at bounding box center [640, 338] width 144 height 31
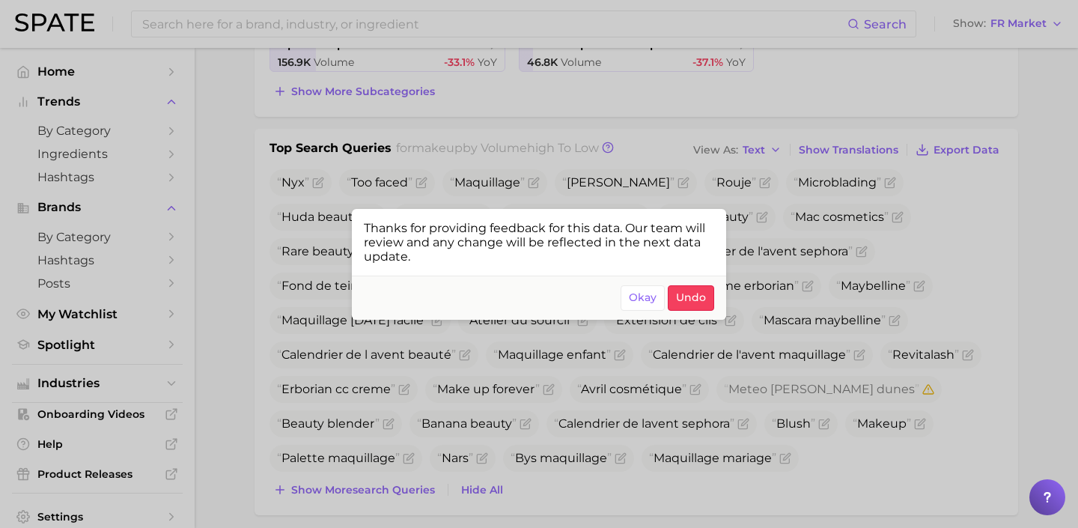
click at [573, 479] on div at bounding box center [539, 264] width 1078 height 528
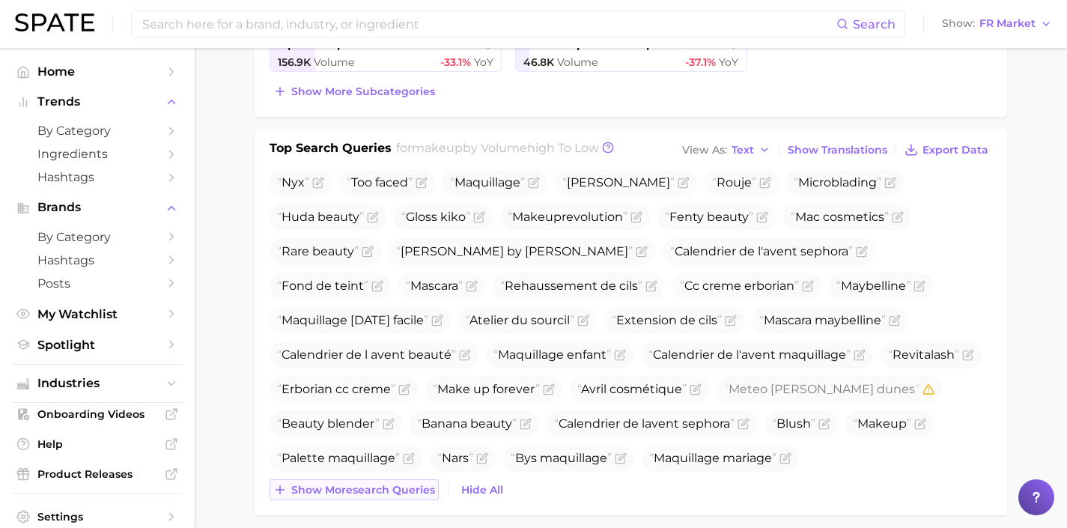
click at [389, 493] on span "Show more search queries" at bounding box center [363, 490] width 144 height 13
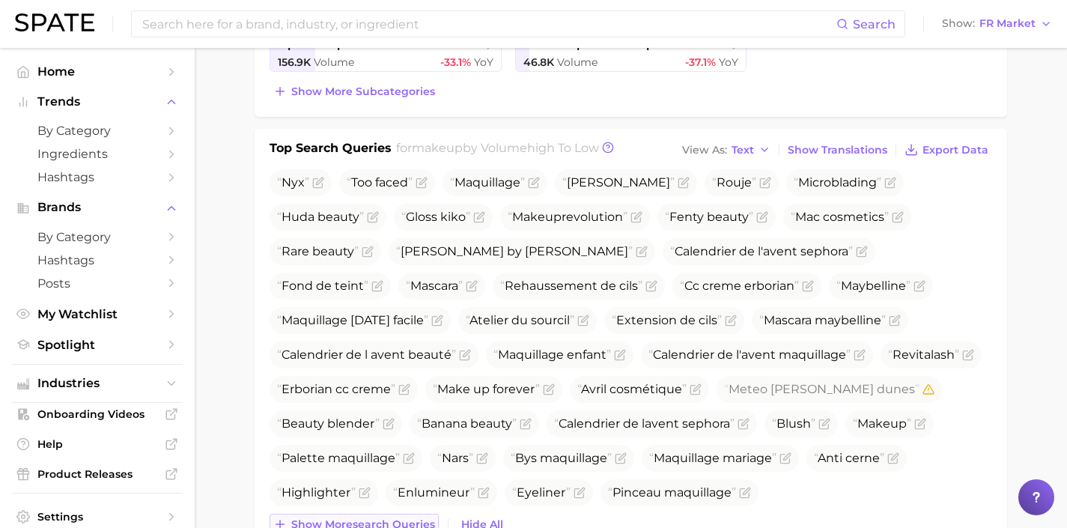
click at [404, 521] on span "Show more search queries" at bounding box center [363, 524] width 144 height 13
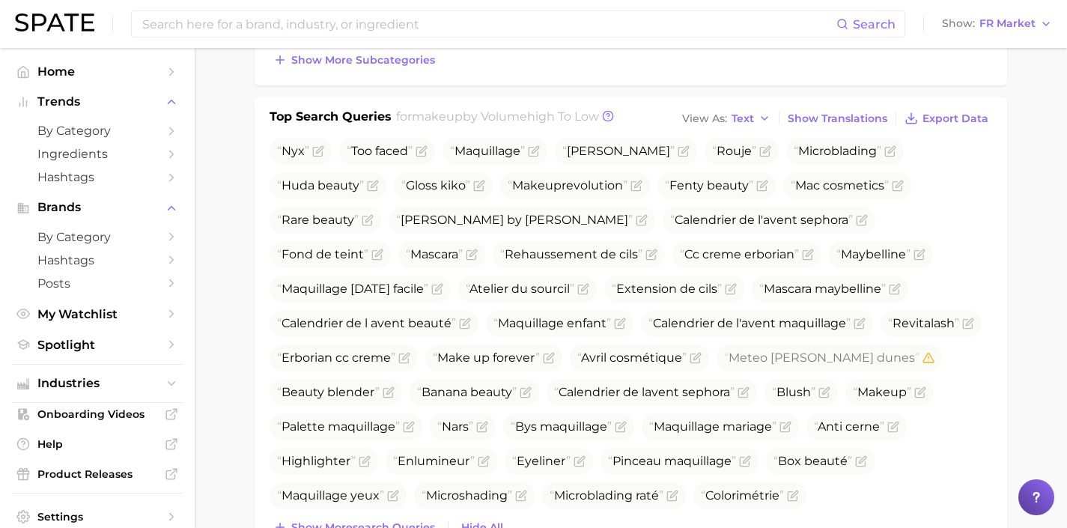
scroll to position [612, 0]
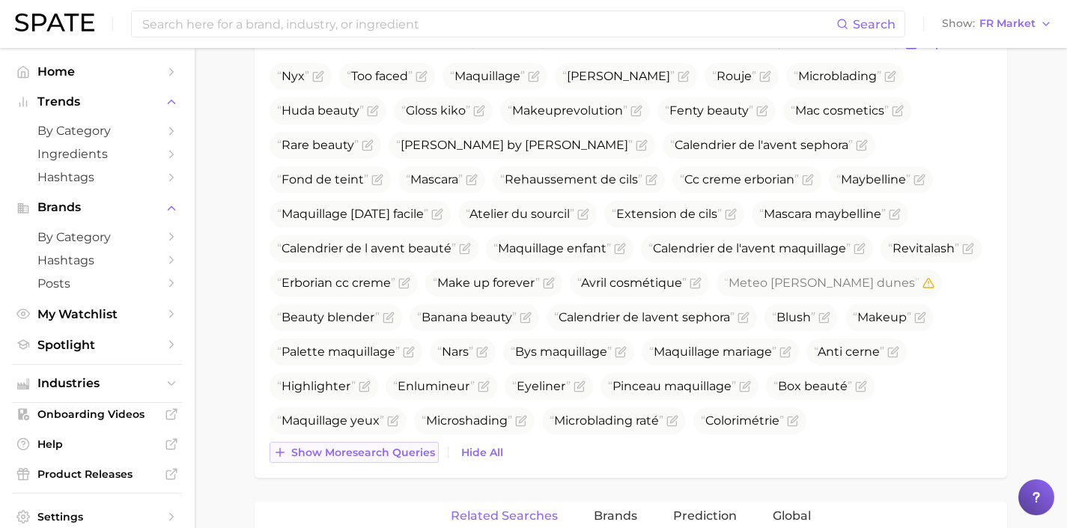
click at [383, 458] on span "Show more search queries" at bounding box center [363, 452] width 144 height 13
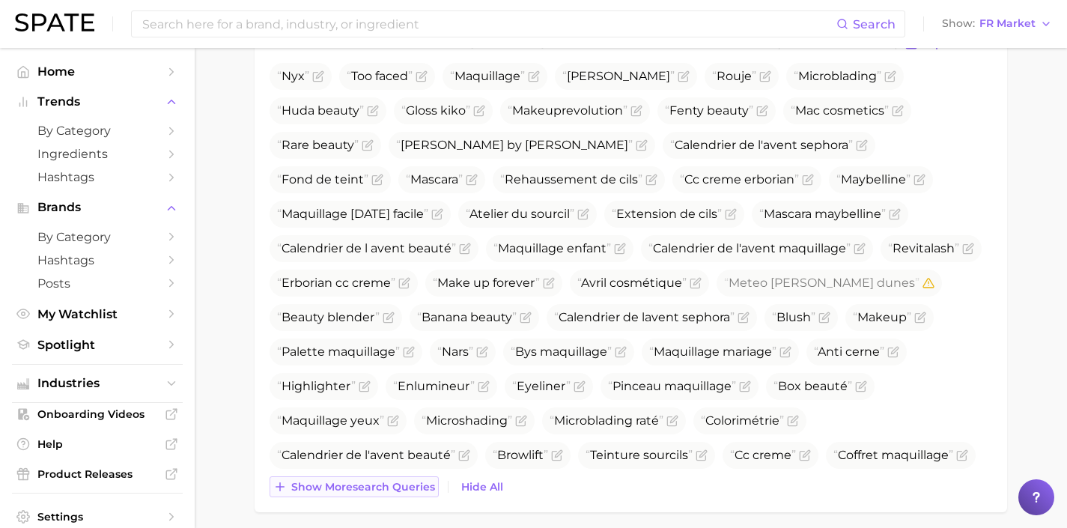
click at [374, 487] on span "Show more search queries" at bounding box center [363, 487] width 144 height 13
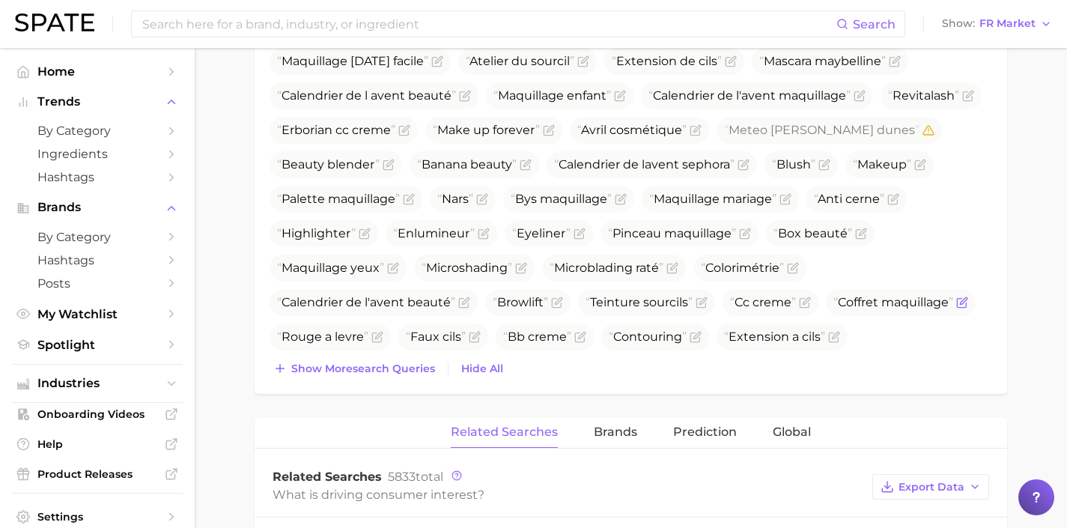
scroll to position [789, 0]
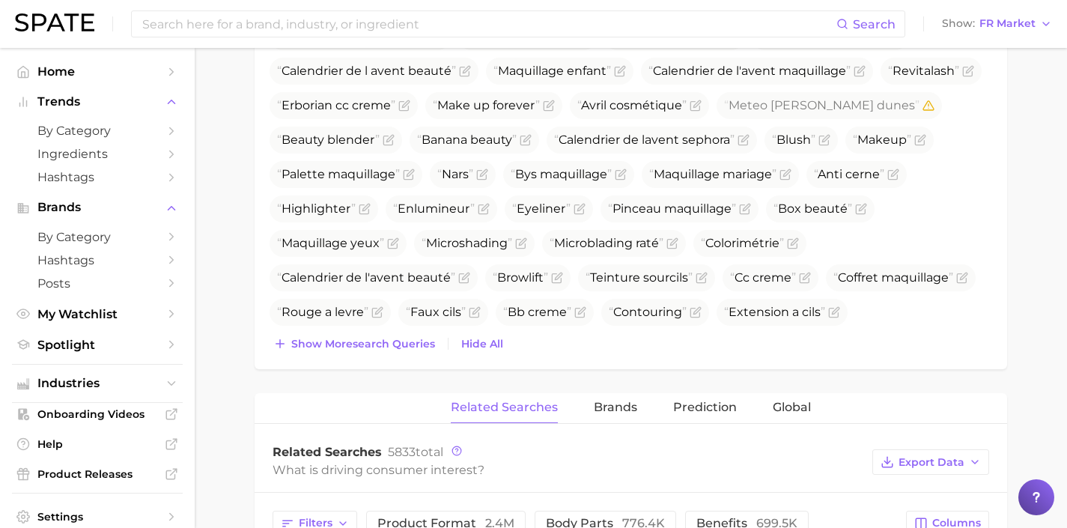
click at [376, 356] on div "Top Search Queries for makeup by Volume high to low View As Text Show Translati…" at bounding box center [631, 107] width 753 height 524
click at [377, 349] on span "Show more search queries" at bounding box center [363, 344] width 144 height 13
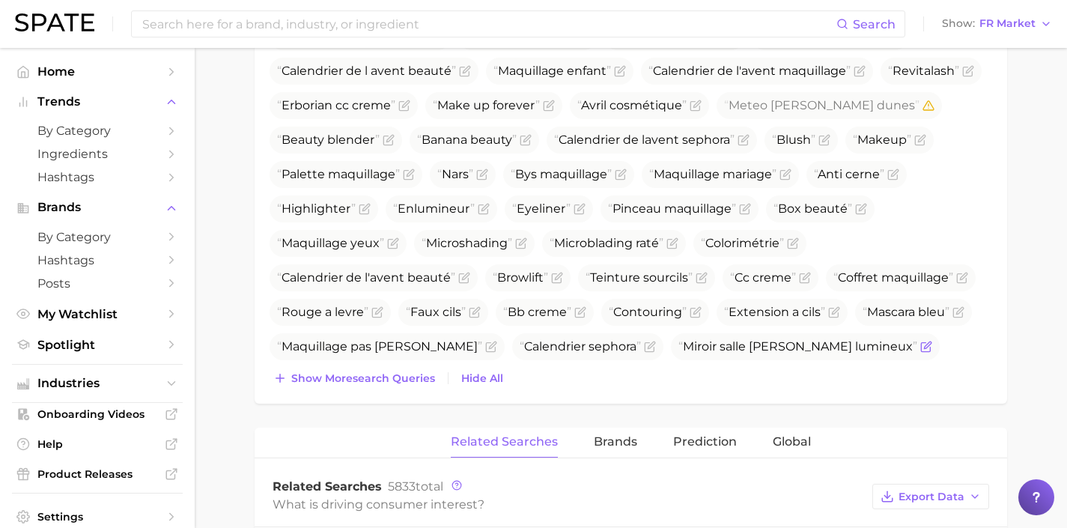
click at [671, 358] on span "Miroir salle [PERSON_NAME] lumineux" at bounding box center [805, 346] width 269 height 27
click at [378, 380] on span "Show more search queries" at bounding box center [363, 378] width 144 height 13
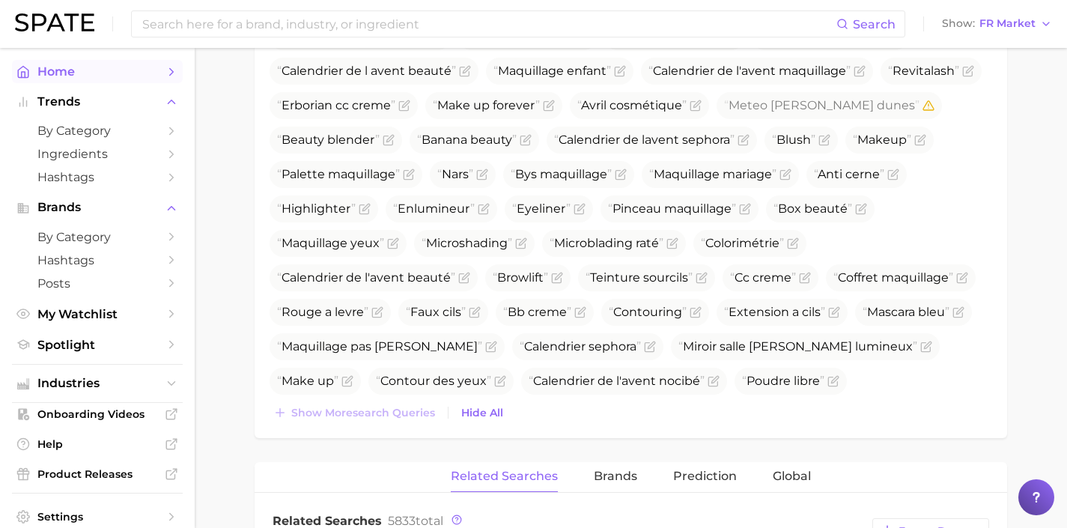
click at [104, 73] on span "Home" at bounding box center [97, 71] width 120 height 14
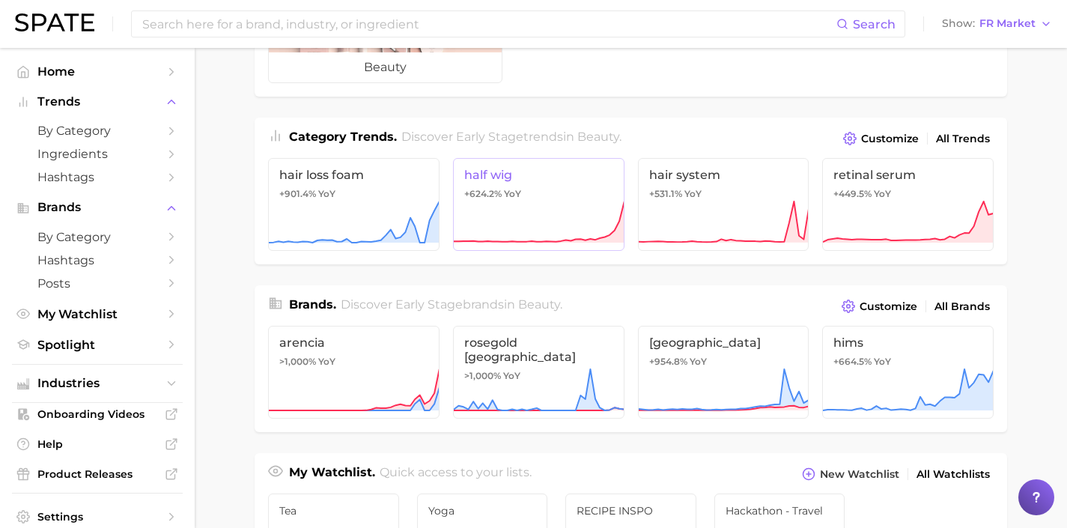
scroll to position [198, 0]
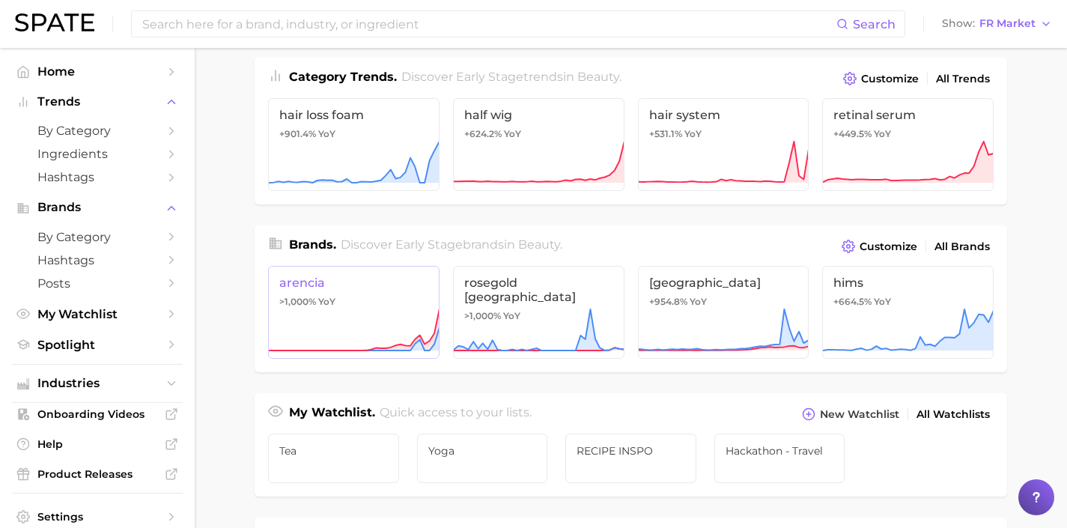
click at [416, 315] on icon at bounding box center [353, 330] width 171 height 45
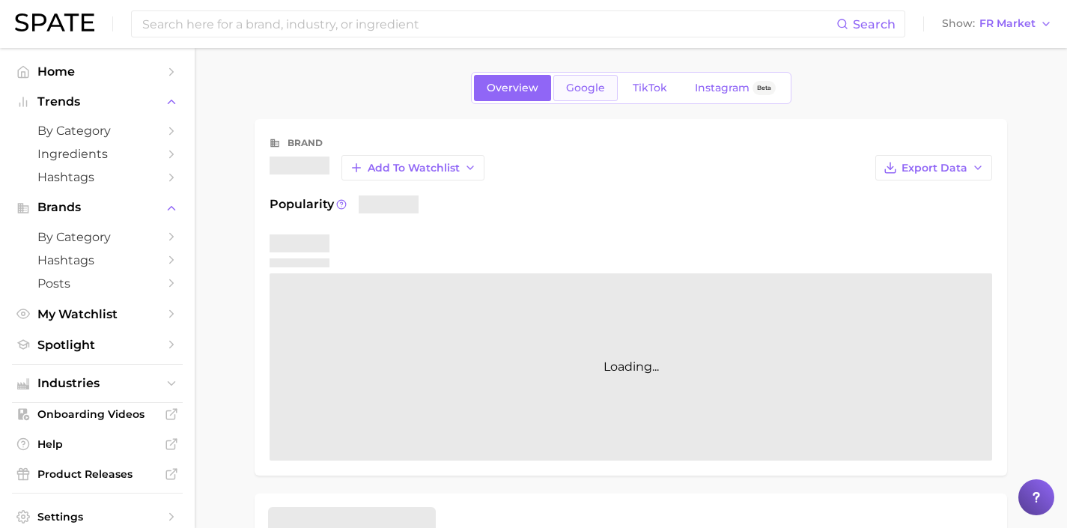
click at [593, 89] on span "Google" at bounding box center [585, 88] width 39 height 13
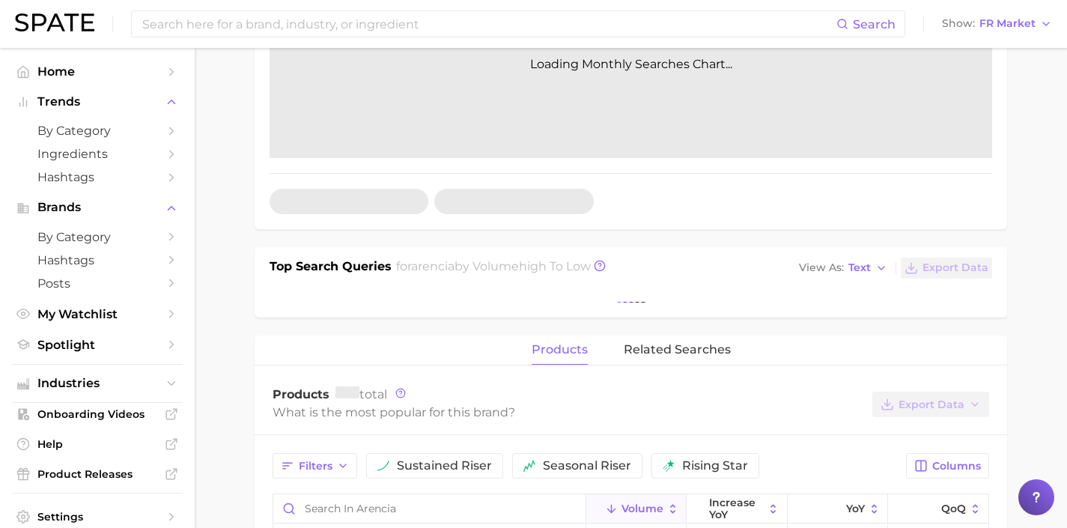
scroll to position [459, 0]
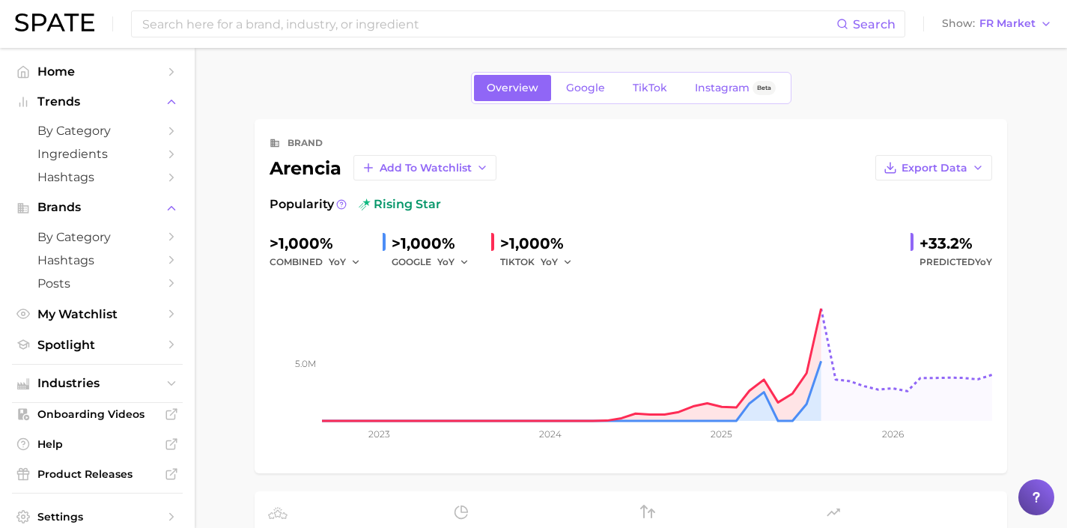
scroll to position [198, 0]
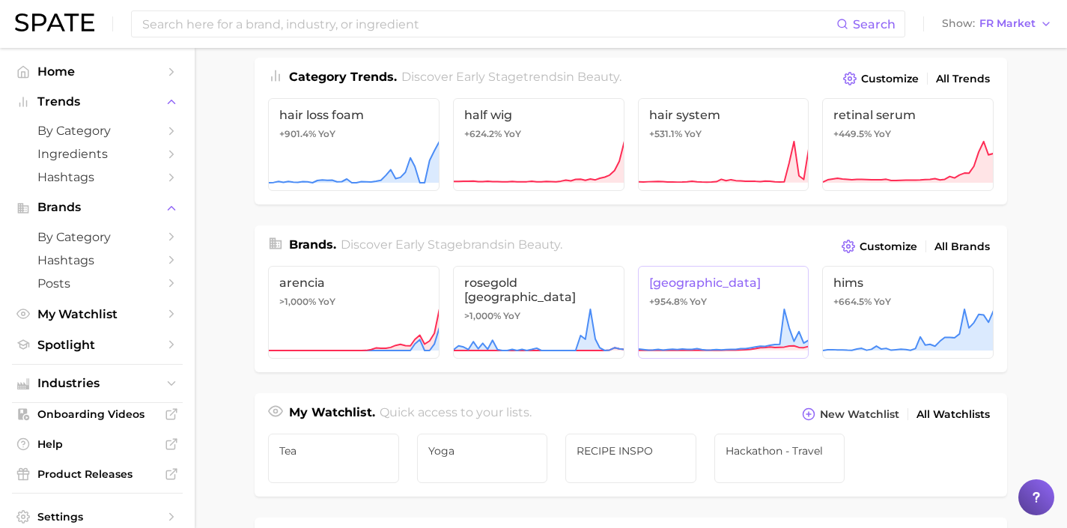
click at [707, 315] on icon at bounding box center [723, 330] width 171 height 45
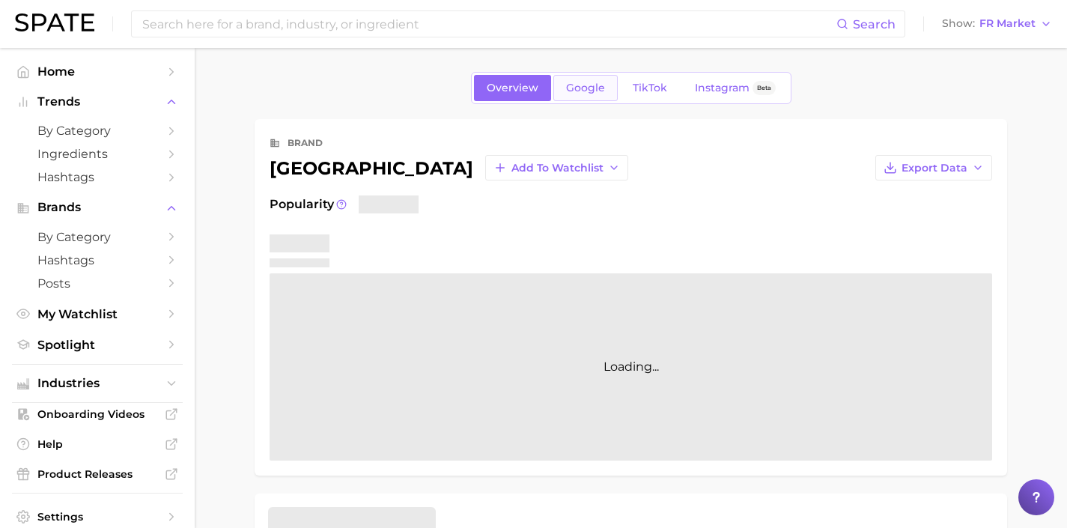
click at [584, 83] on span "Google" at bounding box center [585, 88] width 39 height 13
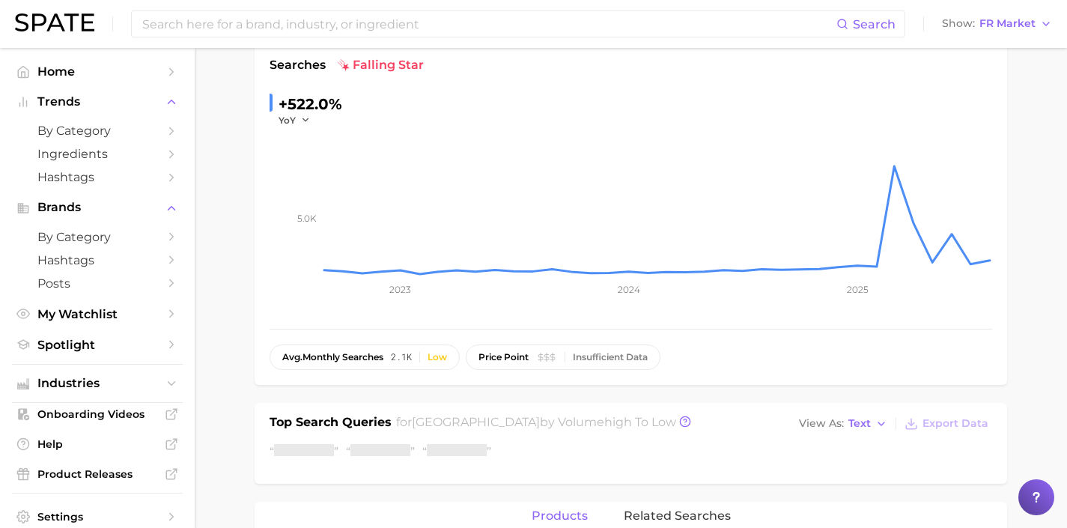
scroll to position [140, 0]
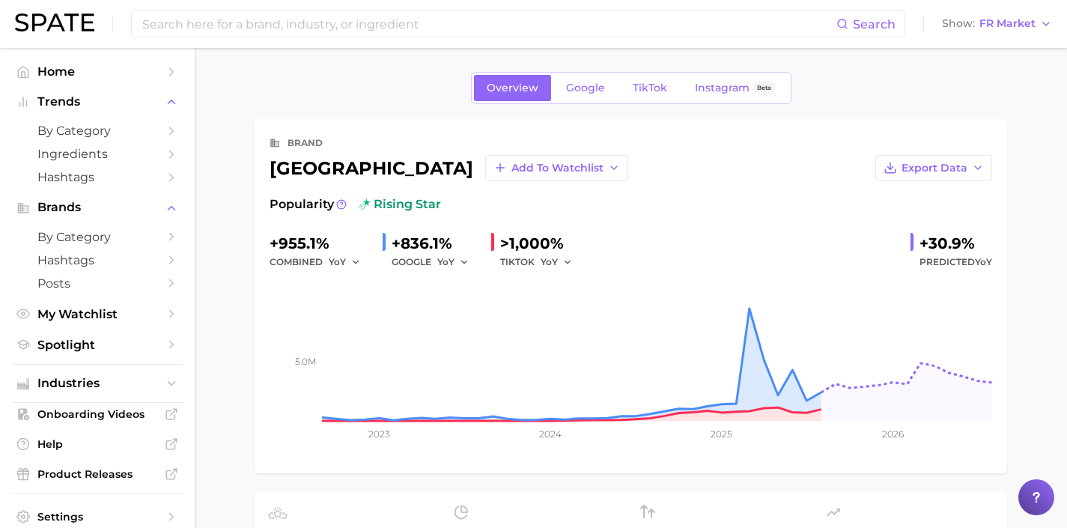
scroll to position [198, 0]
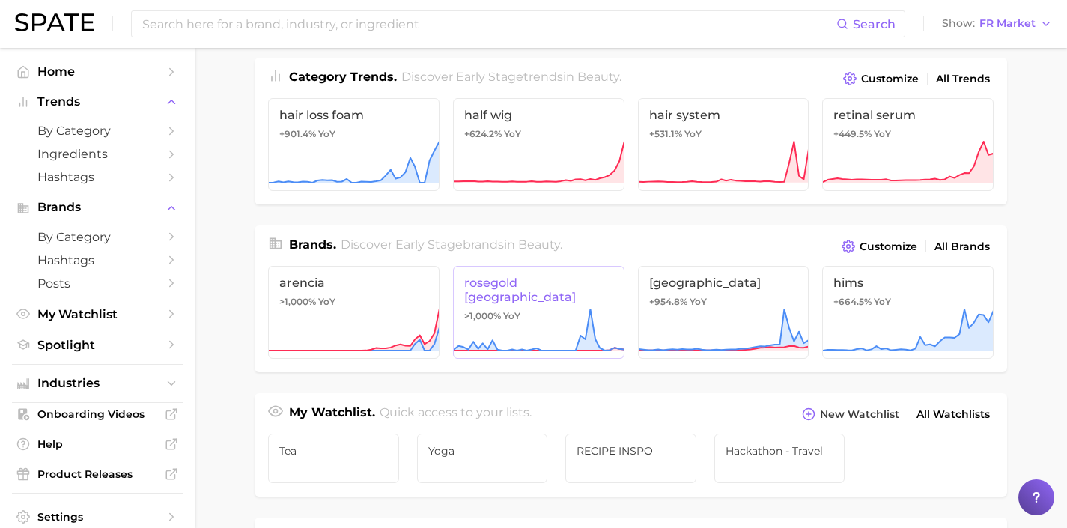
click at [589, 300] on link "rosegold [GEOGRAPHIC_DATA] >1,000% YoY" at bounding box center [538, 312] width 171 height 93
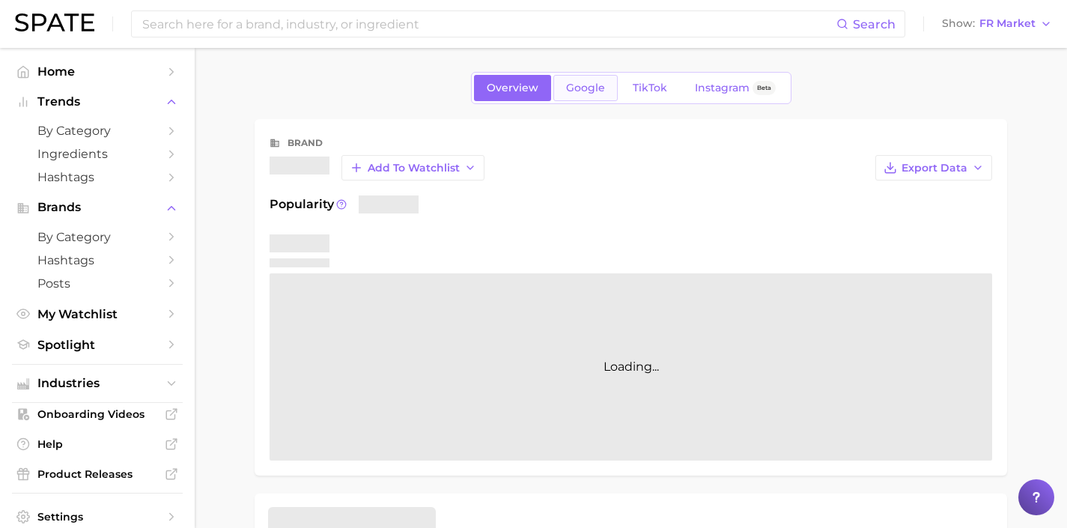
click at [569, 88] on span "Google" at bounding box center [585, 88] width 39 height 13
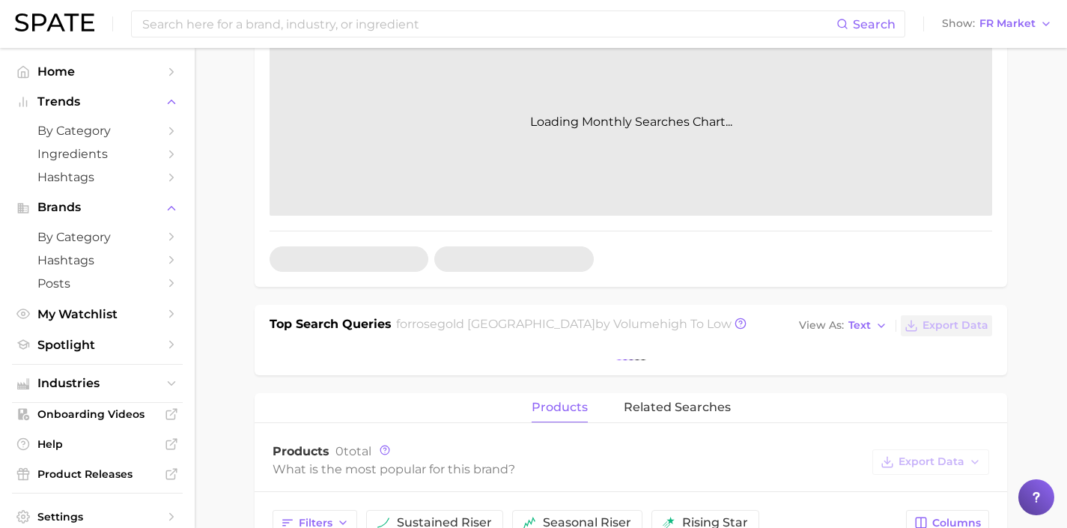
scroll to position [426, 0]
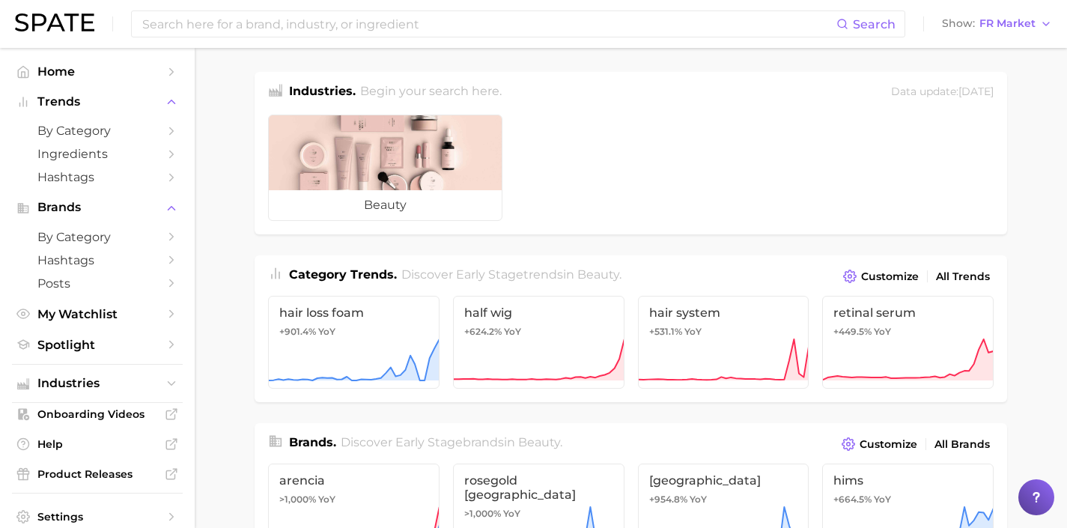
scroll to position [198, 0]
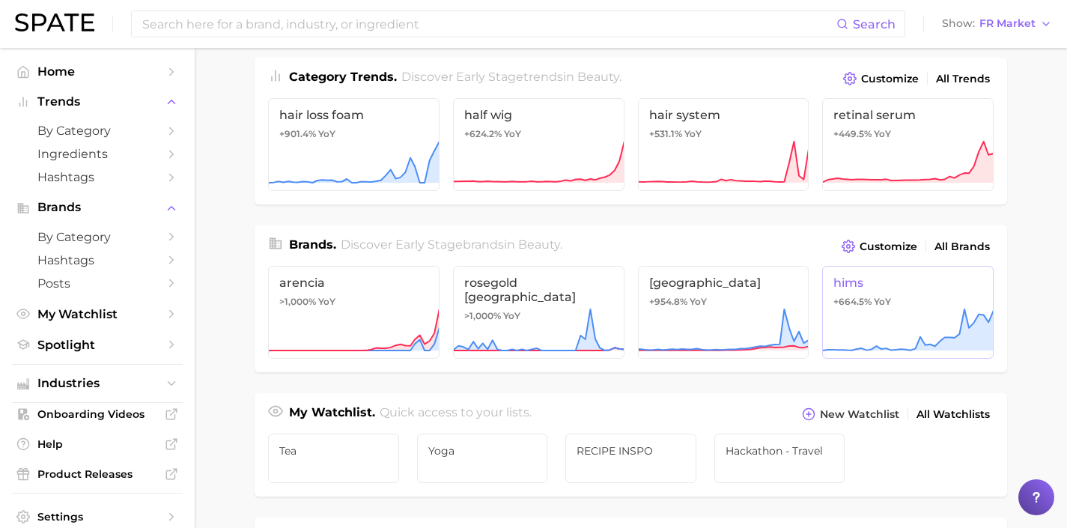
click at [947, 318] on icon at bounding box center [907, 330] width 171 height 45
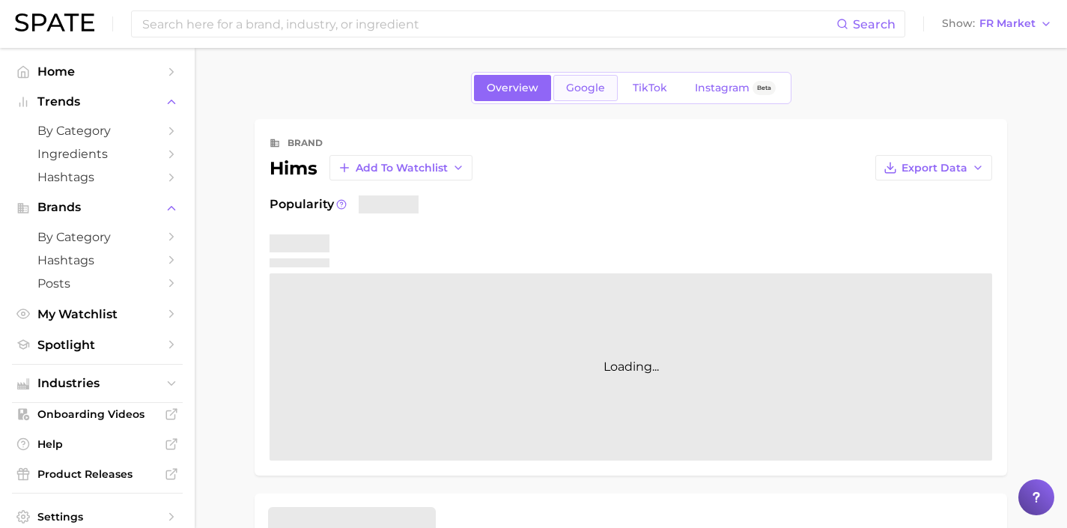
click at [588, 90] on span "Google" at bounding box center [585, 88] width 39 height 13
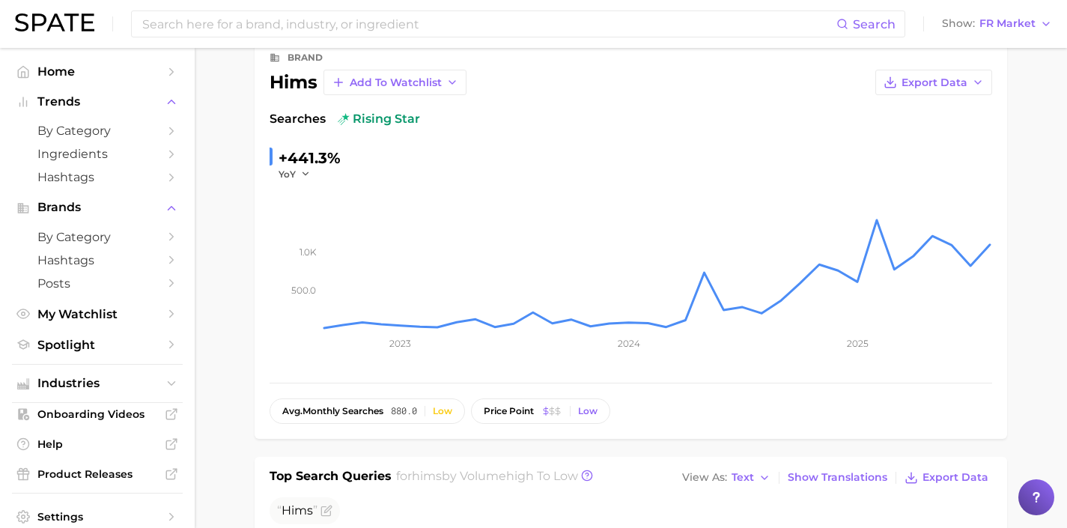
scroll to position [233, 0]
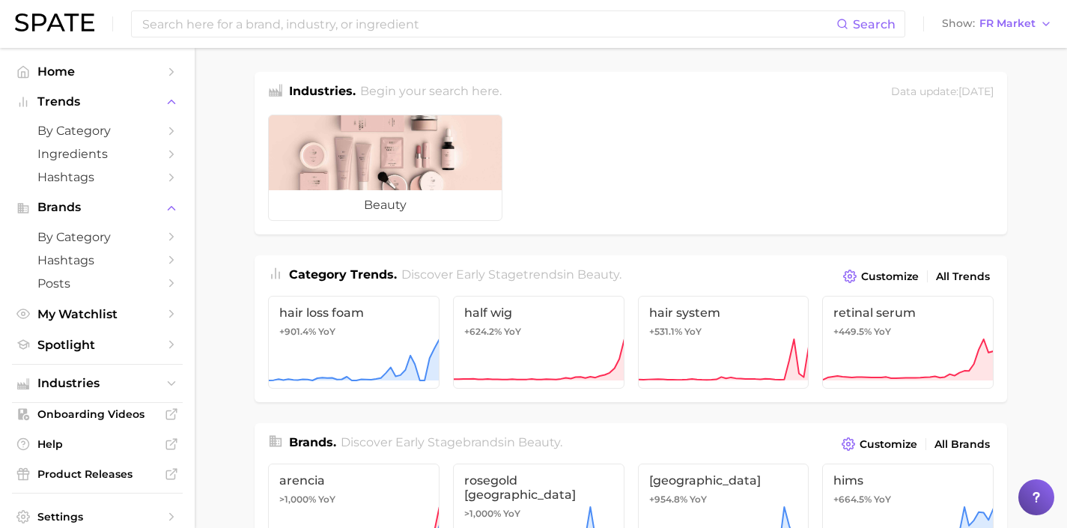
scroll to position [198, 0]
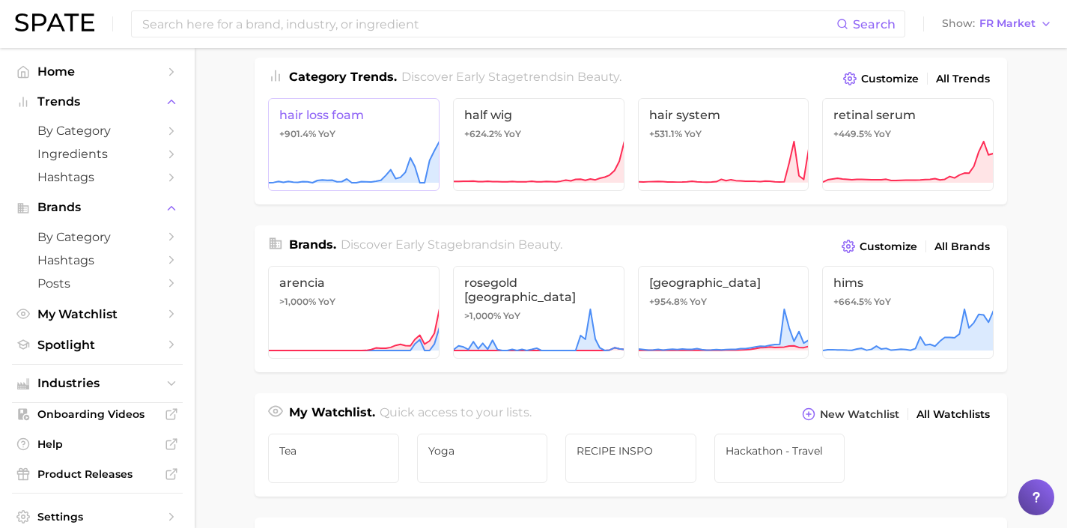
click at [342, 150] on icon at bounding box center [353, 162] width 171 height 45
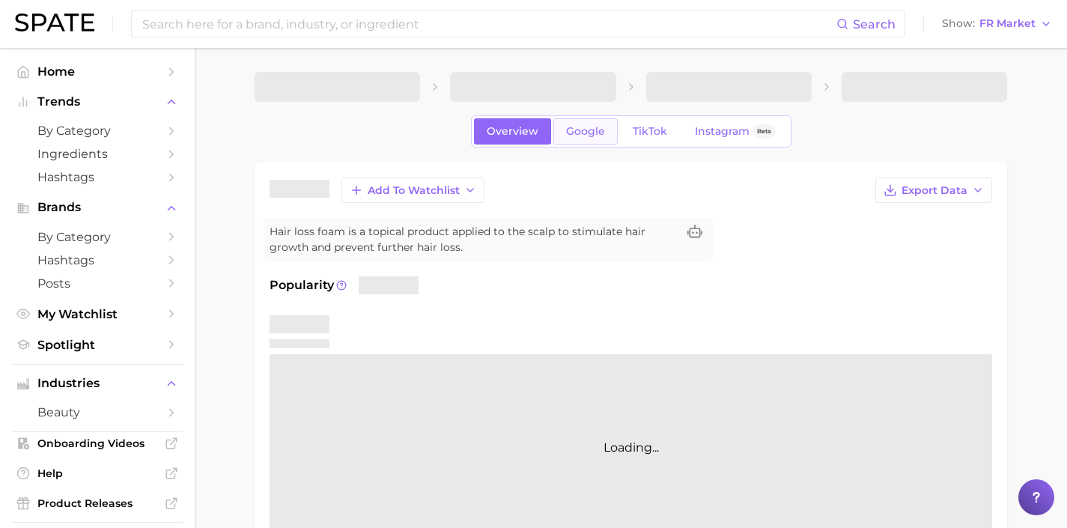
click at [598, 124] on link "Google" at bounding box center [585, 131] width 64 height 26
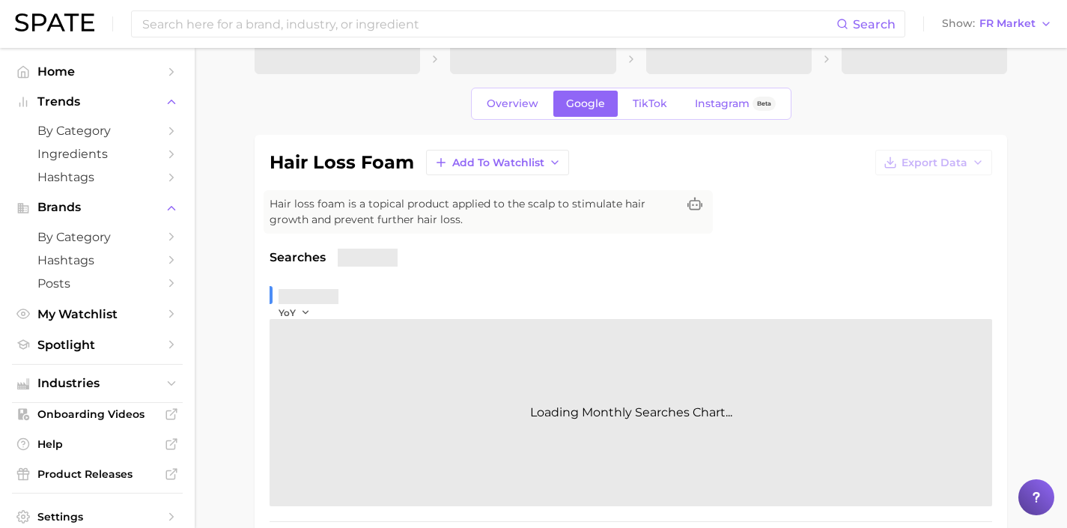
scroll to position [305, 0]
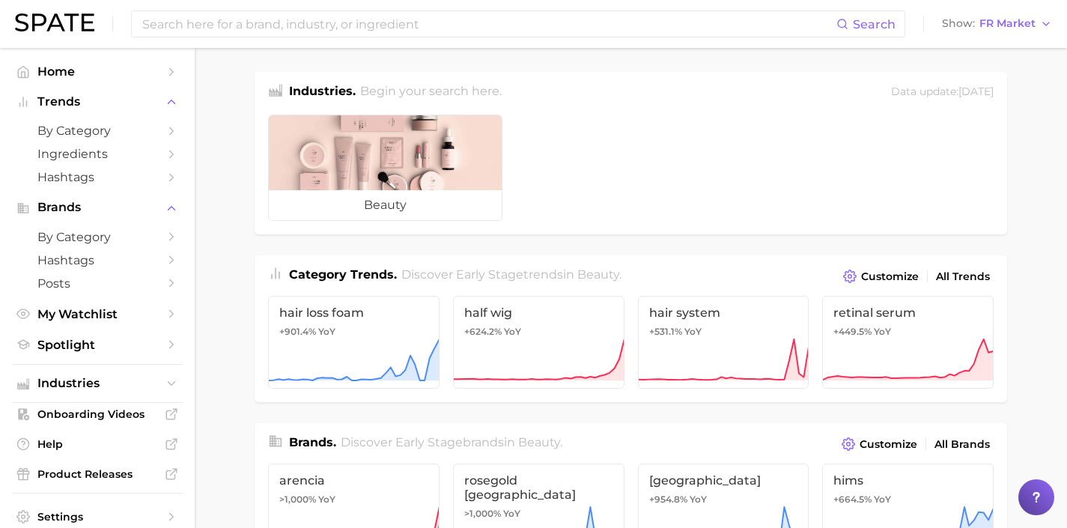
scroll to position [198, 0]
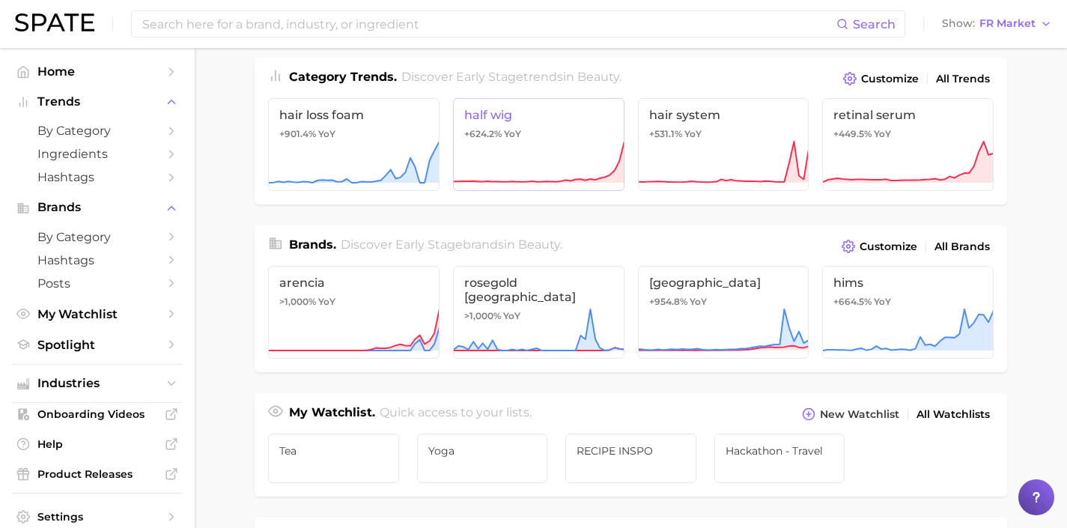
click at [517, 135] on span "YoY" at bounding box center [512, 134] width 17 height 12
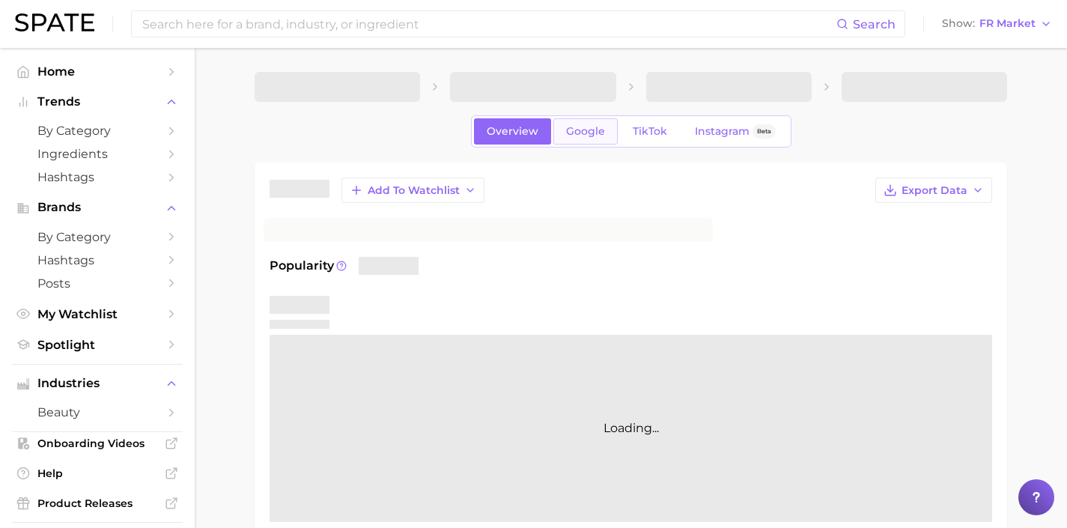
click at [577, 136] on span "Google" at bounding box center [585, 131] width 39 height 13
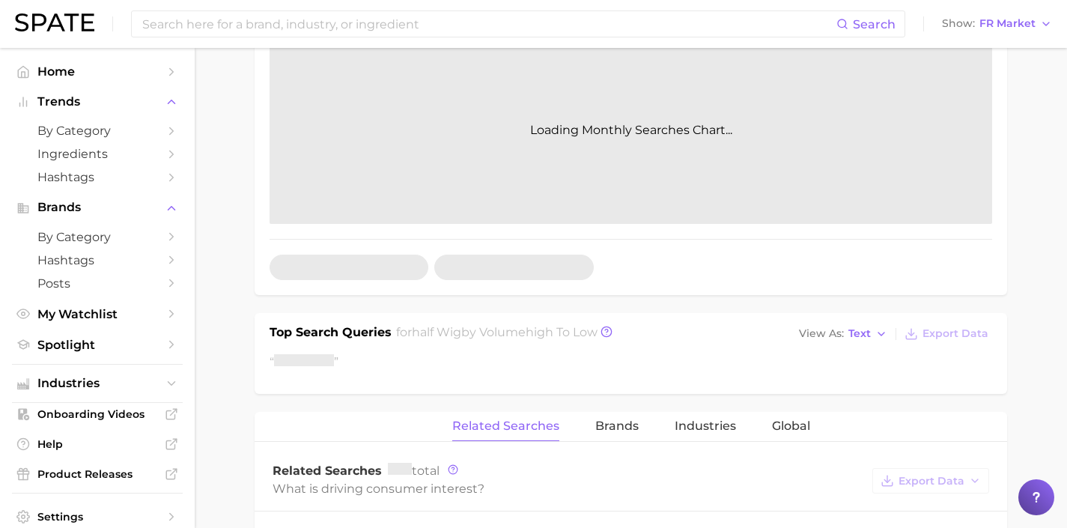
scroll to position [330, 0]
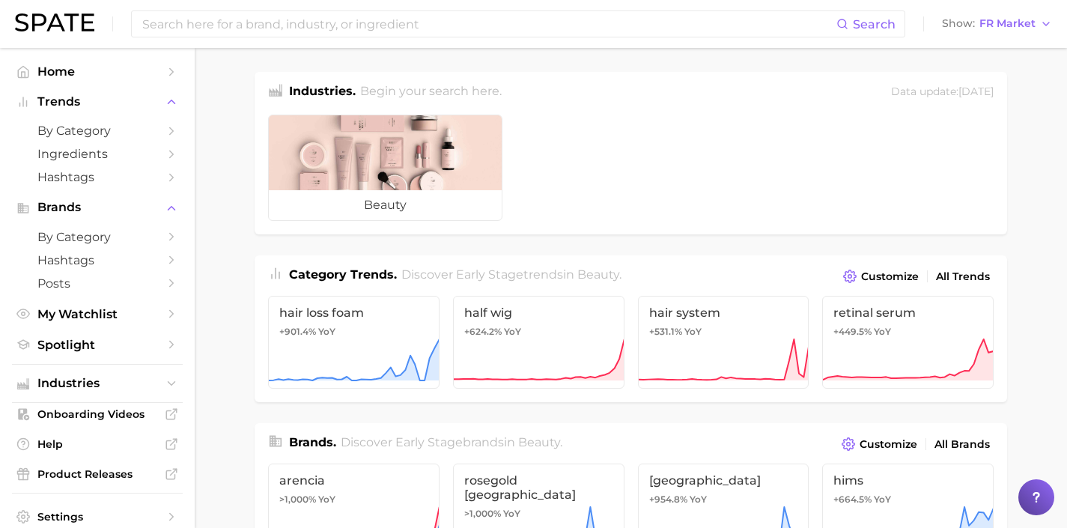
scroll to position [198, 0]
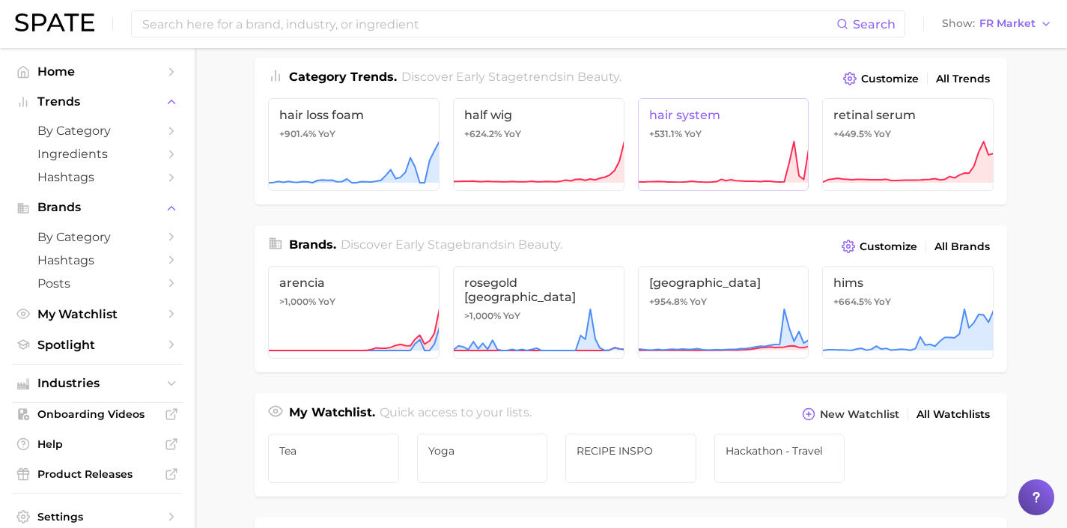
click at [724, 129] on link "hair system +531.1% YoY" at bounding box center [723, 144] width 171 height 93
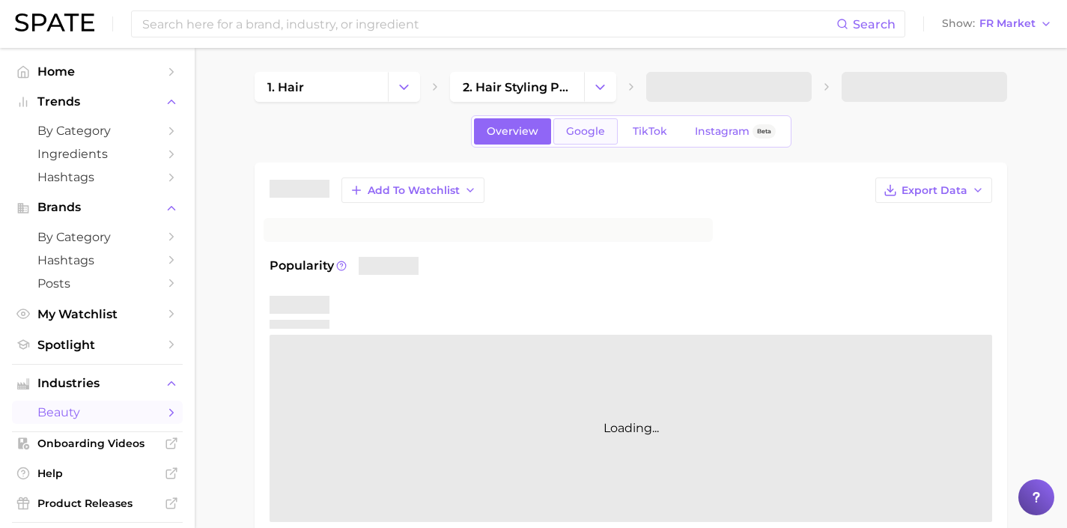
click at [578, 130] on span "Google" at bounding box center [585, 131] width 39 height 13
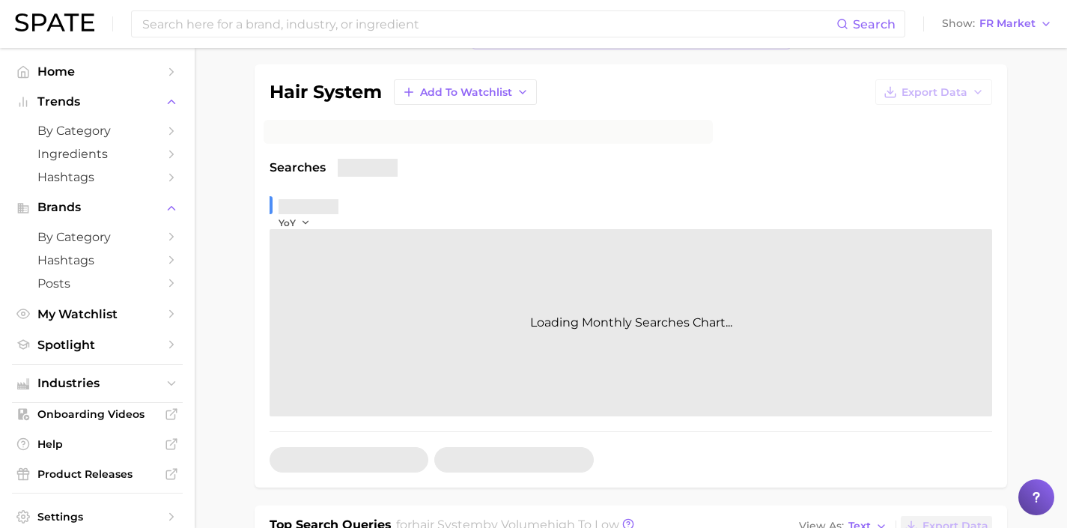
scroll to position [294, 0]
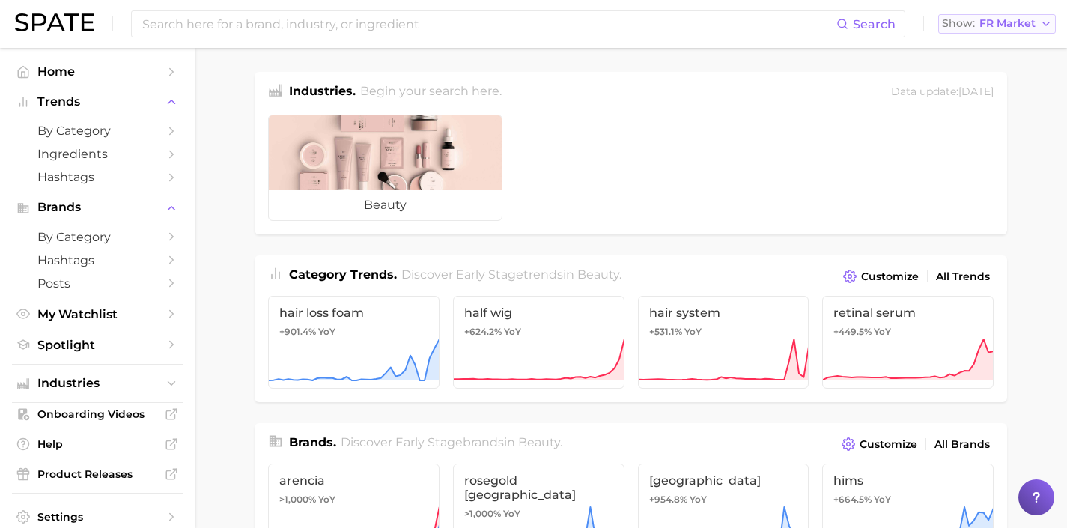
click at [1012, 28] on span "FR Market" at bounding box center [1008, 23] width 56 height 8
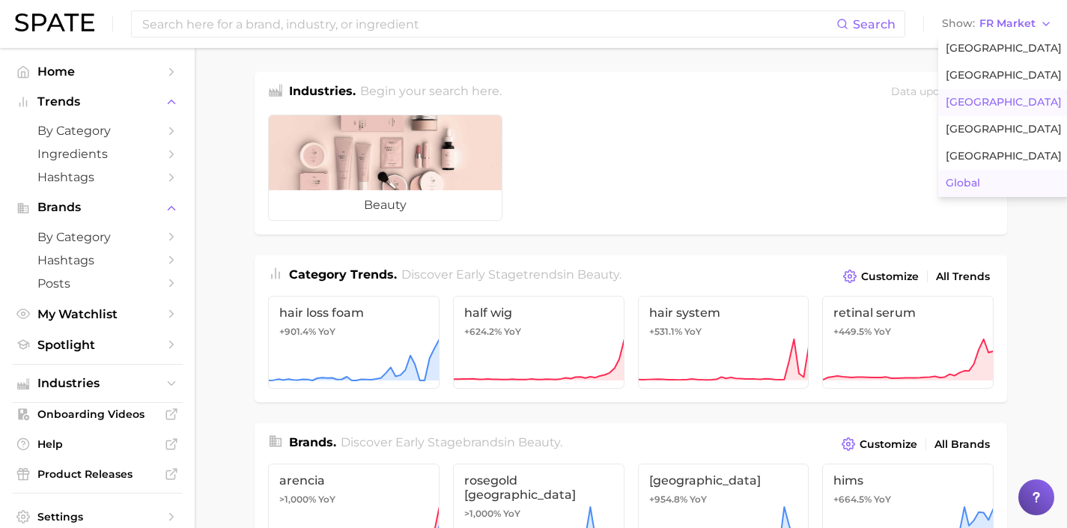
click at [991, 183] on button "Global" at bounding box center [1003, 183] width 131 height 27
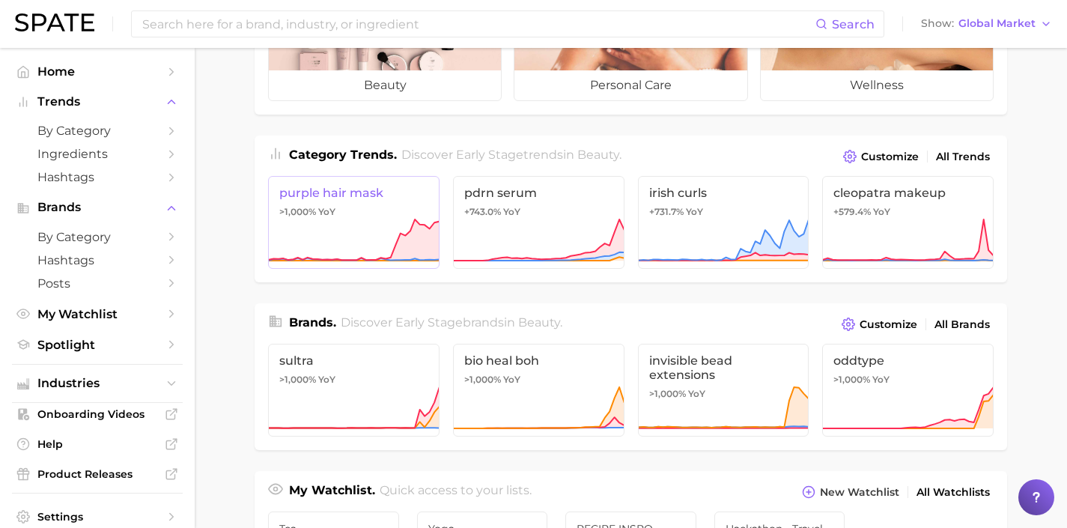
click at [414, 225] on icon at bounding box center [354, 239] width 171 height 41
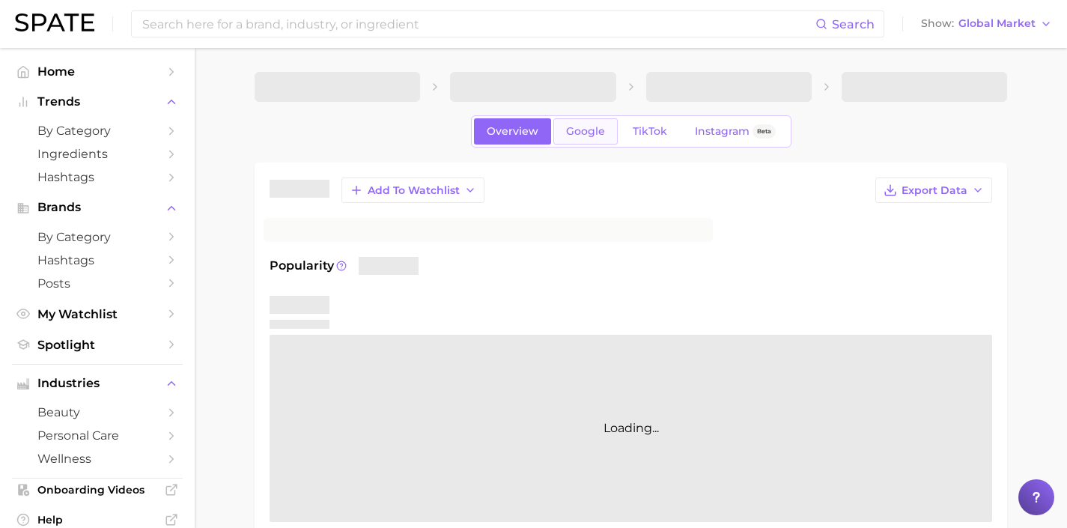
click at [571, 138] on link "Google" at bounding box center [585, 131] width 64 height 26
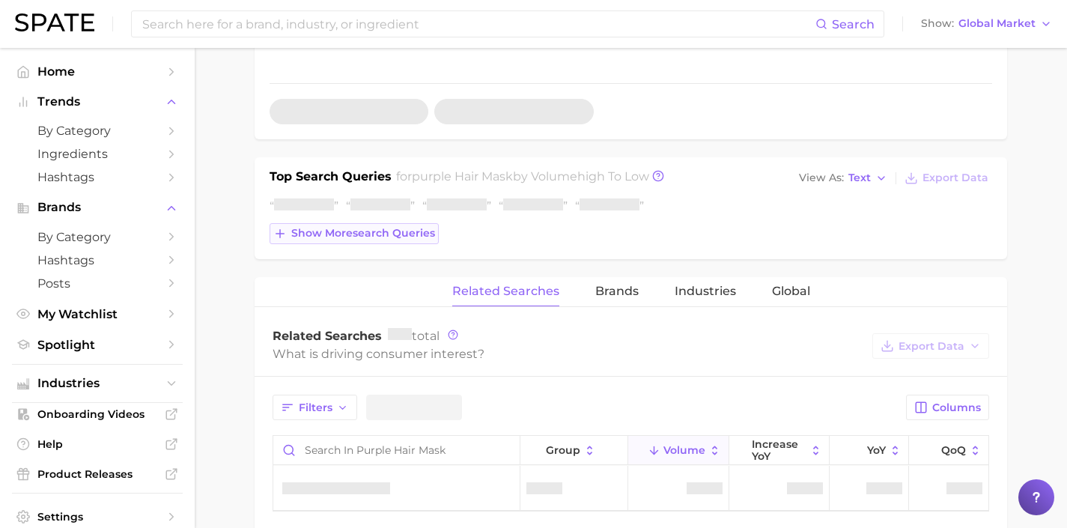
click at [383, 242] on button "Show more search queries" at bounding box center [354, 233] width 169 height 21
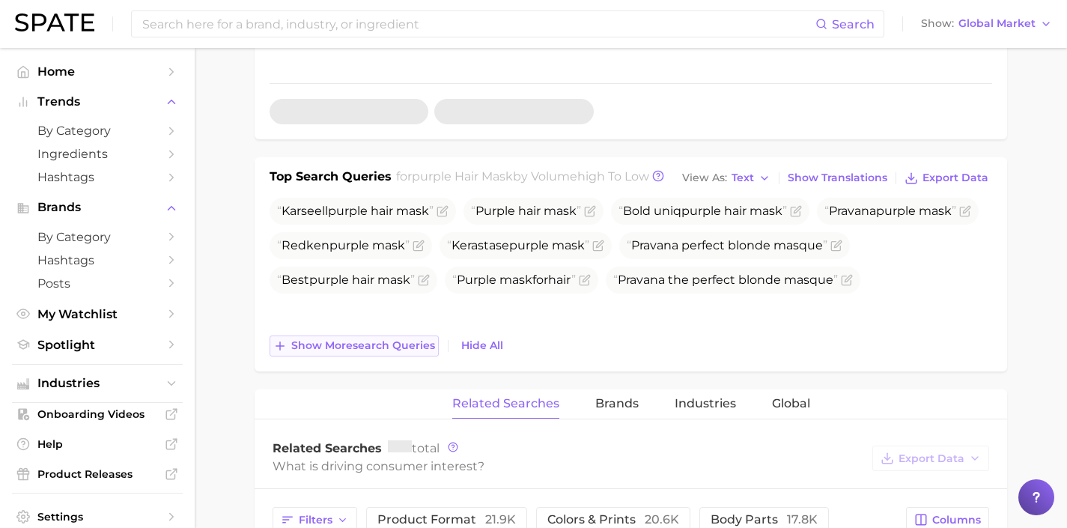
click at [419, 344] on span "Show more search queries" at bounding box center [363, 345] width 144 height 13
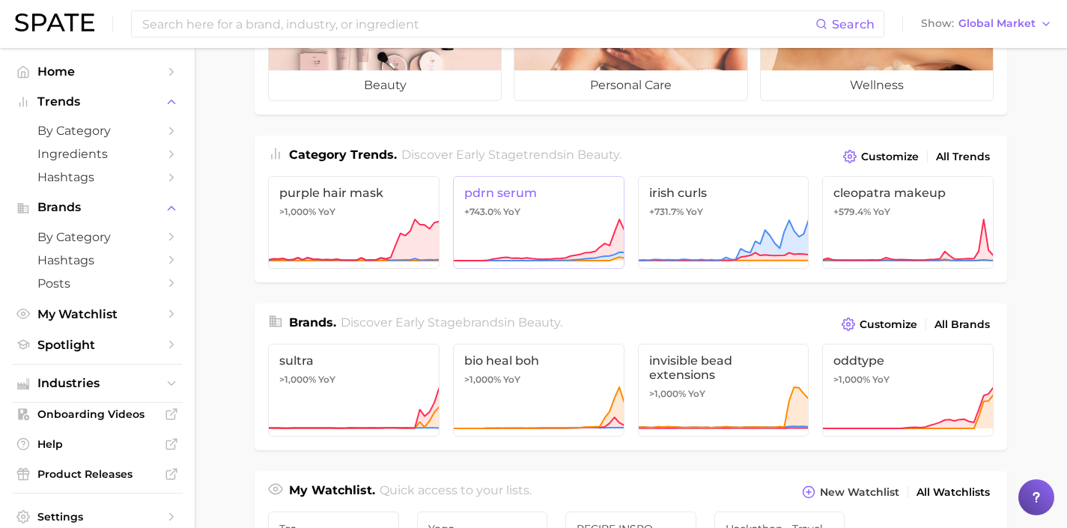
click at [528, 229] on icon at bounding box center [538, 240] width 171 height 45
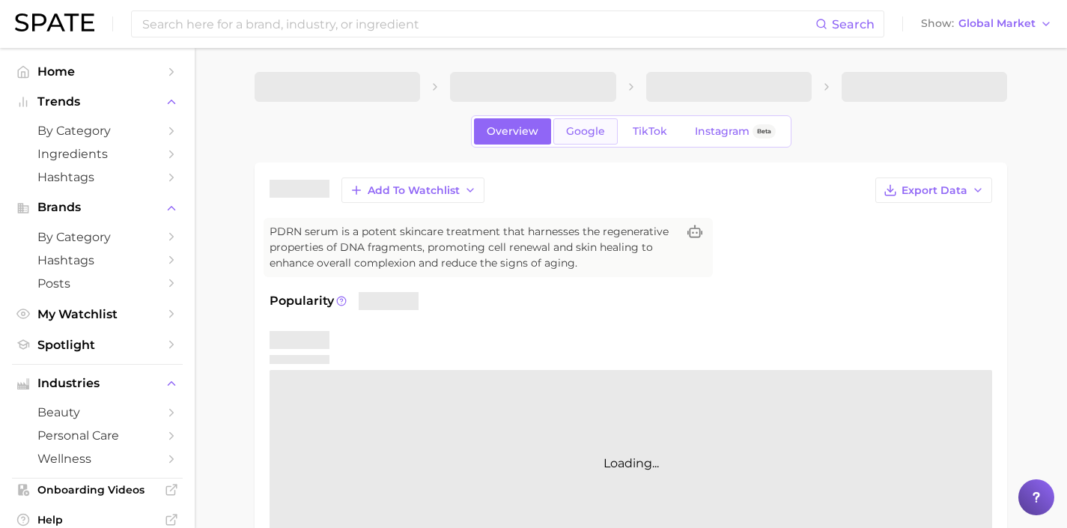
click at [594, 129] on span "Google" at bounding box center [585, 131] width 39 height 13
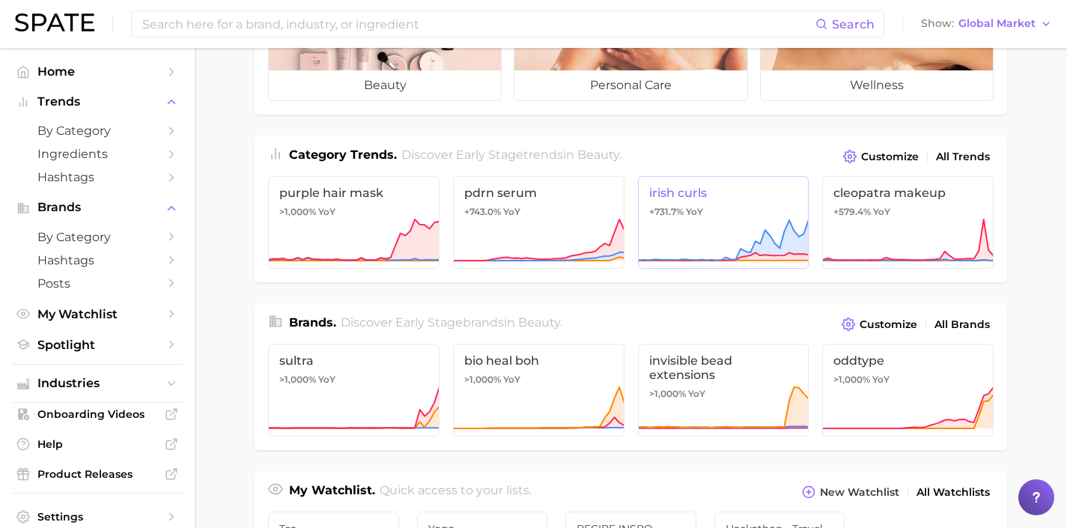
click at [736, 200] on link "irish curls +731.7% YoY" at bounding box center [723, 222] width 171 height 93
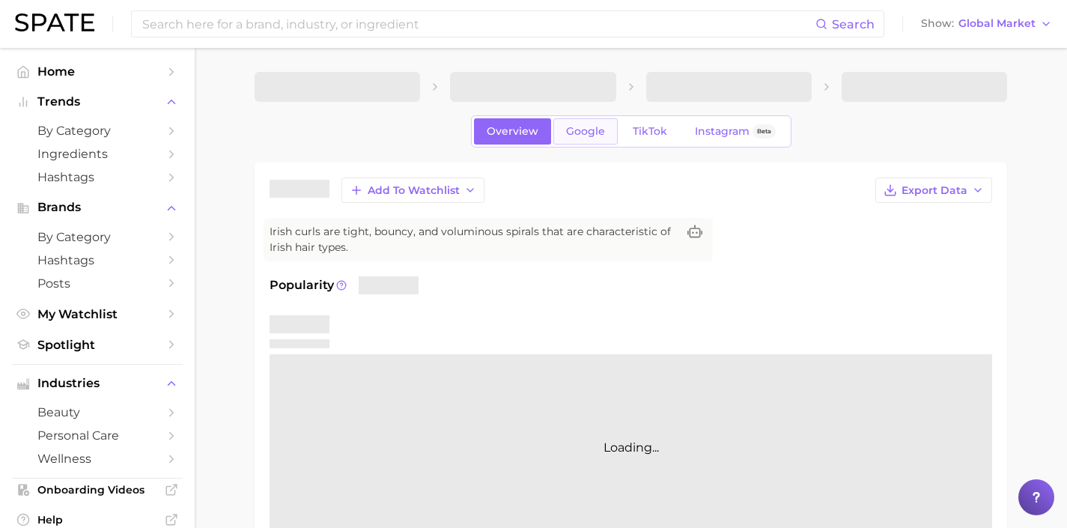
click at [577, 131] on span "Google" at bounding box center [585, 131] width 39 height 13
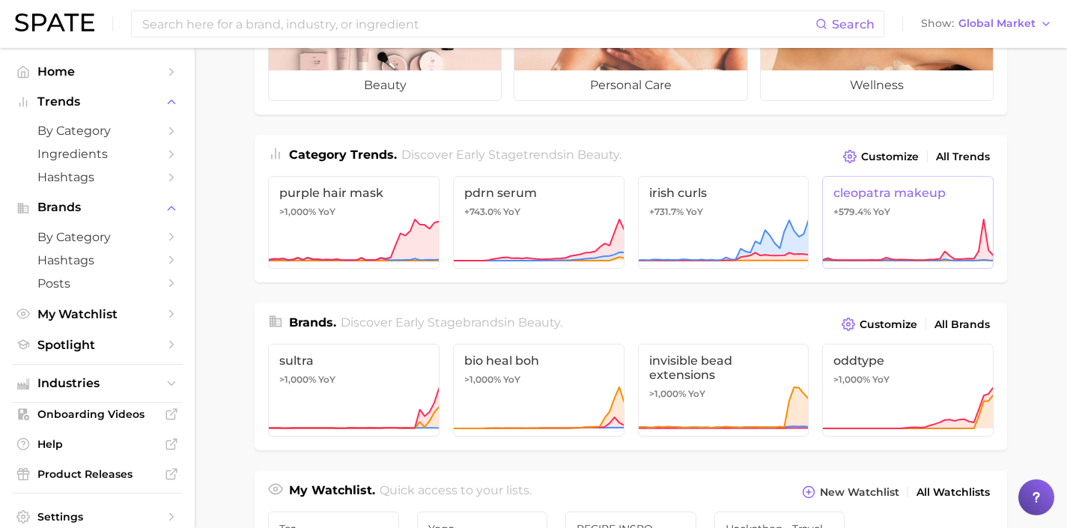
click at [890, 235] on icon at bounding box center [907, 240] width 171 height 45
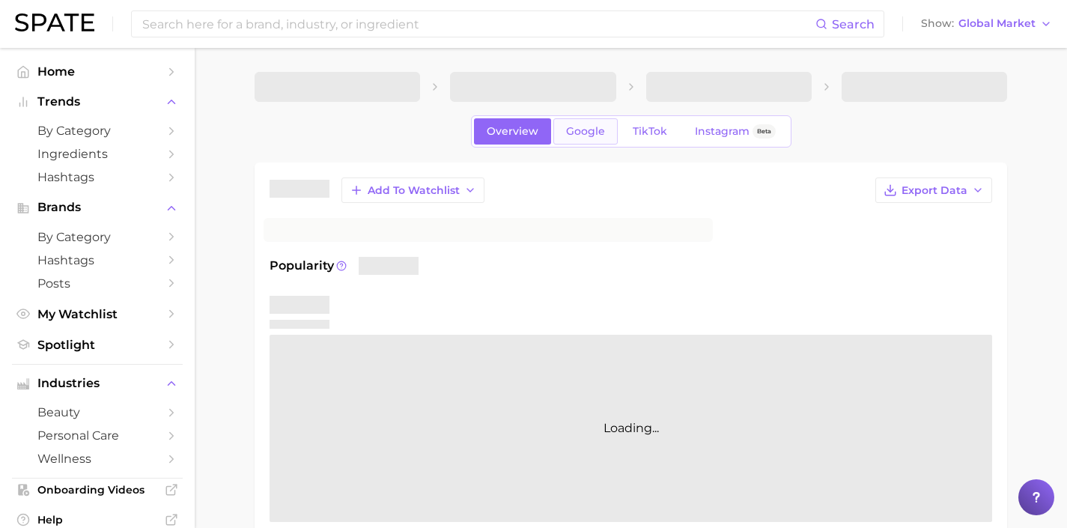
click at [565, 120] on link "Google" at bounding box center [585, 131] width 64 height 26
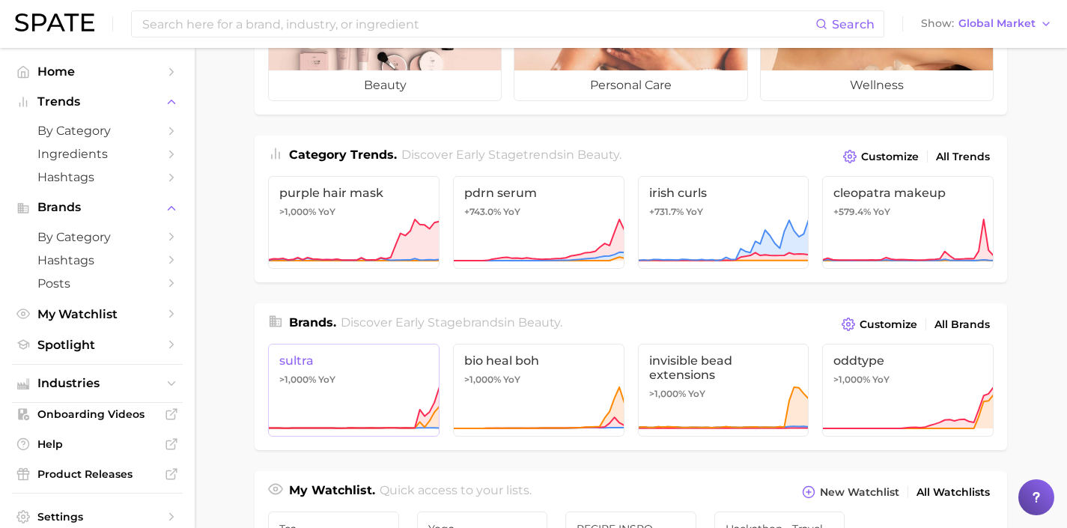
click at [417, 360] on span "sultra" at bounding box center [353, 360] width 149 height 14
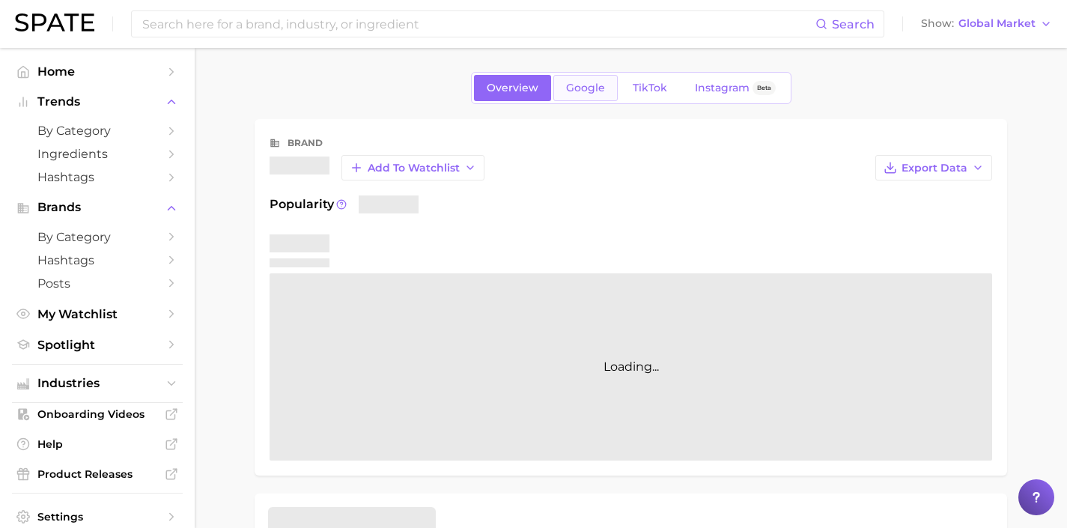
click at [563, 93] on link "Google" at bounding box center [585, 88] width 64 height 26
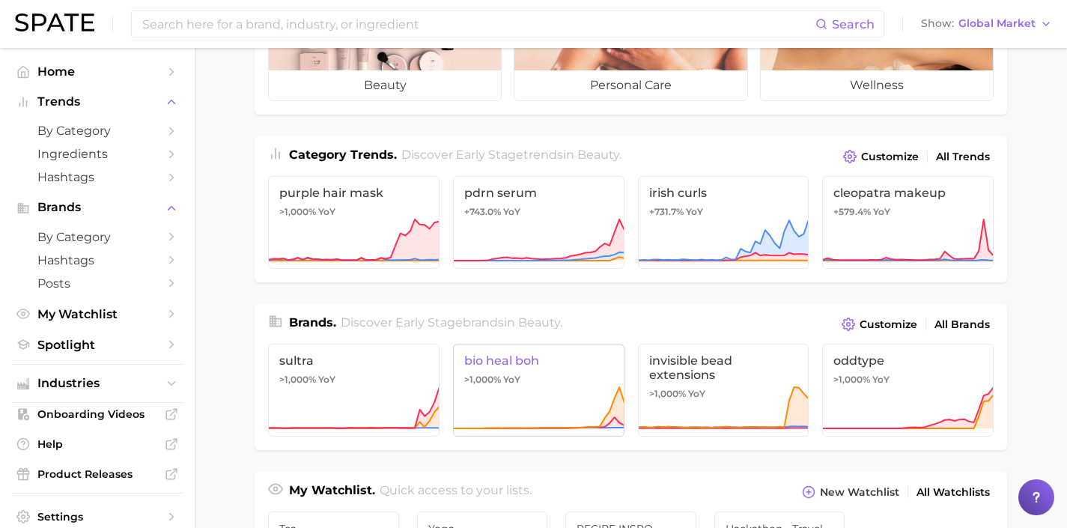
click at [566, 371] on link "bio heal boh >1,000% YoY" at bounding box center [538, 390] width 171 height 93
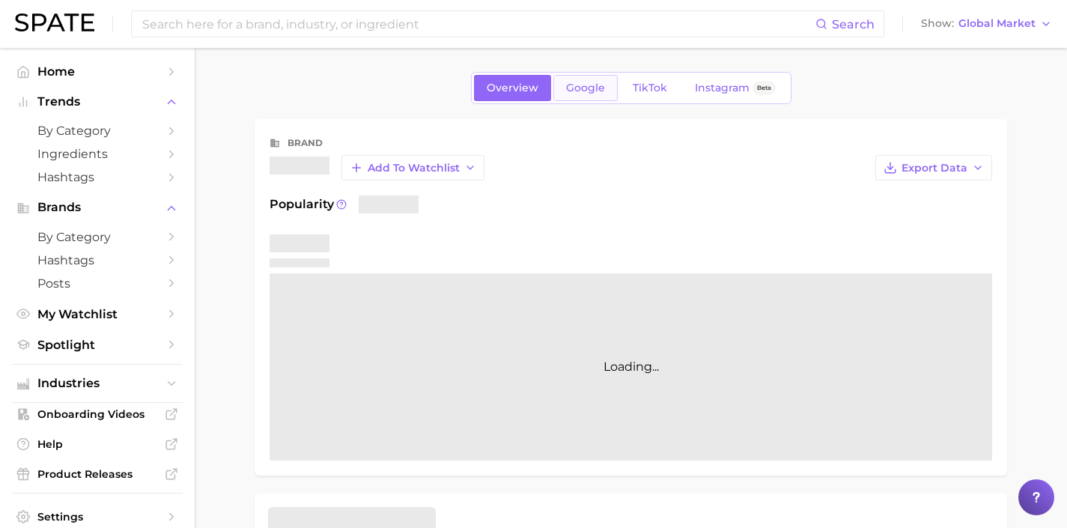
click at [576, 96] on link "Google" at bounding box center [585, 88] width 64 height 26
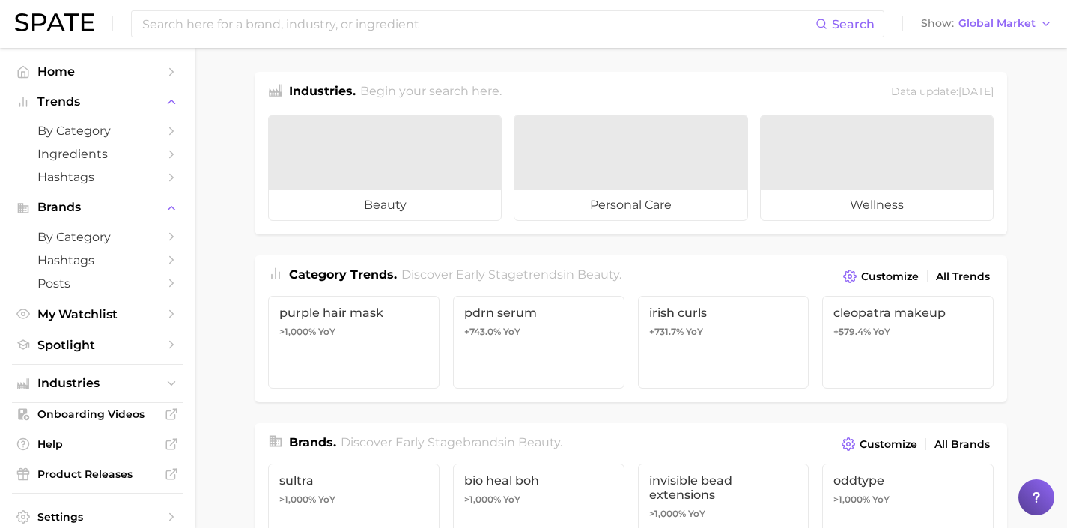
scroll to position [120, 0]
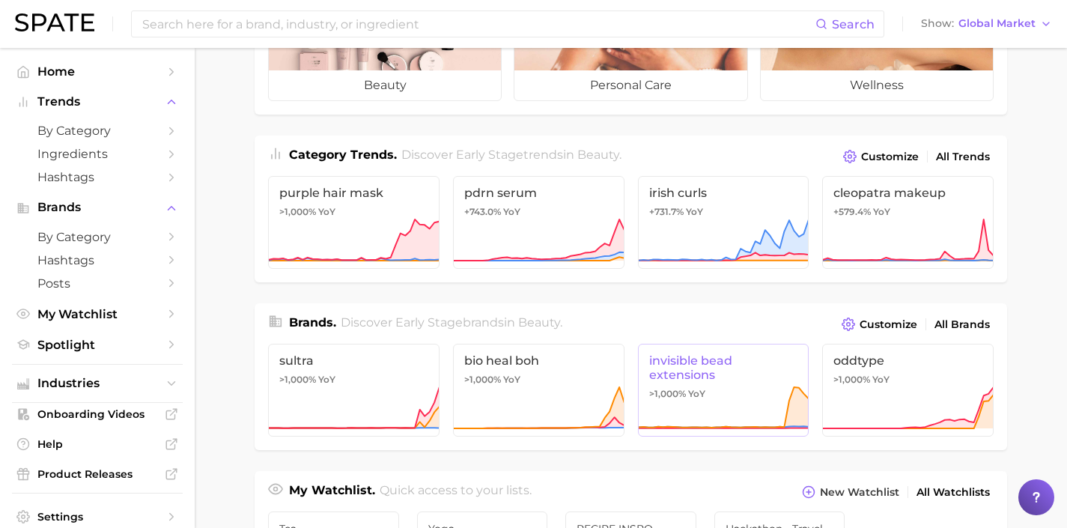
click at [680, 399] on icon at bounding box center [723, 408] width 171 height 45
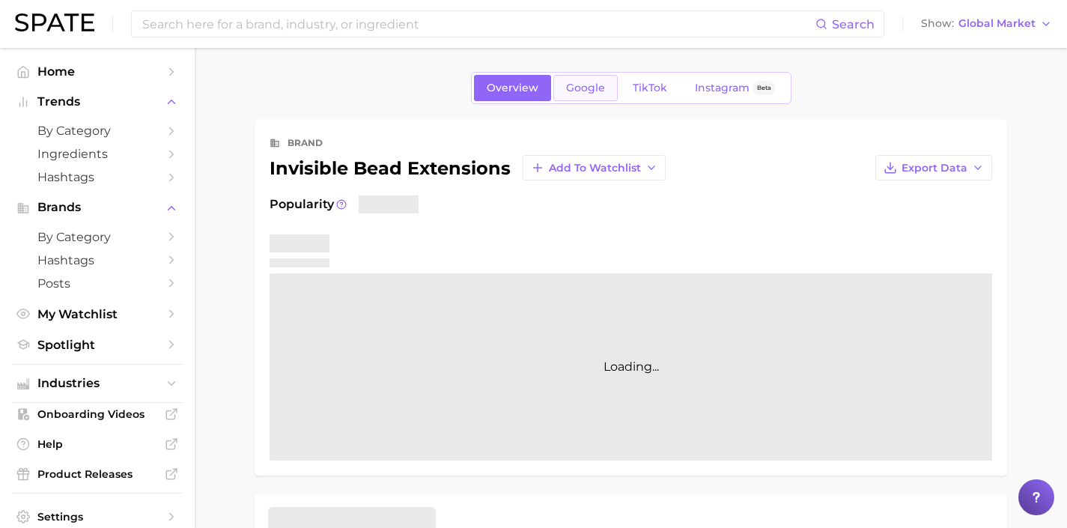
click at [604, 88] on link "Google" at bounding box center [585, 88] width 64 height 26
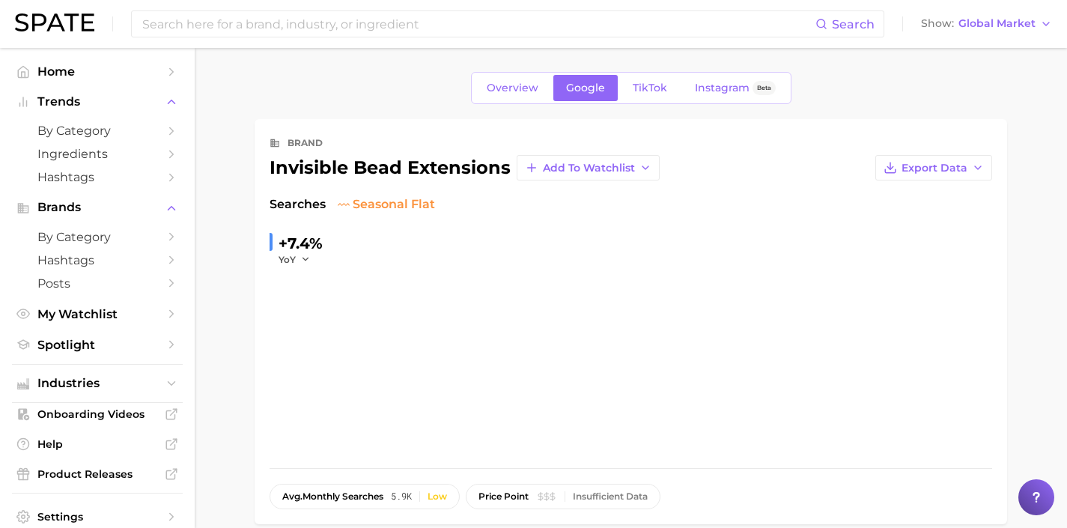
scroll to position [270, 0]
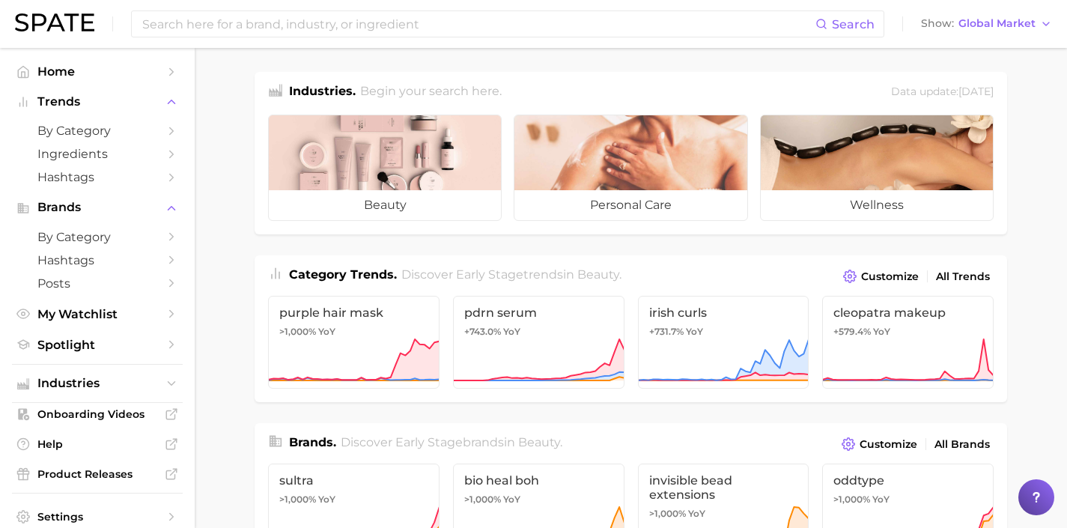
scroll to position [120, 0]
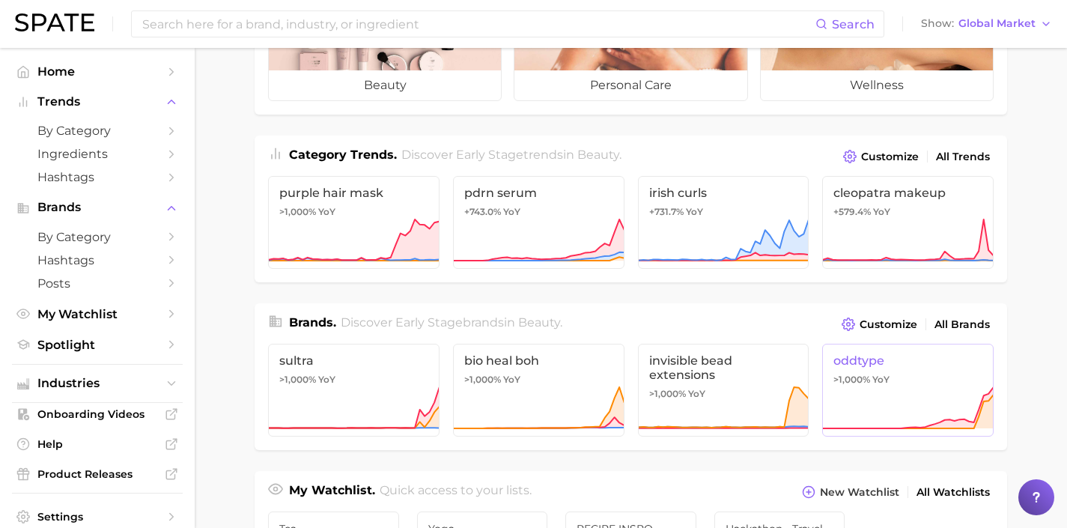
click at [867, 365] on span "oddtype" at bounding box center [908, 360] width 149 height 14
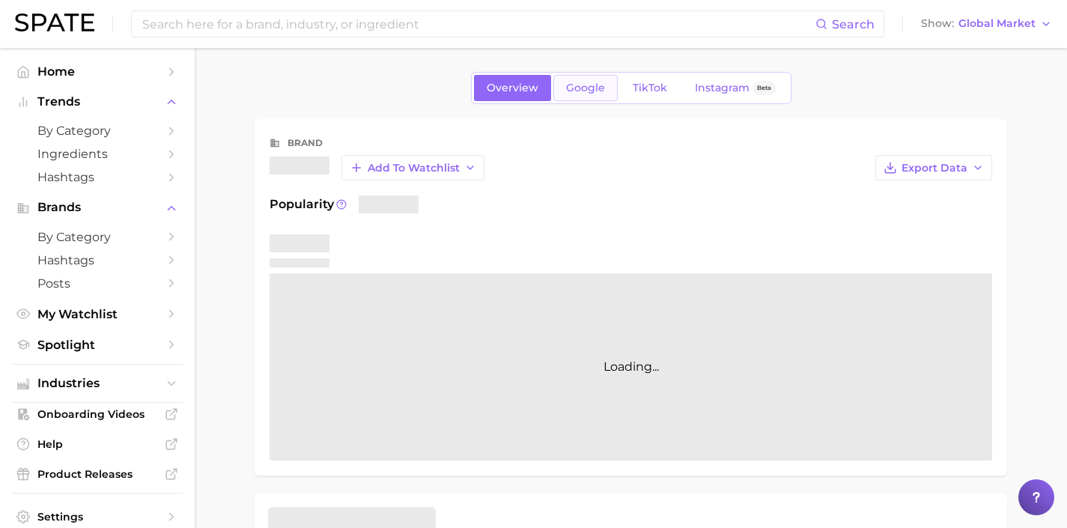
click at [581, 82] on span "Google" at bounding box center [585, 88] width 39 height 13
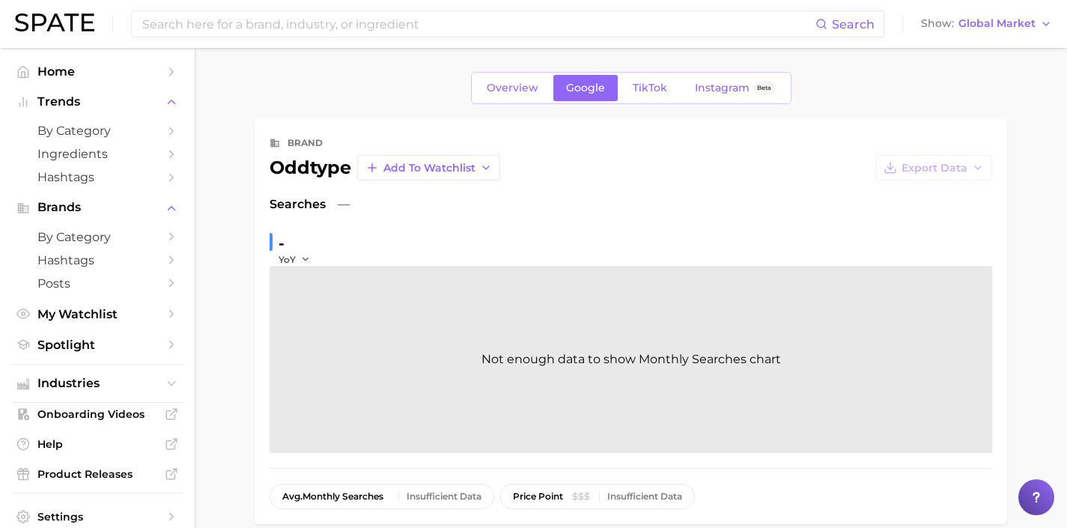
click at [980, 37] on div "Search Show Global Market" at bounding box center [533, 24] width 1037 height 48
click at [985, 26] on span "Global Market" at bounding box center [997, 23] width 77 height 8
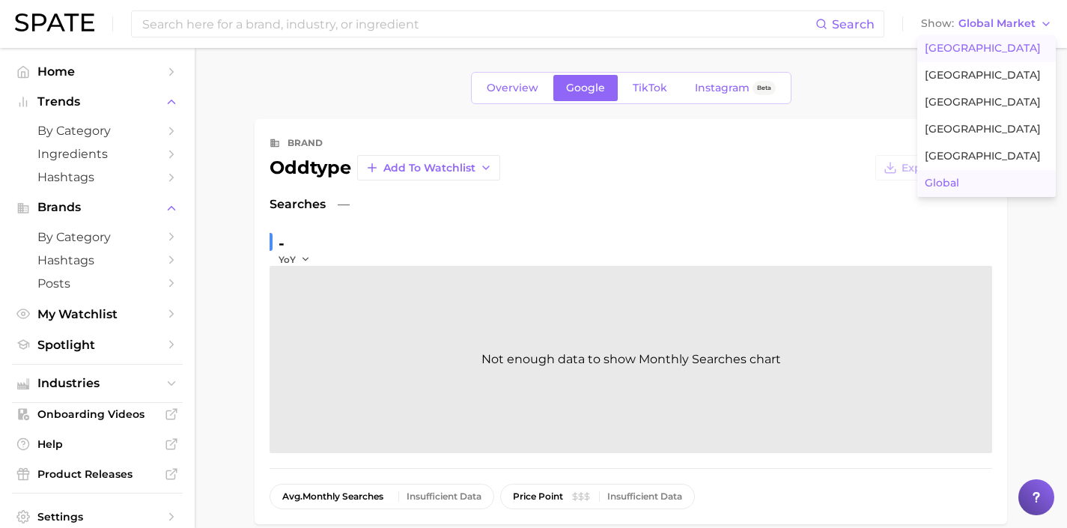
click at [968, 58] on button "[GEOGRAPHIC_DATA]" at bounding box center [986, 48] width 139 height 27
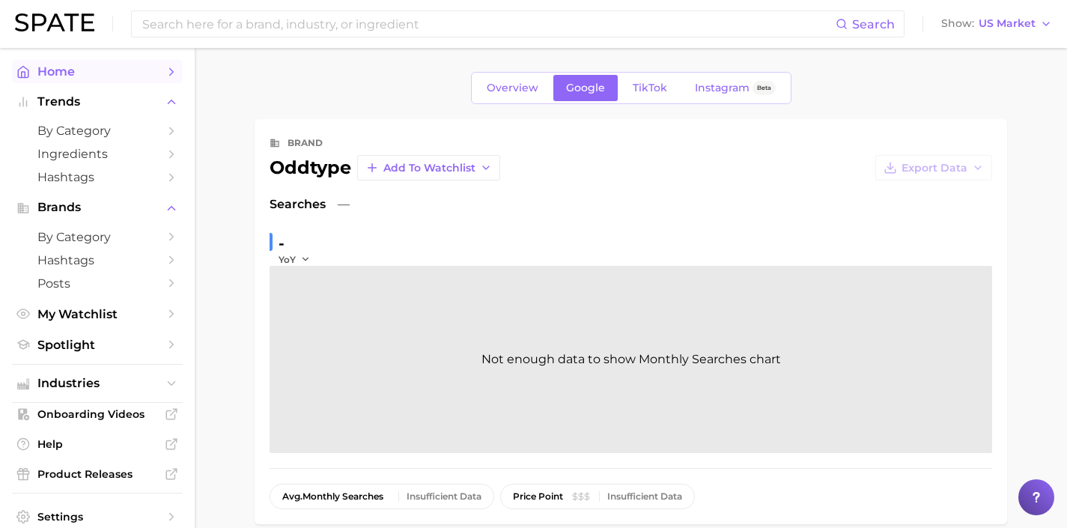
click at [107, 76] on span "Home" at bounding box center [97, 71] width 120 height 14
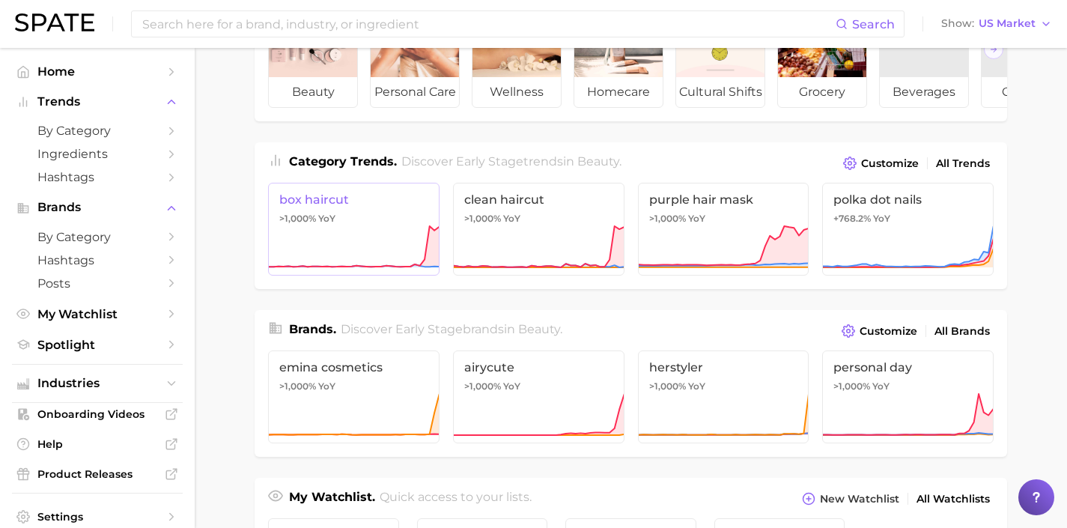
scroll to position [171, 0]
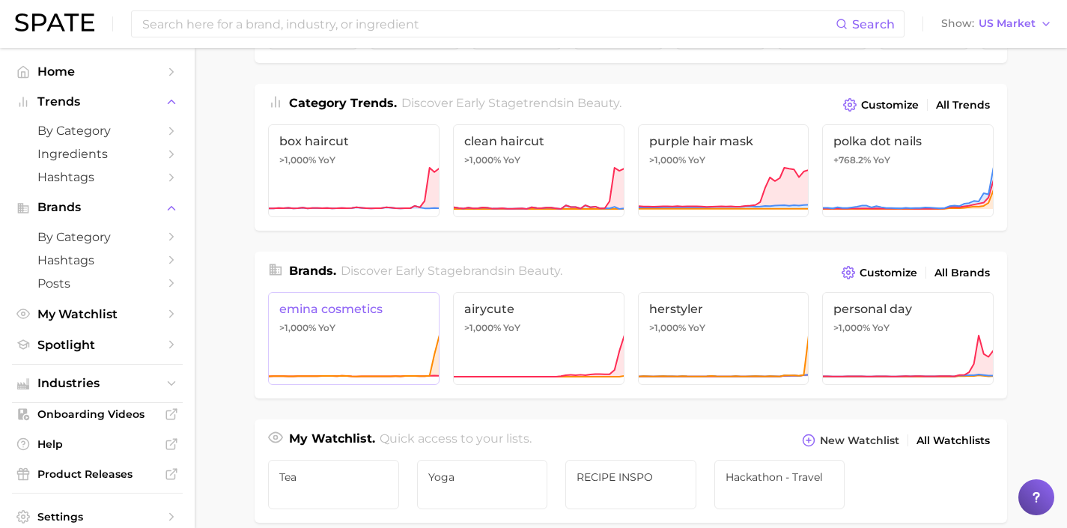
click at [403, 350] on icon at bounding box center [353, 356] width 171 height 45
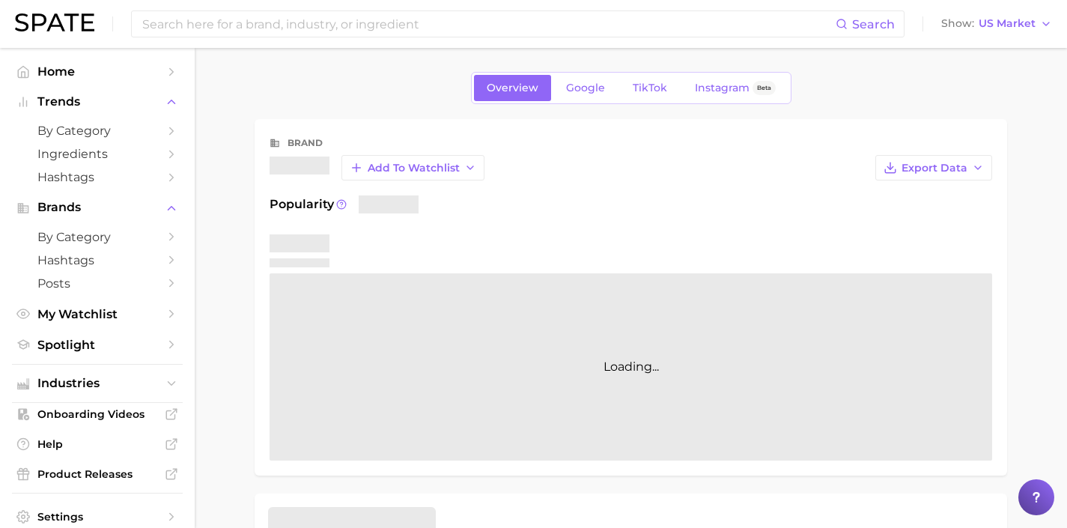
click at [565, 73] on div "Overview Google TikTok Instagram Beta" at bounding box center [631, 88] width 321 height 32
click at [566, 85] on span "Google" at bounding box center [585, 88] width 39 height 13
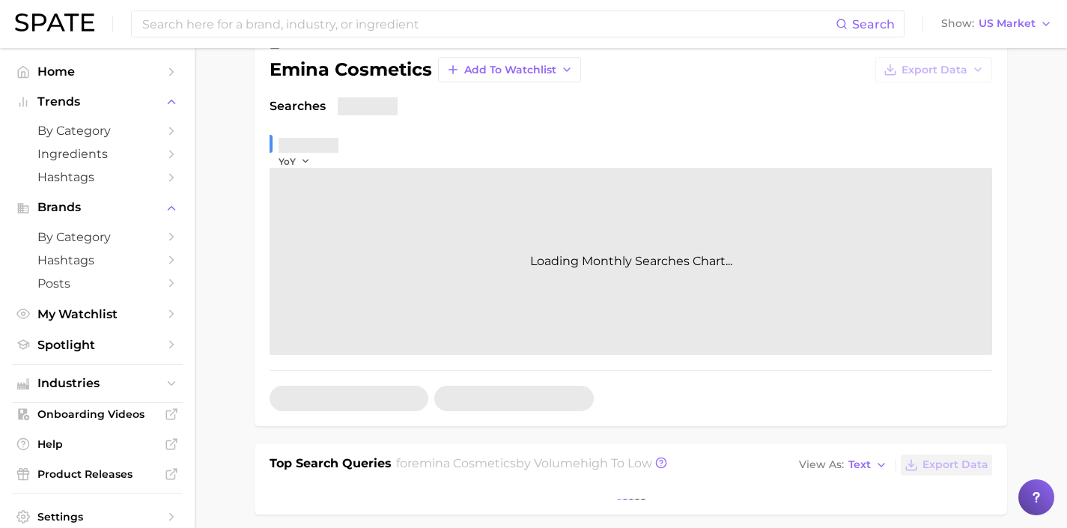
scroll to position [278, 0]
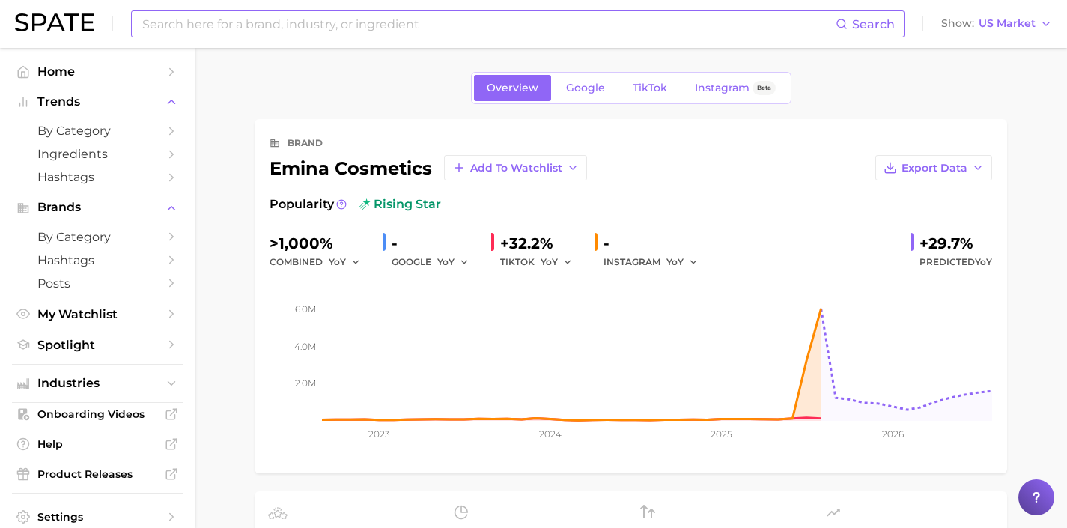
scroll to position [171, 0]
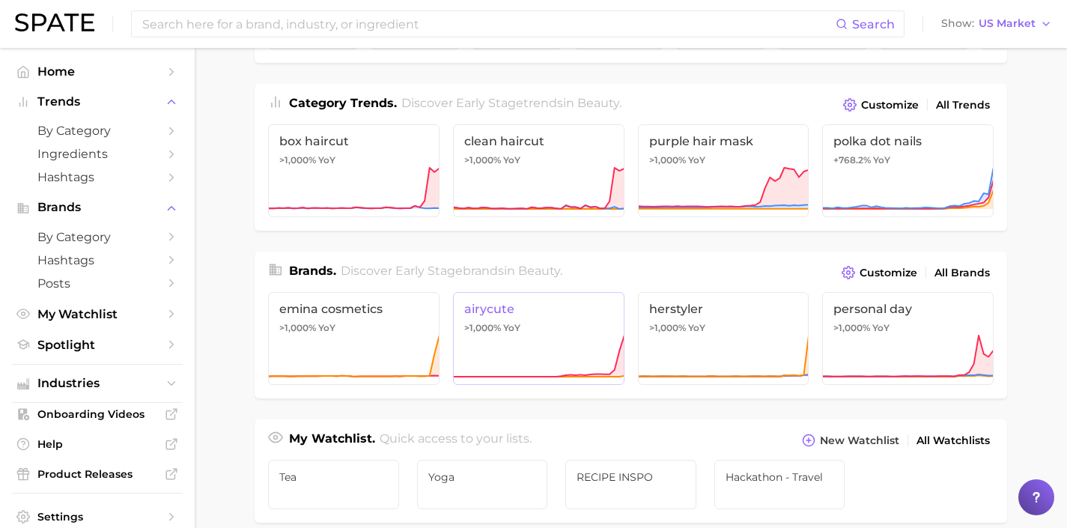
click at [548, 339] on link "airycute >1,000% YoY" at bounding box center [538, 338] width 171 height 93
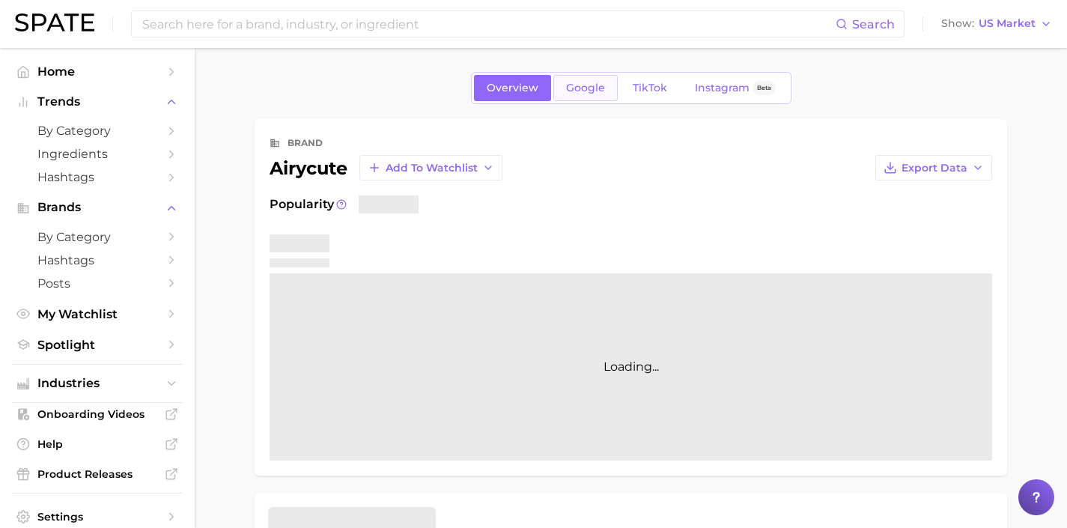
click at [586, 94] on span "Google" at bounding box center [585, 88] width 39 height 13
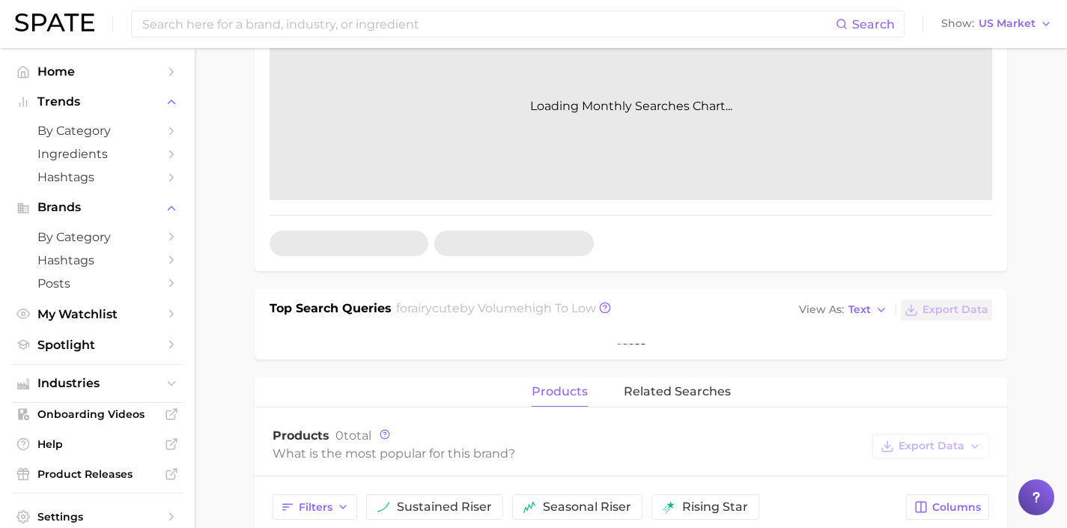
scroll to position [425, 0]
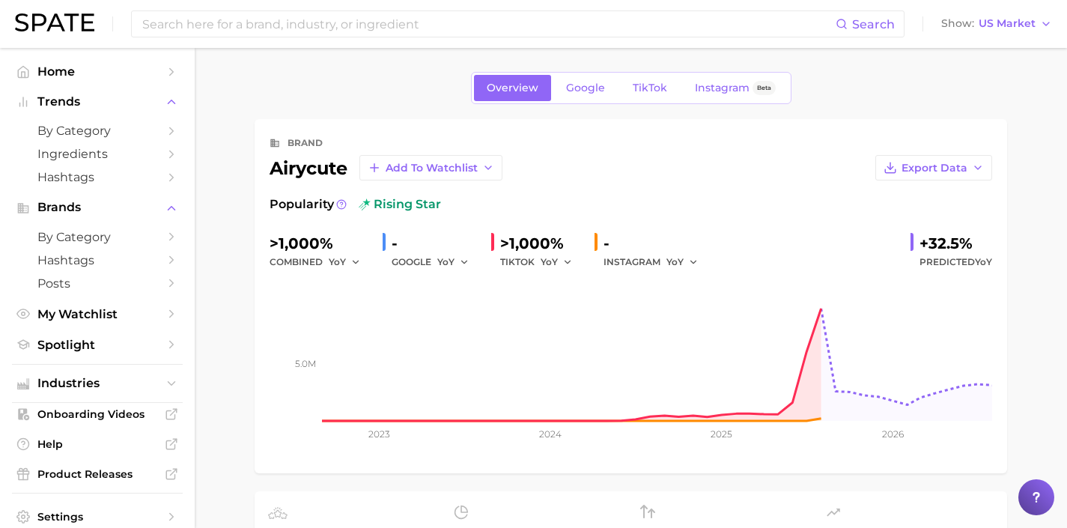
scroll to position [171, 0]
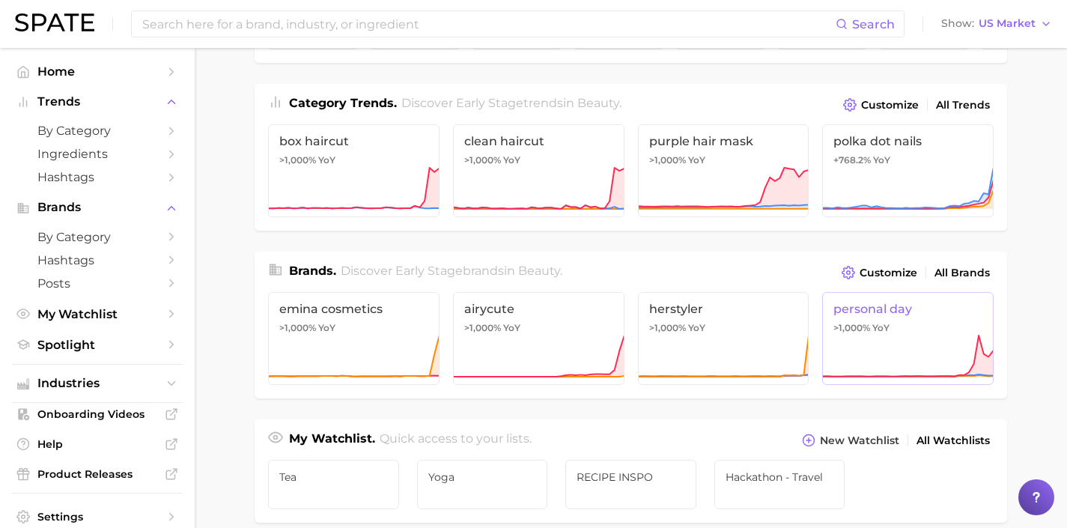
click at [902, 355] on icon at bounding box center [907, 356] width 171 height 45
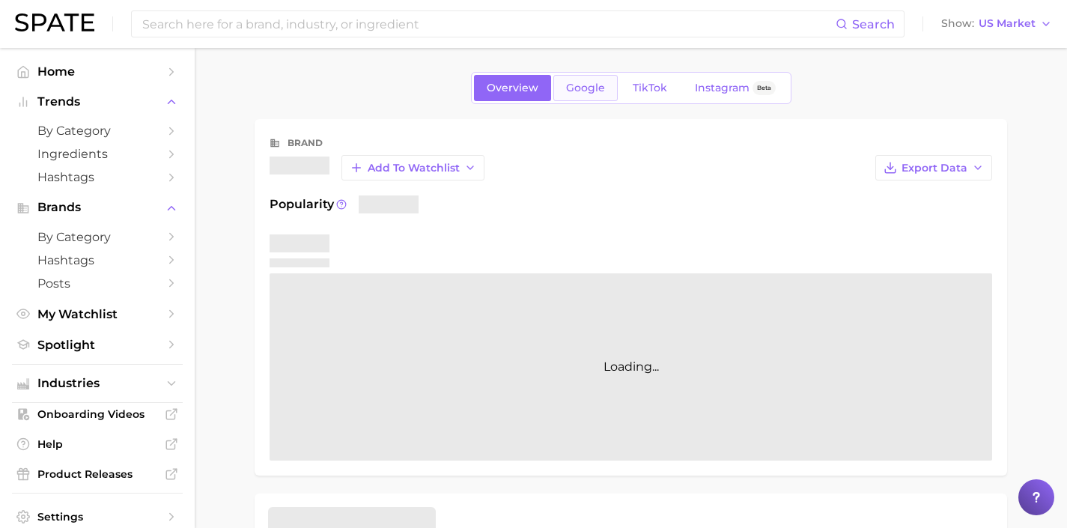
click at [590, 89] on span "Google" at bounding box center [585, 88] width 39 height 13
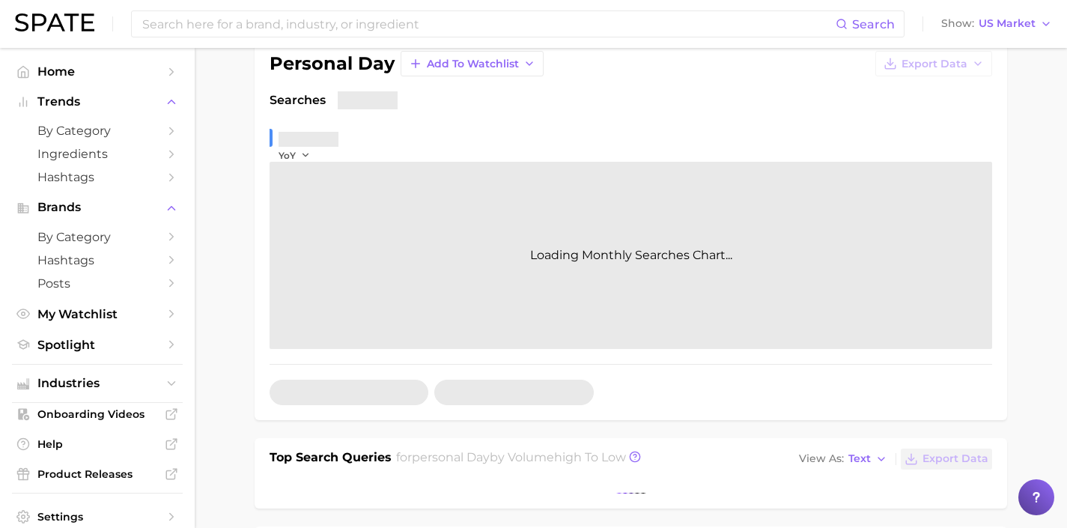
scroll to position [289, 0]
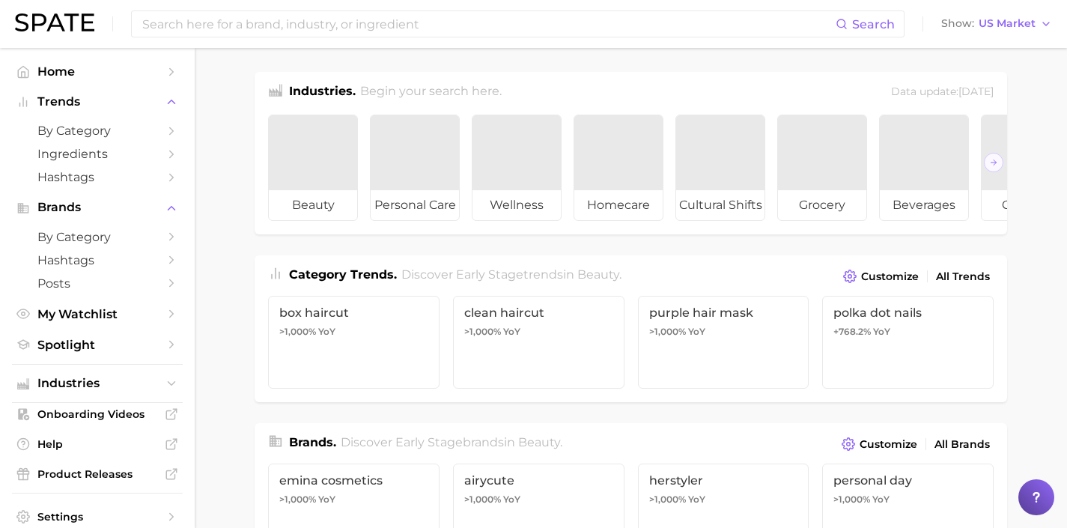
scroll to position [171, 0]
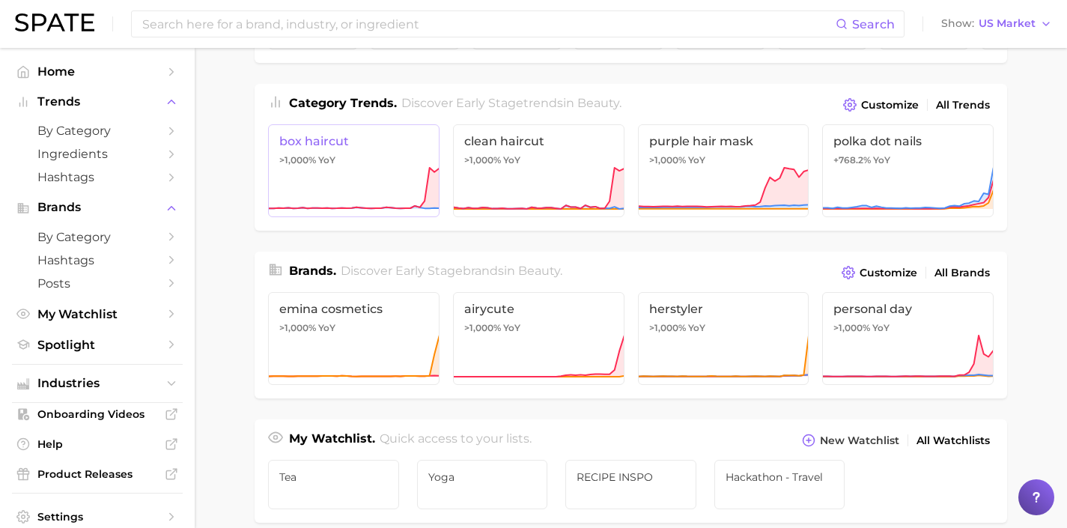
click at [395, 182] on icon at bounding box center [353, 188] width 171 height 45
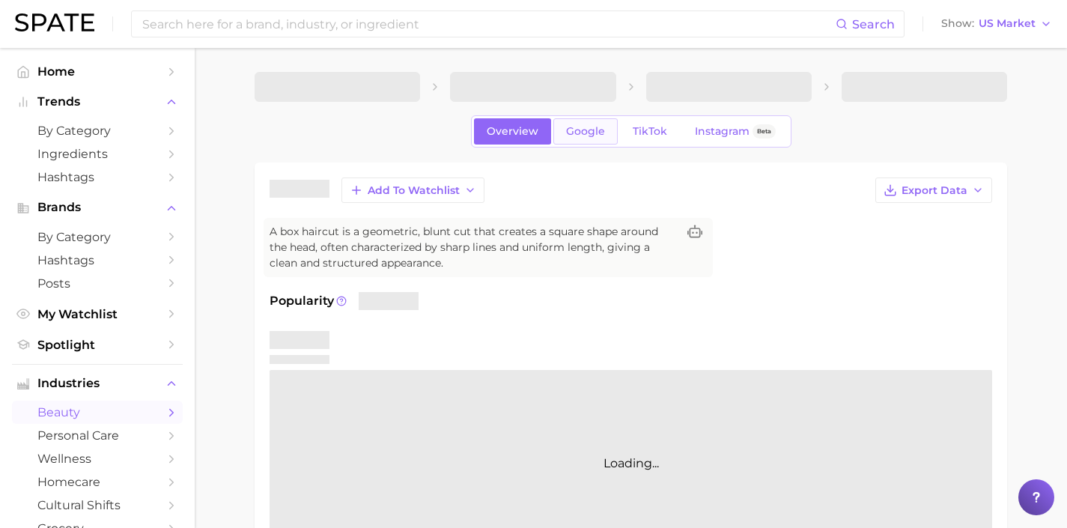
click at [588, 136] on span "Google" at bounding box center [585, 131] width 39 height 13
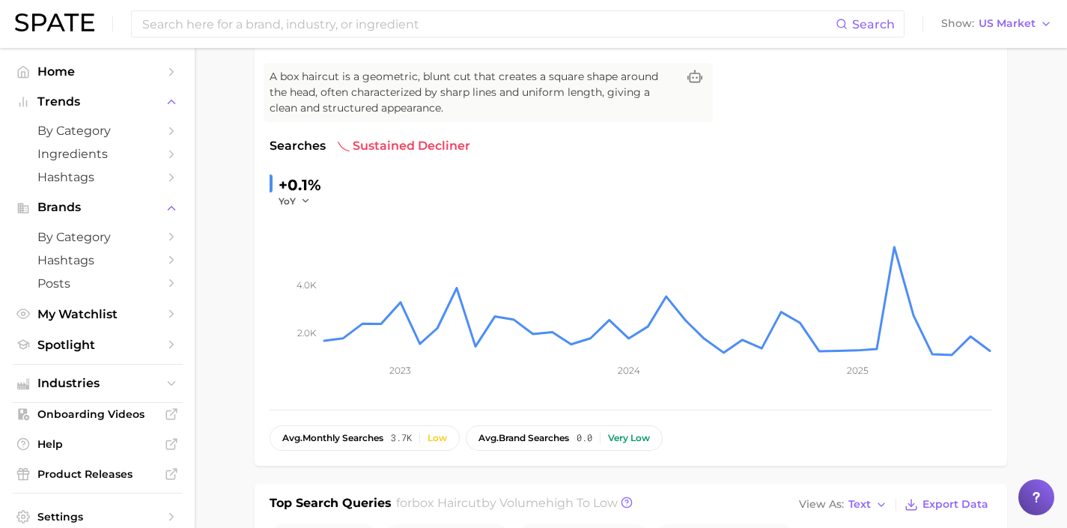
scroll to position [252, 0]
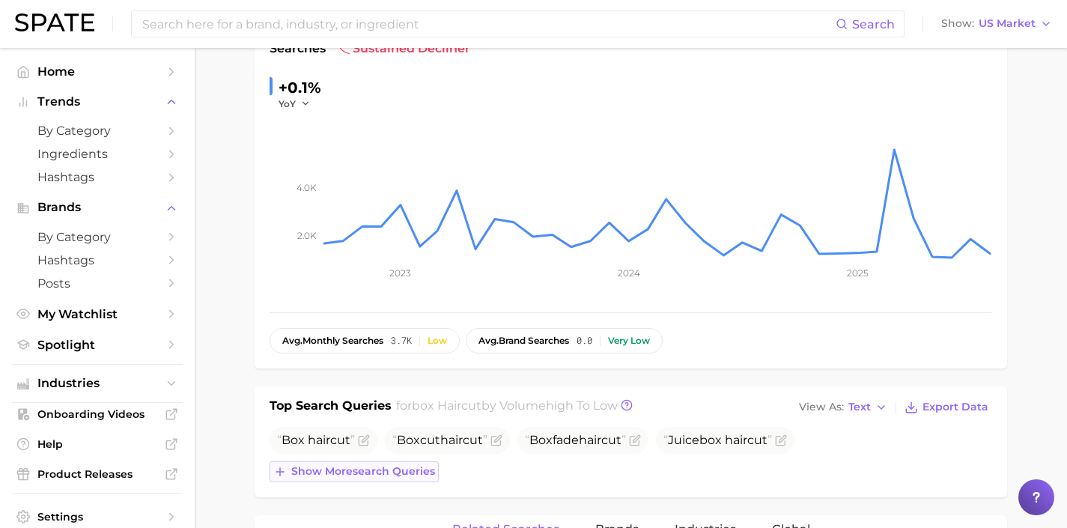
click at [411, 473] on span "Show more search queries" at bounding box center [363, 471] width 144 height 13
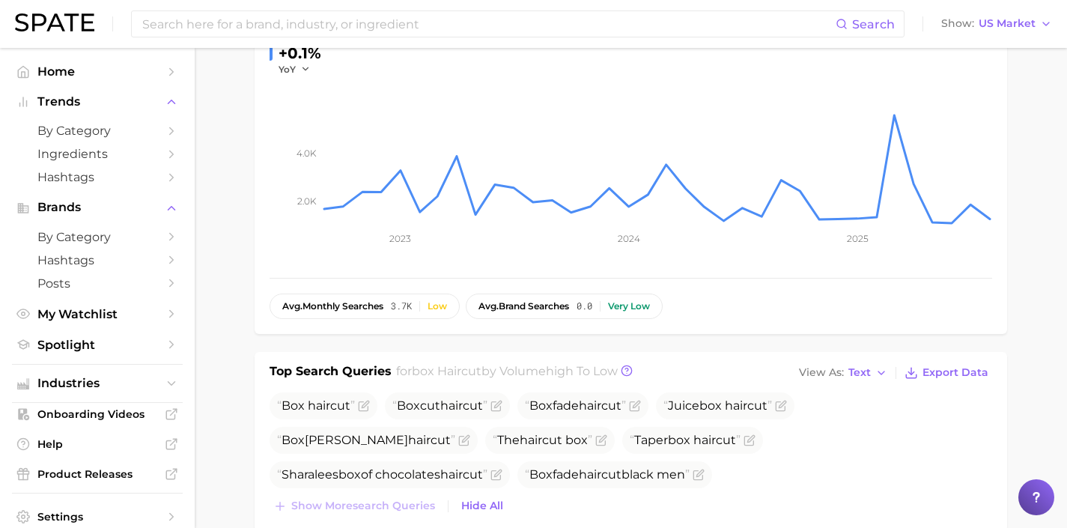
scroll to position [287, 0]
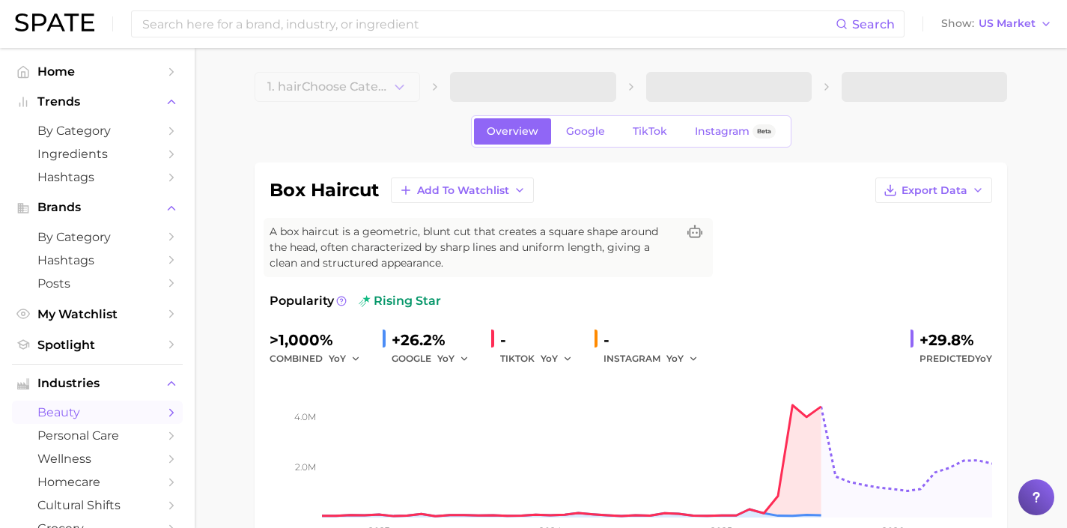
scroll to position [171, 0]
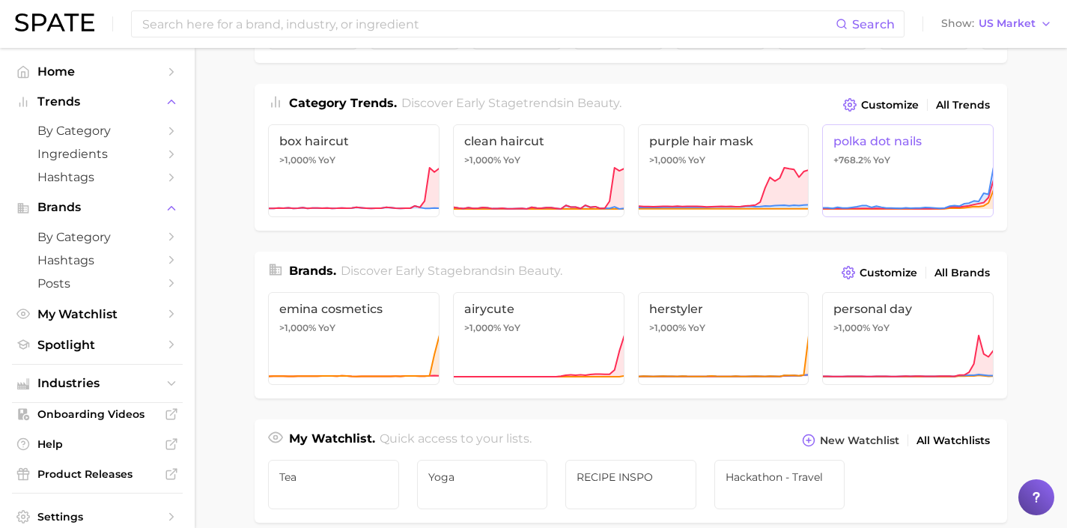
click at [870, 177] on icon at bounding box center [907, 188] width 171 height 45
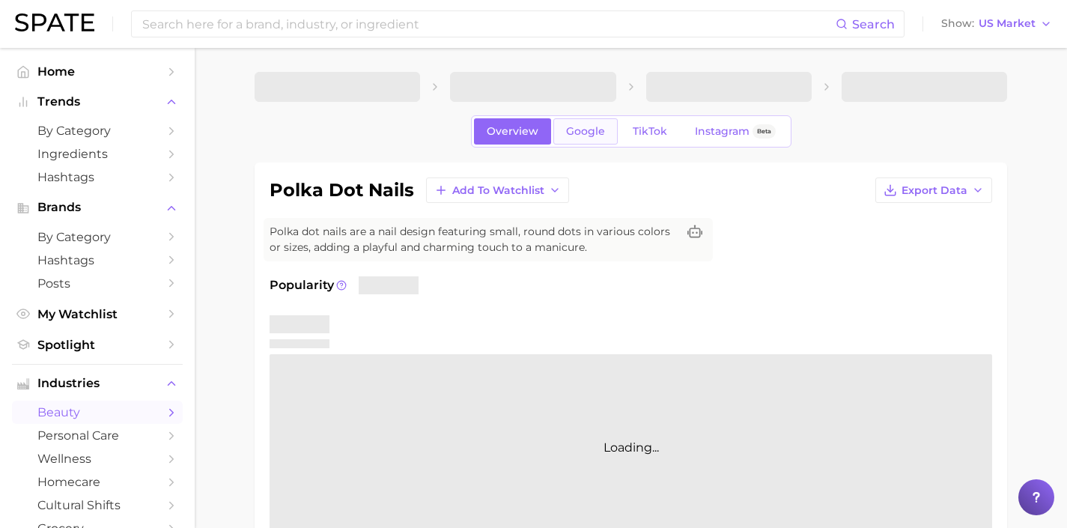
click at [586, 131] on span "Google" at bounding box center [585, 131] width 39 height 13
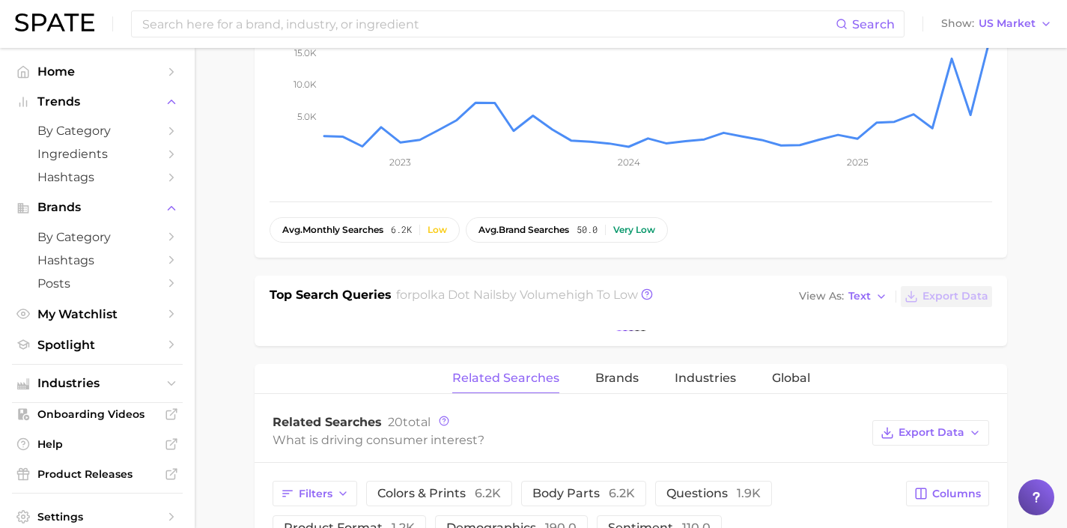
scroll to position [348, 0]
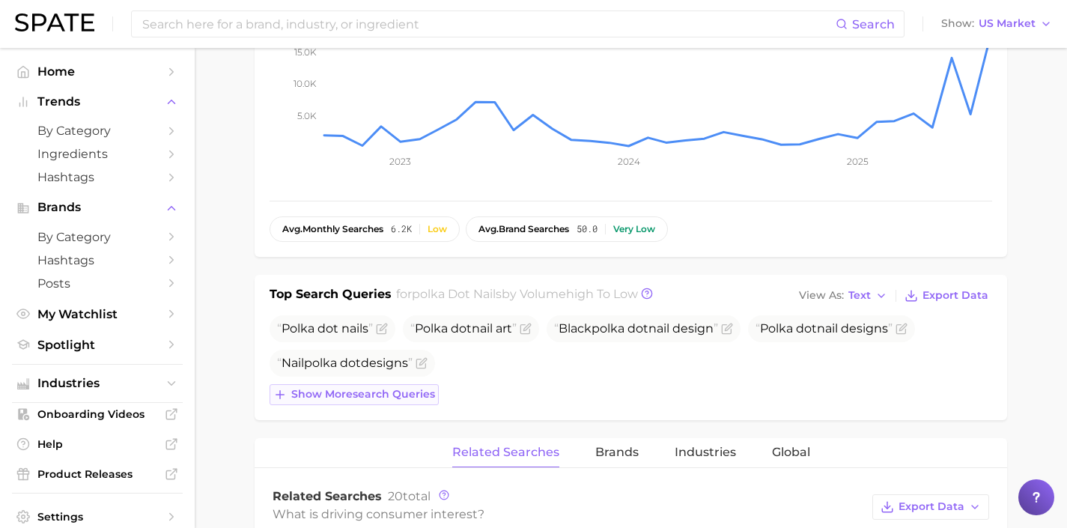
click at [376, 400] on span "Show more search queries" at bounding box center [363, 394] width 144 height 13
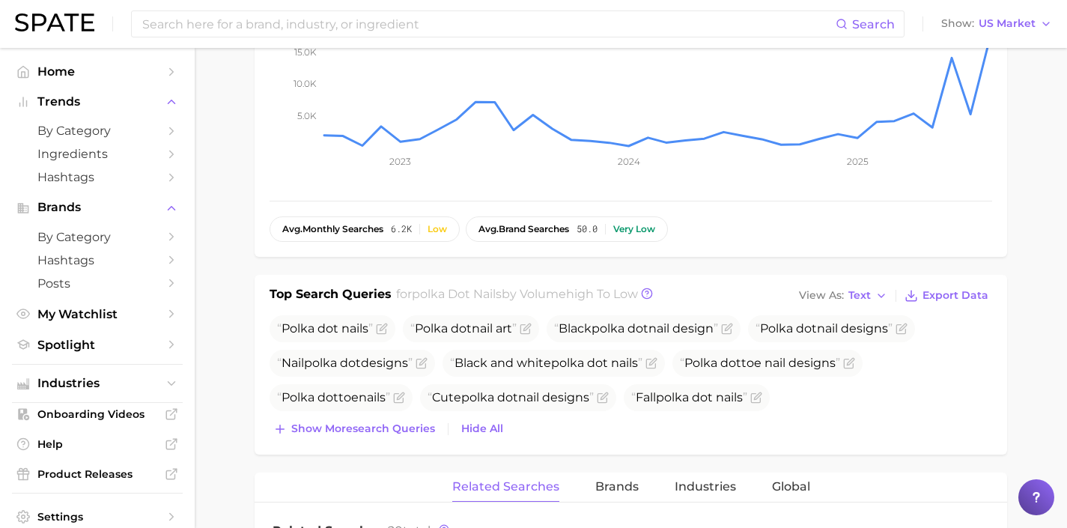
click at [384, 445] on div "Top Search Queries for polka dot nails by Volume high to low View As Text Expor…" at bounding box center [631, 365] width 753 height 180
click at [396, 423] on span "Show more search queries" at bounding box center [363, 428] width 144 height 13
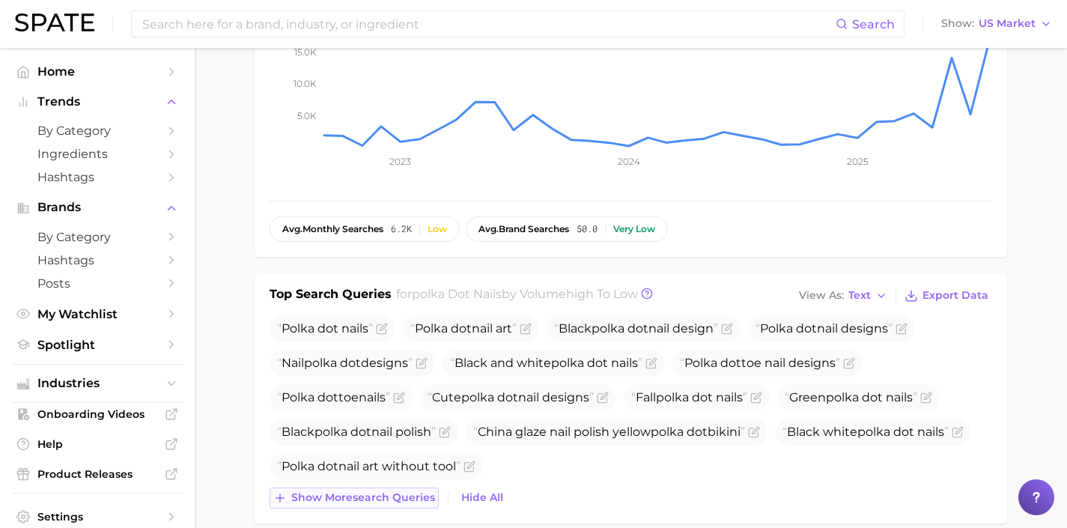
click at [402, 494] on span "Show more search queries" at bounding box center [363, 497] width 144 height 13
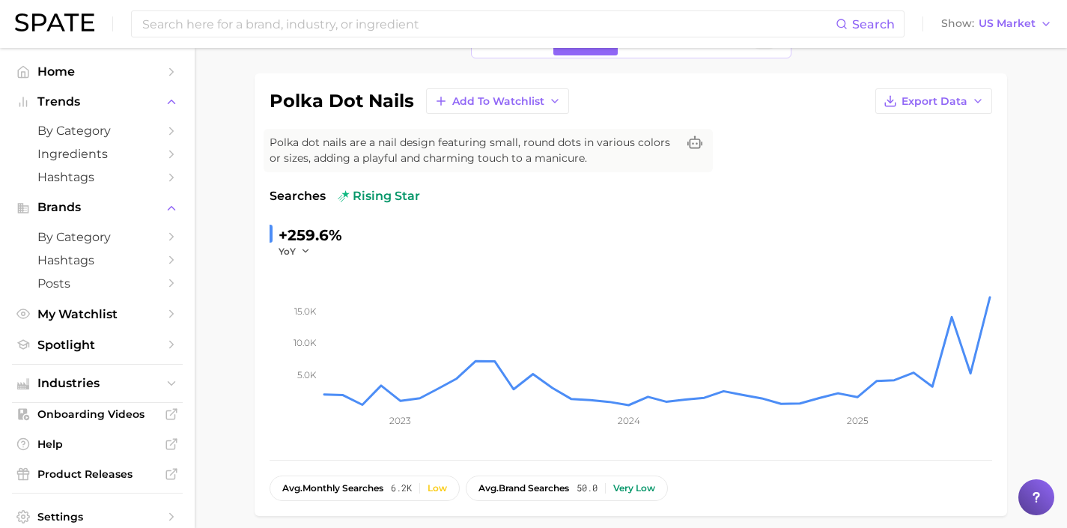
scroll to position [0, 0]
